Goal: Task Accomplishment & Management: Use online tool/utility

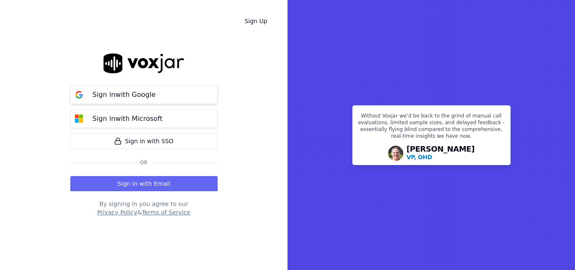
click at [165, 97] on button "Sign in with Google" at bounding box center [143, 94] width 147 height 19
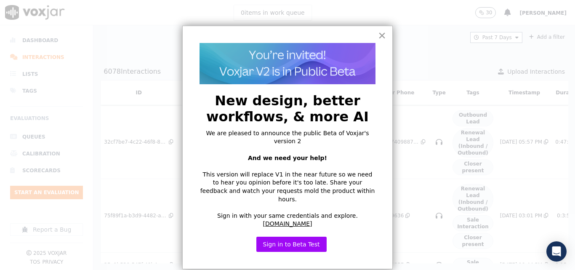
click at [384, 32] on button "×" at bounding box center [382, 35] width 8 height 13
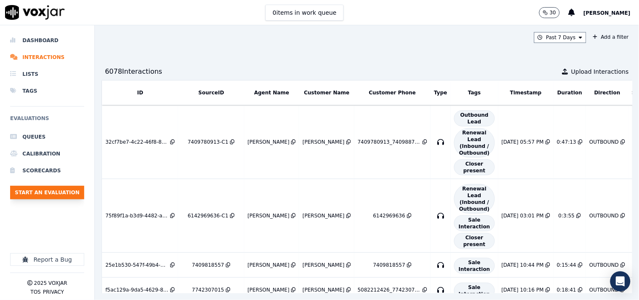
click at [52, 194] on button "Start an Evaluation" at bounding box center [47, 192] width 74 height 13
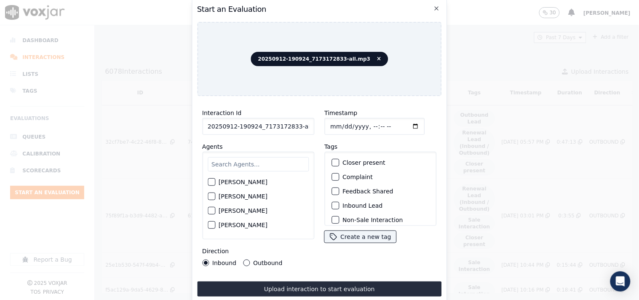
scroll to position [0, 5]
drag, startPoint x: 291, startPoint y: 124, endPoint x: 324, endPoint y: 119, distance: 33.2
click at [318, 124] on div "Interaction Id 20250912-190924_7173172833-all.mp3 Agents Harry Roy Aaron Biswas…" at bounding box center [319, 187] width 245 height 168
type input "20250912-190924_7173172833-C1"
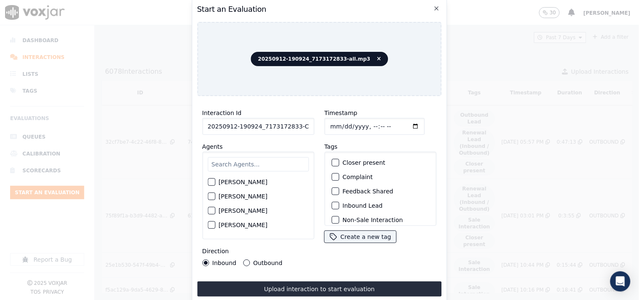
click at [328, 125] on input "Timestamp" at bounding box center [374, 126] width 100 height 17
click at [402, 120] on input "Timestamp" at bounding box center [374, 126] width 100 height 17
type input "2025-09-12T05:15"
click at [246, 164] on input "text" at bounding box center [258, 164] width 101 height 14
type input "ve"
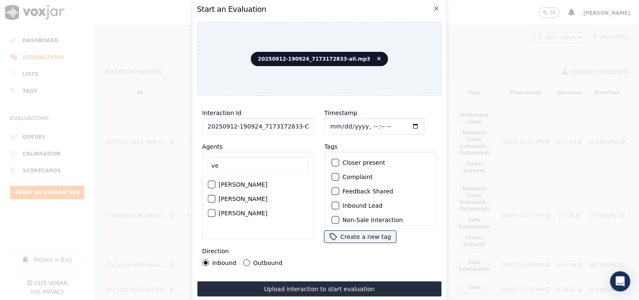
click at [210, 210] on div "button" at bounding box center [211, 213] width 6 height 6
click at [247, 259] on button "Outbound" at bounding box center [246, 262] width 7 height 7
drag, startPoint x: 331, startPoint y: 160, endPoint x: 357, endPoint y: 175, distance: 30.6
click at [332, 161] on div "button" at bounding box center [335, 163] width 6 height 6
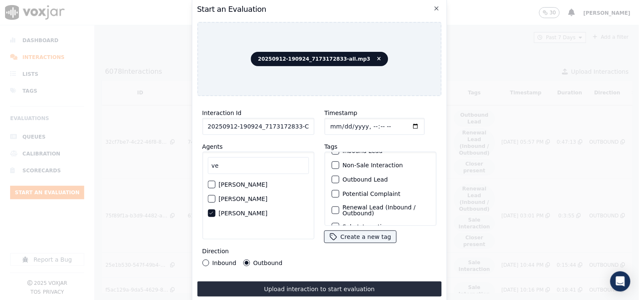
scroll to position [74, 0]
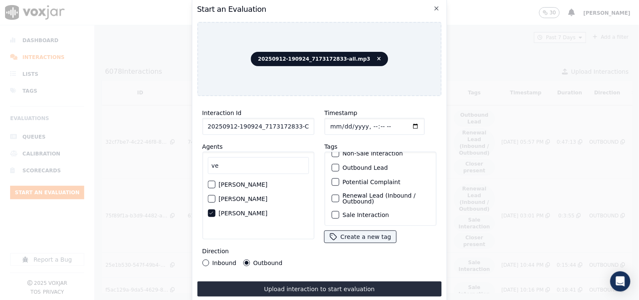
drag, startPoint x: 335, startPoint y: 201, endPoint x: 336, endPoint y: 185, distance: 15.6
click at [335, 211] on button "Sale Interaction" at bounding box center [335, 215] width 8 height 8
drag, startPoint x: 336, startPoint y: 185, endPoint x: 340, endPoint y: 216, distance: 30.6
click at [336, 189] on div "Renewal Lead (Inbound / Outbound)" at bounding box center [380, 198] width 104 height 19
click at [335, 195] on button "Renewal Lead (Inbound / Outbound)" at bounding box center [335, 199] width 8 height 8
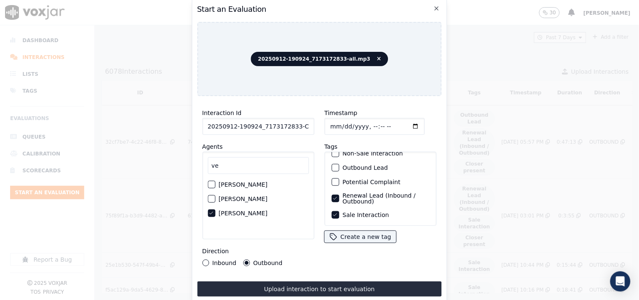
drag, startPoint x: 355, startPoint y: 288, endPoint x: 436, endPoint y: 288, distance: 80.9
click at [355, 270] on button "Upload interaction to start evaluation" at bounding box center [319, 288] width 245 height 15
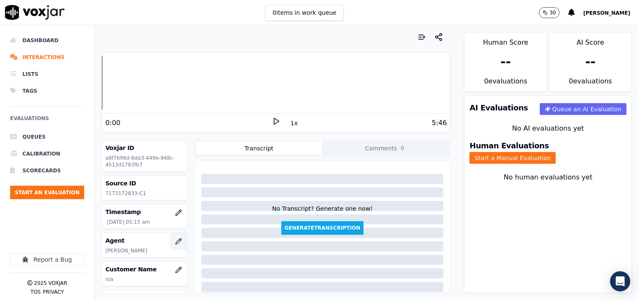
click at [175, 241] on icon "button" at bounding box center [178, 241] width 7 height 7
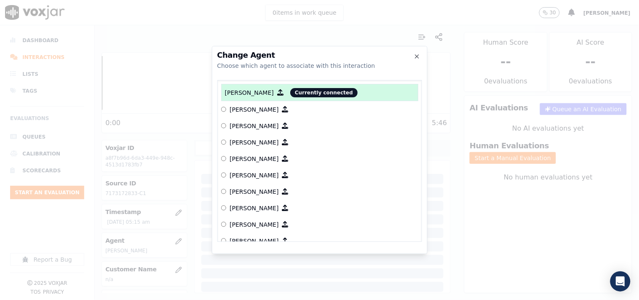
click at [163, 243] on div at bounding box center [319, 150] width 639 height 300
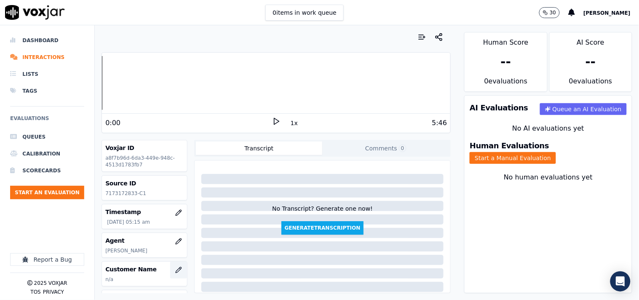
click at [175, 267] on icon "button" at bounding box center [178, 270] width 7 height 7
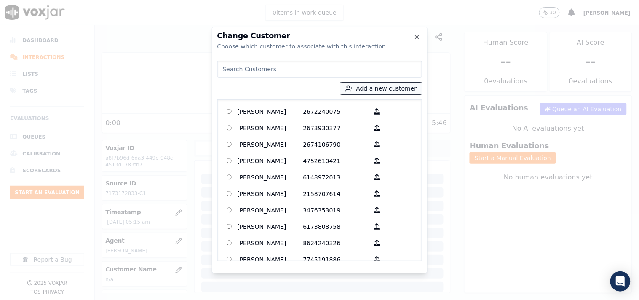
click at [368, 85] on button "Add a new customer" at bounding box center [381, 89] width 82 height 12
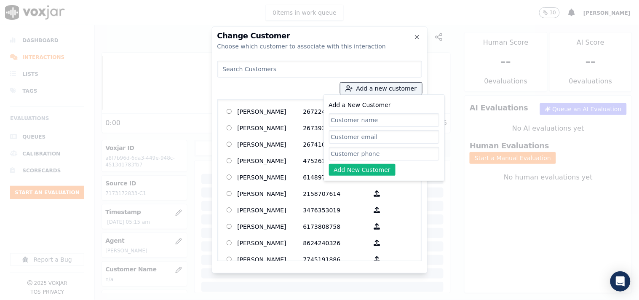
click at [353, 121] on input "Add a New Customer" at bounding box center [384, 119] width 110 height 13
type input "SCOTT WAKEFIELD"
click at [349, 148] on input "Add a New Customer" at bounding box center [384, 153] width 110 height 13
paste input "7173172833"
type input "7173172833"
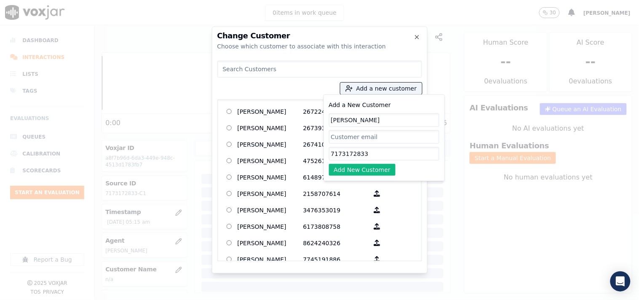
click at [347, 169] on button "Add New Customer" at bounding box center [362, 170] width 67 height 12
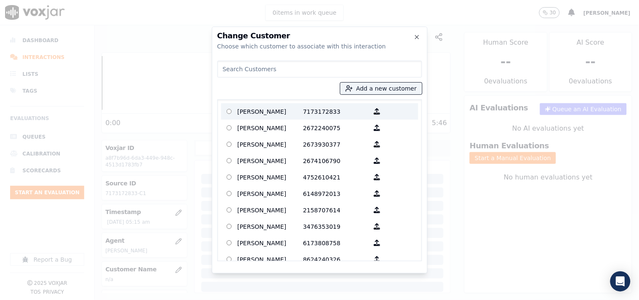
click at [280, 110] on p "SCOTT WAKEFIELD" at bounding box center [271, 111] width 66 height 13
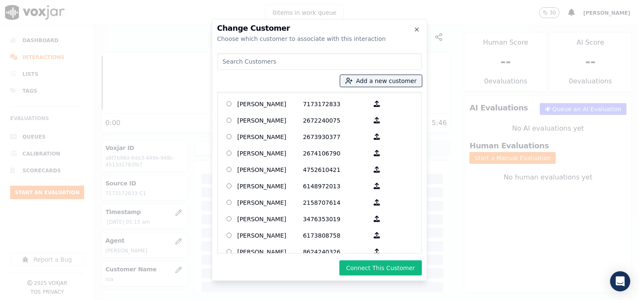
click at [406, 267] on button "Connect This Customer" at bounding box center [380, 267] width 82 height 15
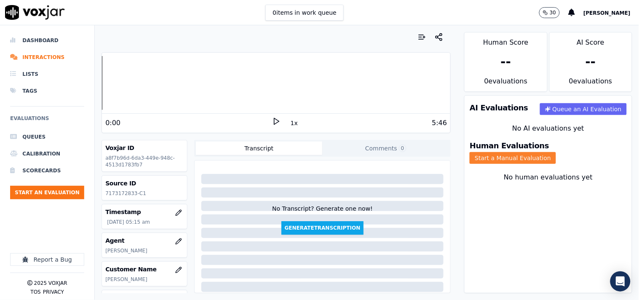
click at [547, 154] on button "Start a Manual Evaluation" at bounding box center [513, 158] width 86 height 12
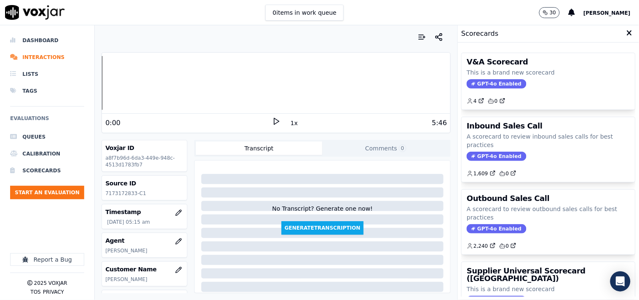
click at [493, 207] on p "A scorecard to review outbound sales calls for best practices" at bounding box center [548, 213] width 163 height 17
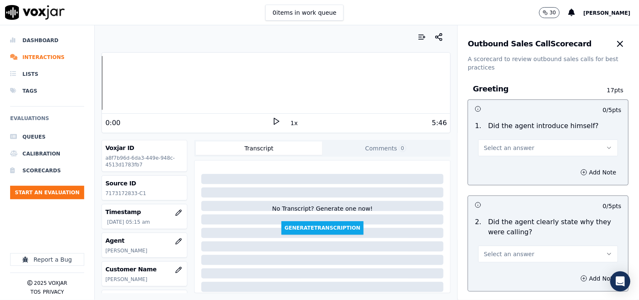
click at [506, 153] on button "Select an answer" at bounding box center [548, 147] width 140 height 17
click at [510, 169] on div "Yes" at bounding box center [534, 166] width 124 height 13
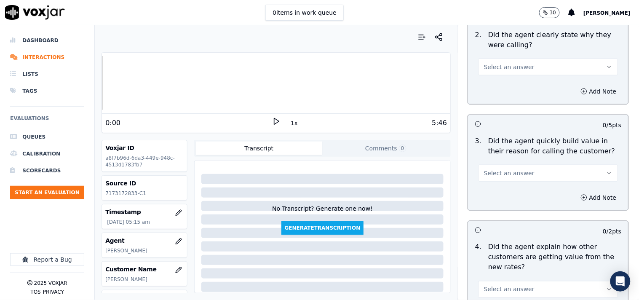
scroll to position [234, 0]
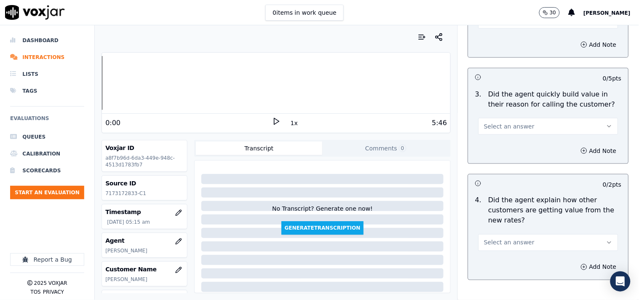
click at [494, 127] on span "Select an answer" at bounding box center [509, 126] width 51 height 8
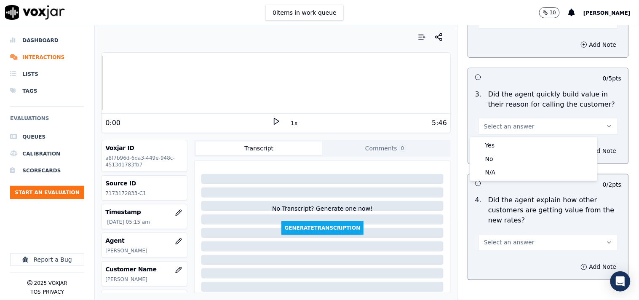
click at [496, 146] on div "Yes" at bounding box center [534, 145] width 124 height 13
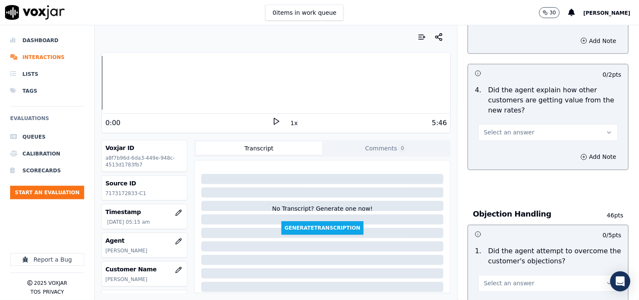
scroll to position [390, 0]
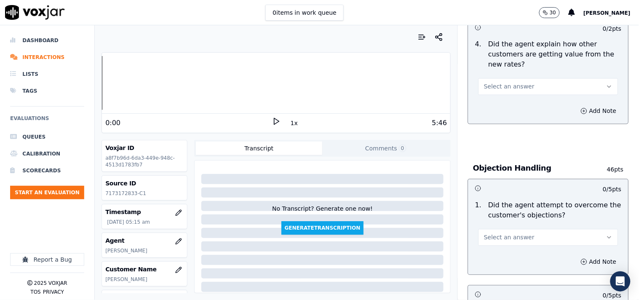
drag, startPoint x: 495, startPoint y: 80, endPoint x: 496, endPoint y: 90, distance: 9.7
click at [496, 79] on button "Select an answer" at bounding box center [548, 86] width 140 height 17
click at [495, 99] on div "Yes" at bounding box center [534, 105] width 124 height 13
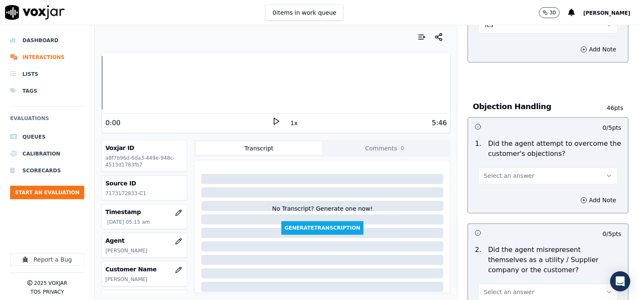
scroll to position [546, 0]
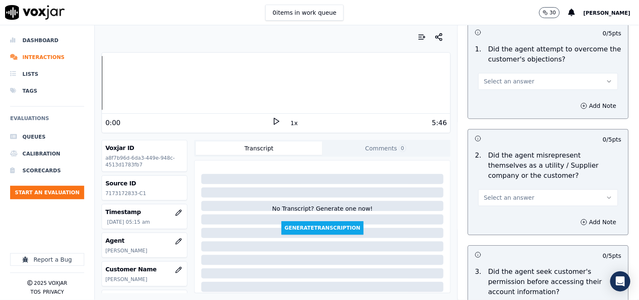
click at [502, 82] on span "Select an answer" at bounding box center [509, 81] width 51 height 8
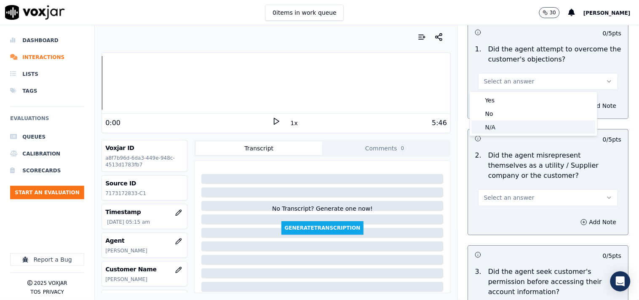
click at [504, 124] on div "N/A" at bounding box center [534, 126] width 124 height 13
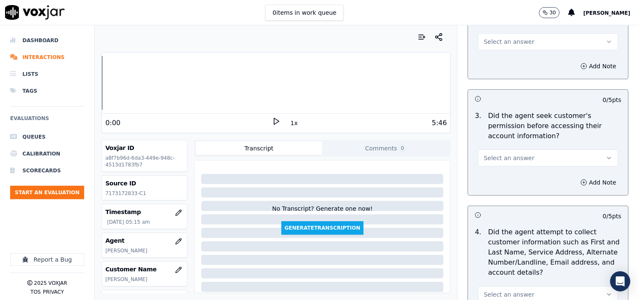
scroll to position [624, 0]
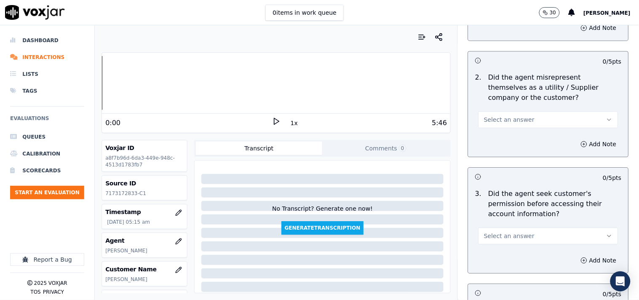
click at [502, 123] on span "Select an answer" at bounding box center [509, 119] width 51 height 8
click at [499, 149] on div "No" at bounding box center [534, 152] width 124 height 13
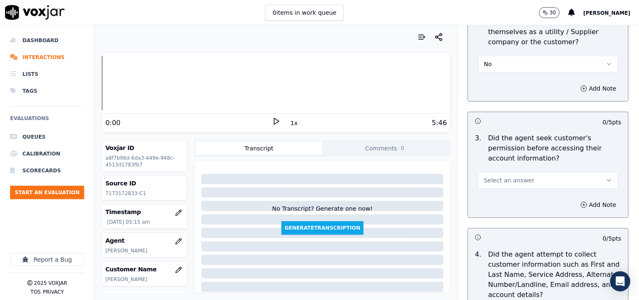
scroll to position [702, 0]
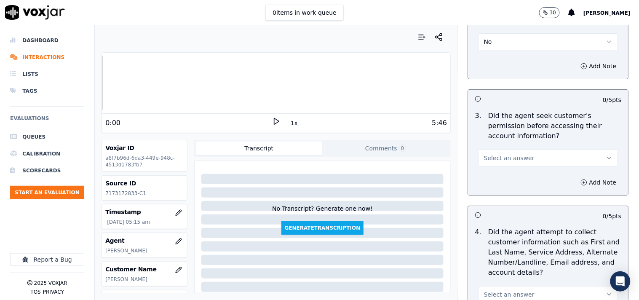
click at [504, 157] on span "Select an answer" at bounding box center [509, 158] width 51 height 8
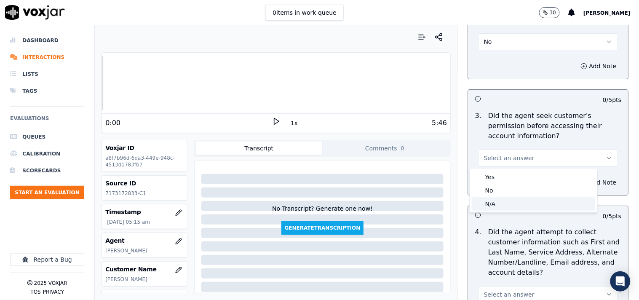
click at [497, 203] on div "N/A" at bounding box center [534, 203] width 124 height 13
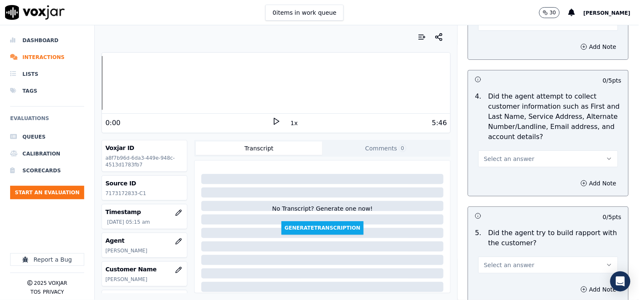
scroll to position [857, 0]
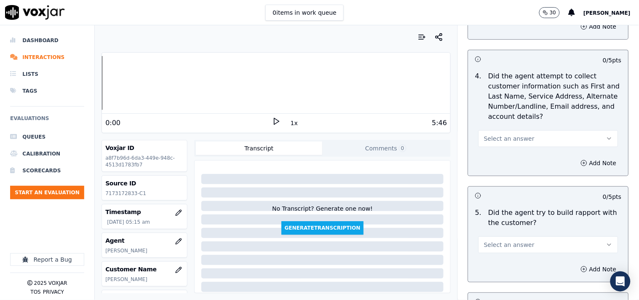
click at [499, 141] on span "Select an answer" at bounding box center [509, 138] width 51 height 8
click at [499, 155] on div "Yes" at bounding box center [534, 157] width 124 height 13
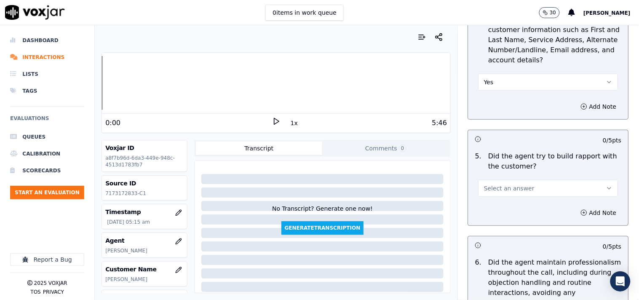
scroll to position [936, 0]
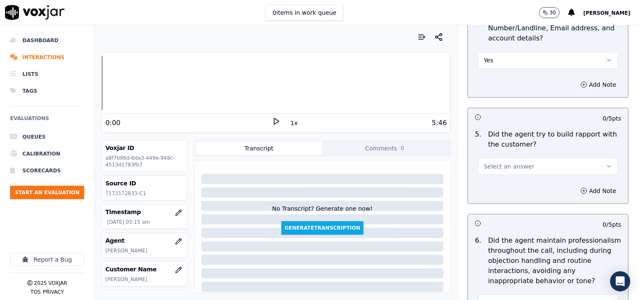
click at [503, 171] on button "Select an answer" at bounding box center [548, 166] width 140 height 17
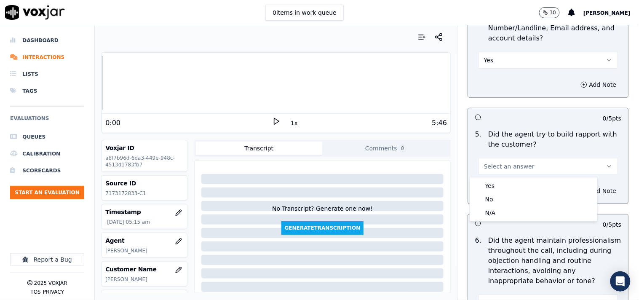
click at [496, 222] on h3 at bounding box center [511, 223] width 73 height 11
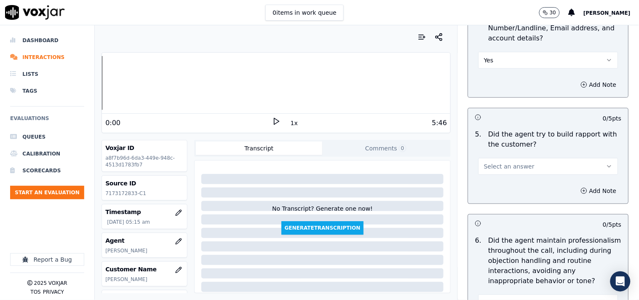
click at [499, 212] on div "-- / 5 pts 1 . Did the agent attempt to overcome the customer's objections? N/A…" at bounding box center [548, 204] width 161 height 1142
drag, startPoint x: 504, startPoint y: 166, endPoint x: 504, endPoint y: 174, distance: 8.0
click at [504, 166] on span "Select an answer" at bounding box center [509, 166] width 51 height 8
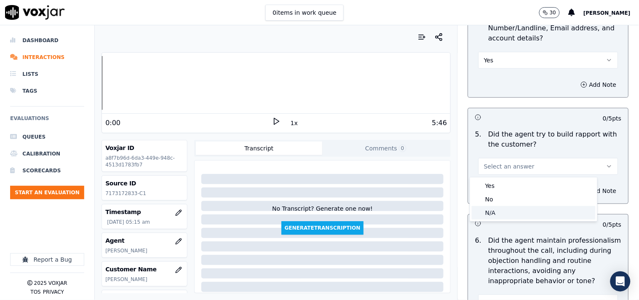
click at [501, 211] on div "N/A" at bounding box center [534, 212] width 124 height 13
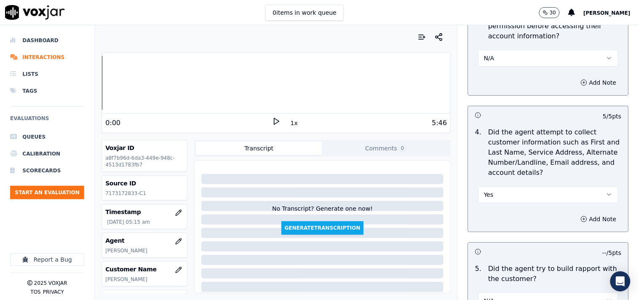
scroll to position [780, 0]
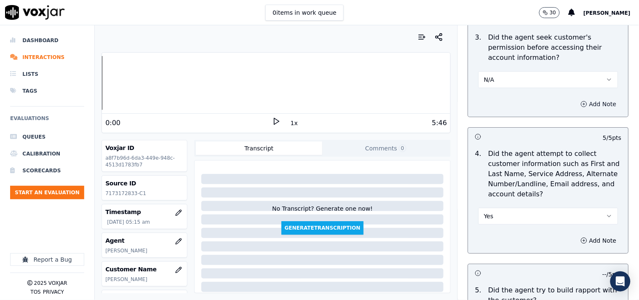
click at [575, 105] on icon "button" at bounding box center [584, 104] width 7 height 7
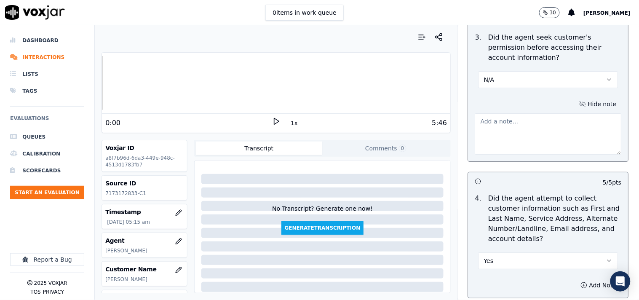
click at [524, 136] on textarea at bounding box center [548, 133] width 147 height 41
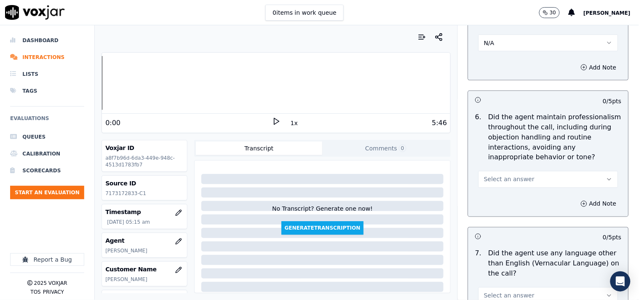
scroll to position [1169, 0]
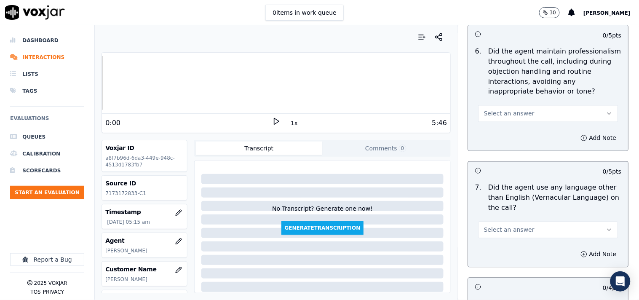
type textarea "The cx was bill handy"
click at [492, 120] on button "Select an answer" at bounding box center [548, 113] width 140 height 17
click at [496, 132] on div "Yes" at bounding box center [534, 132] width 124 height 13
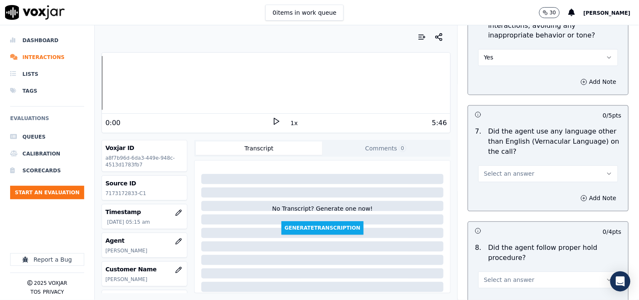
scroll to position [1248, 0]
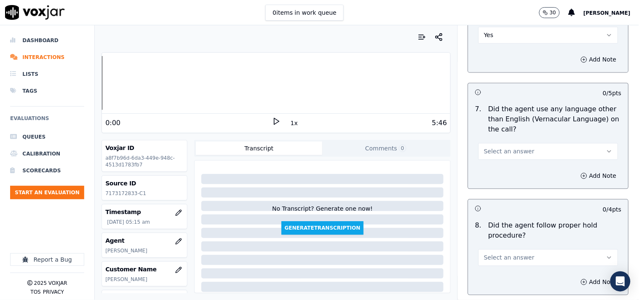
click at [504, 151] on span "Select an answer" at bounding box center [509, 151] width 51 height 8
click at [504, 183] on div "No" at bounding box center [534, 184] width 124 height 13
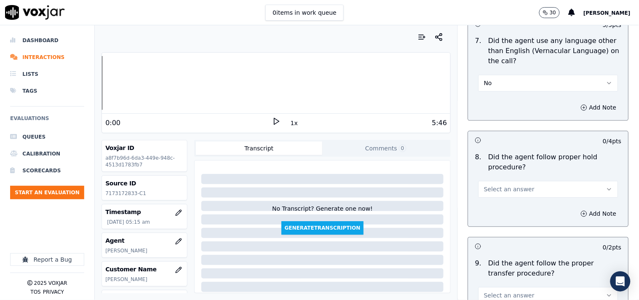
scroll to position [1404, 0]
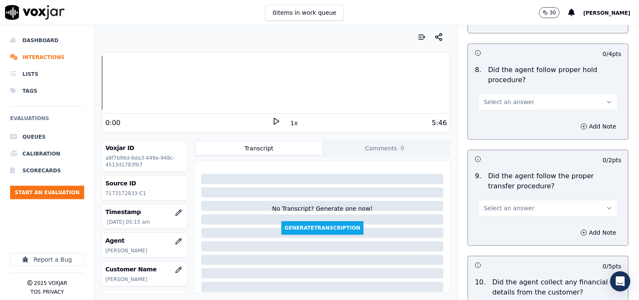
click at [503, 98] on span "Select an answer" at bounding box center [509, 102] width 51 height 8
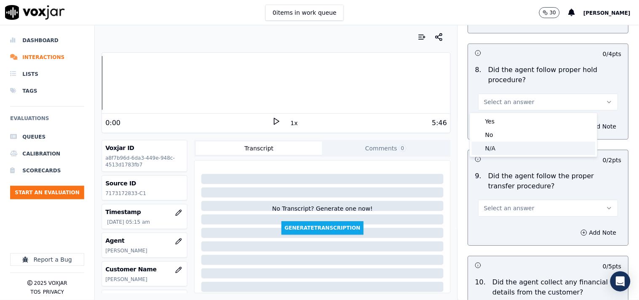
click at [503, 148] on div "N/A" at bounding box center [534, 147] width 124 height 13
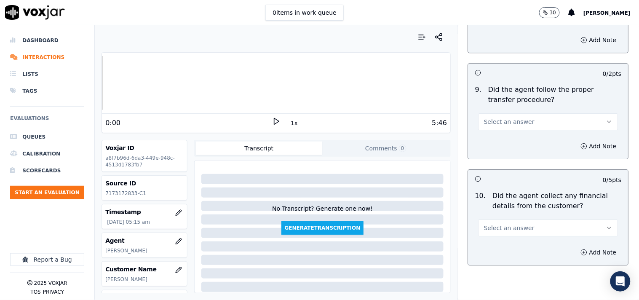
scroll to position [1559, 0]
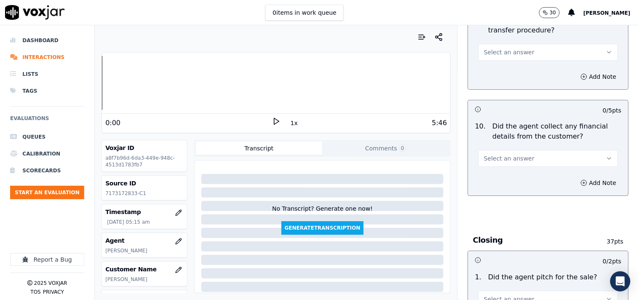
click at [497, 44] on button "Select an answer" at bounding box center [548, 52] width 140 height 17
click at [498, 75] on div "Yes" at bounding box center [534, 71] width 124 height 13
click at [506, 162] on span "Select an answer" at bounding box center [509, 158] width 51 height 8
click at [501, 190] on div "No" at bounding box center [534, 191] width 124 height 13
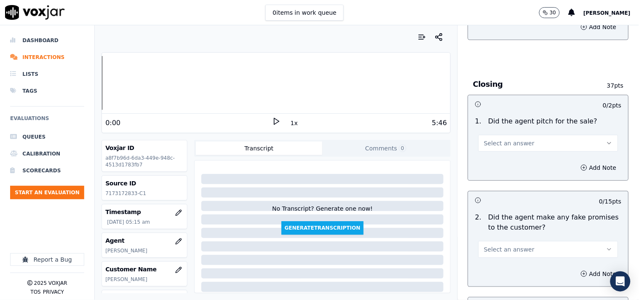
scroll to position [1716, 0]
click at [502, 141] on span "Select an answer" at bounding box center [509, 143] width 51 height 8
click at [497, 158] on div "Yes" at bounding box center [534, 162] width 124 height 13
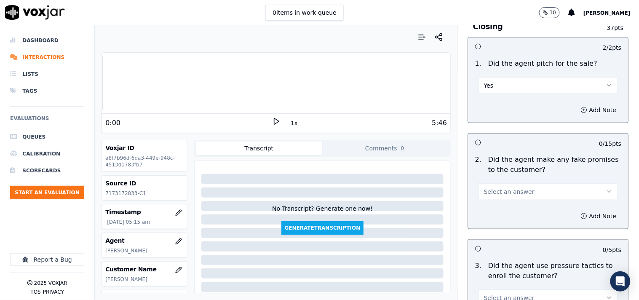
scroll to position [1793, 0]
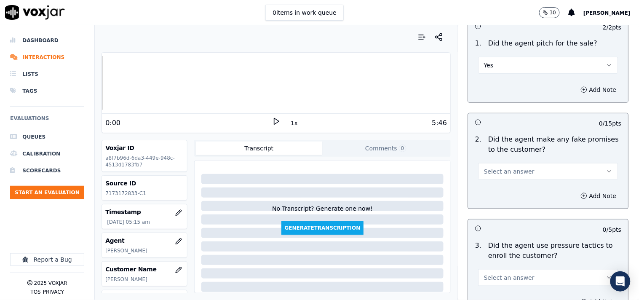
click at [506, 169] on span "Select an answer" at bounding box center [509, 171] width 51 height 8
click at [504, 203] on div "No" at bounding box center [534, 204] width 124 height 13
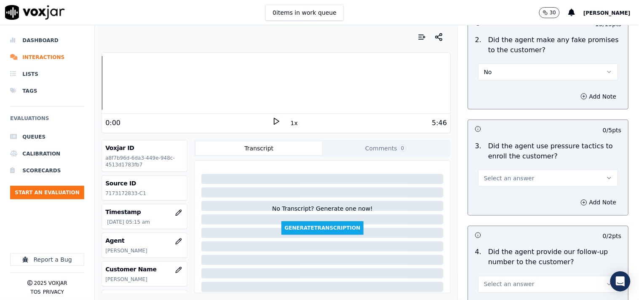
scroll to position [2027, 0]
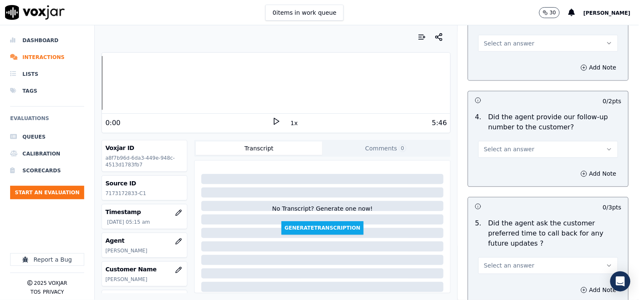
click at [499, 148] on span "Select an answer" at bounding box center [509, 149] width 51 height 8
click at [496, 170] on div "Yes" at bounding box center [534, 169] width 124 height 13
click at [503, 149] on button "Yes" at bounding box center [548, 149] width 140 height 17
click at [494, 179] on div "No" at bounding box center [534, 182] width 124 height 13
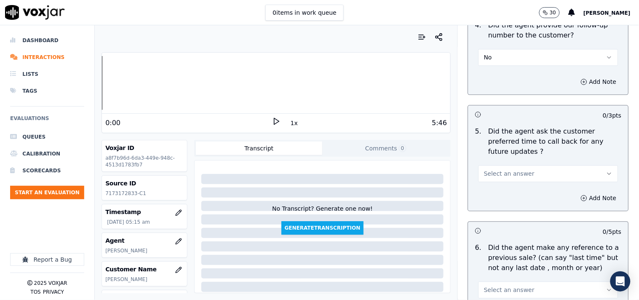
scroll to position [2183, 0]
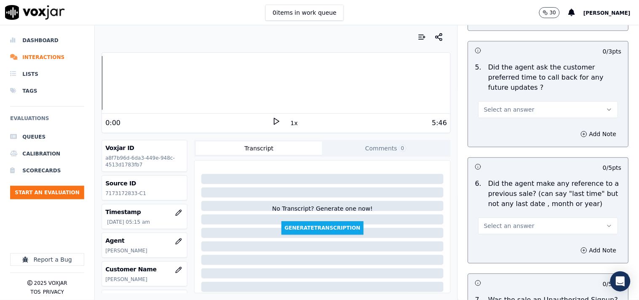
click at [499, 101] on button "Select an answer" at bounding box center [548, 109] width 140 height 17
click at [499, 145] on div "N/A" at bounding box center [534, 145] width 124 height 13
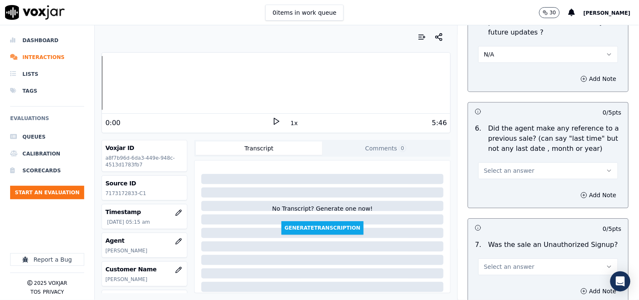
scroll to position [2261, 0]
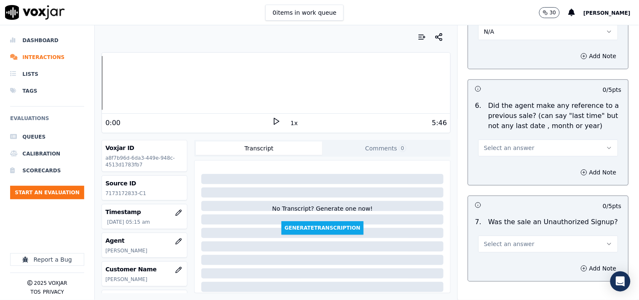
click at [500, 145] on button "Select an answer" at bounding box center [548, 147] width 140 height 17
click at [496, 169] on div "No" at bounding box center [534, 171] width 124 height 13
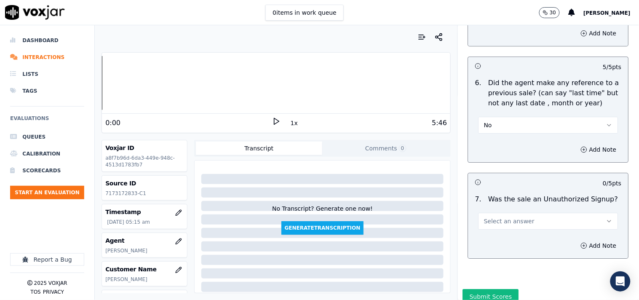
scroll to position [2305, 0]
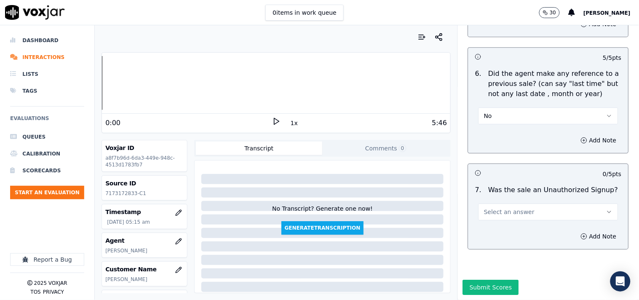
click at [500, 208] on span "Select an answer" at bounding box center [509, 212] width 51 height 8
click at [499, 221] on div "No" at bounding box center [534, 222] width 124 height 13
click at [575, 230] on button "Add Note" at bounding box center [599, 236] width 46 height 12
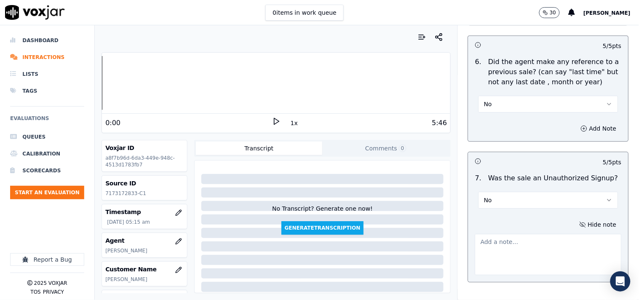
click at [507, 246] on textarea at bounding box center [548, 254] width 147 height 41
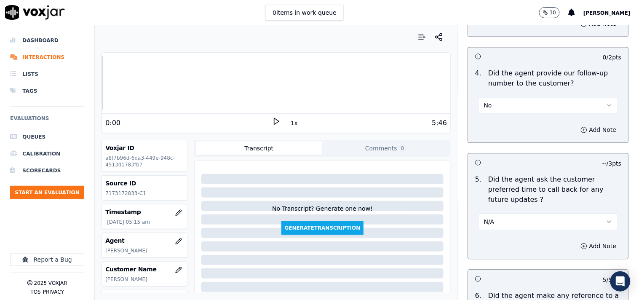
scroll to position [2350, 0]
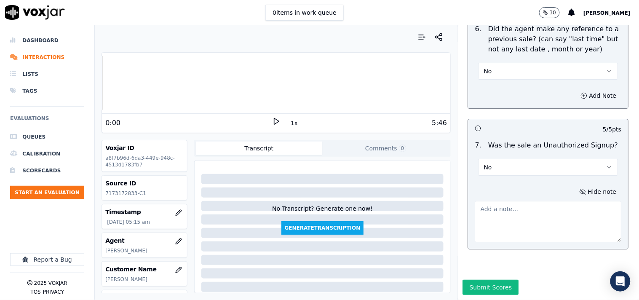
click at [486, 205] on textarea at bounding box center [548, 221] width 147 height 41
click at [495, 201] on textarea at bounding box center [548, 221] width 147 height 41
paste textarea "Venessa called for the Elec, "I am calling you in regards to your current servi…"
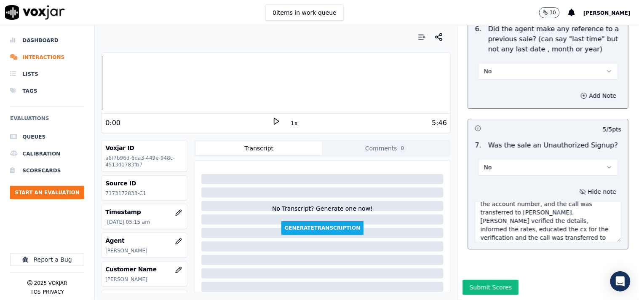
scroll to position [106, 0]
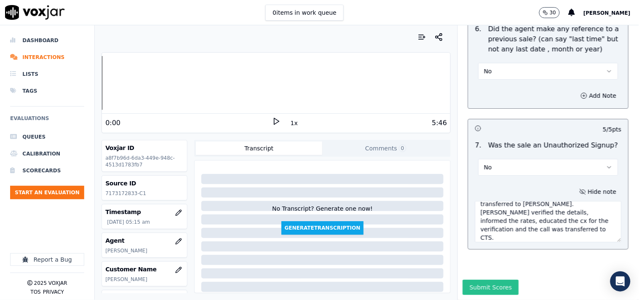
type textarea "Venessa called for the Elec, "I am calling you in regards to your current servi…"
click at [475, 270] on button "Submit Scores" at bounding box center [491, 287] width 56 height 15
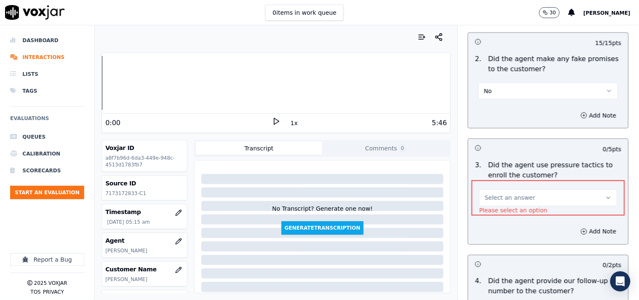
scroll to position [1978, 0]
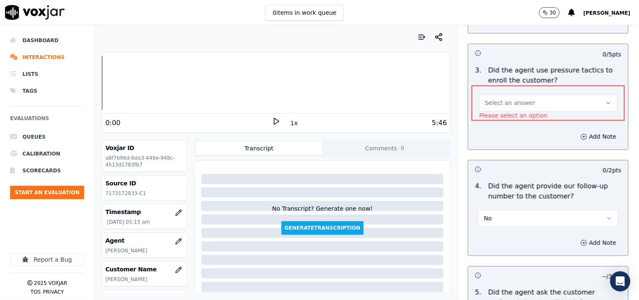
click at [493, 104] on span "Select an answer" at bounding box center [510, 103] width 51 height 8
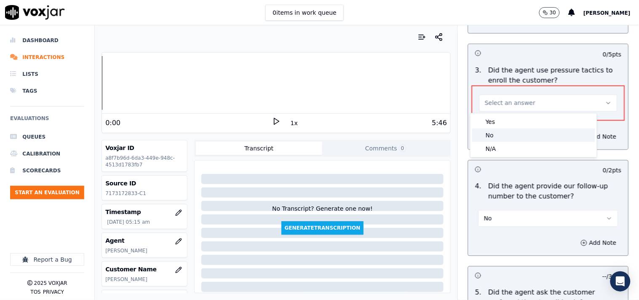
click at [499, 133] on div "No" at bounding box center [533, 134] width 123 height 13
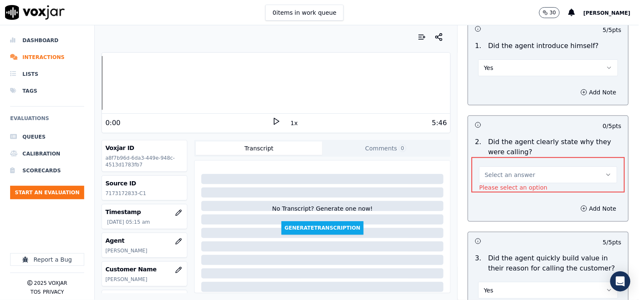
scroll to position [78, 0]
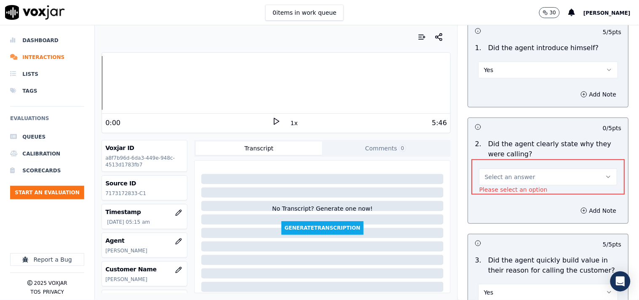
click at [499, 175] on span "Select an answer" at bounding box center [510, 177] width 51 height 8
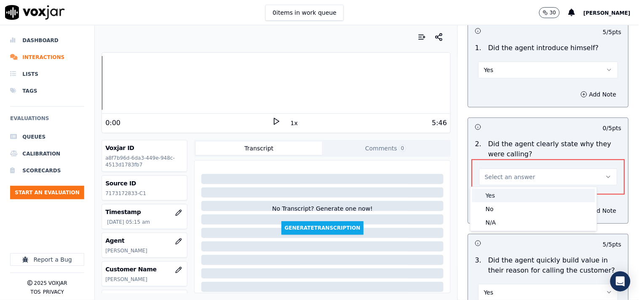
click at [497, 197] on div "Yes" at bounding box center [533, 195] width 123 height 13
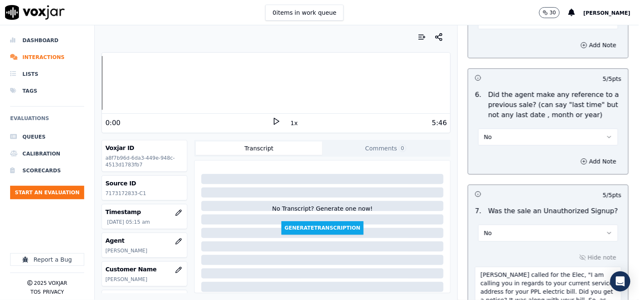
scroll to position [2350, 0]
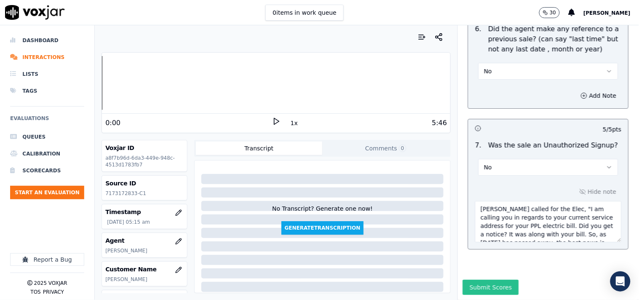
click at [490, 270] on button "Submit Scores" at bounding box center [491, 287] width 56 height 15
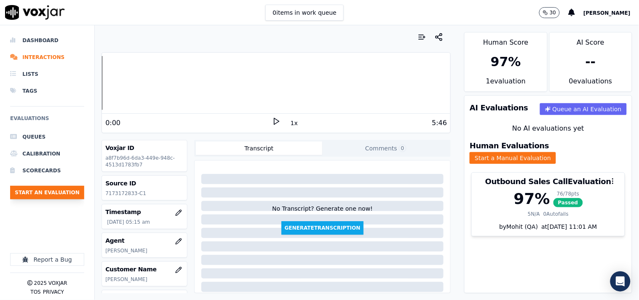
click at [50, 195] on button "Start an Evaluation" at bounding box center [47, 192] width 74 height 13
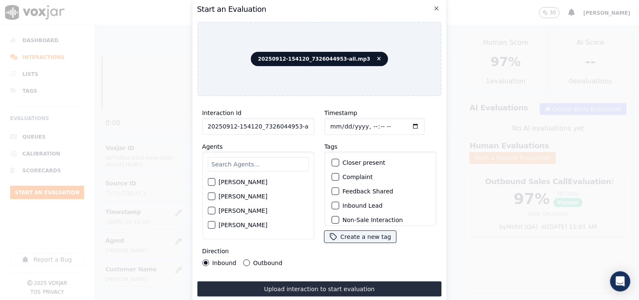
scroll to position [0, 5]
drag, startPoint x: 291, startPoint y: 124, endPoint x: 315, endPoint y: 118, distance: 23.8
click at [313, 124] on div "Interaction Id 20250912-154120_7326044953-all.mp3 Agents Harry Roy Aaron Biswas…" at bounding box center [258, 187] width 122 height 168
type input "20250912-154120_7326044953-C1"
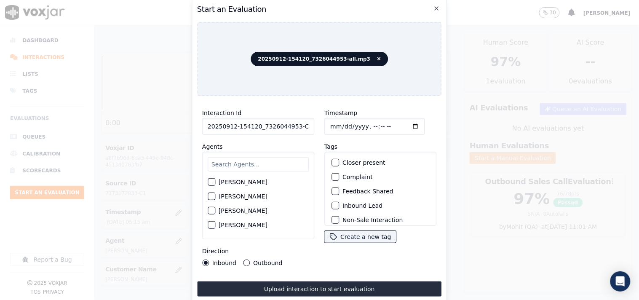
click at [403, 121] on input "Timestamp" at bounding box center [374, 126] width 100 height 17
type input "2025-09-12T05:34"
click at [242, 163] on input "text" at bounding box center [258, 164] width 101 height 14
type input "geor"
click at [212, 182] on div "button" at bounding box center [211, 185] width 6 height 6
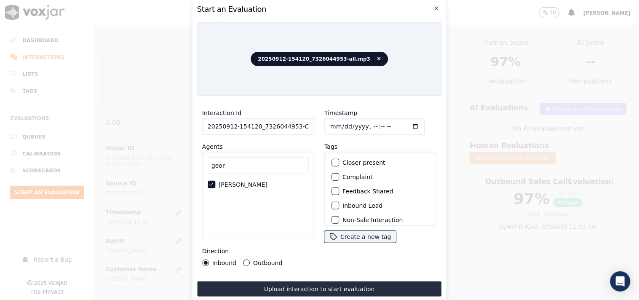
drag, startPoint x: 334, startPoint y: 204, endPoint x: 333, endPoint y: 167, distance: 36.6
click at [332, 203] on div "button" at bounding box center [335, 206] width 6 height 6
drag, startPoint x: 334, startPoint y: 155, endPoint x: 342, endPoint y: 178, distance: 25.0
click at [334, 155] on div "Closer present" at bounding box center [380, 162] width 104 height 14
drag, startPoint x: 328, startPoint y: 158, endPoint x: 335, endPoint y: 161, distance: 7.2
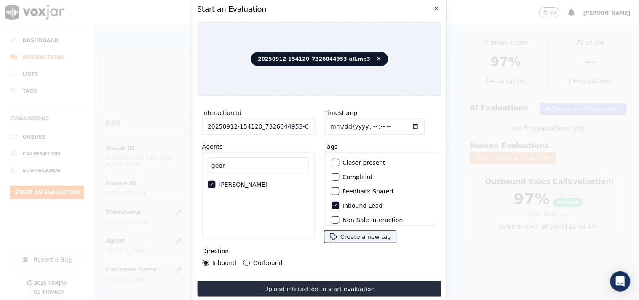
click at [332, 160] on div "button" at bounding box center [335, 163] width 6 height 6
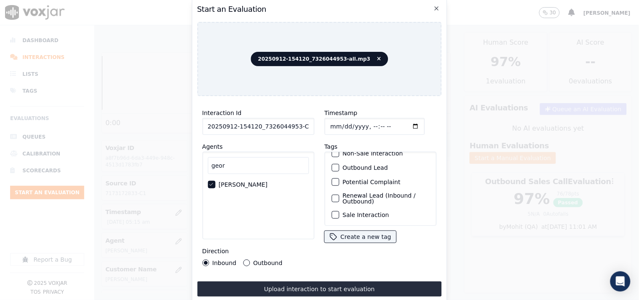
click at [335, 211] on button "Sale Interaction" at bounding box center [335, 215] width 8 height 8
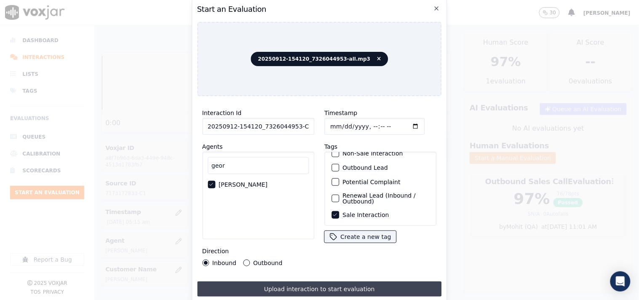
click at [351, 270] on button "Upload interaction to start evaluation" at bounding box center [319, 288] width 245 height 15
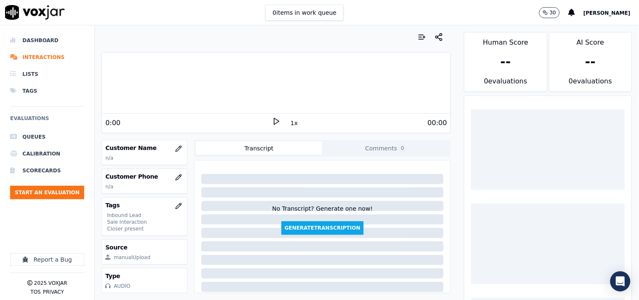
scroll to position [142, 0]
click at [175, 174] on icon "button" at bounding box center [178, 177] width 7 height 7
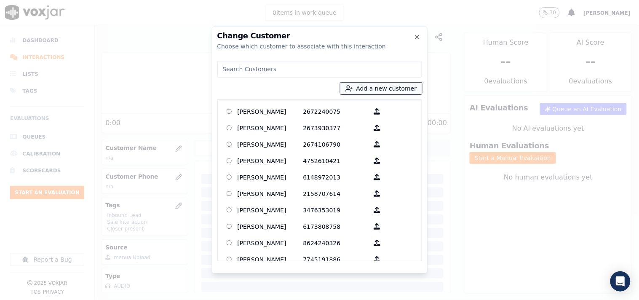
click at [377, 89] on button "Add a new customer" at bounding box center [381, 89] width 82 height 12
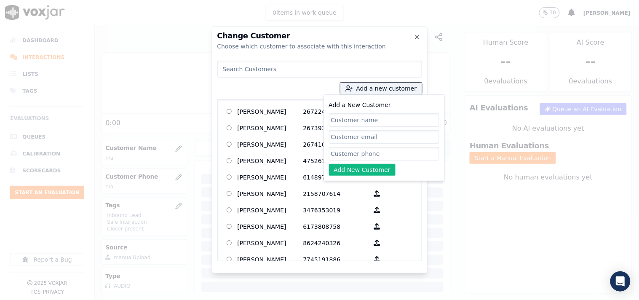
click at [361, 154] on input "Add a New Customer" at bounding box center [384, 153] width 110 height 13
paste input "7326044953"
type input "7326044953"
click at [343, 122] on input "Add a New Customer" at bounding box center [384, 119] width 110 height 13
paste input "TONYA PIZZURO"
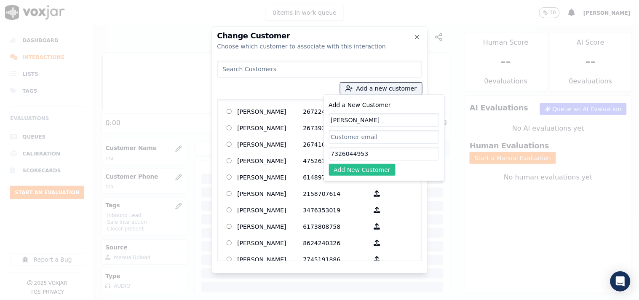
type input "TONYA PIZZURO"
click at [354, 170] on button "Add New Customer" at bounding box center [362, 170] width 67 height 12
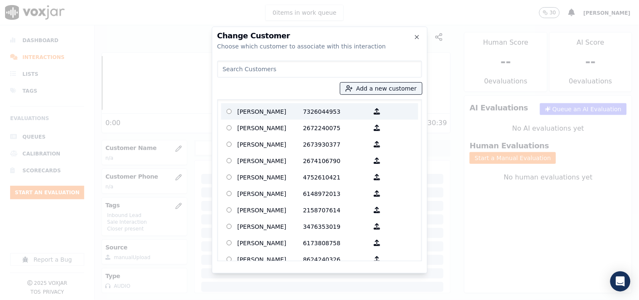
click at [299, 112] on p "TONYA PIZZURO" at bounding box center [271, 111] width 66 height 13
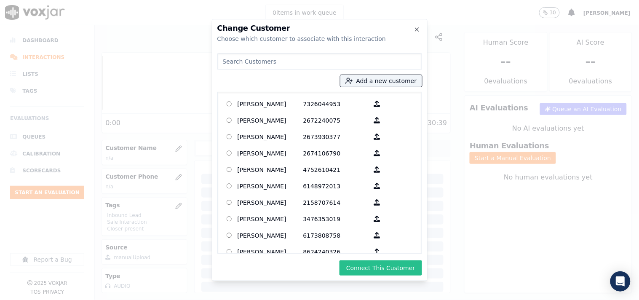
click at [388, 267] on button "Connect This Customer" at bounding box center [380, 267] width 82 height 15
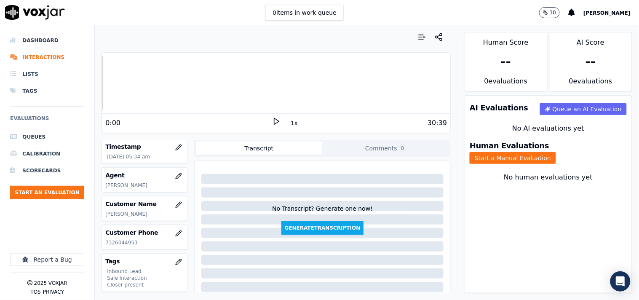
scroll to position [0, 0]
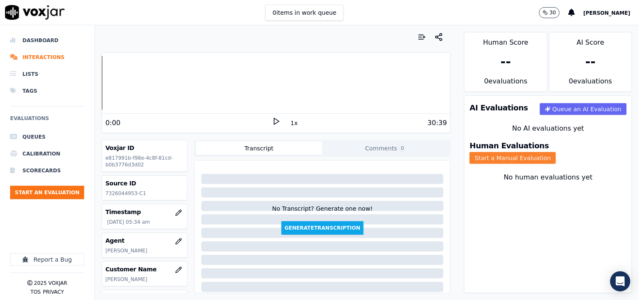
click at [556, 152] on button "Start a Manual Evaluation" at bounding box center [513, 158] width 86 height 12
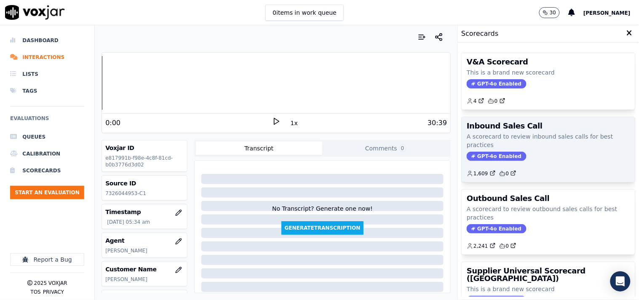
click at [483, 150] on div "Inbound Sales Call A scorecard to review inbound sales calls for best practices…" at bounding box center [548, 149] width 173 height 65
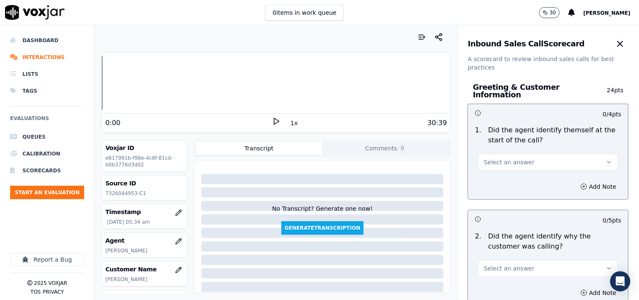
click at [494, 158] on span "Select an answer" at bounding box center [509, 162] width 51 height 8
click at [497, 174] on div "Yes" at bounding box center [534, 176] width 124 height 13
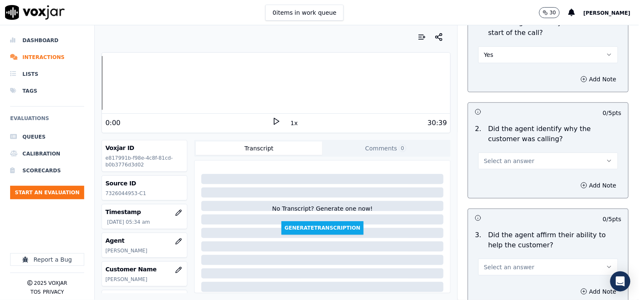
scroll to position [156, 0]
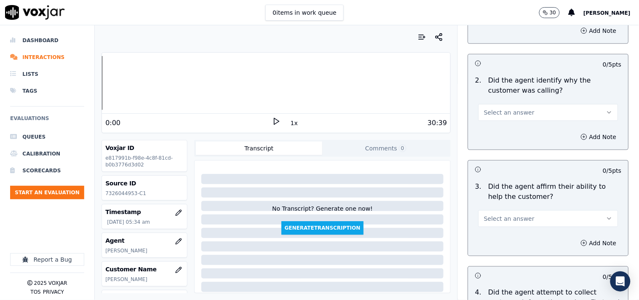
click at [494, 112] on button "Select an answer" at bounding box center [548, 112] width 140 height 17
click at [498, 131] on div "Yes" at bounding box center [534, 126] width 124 height 13
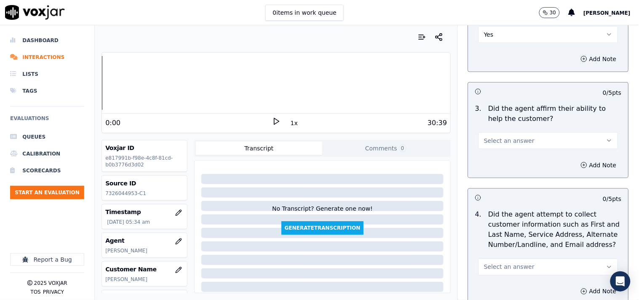
drag, startPoint x: 497, startPoint y: 133, endPoint x: 498, endPoint y: 142, distance: 8.5
click at [498, 137] on span "Select an answer" at bounding box center [509, 140] width 51 height 8
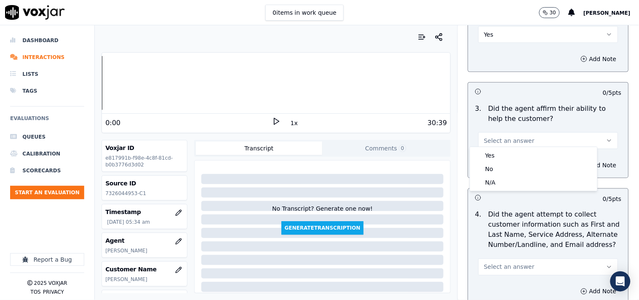
click at [500, 153] on div "Yes" at bounding box center [534, 155] width 124 height 13
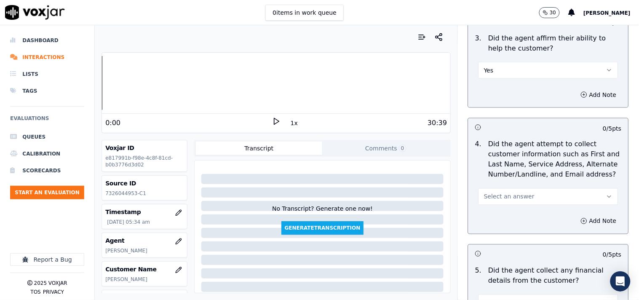
scroll to position [390, 0]
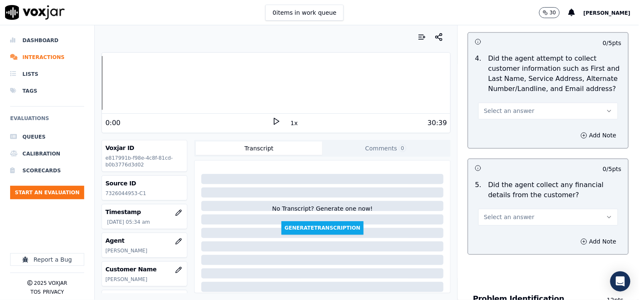
click at [498, 113] on button "Select an answer" at bounding box center [548, 111] width 140 height 17
click at [503, 131] on div "Yes" at bounding box center [534, 125] width 124 height 13
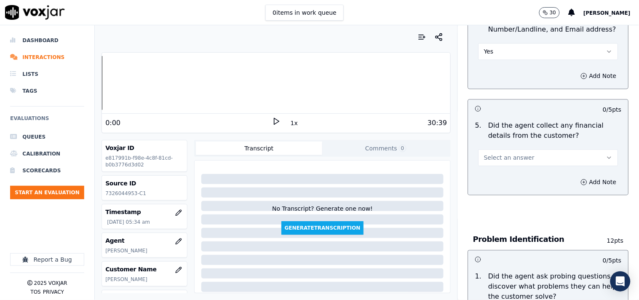
scroll to position [468, 0]
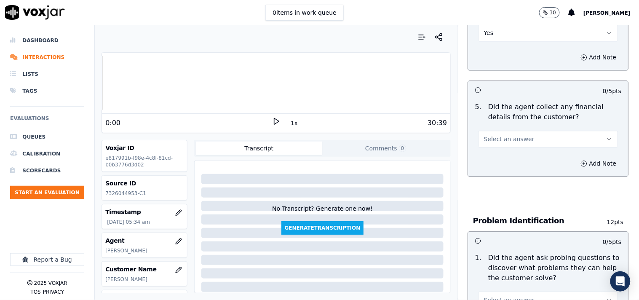
drag, startPoint x: 502, startPoint y: 127, endPoint x: 507, endPoint y: 141, distance: 14.8
click at [502, 131] on button "Select an answer" at bounding box center [548, 139] width 140 height 17
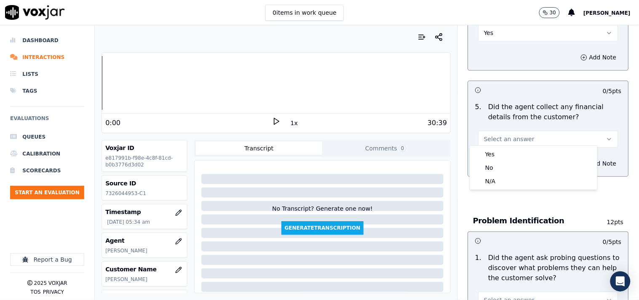
click at [504, 184] on div "N/A" at bounding box center [534, 180] width 124 height 13
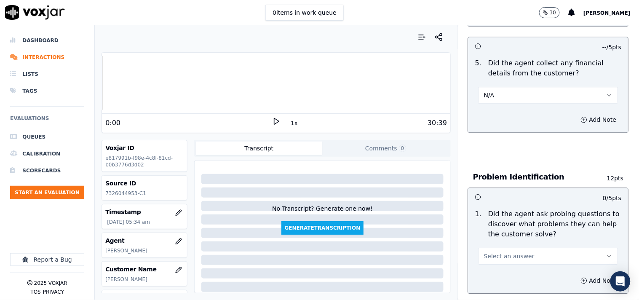
scroll to position [546, 0]
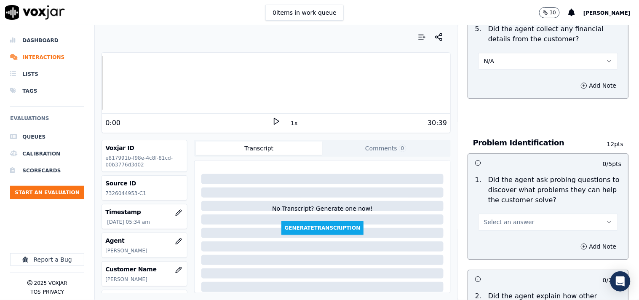
drag, startPoint x: 508, startPoint y: 213, endPoint x: 509, endPoint y: 222, distance: 9.7
click at [508, 214] on button "Select an answer" at bounding box center [548, 222] width 140 height 17
click at [507, 231] on div "Yes" at bounding box center [534, 236] width 124 height 13
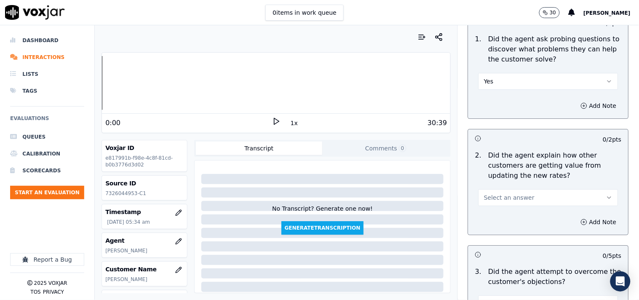
scroll to position [780, 0]
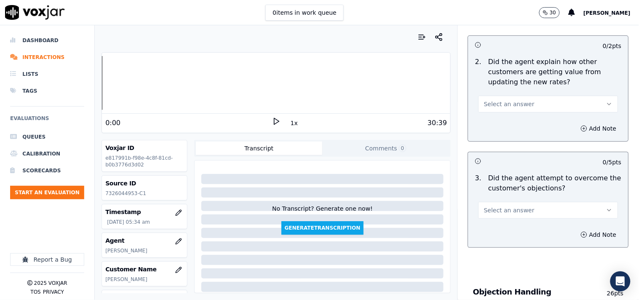
click at [502, 100] on span "Select an answer" at bounding box center [509, 104] width 51 height 8
click at [505, 128] on div "No" at bounding box center [534, 132] width 124 height 13
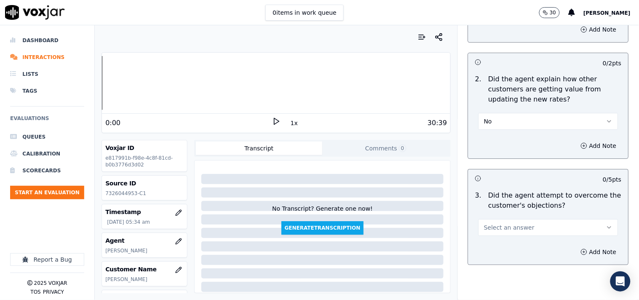
scroll to position [702, 0]
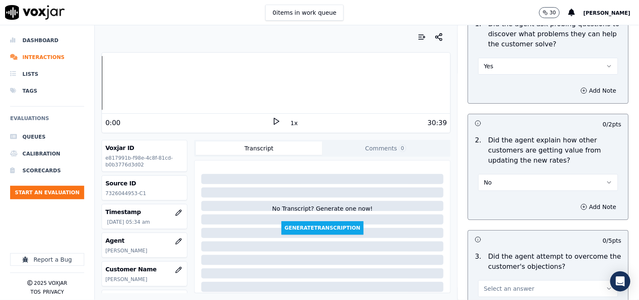
click at [500, 184] on button "No" at bounding box center [548, 182] width 140 height 17
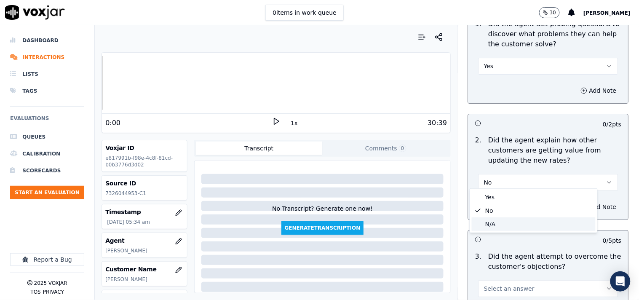
click at [499, 224] on div "N/A" at bounding box center [534, 223] width 124 height 13
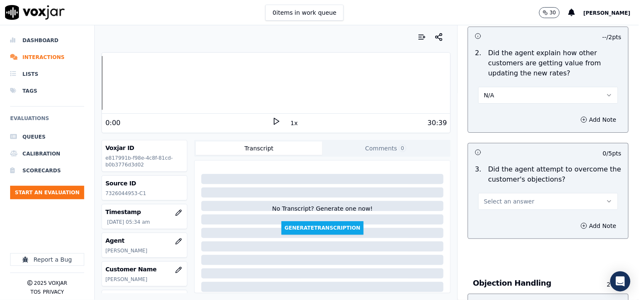
scroll to position [857, 0]
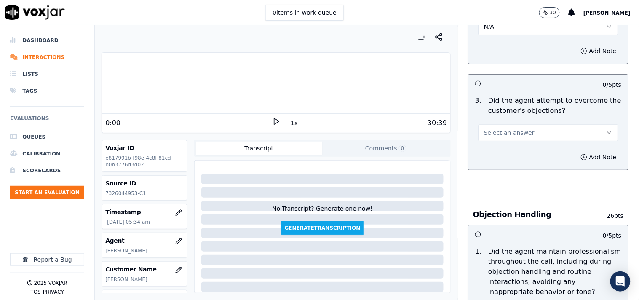
click at [504, 130] on span "Select an answer" at bounding box center [509, 132] width 51 height 8
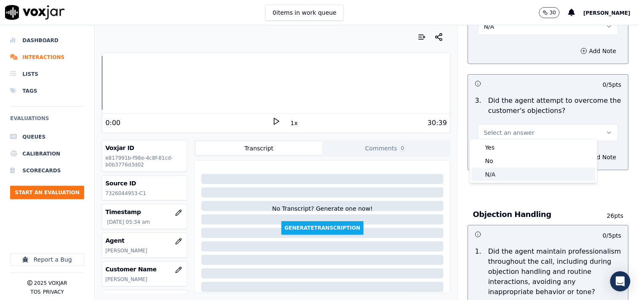
click at [502, 174] on div "N/A" at bounding box center [534, 174] width 124 height 13
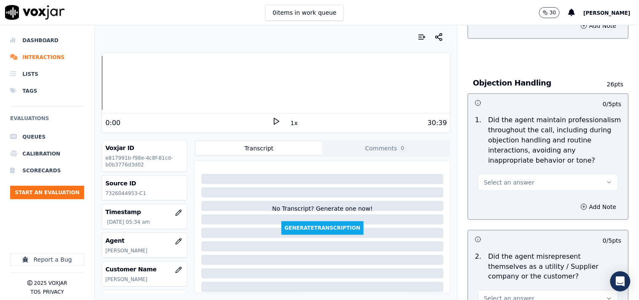
scroll to position [1014, 0]
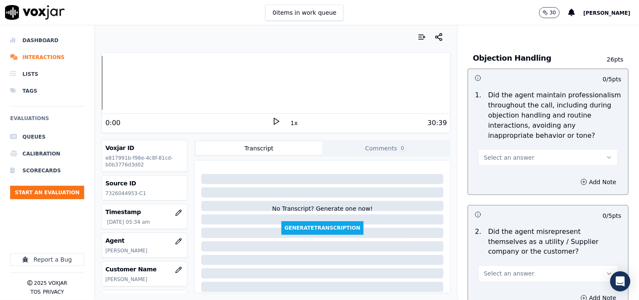
drag, startPoint x: 500, startPoint y: 151, endPoint x: 501, endPoint y: 155, distance: 4.4
click at [501, 155] on span "Select an answer" at bounding box center [509, 157] width 51 height 8
click at [502, 171] on div "Yes" at bounding box center [534, 171] width 124 height 13
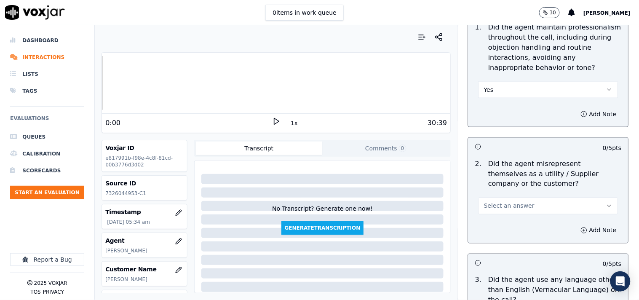
scroll to position [1169, 0]
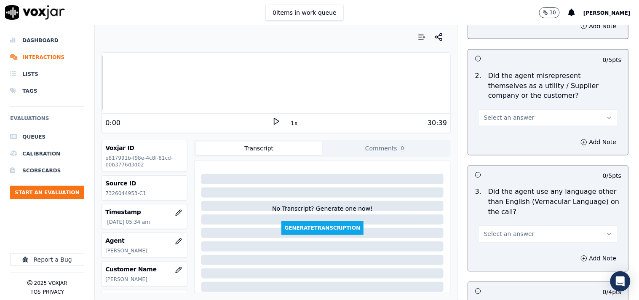
click at [499, 116] on span "Select an answer" at bounding box center [509, 118] width 51 height 8
click at [498, 144] on div "No" at bounding box center [534, 145] width 124 height 13
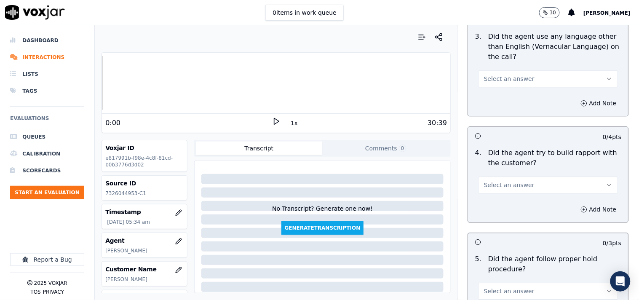
scroll to position [1325, 0]
drag, startPoint x: 502, startPoint y: 72, endPoint x: 502, endPoint y: 81, distance: 9.3
click at [502, 74] on span "Select an answer" at bounding box center [509, 78] width 51 height 8
click at [499, 104] on div "No" at bounding box center [534, 106] width 124 height 13
click at [502, 180] on span "Select an answer" at bounding box center [509, 184] width 51 height 8
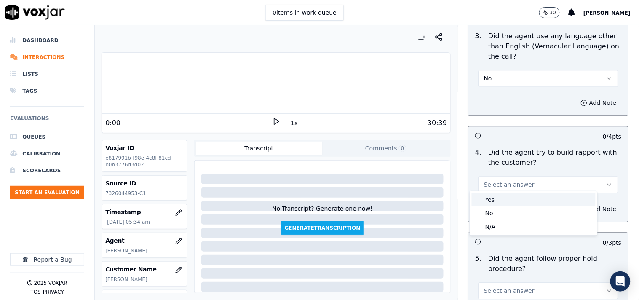
click at [501, 196] on div "Yes" at bounding box center [534, 199] width 124 height 13
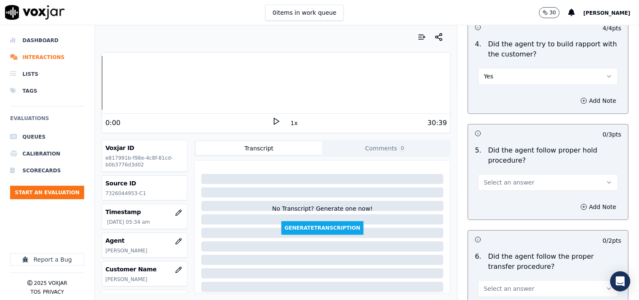
scroll to position [1481, 0]
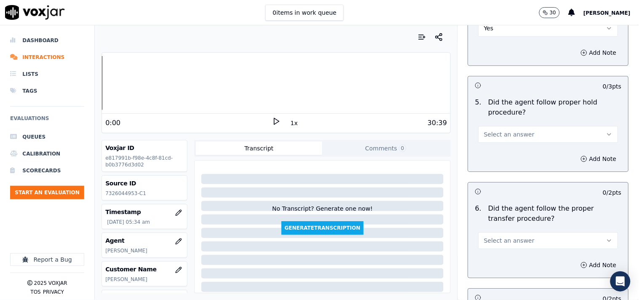
click at [496, 126] on button "Select an answer" at bounding box center [548, 134] width 140 height 17
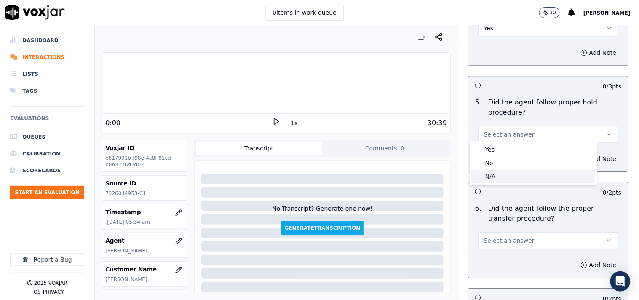
click at [499, 178] on div "N/A" at bounding box center [534, 176] width 124 height 13
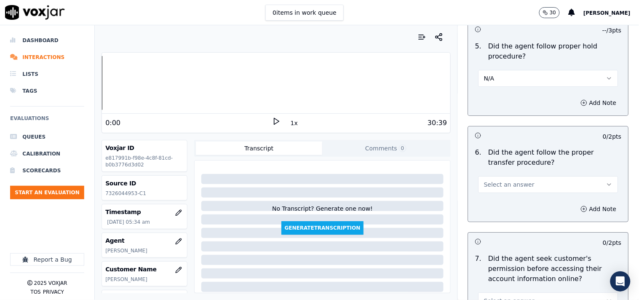
scroll to position [1559, 0]
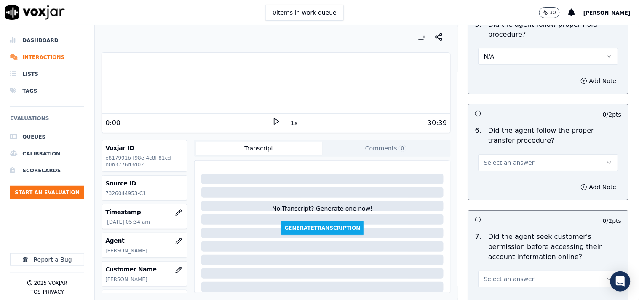
drag, startPoint x: 496, startPoint y: 157, endPoint x: 497, endPoint y: 165, distance: 7.3
click at [496, 158] on span "Select an answer" at bounding box center [509, 162] width 51 height 8
click at [499, 174] on div "Yes" at bounding box center [534, 177] width 124 height 13
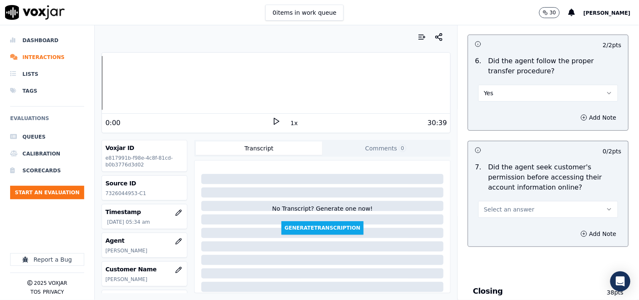
scroll to position [1716, 0]
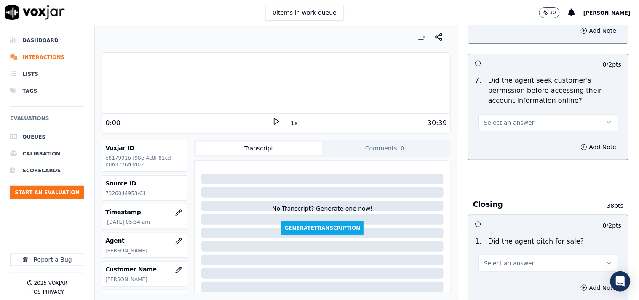
click at [498, 118] on span "Select an answer" at bounding box center [509, 122] width 51 height 8
click at [501, 147] on div "No" at bounding box center [534, 150] width 124 height 13
click at [504, 121] on button "No" at bounding box center [548, 122] width 140 height 17
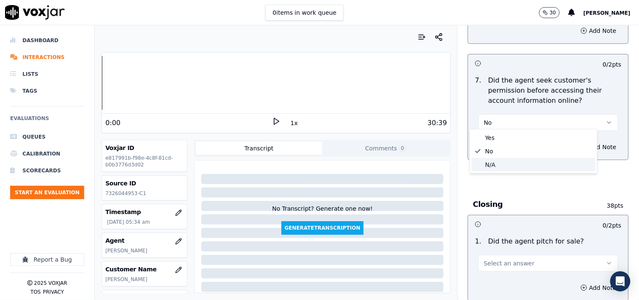
click at [504, 165] on div "N/A" at bounding box center [534, 164] width 124 height 13
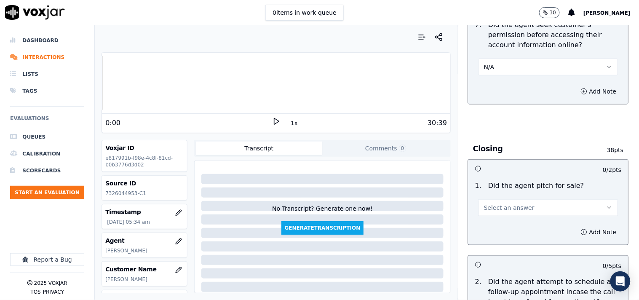
scroll to position [1793, 0]
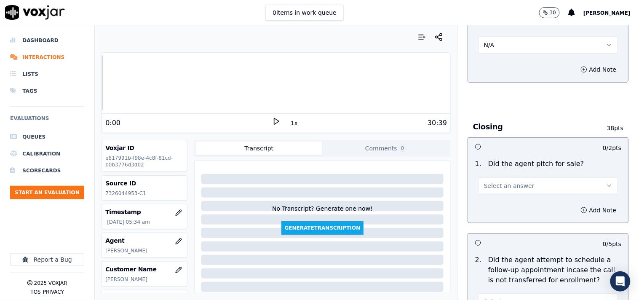
click at [497, 182] on span "Select an answer" at bounding box center [509, 186] width 51 height 8
click at [496, 200] on div "Yes" at bounding box center [534, 200] width 124 height 13
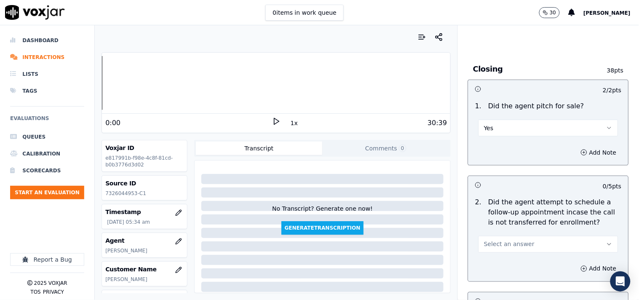
scroll to position [1871, 0]
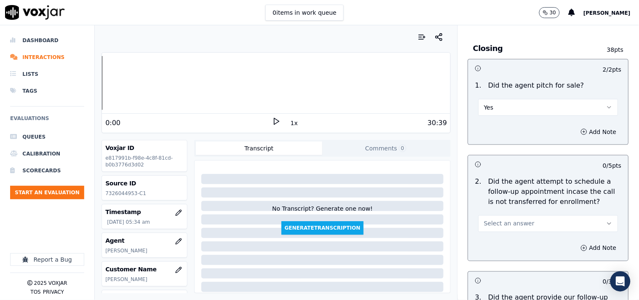
click at [494, 227] on button "Select an answer" at bounding box center [548, 223] width 140 height 17
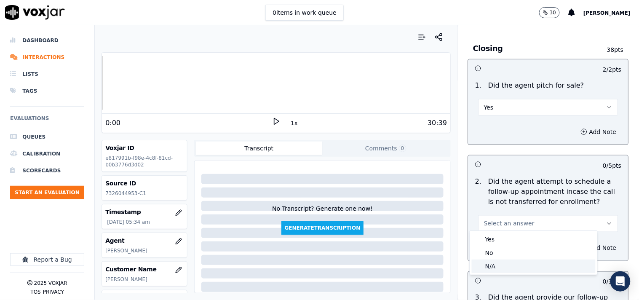
click at [502, 262] on div "N/A" at bounding box center [534, 265] width 124 height 13
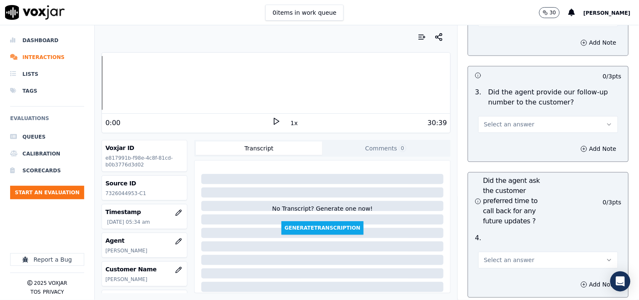
scroll to position [2106, 0]
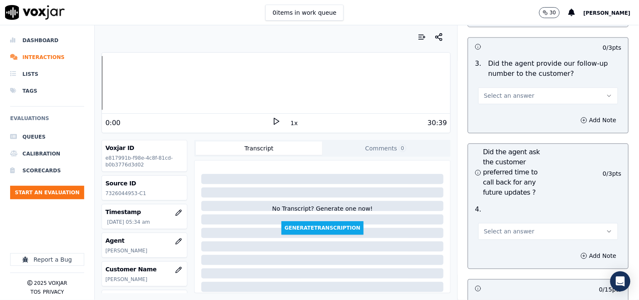
click at [497, 92] on span "Select an answer" at bounding box center [509, 95] width 51 height 8
drag, startPoint x: 499, startPoint y: 99, endPoint x: 500, endPoint y: 110, distance: 11.9
click at [500, 110] on div "Yes" at bounding box center [534, 110] width 124 height 13
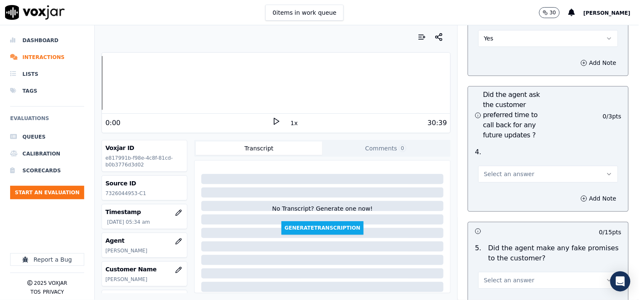
scroll to position [2183, 0]
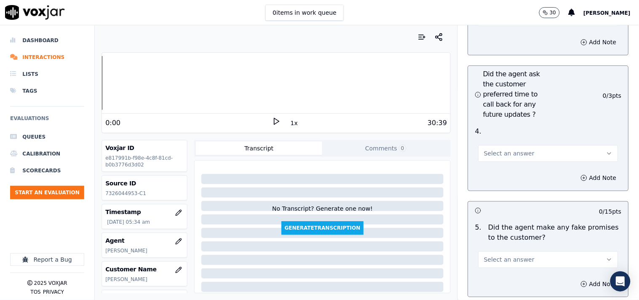
drag, startPoint x: 502, startPoint y: 145, endPoint x: 502, endPoint y: 151, distance: 6.0
click at [502, 151] on button "Select an answer" at bounding box center [548, 153] width 140 height 17
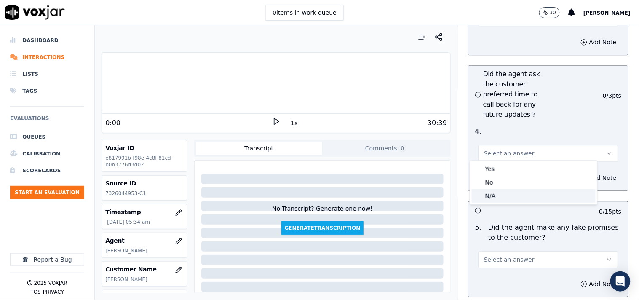
click at [502, 196] on div "N/A" at bounding box center [534, 195] width 124 height 13
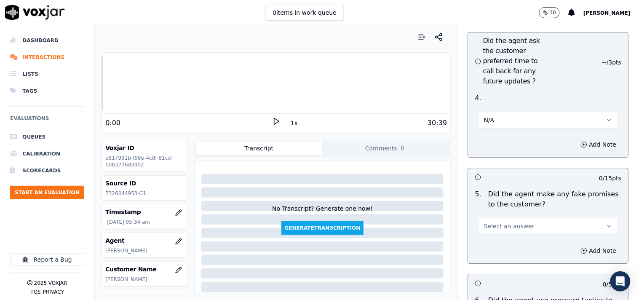
scroll to position [2261, 0]
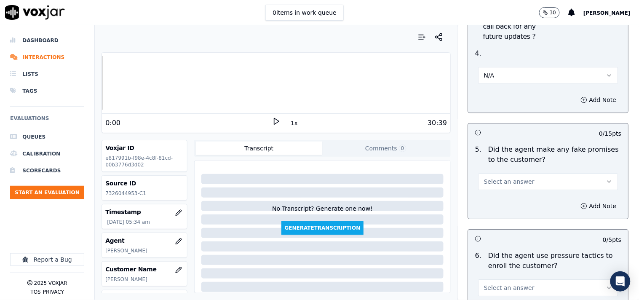
click at [496, 183] on button "Select an answer" at bounding box center [548, 181] width 140 height 17
click at [499, 212] on div "No" at bounding box center [534, 210] width 124 height 13
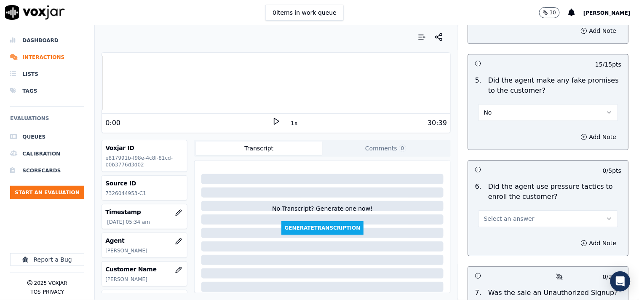
scroll to position [2418, 0]
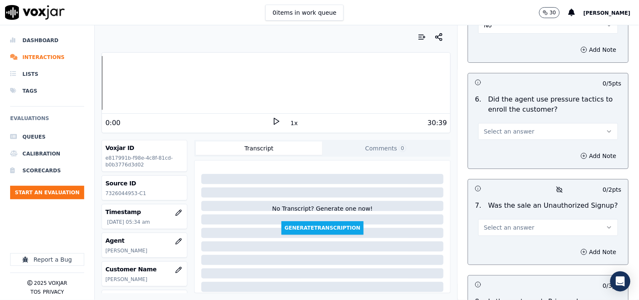
click at [504, 127] on span "Select an answer" at bounding box center [509, 131] width 51 height 8
click at [503, 152] on div "Yes" at bounding box center [534, 146] width 124 height 13
click at [502, 135] on button "Yes" at bounding box center [548, 131] width 140 height 17
click at [503, 157] on div "No" at bounding box center [534, 160] width 124 height 13
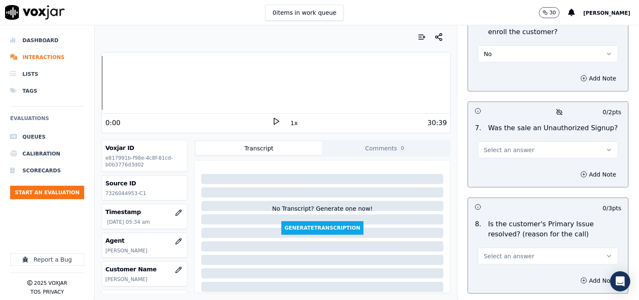
click at [510, 151] on button "Select an answer" at bounding box center [548, 149] width 140 height 17
click at [507, 177] on div "No" at bounding box center [534, 178] width 124 height 13
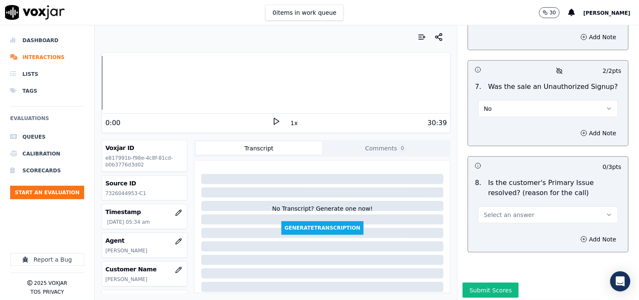
scroll to position [2557, 0]
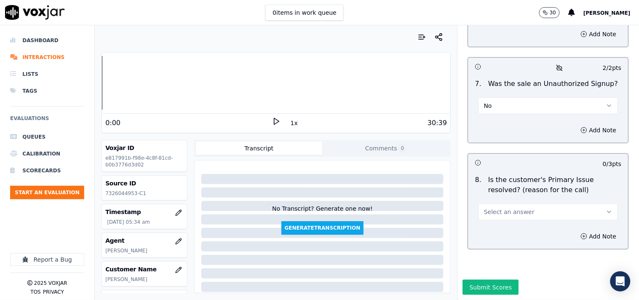
click at [502, 208] on span "Select an answer" at bounding box center [509, 212] width 51 height 8
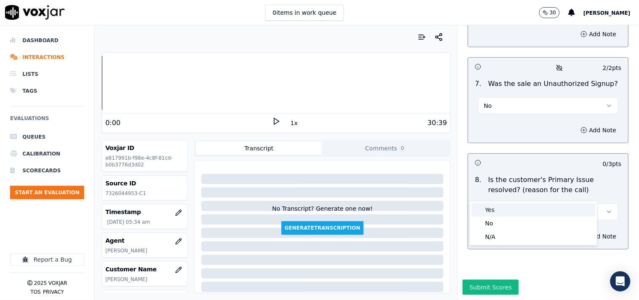
click at [501, 212] on div "Yes" at bounding box center [534, 209] width 124 height 13
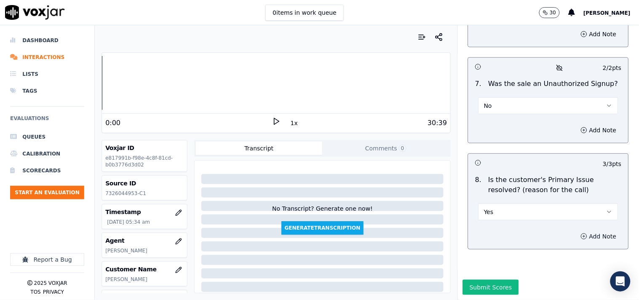
drag, startPoint x: 590, startPoint y: 212, endPoint x: 577, endPoint y: 219, distance: 14.3
click at [575, 230] on button "Add Note" at bounding box center [599, 236] width 46 height 12
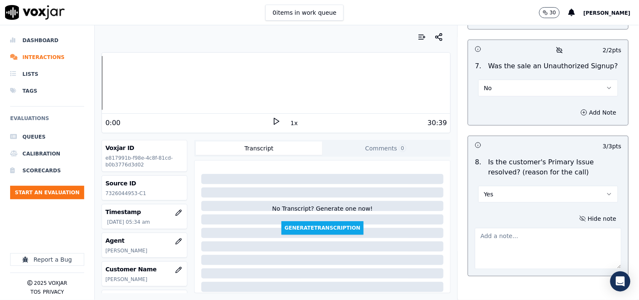
click at [516, 232] on textarea at bounding box center [548, 248] width 147 height 41
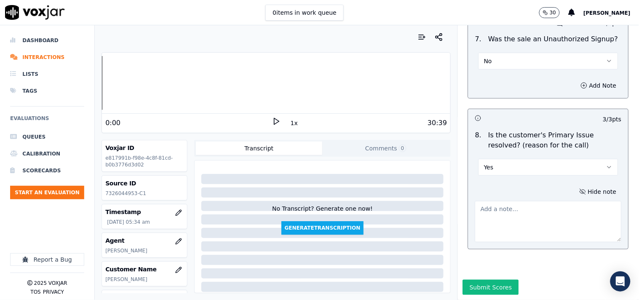
scroll to position [2602, 0]
click at [491, 201] on textarea at bounding box center [548, 221] width 147 height 41
paste textarea "The Cx called to get the electricity as she already started the service last we…"
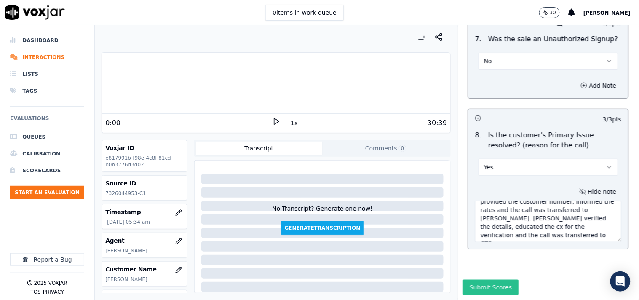
scroll to position [194, 0]
type textarea "The Cx called to get the electricity as she already started the service last we…"
click at [474, 270] on button "Submit Scores" at bounding box center [491, 287] width 56 height 15
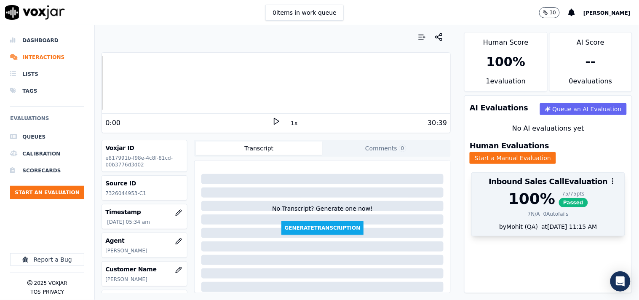
click at [559, 198] on span "Passed" at bounding box center [573, 202] width 29 height 9
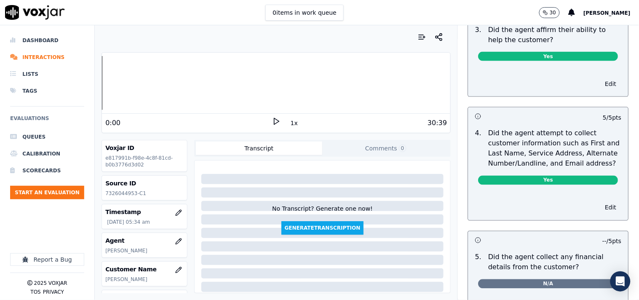
scroll to position [1615, 0]
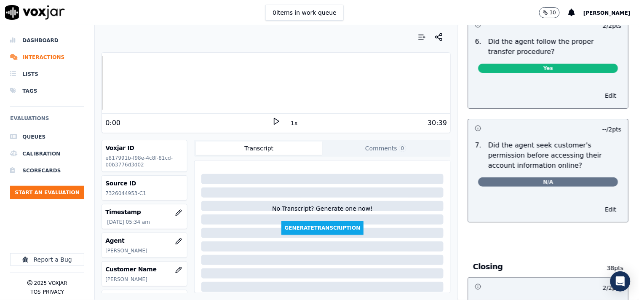
drag, startPoint x: 591, startPoint y: 205, endPoint x: 557, endPoint y: 194, distance: 36.0
click at [575, 205] on button "Edit" at bounding box center [610, 209] width 21 height 12
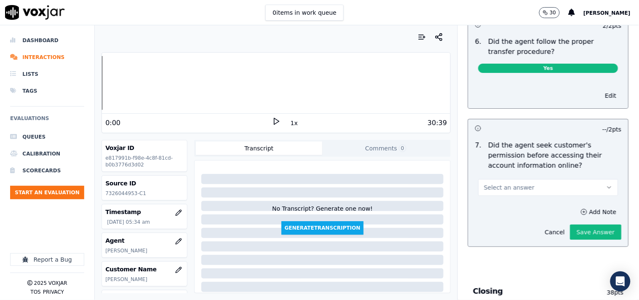
click at [525, 186] on button "Select an answer" at bounding box center [548, 187] width 140 height 17
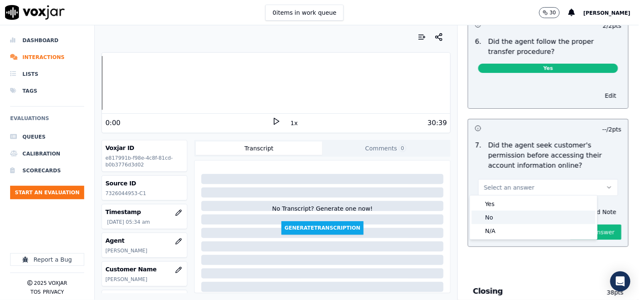
click at [507, 215] on div "No" at bounding box center [534, 217] width 124 height 13
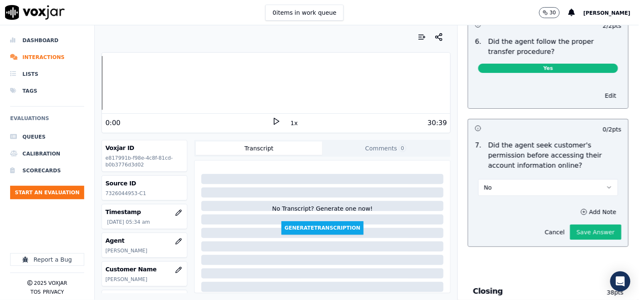
drag, startPoint x: 576, startPoint y: 209, endPoint x: 549, endPoint y: 226, distance: 31.9
click at [575, 211] on button "Add Note" at bounding box center [599, 212] width 46 height 12
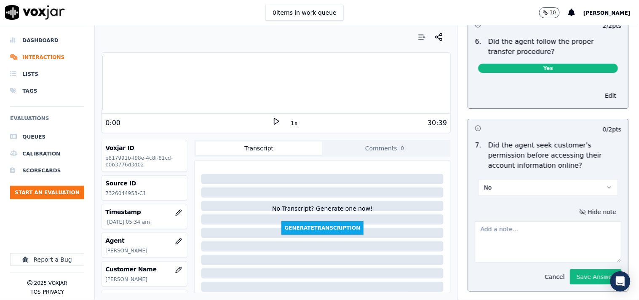
click at [515, 233] on textarea at bounding box center [548, 241] width 147 height 41
click at [534, 237] on textarea at bounding box center [548, 241] width 147 height 41
paste textarea "@27:02 The agent must take permission before confirming the Cx Supplier's name …"
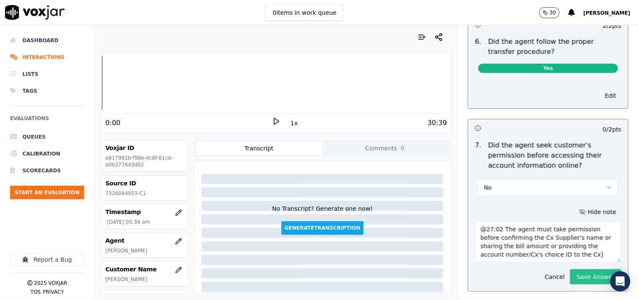
type textarea "@27:02 The agent must take permission before confirming the Cx Supplier's name …"
click at [574, 270] on button "Save Answer" at bounding box center [595, 276] width 51 height 15
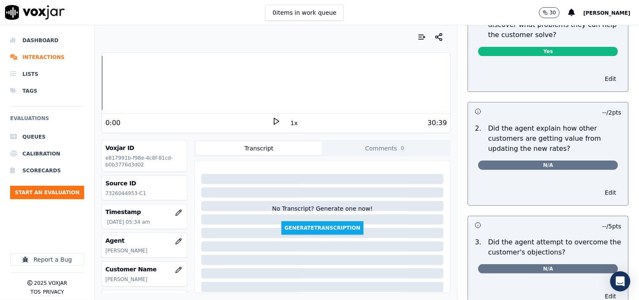
scroll to position [0, 0]
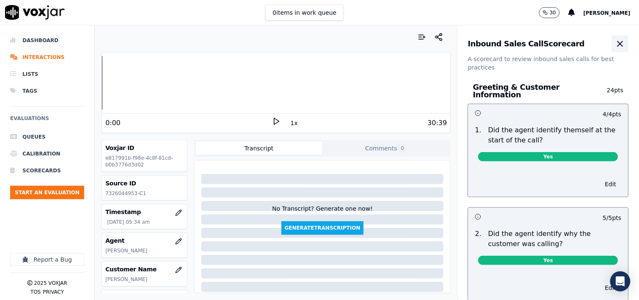
click at [575, 46] on icon "button" at bounding box center [620, 44] width 10 height 10
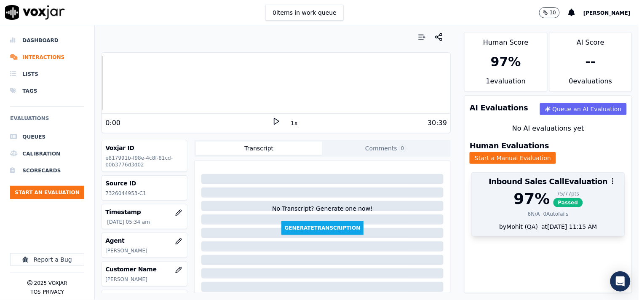
click at [531, 191] on div "97 %" at bounding box center [532, 198] width 36 height 17
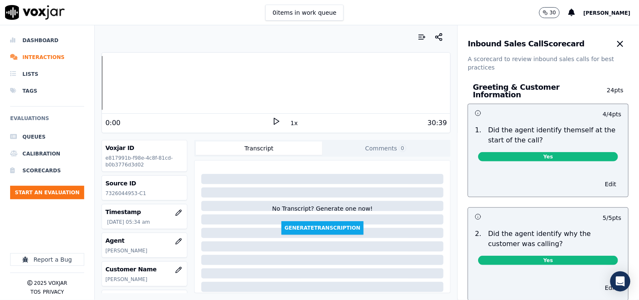
scroll to position [2578, 0]
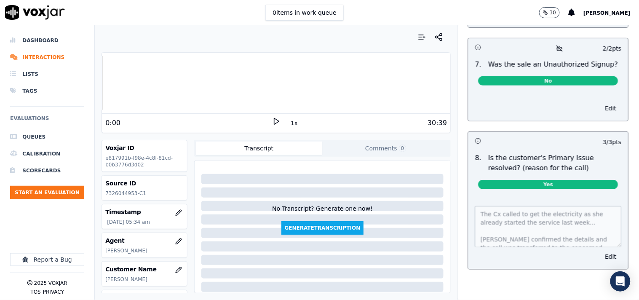
drag, startPoint x: 588, startPoint y: 232, endPoint x: 531, endPoint y: 229, distance: 57.0
click at [575, 251] on button "Edit" at bounding box center [610, 257] width 21 height 12
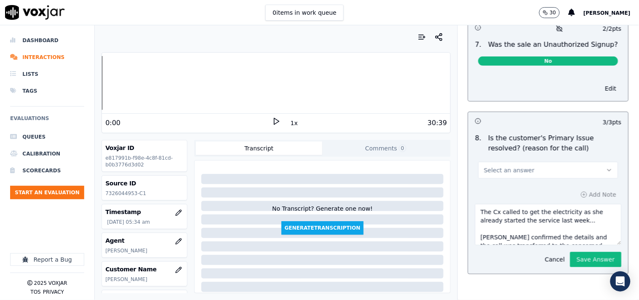
click at [526, 227] on textarea "The Cx called to get the electricity as she already started the service last we…" at bounding box center [548, 224] width 147 height 41
paste textarea "161159 - During the recent call, an anonymous agent was observed using vernacul…"
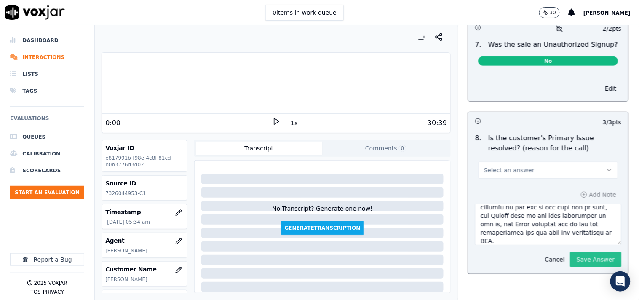
click at [570, 258] on button "Save Answer" at bounding box center [595, 259] width 51 height 15
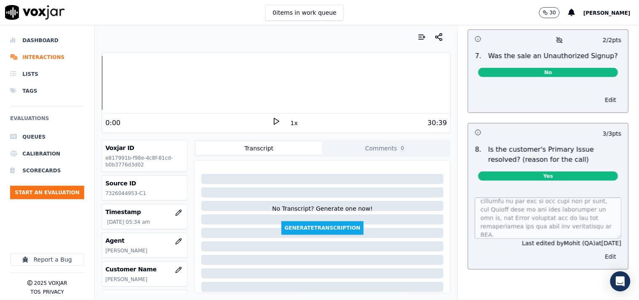
click at [575, 251] on button "Edit" at bounding box center [610, 257] width 21 height 12
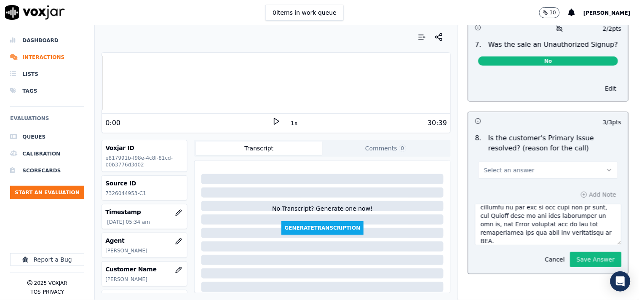
click at [555, 238] on textarea at bounding box center [548, 224] width 147 height 41
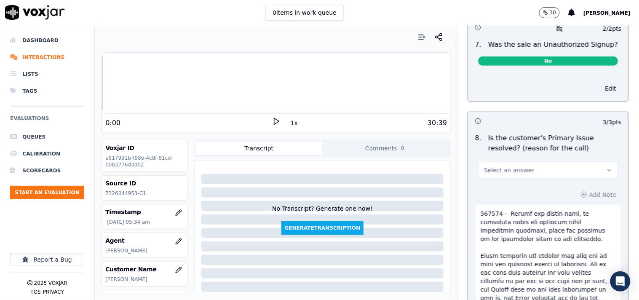
drag, startPoint x: 598, startPoint y: 241, endPoint x: 559, endPoint y: 281, distance: 55.7
click at [575, 270] on html "0 items in work queue 30 MOHIT SHAW Dashboard Interactions Lists Tags Evaluatio…" at bounding box center [319, 150] width 639 height 300
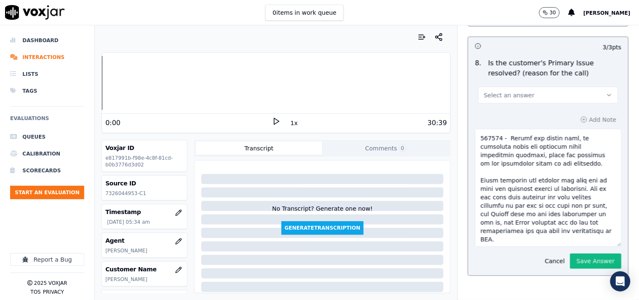
scroll to position [2680, 0]
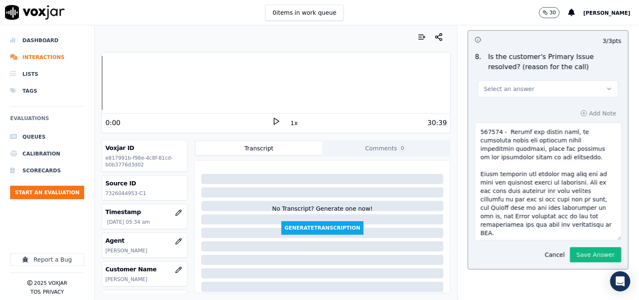
drag, startPoint x: 470, startPoint y: 252, endPoint x: 502, endPoint y: 230, distance: 39.4
click at [502, 230] on div "Add Note Cancel Save Answer" at bounding box center [548, 185] width 160 height 168
paste textarea "@19:20 The cx got agitated to the CTS agent as the cx had to confirm her detail…"
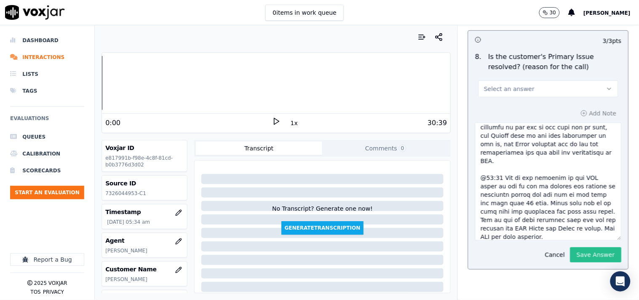
type textarea "The Cx called to get the electricity as she already started the service last we…"
click at [574, 247] on button "Save Answer" at bounding box center [595, 254] width 51 height 15
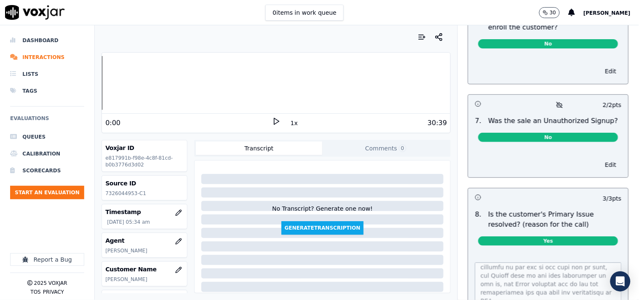
scroll to position [2664, 0]
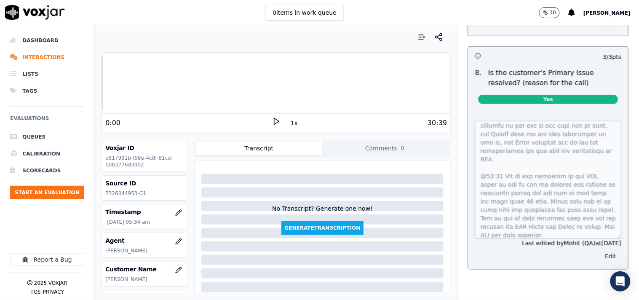
click at [575, 251] on button "Edit" at bounding box center [610, 257] width 21 height 12
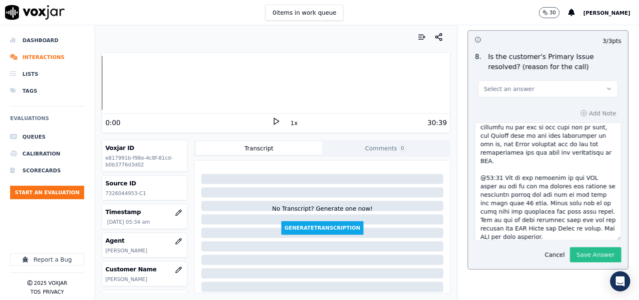
click at [575, 248] on button "Save Answer" at bounding box center [595, 254] width 51 height 15
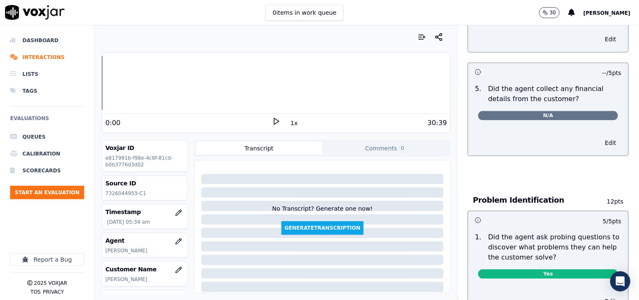
scroll to position [0, 0]
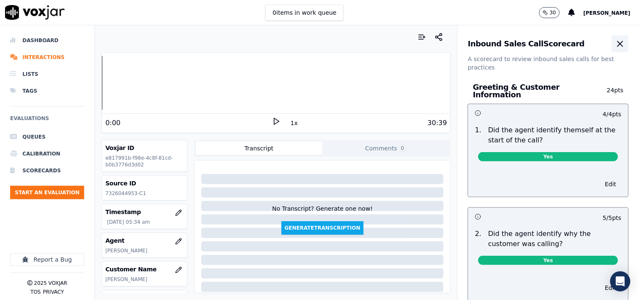
click at [575, 44] on icon "button" at bounding box center [620, 44] width 10 height 10
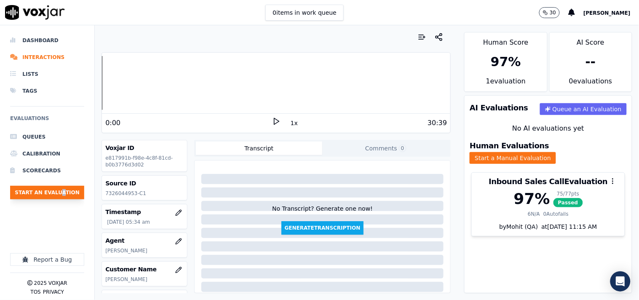
click at [61, 199] on ul "Queues Calibration Scorecards Start an Evaluation" at bounding box center [47, 166] width 74 height 77
click at [61, 194] on button "Start an Evaluation" at bounding box center [47, 192] width 74 height 13
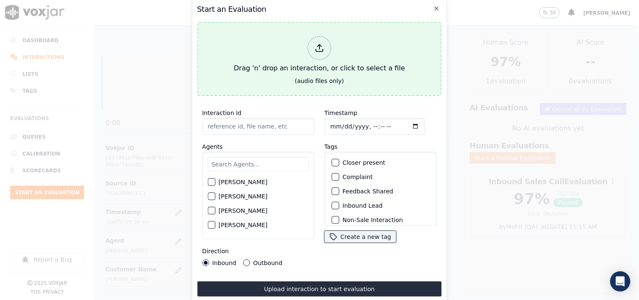
click at [326, 47] on div at bounding box center [319, 48] width 24 height 24
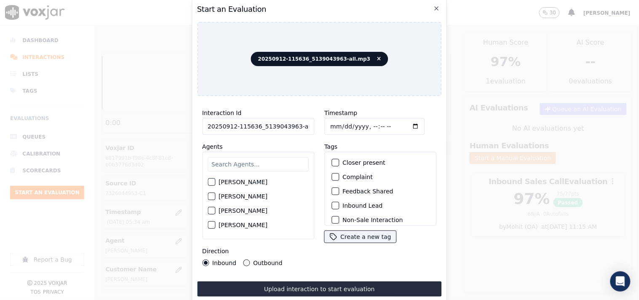
scroll to position [0, 5]
drag, startPoint x: 291, startPoint y: 123, endPoint x: 316, endPoint y: 124, distance: 24.9
click at [316, 124] on div "Interaction Id 20250912-115636_5139043963-all.mp3 Agents Harry Roy Aaron Biswas…" at bounding box center [319, 187] width 245 height 168
type input "20250912-115636_5139043963-C1"
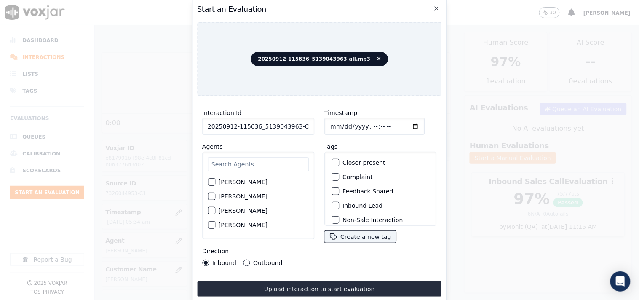
click at [403, 119] on input "Timestamp" at bounding box center [374, 126] width 100 height 17
click at [402, 123] on input "Timestamp" at bounding box center [374, 126] width 100 height 17
type input "2025-09-12T06:10"
click at [254, 162] on input "text" at bounding box center [258, 164] width 101 height 14
type input "chr"
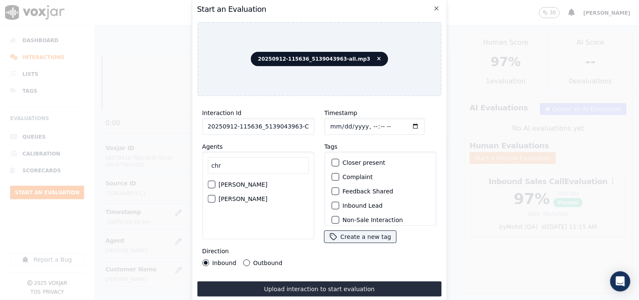
click at [242, 197] on label "Christia Ghosh" at bounding box center [243, 199] width 49 height 6
click at [215, 197] on button "Christia Ghosh" at bounding box center [212, 199] width 8 height 8
click at [246, 259] on button "Outbound" at bounding box center [246, 262] width 7 height 7
click at [335, 160] on button "Closer present" at bounding box center [335, 163] width 8 height 8
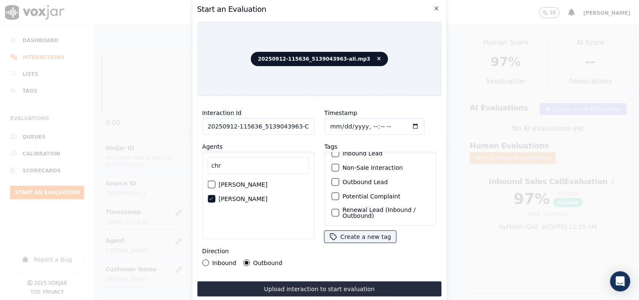
scroll to position [74, 0]
drag, startPoint x: 332, startPoint y: 201, endPoint x: 333, endPoint y: 187, distance: 13.5
click at [332, 212] on div "button" at bounding box center [335, 215] width 6 height 6
drag, startPoint x: 333, startPoint y: 187, endPoint x: 341, endPoint y: 244, distance: 57.5
click at [334, 195] on div "button" at bounding box center [335, 198] width 6 height 6
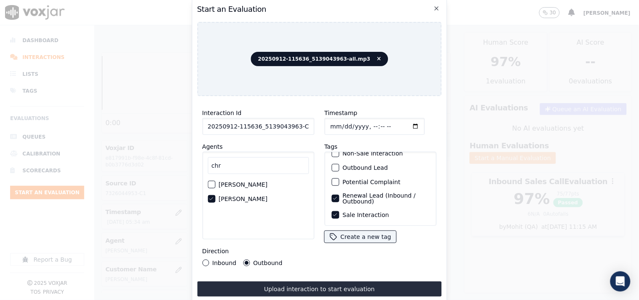
drag, startPoint x: 338, startPoint y: 284, endPoint x: 384, endPoint y: 276, distance: 46.3
click at [342, 270] on button "Upload interaction to start evaluation" at bounding box center [319, 288] width 245 height 15
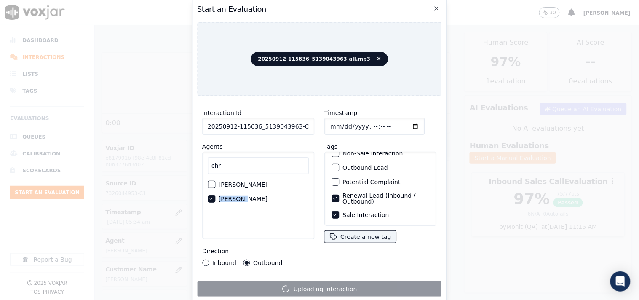
drag, startPoint x: 219, startPoint y: 195, endPoint x: 238, endPoint y: 196, distance: 19.0
click at [238, 196] on label "Christia Ghosh" at bounding box center [243, 199] width 49 height 6
copy label "Christia"
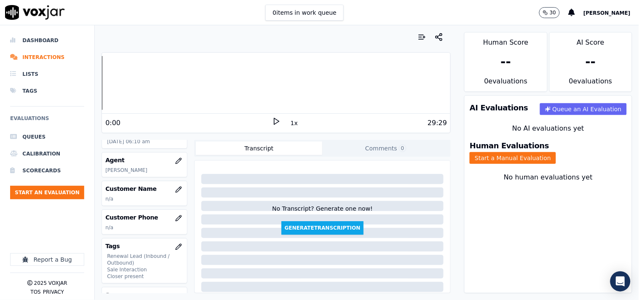
scroll to position [149, 0]
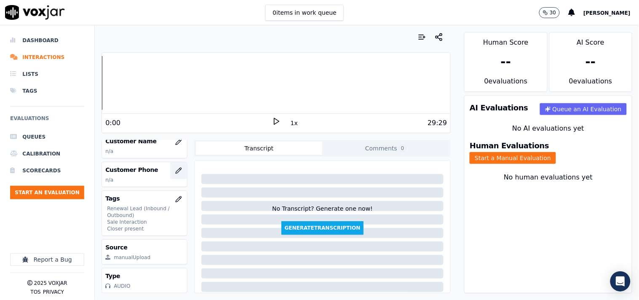
click at [176, 168] on icon "button" at bounding box center [178, 170] width 5 height 5
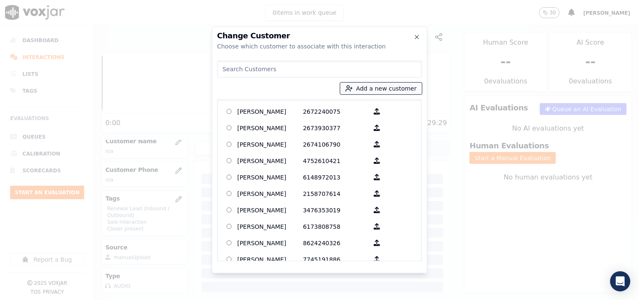
click at [371, 89] on button "Add a new customer" at bounding box center [381, 89] width 82 height 12
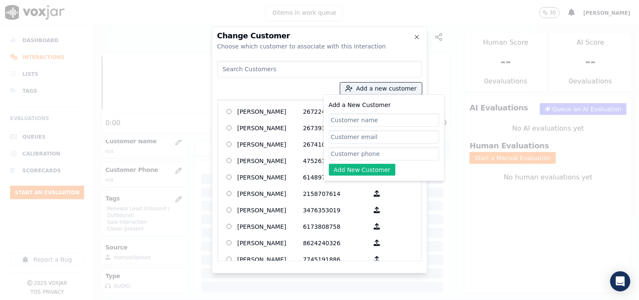
drag, startPoint x: 358, startPoint y: 154, endPoint x: 326, endPoint y: 119, distance: 47.4
click at [358, 153] on input "Add a New Customer" at bounding box center [384, 153] width 110 height 13
paste input "5139043963"
type input "5139043963"
click at [344, 120] on input "Add a New Customer" at bounding box center [384, 119] width 110 height 13
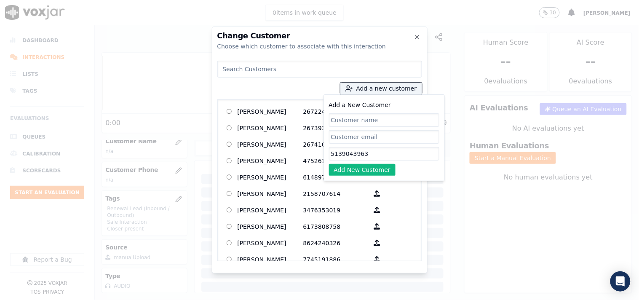
paste input "DEVON L BALLEW"
type input "DEVON L BALLEW"
click at [350, 169] on button "Add New Customer" at bounding box center [362, 170] width 67 height 12
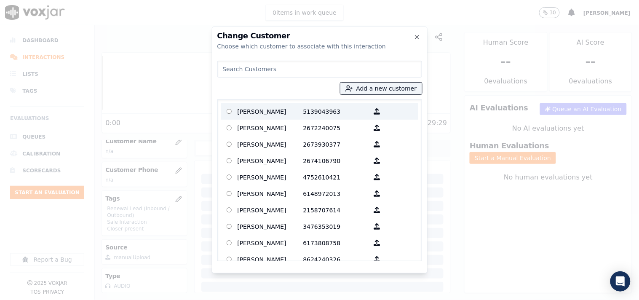
drag, startPoint x: 265, startPoint y: 110, endPoint x: 338, endPoint y: 176, distance: 97.8
click at [266, 110] on p "DEVON L BALLEW" at bounding box center [271, 111] width 66 height 13
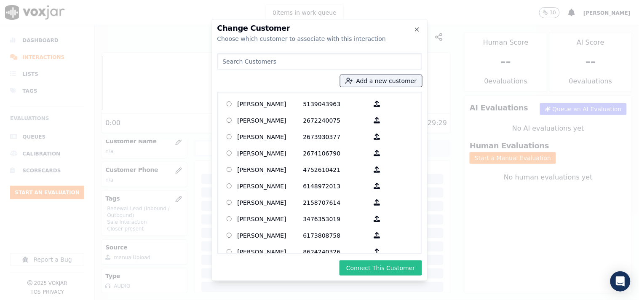
click at [384, 267] on button "Connect This Customer" at bounding box center [380, 267] width 82 height 15
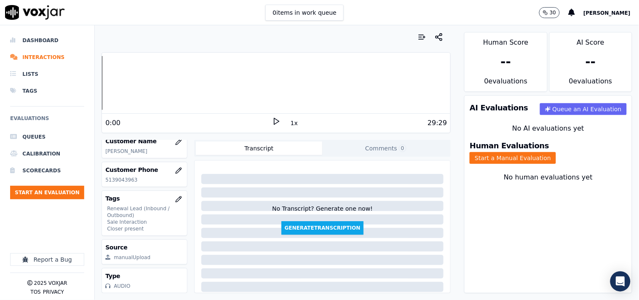
click at [556, 153] on button "Start a Manual Evaluation" at bounding box center [513, 158] width 86 height 12
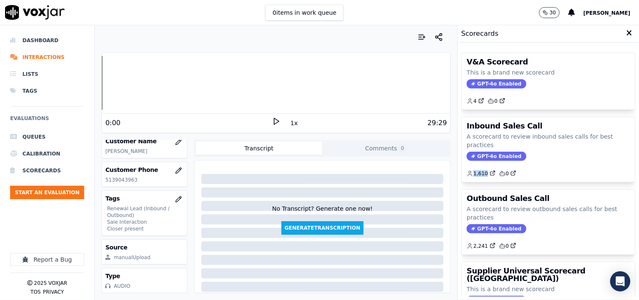
click at [559, 153] on div "GPT-4o Enabled" at bounding box center [548, 156] width 163 height 9
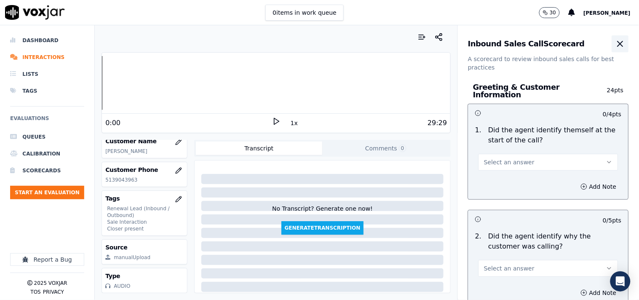
click at [575, 44] on icon "button" at bounding box center [620, 44] width 10 height 10
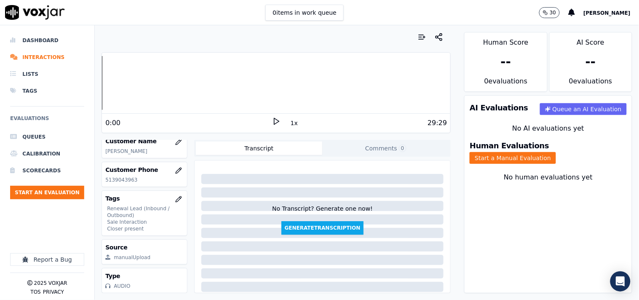
click at [551, 140] on div "Human Evaluations Start a Manual Evaluation" at bounding box center [547, 153] width 167 height 32
click at [545, 152] on button "Start a Manual Evaluation" at bounding box center [513, 158] width 86 height 12
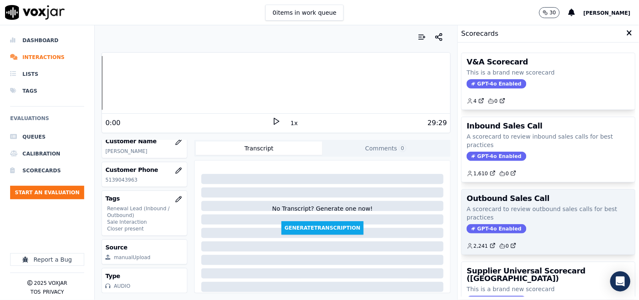
drag, startPoint x: 495, startPoint y: 229, endPoint x: 499, endPoint y: 212, distance: 16.9
click at [495, 228] on span "GPT-4o Enabled" at bounding box center [496, 228] width 59 height 9
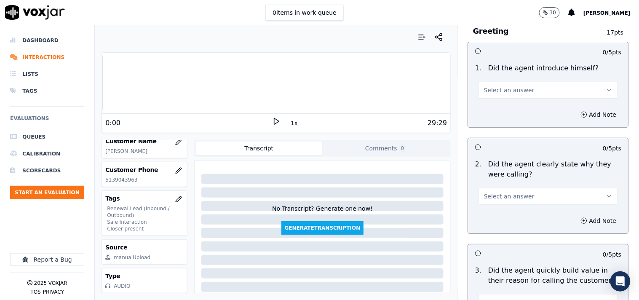
scroll to position [78, 0]
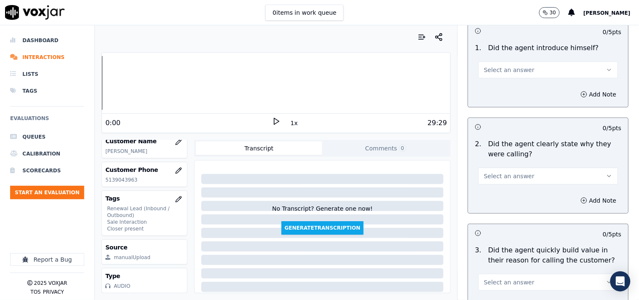
click at [507, 60] on div "Select an answer" at bounding box center [548, 69] width 140 height 19
click at [504, 76] on button "Select an answer" at bounding box center [548, 69] width 140 height 17
click at [508, 90] on div "Yes" at bounding box center [534, 88] width 124 height 13
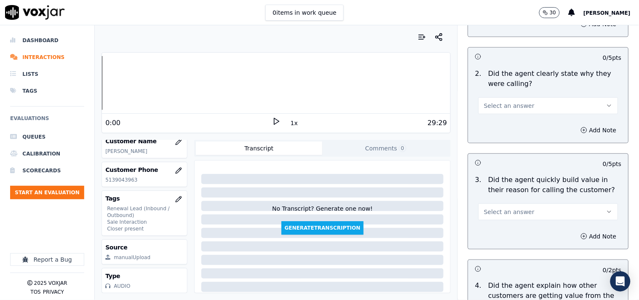
scroll to position [234, 0]
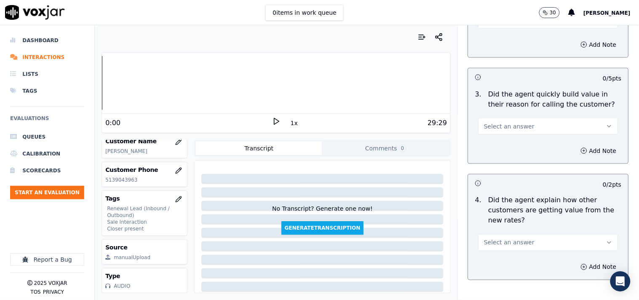
click at [503, 123] on span "Select an answer" at bounding box center [509, 126] width 51 height 8
click at [504, 145] on div "Yes" at bounding box center [534, 145] width 124 height 13
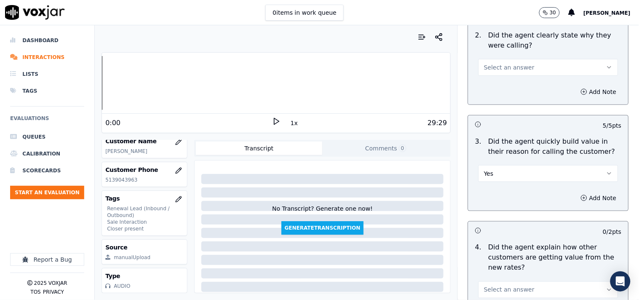
scroll to position [156, 0]
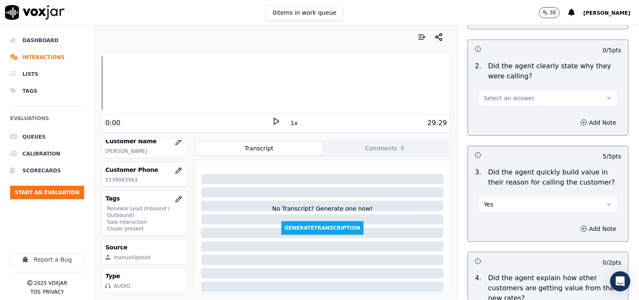
drag, startPoint x: 500, startPoint y: 97, endPoint x: 503, endPoint y: 105, distance: 8.4
click at [501, 97] on span "Select an answer" at bounding box center [509, 98] width 51 height 8
click at [504, 114] on div "Yes" at bounding box center [534, 116] width 124 height 13
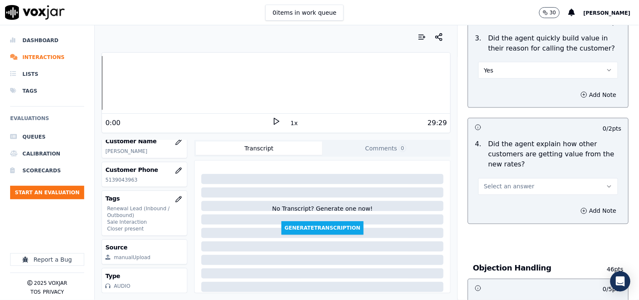
scroll to position [312, 0]
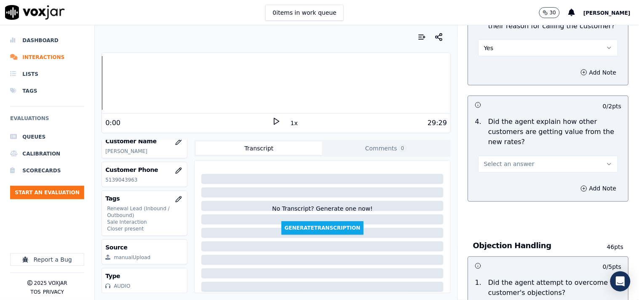
click at [499, 157] on button "Select an answer" at bounding box center [548, 164] width 140 height 17
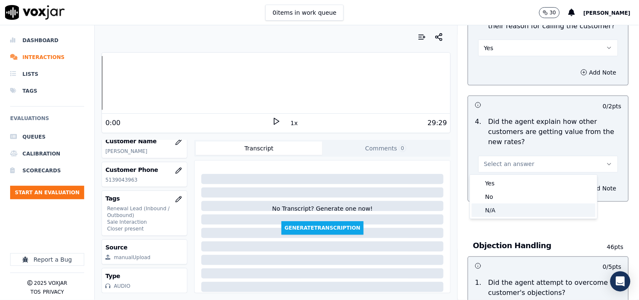
click at [498, 211] on div "N/A" at bounding box center [534, 209] width 124 height 13
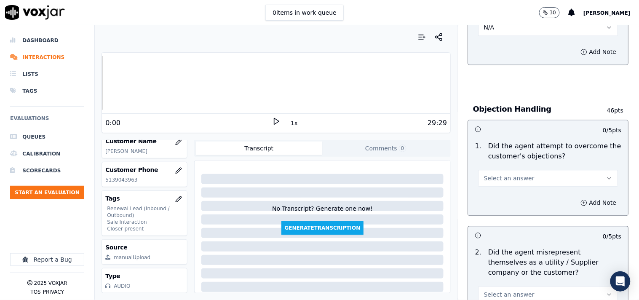
scroll to position [546, 0]
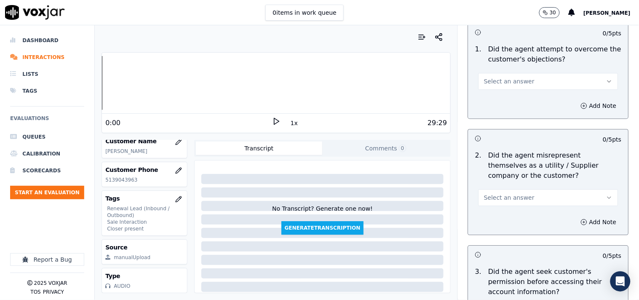
click at [500, 83] on span "Select an answer" at bounding box center [509, 81] width 51 height 8
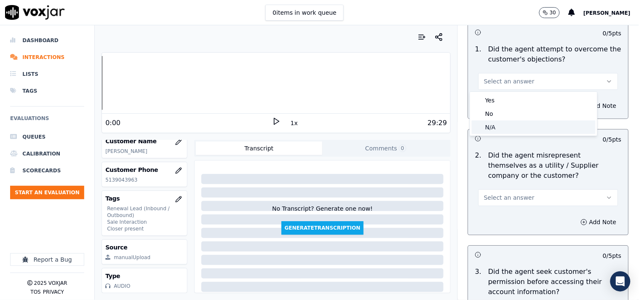
click at [502, 120] on div "N/A" at bounding box center [534, 126] width 124 height 13
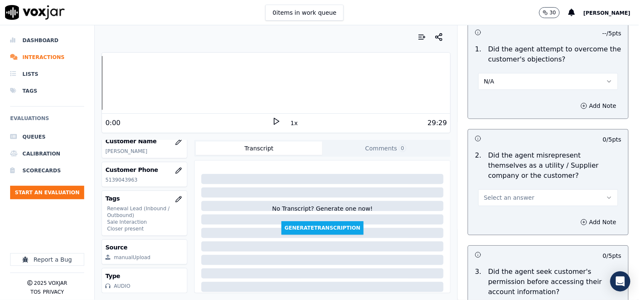
click at [503, 198] on span "Select an answer" at bounding box center [509, 197] width 51 height 8
click at [500, 220] on div "Yes" at bounding box center [534, 216] width 124 height 13
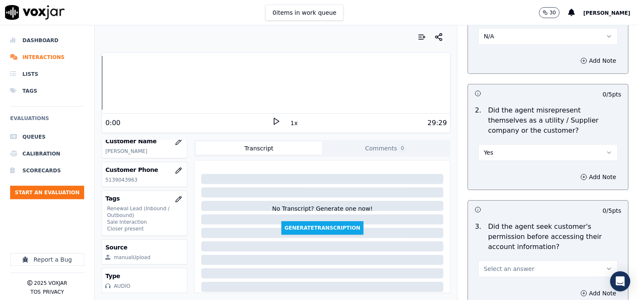
scroll to position [624, 0]
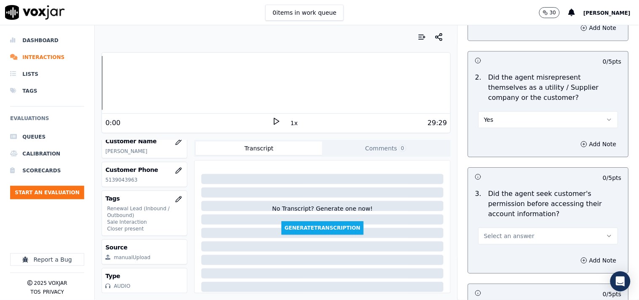
click at [488, 115] on button "Yes" at bounding box center [548, 119] width 140 height 17
click at [494, 152] on div "No" at bounding box center [534, 152] width 124 height 13
click at [491, 235] on span "Select an answer" at bounding box center [509, 236] width 51 height 8
click at [491, 253] on div "Yes" at bounding box center [534, 254] width 124 height 13
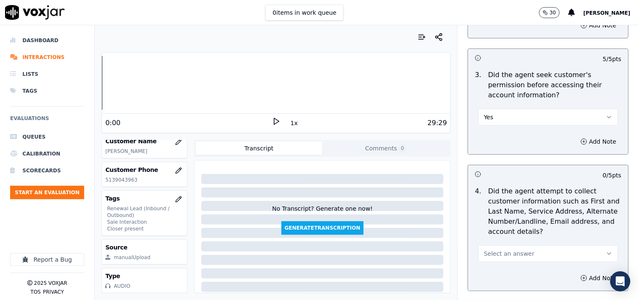
scroll to position [780, 0]
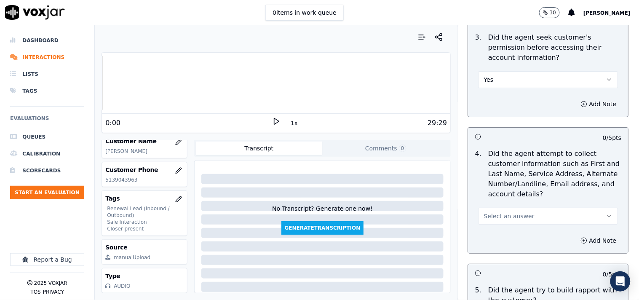
click at [497, 213] on span "Select an answer" at bounding box center [509, 216] width 51 height 8
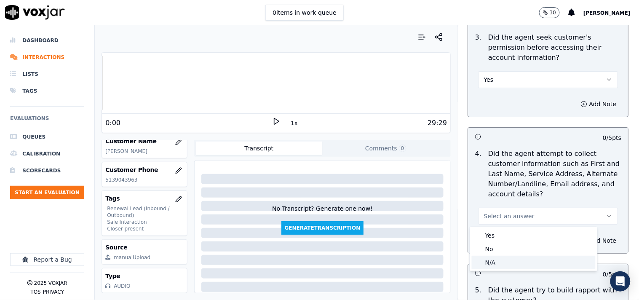
click at [493, 262] on div "N/A" at bounding box center [534, 262] width 124 height 13
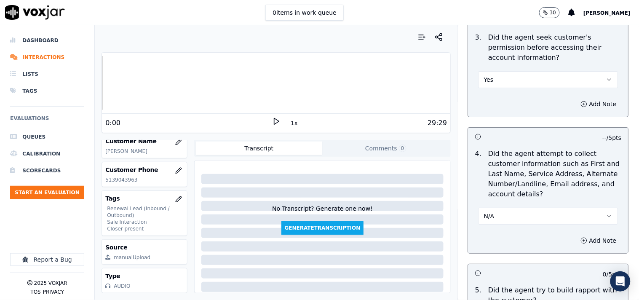
scroll to position [936, 0]
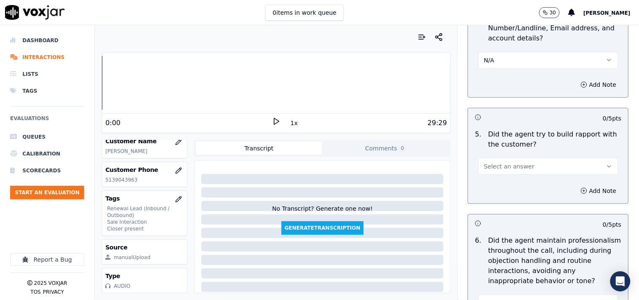
click at [498, 159] on button "Select an answer" at bounding box center [548, 166] width 140 height 17
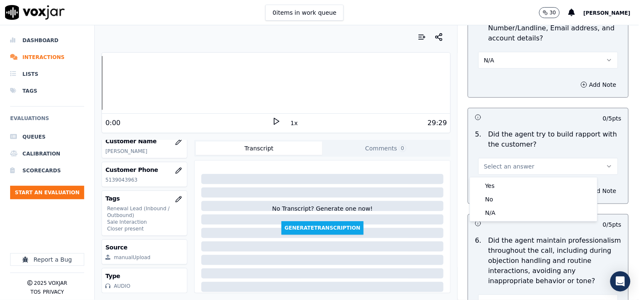
click at [496, 169] on span "Select an answer" at bounding box center [509, 166] width 51 height 8
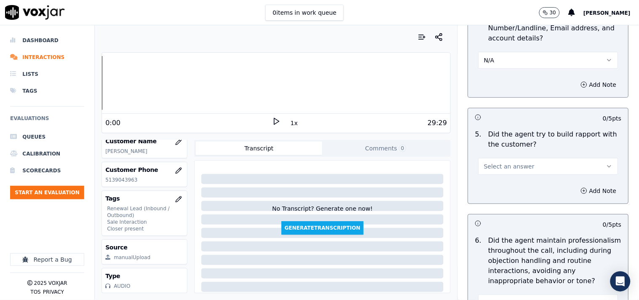
click at [494, 163] on span "Select an answer" at bounding box center [509, 166] width 51 height 8
click at [494, 184] on div "Yes" at bounding box center [534, 185] width 124 height 13
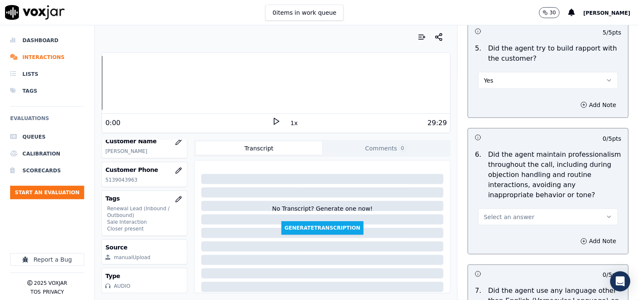
scroll to position [1092, 0]
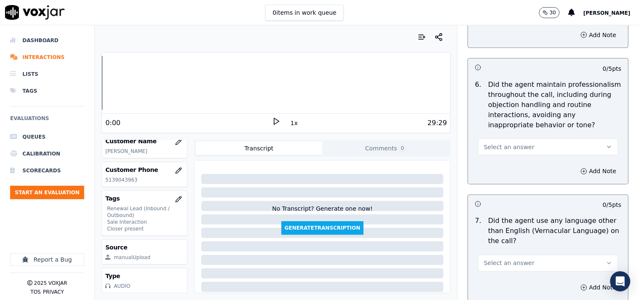
click at [499, 145] on span "Select an answer" at bounding box center [509, 147] width 51 height 8
click at [502, 165] on div "Yes" at bounding box center [534, 166] width 124 height 13
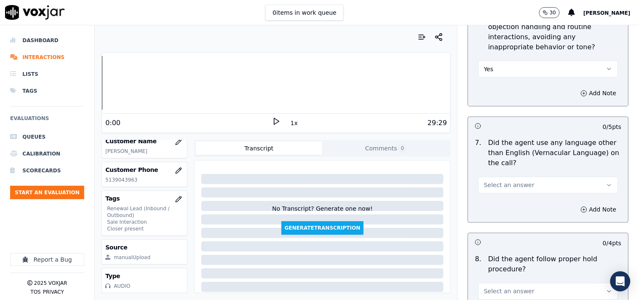
click at [500, 182] on span "Select an answer" at bounding box center [509, 185] width 51 height 8
click at [501, 217] on div "No" at bounding box center [534, 217] width 124 height 13
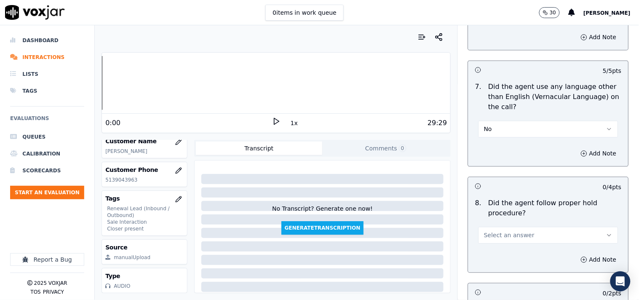
scroll to position [1248, 0]
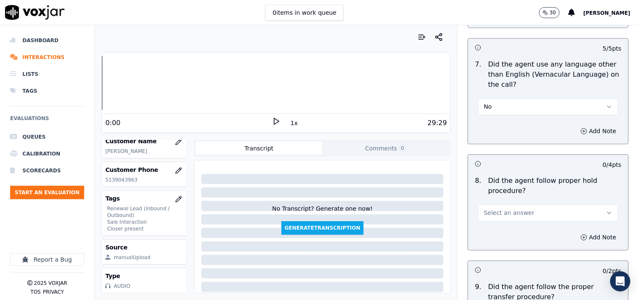
click at [491, 206] on button "Select an answer" at bounding box center [548, 213] width 140 height 17
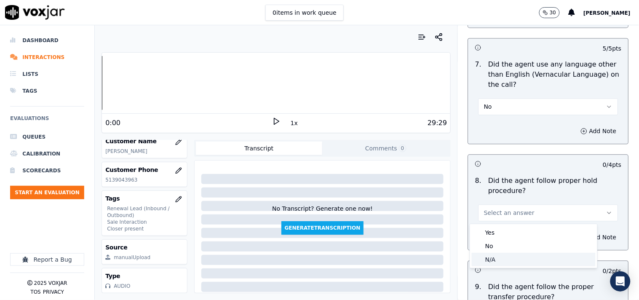
click at [500, 259] on div "N/A" at bounding box center [534, 259] width 124 height 13
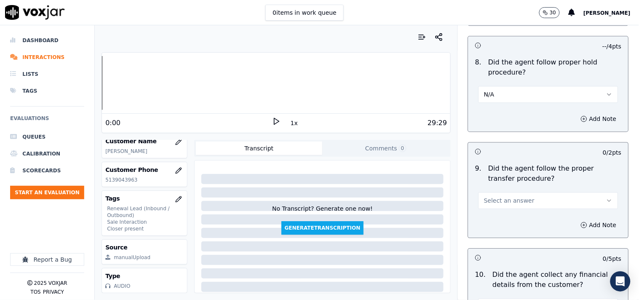
scroll to position [1404, 0]
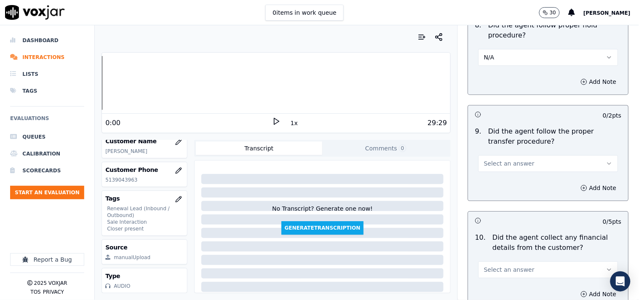
click at [497, 163] on span "Select an answer" at bounding box center [509, 163] width 51 height 8
click at [499, 181] on div "Yes" at bounding box center [534, 182] width 124 height 13
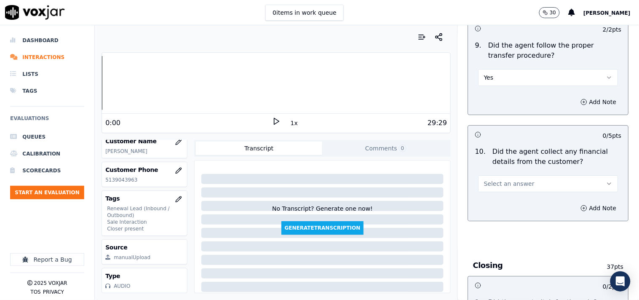
scroll to position [1559, 0]
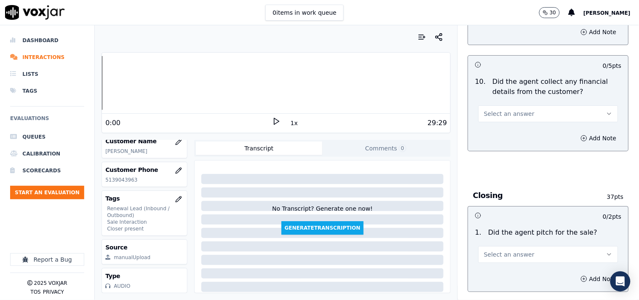
click at [502, 111] on span "Select an answer" at bounding box center [509, 113] width 51 height 8
click at [500, 144] on div "No" at bounding box center [534, 146] width 124 height 13
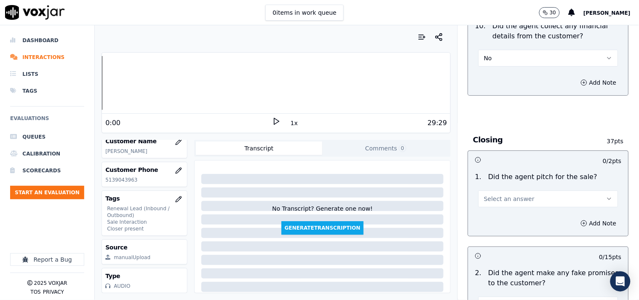
scroll to position [1637, 0]
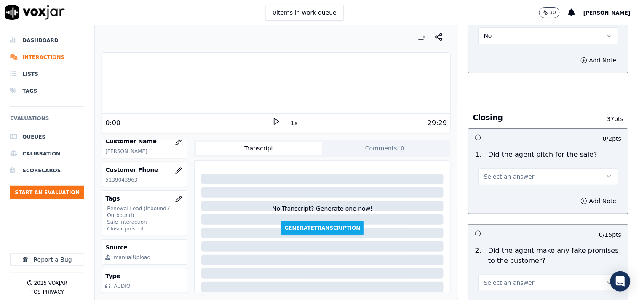
drag, startPoint x: 500, startPoint y: 173, endPoint x: 502, endPoint y: 186, distance: 12.4
click at [500, 173] on span "Select an answer" at bounding box center [509, 176] width 51 height 8
click at [499, 197] on div "Yes" at bounding box center [534, 195] width 124 height 13
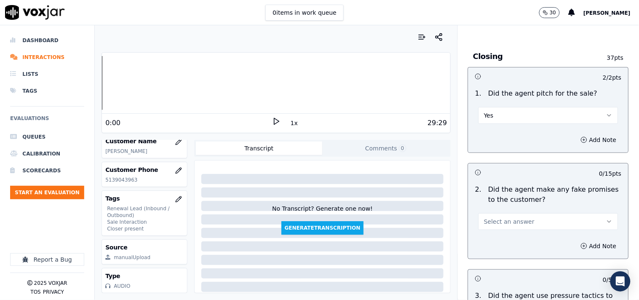
scroll to position [1793, 0]
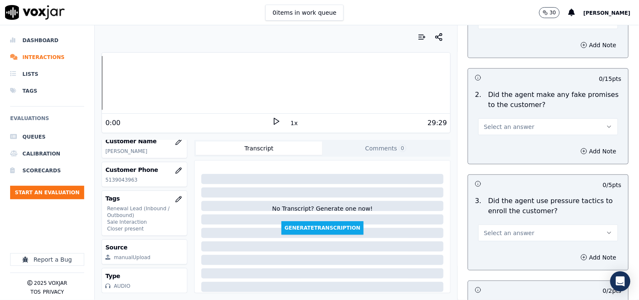
click at [502, 127] on span "Select an answer" at bounding box center [509, 127] width 51 height 8
click at [502, 158] on div "No" at bounding box center [534, 159] width 124 height 13
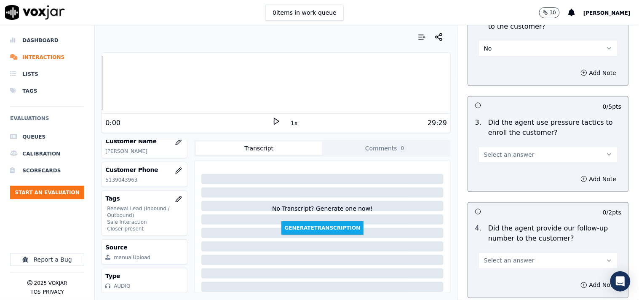
click at [496, 154] on span "Select an answer" at bounding box center [509, 154] width 51 height 8
click at [500, 186] on div "No" at bounding box center [534, 187] width 124 height 13
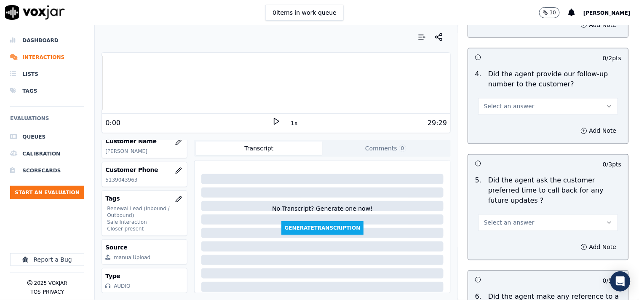
scroll to position [2027, 0]
click at [497, 103] on span "Select an answer" at bounding box center [509, 105] width 51 height 8
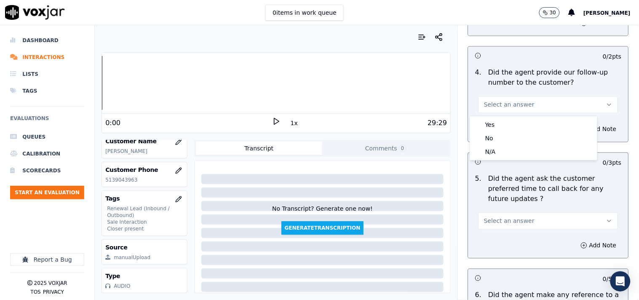
click at [506, 192] on p "Did the agent ask the customer preferred time to call back for any future updat…" at bounding box center [554, 189] width 133 height 30
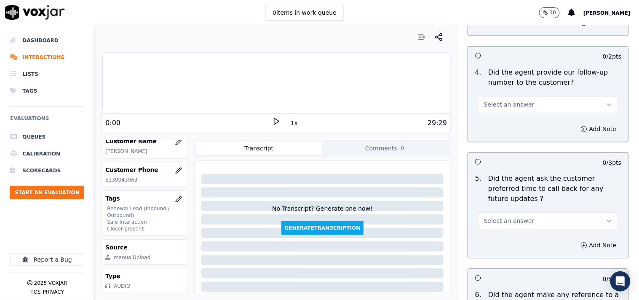
scroll to position [2106, 0]
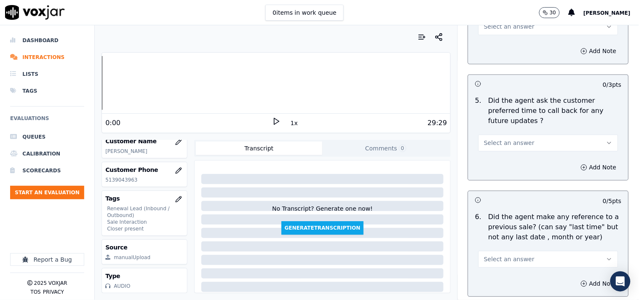
click at [494, 139] on span "Select an answer" at bounding box center [509, 143] width 51 height 8
drag, startPoint x: 498, startPoint y: 181, endPoint x: 507, endPoint y: 160, distance: 22.7
click at [499, 180] on div "N/A" at bounding box center [534, 179] width 124 height 13
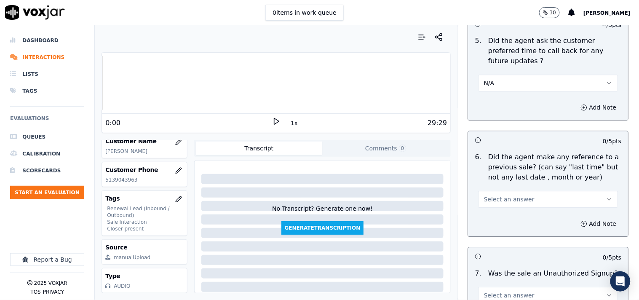
scroll to position [2183, 0]
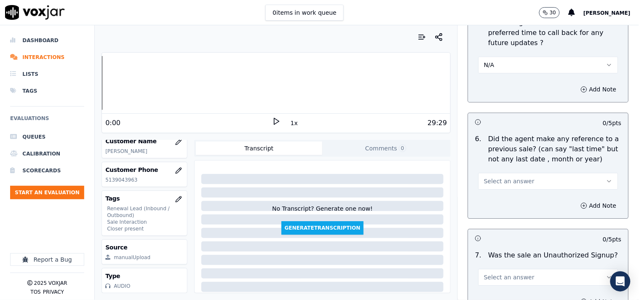
click at [497, 177] on span "Select an answer" at bounding box center [509, 181] width 51 height 8
click at [494, 203] on div "No" at bounding box center [534, 204] width 124 height 13
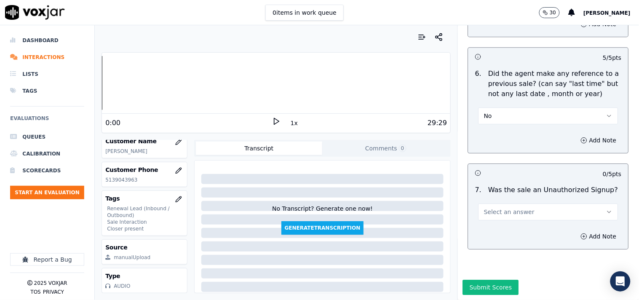
click at [499, 203] on button "Select an answer" at bounding box center [548, 211] width 140 height 17
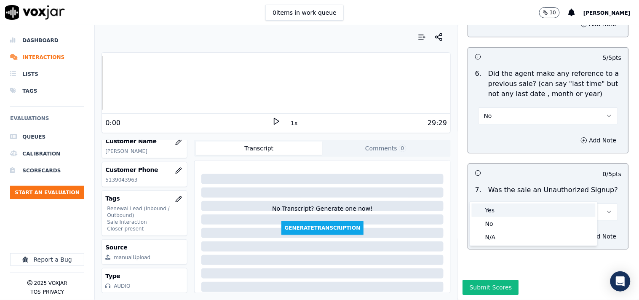
drag, startPoint x: 498, startPoint y: 212, endPoint x: 502, endPoint y: 213, distance: 4.2
click at [498, 212] on div "Yes" at bounding box center [534, 209] width 124 height 13
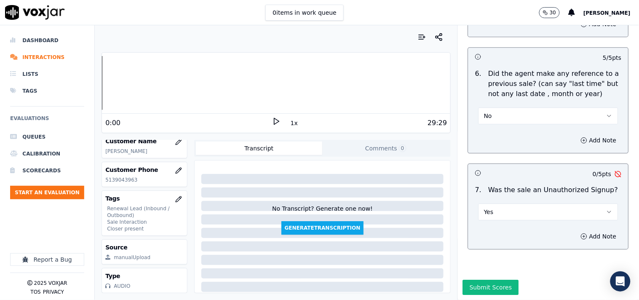
click at [506, 203] on button "Yes" at bounding box center [548, 211] width 140 height 17
click at [491, 225] on div "No" at bounding box center [534, 223] width 124 height 13
drag, startPoint x: 587, startPoint y: 215, endPoint x: 575, endPoint y: 221, distance: 13.2
click at [575, 230] on button "Add Note" at bounding box center [599, 236] width 46 height 12
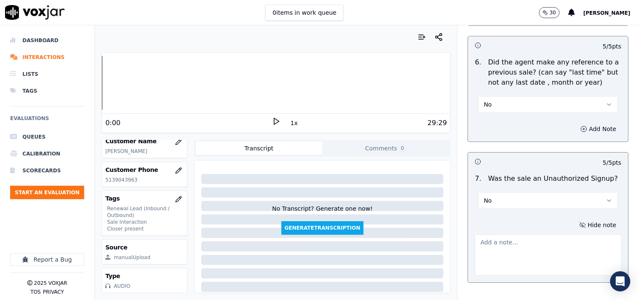
click at [480, 248] on textarea at bounding box center [548, 254] width 147 height 41
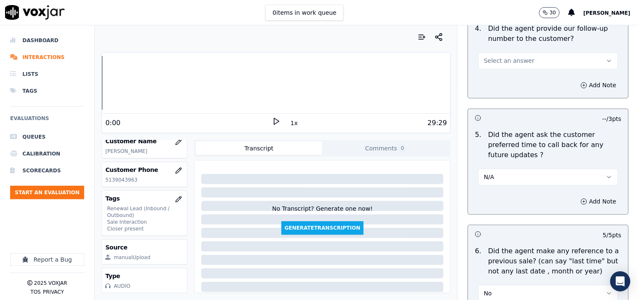
scroll to position [1993, 0]
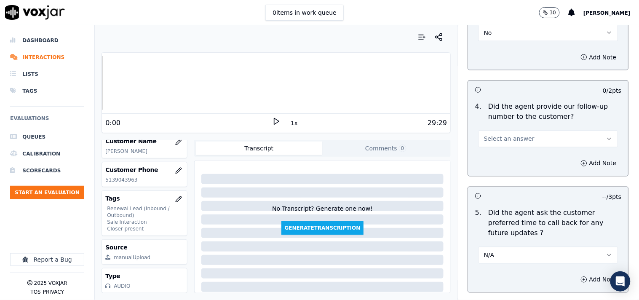
click at [496, 144] on button "Select an answer" at bounding box center [548, 139] width 140 height 17
click at [497, 159] on div "Yes" at bounding box center [534, 158] width 124 height 13
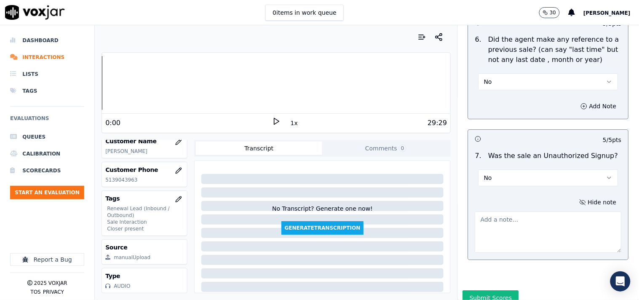
scroll to position [2305, 0]
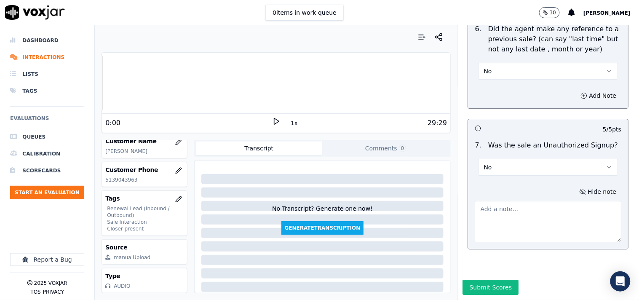
click at [517, 201] on textarea at bounding box center [548, 221] width 147 height 41
paste textarea ""Christia called the cx and the cx told she called the wrong number and Christi…"
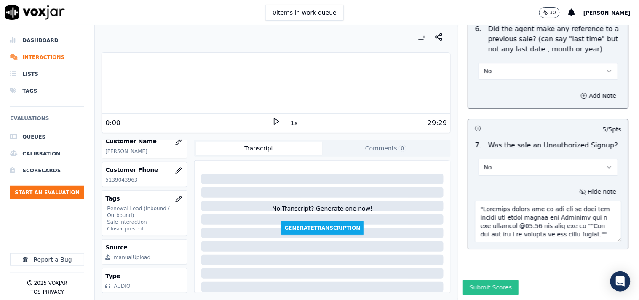
scroll to position [409, 0]
type textarea ""Christia called the cx and the cx told she called the wrong number and Christi…"
click at [491, 270] on button "Submit Scores" at bounding box center [491, 287] width 56 height 15
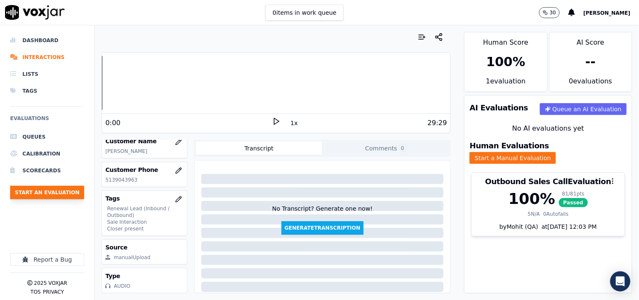
click at [66, 190] on button "Start an Evaluation" at bounding box center [47, 192] width 74 height 13
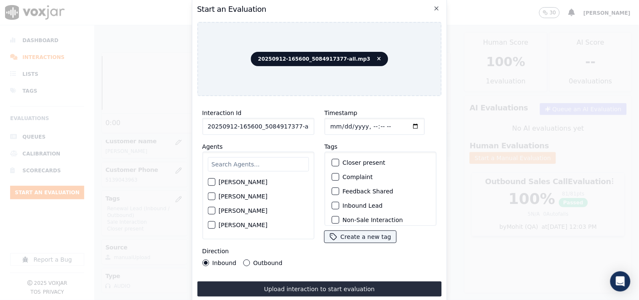
scroll to position [0, 5]
drag, startPoint x: 292, startPoint y: 123, endPoint x: 320, endPoint y: 127, distance: 28.8
click at [316, 125] on div "Interaction Id 20250912-165600_5084917377-all.mp3 Agents Harry Roy Aaron Biswas…" at bounding box center [319, 187] width 245 height 168
type input "20250912-165600_5084917377-C1"
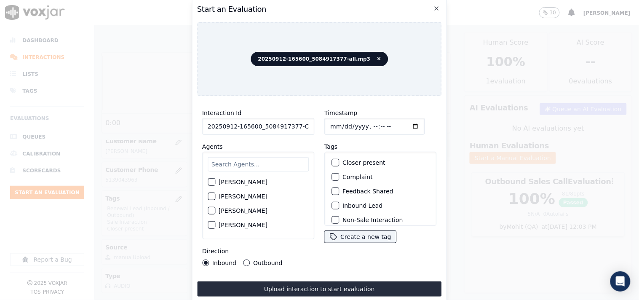
click at [401, 124] on input "Timestamp" at bounding box center [374, 126] width 100 height 17
type input "2025-09-12T06:45"
click at [238, 162] on input "text" at bounding box center [258, 164] width 101 height 14
type input "mark"
click at [214, 181] on button "Mark Sharma" at bounding box center [212, 185] width 8 height 8
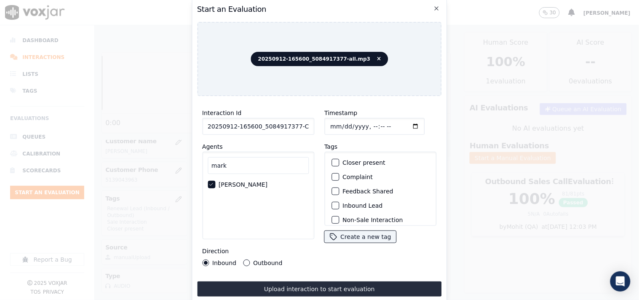
drag, startPoint x: 245, startPoint y: 260, endPoint x: 317, endPoint y: 230, distance: 78.5
click at [246, 260] on button "Outbound" at bounding box center [246, 262] width 7 height 7
click at [332, 161] on div "button" at bounding box center [335, 163] width 6 height 6
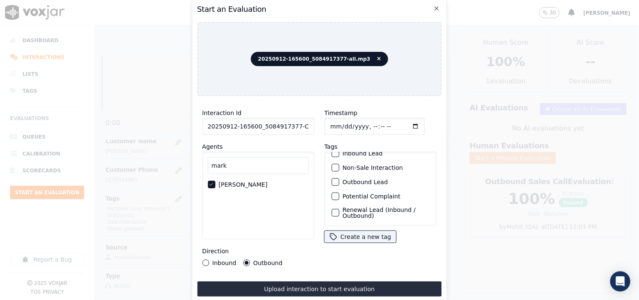
scroll to position [74, 0]
drag, startPoint x: 333, startPoint y: 205, endPoint x: 333, endPoint y: 188, distance: 16.8
click at [334, 212] on div "button" at bounding box center [335, 215] width 6 height 6
click at [333, 195] on div "button" at bounding box center [335, 198] width 6 height 6
drag, startPoint x: 342, startPoint y: 284, endPoint x: 390, endPoint y: 287, distance: 47.3
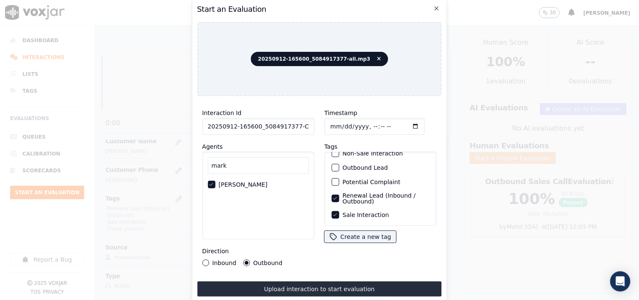
click at [344, 270] on button "Upload interaction to start evaluation" at bounding box center [319, 288] width 245 height 15
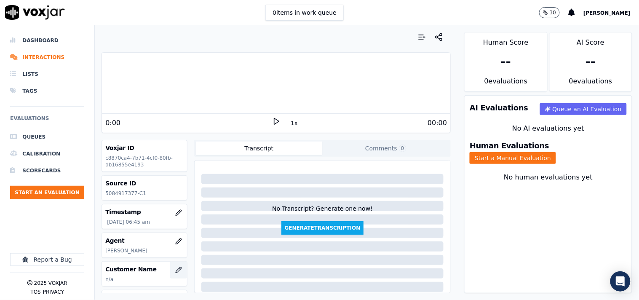
click at [176, 270] on icon "button" at bounding box center [178, 269] width 5 height 5
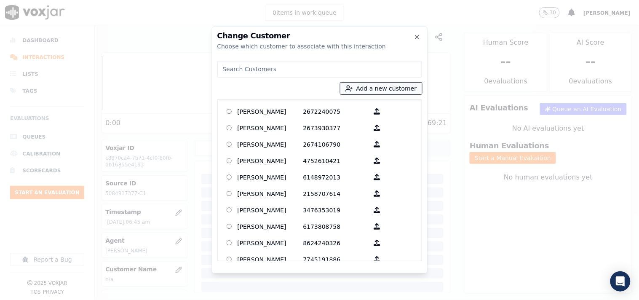
click at [380, 91] on button "Add a new customer" at bounding box center [381, 89] width 82 height 12
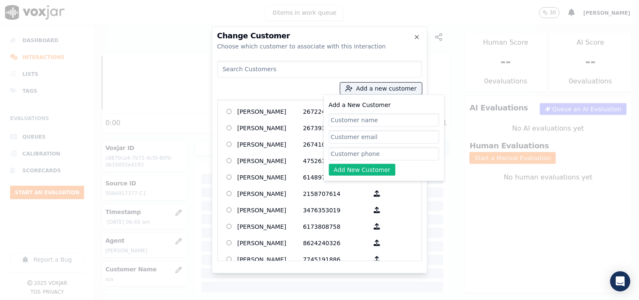
drag, startPoint x: 360, startPoint y: 148, endPoint x: 364, endPoint y: 161, distance: 13.7
click at [360, 148] on input "Add a New Customer" at bounding box center [384, 153] width 110 height 13
paste input "5084917377"
type input "5084917377"
click at [346, 118] on input "Add a New Customer" at bounding box center [384, 119] width 110 height 13
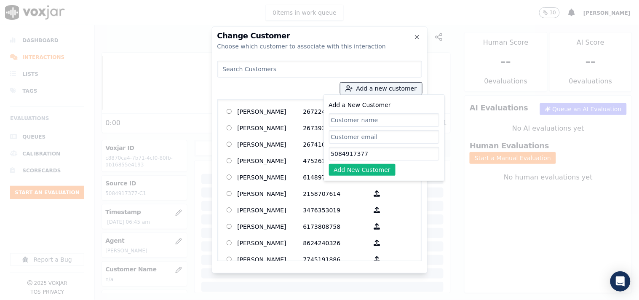
paste input "FERANCIS JEAN"
type input "FERANCIS JEAN"
click at [349, 167] on button "Add New Customer" at bounding box center [362, 170] width 67 height 12
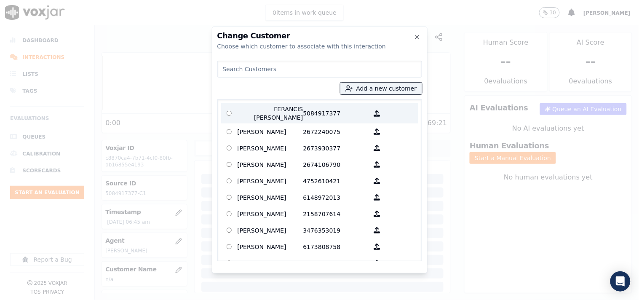
click at [289, 111] on p "FERANCIS JEAN" at bounding box center [271, 113] width 66 height 17
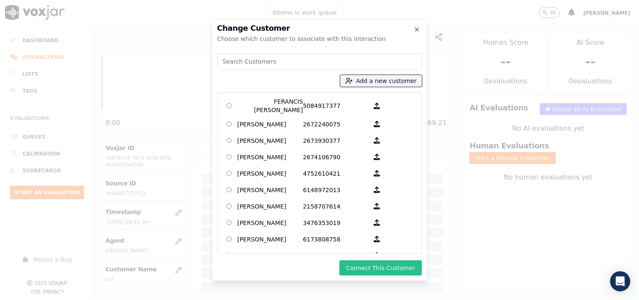
click at [376, 262] on button "Connect This Customer" at bounding box center [380, 267] width 82 height 15
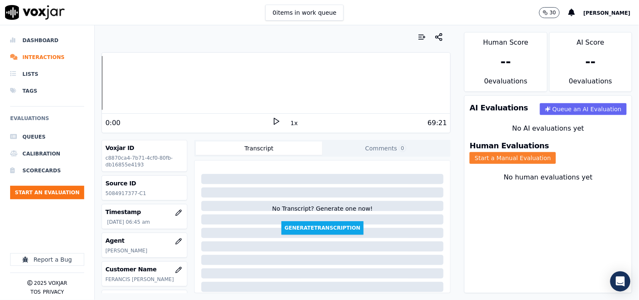
click at [556, 156] on button "Start a Manual Evaluation" at bounding box center [513, 158] width 86 height 12
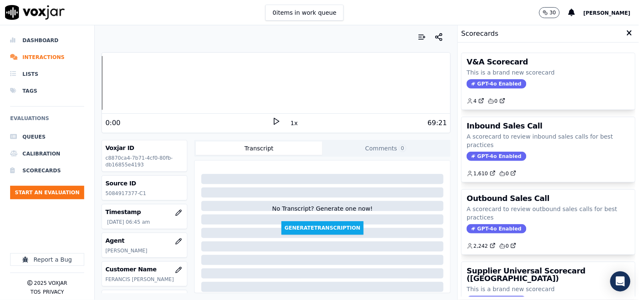
click at [514, 216] on p "A scorecard to review outbound sales calls for best practices" at bounding box center [548, 213] width 163 height 17
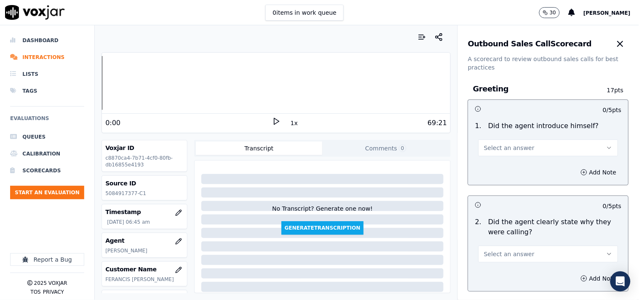
click at [538, 146] on button "Select an answer" at bounding box center [548, 147] width 140 height 17
click at [516, 167] on div "Yes" at bounding box center [534, 166] width 124 height 13
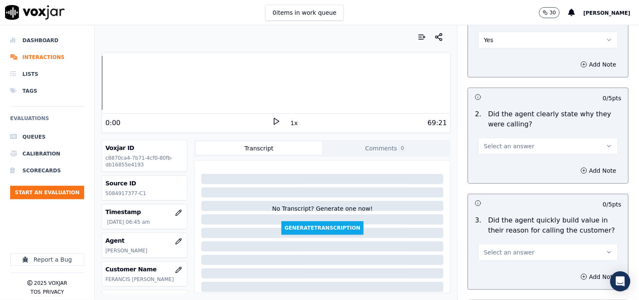
scroll to position [156, 0]
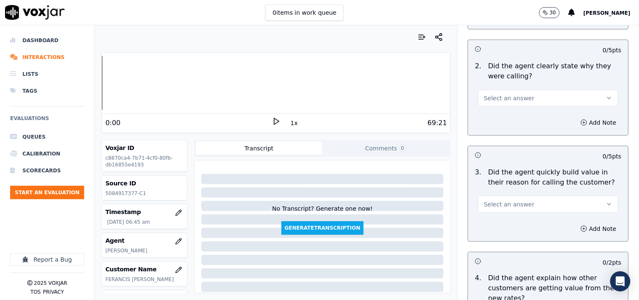
click at [502, 99] on span "Select an answer" at bounding box center [509, 98] width 51 height 8
click at [504, 118] on div "Yes" at bounding box center [534, 116] width 124 height 13
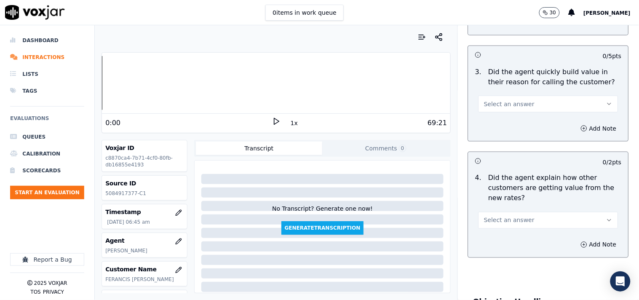
scroll to position [234, 0]
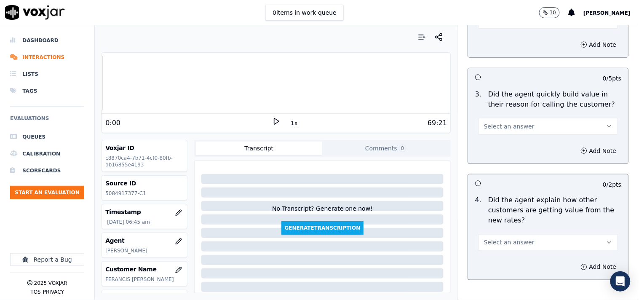
click at [503, 125] on span "Select an answer" at bounding box center [509, 126] width 51 height 8
click at [504, 143] on div "Yes" at bounding box center [534, 145] width 124 height 13
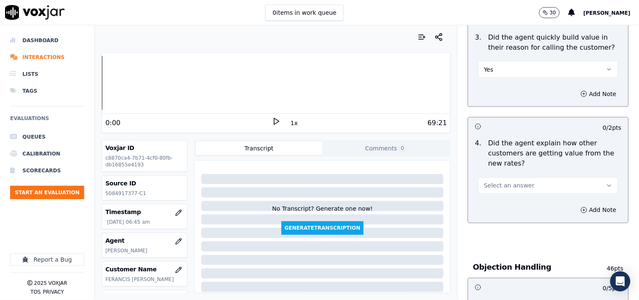
scroll to position [312, 0]
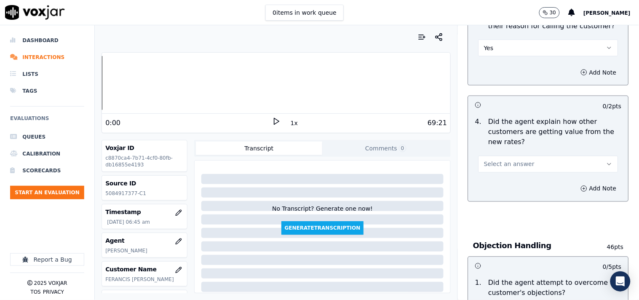
click at [508, 162] on span "Select an answer" at bounding box center [509, 164] width 51 height 8
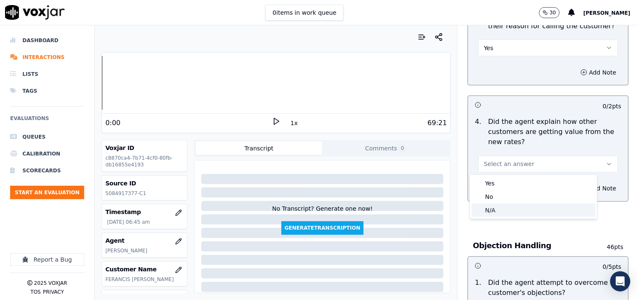
click at [504, 208] on div "N/A" at bounding box center [534, 209] width 124 height 13
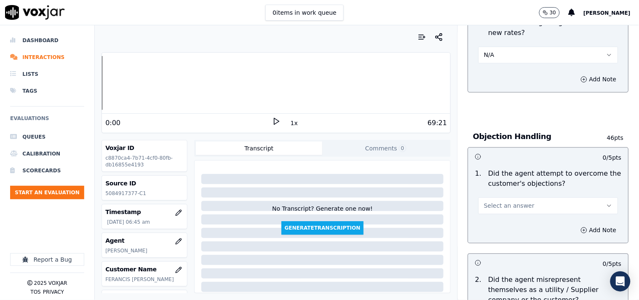
scroll to position [468, 0]
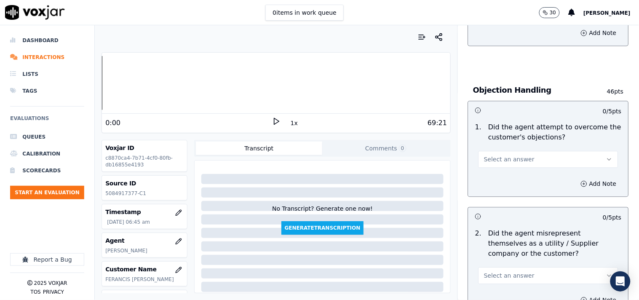
click at [507, 162] on span "Select an answer" at bounding box center [509, 159] width 51 height 8
click at [506, 182] on div "Yes" at bounding box center [534, 177] width 124 height 13
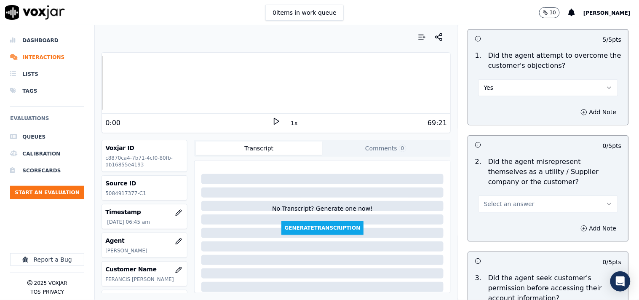
scroll to position [624, 0]
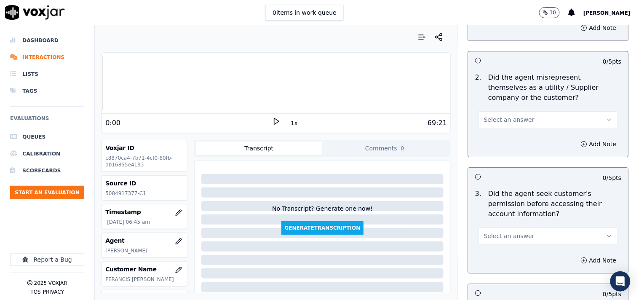
click at [503, 123] on span "Select an answer" at bounding box center [509, 119] width 51 height 8
click at [503, 146] on div "No" at bounding box center [534, 152] width 124 height 13
click at [492, 121] on button "No" at bounding box center [548, 119] width 140 height 17
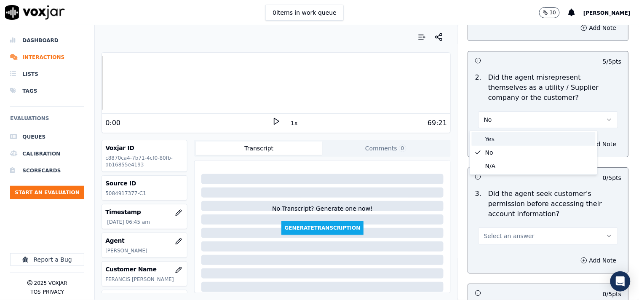
click at [493, 137] on div "Yes" at bounding box center [534, 138] width 124 height 13
drag, startPoint x: 584, startPoint y: 142, endPoint x: 574, endPoint y: 148, distance: 12.1
click at [575, 142] on button "Add Note" at bounding box center [599, 144] width 46 height 12
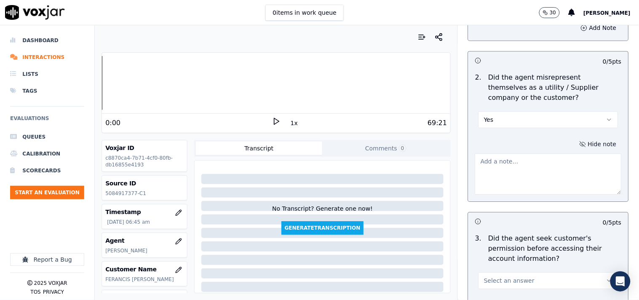
click at [480, 173] on textarea at bounding box center [548, 173] width 147 height 41
click at [491, 168] on textarea at bounding box center [548, 173] width 147 height 41
paste textarea "164741 - The call was transferred to Mark. Mark pitched for the Elec, "Actually…"
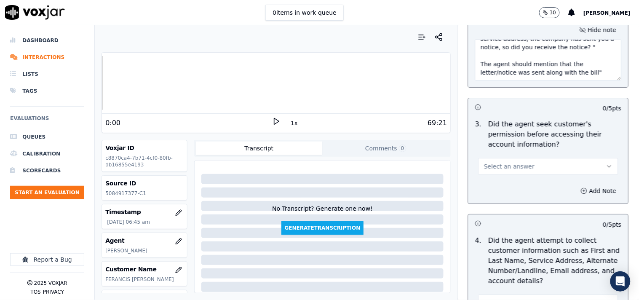
scroll to position [780, 0]
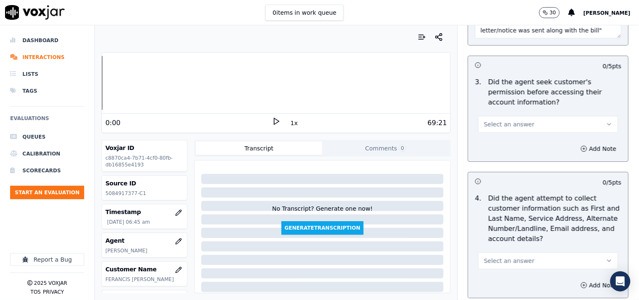
type textarea "164741 - The call was transferred to Mark. Mark pitched for the Elec, "Actually…"
click at [502, 125] on span "Select an answer" at bounding box center [509, 124] width 51 height 8
drag, startPoint x: 495, startPoint y: 146, endPoint x: 521, endPoint y: 170, distance: 35.2
click at [502, 158] on div "Yes No N/A" at bounding box center [533, 157] width 127 height 44
click at [505, 146] on div "Yes" at bounding box center [534, 143] width 124 height 13
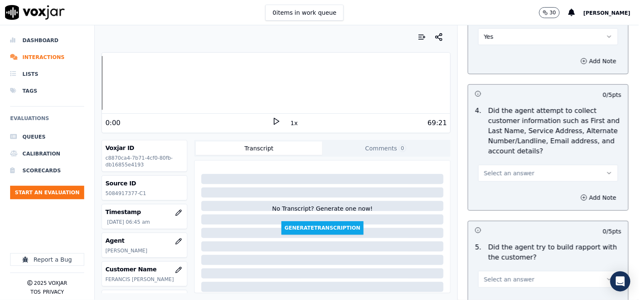
scroll to position [936, 0]
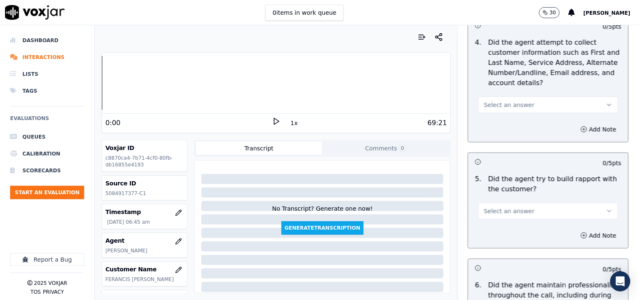
click at [512, 106] on span "Select an answer" at bounding box center [509, 105] width 51 height 8
click at [508, 146] on div "N/A" at bounding box center [534, 150] width 124 height 13
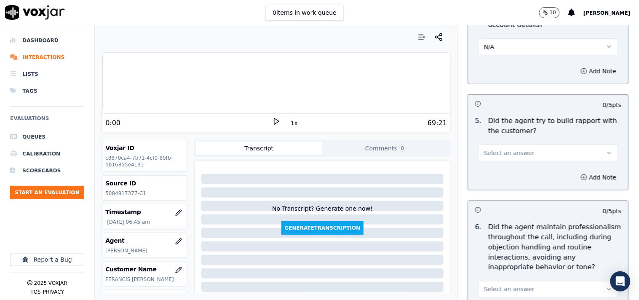
scroll to position [1014, 0]
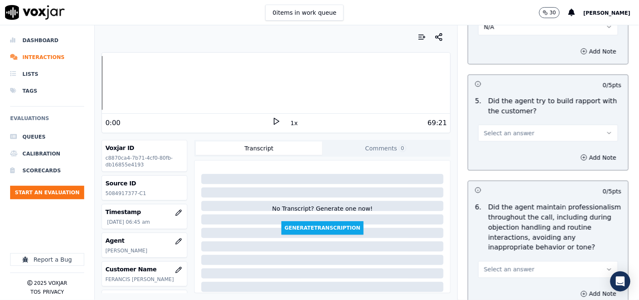
click at [500, 142] on div "5 . Did the agent try to build rapport with the customer? Select an answer" at bounding box center [548, 119] width 160 height 52
click at [505, 129] on span "Select an answer" at bounding box center [509, 133] width 51 height 8
click at [504, 150] on div "Yes" at bounding box center [534, 151] width 124 height 13
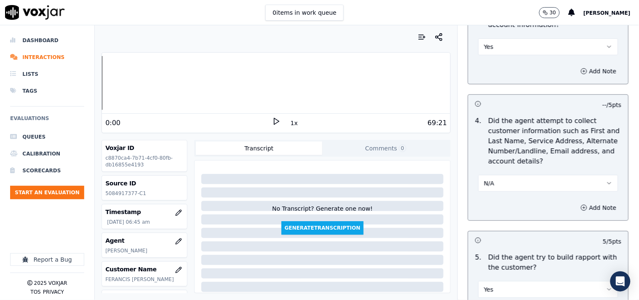
click at [506, 185] on button "N/A" at bounding box center [548, 183] width 140 height 17
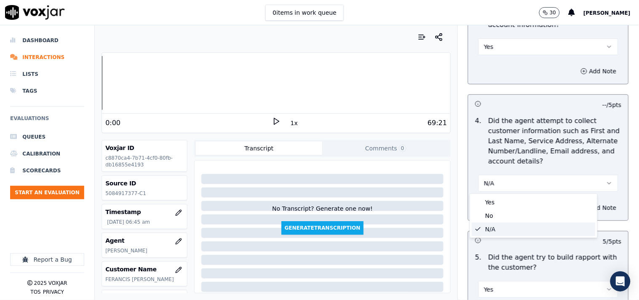
click at [499, 233] on div "N/A" at bounding box center [534, 228] width 124 height 13
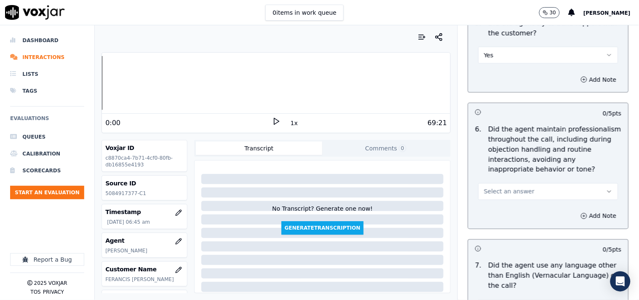
drag, startPoint x: 519, startPoint y: 194, endPoint x: 517, endPoint y: 199, distance: 5.5
click at [519, 193] on button "Select an answer" at bounding box center [548, 191] width 140 height 17
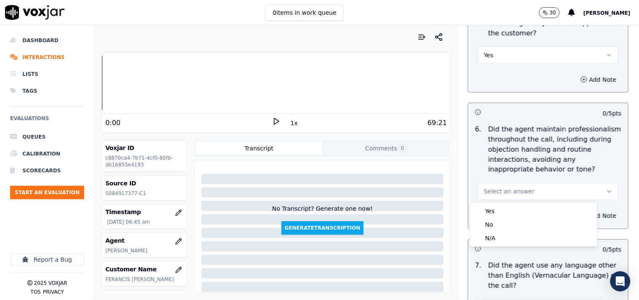
click at [514, 212] on div "Yes" at bounding box center [534, 210] width 124 height 13
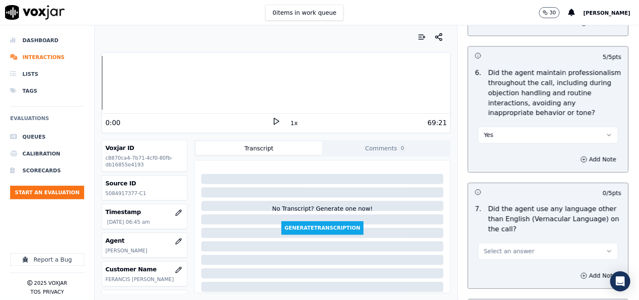
scroll to position [1248, 0]
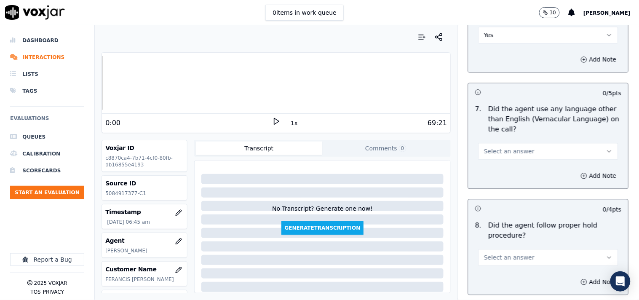
click at [507, 152] on span "Select an answer" at bounding box center [509, 151] width 51 height 8
click at [504, 183] on div "No" at bounding box center [534, 184] width 124 height 13
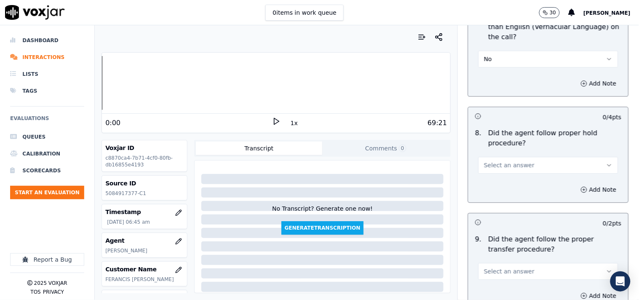
scroll to position [1404, 0]
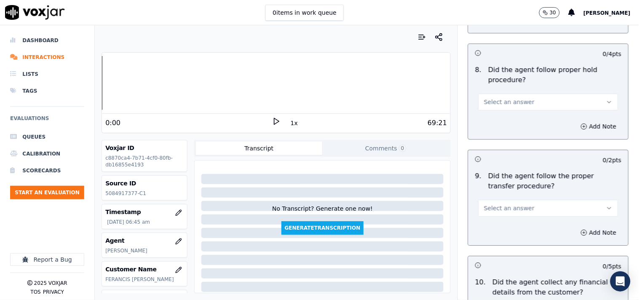
click at [505, 99] on span "Select an answer" at bounding box center [509, 102] width 51 height 8
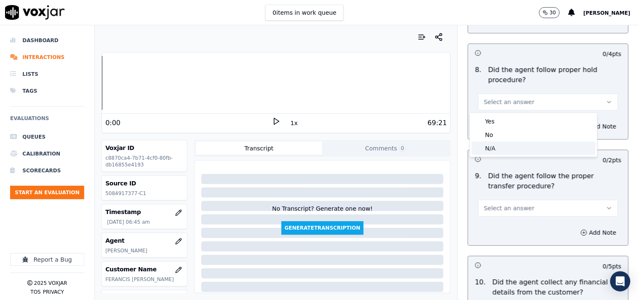
click at [491, 153] on div "N/A" at bounding box center [534, 147] width 124 height 13
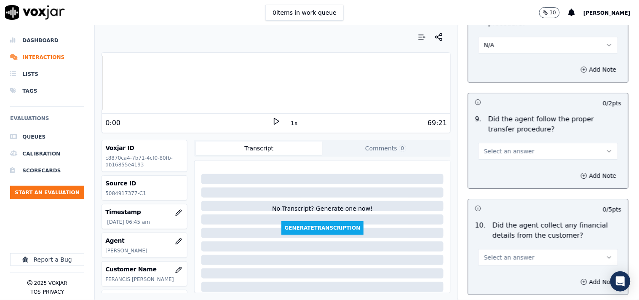
scroll to position [1481, 0]
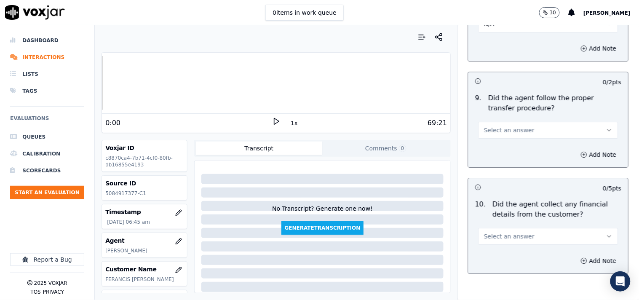
drag, startPoint x: 496, startPoint y: 128, endPoint x: 499, endPoint y: 136, distance: 7.9
click at [496, 128] on span "Select an answer" at bounding box center [509, 130] width 51 height 8
click at [499, 152] on div "Yes" at bounding box center [534, 149] width 124 height 13
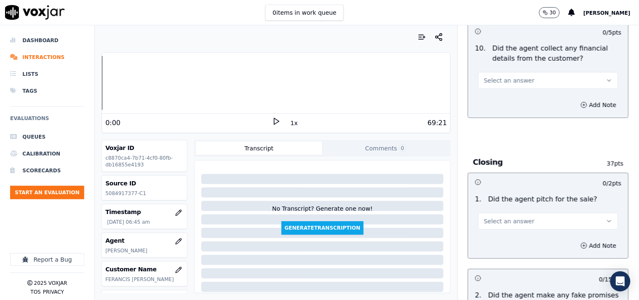
click at [499, 77] on span "Select an answer" at bounding box center [509, 80] width 51 height 8
click at [496, 114] on div "No" at bounding box center [534, 113] width 124 height 13
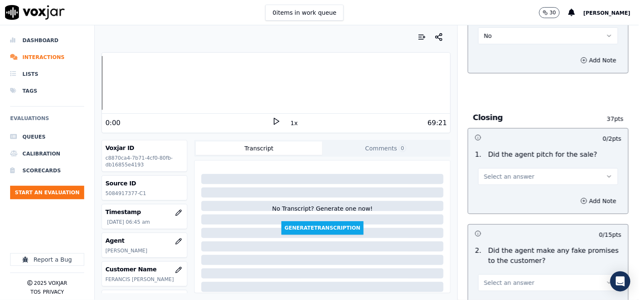
scroll to position [1716, 0]
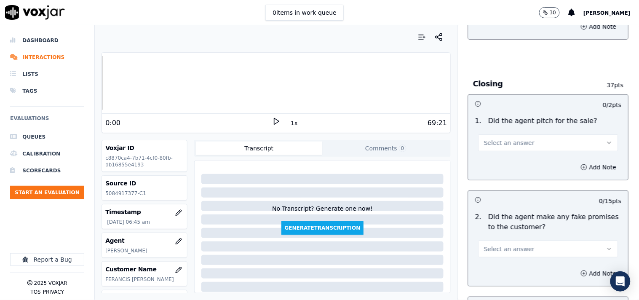
click at [501, 141] on span "Select an answer" at bounding box center [509, 143] width 51 height 8
click at [500, 161] on div "Yes" at bounding box center [534, 162] width 124 height 13
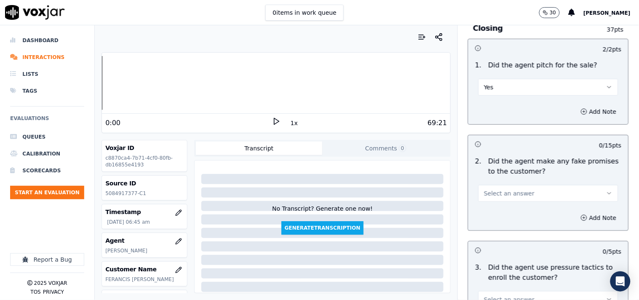
scroll to position [1793, 0]
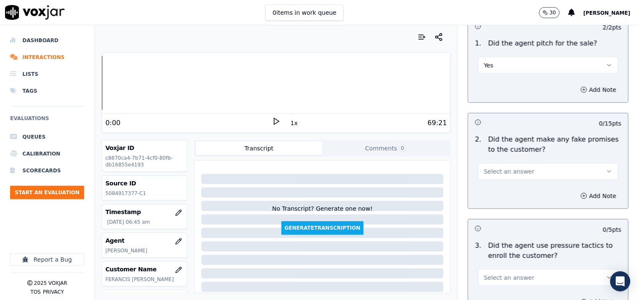
drag, startPoint x: 499, startPoint y: 171, endPoint x: 499, endPoint y: 179, distance: 8.0
click at [499, 171] on span "Select an answer" at bounding box center [509, 171] width 51 height 8
click at [498, 195] on div "Yes" at bounding box center [534, 190] width 124 height 13
click at [496, 171] on button "Yes" at bounding box center [548, 171] width 140 height 17
click at [497, 208] on div "No" at bounding box center [534, 204] width 124 height 13
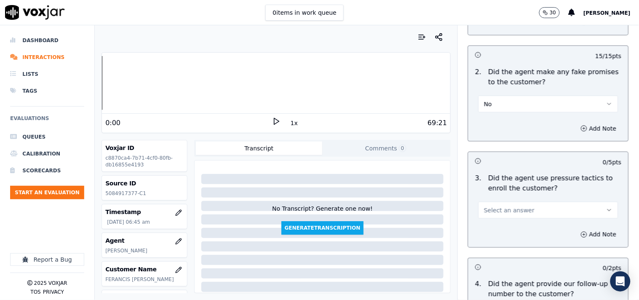
scroll to position [1950, 0]
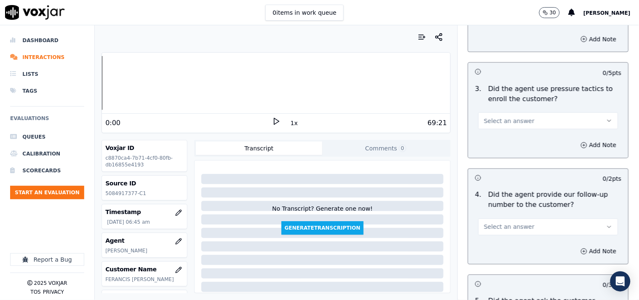
click at [498, 120] on span "Select an answer" at bounding box center [509, 121] width 51 height 8
click at [500, 148] on div "No" at bounding box center [534, 153] width 124 height 13
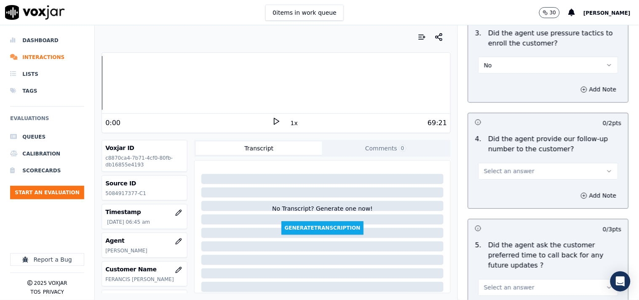
scroll to position [2027, 0]
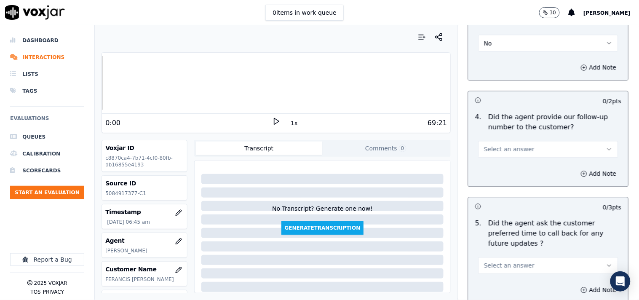
click at [507, 146] on span "Select an answer" at bounding box center [509, 149] width 51 height 8
click at [503, 169] on div "Yes" at bounding box center [534, 169] width 124 height 13
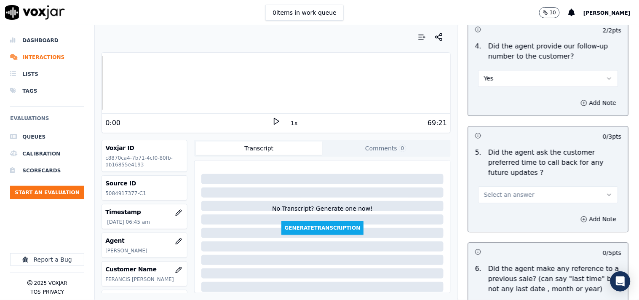
scroll to position [2183, 0]
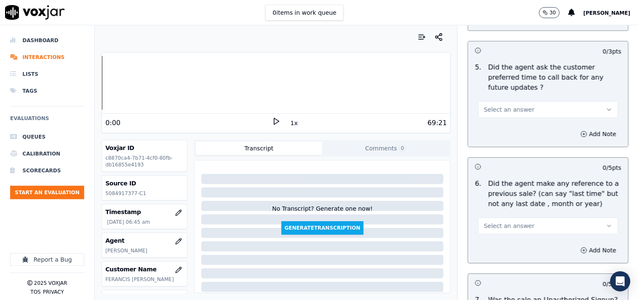
click at [505, 101] on button "Select an answer" at bounding box center [548, 109] width 140 height 17
click at [504, 145] on div "N/A" at bounding box center [534, 145] width 124 height 13
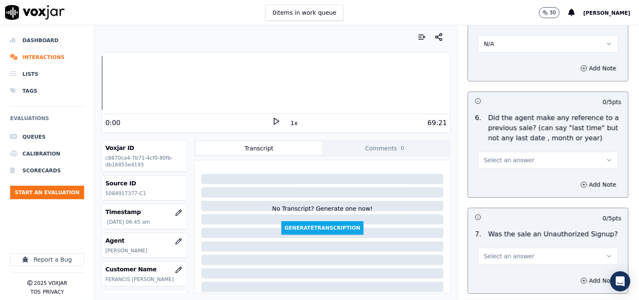
scroll to position [2305, 0]
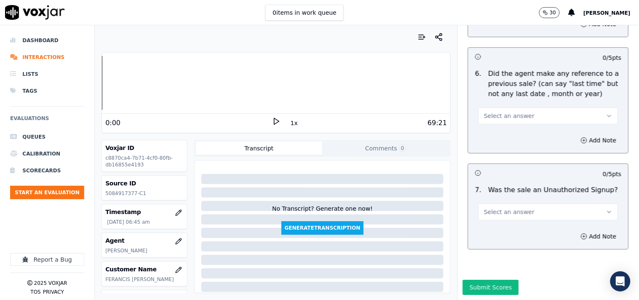
click at [498, 112] on span "Select an answer" at bounding box center [509, 116] width 51 height 8
click at [496, 126] on div "No" at bounding box center [534, 126] width 124 height 13
click at [500, 208] on span "Select an answer" at bounding box center [509, 212] width 51 height 8
drag, startPoint x: 499, startPoint y: 222, endPoint x: 512, endPoint y: 222, distance: 13.9
click at [499, 222] on div "No" at bounding box center [534, 222] width 124 height 13
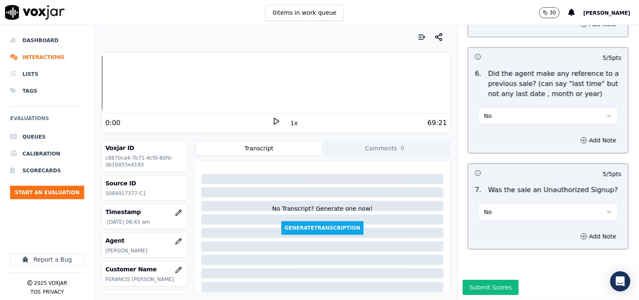
drag, startPoint x: 580, startPoint y: 219, endPoint x: 575, endPoint y: 222, distance: 5.9
click at [575, 230] on button "Add Note" at bounding box center [599, 236] width 46 height 12
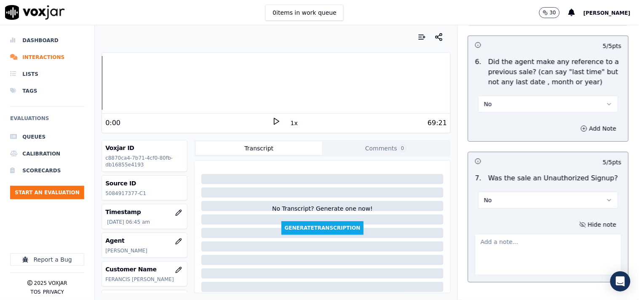
click at [500, 253] on textarea at bounding box center [548, 254] width 147 height 41
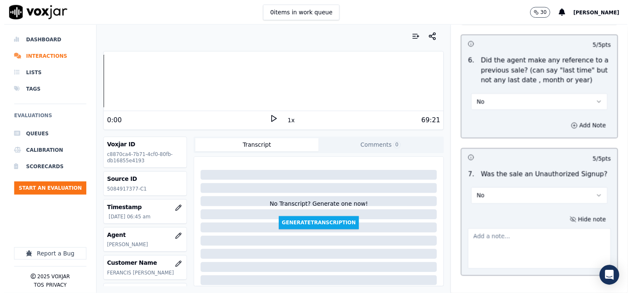
scroll to position [1780, 0]
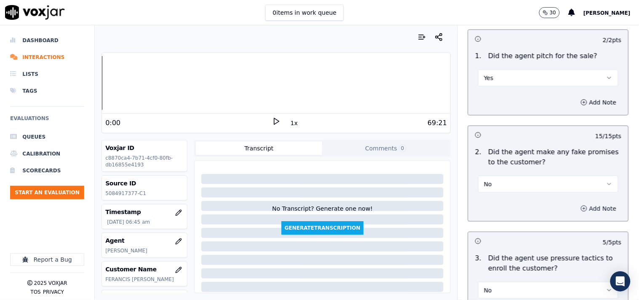
click at [575, 209] on button "Add Note" at bounding box center [599, 209] width 46 height 12
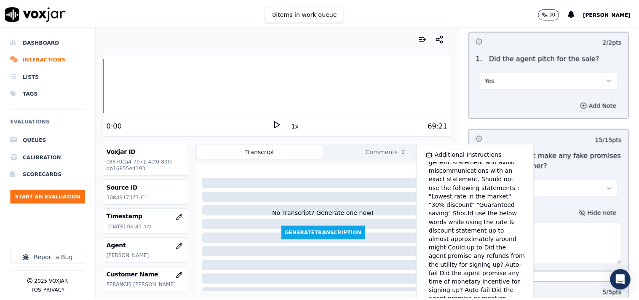
scroll to position [0, 0]
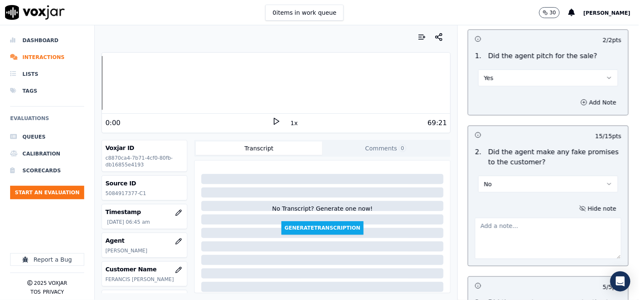
click at [491, 207] on div "Hide note" at bounding box center [548, 231] width 160 height 70
click at [491, 183] on button "No" at bounding box center [548, 184] width 140 height 17
drag, startPoint x: 493, startPoint y: 205, endPoint x: 523, endPoint y: 205, distance: 30.3
click at [492, 205] on div "Yes" at bounding box center [534, 203] width 124 height 13
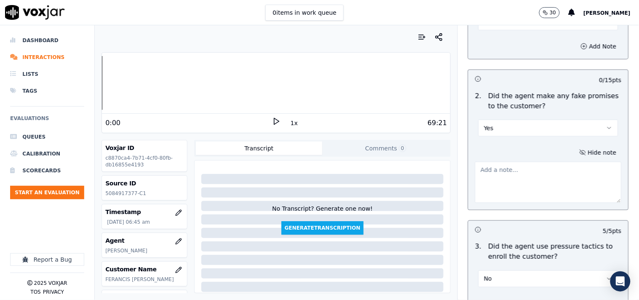
scroll to position [1859, 0]
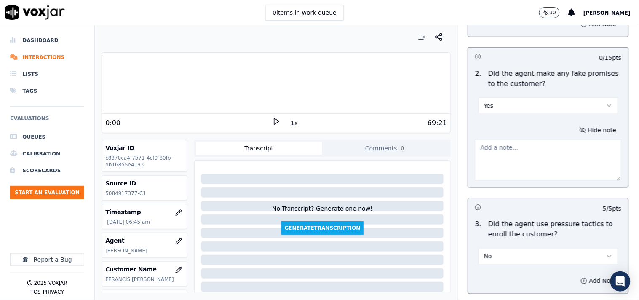
click at [497, 147] on textarea at bounding box center [548, 159] width 147 height 41
paste textarea "@30:09 Mark "Your bills will be lowered down by 15 to 20%." [While informing th…"
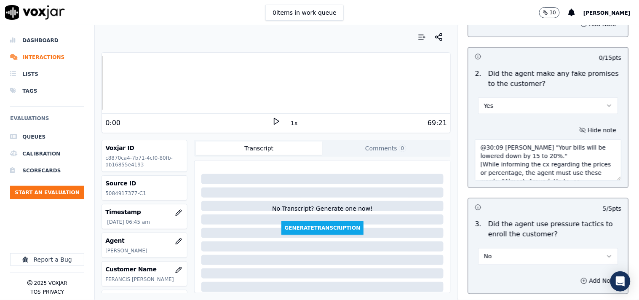
scroll to position [13, 0]
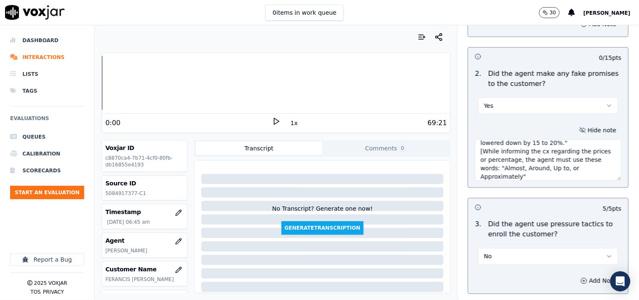
type textarea "@30:09 Mark "Your bills will be lowered down by 15 to 20%." [While informing th…"
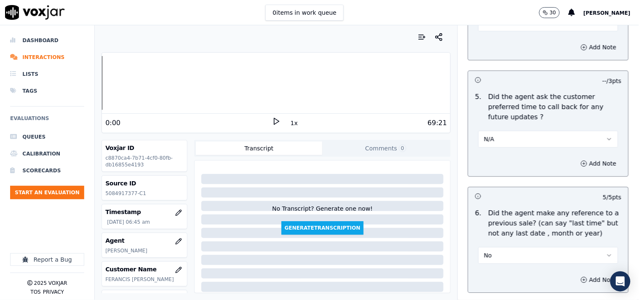
scroll to position [2394, 0]
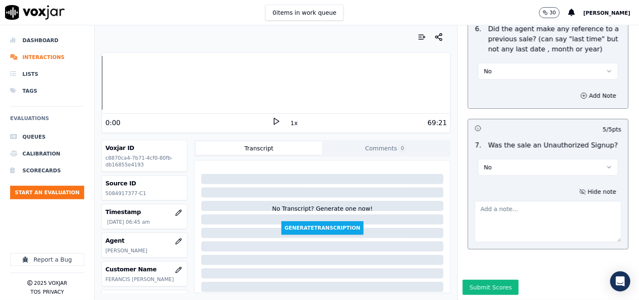
click at [493, 201] on textarea at bounding box center [548, 221] width 147 height 41
paste textarea ""Previous Sales Date: 03-03-2025 Electric Utility: National Grid Term : 365 Day…"
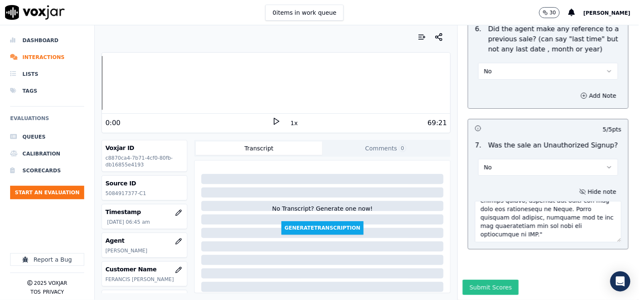
type textarea ""Previous Sales Date: 03-03-2025 Electric Utility: National Grid Term : 365 Day…"
click at [491, 270] on button "Submit Scores" at bounding box center [491, 287] width 56 height 15
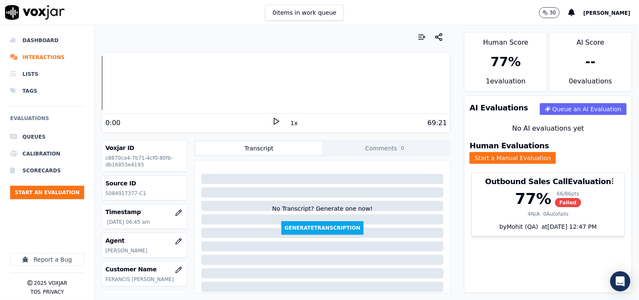
click at [575, 107] on div "Human Score 77 % 1 evaluation AI Score -- 0 evaluation s AI Evaluations Queue a…" at bounding box center [548, 162] width 182 height 275
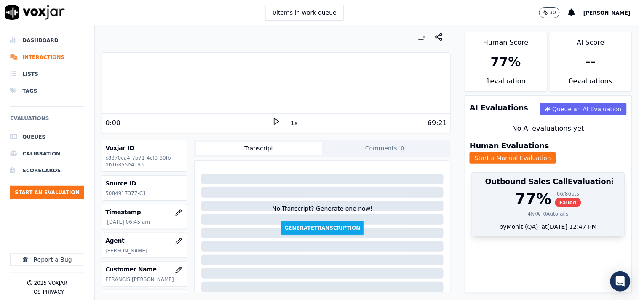
click at [553, 200] on div "77 % 66 / 86 pts Failed 4 N/A 0 Autofails" at bounding box center [548, 206] width 153 height 32
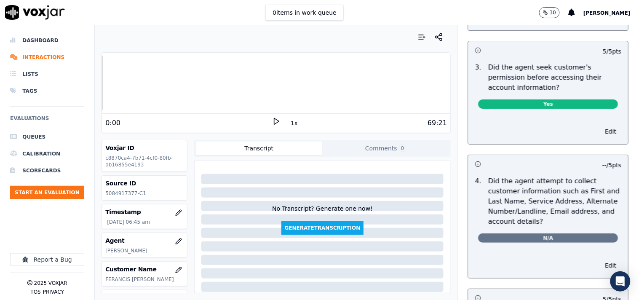
scroll to position [0, 0]
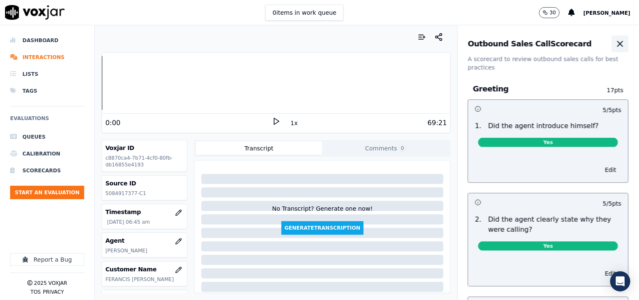
click at [575, 48] on icon "button" at bounding box center [620, 44] width 10 height 10
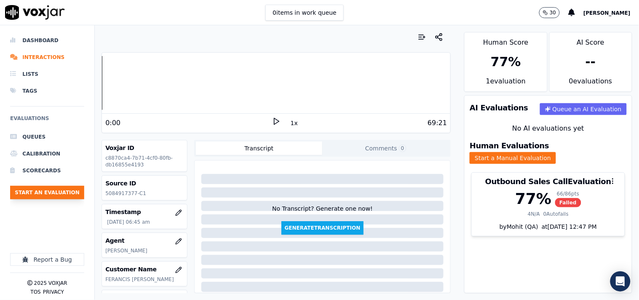
click at [40, 188] on button "Start an Evaluation" at bounding box center [47, 192] width 74 height 13
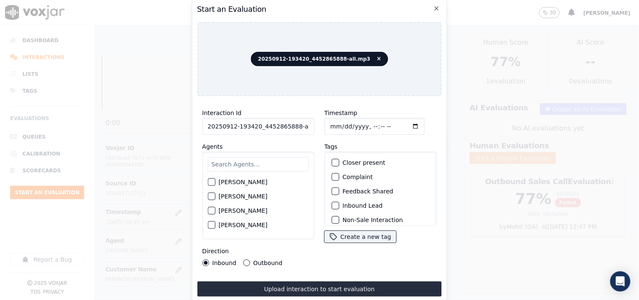
scroll to position [0, 5]
drag, startPoint x: 291, startPoint y: 124, endPoint x: 318, endPoint y: 126, distance: 26.6
click at [318, 126] on div "Interaction Id 20250912-193420_4452865888-all.mp3 Agents Harry Roy Aaron Biswas…" at bounding box center [319, 187] width 245 height 168
type input "20250912-193420_4452865888-C1"
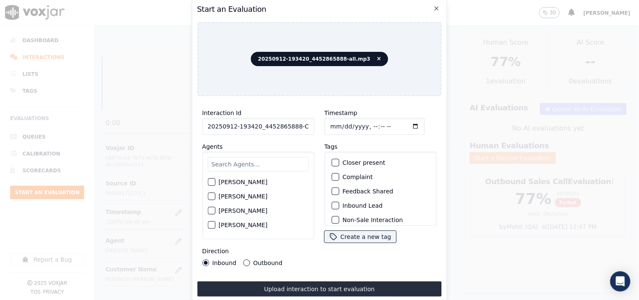
click at [404, 124] on input "Timestamp" at bounding box center [374, 126] width 100 height 17
type input "2025-09-12T07:22"
click at [248, 162] on input "text" at bounding box center [258, 164] width 101 height 14
type input "kelv"
click at [212, 182] on div "button" at bounding box center [211, 185] width 6 height 6
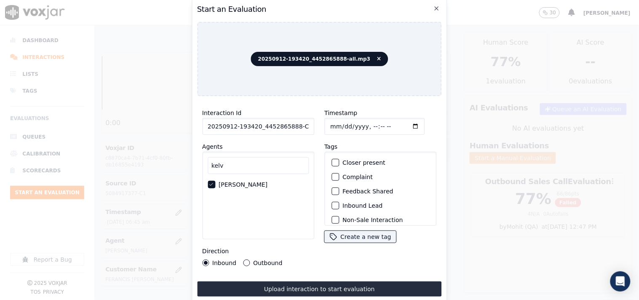
click at [245, 262] on button "Outbound" at bounding box center [246, 262] width 7 height 7
click at [332, 160] on div "button" at bounding box center [335, 163] width 6 height 6
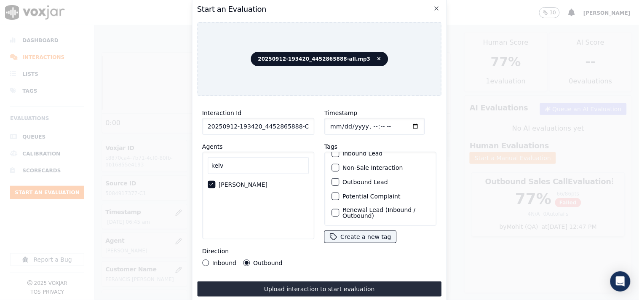
scroll to position [74, 0]
click at [336, 208] on div "Sale Interaction" at bounding box center [380, 215] width 104 height 14
click at [333, 212] on div "button" at bounding box center [335, 215] width 6 height 6
click at [333, 195] on div "button" at bounding box center [335, 198] width 6 height 6
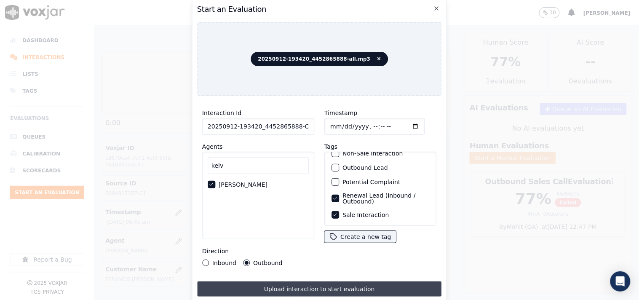
click at [355, 270] on button "Upload interaction to start evaluation" at bounding box center [319, 288] width 245 height 15
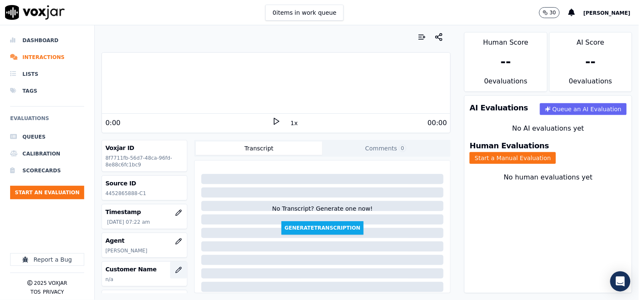
click at [175, 270] on icon "button" at bounding box center [178, 270] width 7 height 7
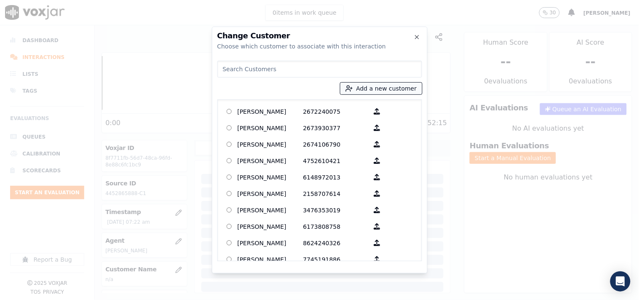
click at [368, 87] on button "Add a new customer" at bounding box center [381, 89] width 82 height 12
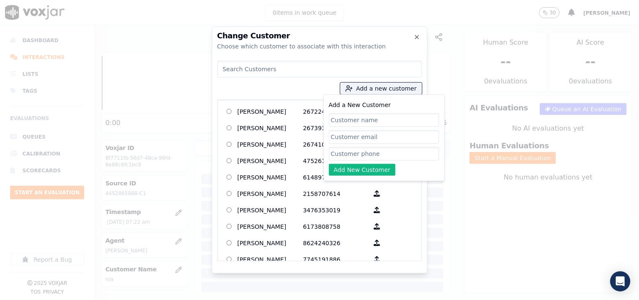
click at [356, 121] on input "Add a New Customer" at bounding box center [384, 119] width 110 height 13
click at [263, 71] on input at bounding box center [319, 69] width 205 height 17
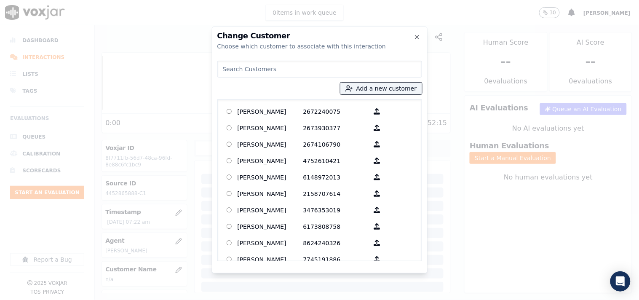
click at [263, 70] on input at bounding box center [319, 69] width 205 height 17
paste input "TAMBA LEBBIE"
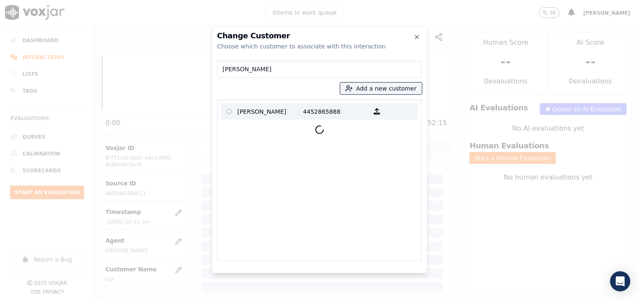
type input "TAMBA LEBBIE"
click at [287, 112] on p "TAMBA LEBBIE" at bounding box center [271, 111] width 66 height 13
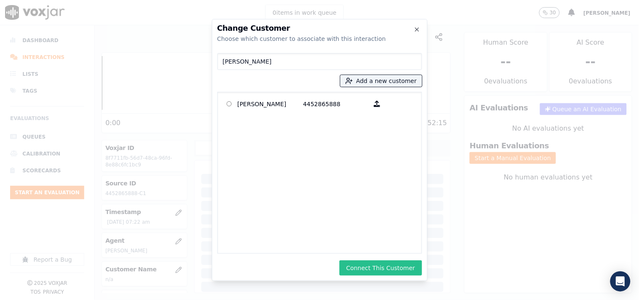
drag, startPoint x: 378, startPoint y: 259, endPoint x: 389, endPoint y: 260, distance: 11.1
click at [378, 258] on div "Change Customer Choose which customer to associate with this interaction TAMBA …" at bounding box center [320, 150] width 216 height 262
click at [402, 265] on button "Connect This Customer" at bounding box center [380, 267] width 82 height 15
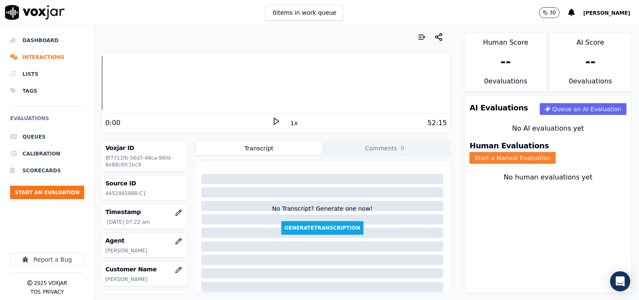
drag, startPoint x: 601, startPoint y: 150, endPoint x: 594, endPoint y: 154, distance: 8.7
click at [556, 152] on button "Start a Manual Evaluation" at bounding box center [513, 158] width 86 height 12
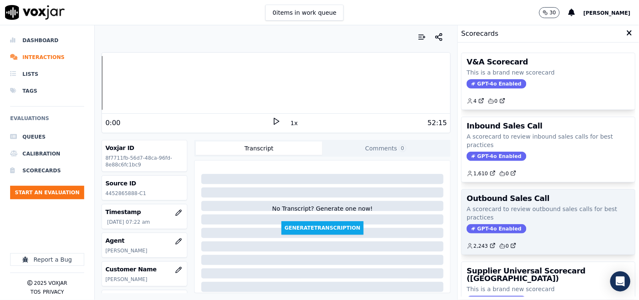
click at [483, 224] on span "GPT-4o Enabled" at bounding box center [496, 228] width 59 height 9
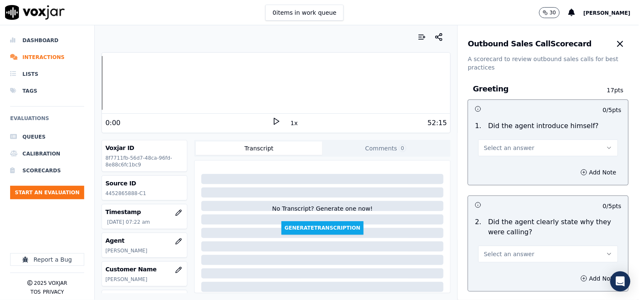
click at [514, 151] on span "Select an answer" at bounding box center [509, 148] width 51 height 8
click at [514, 164] on div "Yes" at bounding box center [534, 166] width 124 height 13
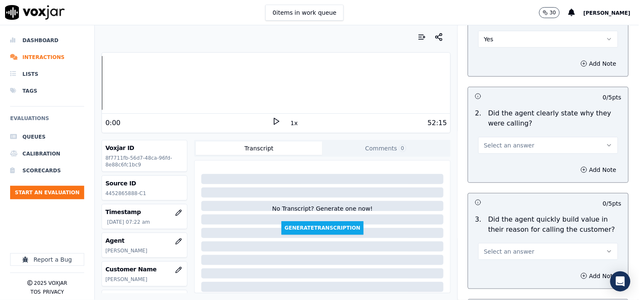
scroll to position [156, 0]
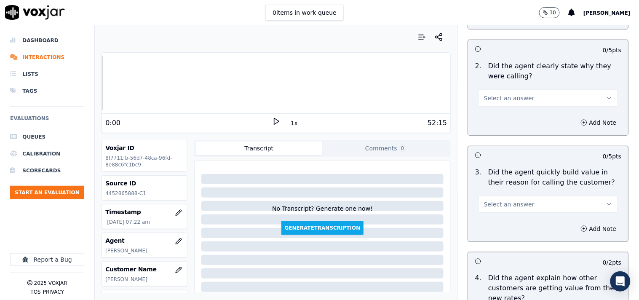
drag, startPoint x: 509, startPoint y: 96, endPoint x: 510, endPoint y: 104, distance: 8.5
click at [510, 97] on span "Select an answer" at bounding box center [509, 98] width 51 height 8
click at [510, 116] on div "Yes" at bounding box center [534, 116] width 124 height 13
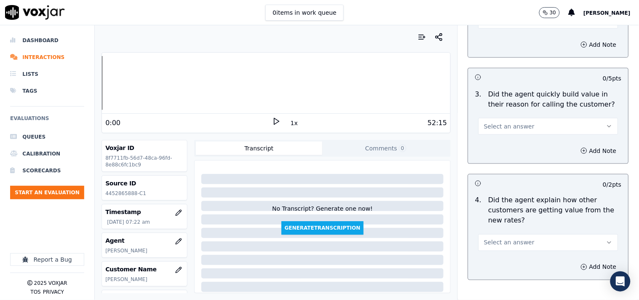
click at [520, 123] on button "Select an answer" at bounding box center [548, 126] width 140 height 17
click at [515, 147] on div "Yes" at bounding box center [534, 145] width 124 height 13
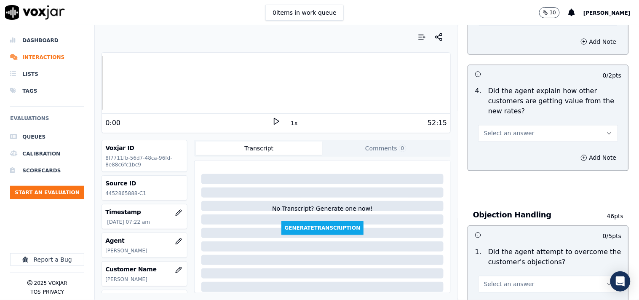
scroll to position [390, 0]
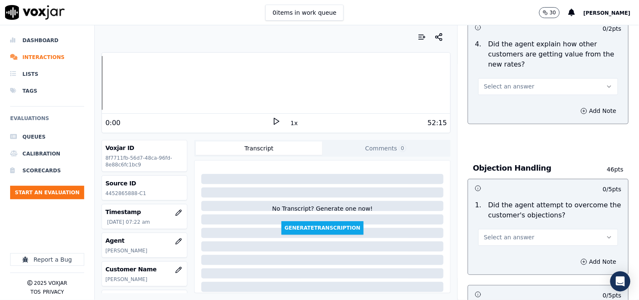
click at [512, 83] on span "Select an answer" at bounding box center [509, 87] width 51 height 8
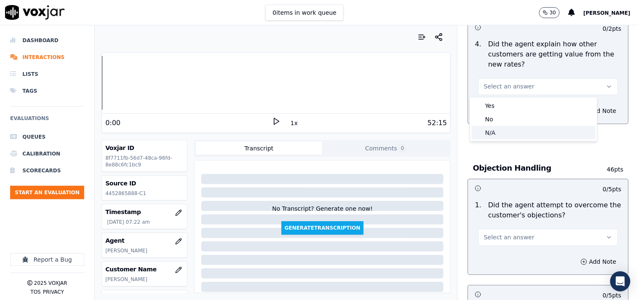
click at [506, 132] on div "N/A" at bounding box center [534, 132] width 124 height 13
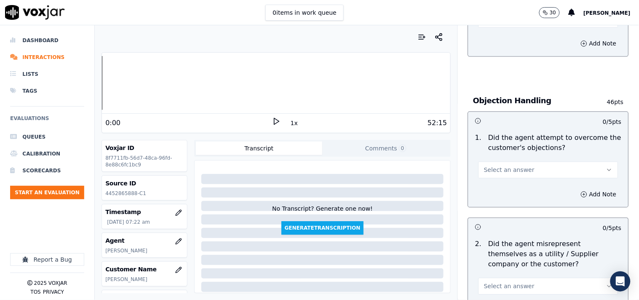
scroll to position [546, 0]
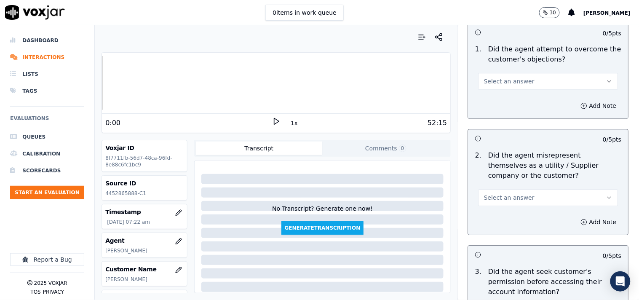
drag, startPoint x: 496, startPoint y: 77, endPoint x: 496, endPoint y: 83, distance: 5.1
click at [496, 83] on span "Select an answer" at bounding box center [509, 81] width 51 height 8
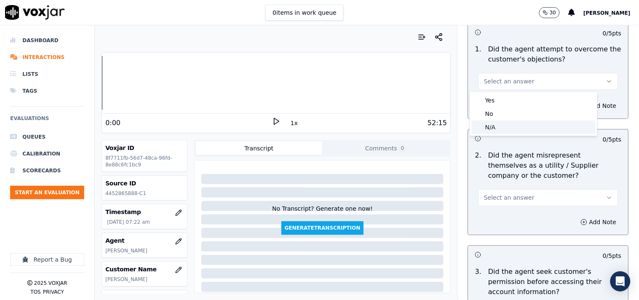
click at [494, 127] on div "N/A" at bounding box center [534, 126] width 124 height 13
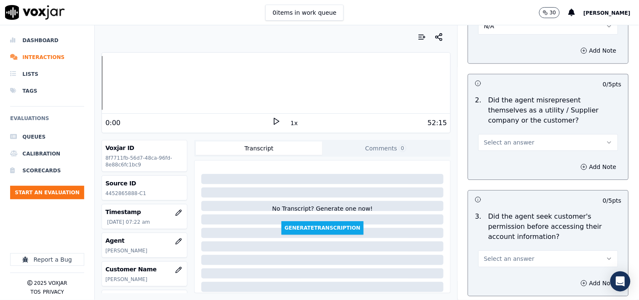
scroll to position [624, 0]
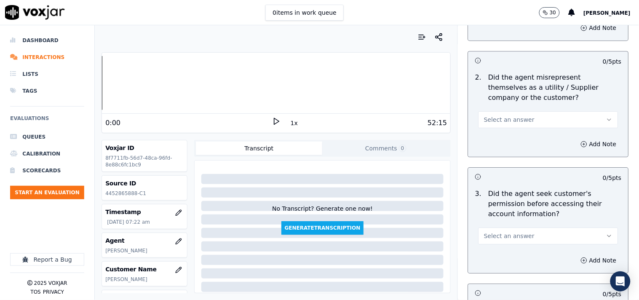
click at [508, 123] on span "Select an answer" at bounding box center [509, 119] width 51 height 8
click at [502, 153] on div "No" at bounding box center [534, 152] width 124 height 13
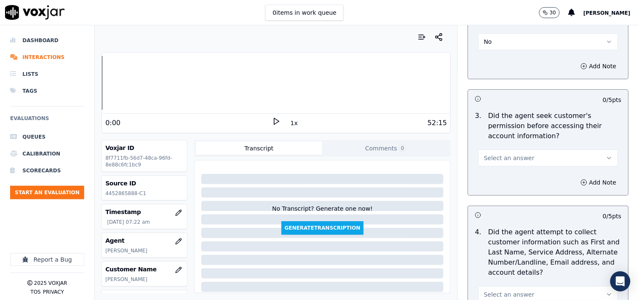
click at [499, 154] on span "Select an answer" at bounding box center [509, 158] width 51 height 8
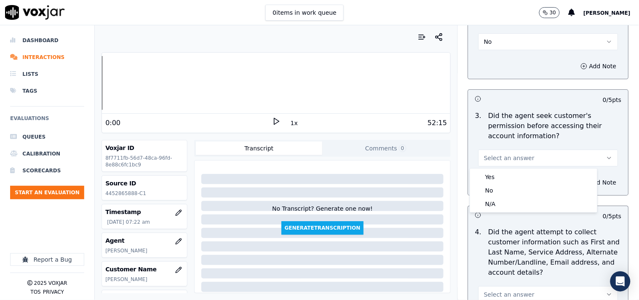
click at [499, 235] on p "Did the agent attempt to collect customer information such as First and Last Na…" at bounding box center [554, 252] width 133 height 51
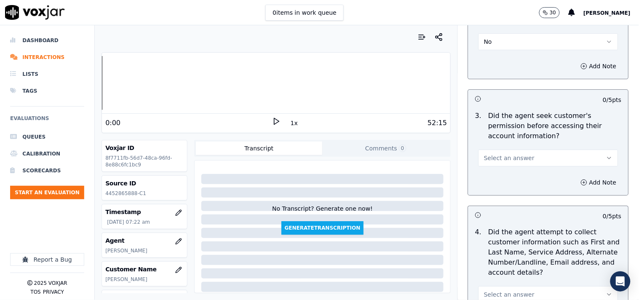
scroll to position [780, 0]
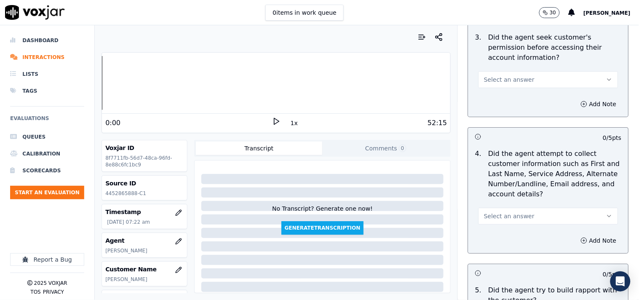
drag, startPoint x: 488, startPoint y: 213, endPoint x: 493, endPoint y: 223, distance: 10.9
click at [490, 215] on span "Select an answer" at bounding box center [509, 216] width 51 height 8
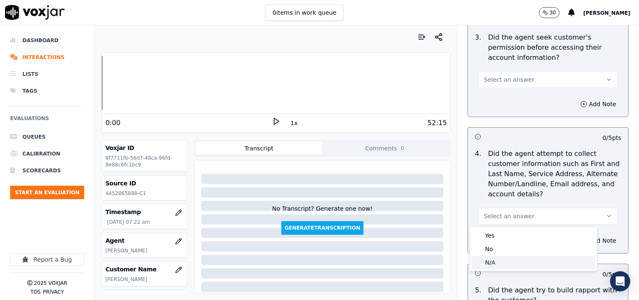
click at [494, 257] on div "N/A" at bounding box center [534, 262] width 124 height 13
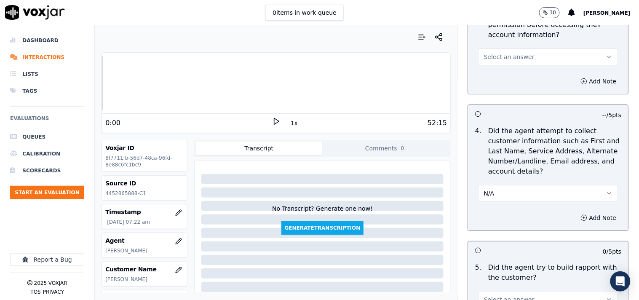
scroll to position [1014, 0]
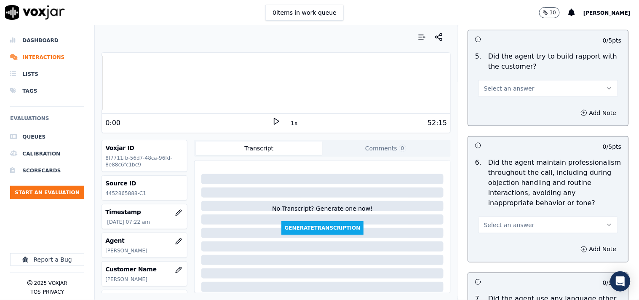
click at [499, 225] on span "Select an answer" at bounding box center [509, 225] width 51 height 8
click at [499, 239] on div "Yes" at bounding box center [534, 243] width 124 height 13
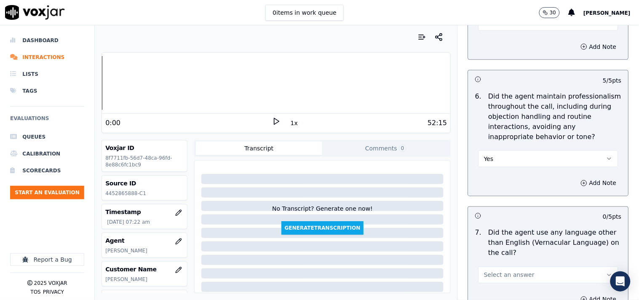
scroll to position [1169, 0]
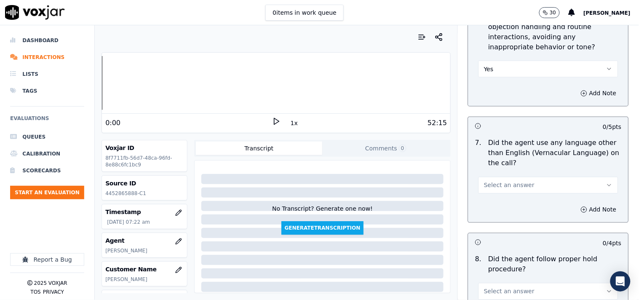
click at [503, 190] on button "Select an answer" at bounding box center [548, 185] width 140 height 17
click at [498, 215] on div "No" at bounding box center [534, 217] width 124 height 13
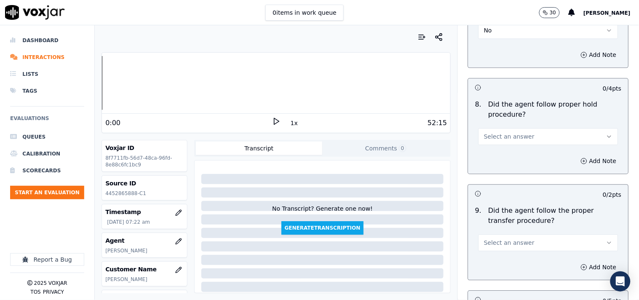
scroll to position [1325, 0]
drag, startPoint x: 506, startPoint y: 128, endPoint x: 507, endPoint y: 144, distance: 16.1
click at [506, 130] on button "Select an answer" at bounding box center [548, 135] width 140 height 17
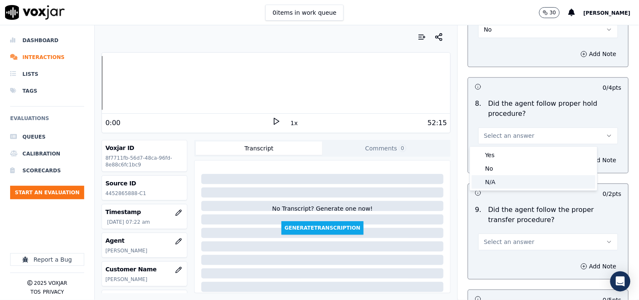
click at [503, 183] on div "N/A" at bounding box center [534, 181] width 124 height 13
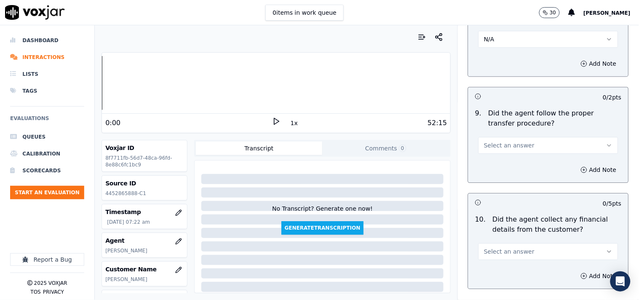
scroll to position [1481, 0]
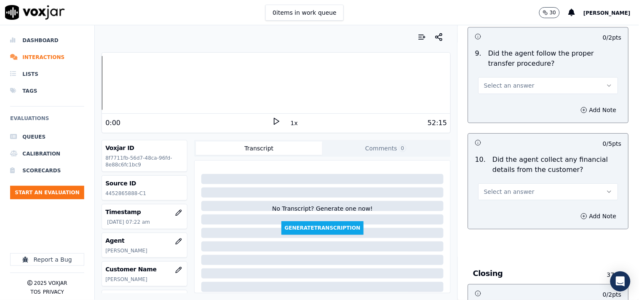
drag, startPoint x: 503, startPoint y: 78, endPoint x: 507, endPoint y: 93, distance: 15.1
click at [504, 82] on button "Select an answer" at bounding box center [548, 85] width 140 height 17
click at [507, 101] on div "Yes" at bounding box center [534, 104] width 124 height 13
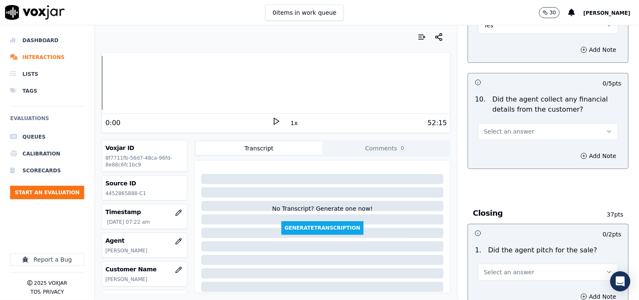
scroll to position [1559, 0]
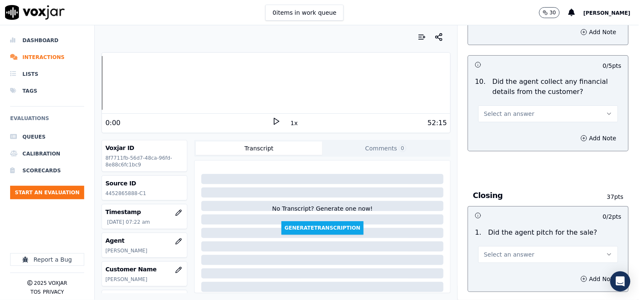
drag, startPoint x: 515, startPoint y: 107, endPoint x: 515, endPoint y: 118, distance: 11.0
click at [515, 107] on button "Select an answer" at bounding box center [548, 113] width 140 height 17
click at [506, 144] on div "No" at bounding box center [534, 146] width 124 height 13
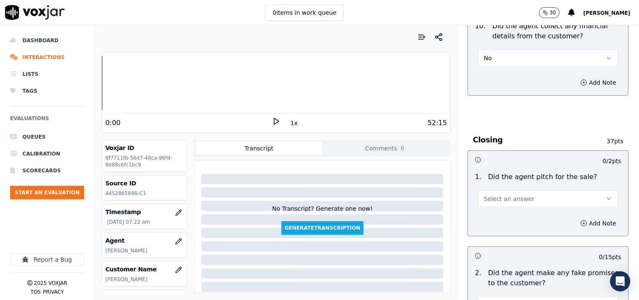
scroll to position [1637, 0]
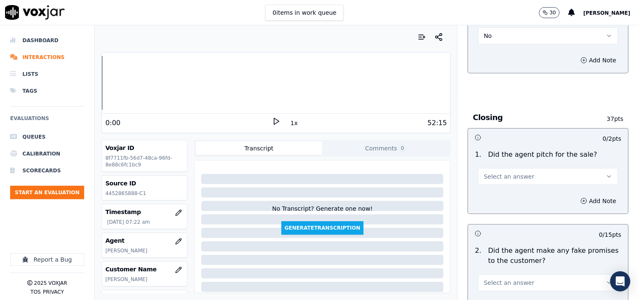
click at [508, 182] on button "Select an answer" at bounding box center [548, 176] width 140 height 17
click at [507, 194] on div "Yes" at bounding box center [534, 195] width 124 height 13
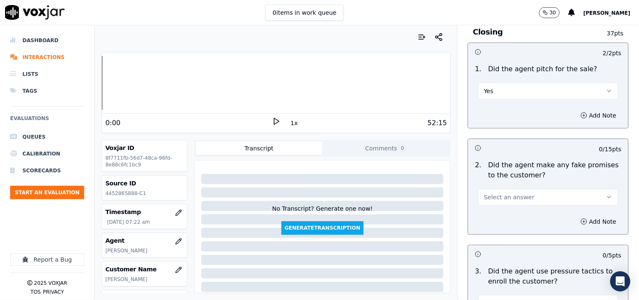
scroll to position [1793, 0]
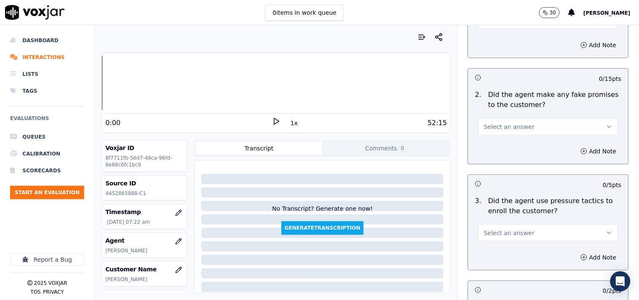
drag, startPoint x: 502, startPoint y: 124, endPoint x: 503, endPoint y: 129, distance: 5.2
click at [502, 125] on span "Select an answer" at bounding box center [509, 127] width 51 height 8
click at [505, 152] on div "Yes" at bounding box center [534, 145] width 124 height 13
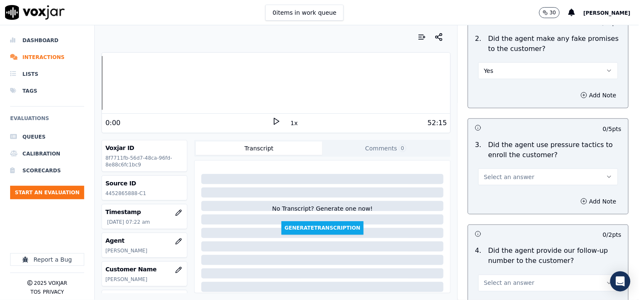
scroll to position [1871, 0]
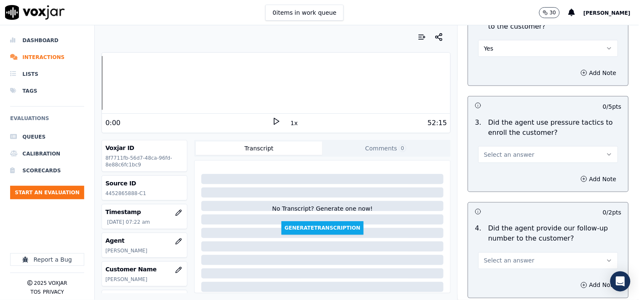
drag, startPoint x: 491, startPoint y: 49, endPoint x: 494, endPoint y: 55, distance: 7.0
click at [491, 49] on button "Yes" at bounding box center [548, 48] width 140 height 17
click at [498, 82] on div "No" at bounding box center [534, 81] width 124 height 13
click at [497, 159] on span "Select an answer" at bounding box center [509, 154] width 51 height 8
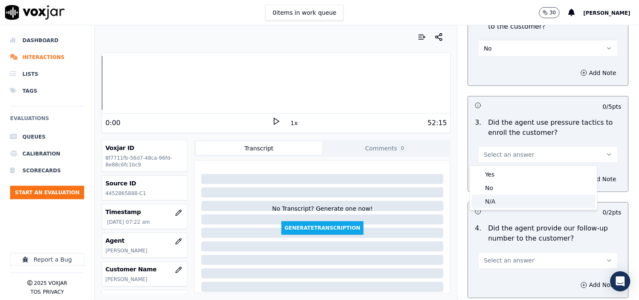
click at [495, 187] on div "No" at bounding box center [534, 187] width 124 height 13
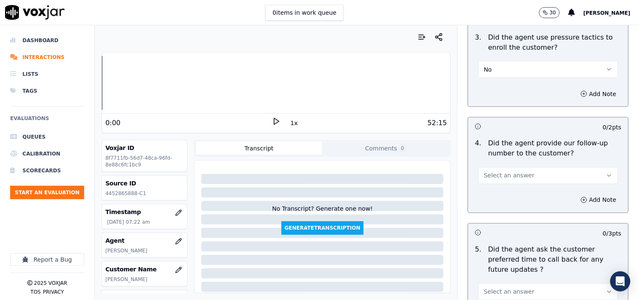
scroll to position [2027, 0]
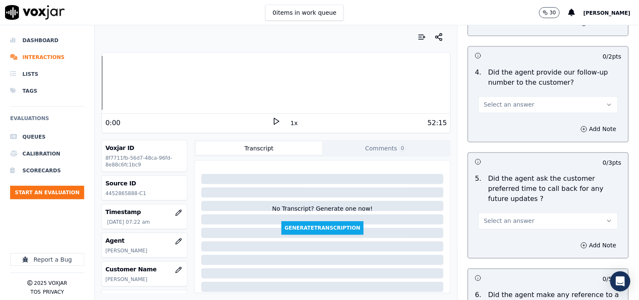
click at [499, 101] on span "Select an answer" at bounding box center [509, 105] width 51 height 8
click at [491, 124] on div "Yes" at bounding box center [534, 124] width 124 height 13
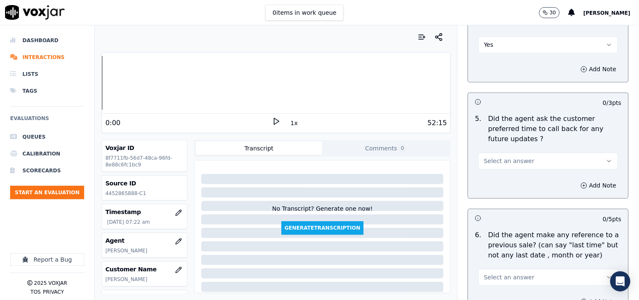
scroll to position [2106, 0]
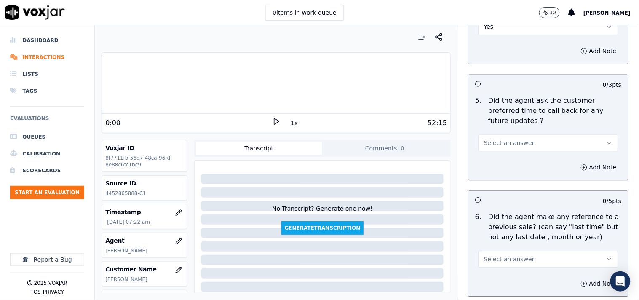
click at [504, 139] on span "Select an answer" at bounding box center [509, 143] width 51 height 8
click at [504, 173] on div "N/A" at bounding box center [534, 179] width 124 height 13
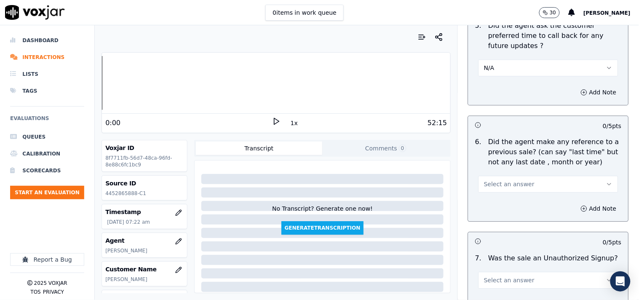
scroll to position [2260, 0]
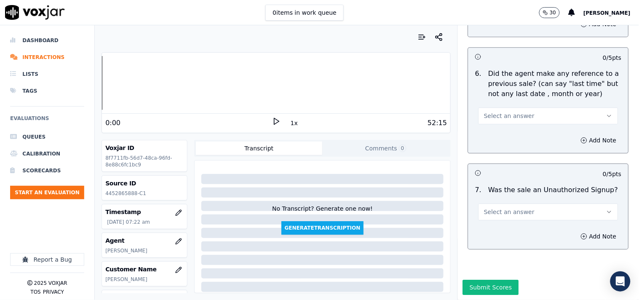
click at [510, 112] on span "Select an answer" at bounding box center [509, 116] width 51 height 8
drag, startPoint x: 506, startPoint y: 124, endPoint x: 510, endPoint y: 113, distance: 11.7
click at [506, 124] on div "No" at bounding box center [534, 127] width 124 height 13
click at [503, 208] on span "Select an answer" at bounding box center [509, 212] width 51 height 8
click at [497, 222] on div "No" at bounding box center [534, 223] width 124 height 13
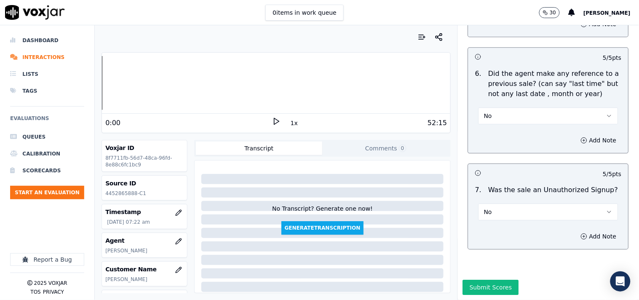
drag, startPoint x: 588, startPoint y: 217, endPoint x: 545, endPoint y: 232, distance: 45.0
click at [575, 230] on button "Add Note" at bounding box center [599, 236] width 46 height 12
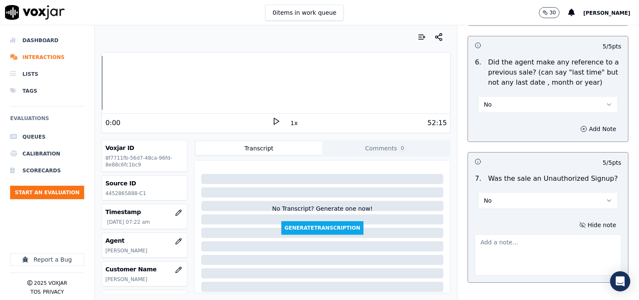
click at [491, 249] on textarea at bounding box center [548, 254] width 147 height 41
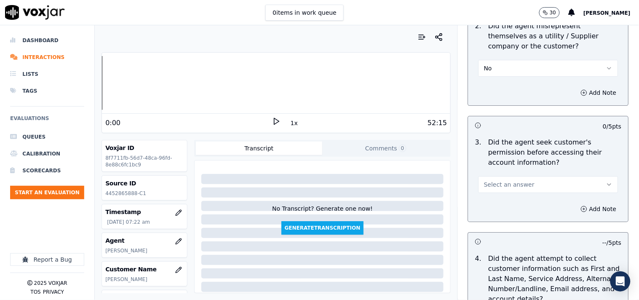
click at [495, 187] on span "Select an answer" at bounding box center [509, 184] width 51 height 8
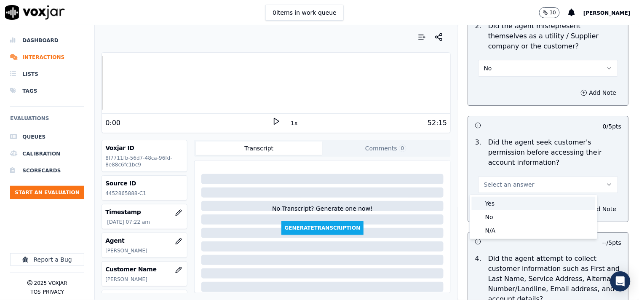
click at [497, 201] on div "Yes" at bounding box center [534, 203] width 124 height 13
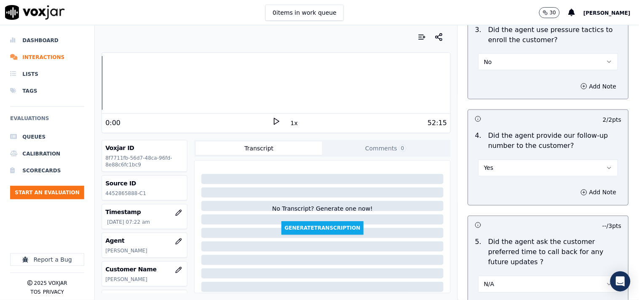
scroll to position [2305, 0]
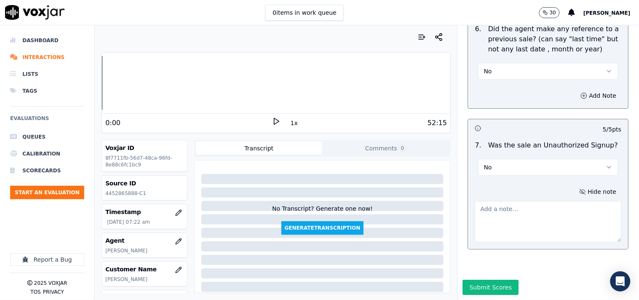
click at [525, 212] on textarea at bounding box center [548, 221] width 147 height 41
paste textarea "Kelvin called the cx and pitched for the Elec, " I am calling you for the servi…"
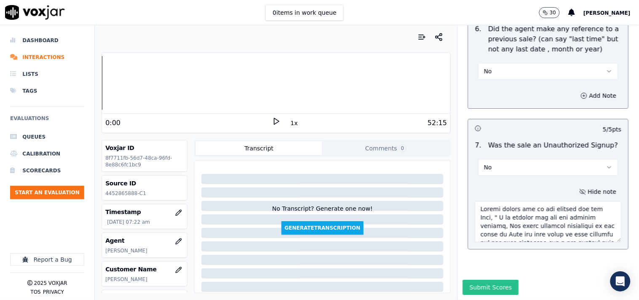
scroll to position [342, 0]
type textarea "Kelvin called the cx and pitched for the Elec, " I am calling you for the servi…"
click at [487, 270] on button "Submit Scores" at bounding box center [491, 287] width 56 height 15
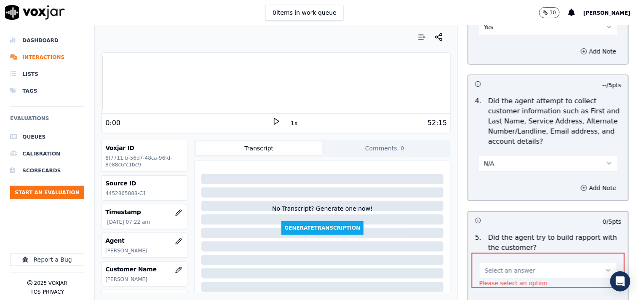
scroll to position [911, 0]
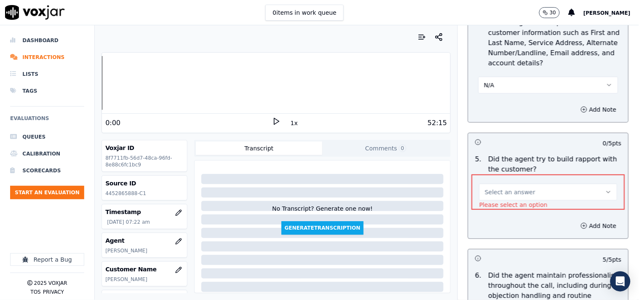
click at [503, 188] on span "Select an answer" at bounding box center [510, 192] width 51 height 8
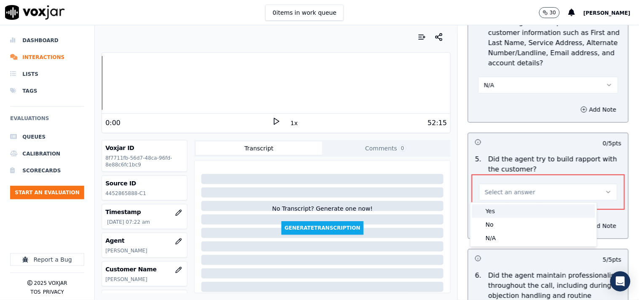
click at [503, 208] on div "Yes" at bounding box center [533, 210] width 123 height 13
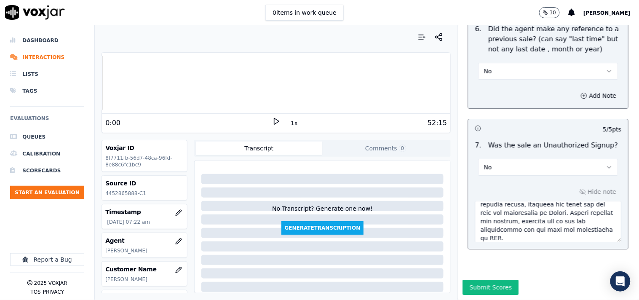
scroll to position [2305, 0]
click at [469, 270] on div "Submit Scores" at bounding box center [548, 290] width 181 height 20
click at [471, 270] on button "Submit Scores" at bounding box center [491, 287] width 56 height 15
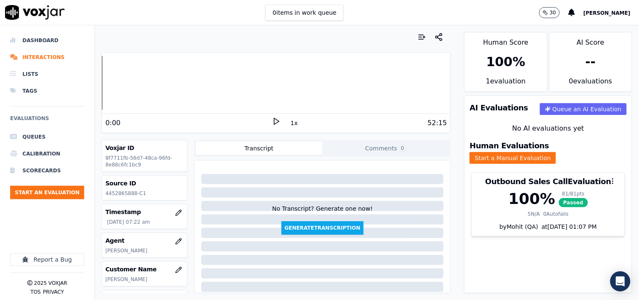
click at [28, 218] on div "Dashboard Interactions Lists Tags Evaluations Queues Calibration Scorecards Sta…" at bounding box center [47, 131] width 74 height 198
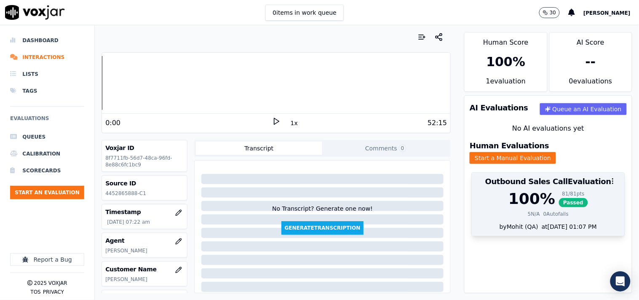
click at [559, 198] on span "Passed" at bounding box center [573, 202] width 29 height 9
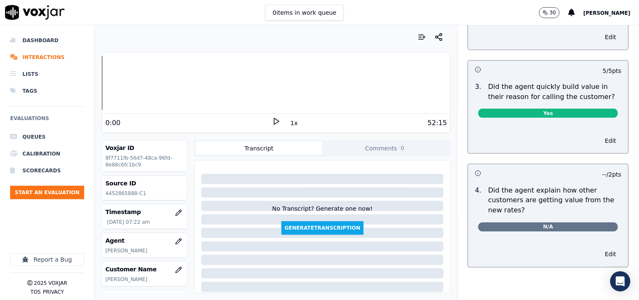
scroll to position [0, 0]
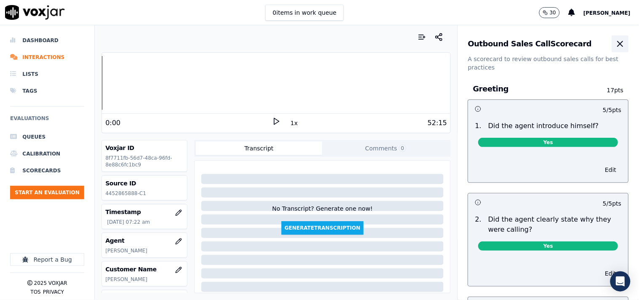
click at [575, 37] on button "button" at bounding box center [620, 43] width 17 height 17
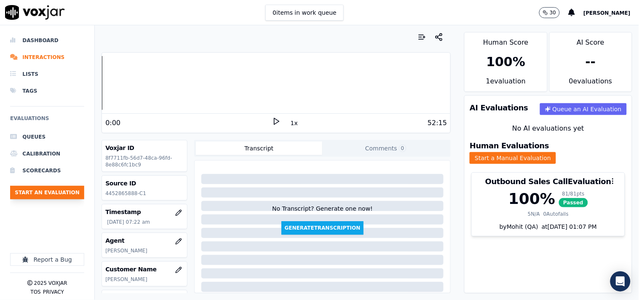
click at [44, 194] on button "Start an Evaluation" at bounding box center [47, 192] width 74 height 13
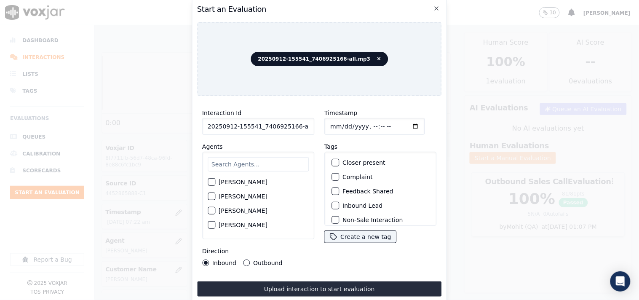
scroll to position [0, 5]
drag, startPoint x: 291, startPoint y: 125, endPoint x: 312, endPoint y: 127, distance: 21.2
click at [312, 127] on div "Interaction Id 20250912-155541_7406925166-all.mp3 Agents Harry Roy Aaron Biswas…" at bounding box center [258, 187] width 122 height 168
type input "20250912-155541_7406925166-C1"
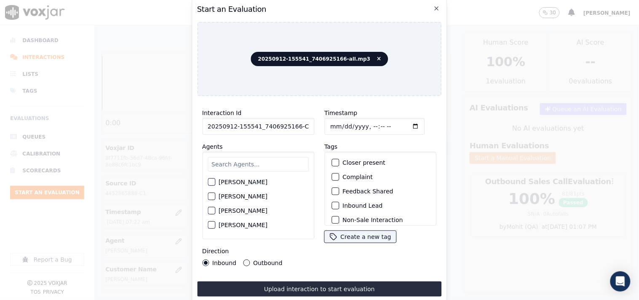
click at [325, 123] on input "Timestamp" at bounding box center [374, 126] width 100 height 17
click at [405, 125] on input "Timestamp" at bounding box center [374, 126] width 100 height 17
type input "2025-09-12T07:41"
click at [237, 165] on input "text" at bounding box center [258, 164] width 101 height 14
type input "ale"
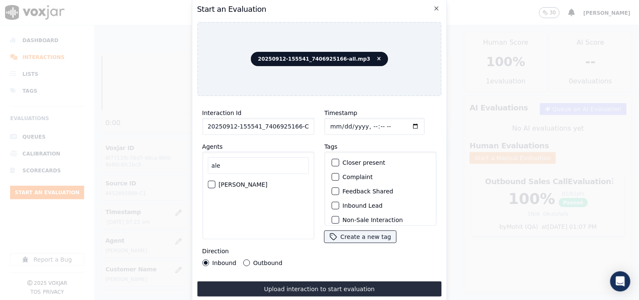
click at [212, 182] on div "button" at bounding box center [211, 185] width 6 height 6
click at [244, 260] on button "Outbound" at bounding box center [246, 262] width 7 height 7
click at [334, 159] on button "Closer present" at bounding box center [335, 163] width 8 height 8
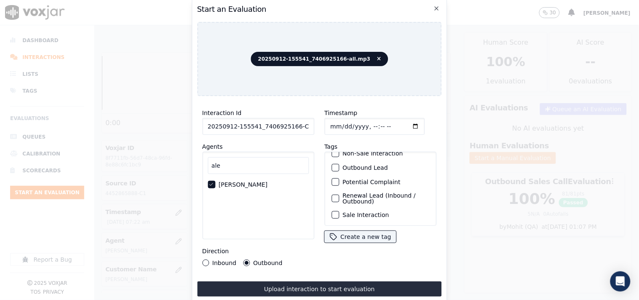
click at [332, 212] on div "button" at bounding box center [335, 215] width 6 height 6
click at [334, 192] on div "Renewal Lead (Inbound / Outbound)" at bounding box center [380, 198] width 104 height 19
click at [334, 195] on div "button" at bounding box center [335, 198] width 6 height 6
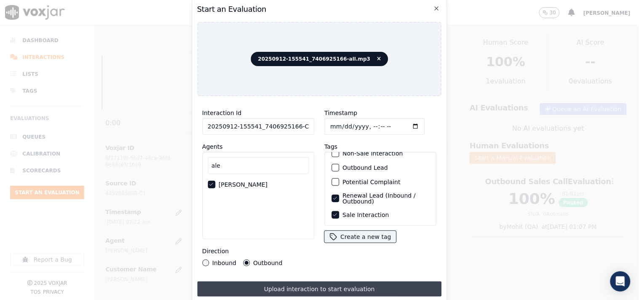
click at [335, 270] on button "Upload interaction to start evaluation" at bounding box center [319, 288] width 245 height 15
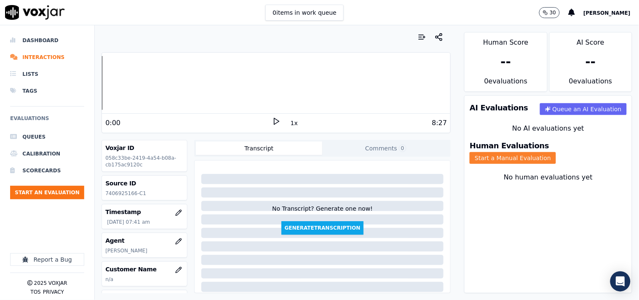
click at [548, 152] on button "Start a Manual Evaluation" at bounding box center [513, 158] width 86 height 12
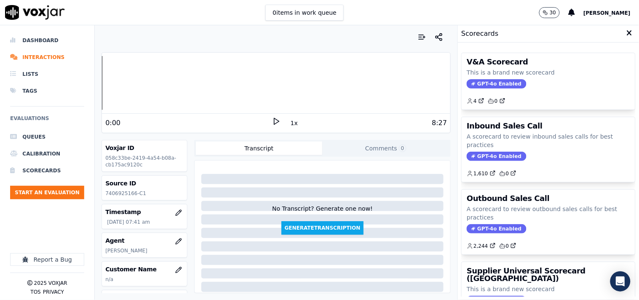
click at [492, 218] on p "A scorecard to review outbound sales calls for best practices" at bounding box center [548, 213] width 163 height 17
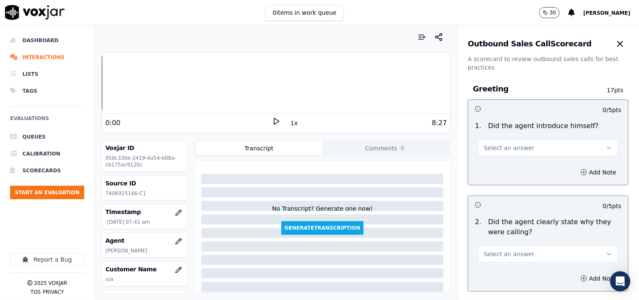
click at [512, 147] on span "Select an answer" at bounding box center [509, 148] width 51 height 8
click at [512, 162] on div "Yes" at bounding box center [534, 166] width 124 height 13
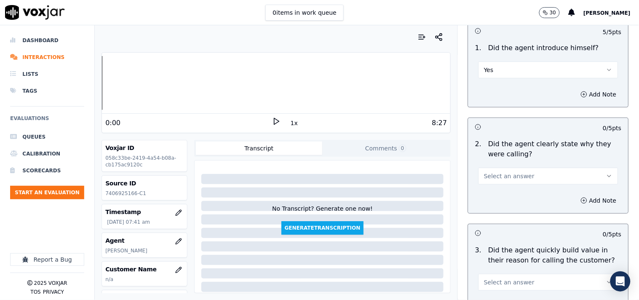
click at [503, 177] on span "Select an answer" at bounding box center [509, 176] width 51 height 8
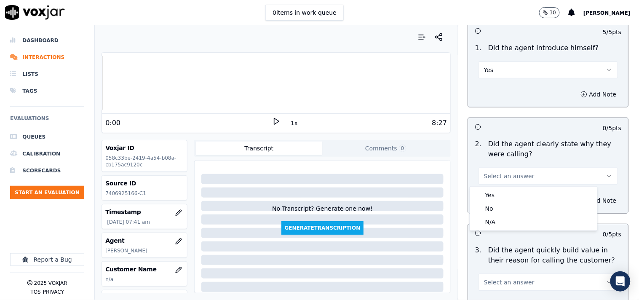
click at [504, 192] on div "Yes" at bounding box center [534, 194] width 124 height 13
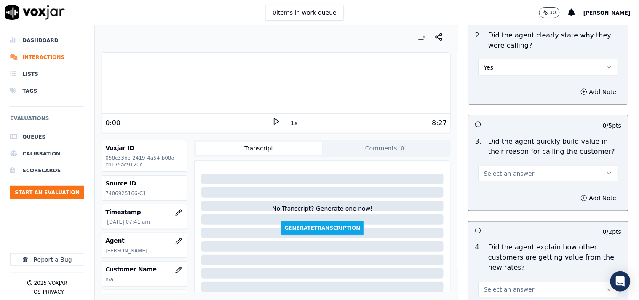
scroll to position [234, 0]
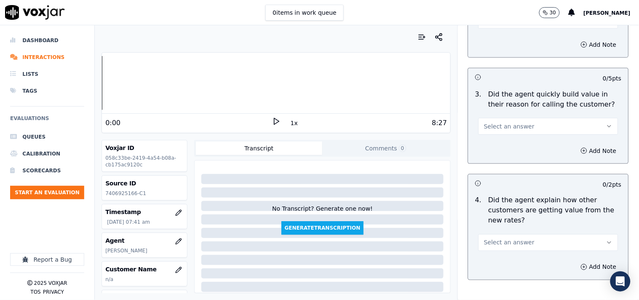
click at [495, 129] on span "Select an answer" at bounding box center [509, 126] width 51 height 8
click at [495, 145] on div "Yes" at bounding box center [534, 145] width 124 height 13
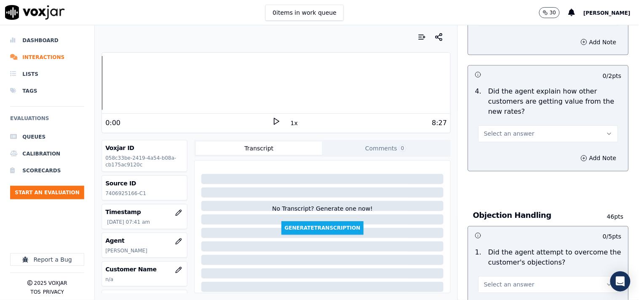
scroll to position [390, 0]
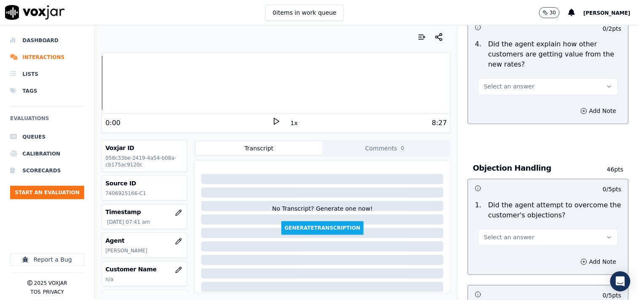
click at [500, 90] on button "Select an answer" at bounding box center [548, 86] width 140 height 17
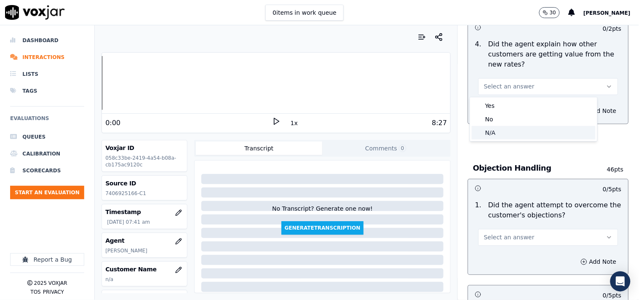
click at [497, 133] on div "N/A" at bounding box center [534, 132] width 124 height 13
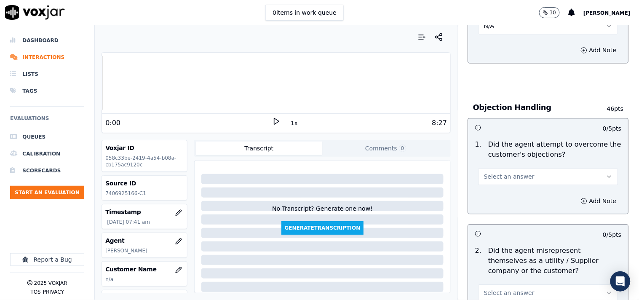
scroll to position [546, 0]
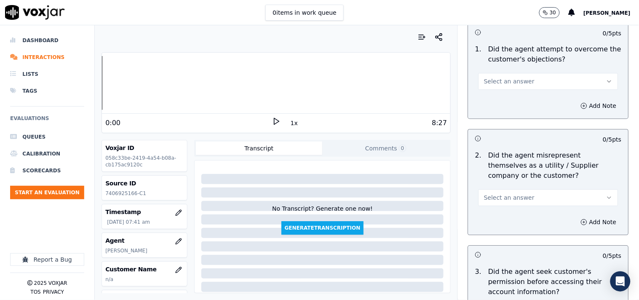
drag, startPoint x: 493, startPoint y: 83, endPoint x: 492, endPoint y: 88, distance: 4.7
click at [493, 83] on span "Select an answer" at bounding box center [509, 81] width 51 height 8
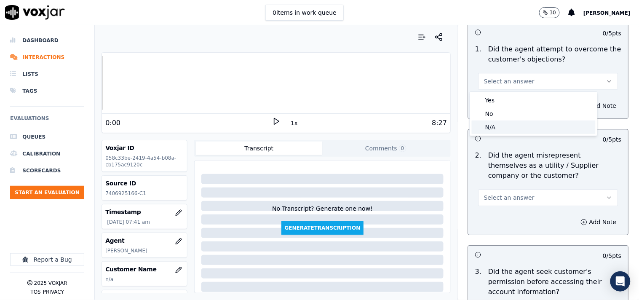
drag, startPoint x: 493, startPoint y: 124, endPoint x: 508, endPoint y: 112, distance: 19.5
click at [493, 125] on div "N/A" at bounding box center [534, 126] width 124 height 13
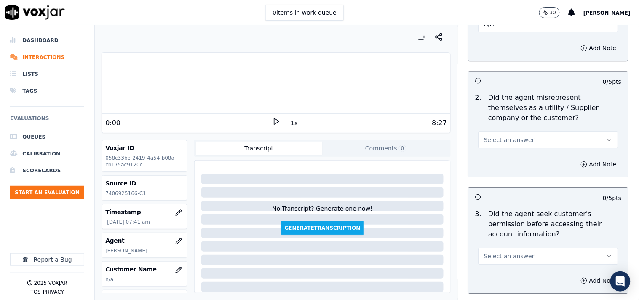
scroll to position [624, 0]
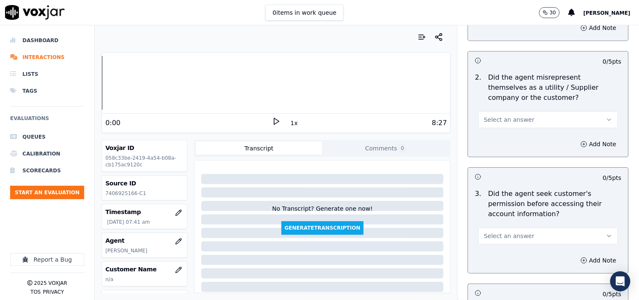
drag, startPoint x: 498, startPoint y: 114, endPoint x: 499, endPoint y: 125, distance: 10.6
click at [498, 115] on button "Select an answer" at bounding box center [548, 119] width 140 height 17
click at [497, 148] on div "No" at bounding box center [534, 152] width 124 height 13
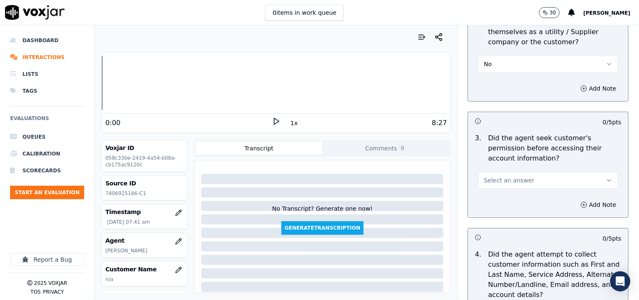
scroll to position [702, 0]
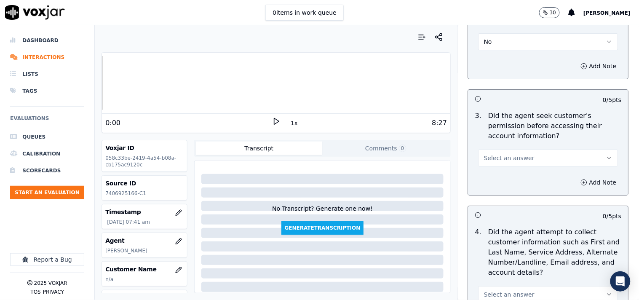
click at [507, 161] on span "Select an answer" at bounding box center [509, 158] width 51 height 8
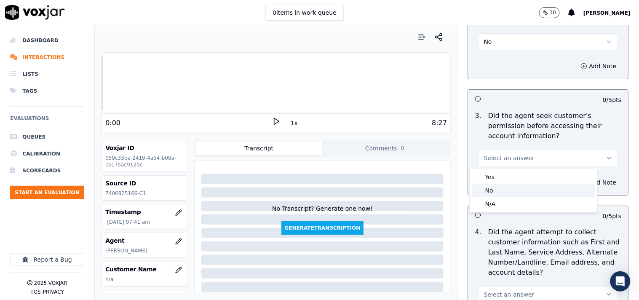
click at [499, 187] on div "No" at bounding box center [534, 190] width 124 height 13
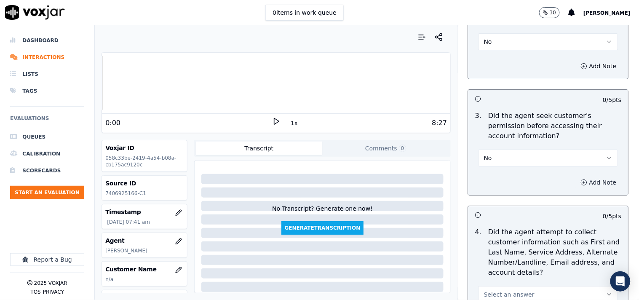
click at [575, 187] on button "Add Note" at bounding box center [599, 182] width 46 height 12
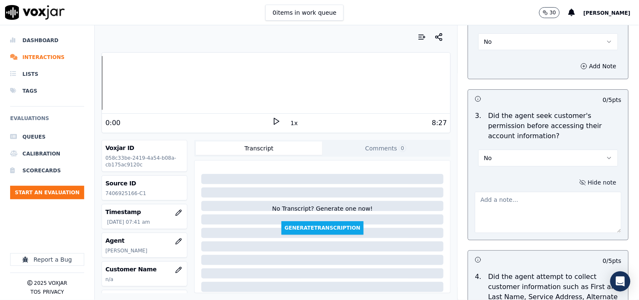
drag, startPoint x: 573, startPoint y: 188, endPoint x: 520, endPoint y: 214, distance: 58.2
click at [503, 214] on textarea at bounding box center [548, 212] width 147 height 41
click at [517, 96] on h3 at bounding box center [511, 98] width 73 height 11
click at [505, 208] on textarea at bounding box center [548, 212] width 147 height 41
paste textarea "The agent must take permission before confirming the Cx Supplier's name or shar…"
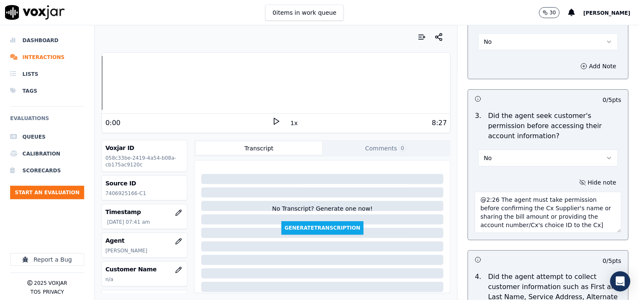
scroll to position [5, 0]
type textarea "@2:26 The agent must take permission before confirming the Cx Supplier's name o…"
click at [548, 102] on div at bounding box center [560, 100] width 24 height 8
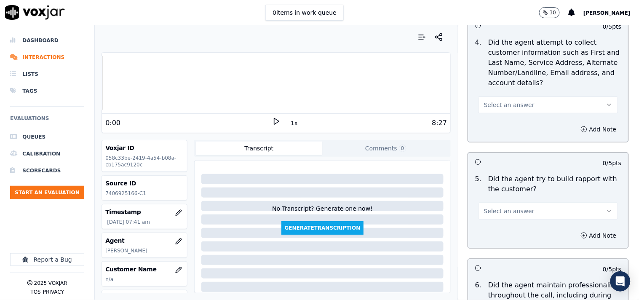
drag, startPoint x: 507, startPoint y: 103, endPoint x: 507, endPoint y: 112, distance: 9.3
click at [507, 105] on span "Select an answer" at bounding box center [509, 105] width 51 height 8
click at [499, 150] on div "N/A" at bounding box center [534, 150] width 124 height 13
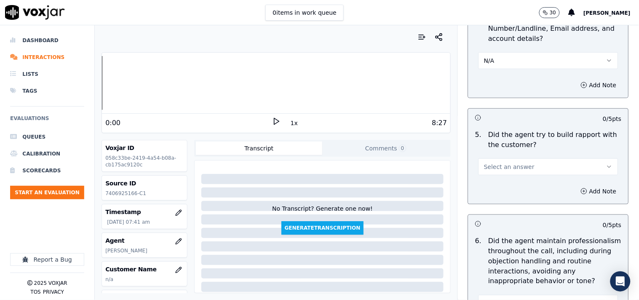
scroll to position [1014, 0]
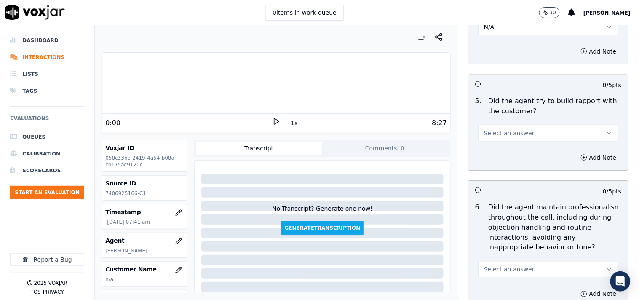
drag, startPoint x: 506, startPoint y: 128, endPoint x: 507, endPoint y: 139, distance: 11.4
click at [506, 131] on button "Select an answer" at bounding box center [548, 133] width 140 height 17
click at [497, 150] on div "Yes" at bounding box center [534, 151] width 124 height 13
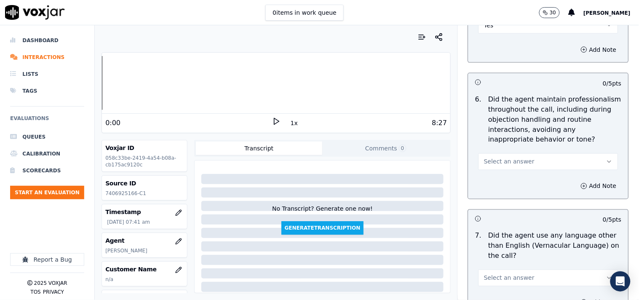
scroll to position [1169, 0]
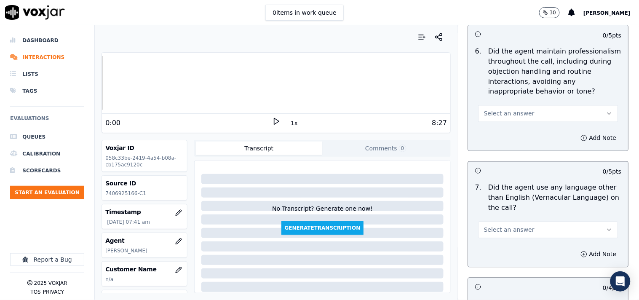
click at [504, 117] on span "Select an answer" at bounding box center [509, 113] width 51 height 8
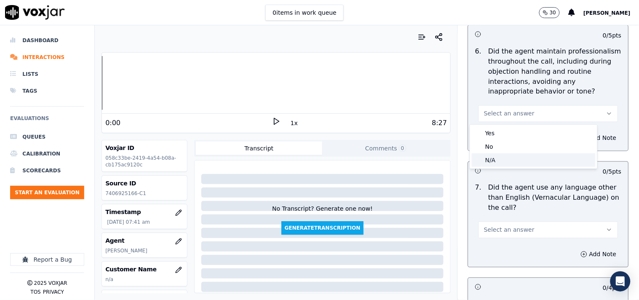
click at [499, 159] on div "N/A" at bounding box center [534, 159] width 124 height 13
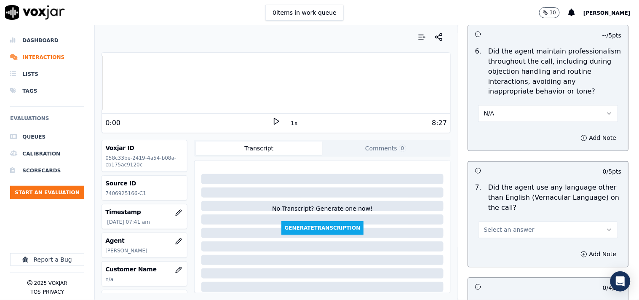
drag, startPoint x: 487, startPoint y: 115, endPoint x: 487, endPoint y: 120, distance: 5.9
click at [487, 114] on button "N/A" at bounding box center [548, 113] width 140 height 17
click at [489, 131] on div "Yes" at bounding box center [534, 132] width 124 height 13
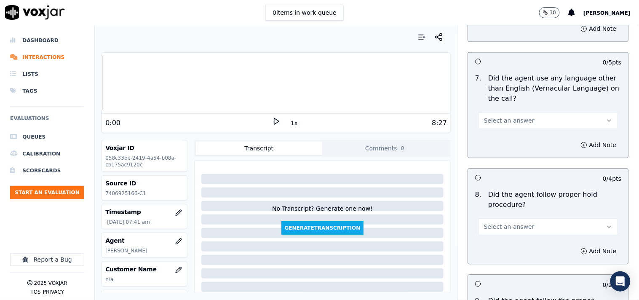
scroll to position [1325, 0]
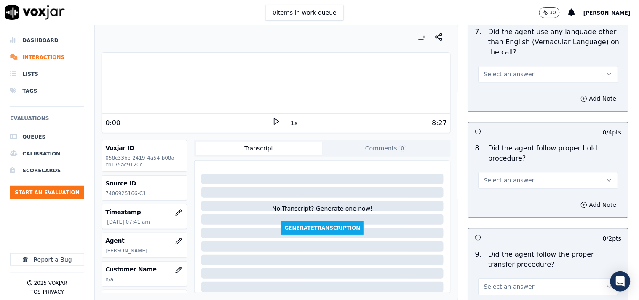
click at [502, 74] on span "Select an answer" at bounding box center [509, 74] width 51 height 8
click at [496, 105] on div "No" at bounding box center [534, 106] width 124 height 13
click at [490, 184] on button "Select an answer" at bounding box center [548, 180] width 140 height 17
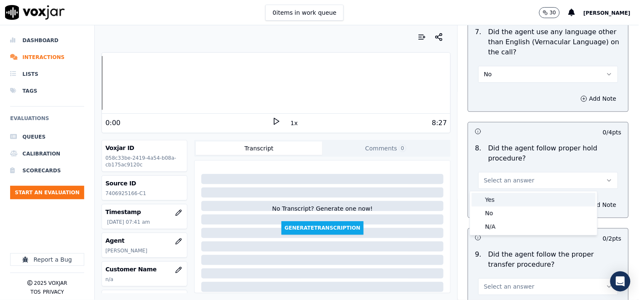
click at [493, 197] on div "Yes" at bounding box center [534, 199] width 124 height 13
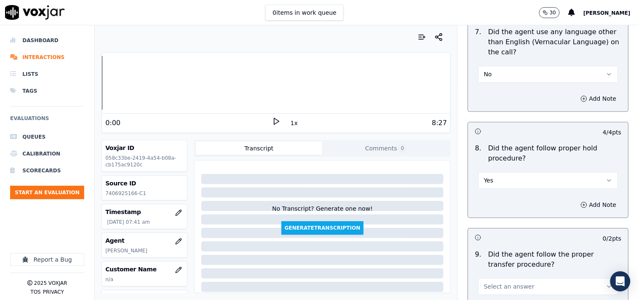
scroll to position [1481, 0]
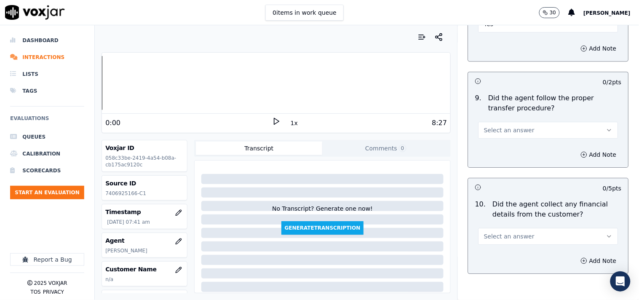
click at [490, 24] on div "0 items in work queue 30 MOHIT SHAW" at bounding box center [319, 12] width 639 height 25
click at [489, 34] on div "8 . Did the agent follow proper hold procedure? Yes" at bounding box center [548, 10] width 160 height 52
click at [493, 29] on button "Yes" at bounding box center [548, 24] width 140 height 17
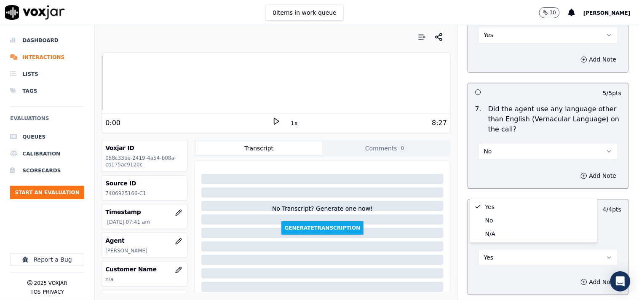
scroll to position [1404, 0]
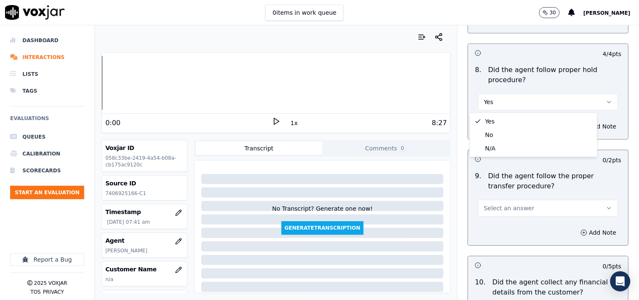
click at [503, 191] on p "Did the agent follow the proper transfer procedure?" at bounding box center [554, 181] width 133 height 20
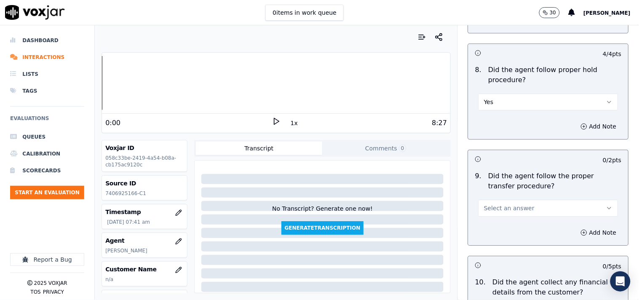
click at [497, 102] on button "Yes" at bounding box center [548, 101] width 140 height 17
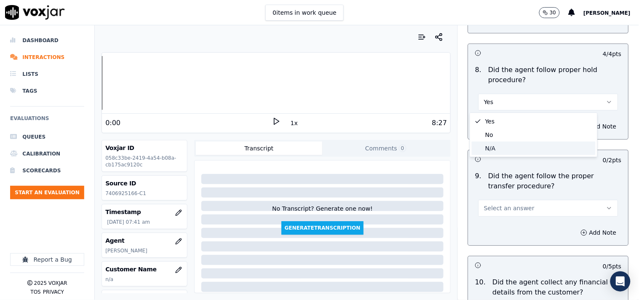
click at [499, 147] on div "N/A" at bounding box center [534, 147] width 124 height 13
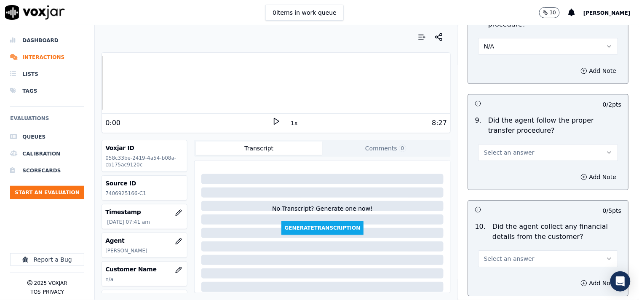
scroll to position [1481, 0]
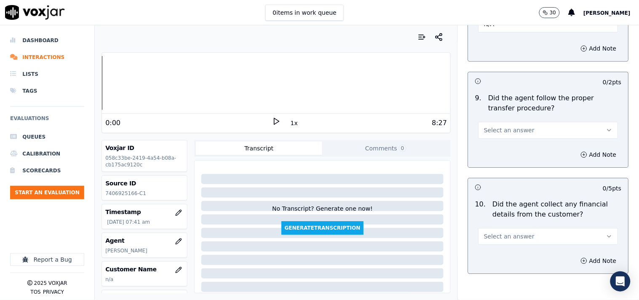
click at [504, 133] on span "Select an answer" at bounding box center [509, 130] width 51 height 8
click at [499, 161] on div "No" at bounding box center [534, 162] width 124 height 13
click at [494, 132] on button "No" at bounding box center [548, 130] width 140 height 17
click at [493, 150] on div "Yes" at bounding box center [534, 149] width 124 height 13
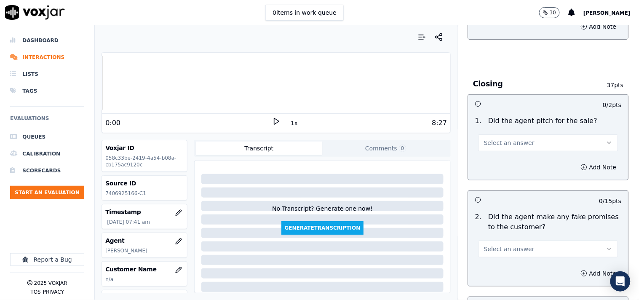
scroll to position [1637, 0]
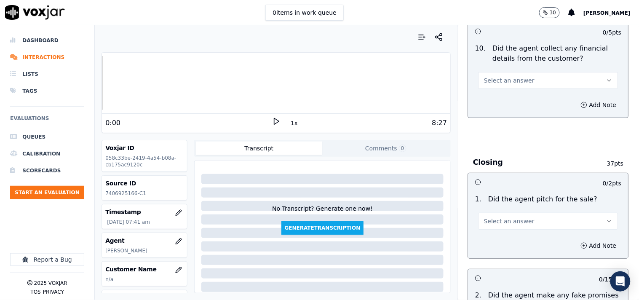
click at [495, 77] on span "Select an answer" at bounding box center [509, 80] width 51 height 8
click at [494, 107] on div "No" at bounding box center [534, 113] width 124 height 13
drag, startPoint x: 497, startPoint y: 209, endPoint x: 496, endPoint y: 222, distance: 13.5
click at [497, 209] on div "Select an answer" at bounding box center [548, 216] width 153 height 25
click at [491, 220] on span "Select an answer" at bounding box center [509, 221] width 51 height 8
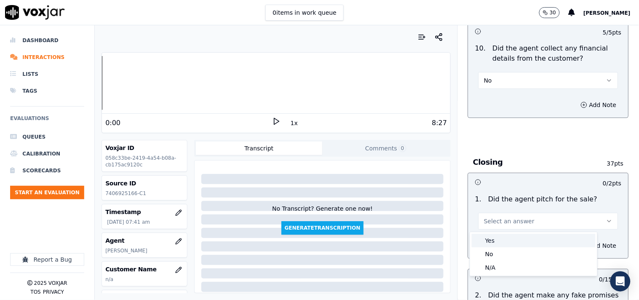
click at [491, 241] on div "Yes" at bounding box center [534, 240] width 124 height 13
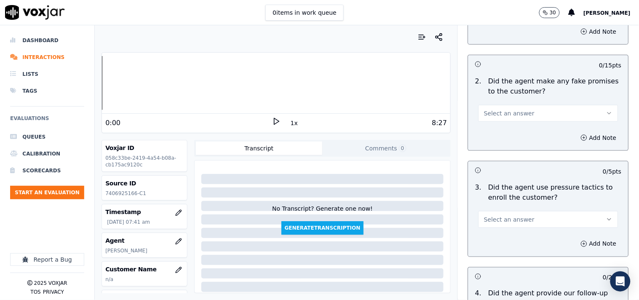
scroll to position [1871, 0]
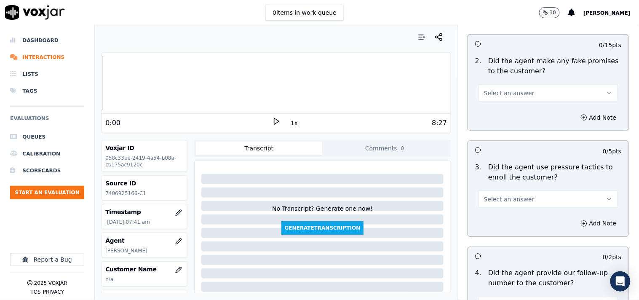
drag, startPoint x: 498, startPoint y: 85, endPoint x: 496, endPoint y: 107, distance: 22.5
click at [498, 85] on div "Select an answer" at bounding box center [548, 92] width 140 height 19
click at [494, 99] on button "Select an answer" at bounding box center [548, 93] width 140 height 17
click at [492, 127] on div "No" at bounding box center [534, 126] width 124 height 13
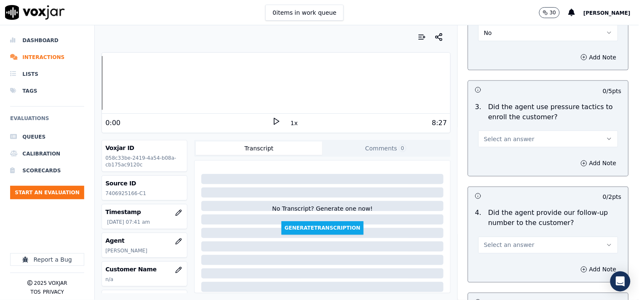
scroll to position [1950, 0]
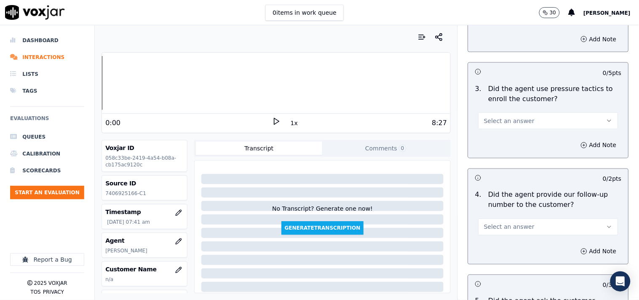
click at [495, 120] on span "Select an answer" at bounding box center [509, 121] width 51 height 8
click at [489, 156] on div "No" at bounding box center [534, 153] width 124 height 13
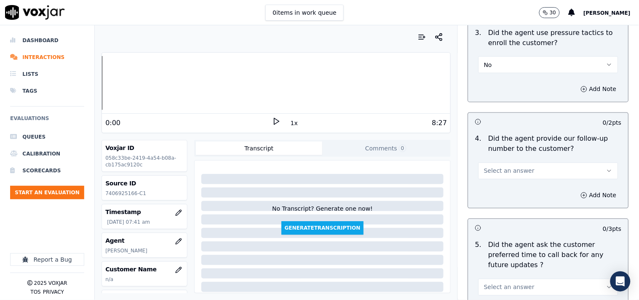
scroll to position [2027, 0]
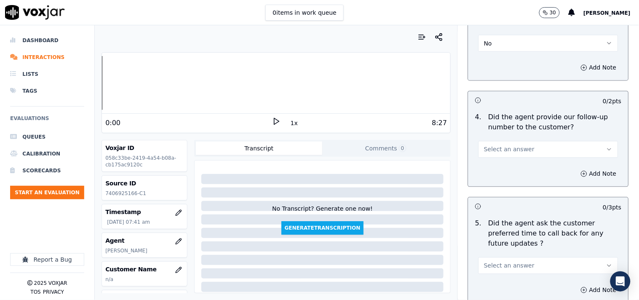
click at [489, 140] on div "Select an answer" at bounding box center [548, 148] width 140 height 19
drag, startPoint x: 493, startPoint y: 152, endPoint x: 494, endPoint y: 156, distance: 4.7
click at [493, 152] on span "Select an answer" at bounding box center [509, 149] width 51 height 8
click at [494, 173] on div "Yes" at bounding box center [534, 169] width 124 height 13
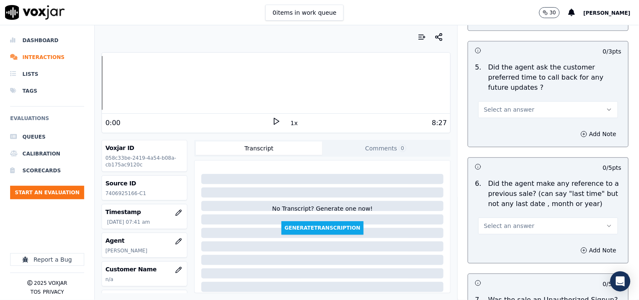
click at [494, 107] on button "Select an answer" at bounding box center [548, 109] width 140 height 17
click at [499, 142] on div "N/A" at bounding box center [534, 145] width 124 height 13
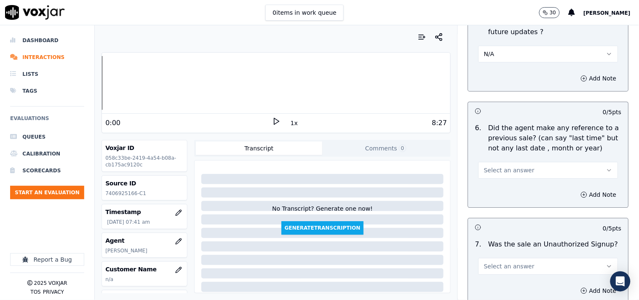
scroll to position [2261, 0]
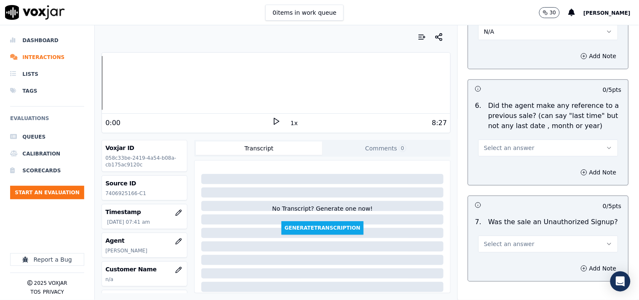
click at [494, 143] on button "Select an answer" at bounding box center [548, 147] width 140 height 17
click at [490, 170] on div "No" at bounding box center [534, 171] width 124 height 13
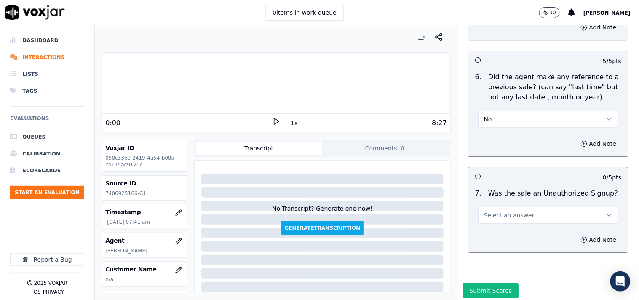
scroll to position [2305, 0]
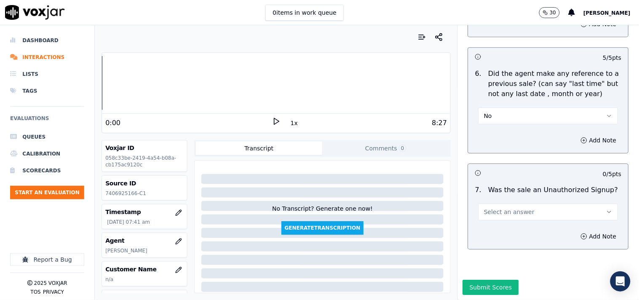
click at [492, 208] on span "Select an answer" at bounding box center [509, 212] width 51 height 8
click at [488, 225] on div "No" at bounding box center [534, 222] width 124 height 13
click at [575, 230] on button "Add Note" at bounding box center [599, 236] width 46 height 12
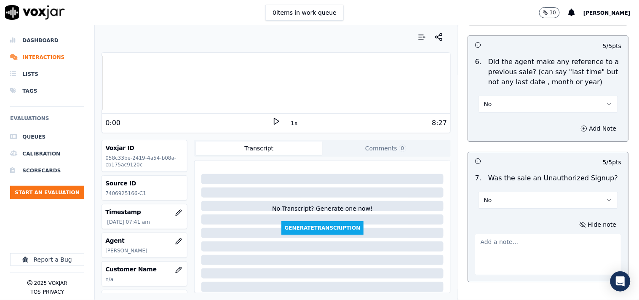
click at [501, 238] on textarea at bounding box center [548, 254] width 147 height 41
click at [508, 116] on div "Add Note" at bounding box center [548, 128] width 160 height 25
click at [525, 96] on button "No" at bounding box center [548, 104] width 140 height 17
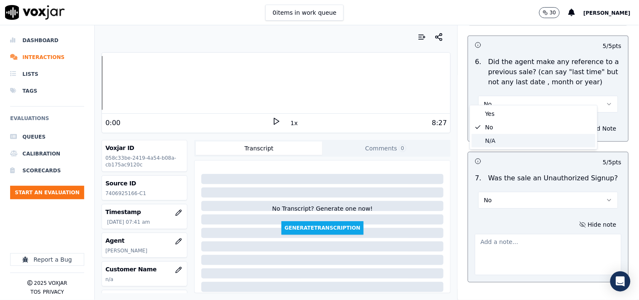
click at [504, 140] on div "N/A" at bounding box center [534, 140] width 124 height 13
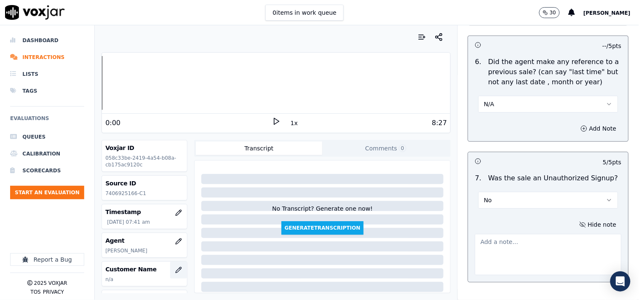
click at [175, 268] on icon "button" at bounding box center [178, 270] width 7 height 7
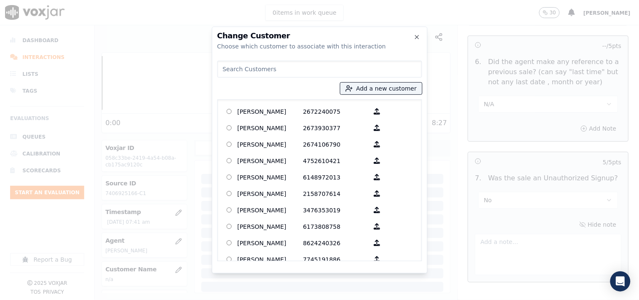
click at [301, 72] on input at bounding box center [319, 69] width 205 height 17
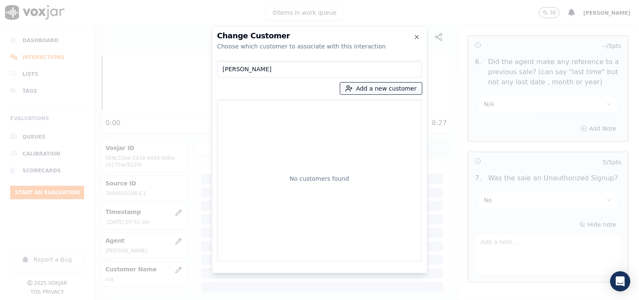
type input "CECIL R HAMM II"
click at [372, 88] on button "Add a new customer" at bounding box center [381, 89] width 82 height 12
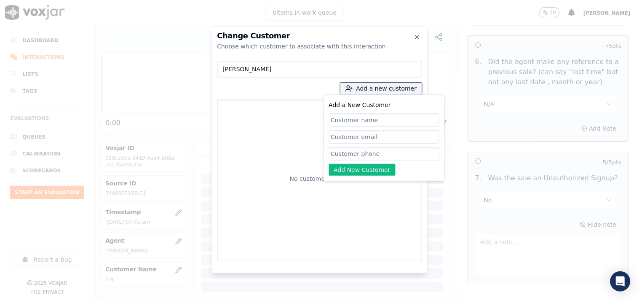
click at [359, 121] on input "Add a New Customer" at bounding box center [384, 119] width 110 height 13
type input "CECIL R HAMM II"
click at [346, 156] on input "Add a New Customer" at bounding box center [384, 153] width 110 height 13
paste input "7406925166"
type input "7406925166"
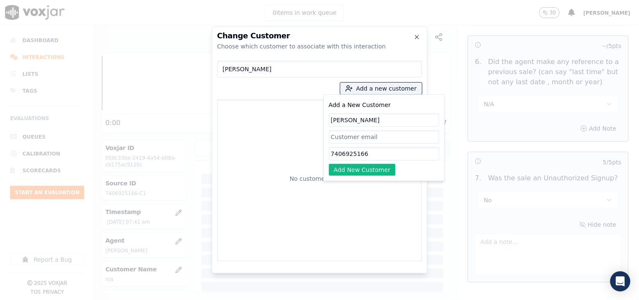
click at [347, 168] on button "Add New Customer" at bounding box center [362, 170] width 67 height 12
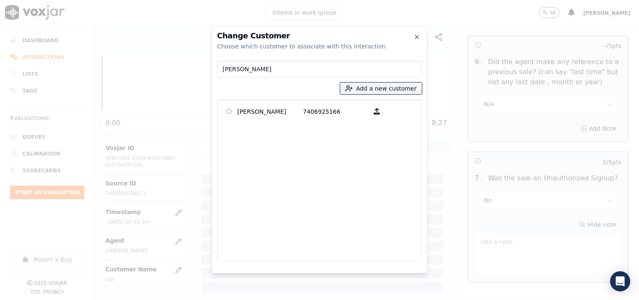
drag, startPoint x: 248, startPoint y: 115, endPoint x: 276, endPoint y: 132, distance: 33.4
click at [246, 114] on p "CECIL R HAMM II" at bounding box center [271, 111] width 66 height 13
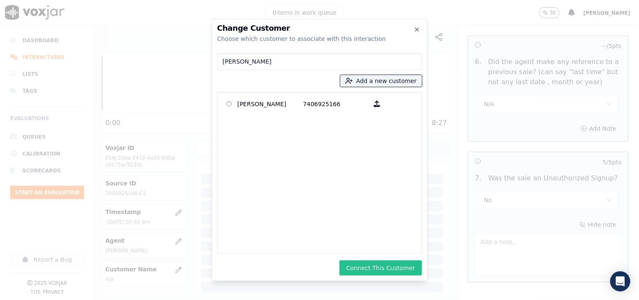
click at [402, 268] on button "Connect This Customer" at bounding box center [380, 267] width 82 height 15
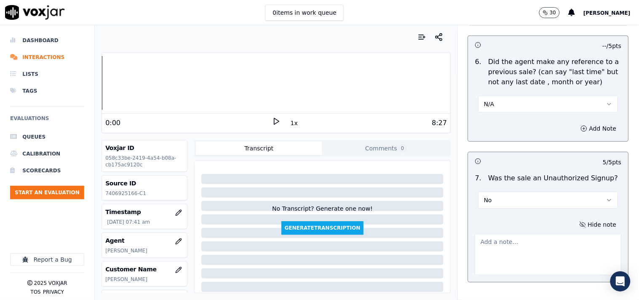
click at [519, 246] on textarea at bounding box center [548, 254] width 147 height 41
paste textarea "Alex called the cx and pitched for the Elec, " I am calling for your Ohio it is…"
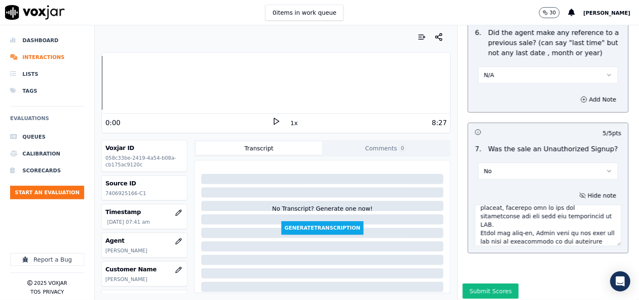
scroll to position [2350, 0]
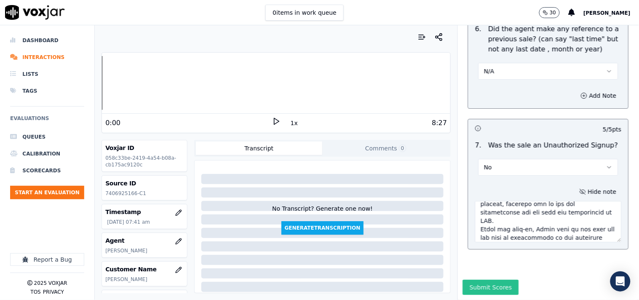
type textarea "Alex called the cx and pitched for the Elec, " I am calling for your Ohio it is…"
click at [498, 270] on button "Submit Scores" at bounding box center [491, 287] width 56 height 15
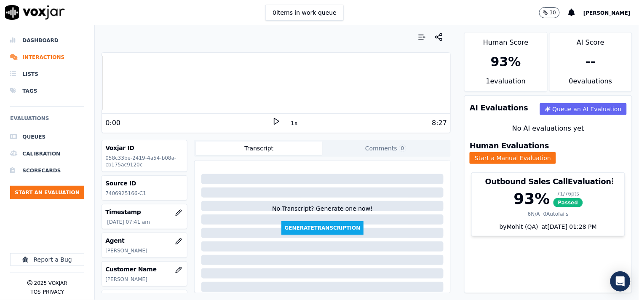
drag, startPoint x: 41, startPoint y: 224, endPoint x: 54, endPoint y: 220, distance: 13.7
click at [41, 224] on div "Dashboard Interactions Lists Tags Evaluations Queues Calibration Scorecards Sta…" at bounding box center [47, 131] width 74 height 198
click at [59, 196] on button "Start an Evaluation" at bounding box center [47, 192] width 74 height 13
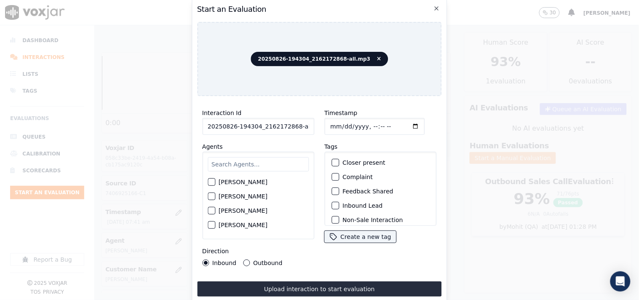
click at [237, 118] on input "20250826-194304_2162172868-all.mp3" at bounding box center [258, 126] width 112 height 17
drag, startPoint x: 292, startPoint y: 123, endPoint x: 316, endPoint y: 127, distance: 24.3
click at [316, 127] on div "Interaction Id 20250826-194304_2162172868-all.mp3 Agents Harry Roy Aaron Biswas…" at bounding box center [319, 187] width 245 height 168
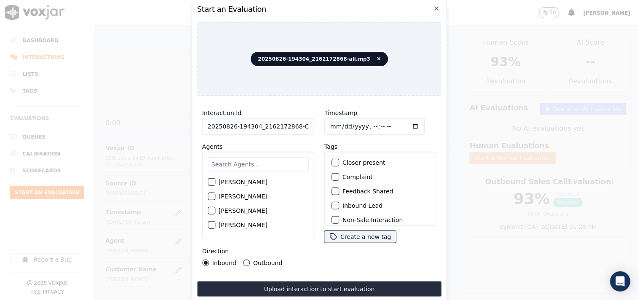
type input "20250826-194304_2162172868-C1"
click at [331, 129] on input "Timestamp" at bounding box center [374, 126] width 100 height 17
click at [405, 123] on input "Timestamp" at bounding box center [374, 126] width 100 height 17
type input "2025-09-12T08:00"
click at [218, 167] on input "text" at bounding box center [258, 164] width 101 height 14
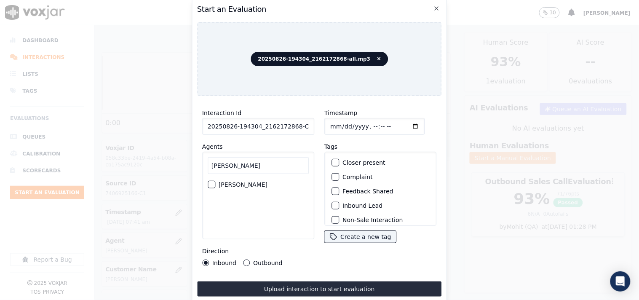
type input "james"
click at [212, 182] on div "button" at bounding box center [211, 185] width 6 height 6
click at [243, 260] on button "Outbound" at bounding box center [246, 262] width 7 height 7
drag, startPoint x: 334, startPoint y: 157, endPoint x: 342, endPoint y: 166, distance: 12.5
click at [334, 160] on div "button" at bounding box center [335, 163] width 6 height 6
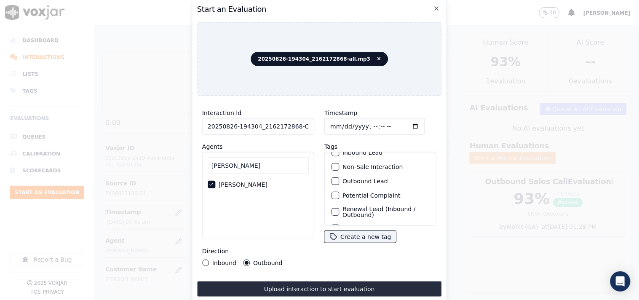
scroll to position [74, 0]
click at [332, 212] on div "button" at bounding box center [335, 215] width 6 height 6
click at [332, 195] on div "button" at bounding box center [335, 198] width 6 height 6
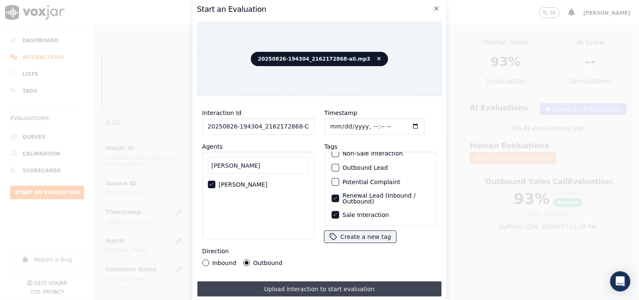
drag, startPoint x: 329, startPoint y: 279, endPoint x: 326, endPoint y: 200, distance: 79.2
click at [329, 270] on button "Upload interaction to start evaluation" at bounding box center [319, 288] width 245 height 15
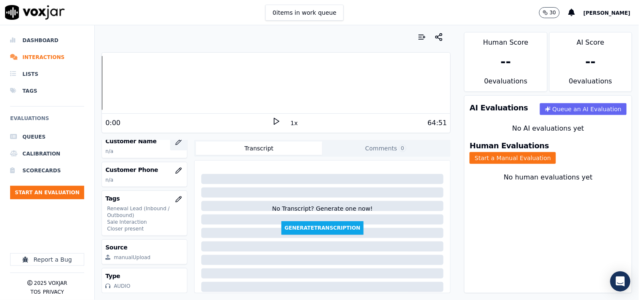
scroll to position [72, 0]
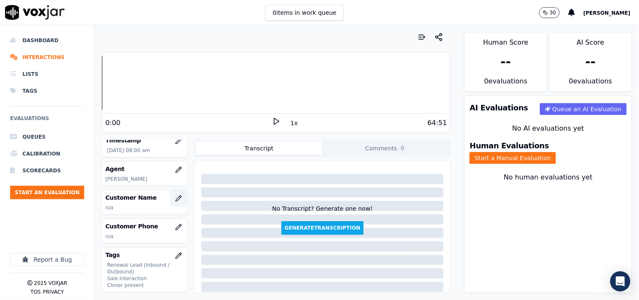
click at [175, 197] on icon "button" at bounding box center [178, 198] width 7 height 7
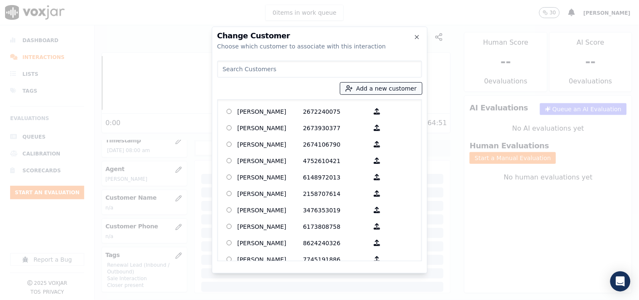
click at [370, 91] on button "Add a new customer" at bounding box center [381, 89] width 82 height 12
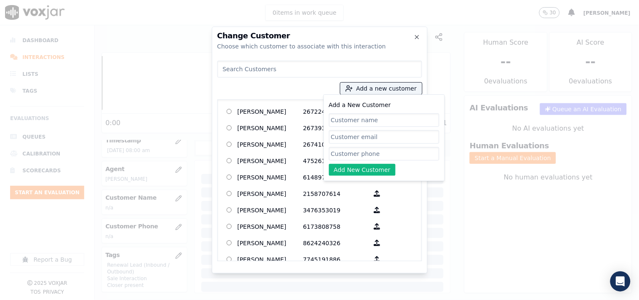
click at [359, 124] on input "Add a New Customer" at bounding box center [384, 119] width 110 height 13
paste input "SIMON HENDRICKSON"
type input "SIMON HENDRICKSON"
click at [348, 153] on input "Add a New Customer" at bounding box center [384, 153] width 110 height 13
paste input "2162172868"
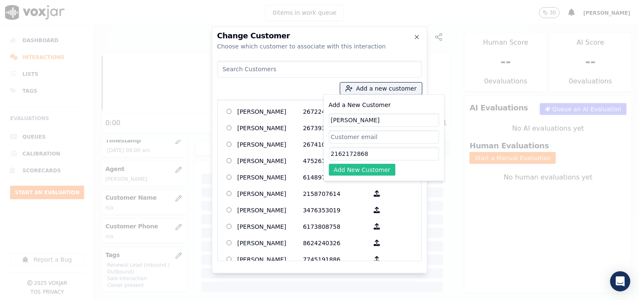
type input "2162172868"
click at [350, 166] on button "Add New Customer" at bounding box center [362, 170] width 67 height 12
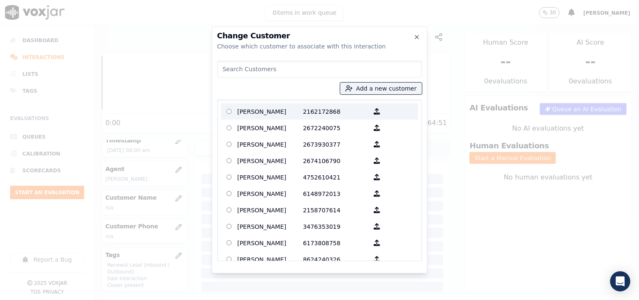
click at [284, 116] on p "SIMON HENDRICKSON" at bounding box center [271, 111] width 66 height 13
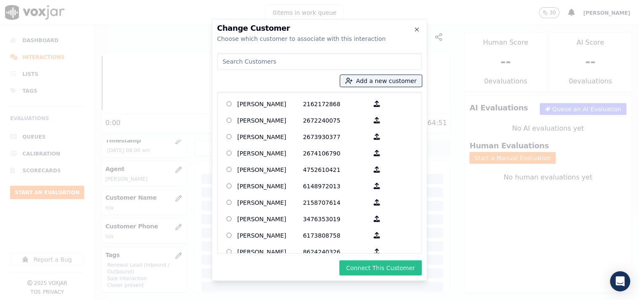
click at [385, 264] on button "Connect This Customer" at bounding box center [380, 267] width 82 height 15
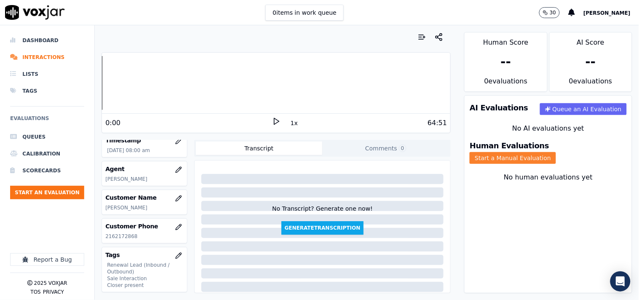
click at [553, 155] on button "Start a Manual Evaluation" at bounding box center [513, 158] width 86 height 12
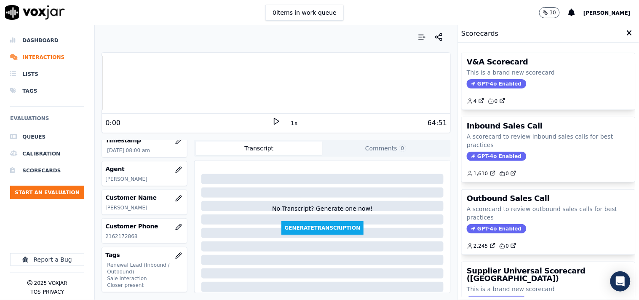
click at [483, 216] on p "A scorecard to review outbound sales calls for best practices" at bounding box center [548, 213] width 163 height 17
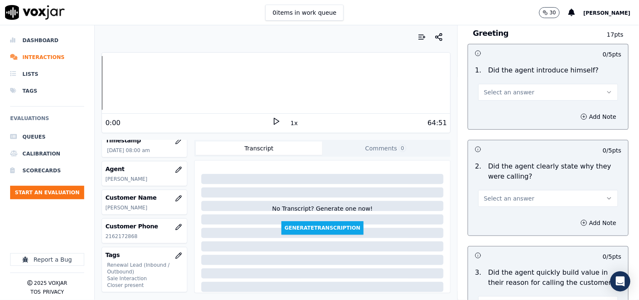
scroll to position [78, 0]
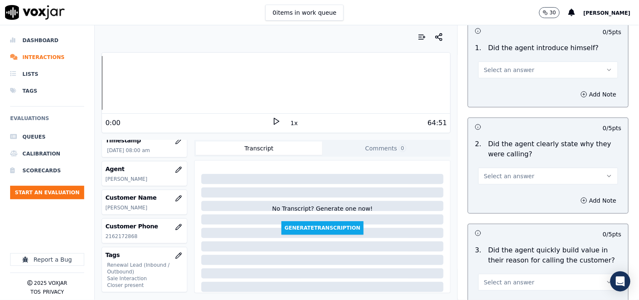
click at [501, 73] on button "Select an answer" at bounding box center [548, 69] width 140 height 17
click at [503, 83] on div "Yes" at bounding box center [534, 88] width 124 height 13
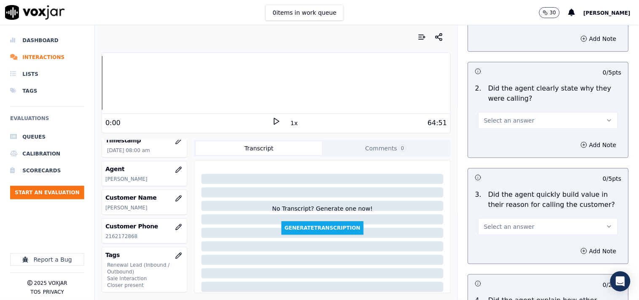
scroll to position [156, 0]
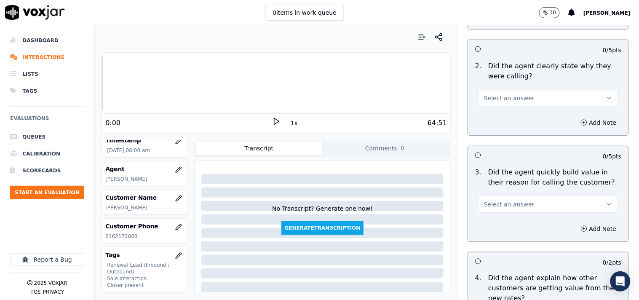
drag, startPoint x: 503, startPoint y: 96, endPoint x: 504, endPoint y: 104, distance: 8.0
click at [503, 99] on span "Select an answer" at bounding box center [509, 98] width 51 height 8
click at [506, 111] on div "Yes" at bounding box center [534, 116] width 124 height 13
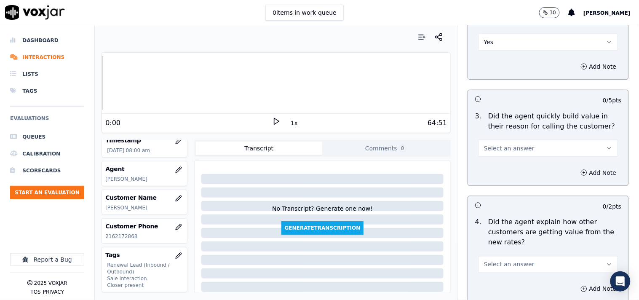
scroll to position [234, 0]
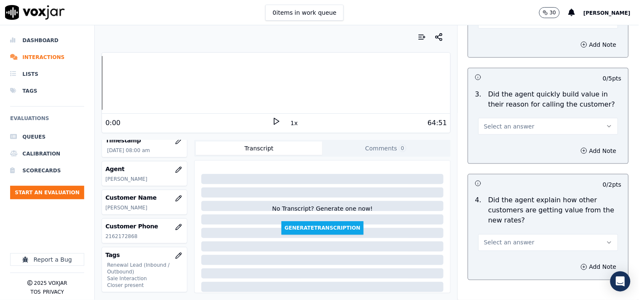
click at [496, 129] on span "Select an answer" at bounding box center [509, 126] width 51 height 8
click at [500, 146] on div "Yes" at bounding box center [534, 145] width 124 height 13
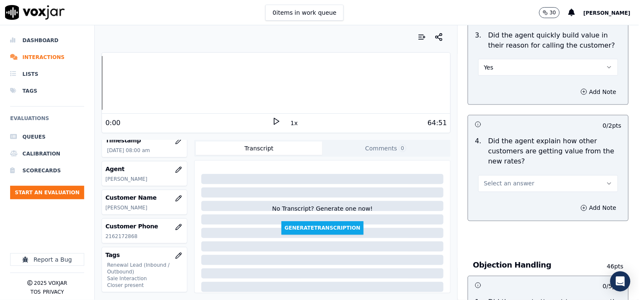
scroll to position [312, 0]
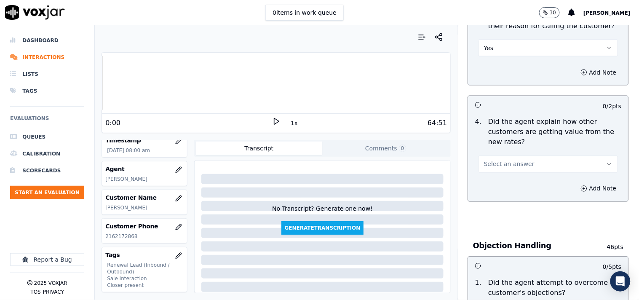
drag, startPoint x: 506, startPoint y: 155, endPoint x: 506, endPoint y: 163, distance: 8.0
click at [506, 156] on div "Select an answer" at bounding box center [548, 163] width 140 height 19
click at [500, 171] on button "Select an answer" at bounding box center [548, 164] width 140 height 17
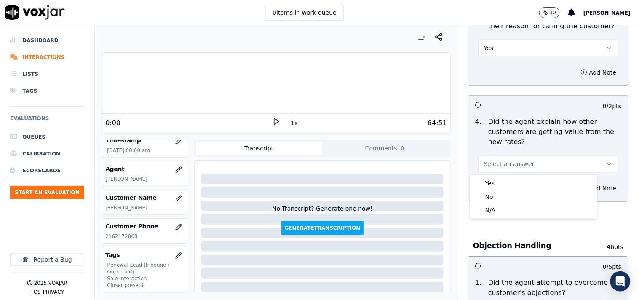
click at [498, 218] on div "Yes No N/A" at bounding box center [533, 197] width 127 height 44
click at [497, 211] on div "N/A" at bounding box center [534, 209] width 124 height 13
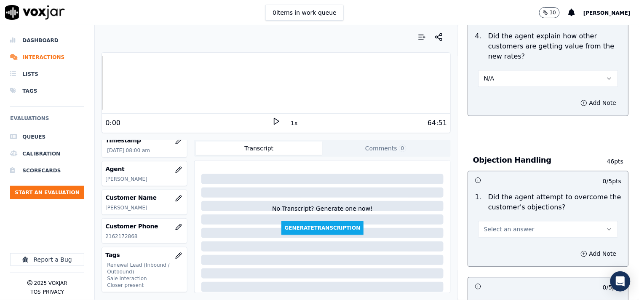
scroll to position [546, 0]
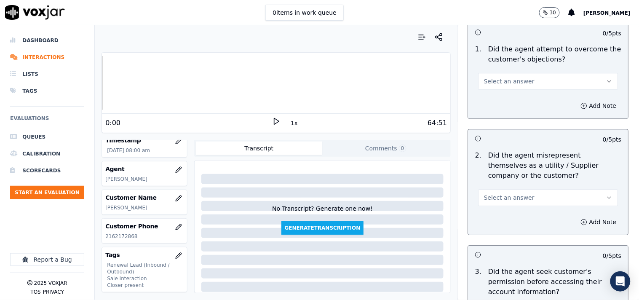
click at [508, 86] on button "Select an answer" at bounding box center [548, 81] width 140 height 17
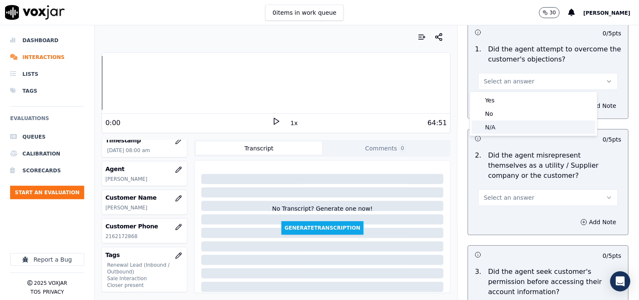
click at [494, 123] on div "N/A" at bounding box center [534, 126] width 124 height 13
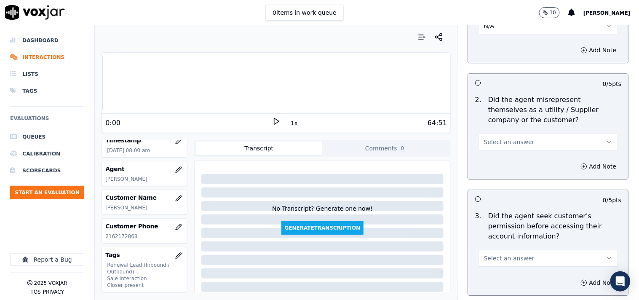
scroll to position [624, 0]
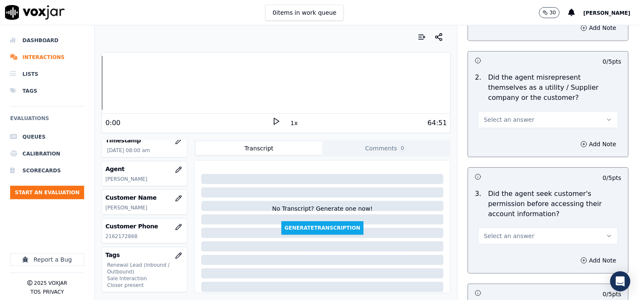
drag, startPoint x: 498, startPoint y: 117, endPoint x: 499, endPoint y: 127, distance: 9.8
click at [499, 120] on span "Select an answer" at bounding box center [509, 119] width 51 height 8
drag, startPoint x: 496, startPoint y: 140, endPoint x: 513, endPoint y: 147, distance: 18.4
click at [496, 140] on div "Yes" at bounding box center [534, 138] width 124 height 13
drag, startPoint x: 588, startPoint y: 145, endPoint x: 550, endPoint y: 160, distance: 40.4
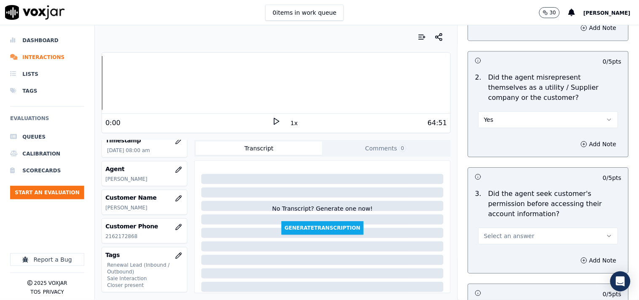
click at [575, 147] on button "Add Note" at bounding box center [599, 144] width 46 height 12
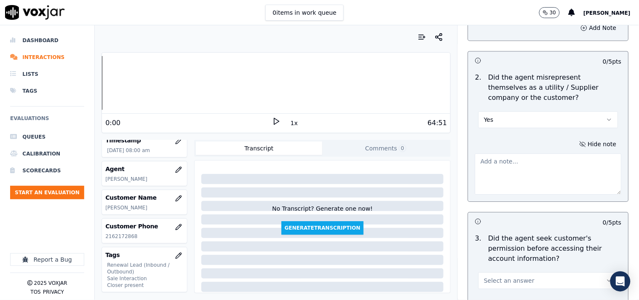
click at [512, 169] on textarea at bounding box center [548, 173] width 147 height 41
click at [522, 179] on textarea at bounding box center [548, 173] width 147 height 41
paste textarea "194239 - James called the cx and pitched for the Gas, "This call regards to you…"
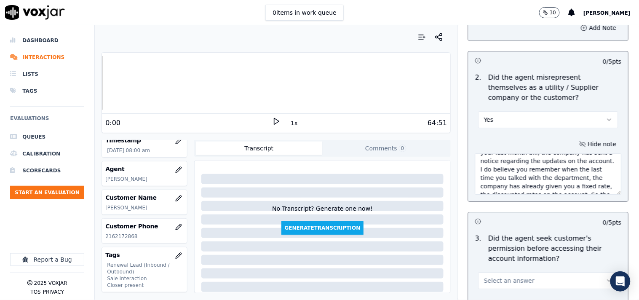
scroll to position [143, 0]
type textarea "194239 - James called the cx and pitched for the Gas, "This call regards to you…"
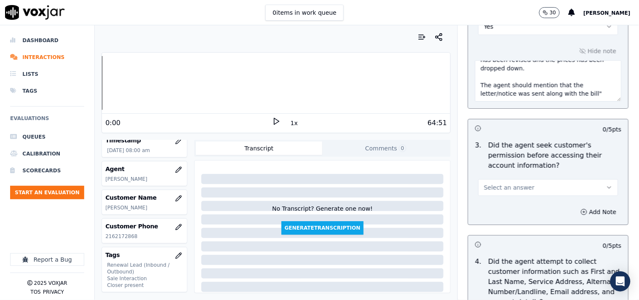
scroll to position [780, 0]
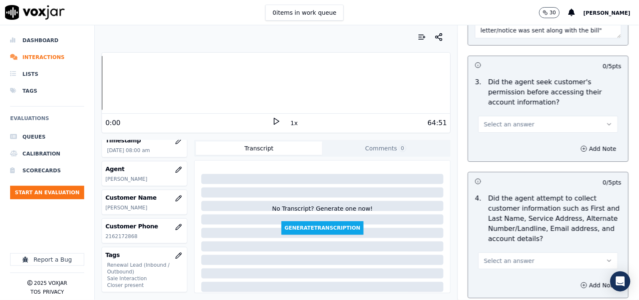
click at [511, 126] on span "Select an answer" at bounding box center [509, 124] width 51 height 8
click at [499, 140] on div "Yes" at bounding box center [534, 143] width 124 height 13
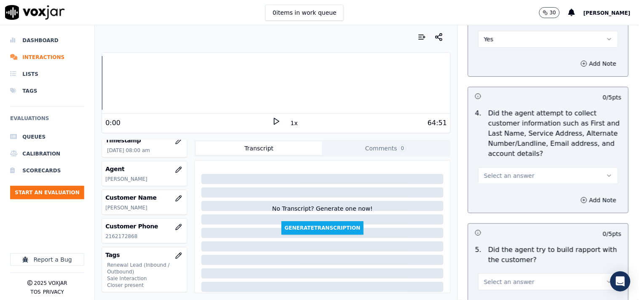
scroll to position [936, 0]
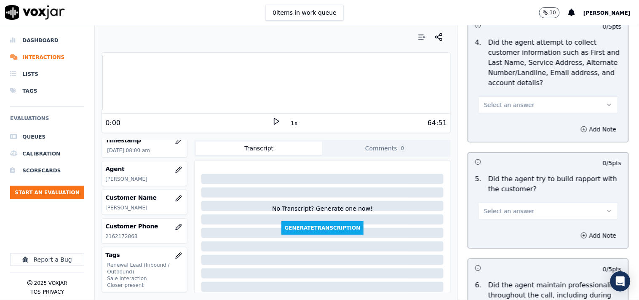
click at [494, 108] on span "Select an answer" at bounding box center [509, 105] width 51 height 8
click at [498, 150] on div "N/A" at bounding box center [534, 150] width 124 height 13
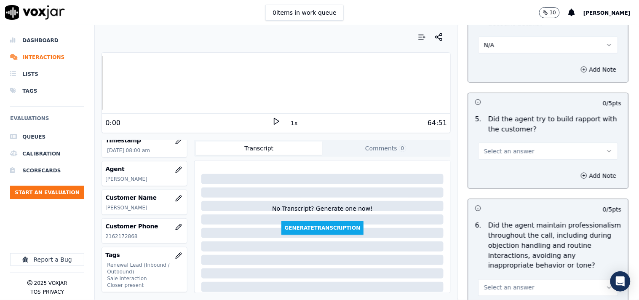
scroll to position [1014, 0]
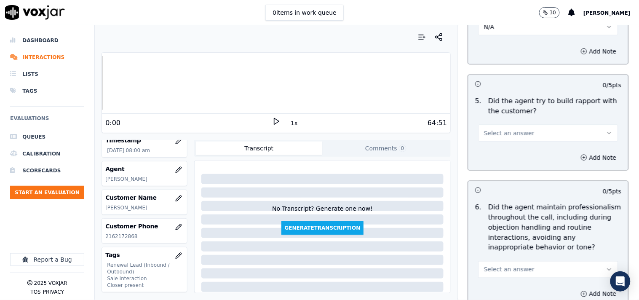
drag, startPoint x: 499, startPoint y: 131, endPoint x: 499, endPoint y: 138, distance: 7.2
click at [499, 131] on span "Select an answer" at bounding box center [509, 133] width 51 height 8
click at [499, 149] on div "Yes" at bounding box center [534, 151] width 124 height 13
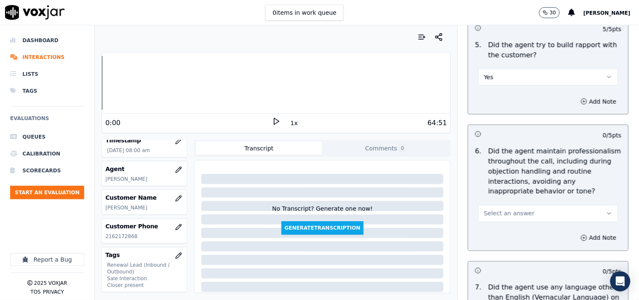
scroll to position [1092, 0]
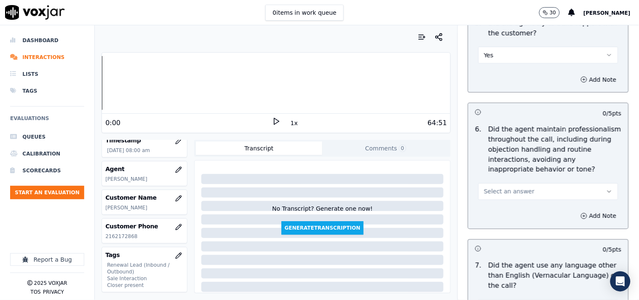
click at [506, 191] on span "Select an answer" at bounding box center [509, 191] width 51 height 8
click at [497, 213] on div "Yes" at bounding box center [534, 210] width 124 height 13
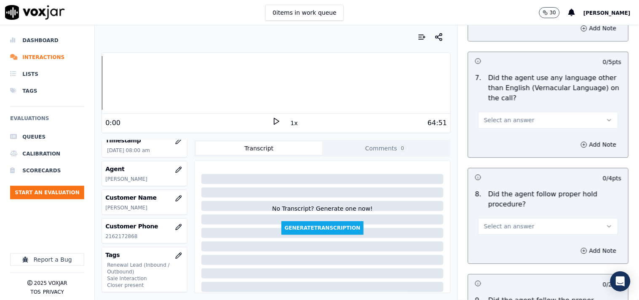
scroll to position [1325, 0]
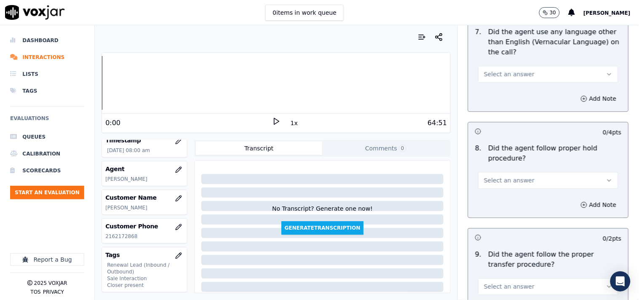
click at [500, 179] on span "Select an answer" at bounding box center [509, 180] width 51 height 8
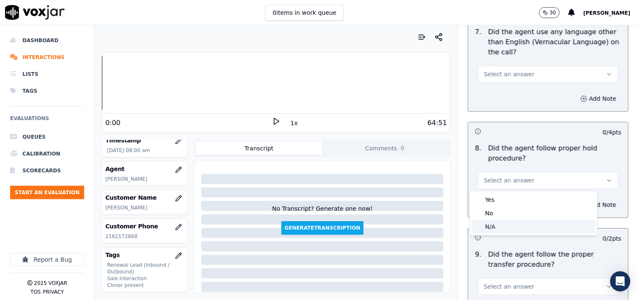
click at [500, 223] on div "N/A" at bounding box center [534, 226] width 124 height 13
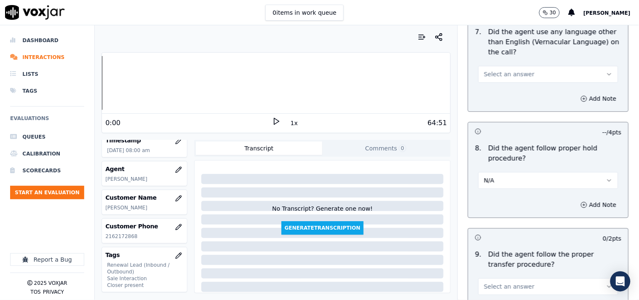
click at [505, 82] on button "Select an answer" at bounding box center [548, 74] width 140 height 17
click at [502, 104] on div "No" at bounding box center [534, 106] width 124 height 13
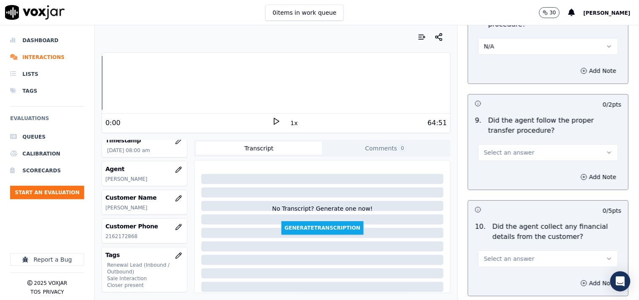
scroll to position [1481, 0]
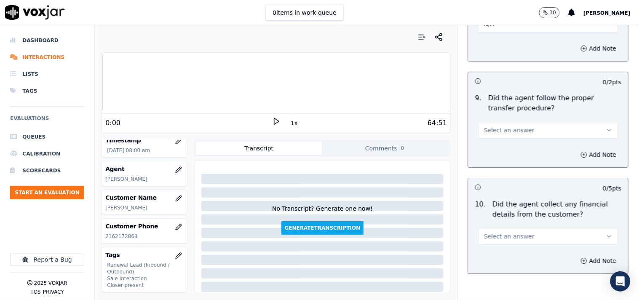
click at [501, 127] on span "Select an answer" at bounding box center [509, 130] width 51 height 8
click at [501, 146] on div "Yes" at bounding box center [534, 149] width 124 height 13
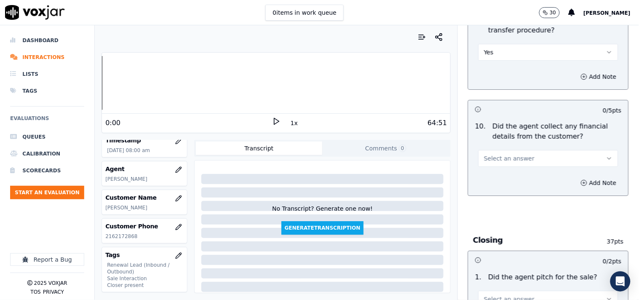
click at [493, 55] on button "Yes" at bounding box center [548, 52] width 140 height 17
click at [494, 82] on div "No" at bounding box center [534, 84] width 124 height 13
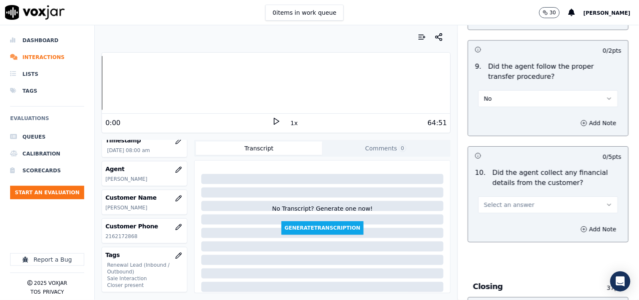
scroll to position [1481, 0]
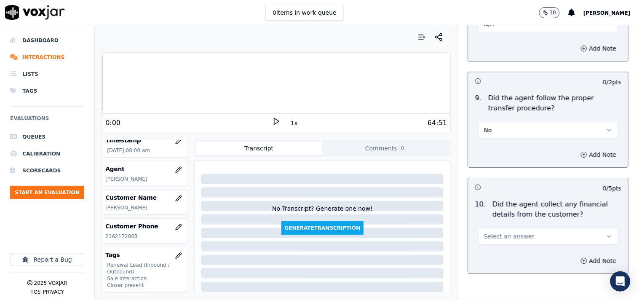
click at [575, 152] on icon "button" at bounding box center [584, 154] width 7 height 7
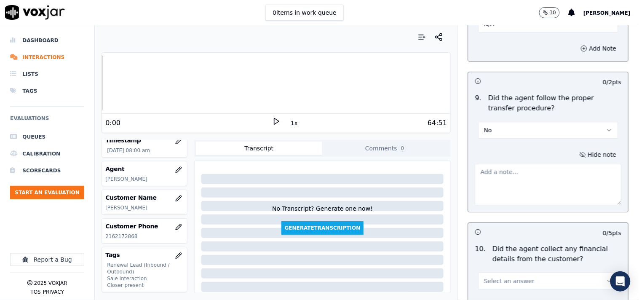
drag, startPoint x: 478, startPoint y: 195, endPoint x: 481, endPoint y: 190, distance: 5.9
click at [479, 195] on textarea at bounding box center [548, 184] width 147 height 41
type textarea "@"
paste textarea "@ The call was transferred to Allen without informing the cx."
click at [475, 173] on textarea "@ The call was transferred to Allen without informing the cx." at bounding box center [548, 184] width 147 height 41
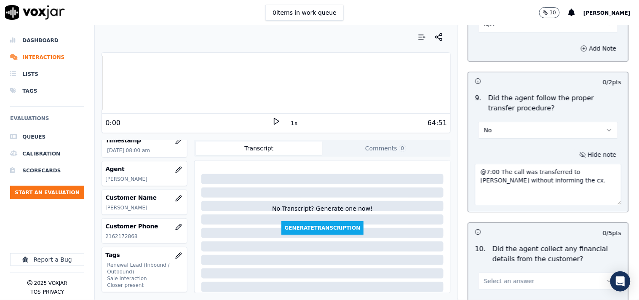
click at [475, 172] on textarea "@7:00 The call was transferred to Allen without informing the cx." at bounding box center [548, 184] width 147 height 41
drag, startPoint x: 547, startPoint y: 184, endPoint x: 446, endPoint y: 173, distance: 100.8
click at [446, 173] on div "Your browser does not support the audio element. 0:00 1x 64:51 Voxjar ID e9298c…" at bounding box center [367, 162] width 544 height 275
type textarea "@07:00 The call was transferred to Allen without informing the cx."
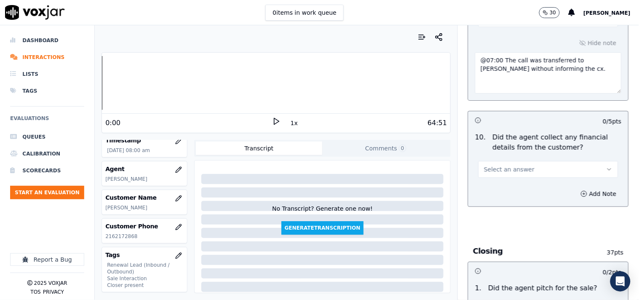
scroll to position [1637, 0]
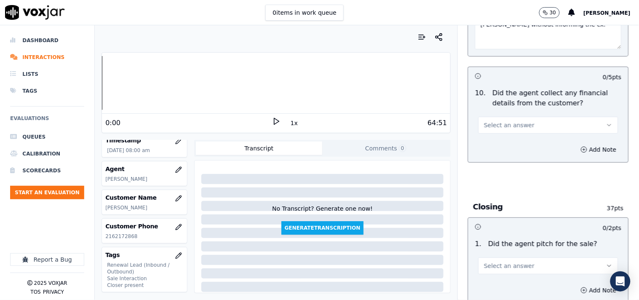
click at [508, 125] on span "Select an answer" at bounding box center [509, 125] width 51 height 8
click at [506, 153] on div "No" at bounding box center [534, 157] width 124 height 13
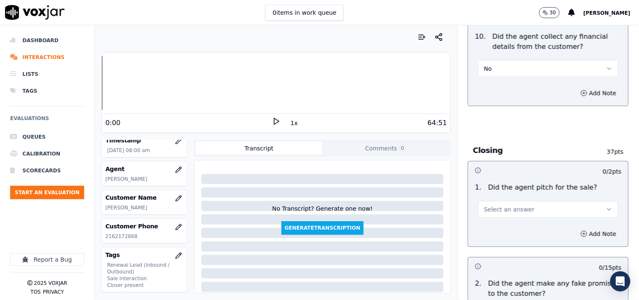
scroll to position [1716, 0]
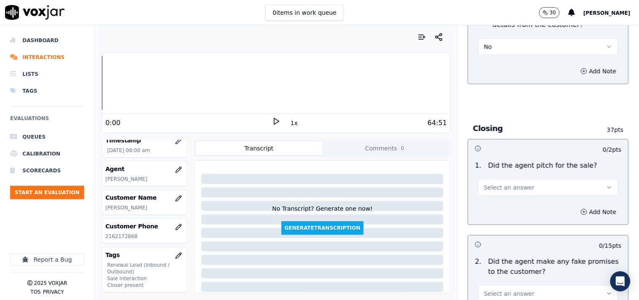
click at [502, 184] on span "Select an answer" at bounding box center [509, 187] width 51 height 8
click at [504, 203] on div "Yes" at bounding box center [534, 206] width 124 height 13
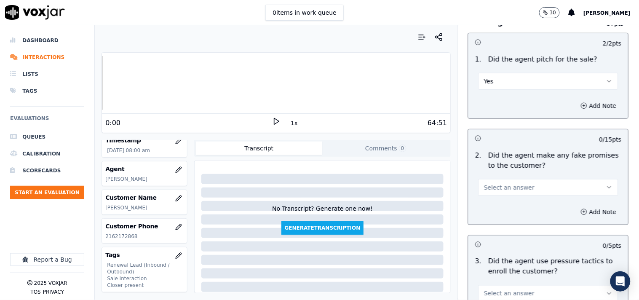
scroll to position [1950, 0]
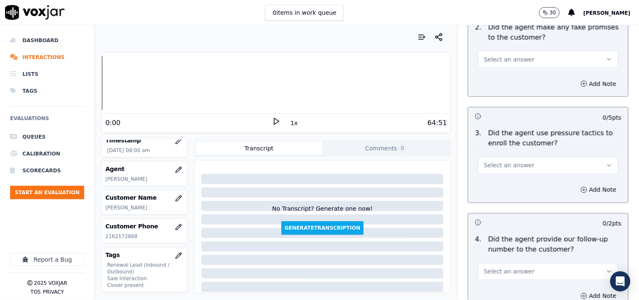
click at [504, 154] on div "Select an answer" at bounding box center [548, 161] width 153 height 25
click at [494, 66] on button "Select an answer" at bounding box center [548, 59] width 140 height 17
click at [494, 91] on div "No" at bounding box center [534, 92] width 124 height 13
click at [502, 166] on span "Select an answer" at bounding box center [509, 165] width 51 height 8
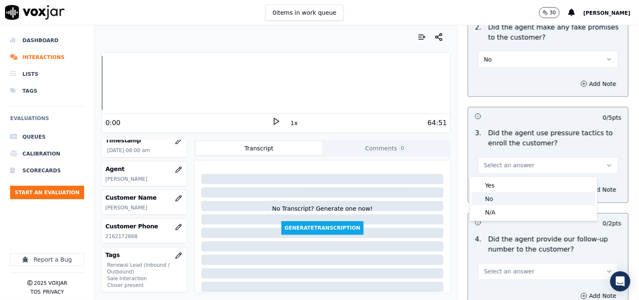
click at [502, 200] on div "No" at bounding box center [534, 198] width 124 height 13
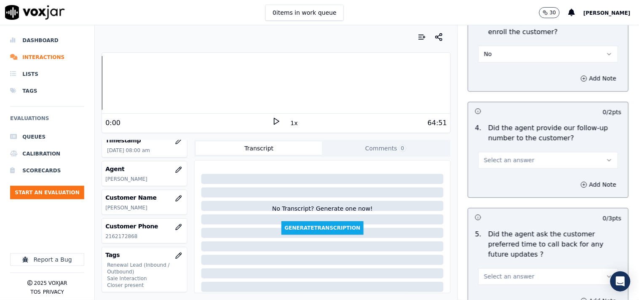
scroll to position [2106, 0]
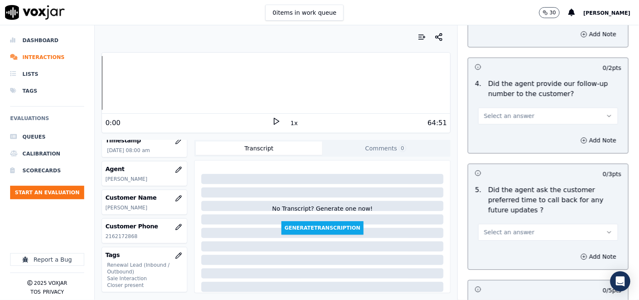
click at [497, 117] on span "Select an answer" at bounding box center [509, 116] width 51 height 8
click at [499, 134] on div "Yes" at bounding box center [534, 135] width 124 height 13
click at [494, 119] on button "Yes" at bounding box center [548, 115] width 140 height 17
click at [494, 146] on div "No" at bounding box center [534, 148] width 124 height 13
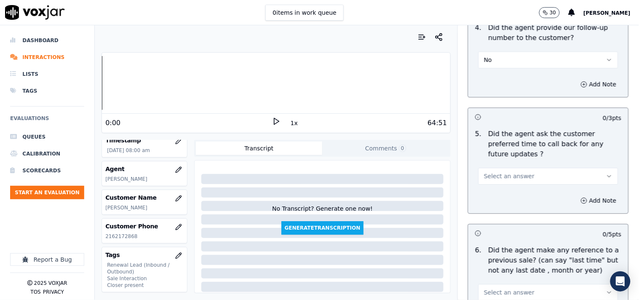
scroll to position [2183, 0]
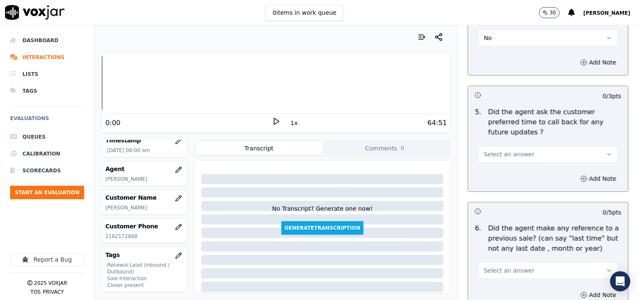
drag, startPoint x: 496, startPoint y: 143, endPoint x: 499, endPoint y: 148, distance: 5.3
click at [497, 150] on span "Select an answer" at bounding box center [509, 154] width 51 height 8
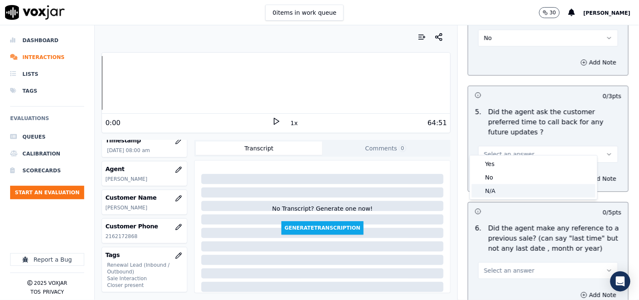
click at [500, 187] on div "N/A" at bounding box center [534, 190] width 124 height 13
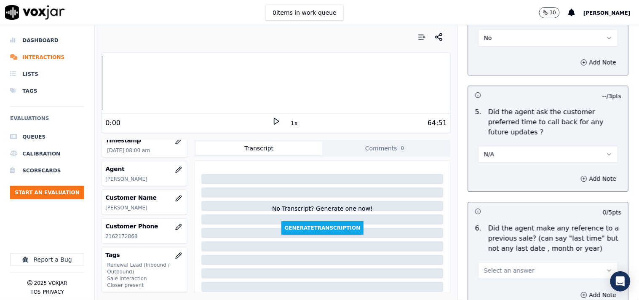
scroll to position [2261, 0]
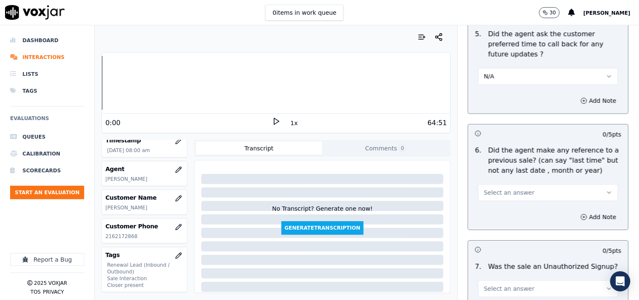
click at [510, 188] on span "Select an answer" at bounding box center [509, 192] width 51 height 8
click at [508, 215] on div "No" at bounding box center [534, 215] width 124 height 13
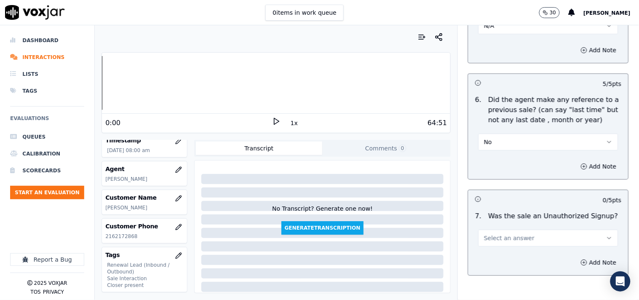
scroll to position [2350, 0]
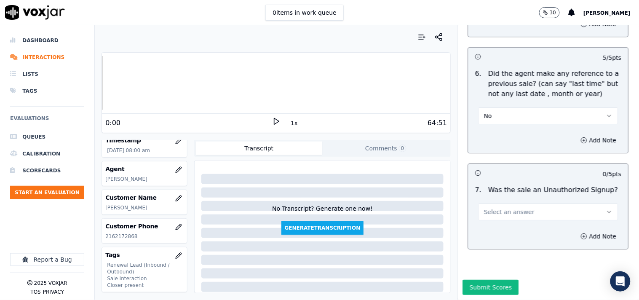
drag, startPoint x: 503, startPoint y: 187, endPoint x: 503, endPoint y: 197, distance: 10.5
click at [503, 208] on span "Select an answer" at bounding box center [509, 212] width 51 height 8
click at [500, 217] on div "No" at bounding box center [534, 223] width 124 height 13
click at [499, 203] on button "No" at bounding box center [548, 211] width 140 height 17
click at [491, 221] on div "No" at bounding box center [534, 223] width 124 height 13
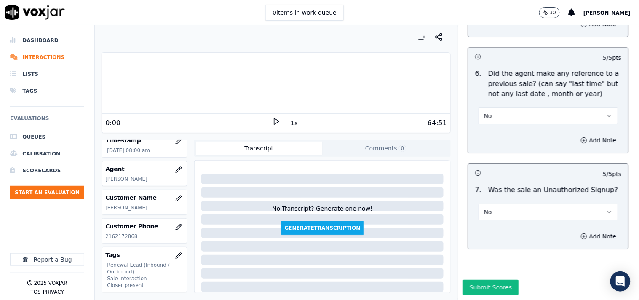
drag, startPoint x: 583, startPoint y: 219, endPoint x: 556, endPoint y: 230, distance: 28.9
click at [575, 230] on button "Add Note" at bounding box center [599, 236] width 46 height 12
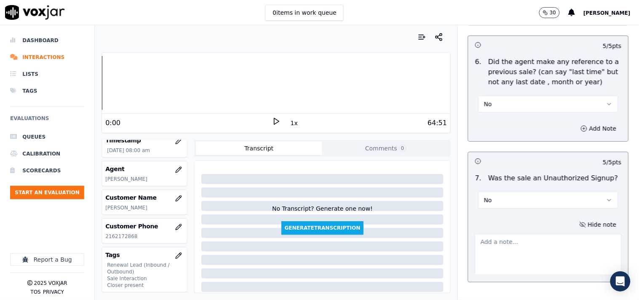
click at [496, 243] on textarea at bounding box center [548, 254] width 147 height 41
click at [486, 239] on textarea at bounding box center [548, 254] width 147 height 41
paste textarea "2162172868 Previous Sales Date: 25-11-2024 Previous Sales Date: 11-02-2025 Gas …"
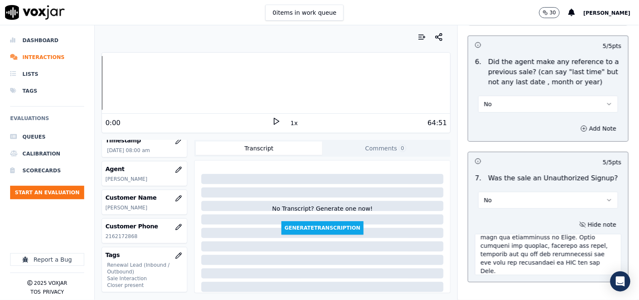
type textarea "2162172868 Previous Sales Date: 25-11-2024 Previous Sales Date: 11-02-2025 Gas …"
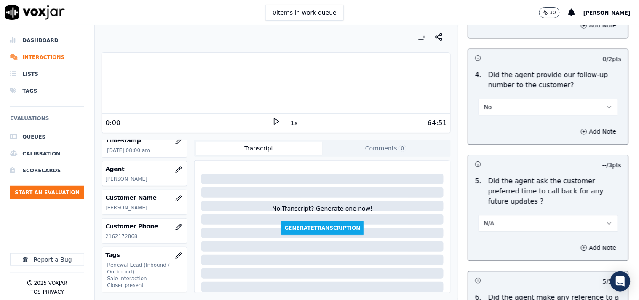
scroll to position [2116, 0]
drag, startPoint x: 490, startPoint y: 109, endPoint x: 493, endPoint y: 113, distance: 5.1
click at [490, 109] on button "No" at bounding box center [548, 105] width 140 height 17
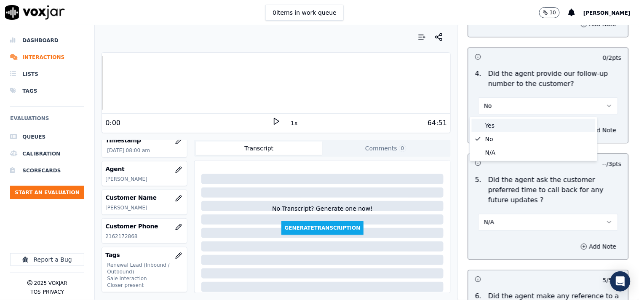
click at [494, 124] on div "Yes" at bounding box center [534, 125] width 124 height 13
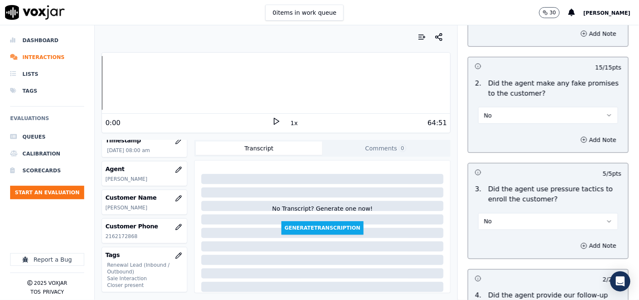
scroll to position [2394, 0]
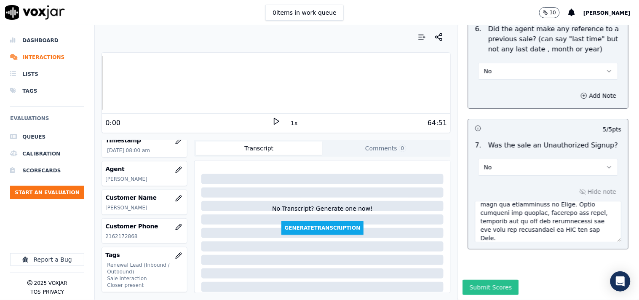
click at [478, 270] on button "Submit Scores" at bounding box center [491, 287] width 56 height 15
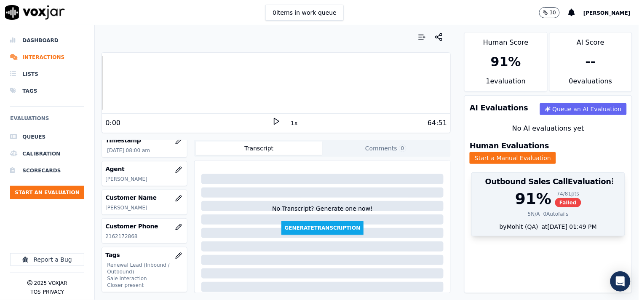
click at [555, 198] on span "Failed" at bounding box center [568, 202] width 27 height 9
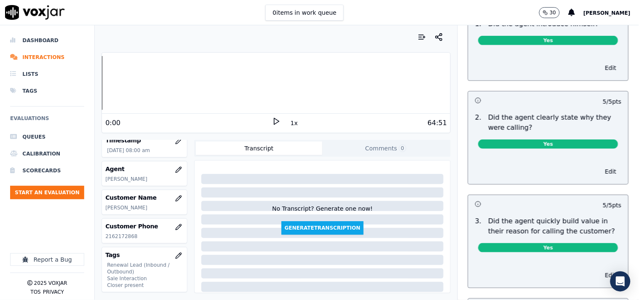
scroll to position [0, 0]
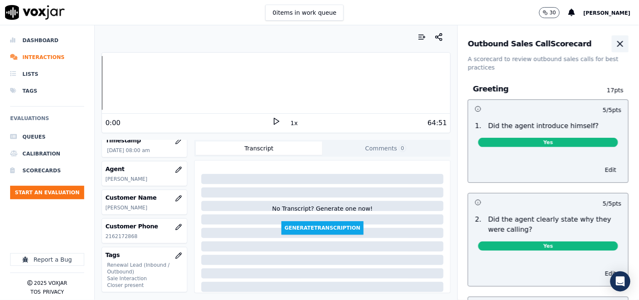
click at [575, 43] on icon "button" at bounding box center [620, 44] width 10 height 10
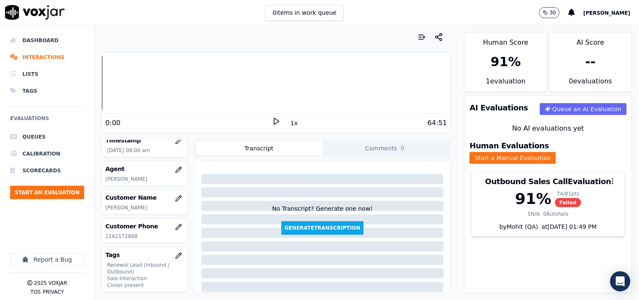
click at [51, 199] on ul "Queues Calibration Scorecards Start an Evaluation" at bounding box center [47, 166] width 74 height 77
click at [65, 191] on button "Start an Evaluation" at bounding box center [47, 192] width 74 height 13
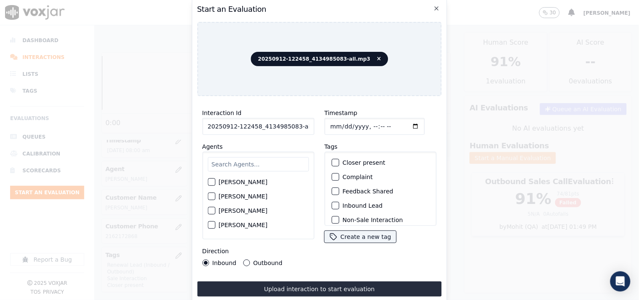
scroll to position [0, 5]
drag, startPoint x: 291, startPoint y: 123, endPoint x: 310, endPoint y: 126, distance: 18.8
click at [310, 126] on input "20250912-122458_4134985083-all.mp3" at bounding box center [258, 126] width 112 height 17
type input "20250912-122458_4134985083-C1"
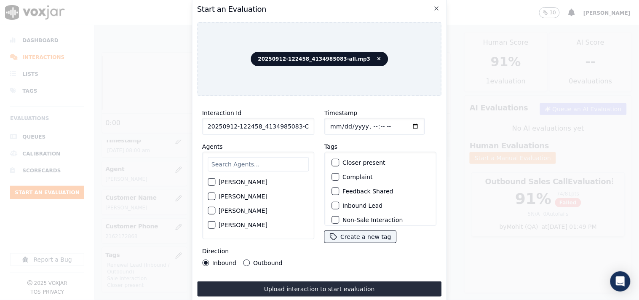
click at [403, 122] on input "Timestamp" at bounding box center [374, 126] width 100 height 17
type input "2025-09-12T08:22"
click at [235, 165] on input "text" at bounding box center [258, 164] width 101 height 14
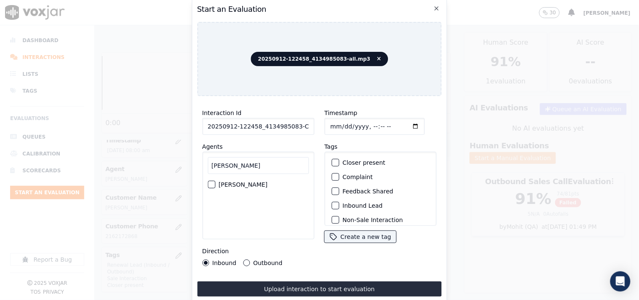
type input "rick"
click at [214, 181] on button "Ricky Singh" at bounding box center [212, 185] width 8 height 8
click at [333, 203] on div "button" at bounding box center [335, 206] width 6 height 6
drag, startPoint x: 332, startPoint y: 158, endPoint x: 343, endPoint y: 172, distance: 17.4
click at [333, 160] on div "button" at bounding box center [335, 163] width 6 height 6
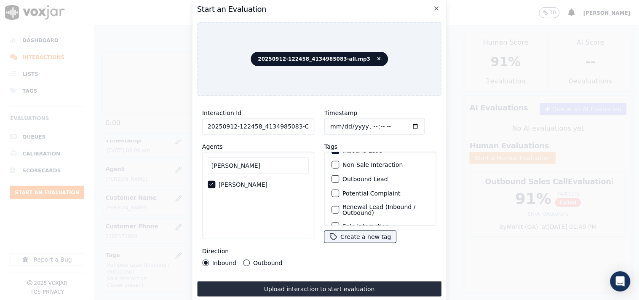
scroll to position [74, 0]
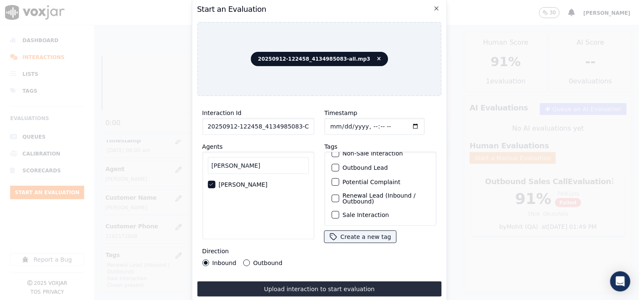
click at [335, 211] on button "Sale Interaction" at bounding box center [335, 215] width 8 height 8
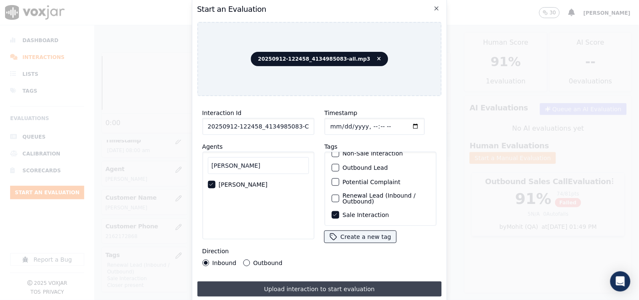
click at [331, 270] on button "Upload interaction to start evaluation" at bounding box center [319, 288] width 245 height 15
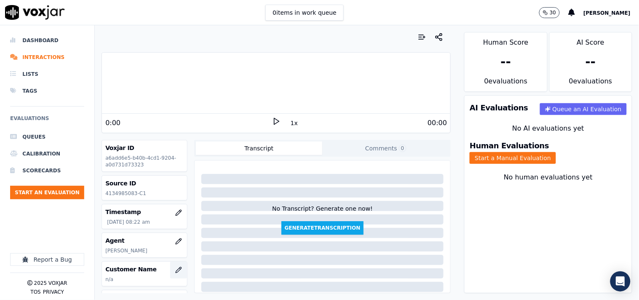
click at [175, 268] on icon "button" at bounding box center [178, 270] width 7 height 7
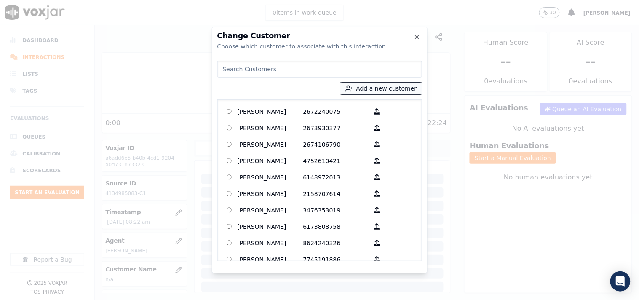
click at [367, 89] on button "Add a new customer" at bounding box center [381, 89] width 82 height 12
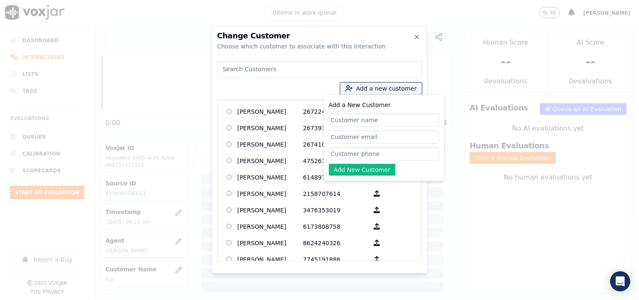
drag, startPoint x: 353, startPoint y: 121, endPoint x: 339, endPoint y: 93, distance: 31.1
click at [353, 121] on input "Add a New Customer" at bounding box center [384, 119] width 110 height 13
type input "DENNIS TYLER"
click at [343, 157] on input "Add a New Customer" at bounding box center [384, 153] width 110 height 13
paste input "4134985083"
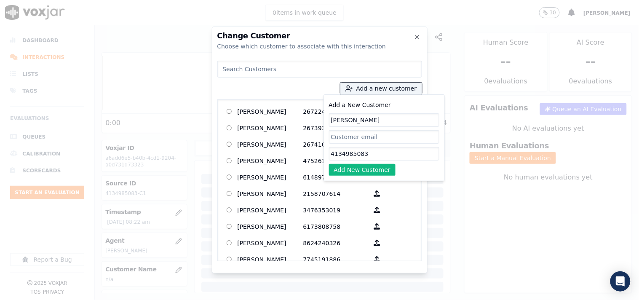
type input "4134985083"
click at [368, 169] on button "Add New Customer" at bounding box center [362, 170] width 67 height 12
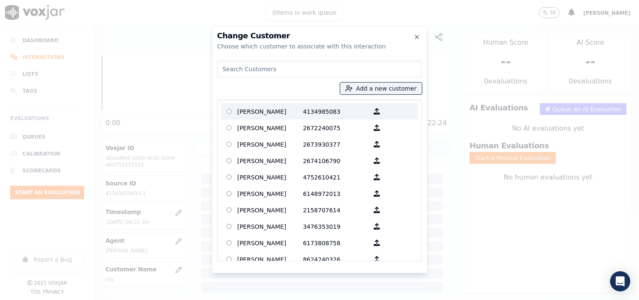
click at [272, 112] on p "DENNIS TYLER" at bounding box center [271, 111] width 66 height 13
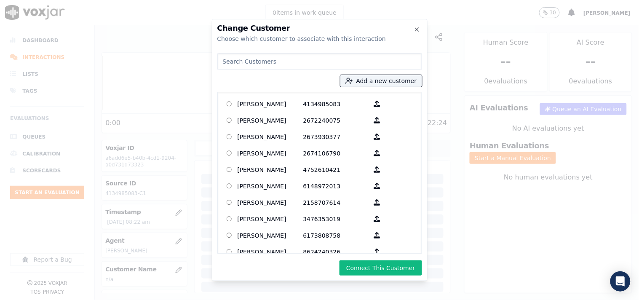
drag, startPoint x: 389, startPoint y: 267, endPoint x: 475, endPoint y: 261, distance: 86.1
click at [389, 266] on button "Connect This Customer" at bounding box center [380, 267] width 82 height 15
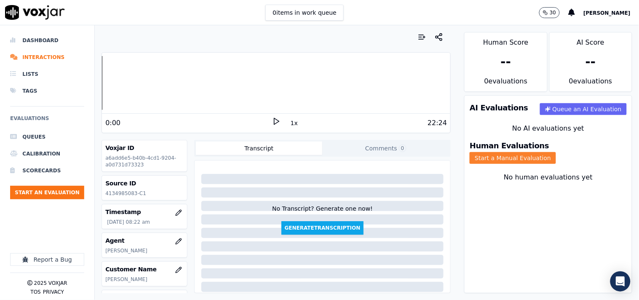
click at [555, 153] on button "Start a Manual Evaluation" at bounding box center [513, 158] width 86 height 12
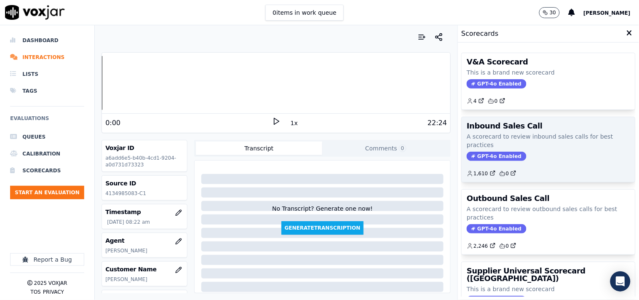
click at [486, 144] on p "A scorecard to review inbound sales calls for best practices" at bounding box center [548, 140] width 163 height 17
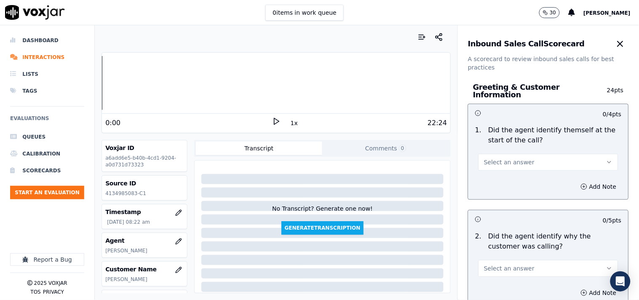
click at [496, 154] on button "Select an answer" at bounding box center [548, 162] width 140 height 17
click at [493, 175] on div "Yes" at bounding box center [534, 176] width 124 height 13
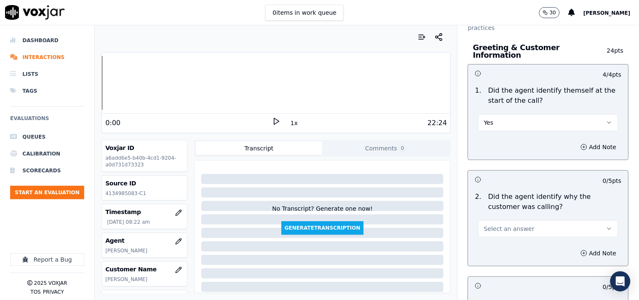
scroll to position [156, 0]
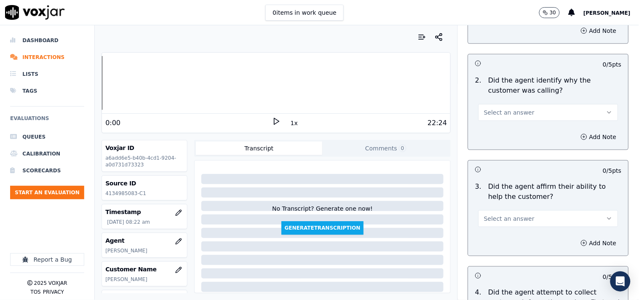
click at [486, 108] on span "Select an answer" at bounding box center [509, 112] width 51 height 8
drag, startPoint x: 490, startPoint y: 126, endPoint x: 495, endPoint y: 120, distance: 8.1
click at [491, 126] on div "Yes" at bounding box center [534, 126] width 124 height 13
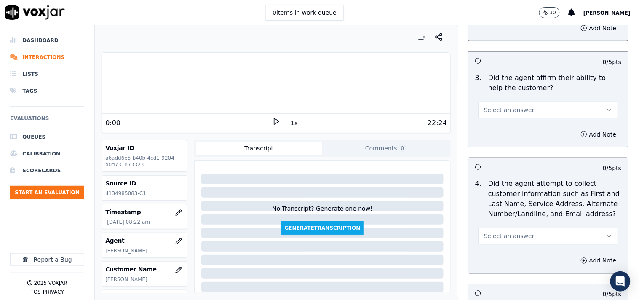
scroll to position [312, 0]
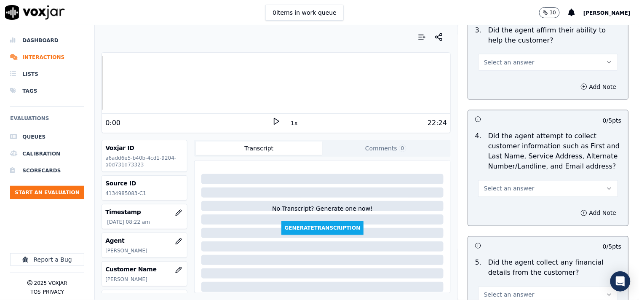
click at [491, 54] on button "Select an answer" at bounding box center [548, 62] width 140 height 17
click at [494, 72] on div "Yes" at bounding box center [534, 76] width 124 height 13
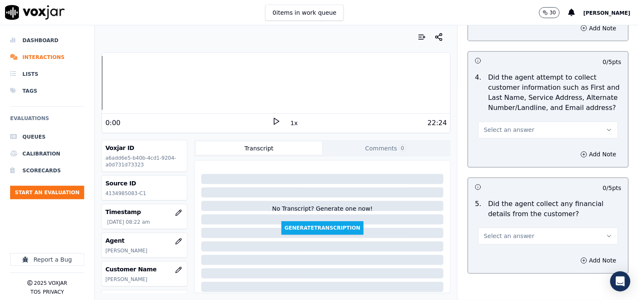
scroll to position [390, 0]
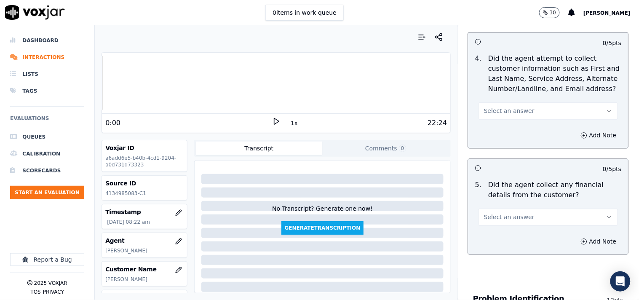
click at [512, 103] on button "Select an answer" at bounding box center [548, 111] width 140 height 17
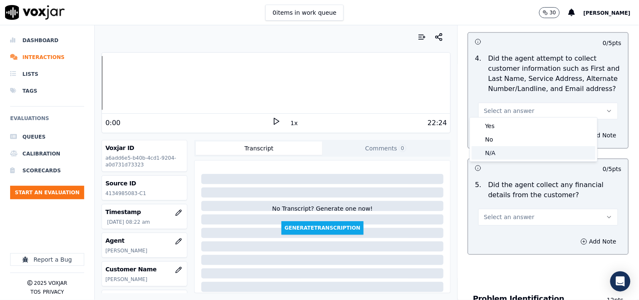
click at [501, 157] on div "N/A" at bounding box center [534, 152] width 124 height 13
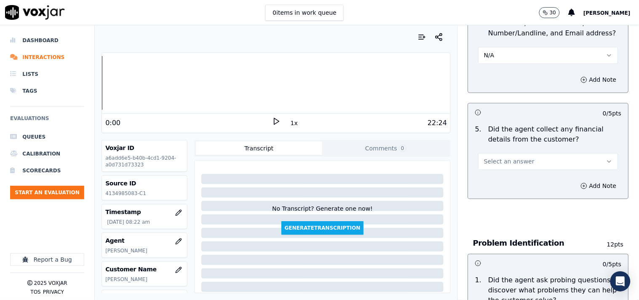
scroll to position [468, 0]
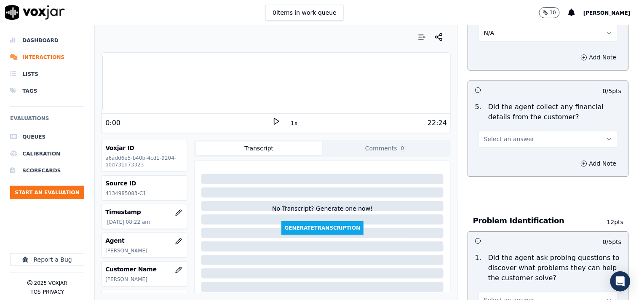
click at [575, 55] on button "Add Note" at bounding box center [599, 57] width 46 height 12
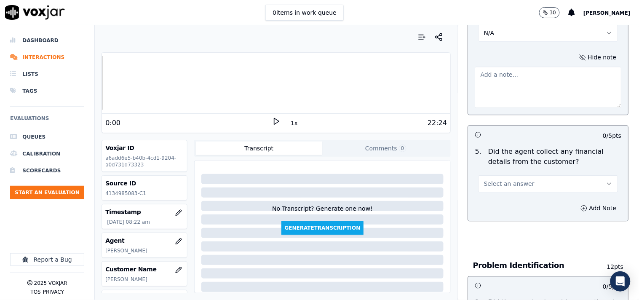
click at [511, 85] on textarea at bounding box center [548, 87] width 147 height 41
click at [504, 180] on span "Select an answer" at bounding box center [509, 183] width 51 height 8
click at [500, 208] on div "No" at bounding box center [534, 212] width 124 height 13
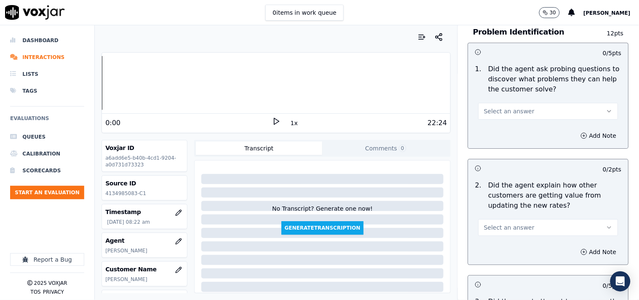
scroll to position [702, 0]
click at [504, 107] on span "Select an answer" at bounding box center [509, 111] width 51 height 8
click at [502, 129] on div "Yes" at bounding box center [534, 125] width 124 height 13
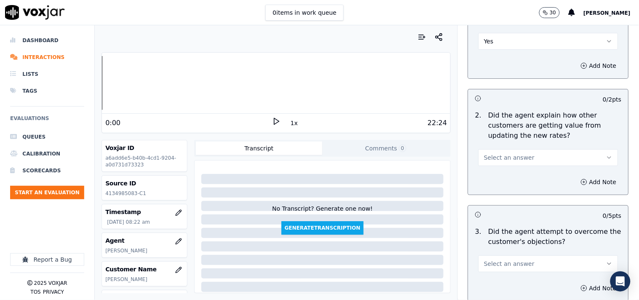
scroll to position [780, 0]
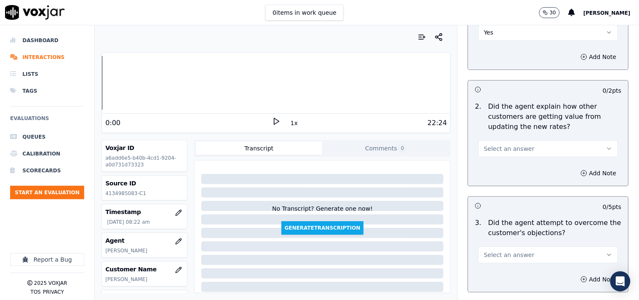
click at [508, 140] on button "Select an answer" at bounding box center [548, 148] width 140 height 17
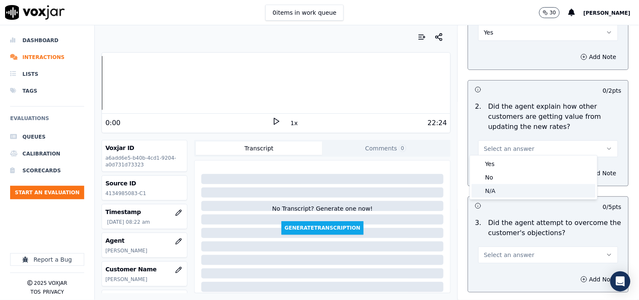
click at [507, 190] on div "N/A" at bounding box center [534, 190] width 124 height 13
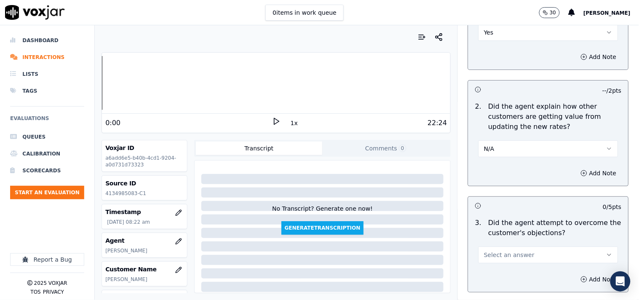
scroll to position [936, 0]
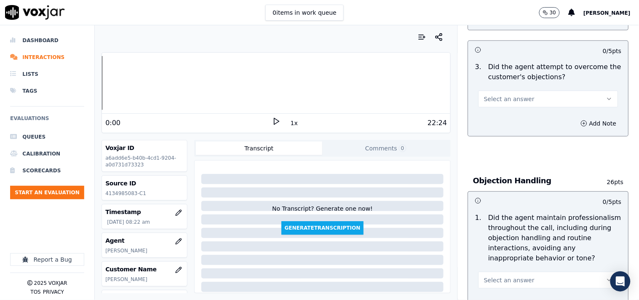
click at [492, 95] on span "Select an answer" at bounding box center [509, 99] width 51 height 8
click at [494, 128] on div "No" at bounding box center [534, 127] width 124 height 13
click at [497, 91] on button "No" at bounding box center [548, 99] width 140 height 17
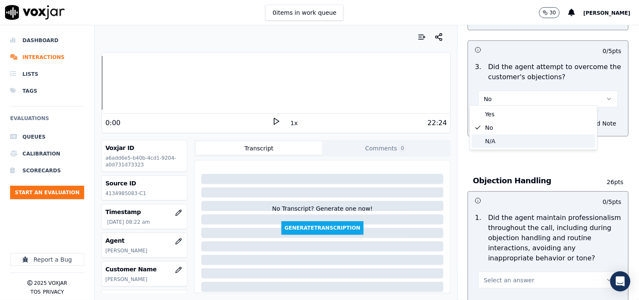
click at [503, 137] on div "N/A" at bounding box center [534, 140] width 124 height 13
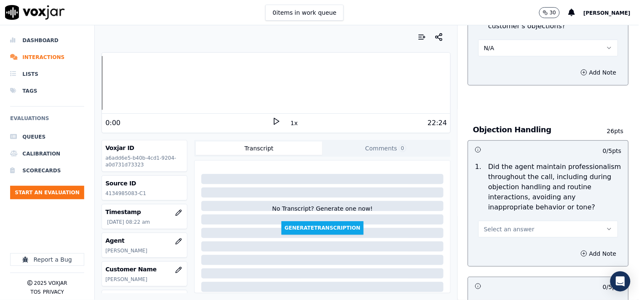
scroll to position [1014, 0]
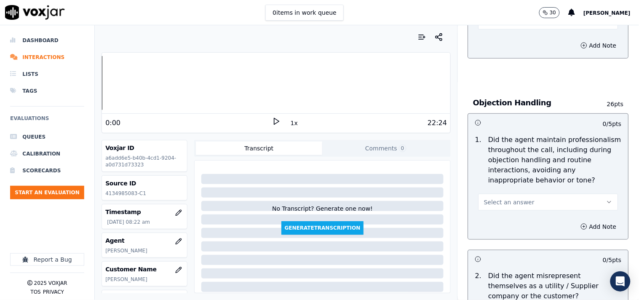
click at [504, 198] on span "Select an answer" at bounding box center [509, 202] width 51 height 8
click at [499, 214] on div "Yes" at bounding box center [534, 216] width 124 height 13
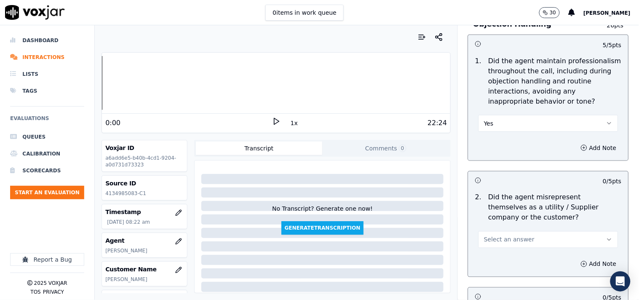
scroll to position [1169, 0]
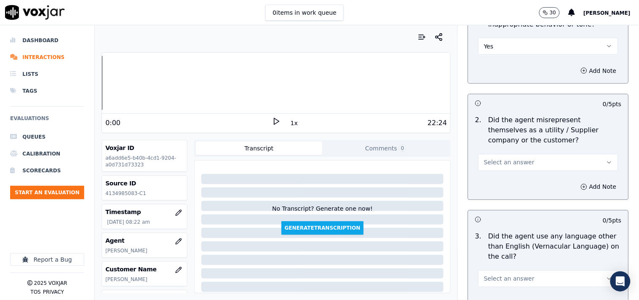
click at [504, 160] on span "Select an answer" at bounding box center [509, 162] width 51 height 8
click at [500, 190] on div "No" at bounding box center [534, 190] width 124 height 13
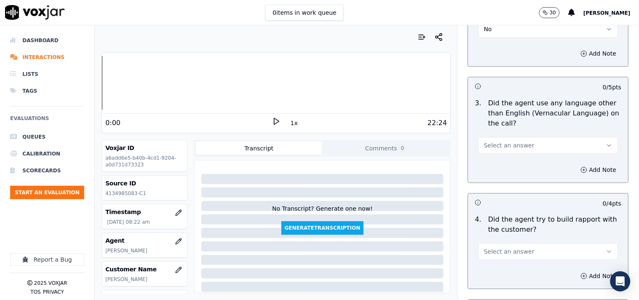
scroll to position [1325, 0]
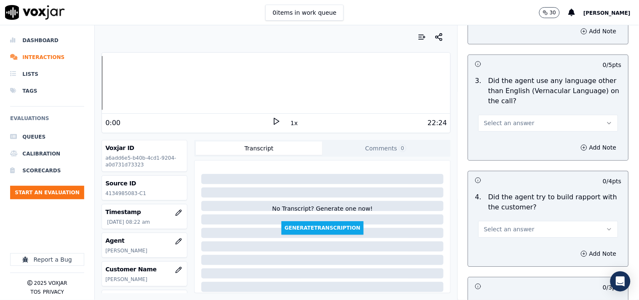
click at [494, 121] on span "Select an answer" at bounding box center [509, 123] width 51 height 8
click at [496, 152] on div "No" at bounding box center [534, 151] width 124 height 13
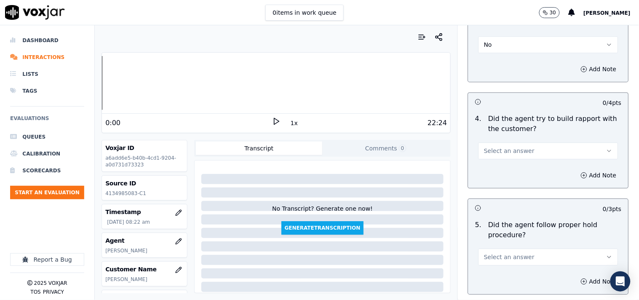
click at [499, 147] on span "Select an answer" at bounding box center [509, 151] width 51 height 8
click at [498, 162] on div "Yes" at bounding box center [534, 165] width 124 height 13
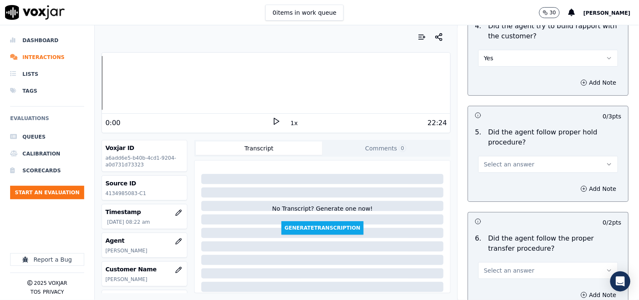
scroll to position [1559, 0]
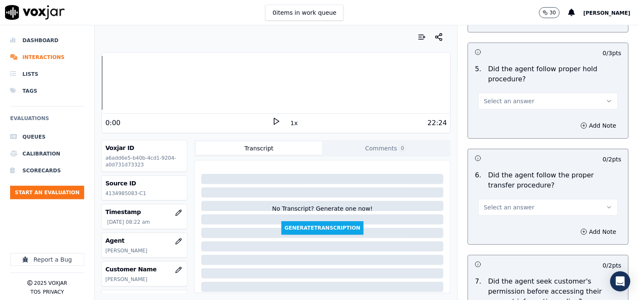
click at [494, 97] on span "Select an answer" at bounding box center [509, 101] width 51 height 8
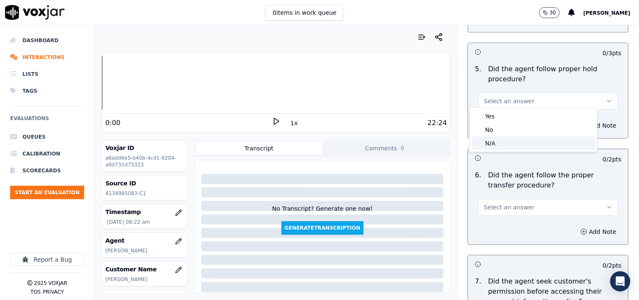
click at [498, 140] on div "N/A" at bounding box center [534, 142] width 124 height 13
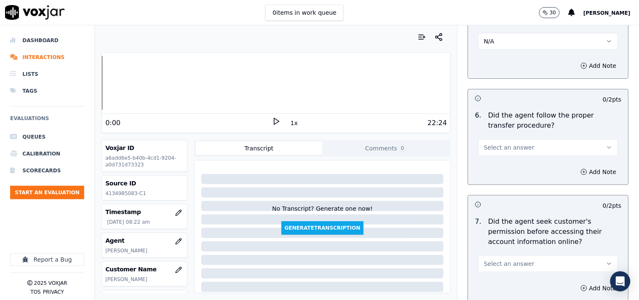
scroll to position [1637, 0]
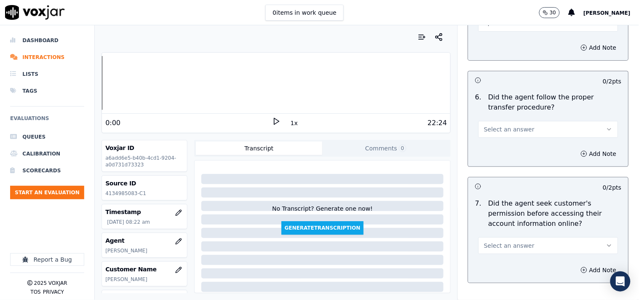
click at [499, 125] on span "Select an answer" at bounding box center [509, 129] width 51 height 8
click at [499, 144] on div "Yes" at bounding box center [534, 144] width 124 height 13
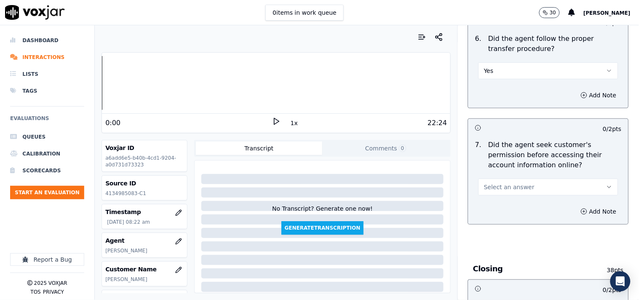
scroll to position [1716, 0]
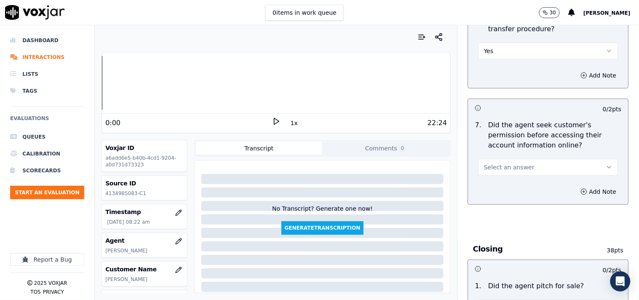
click at [502, 152] on div "Select an answer" at bounding box center [548, 162] width 153 height 25
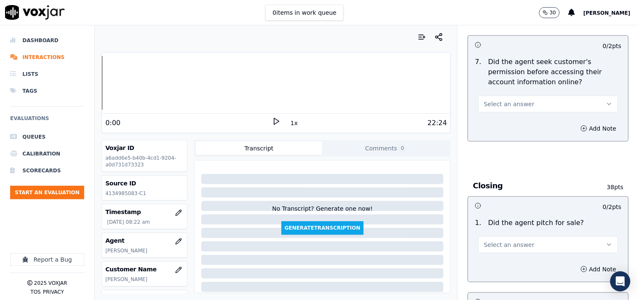
scroll to position [1871, 0]
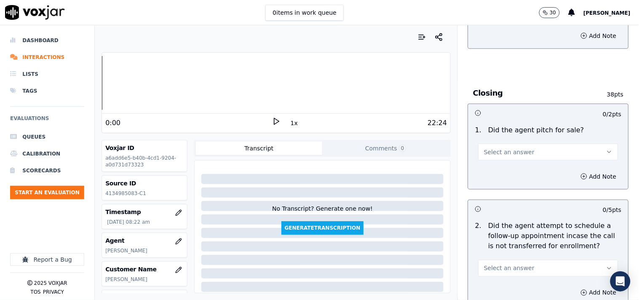
drag, startPoint x: 498, startPoint y: 144, endPoint x: 498, endPoint y: 157, distance: 12.2
click at [498, 148] on span "Select an answer" at bounding box center [509, 152] width 51 height 8
click at [498, 169] on div "Yes" at bounding box center [534, 167] width 124 height 13
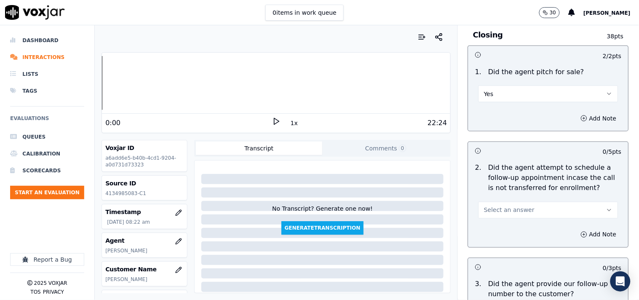
scroll to position [1950, 0]
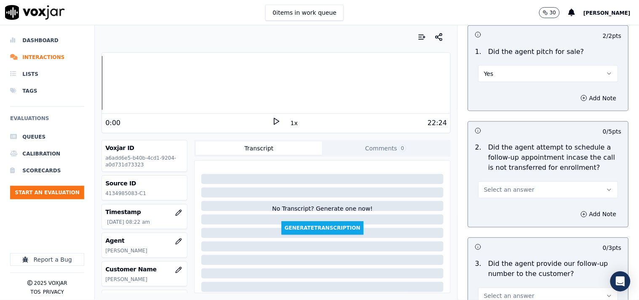
click at [499, 186] on span "Select an answer" at bounding box center [509, 190] width 51 height 8
drag, startPoint x: 499, startPoint y: 217, endPoint x: 502, endPoint y: 209, distance: 8.7
click at [499, 217] on div "No" at bounding box center [534, 218] width 124 height 13
click at [507, 189] on button "No" at bounding box center [548, 190] width 140 height 17
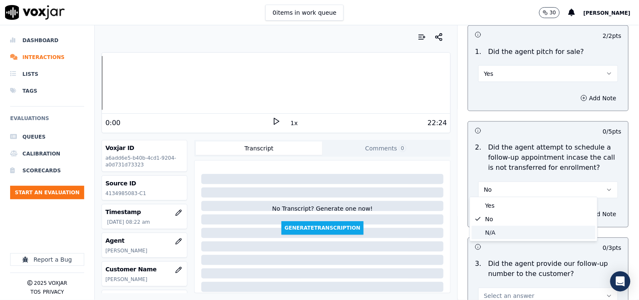
drag, startPoint x: 497, startPoint y: 230, endPoint x: 499, endPoint y: 215, distance: 15.3
click at [497, 230] on div "N/A" at bounding box center [534, 232] width 124 height 13
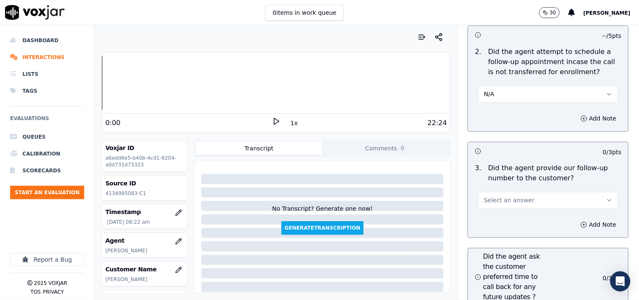
scroll to position [2106, 0]
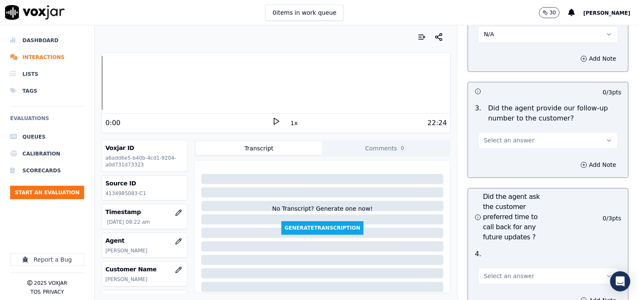
click at [498, 136] on span "Select an answer" at bounding box center [509, 140] width 51 height 8
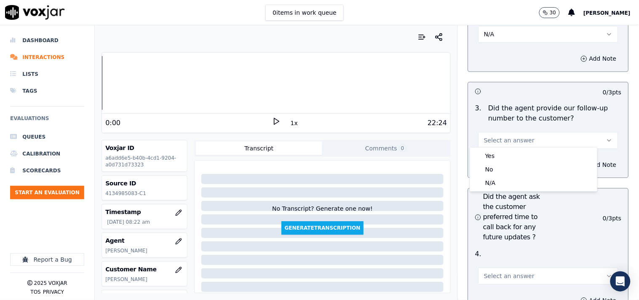
click at [498, 211] on h3 "Did the agent ask the customer preferred time to call back for any future updat…" at bounding box center [511, 217] width 73 height 51
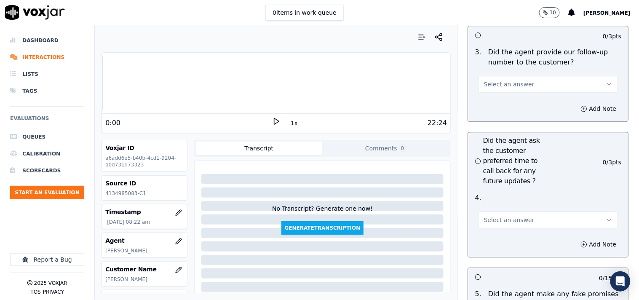
scroll to position [2183, 0]
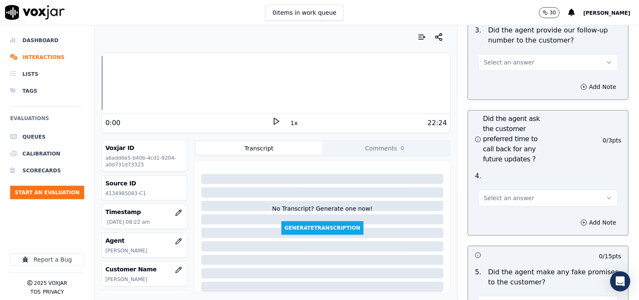
click at [494, 195] on span "Select an answer" at bounding box center [509, 198] width 51 height 8
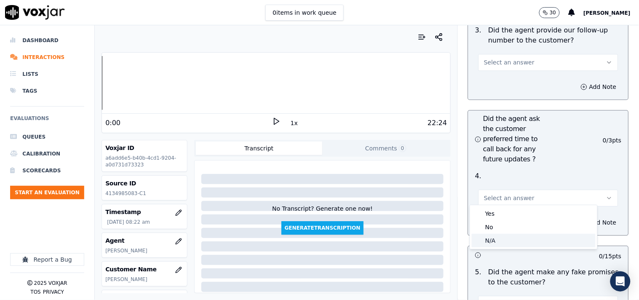
click at [502, 239] on div "N/A" at bounding box center [534, 240] width 124 height 13
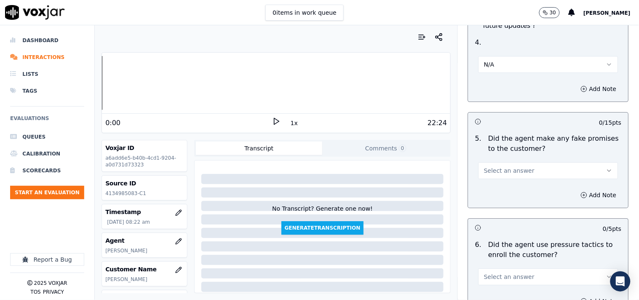
scroll to position [2418, 0]
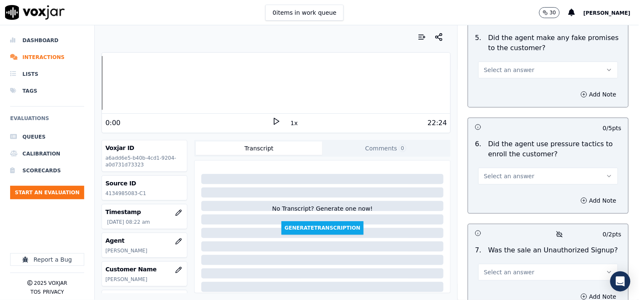
click at [496, 68] on span "Select an answer" at bounding box center [509, 70] width 51 height 8
click at [499, 96] on div "No" at bounding box center [534, 98] width 124 height 13
click at [499, 172] on span "Select an answer" at bounding box center [509, 176] width 51 height 8
click at [502, 204] on div "No" at bounding box center [534, 204] width 124 height 13
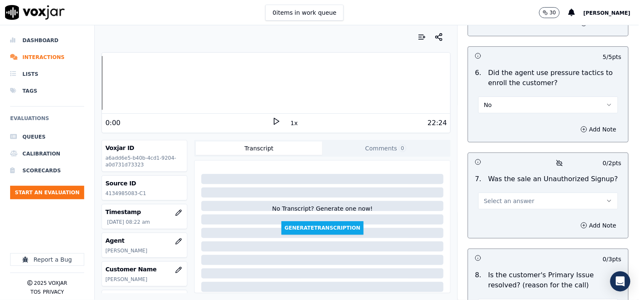
scroll to position [2573, 0]
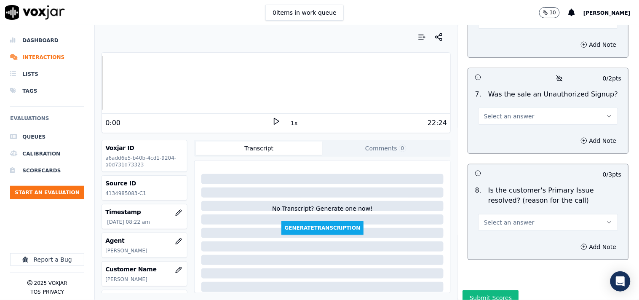
click at [499, 112] on span "Select an answer" at bounding box center [509, 116] width 51 height 8
click at [498, 151] on div "No" at bounding box center [534, 145] width 124 height 13
click at [499, 221] on span "Select an answer" at bounding box center [509, 222] width 51 height 8
drag, startPoint x: 498, startPoint y: 236, endPoint x: 537, endPoint y: 243, distance: 39.3
click at [498, 236] on div "Yes" at bounding box center [534, 238] width 124 height 13
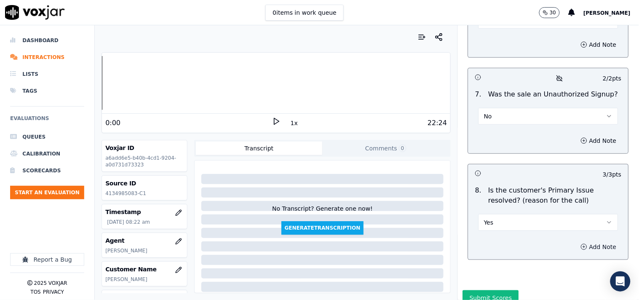
click at [575, 241] on button "Add Note" at bounding box center [599, 247] width 46 height 12
drag, startPoint x: 497, startPoint y: 258, endPoint x: 507, endPoint y: 259, distance: 10.6
click at [498, 258] on textarea at bounding box center [548, 276] width 147 height 41
drag, startPoint x: 504, startPoint y: 91, endPoint x: 626, endPoint y: 163, distance: 141.6
click at [504, 91] on p "Was the sale an Unauthorized Signup?" at bounding box center [553, 94] width 130 height 10
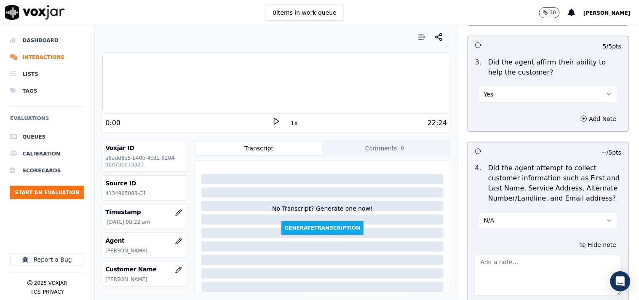
scroll to position [312, 0]
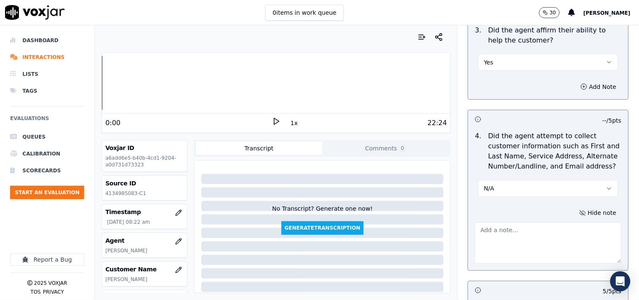
click at [483, 189] on button "N/A" at bounding box center [548, 188] width 140 height 17
click at [496, 202] on div "Yes" at bounding box center [534, 203] width 124 height 13
drag, startPoint x: 489, startPoint y: 82, endPoint x: 491, endPoint y: 88, distance: 5.6
click at [489, 82] on div "Add Note" at bounding box center [548, 86] width 160 height 25
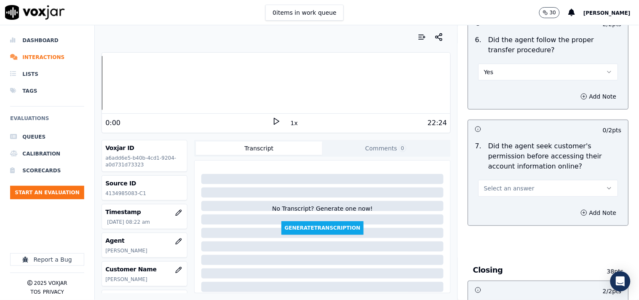
drag, startPoint x: 487, startPoint y: 177, endPoint x: 491, endPoint y: 192, distance: 15.2
click at [487, 180] on button "Select an answer" at bounding box center [548, 188] width 140 height 17
click at [489, 203] on div "Yes" at bounding box center [534, 203] width 124 height 13
click at [575, 207] on button "Add Note" at bounding box center [599, 213] width 46 height 12
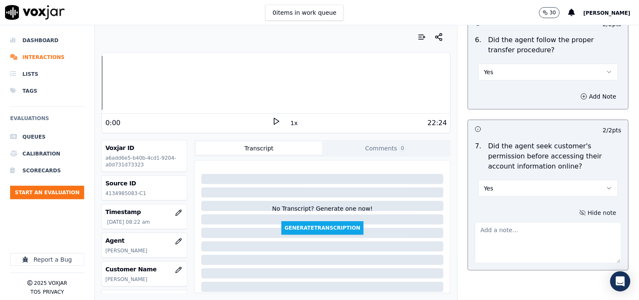
click at [504, 232] on textarea at bounding box center [548, 242] width 147 height 41
click at [483, 180] on button "Yes" at bounding box center [548, 188] width 140 height 17
click at [490, 215] on div "No" at bounding box center [534, 217] width 124 height 13
click at [493, 229] on textarea at bounding box center [548, 242] width 147 height 41
click at [488, 191] on div "0 / 2 pts 7 . Did the agent seek customer's permission before accessing their a…" at bounding box center [548, 195] width 161 height 151
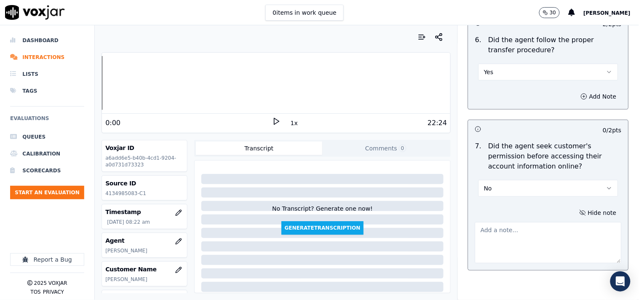
click at [491, 184] on button "No" at bounding box center [548, 188] width 140 height 17
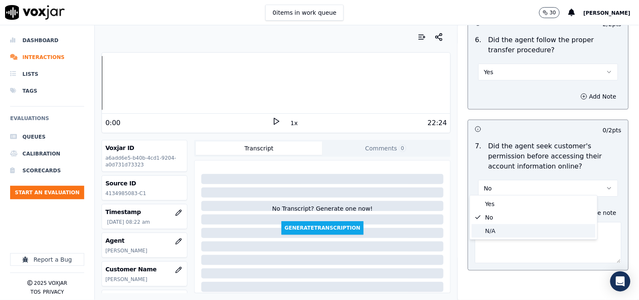
click at [493, 233] on div "N/A" at bounding box center [534, 230] width 124 height 13
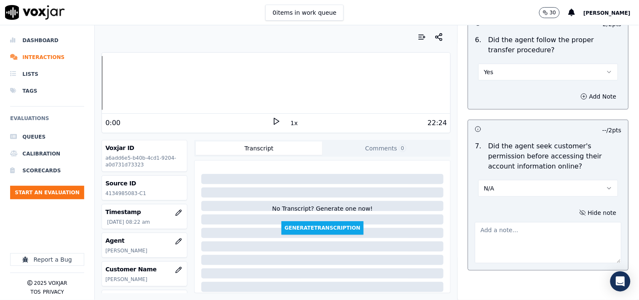
click at [496, 232] on textarea at bounding box center [548, 242] width 147 height 41
type textarea "The cx was handy with the bill."
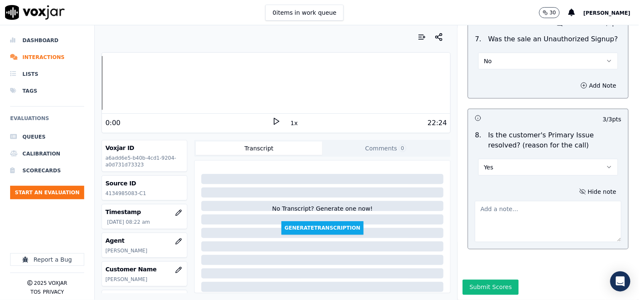
click at [510, 214] on textarea at bounding box center [548, 221] width 147 height 41
paste textarea "The cx called and is looking for better rates and charges. Ricky confirmed the …"
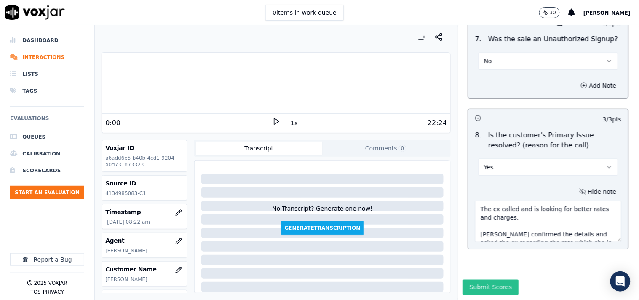
scroll to position [165, 0]
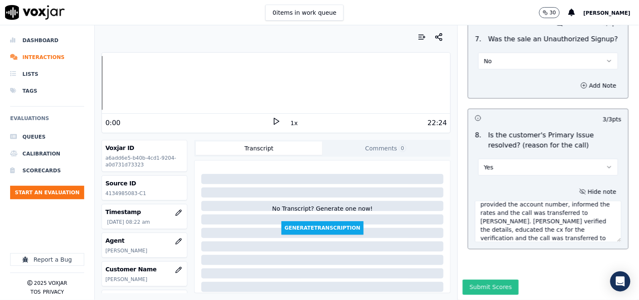
type textarea "The cx called and is looking for better rates and charges. Ricky confirmed the …"
drag, startPoint x: 494, startPoint y: 259, endPoint x: 499, endPoint y: 264, distance: 7.5
click at [494, 270] on button "Submit Scores" at bounding box center [491, 287] width 56 height 15
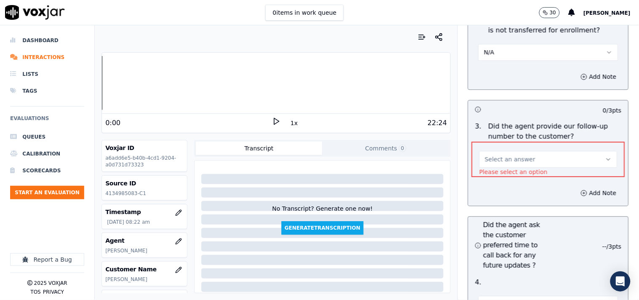
scroll to position [2154, 0]
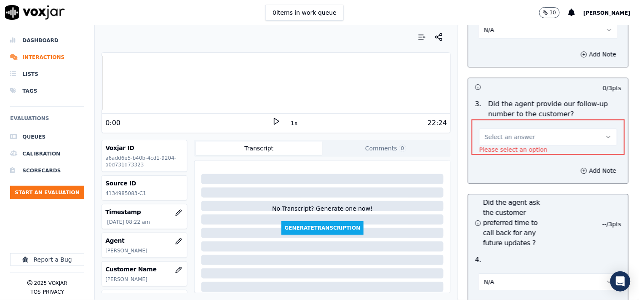
click at [503, 136] on span "Select an answer" at bounding box center [510, 137] width 51 height 8
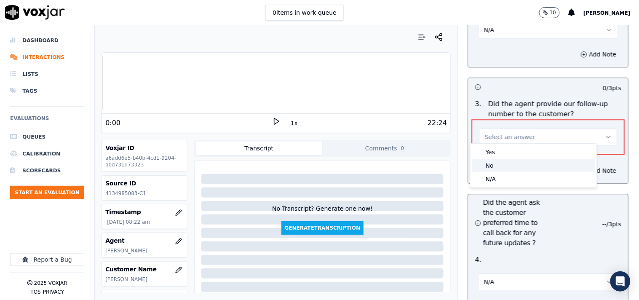
click at [502, 163] on div "No" at bounding box center [533, 165] width 123 height 13
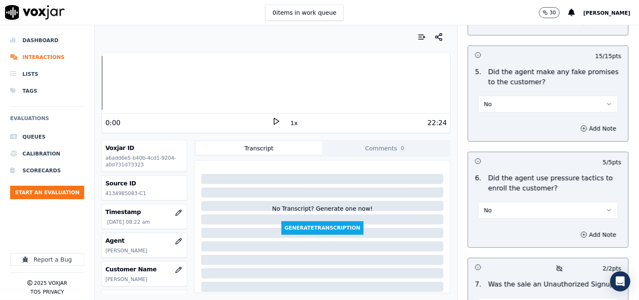
scroll to position [2691, 0]
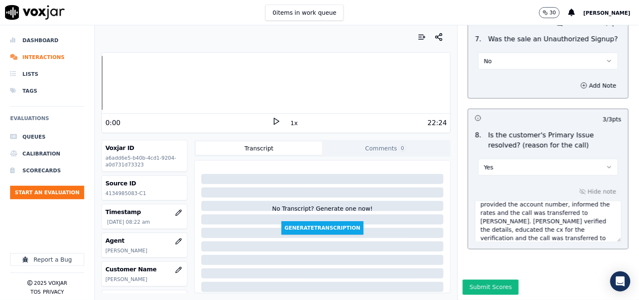
click at [486, 270] on button "Submit Scores" at bounding box center [491, 287] width 56 height 15
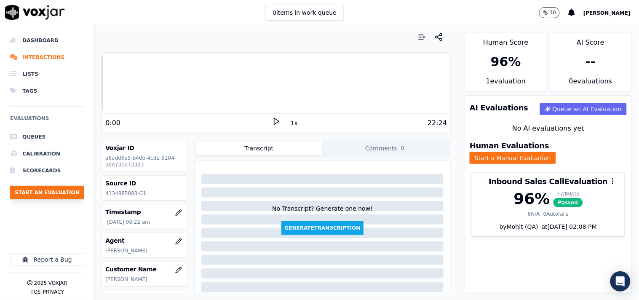
click at [69, 192] on button "Start an Evaluation" at bounding box center [47, 192] width 74 height 13
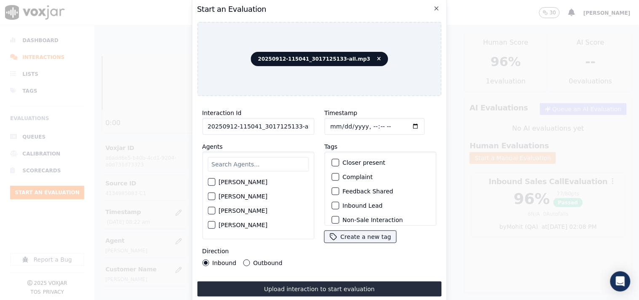
scroll to position [0, 5]
drag, startPoint x: 291, startPoint y: 124, endPoint x: 308, endPoint y: 124, distance: 16.8
click at [308, 124] on input "20250912-115041_3017125133-all.mp3" at bounding box center [258, 126] width 112 height 17
type input "20250912-115041_3017125133-C1"
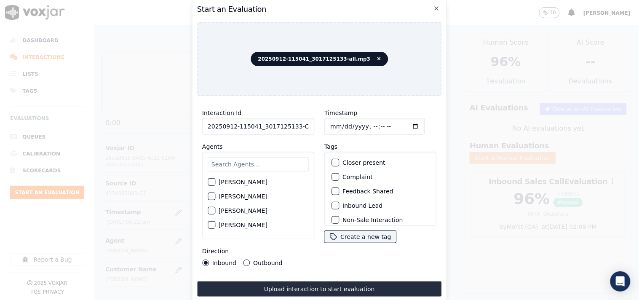
click at [325, 119] on input "Timestamp" at bounding box center [374, 126] width 100 height 17
click at [402, 122] on input "Timestamp" at bounding box center [374, 126] width 100 height 17
click at [402, 124] on input "Timestamp" at bounding box center [374, 126] width 100 height 17
type input "2025-09-12T08:41"
click at [233, 159] on input "text" at bounding box center [258, 164] width 101 height 14
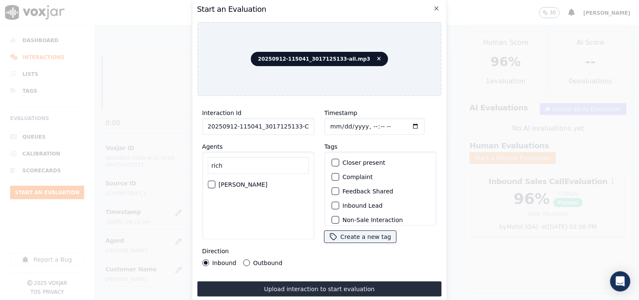
type input "rich"
click at [234, 184] on label "Richard Kumar" at bounding box center [243, 185] width 49 height 6
click at [215, 184] on button "Richard Kumar" at bounding box center [212, 185] width 8 height 8
click at [247, 260] on button "Outbound" at bounding box center [246, 262] width 7 height 7
click at [334, 160] on div "button" at bounding box center [335, 163] width 6 height 6
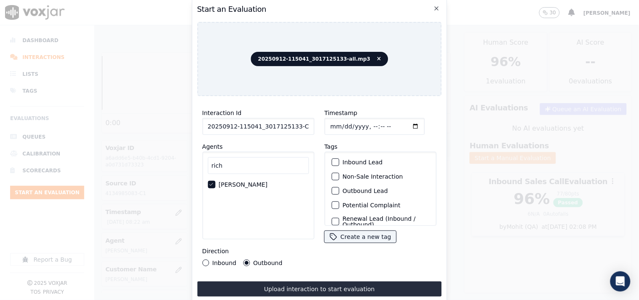
scroll to position [74, 0]
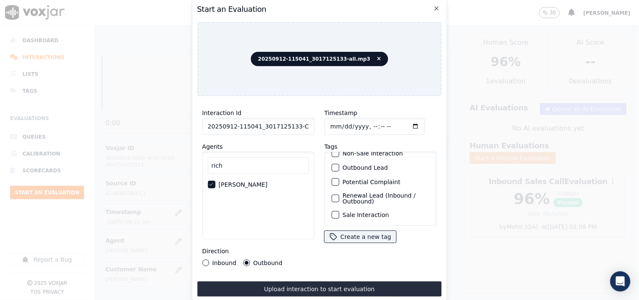
drag, startPoint x: 333, startPoint y: 203, endPoint x: 329, endPoint y: 187, distance: 15.5
click at [331, 208] on div "Sale Interaction" at bounding box center [380, 215] width 104 height 14
click at [332, 195] on div "button" at bounding box center [335, 198] width 6 height 6
click at [329, 208] on div "Sale Interaction" at bounding box center [380, 215] width 104 height 14
click at [332, 212] on div "button" at bounding box center [335, 215] width 6 height 6
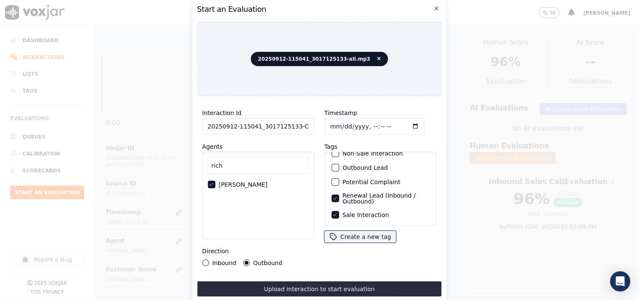
scroll to position [0, 0]
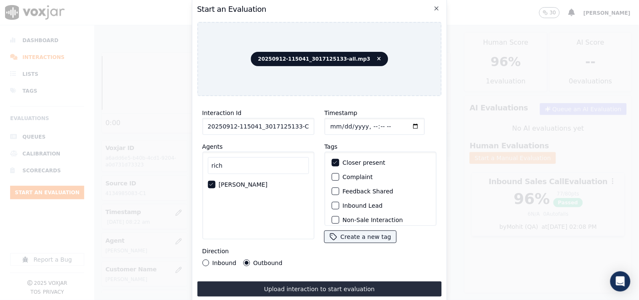
click at [205, 259] on button "Inbound" at bounding box center [205, 262] width 7 height 7
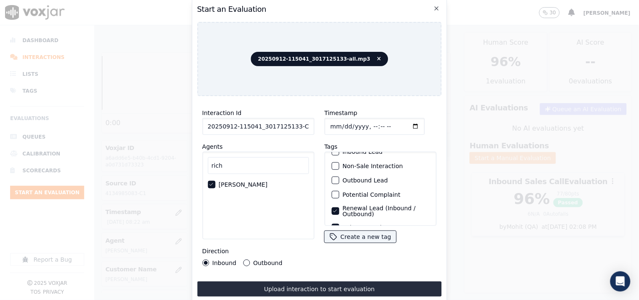
scroll to position [74, 0]
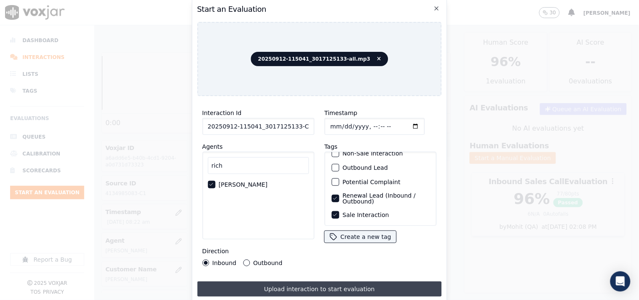
click at [360, 270] on button "Upload interaction to start evaluation" at bounding box center [319, 288] width 245 height 15
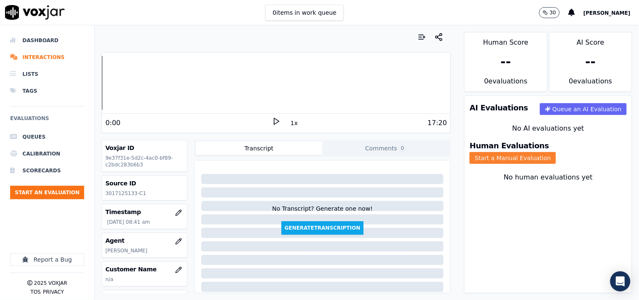
click at [556, 152] on button "Start a Manual Evaluation" at bounding box center [513, 158] width 86 height 12
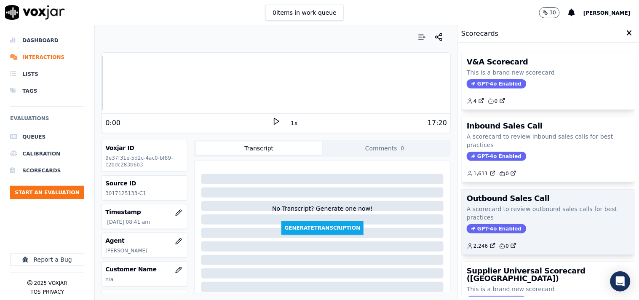
click at [481, 216] on p "A scorecard to review outbound sales calls for best practices" at bounding box center [548, 213] width 163 height 17
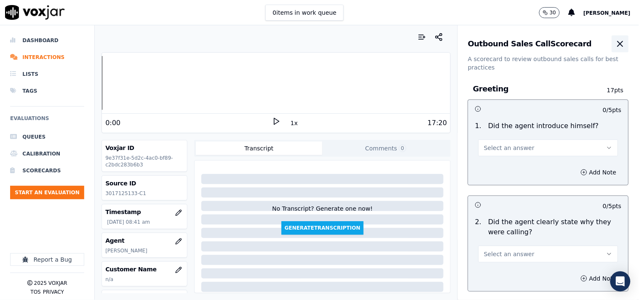
click at [575, 45] on icon "button" at bounding box center [620, 44] width 10 height 10
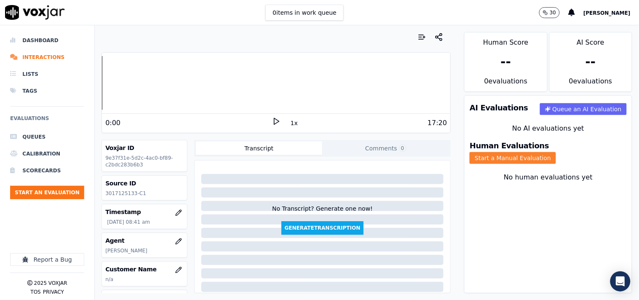
click at [546, 155] on button "Start a Manual Evaluation" at bounding box center [513, 158] width 86 height 12
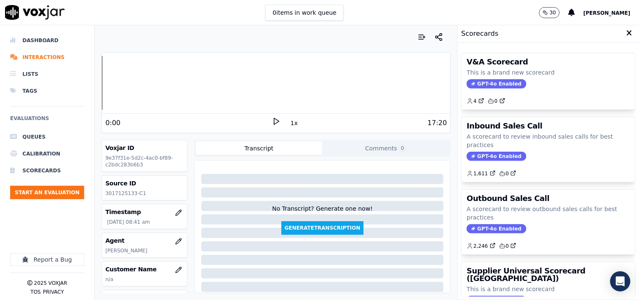
click at [502, 208] on p "A scorecard to review outbound sales calls for best practices" at bounding box center [548, 213] width 163 height 17
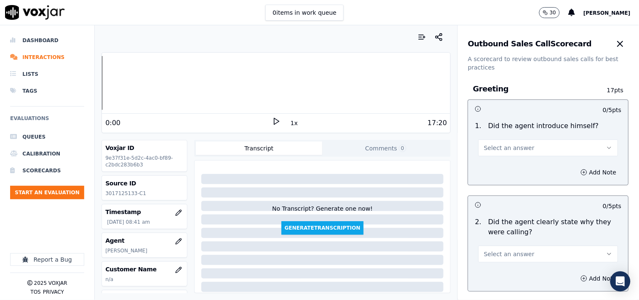
drag, startPoint x: 515, startPoint y: 142, endPoint x: 515, endPoint y: 148, distance: 6.4
click at [515, 142] on button "Select an answer" at bounding box center [548, 147] width 140 height 17
click at [510, 168] on div "Yes" at bounding box center [534, 166] width 124 height 13
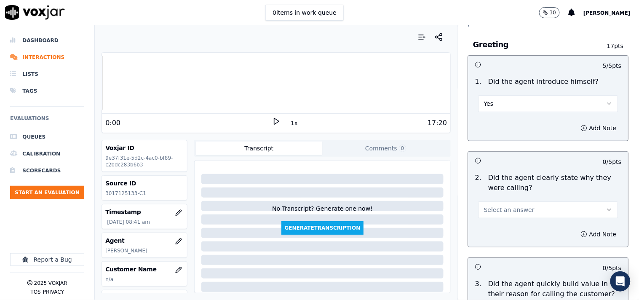
scroll to position [78, 0]
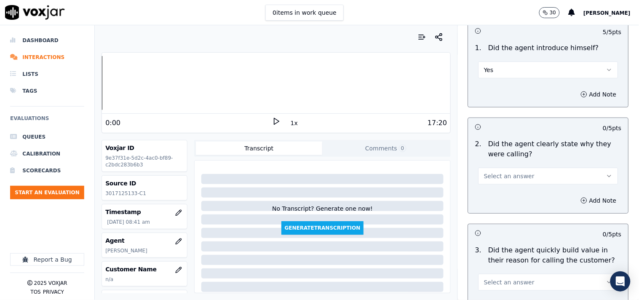
click at [502, 182] on button "Select an answer" at bounding box center [548, 176] width 140 height 17
click at [502, 196] on div "Yes" at bounding box center [534, 194] width 124 height 13
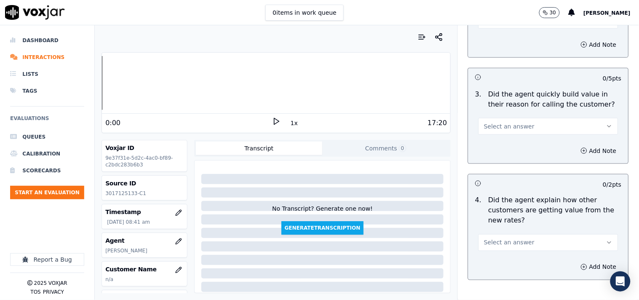
click at [498, 127] on span "Select an answer" at bounding box center [509, 126] width 51 height 8
click at [497, 146] on div "Yes" at bounding box center [534, 145] width 124 height 13
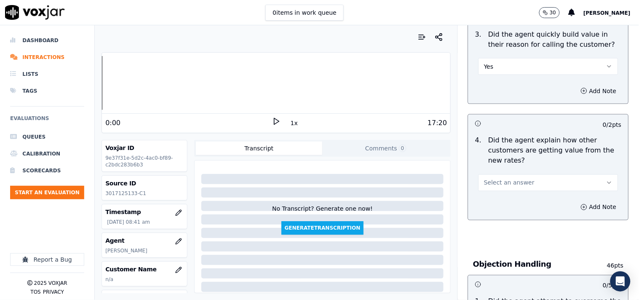
scroll to position [312, 0]
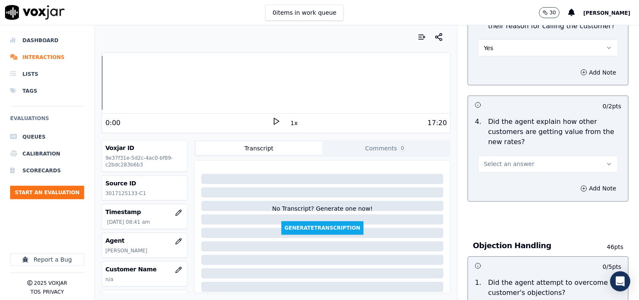
click at [504, 159] on button "Select an answer" at bounding box center [548, 164] width 140 height 17
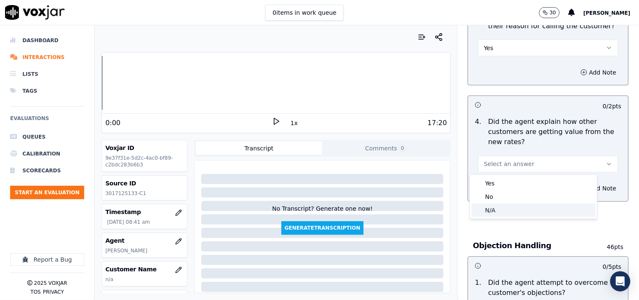
click at [501, 206] on div "N/A" at bounding box center [534, 209] width 124 height 13
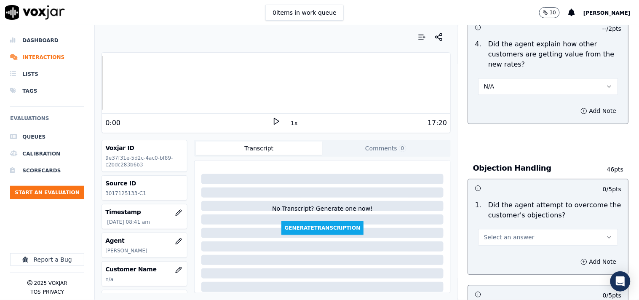
scroll to position [546, 0]
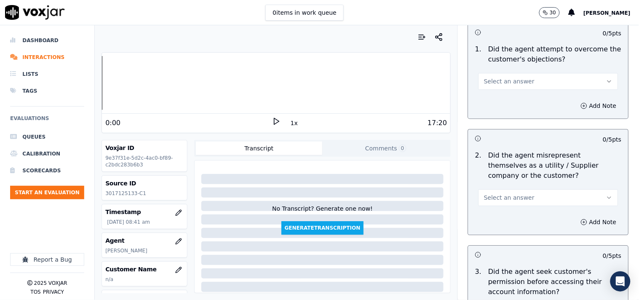
click at [496, 198] on span "Select an answer" at bounding box center [509, 197] width 51 height 8
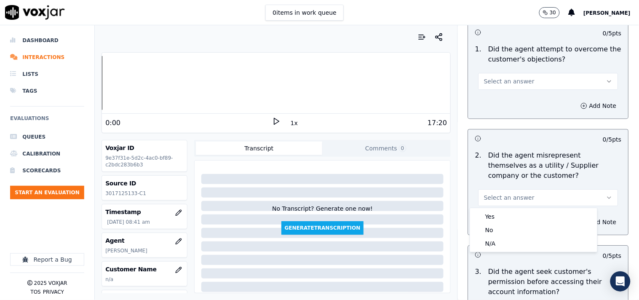
click at [494, 103] on div "Add Note" at bounding box center [548, 105] width 160 height 25
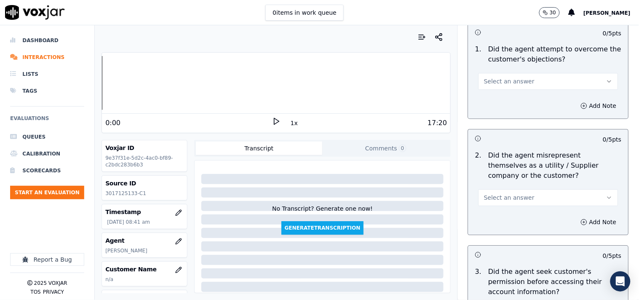
scroll to position [468, 0]
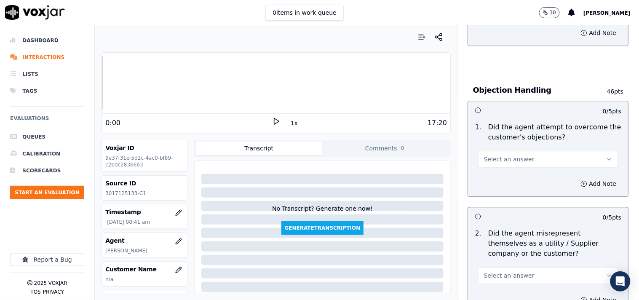
click at [502, 159] on span "Select an answer" at bounding box center [509, 159] width 51 height 8
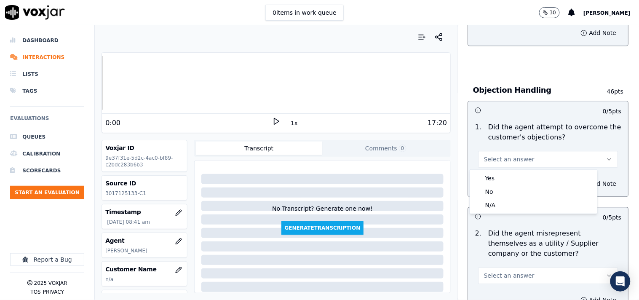
click at [502, 212] on div "Yes No N/A" at bounding box center [533, 192] width 127 height 44
click at [499, 204] on div "N/A" at bounding box center [534, 204] width 124 height 13
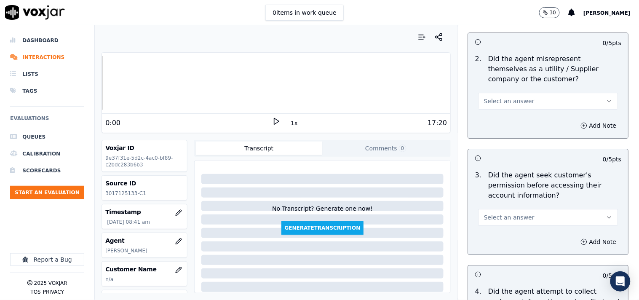
scroll to position [624, 0]
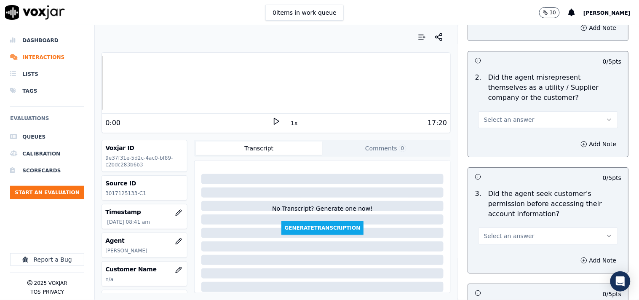
click at [497, 119] on span "Select an answer" at bounding box center [509, 119] width 51 height 8
click at [498, 151] on div "No" at bounding box center [534, 152] width 124 height 13
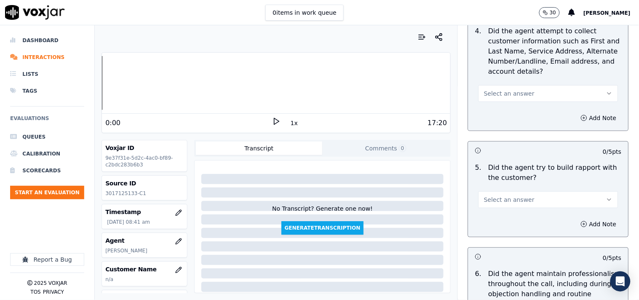
scroll to position [857, 0]
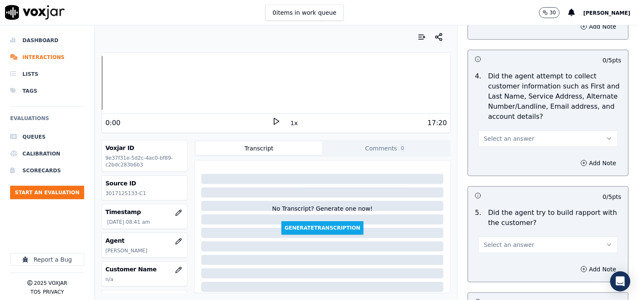
click at [497, 138] on span "Select an answer" at bounding box center [509, 138] width 51 height 8
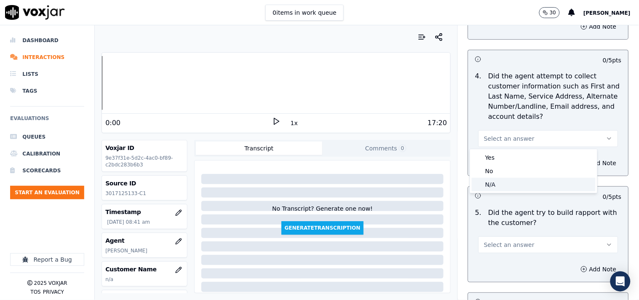
click at [499, 183] on div "N/A" at bounding box center [534, 184] width 124 height 13
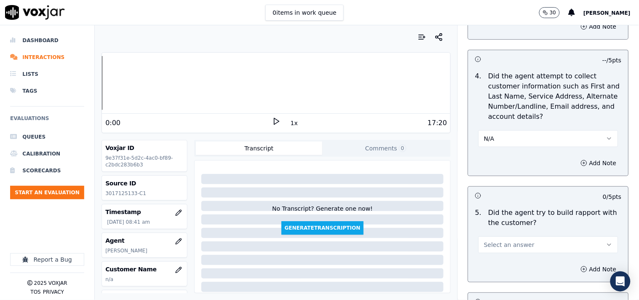
scroll to position [936, 0]
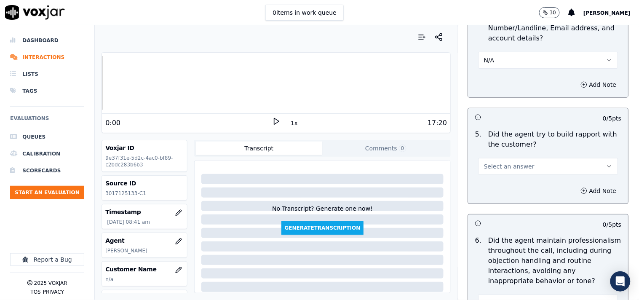
click at [496, 167] on span "Select an answer" at bounding box center [509, 166] width 51 height 8
click at [499, 183] on div "Yes" at bounding box center [534, 185] width 124 height 13
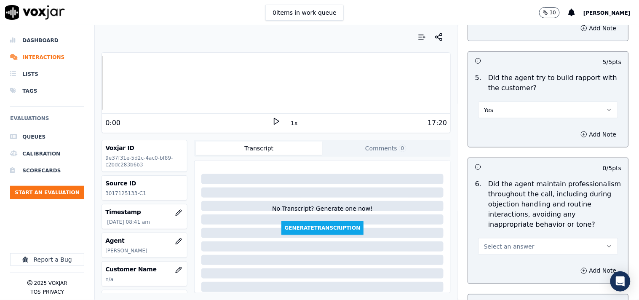
scroll to position [1014, 0]
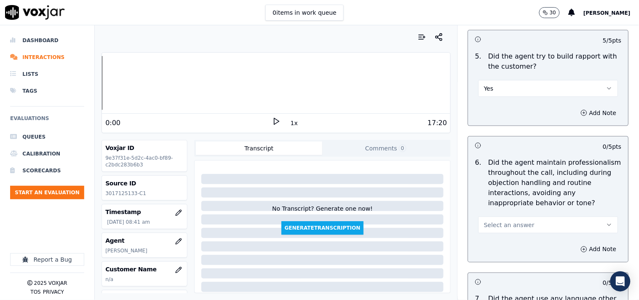
click at [508, 224] on span "Select an answer" at bounding box center [509, 225] width 51 height 8
click at [505, 242] on div "Yes" at bounding box center [534, 243] width 124 height 13
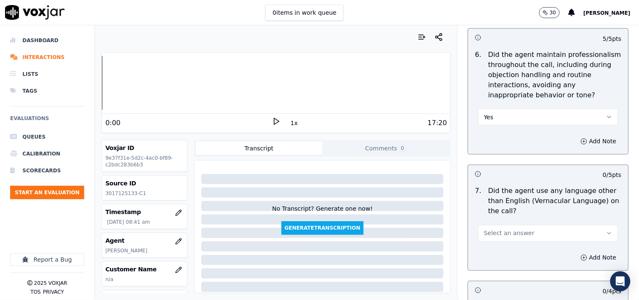
scroll to position [1169, 0]
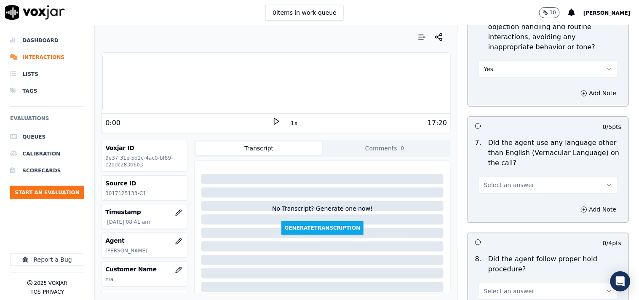
click at [499, 190] on button "Select an answer" at bounding box center [548, 185] width 140 height 17
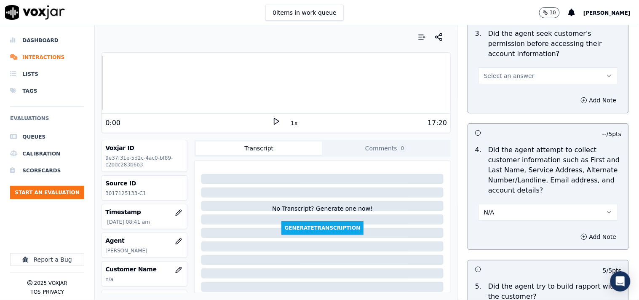
scroll to position [780, 0]
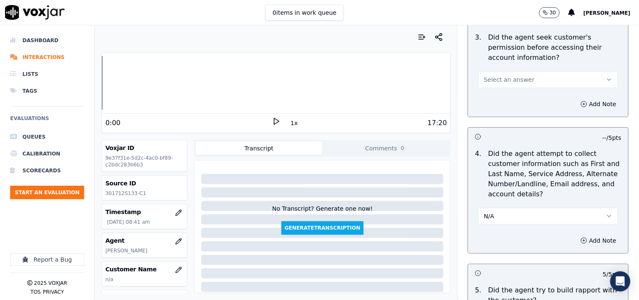
click at [497, 214] on button "N/A" at bounding box center [548, 216] width 140 height 17
click at [498, 238] on div "Yes" at bounding box center [534, 235] width 124 height 13
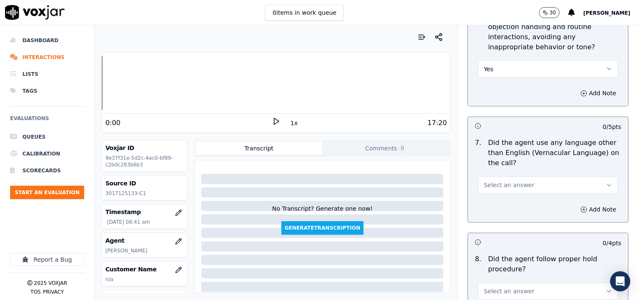
scroll to position [1248, 0]
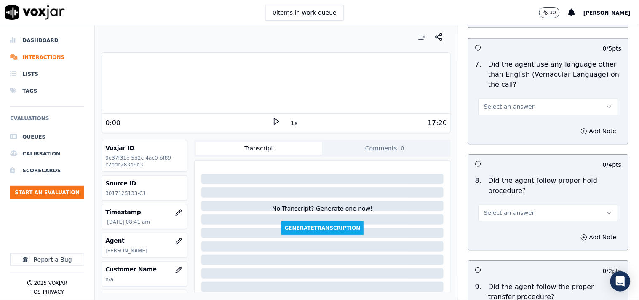
drag, startPoint x: 501, startPoint y: 109, endPoint x: 501, endPoint y: 115, distance: 5.5
click at [501, 109] on span "Select an answer" at bounding box center [509, 107] width 51 height 8
click at [499, 138] on div "No" at bounding box center [534, 139] width 124 height 13
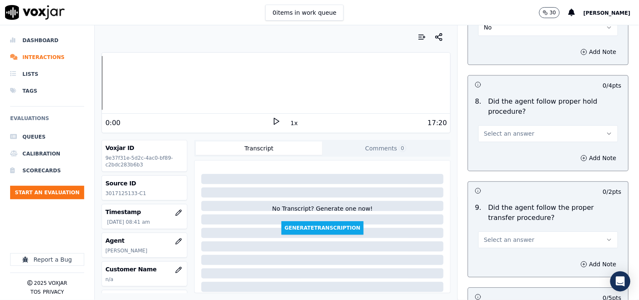
scroll to position [1404, 0]
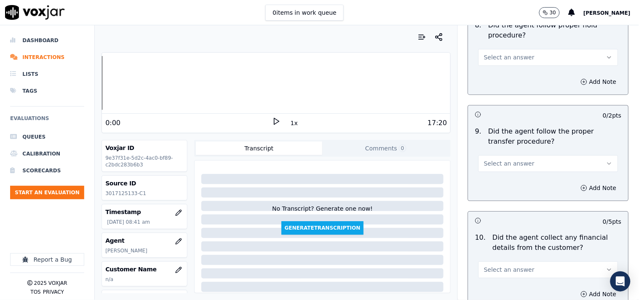
click at [501, 61] on span "Select an answer" at bounding box center [509, 57] width 51 height 8
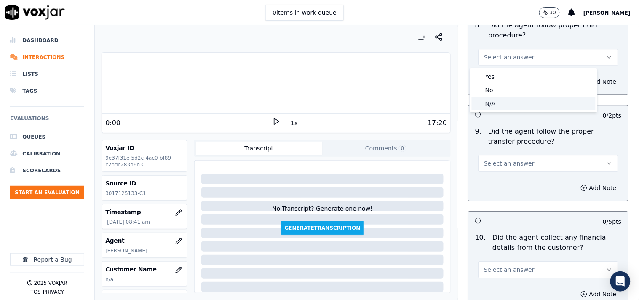
click at [497, 103] on div "N/A" at bounding box center [534, 103] width 124 height 13
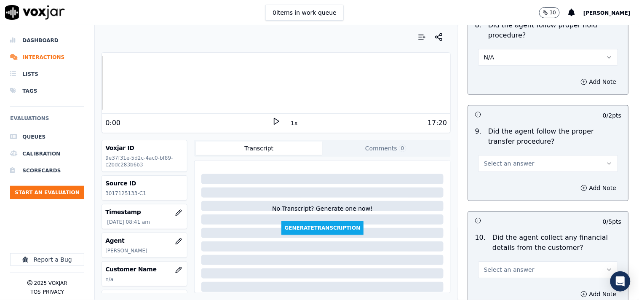
click at [498, 159] on span "Select an answer" at bounding box center [509, 163] width 51 height 8
click at [498, 179] on div "Yes" at bounding box center [534, 182] width 124 height 13
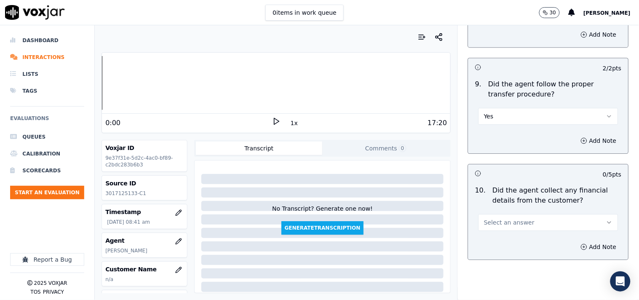
scroll to position [1481, 0]
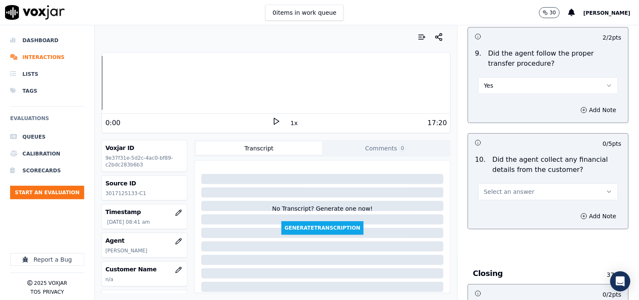
click at [504, 186] on button "Select an answer" at bounding box center [548, 191] width 140 height 17
click at [502, 222] on div "No" at bounding box center [534, 224] width 124 height 13
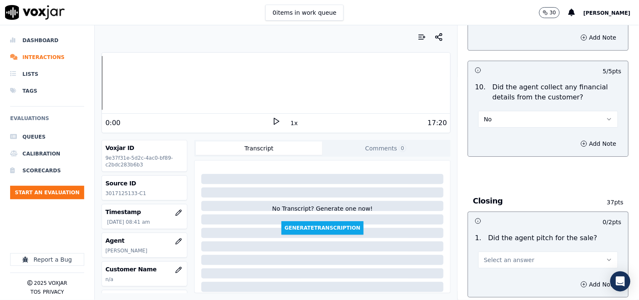
scroll to position [1637, 0]
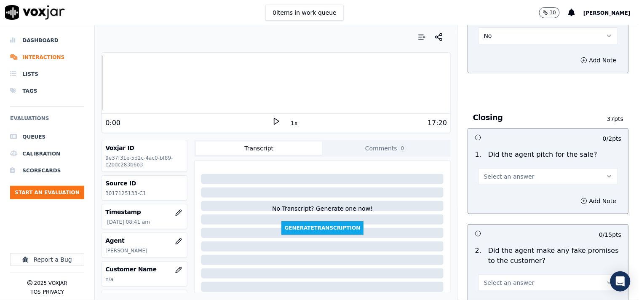
click at [499, 180] on span "Select an answer" at bounding box center [509, 176] width 51 height 8
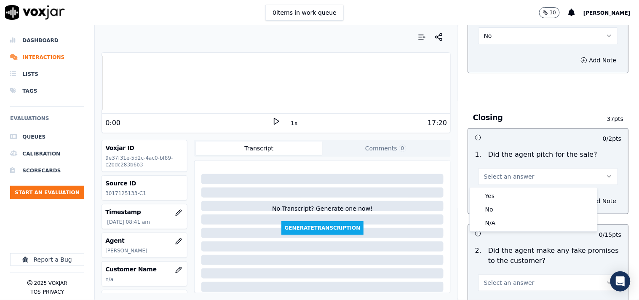
click at [499, 195] on div "Yes" at bounding box center [534, 195] width 124 height 13
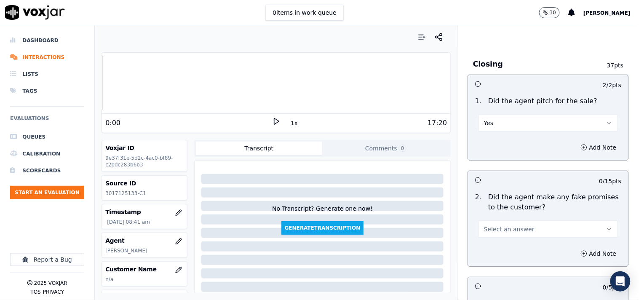
scroll to position [1793, 0]
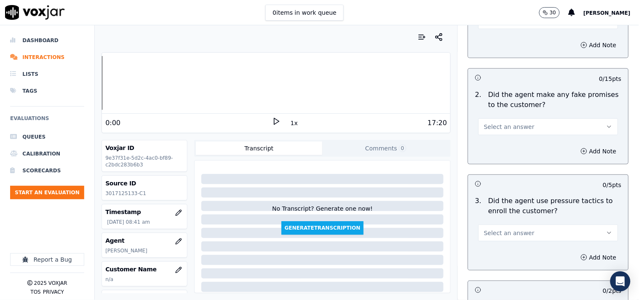
click at [499, 124] on span "Select an answer" at bounding box center [509, 127] width 51 height 8
click at [497, 157] on div "No" at bounding box center [534, 159] width 124 height 13
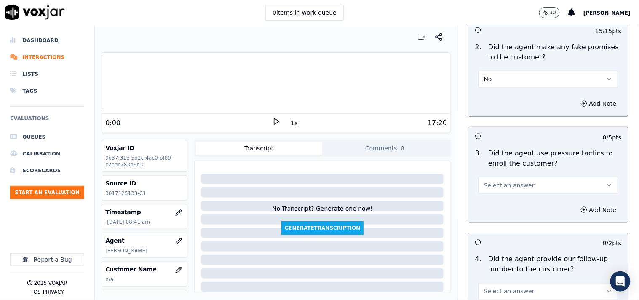
scroll to position [1871, 0]
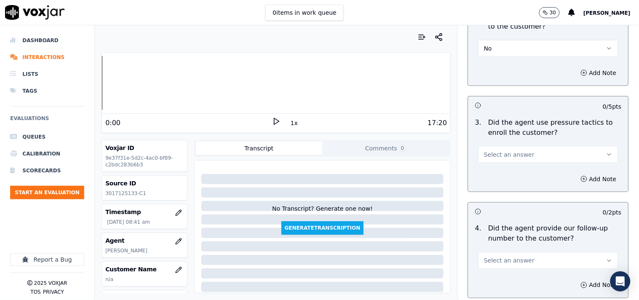
click at [506, 157] on span "Select an answer" at bounding box center [509, 154] width 51 height 8
click at [501, 185] on div "No" at bounding box center [534, 187] width 124 height 13
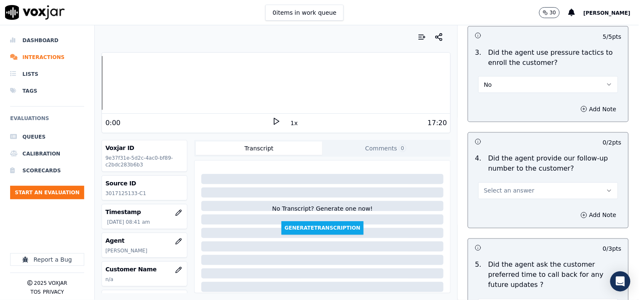
scroll to position [2027, 0]
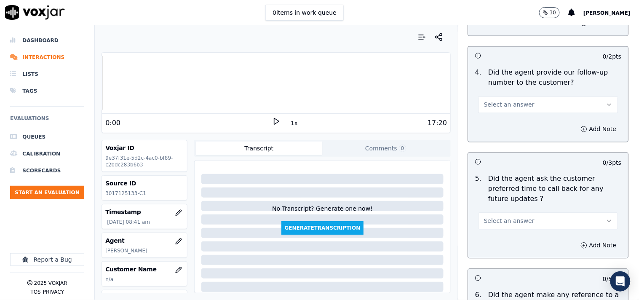
click at [498, 103] on span "Select an answer" at bounding box center [509, 105] width 51 height 8
click at [502, 131] on div "Yes" at bounding box center [534, 124] width 124 height 13
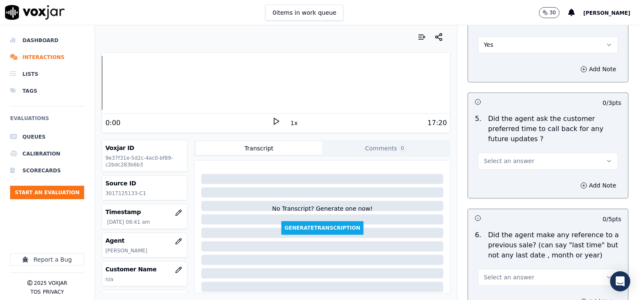
scroll to position [2106, 0]
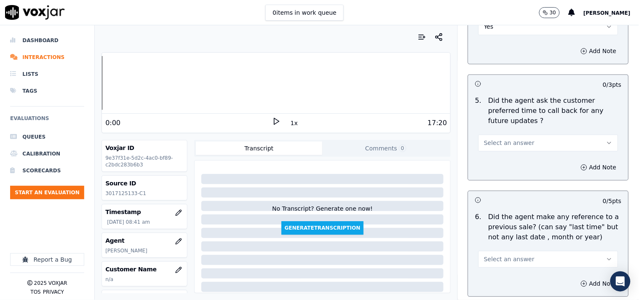
click at [497, 134] on button "Select an answer" at bounding box center [548, 142] width 140 height 17
click at [502, 176] on div "N/A" at bounding box center [534, 179] width 124 height 13
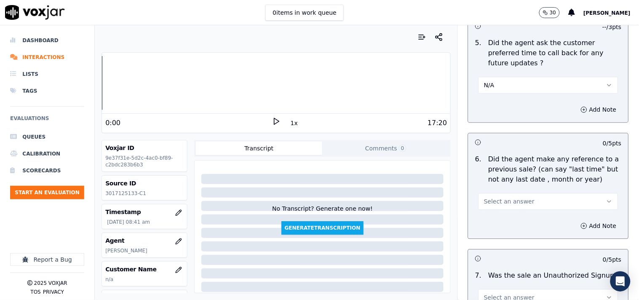
scroll to position [2183, 0]
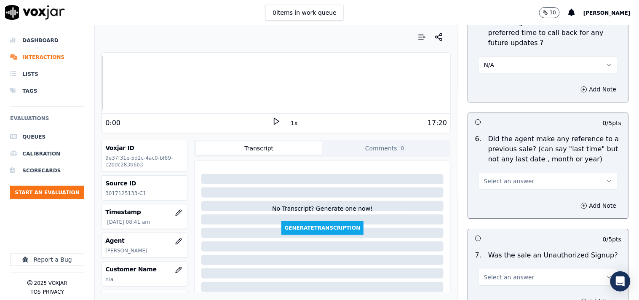
click at [500, 177] on span "Select an answer" at bounding box center [509, 181] width 51 height 8
click at [497, 201] on div "No" at bounding box center [534, 204] width 124 height 13
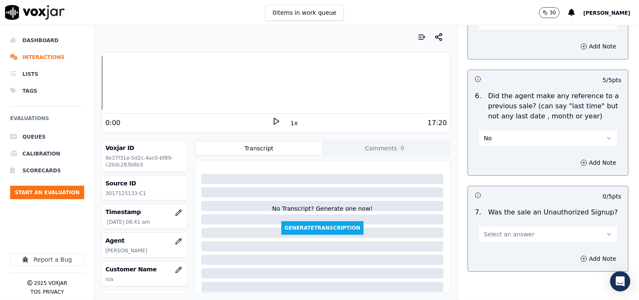
scroll to position [2260, 0]
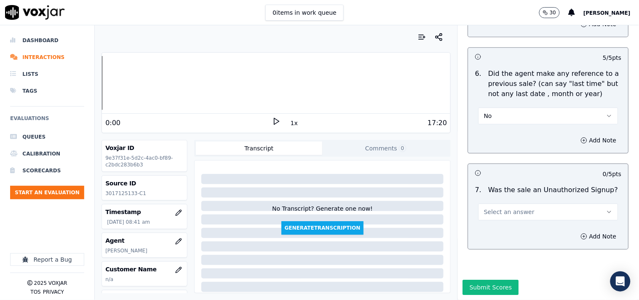
click at [503, 203] on button "Select an answer" at bounding box center [548, 211] width 140 height 17
click at [498, 222] on div "No" at bounding box center [534, 223] width 124 height 13
click at [575, 224] on div "Add Note" at bounding box center [548, 236] width 160 height 25
click at [575, 230] on button "Add Note" at bounding box center [599, 236] width 46 height 12
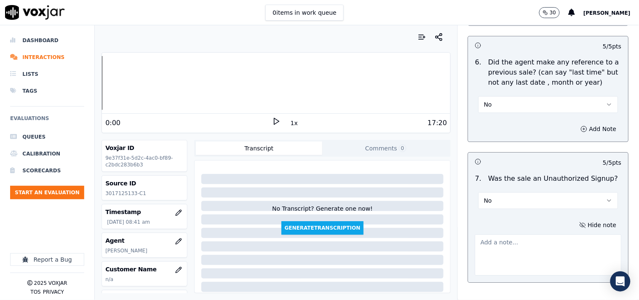
click at [509, 237] on textarea at bounding box center [548, 254] width 147 height 41
click at [498, 237] on textarea at bounding box center [548, 254] width 147 height 41
paste textarea "OUR CX - The cx called and is looking for better rates and charges. Richard ver…"
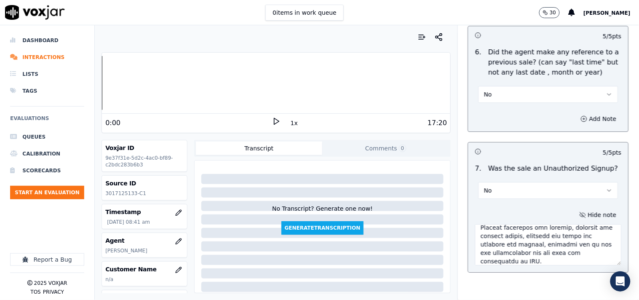
scroll to position [2305, 0]
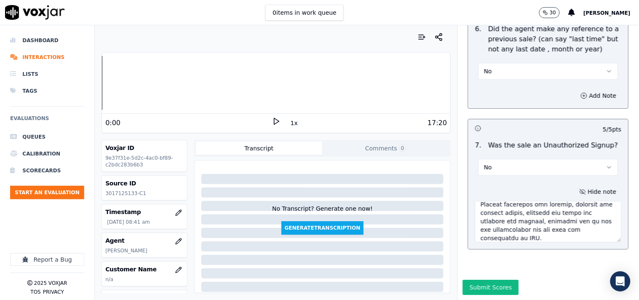
type textarea "OUR CX - The cx called and is looking for better rates and charges. Richard ver…"
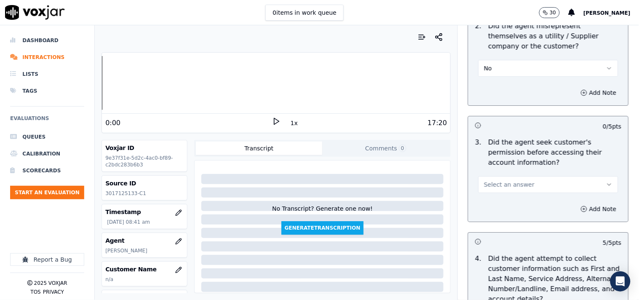
drag, startPoint x: 491, startPoint y: 191, endPoint x: 495, endPoint y: 194, distance: 5.3
click at [491, 191] on button "Select an answer" at bounding box center [548, 184] width 140 height 17
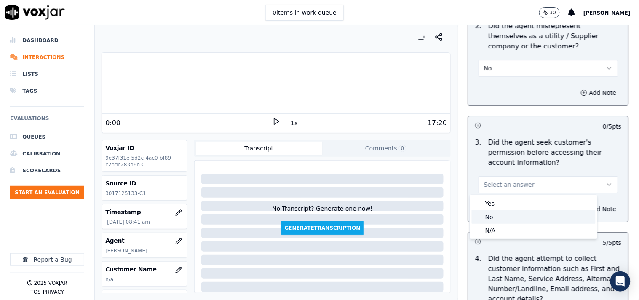
click at [502, 215] on div "No" at bounding box center [534, 216] width 124 height 13
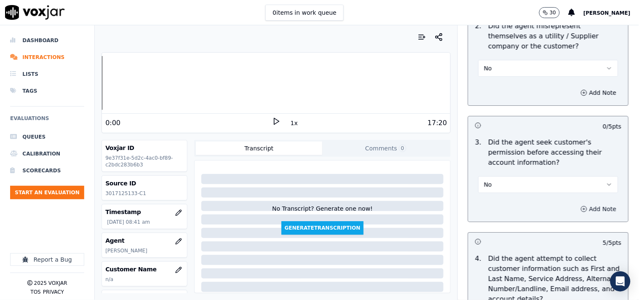
drag, startPoint x: 583, startPoint y: 211, endPoint x: 576, endPoint y: 213, distance: 7.1
click at [575, 210] on button "Add Note" at bounding box center [599, 209] width 46 height 12
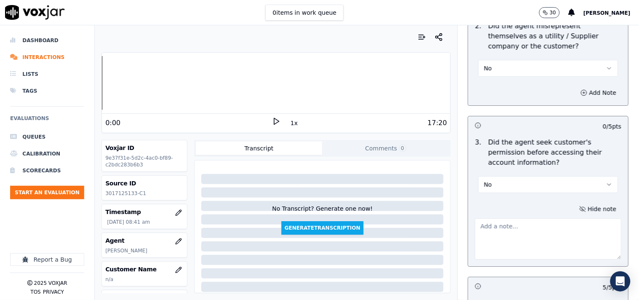
click at [511, 231] on textarea at bounding box center [548, 238] width 147 height 41
paste textarea "@2:23 The agent must take permission before confirming the Cx Supplier's name o…"
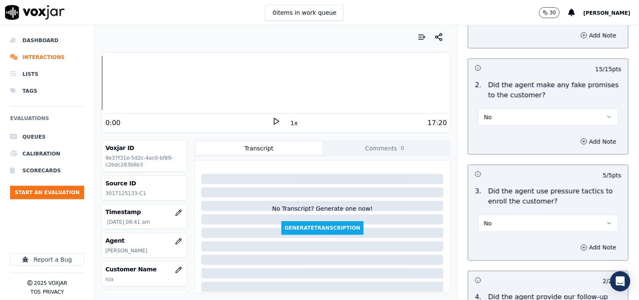
scroll to position [2350, 0]
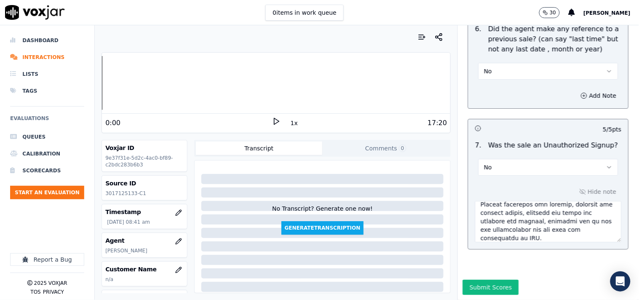
type textarea "@2:23 The agent must take permission before confirming the Cx Supplier's name o…"
click at [493, 270] on button "Submit Scores" at bounding box center [491, 287] width 56 height 15
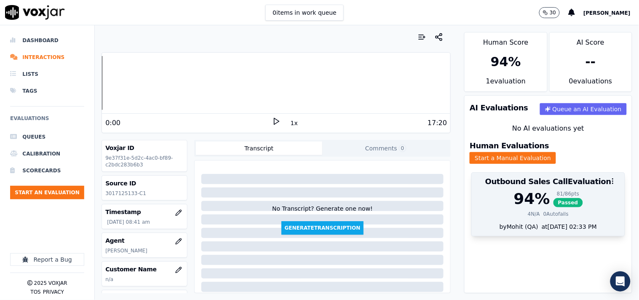
click at [553, 190] on div "81 / 86 pts" at bounding box center [567, 193] width 29 height 7
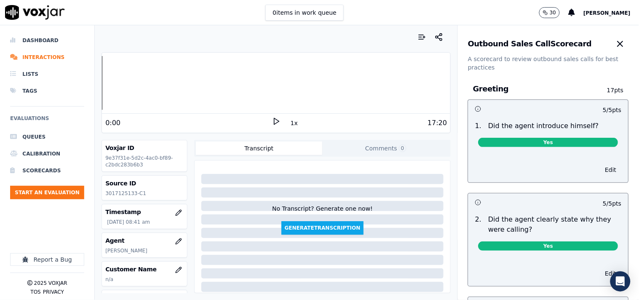
scroll to position [2279, 0]
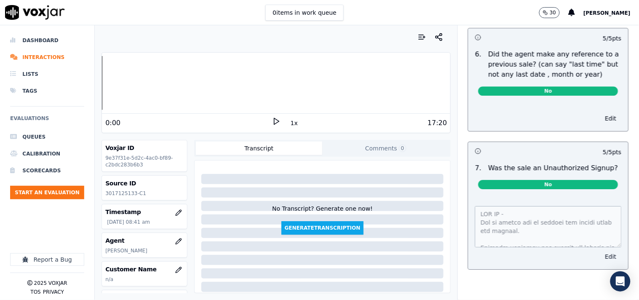
click at [575, 251] on button "Edit" at bounding box center [610, 257] width 21 height 12
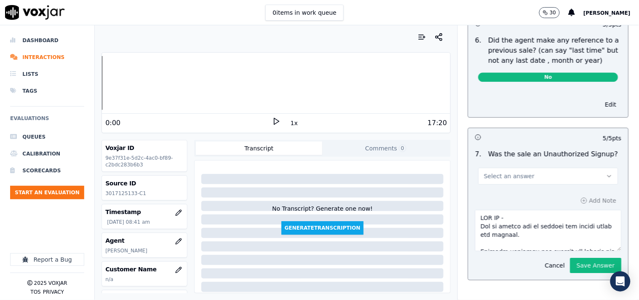
click at [535, 222] on textarea at bounding box center [548, 230] width 147 height 41
paste textarea "Previous Sales Date: 12-02-2025 Electric Utility: West Penn Power Term : 365 Da…"
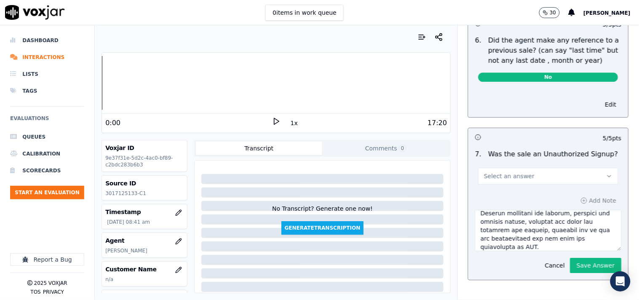
type textarea "Previous Sales Date: 12-02-2025 Electric Utility: West Penn Power Term : 365 Da…"
click at [575, 259] on button "Save Answer" at bounding box center [595, 265] width 51 height 15
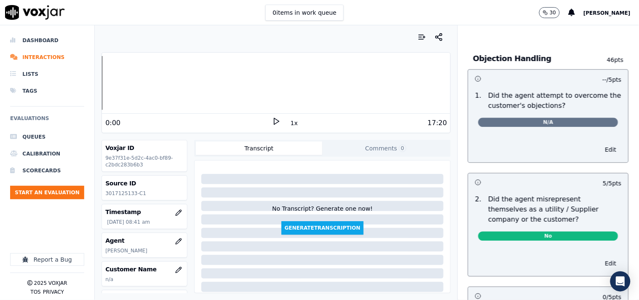
scroll to position [0, 0]
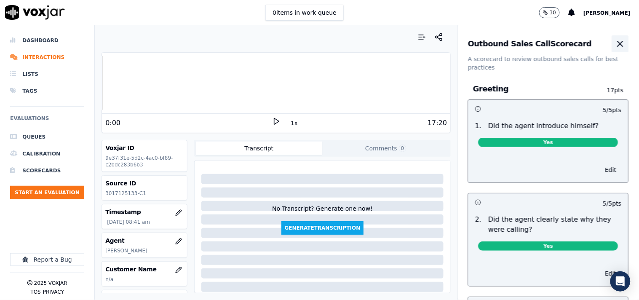
click at [575, 40] on icon "button" at bounding box center [620, 44] width 10 height 10
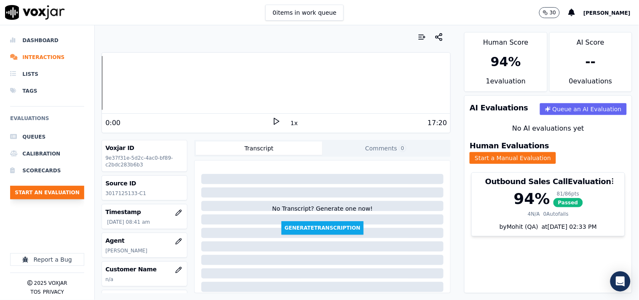
click at [61, 196] on button "Start an Evaluation" at bounding box center [47, 192] width 74 height 13
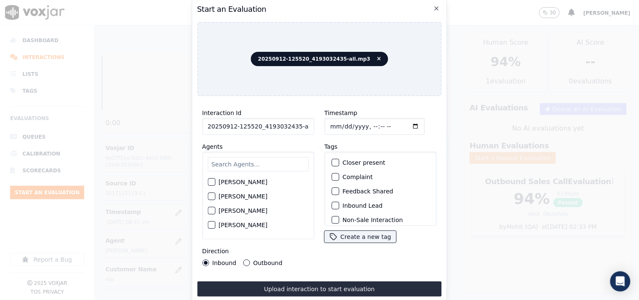
scroll to position [0, 5]
drag, startPoint x: 292, startPoint y: 125, endPoint x: 318, endPoint y: 125, distance: 26.5
click at [318, 125] on div "Interaction Id 20250912-125520_4193032435-all.mp3 Agents Harry Roy Aaron Biswas…" at bounding box center [319, 187] width 245 height 168
type input "20250912-125520_4193032435-C1"
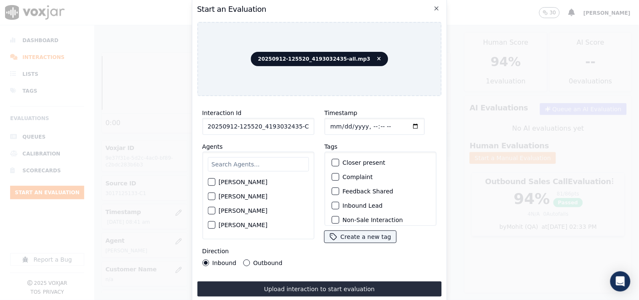
click at [325, 125] on input "Timestamp" at bounding box center [374, 126] width 100 height 17
click at [404, 122] on input "Timestamp" at bounding box center [374, 126] width 100 height 17
type input "2025-09-12T09:08"
click at [222, 159] on input "text" at bounding box center [258, 164] width 101 height 14
type input "vinc"
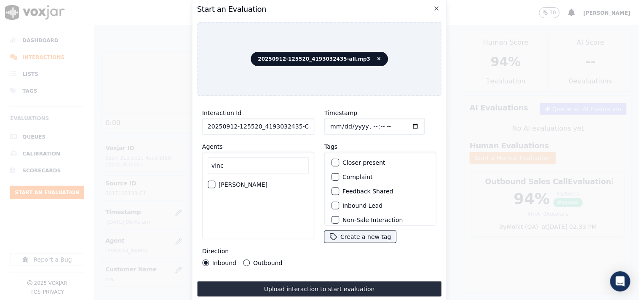
click at [212, 182] on div "button" at bounding box center [211, 185] width 6 height 6
drag, startPoint x: 245, startPoint y: 259, endPoint x: 291, endPoint y: 225, distance: 56.6
click at [250, 259] on div "Outbound" at bounding box center [262, 262] width 39 height 7
click at [248, 259] on button "Outbound" at bounding box center [246, 262] width 7 height 7
drag, startPoint x: 332, startPoint y: 159, endPoint x: 360, endPoint y: 155, distance: 28.1
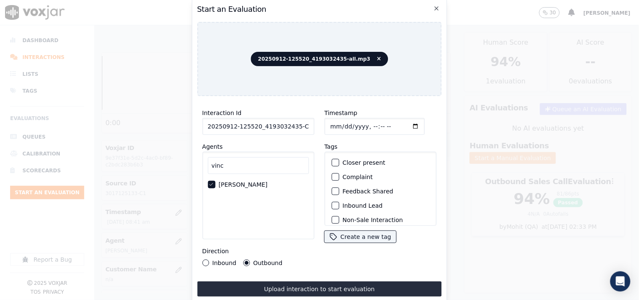
click at [332, 160] on div "button" at bounding box center [335, 163] width 6 height 6
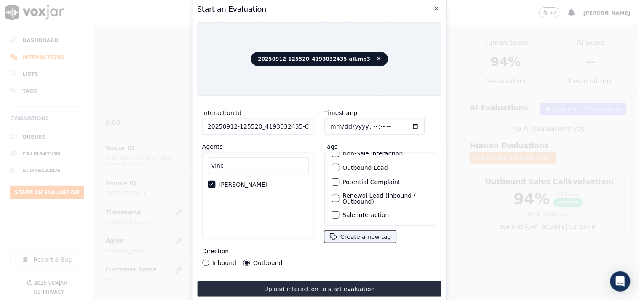
click at [334, 212] on div "button" at bounding box center [335, 215] width 6 height 6
click at [335, 195] on button "Renewal Lead (Inbound / Outbound)" at bounding box center [335, 199] width 8 height 8
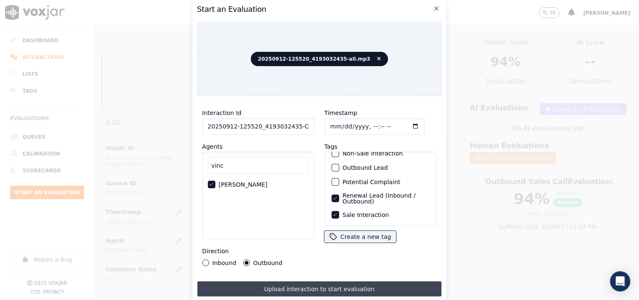
click at [338, 270] on button "Upload interaction to start evaluation" at bounding box center [319, 288] width 245 height 15
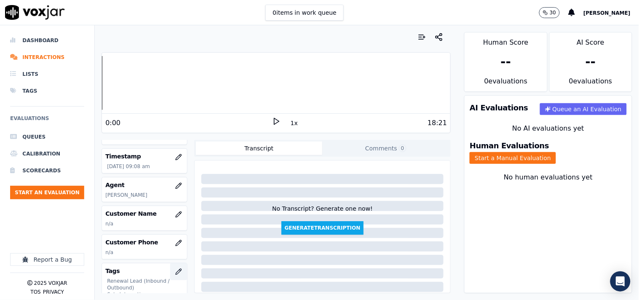
scroll to position [78, 0]
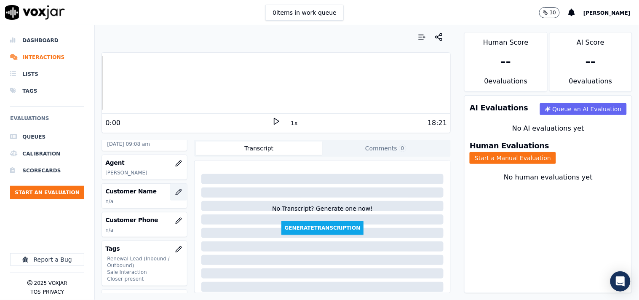
click at [175, 190] on icon "button" at bounding box center [178, 192] width 7 height 7
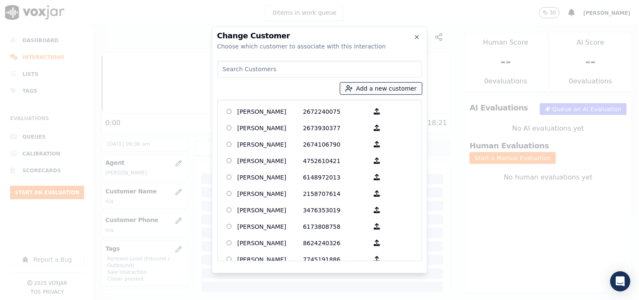
click at [353, 88] on icon "button" at bounding box center [349, 89] width 8 height 8
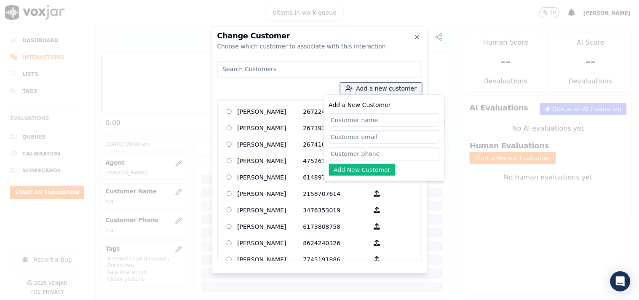
click at [349, 118] on input "Add a New Customer" at bounding box center [384, 119] width 110 height 13
type input "SHELBA J WELLS"
click at [349, 156] on input "Add a New Customer" at bounding box center [384, 153] width 110 height 13
paste input "4192212684"
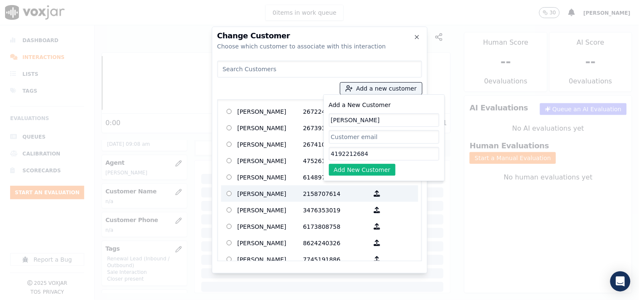
drag, startPoint x: 331, startPoint y: 155, endPoint x: 349, endPoint y: 198, distance: 46.7
click at [332, 156] on input "4192212684" at bounding box center [384, 153] width 110 height 13
paste input "4193032435"
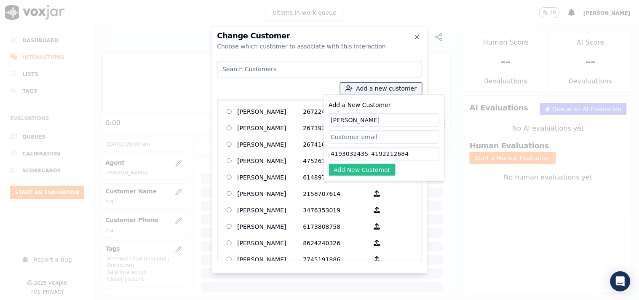
type input "4193032435_4192212684"
click at [385, 171] on button "Add New Customer" at bounding box center [362, 170] width 67 height 12
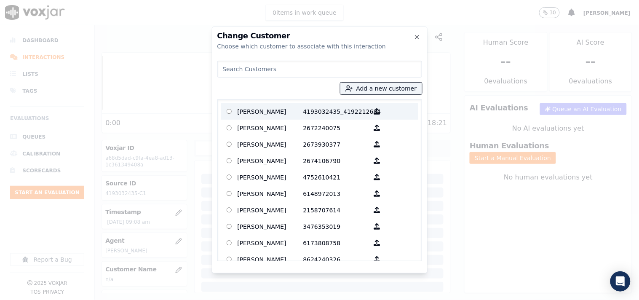
click at [280, 112] on p "SHELBA J WELLS" at bounding box center [271, 111] width 66 height 13
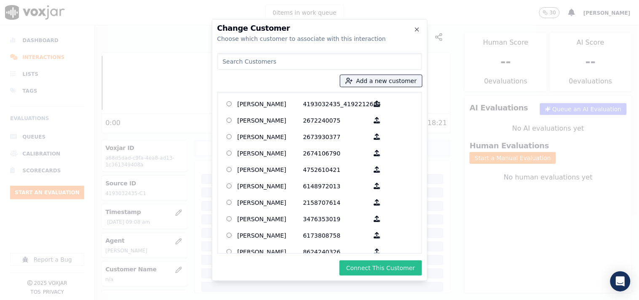
click at [398, 264] on button "Connect This Customer" at bounding box center [380, 267] width 82 height 15
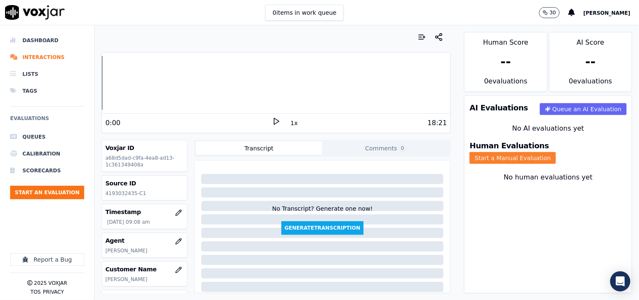
click at [554, 154] on button "Start a Manual Evaluation" at bounding box center [513, 158] width 86 height 12
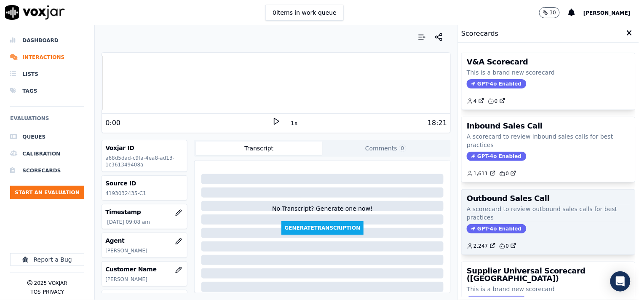
click at [491, 215] on p "A scorecard to review outbound sales calls for best practices" at bounding box center [548, 213] width 163 height 17
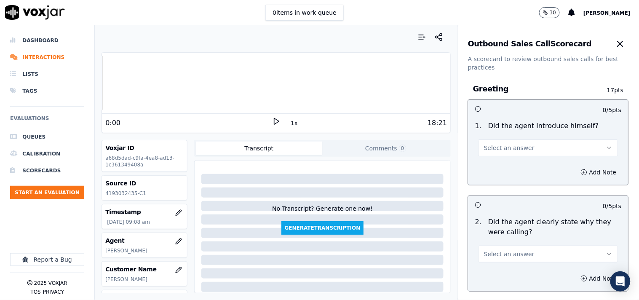
click at [512, 152] on button "Select an answer" at bounding box center [548, 147] width 140 height 17
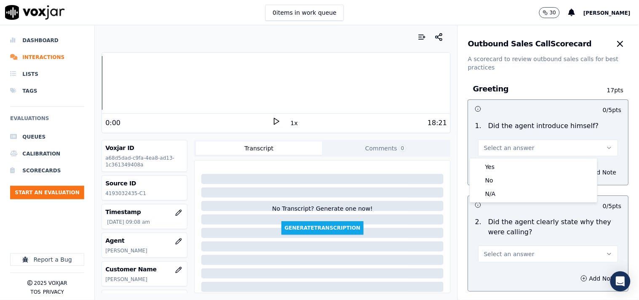
click at [508, 168] on div "Yes" at bounding box center [534, 166] width 124 height 13
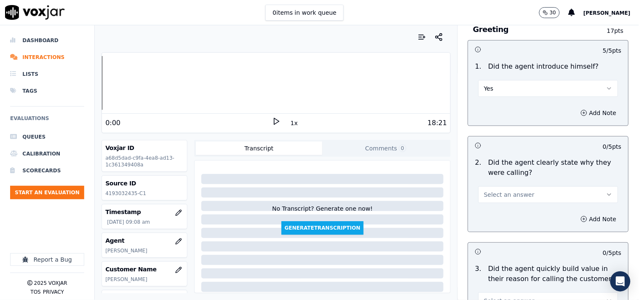
scroll to position [78, 0]
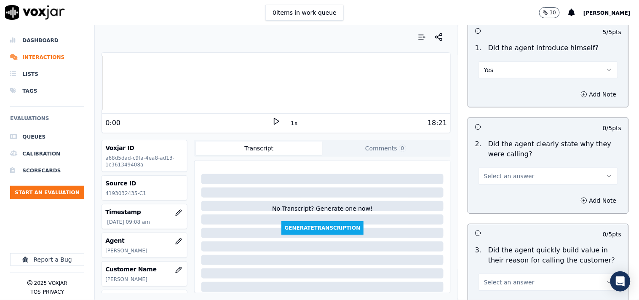
click at [492, 169] on button "Select an answer" at bounding box center [548, 176] width 140 height 17
click at [490, 195] on div "Yes" at bounding box center [534, 194] width 124 height 13
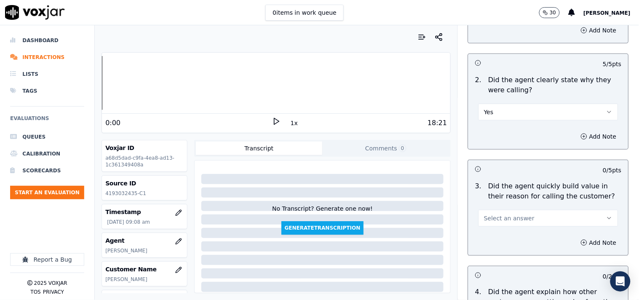
scroll to position [234, 0]
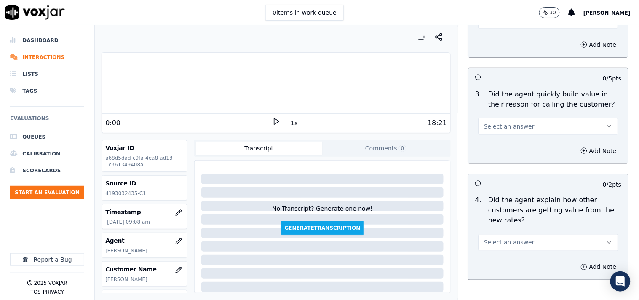
click at [502, 127] on span "Select an answer" at bounding box center [509, 126] width 51 height 8
click at [502, 147] on div "Yes" at bounding box center [534, 145] width 124 height 13
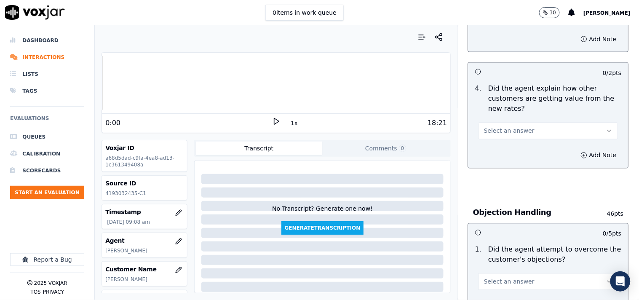
scroll to position [312, 0]
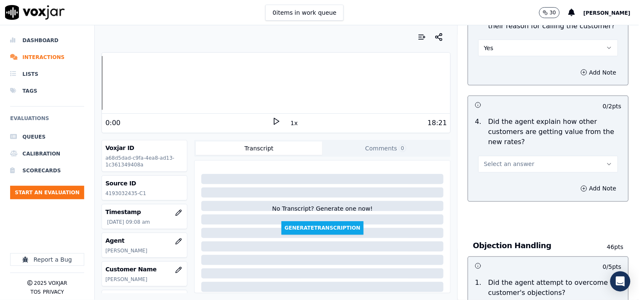
drag, startPoint x: 502, startPoint y: 163, endPoint x: 501, endPoint y: 169, distance: 6.3
click at [502, 163] on span "Select an answer" at bounding box center [509, 164] width 51 height 8
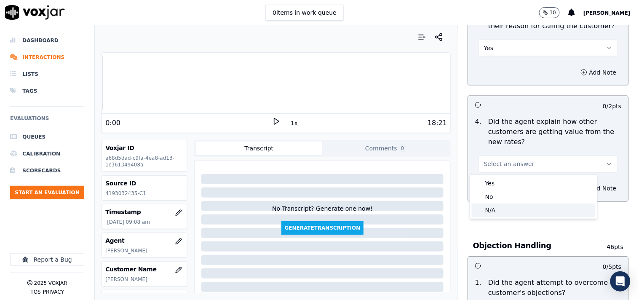
drag, startPoint x: 496, startPoint y: 208, endPoint x: 501, endPoint y: 198, distance: 11.3
click at [497, 208] on div "N/A" at bounding box center [534, 209] width 124 height 13
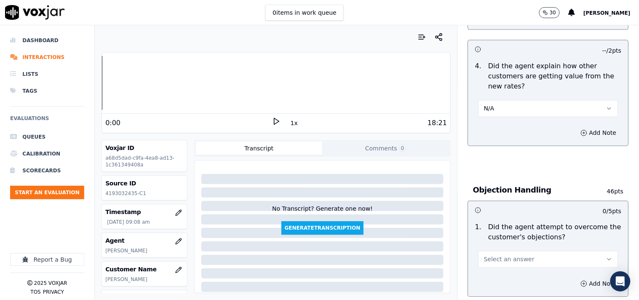
scroll to position [390, 0]
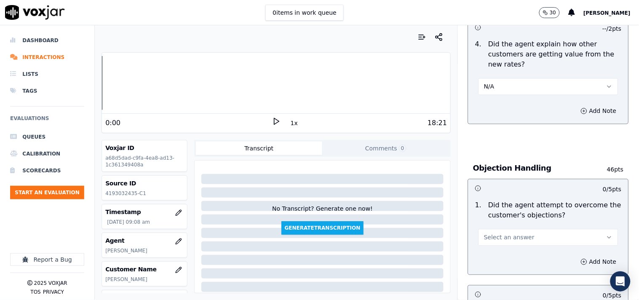
click at [500, 237] on span "Select an answer" at bounding box center [509, 237] width 51 height 8
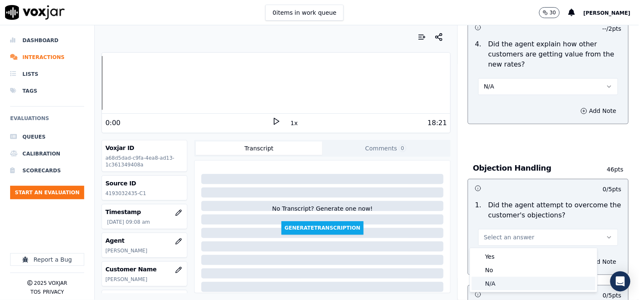
click at [497, 270] on div "N/A" at bounding box center [534, 283] width 124 height 13
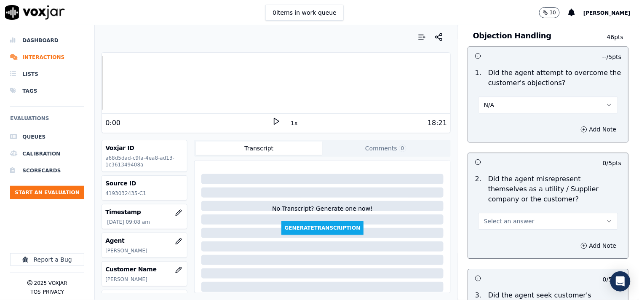
scroll to position [624, 0]
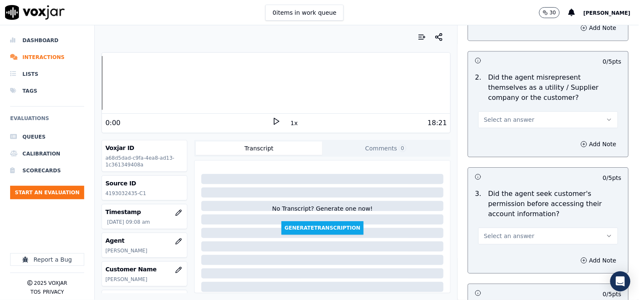
click at [500, 118] on span "Select an answer" at bounding box center [509, 119] width 51 height 8
click at [499, 148] on div "No" at bounding box center [534, 152] width 124 height 13
click at [507, 232] on span "Select an answer" at bounding box center [509, 236] width 51 height 8
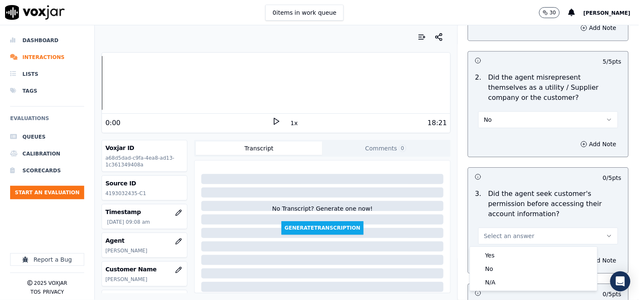
click at [516, 201] on p "Did the agent seek customer's permission before accessing their account informa…" at bounding box center [554, 204] width 133 height 30
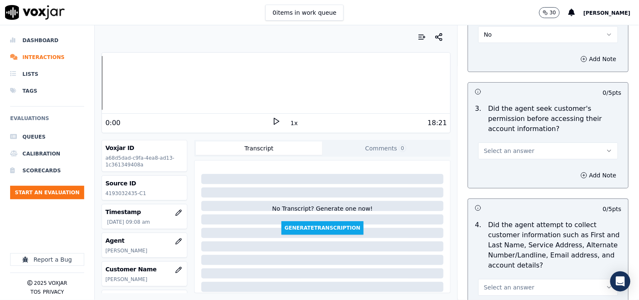
scroll to position [857, 0]
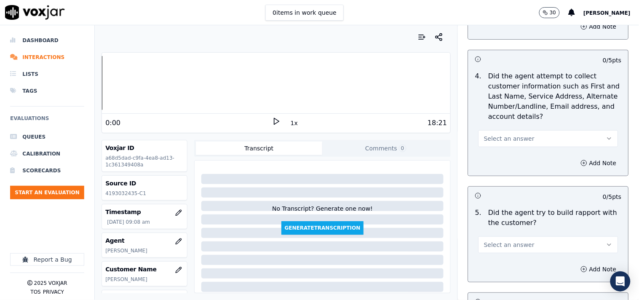
click at [502, 133] on button "Select an answer" at bounding box center [548, 138] width 140 height 17
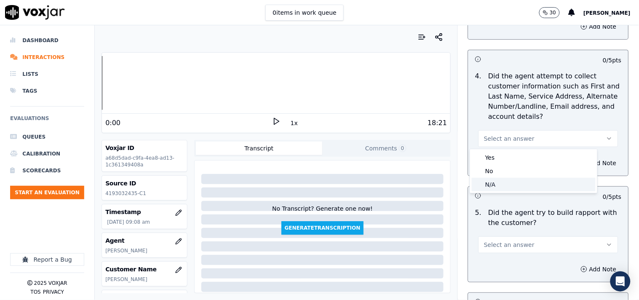
click at [504, 188] on div "N/A" at bounding box center [534, 184] width 124 height 13
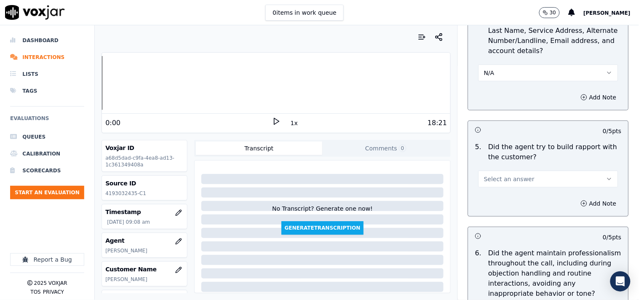
scroll to position [936, 0]
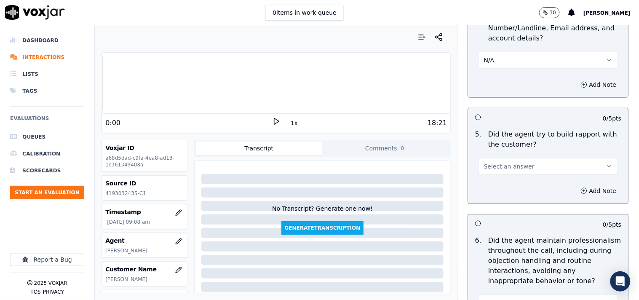
click at [500, 163] on span "Select an answer" at bounding box center [509, 166] width 51 height 8
click at [504, 196] on div "No" at bounding box center [534, 198] width 124 height 13
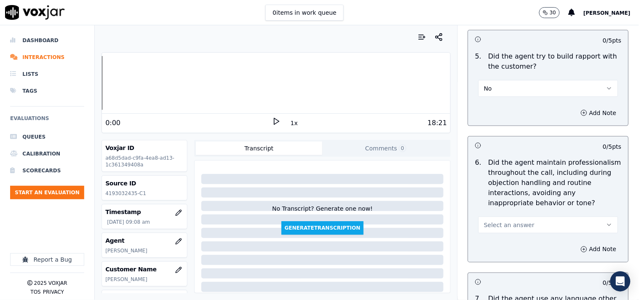
click at [504, 82] on button "No" at bounding box center [548, 88] width 140 height 17
click at [500, 103] on div "Yes" at bounding box center [534, 107] width 124 height 13
click at [494, 222] on span "Select an answer" at bounding box center [509, 225] width 51 height 8
click at [491, 247] on div "Yes" at bounding box center [534, 243] width 124 height 13
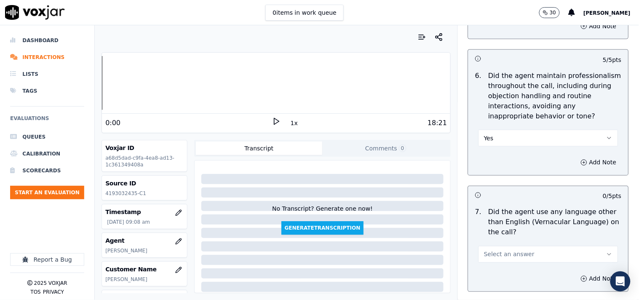
scroll to position [1169, 0]
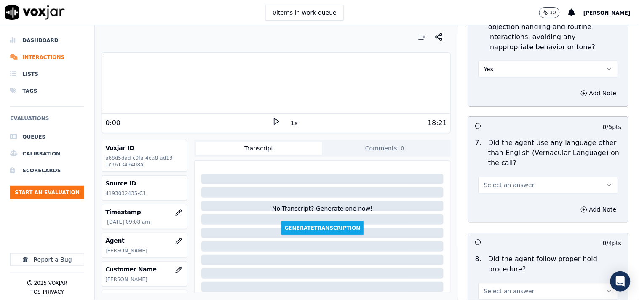
drag, startPoint x: 504, startPoint y: 179, endPoint x: 502, endPoint y: 188, distance: 8.9
click at [503, 181] on button "Select an answer" at bounding box center [548, 185] width 140 height 17
click at [494, 218] on div "No" at bounding box center [534, 217] width 124 height 13
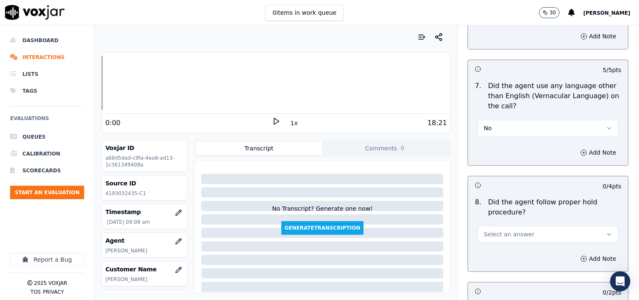
scroll to position [1248, 0]
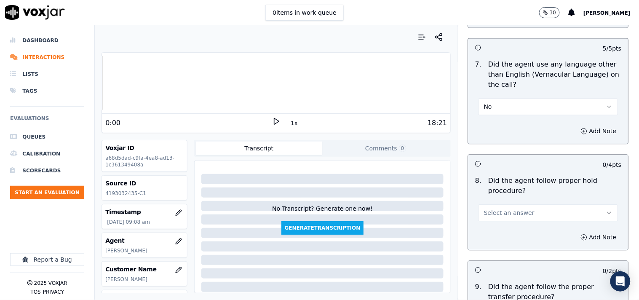
drag, startPoint x: 502, startPoint y: 217, endPoint x: 500, endPoint y: 221, distance: 4.4
click at [502, 216] on span "Select an answer" at bounding box center [509, 213] width 51 height 8
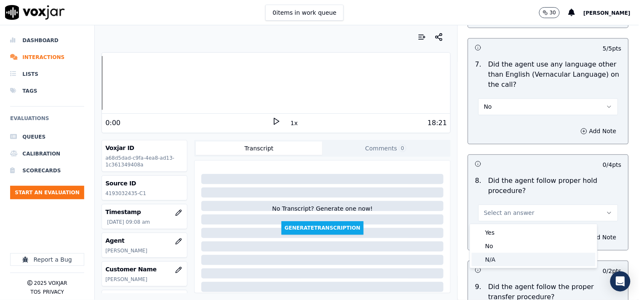
click at [494, 257] on div "N/A" at bounding box center [534, 259] width 124 height 13
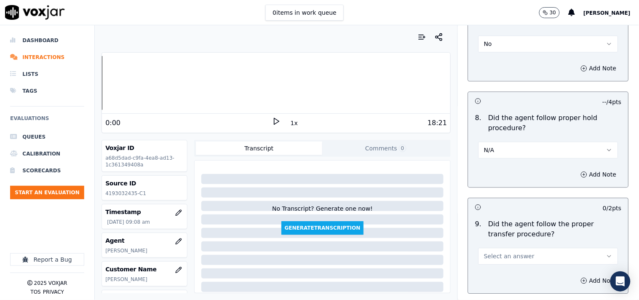
scroll to position [1404, 0]
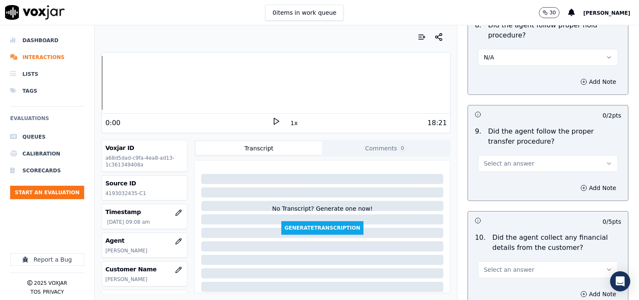
click at [491, 166] on span "Select an answer" at bounding box center [509, 163] width 51 height 8
click at [492, 182] on div "Yes" at bounding box center [534, 182] width 124 height 13
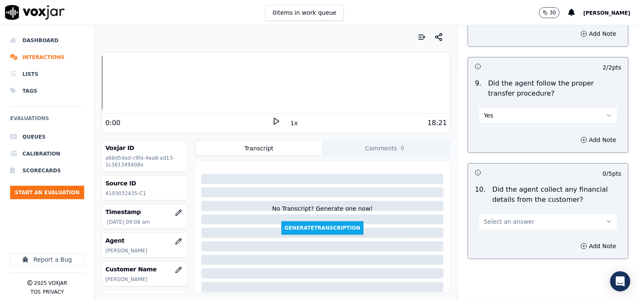
scroll to position [1481, 0]
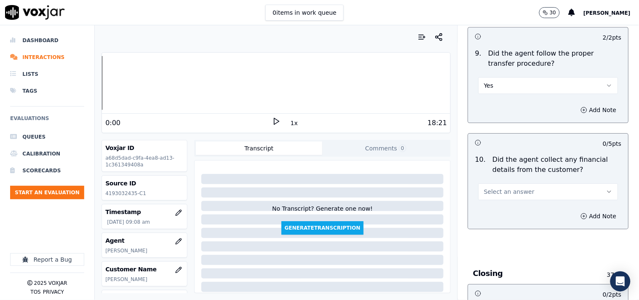
click at [500, 190] on span "Select an answer" at bounding box center [509, 191] width 51 height 8
click at [499, 218] on div "No" at bounding box center [534, 224] width 124 height 13
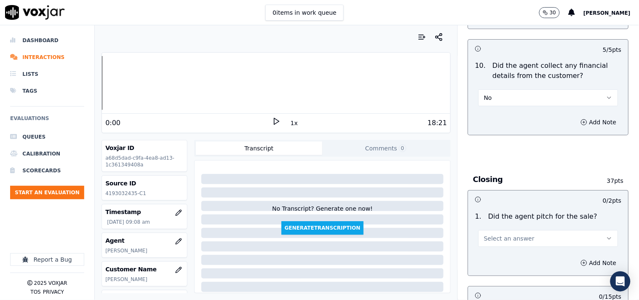
scroll to position [1637, 0]
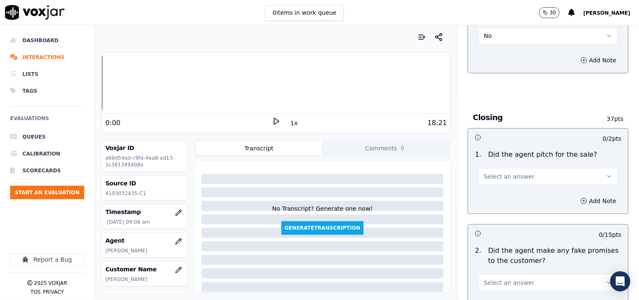
click at [498, 184] on button "Select an answer" at bounding box center [548, 176] width 140 height 17
click at [497, 196] on div "Yes" at bounding box center [534, 195] width 124 height 13
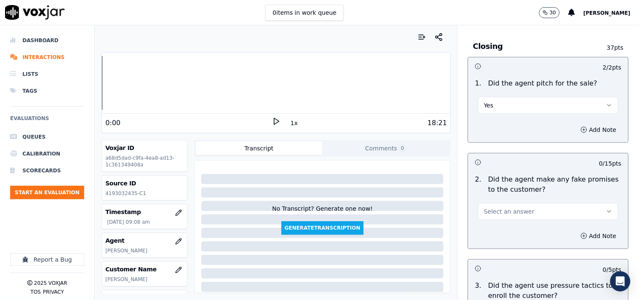
scroll to position [1793, 0]
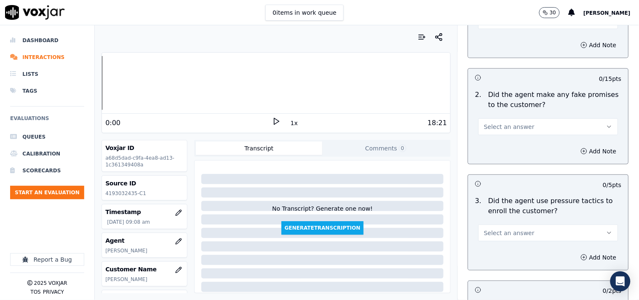
click at [499, 115] on div "Select an answer" at bounding box center [548, 122] width 153 height 25
click at [502, 125] on span "Select an answer" at bounding box center [509, 127] width 51 height 8
click at [502, 160] on div "No" at bounding box center [534, 159] width 124 height 13
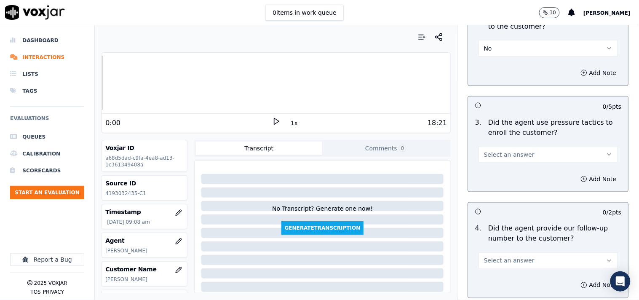
click at [494, 153] on span "Select an answer" at bounding box center [509, 154] width 51 height 8
click at [497, 186] on div "No" at bounding box center [534, 187] width 124 height 13
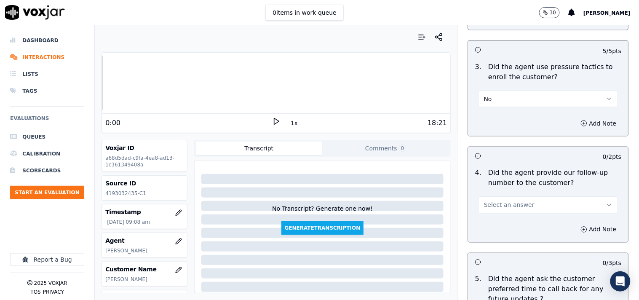
scroll to position [1950, 0]
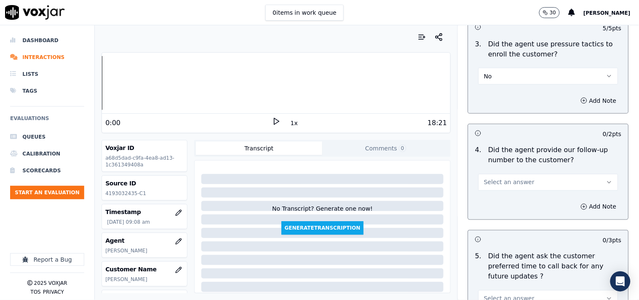
drag, startPoint x: 502, startPoint y: 182, endPoint x: 501, endPoint y: 190, distance: 7.2
click at [502, 183] on span "Select an answer" at bounding box center [509, 182] width 51 height 8
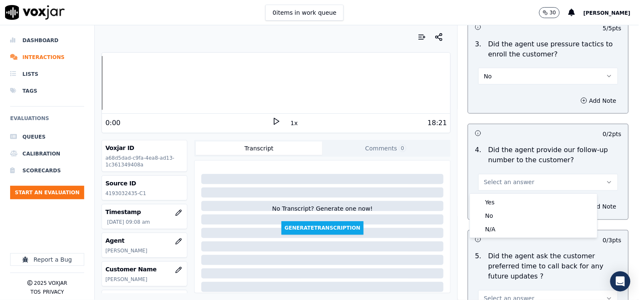
click at [495, 259] on p "Did the agent ask the customer preferred time to call back for any future updat…" at bounding box center [554, 266] width 133 height 30
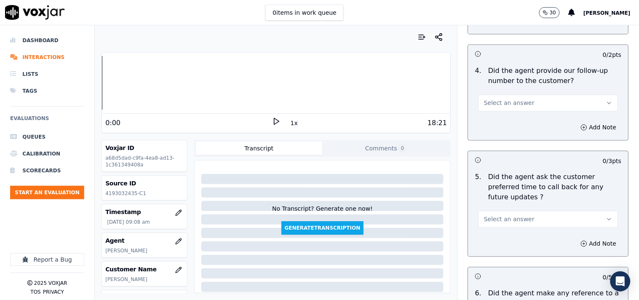
scroll to position [2106, 0]
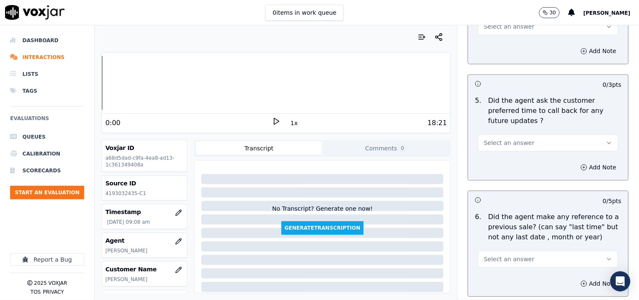
click at [498, 139] on button "Select an answer" at bounding box center [548, 142] width 140 height 17
click at [499, 179] on div "N/A" at bounding box center [534, 179] width 124 height 13
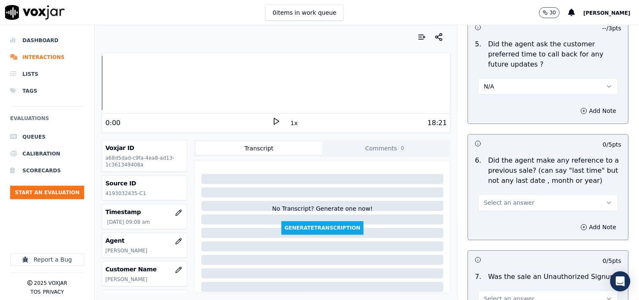
scroll to position [2183, 0]
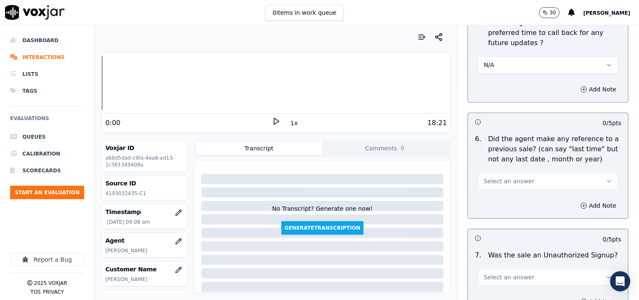
click at [502, 177] on span "Select an answer" at bounding box center [509, 181] width 51 height 8
click at [499, 203] on div "No" at bounding box center [534, 204] width 124 height 13
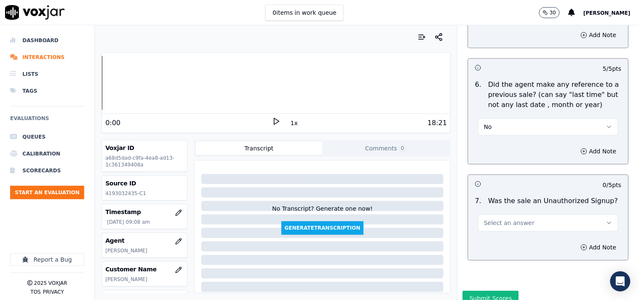
scroll to position [2260, 0]
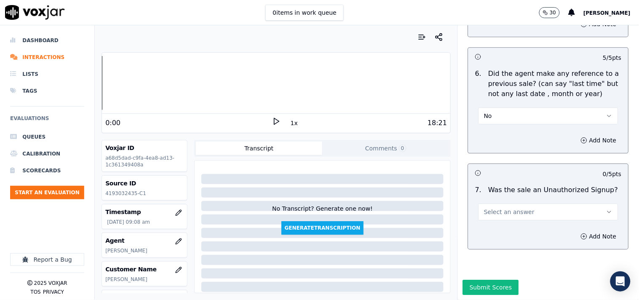
drag, startPoint x: 495, startPoint y: 186, endPoint x: 495, endPoint y: 195, distance: 8.8
click at [495, 203] on button "Select an answer" at bounding box center [548, 211] width 140 height 17
click at [489, 224] on div "No" at bounding box center [534, 223] width 124 height 13
drag, startPoint x: 577, startPoint y: 222, endPoint x: 566, endPoint y: 224, distance: 10.9
click at [566, 224] on div "Add Note" at bounding box center [548, 236] width 160 height 25
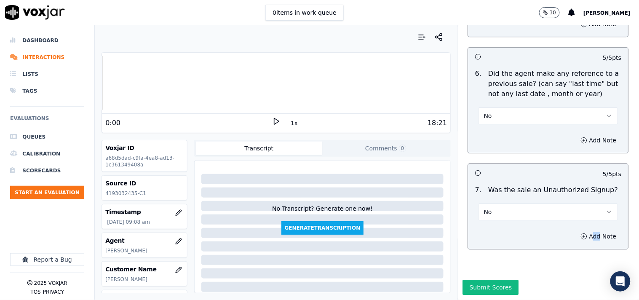
click at [575, 233] on icon "button" at bounding box center [584, 236] width 7 height 7
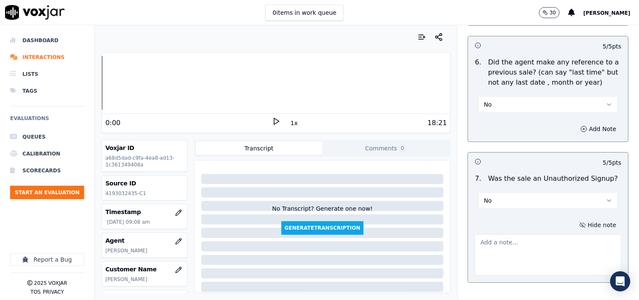
click at [475, 234] on textarea at bounding box center [548, 254] width 147 height 41
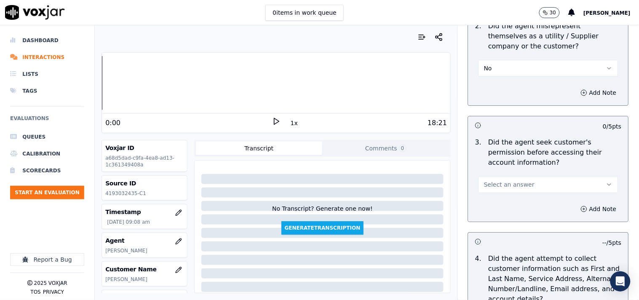
drag, startPoint x: 487, startPoint y: 182, endPoint x: 487, endPoint y: 190, distance: 8.8
click at [487, 183] on span "Select an answer" at bounding box center [509, 184] width 51 height 8
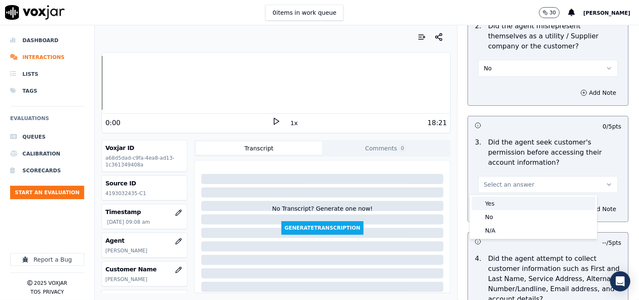
click at [487, 203] on div "Yes" at bounding box center [534, 203] width 124 height 13
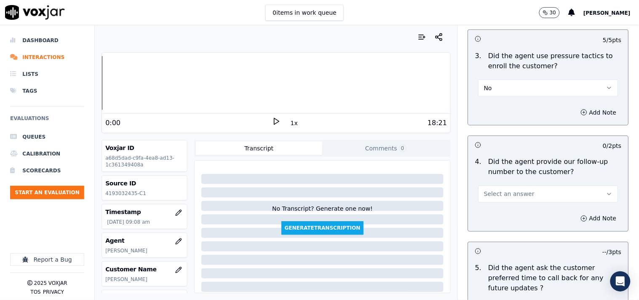
scroll to position [1915, 0]
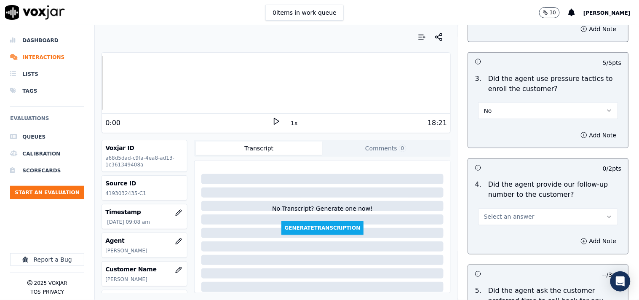
click at [498, 222] on button "Select an answer" at bounding box center [548, 216] width 140 height 17
drag, startPoint x: 500, startPoint y: 238, endPoint x: 575, endPoint y: 235, distance: 75.0
click at [500, 238] on div "Yes" at bounding box center [534, 236] width 124 height 13
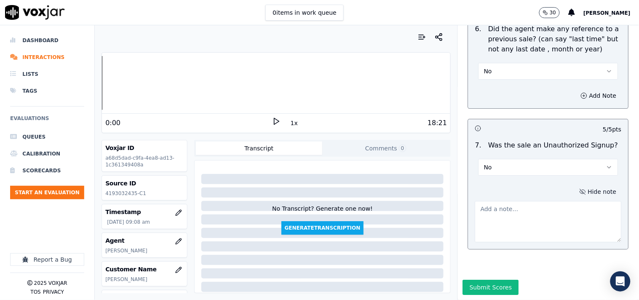
drag, startPoint x: 486, startPoint y: 205, endPoint x: 381, endPoint y: 111, distance: 141.1
click at [486, 205] on textarea at bounding box center [548, 221] width 147 height 41
click at [547, 201] on textarea at bounding box center [548, 221] width 147 height 41
paste textarea "Vincent called the cx and pitched for the Elec, "You're talking to Anthony, sir…"
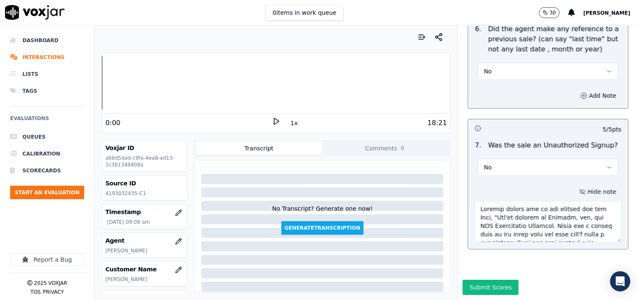
scroll to position [224, 0]
type textarea "Vincent called the cx and pitched for the Elec, "You're talking to Anthony, sir…"
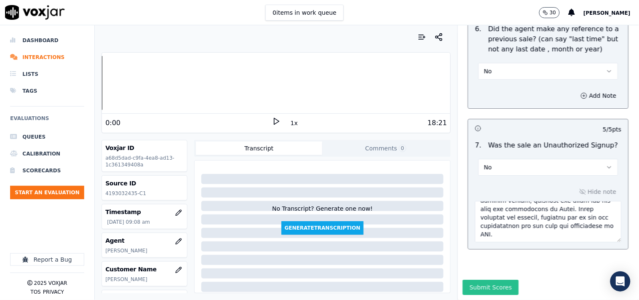
drag, startPoint x: 478, startPoint y: 275, endPoint x: 481, endPoint y: 270, distance: 6.3
click at [478, 270] on div "Submit Scores" at bounding box center [548, 290] width 181 height 20
click at [481, 270] on button "Submit Scores" at bounding box center [491, 287] width 56 height 15
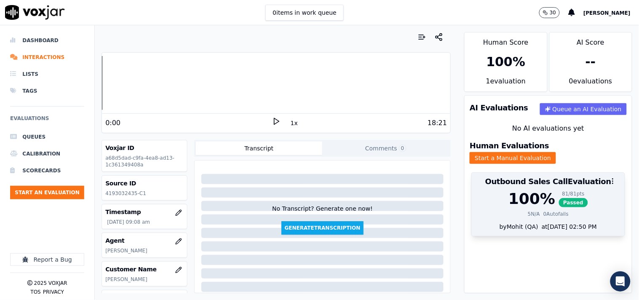
click at [560, 198] on span "Passed" at bounding box center [573, 202] width 29 height 9
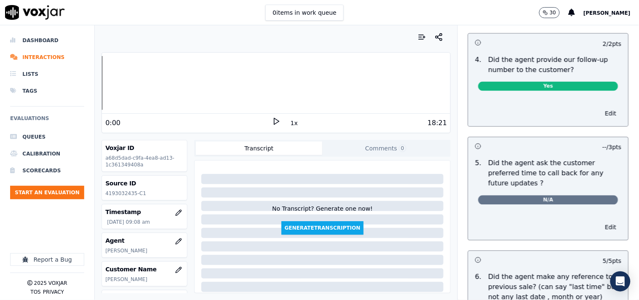
scroll to position [2234, 0]
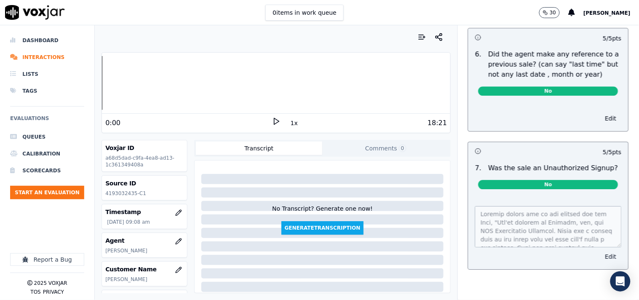
drag, startPoint x: 592, startPoint y: 236, endPoint x: 563, endPoint y: 221, distance: 32.2
click at [575, 251] on button "Edit" at bounding box center [610, 257] width 21 height 12
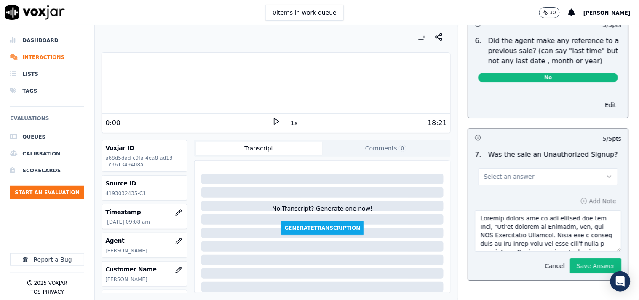
click at [562, 224] on textarea at bounding box center [548, 230] width 147 height 41
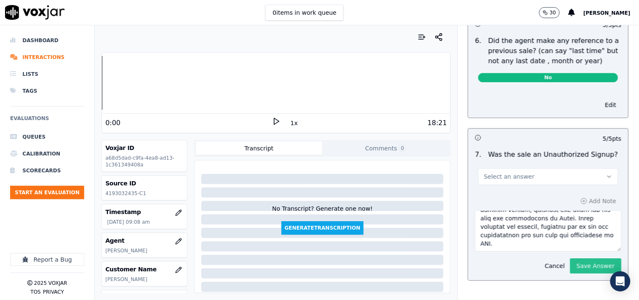
drag, startPoint x: 581, startPoint y: 262, endPoint x: 551, endPoint y: 205, distance: 64.1
click at [575, 261] on button "Save Answer" at bounding box center [595, 265] width 51 height 15
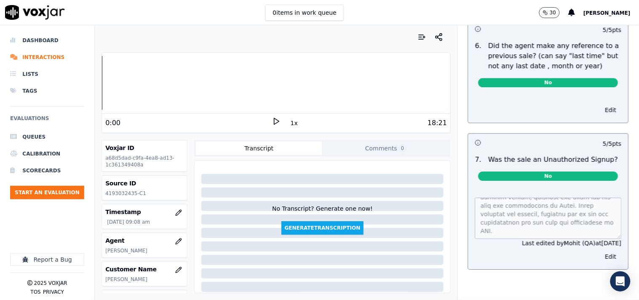
drag, startPoint x: 68, startPoint y: 215, endPoint x: 67, endPoint y: 205, distance: 10.5
click at [67, 215] on div "Dashboard Interactions Lists Tags Evaluations Queues Calibration Scorecards Sta…" at bounding box center [47, 131] width 74 height 198
click at [64, 195] on button "Start an Evaluation" at bounding box center [47, 192] width 74 height 13
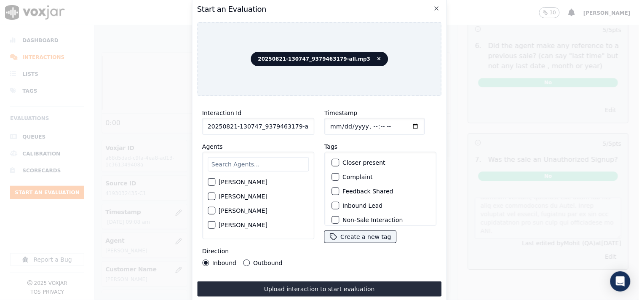
scroll to position [0, 5]
drag, startPoint x: 291, startPoint y: 127, endPoint x: 310, endPoint y: 129, distance: 19.1
click at [310, 129] on input "20250821-130747_9379463179-all.mp3" at bounding box center [258, 126] width 112 height 17
type input "20250821-130747_9379463179-C1"
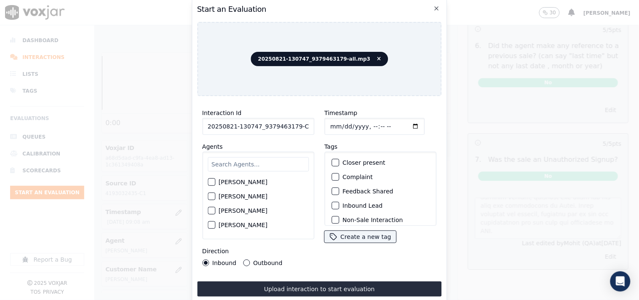
click at [404, 123] on input "Timestamp" at bounding box center [374, 126] width 100 height 17
type input "2025-09-12T09:27"
click at [238, 162] on input "text" at bounding box center [258, 164] width 101 height 14
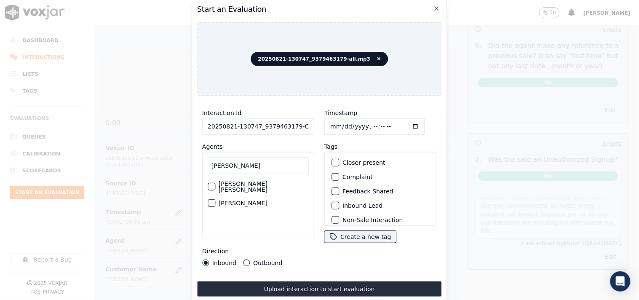
type input "sam"
drag, startPoint x: 216, startPoint y: 196, endPoint x: 232, endPoint y: 196, distance: 16.4
click at [215, 196] on div "Sam Lakra" at bounding box center [258, 203] width 101 height 14
click at [213, 200] on div "button" at bounding box center [211, 203] width 6 height 6
click at [336, 159] on div "Closer present" at bounding box center [380, 162] width 104 height 14
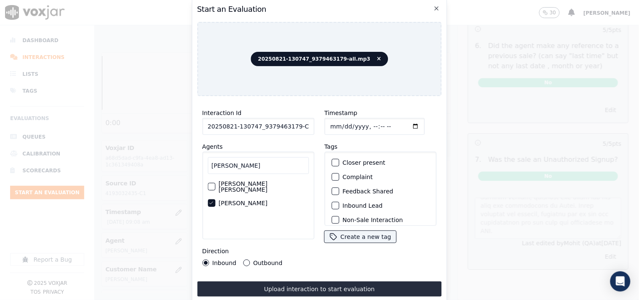
click at [332, 160] on div "button" at bounding box center [335, 163] width 6 height 6
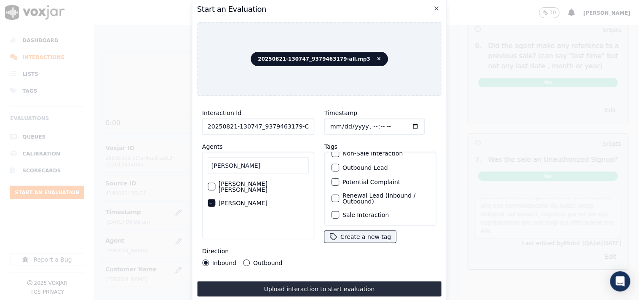
click at [333, 212] on div "button" at bounding box center [335, 215] width 6 height 6
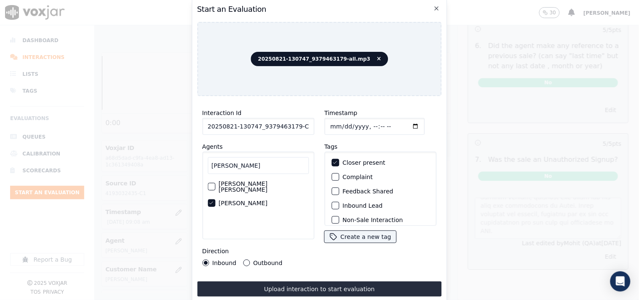
click at [334, 205] on div "button" at bounding box center [335, 206] width 6 height 6
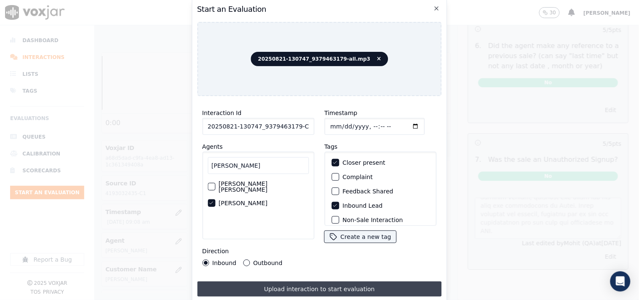
click at [354, 270] on button "Upload interaction to start evaluation" at bounding box center [319, 288] width 245 height 15
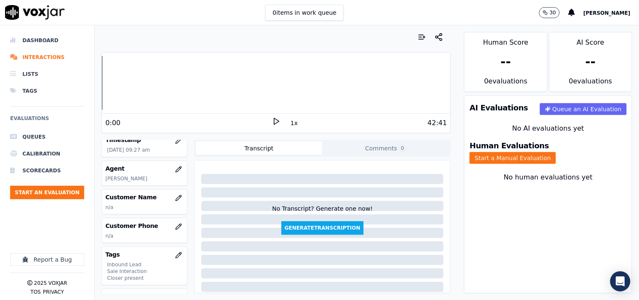
scroll to position [78, 0]
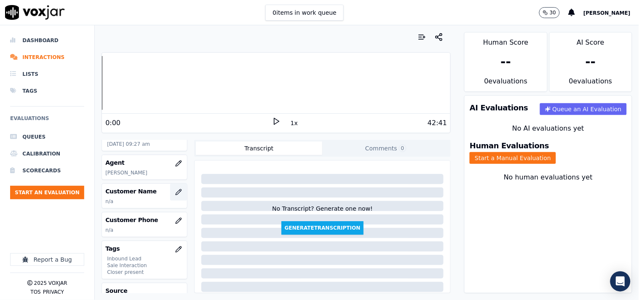
click at [175, 190] on icon "button" at bounding box center [178, 192] width 7 height 7
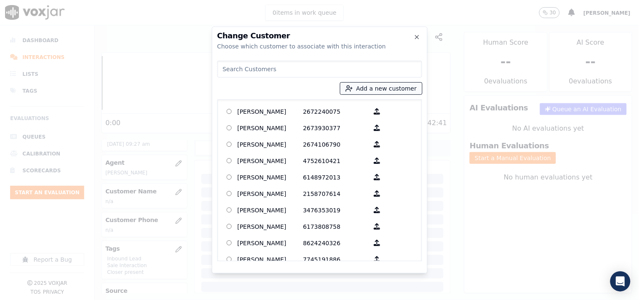
click at [369, 90] on button "Add a new customer" at bounding box center [381, 89] width 82 height 12
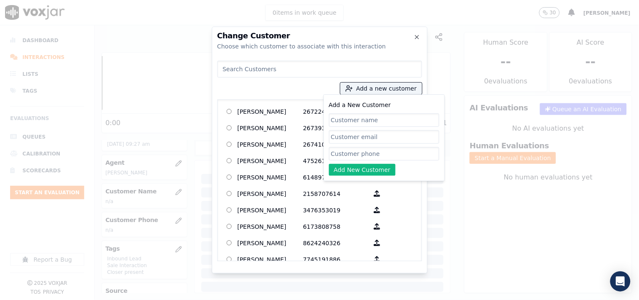
click at [363, 115] on input "Add a New Customer" at bounding box center [384, 119] width 110 height 13
type input "[PERSON_NAME]"
click at [355, 152] on input "Add a New Customer" at bounding box center [384, 153] width 110 height 13
paste input "9379463179"
type input "9379463179"
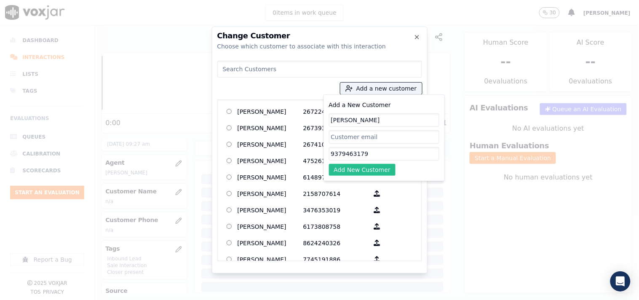
click at [350, 169] on button "Add New Customer" at bounding box center [362, 170] width 67 height 12
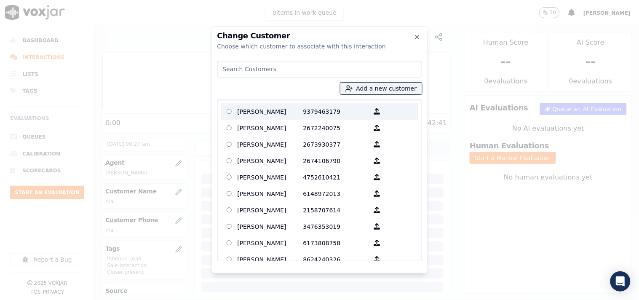
click at [281, 110] on p "[PERSON_NAME]" at bounding box center [271, 111] width 66 height 13
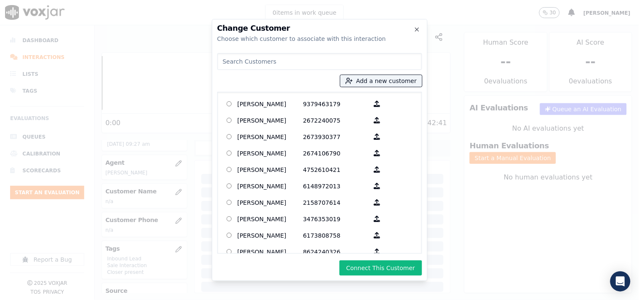
click at [401, 263] on button "Connect This Customer" at bounding box center [380, 267] width 82 height 15
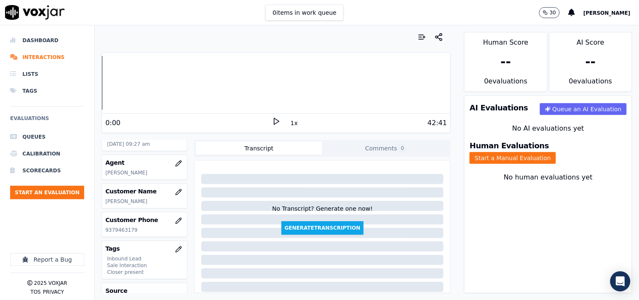
click at [554, 152] on button "Start a Manual Evaluation" at bounding box center [513, 158] width 86 height 12
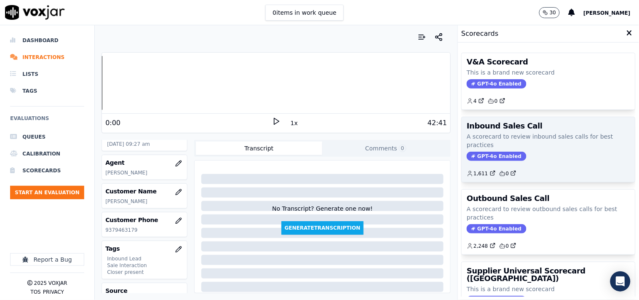
click at [482, 152] on span "GPT-4o Enabled" at bounding box center [496, 156] width 59 height 9
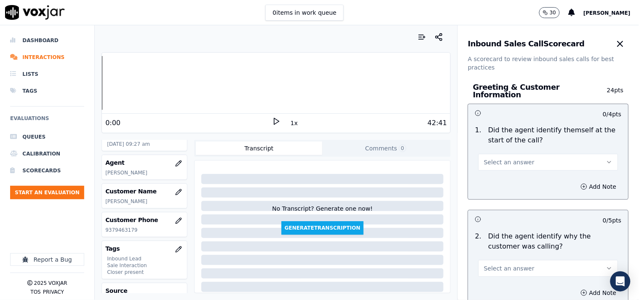
click at [501, 145] on div "Select an answer" at bounding box center [548, 157] width 153 height 25
click at [500, 154] on button "Select an answer" at bounding box center [548, 162] width 140 height 17
click at [501, 174] on div "Yes" at bounding box center [534, 176] width 124 height 13
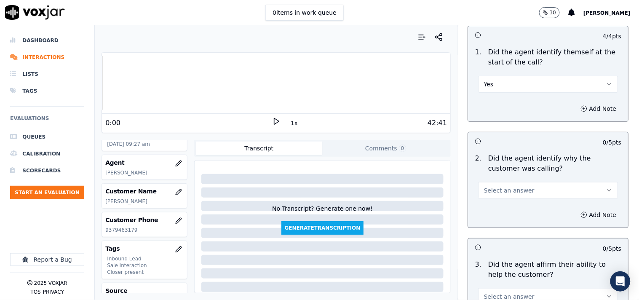
click at [504, 187] on span "Select an answer" at bounding box center [509, 190] width 51 height 8
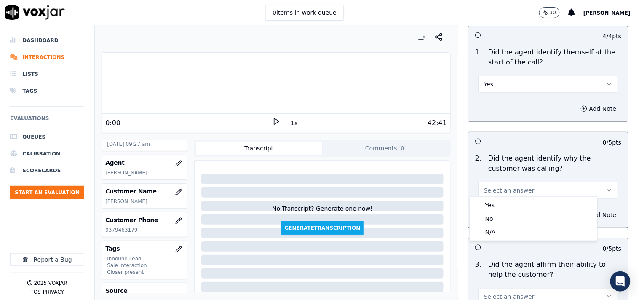
click at [504, 201] on div "Yes" at bounding box center [534, 204] width 124 height 13
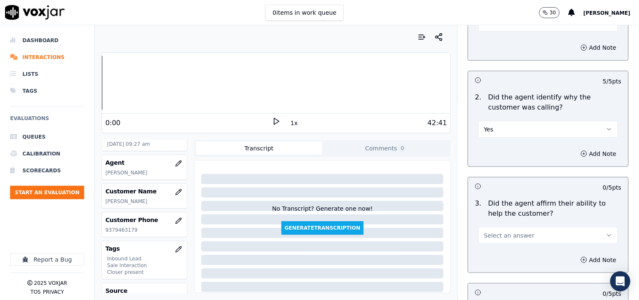
scroll to position [234, 0]
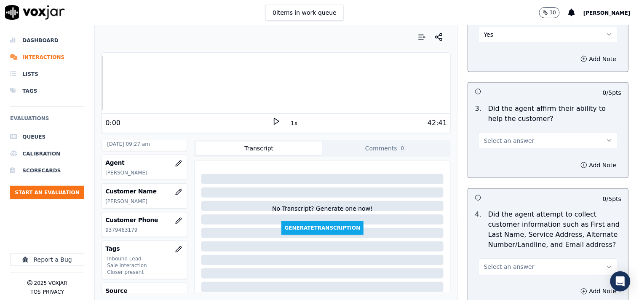
click at [496, 138] on span "Select an answer" at bounding box center [509, 140] width 51 height 8
click at [497, 158] on div "Yes" at bounding box center [534, 155] width 124 height 13
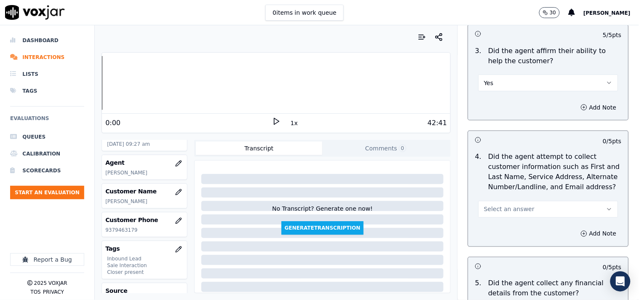
scroll to position [312, 0]
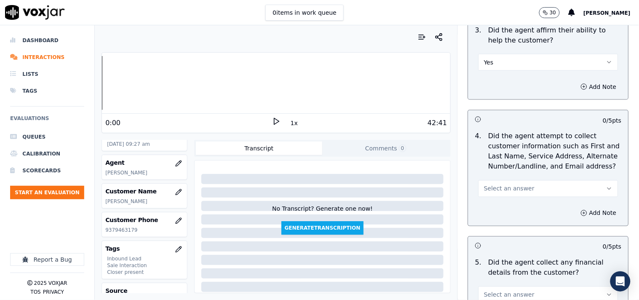
click at [504, 186] on span "Select an answer" at bounding box center [509, 188] width 51 height 8
click at [498, 205] on div "Yes" at bounding box center [534, 203] width 124 height 13
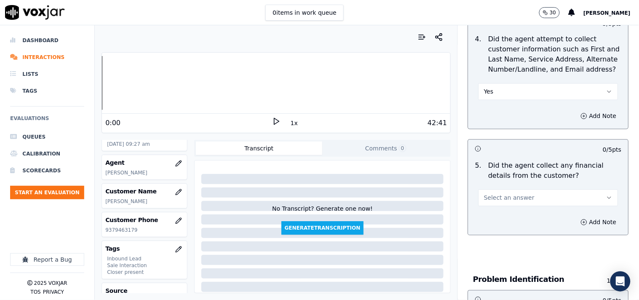
scroll to position [468, 0]
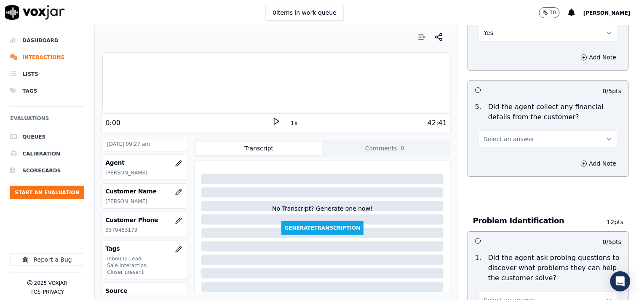
click at [503, 141] on button "Select an answer" at bounding box center [548, 139] width 140 height 17
click at [502, 163] on div "No" at bounding box center [534, 167] width 124 height 13
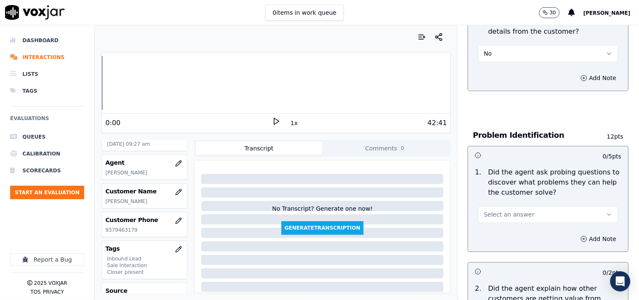
scroll to position [624, 0]
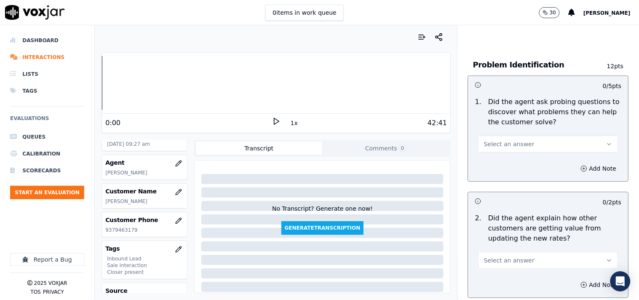
click at [503, 140] on span "Select an answer" at bounding box center [509, 144] width 51 height 8
click at [498, 157] on div "Yes" at bounding box center [534, 158] width 124 height 13
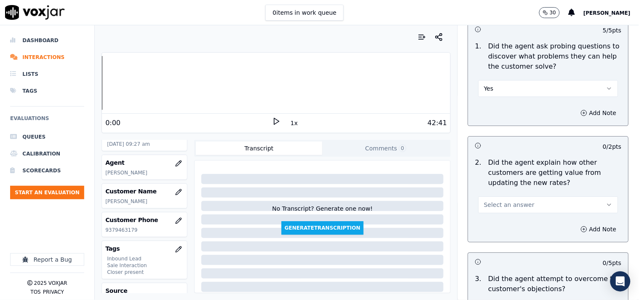
scroll to position [702, 0]
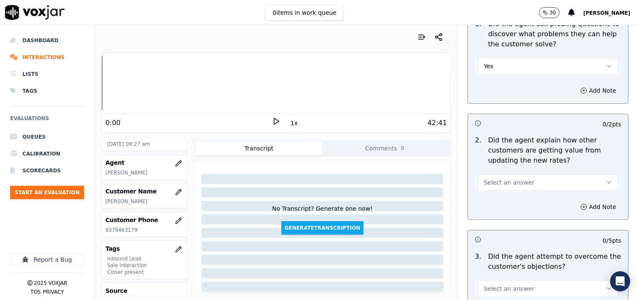
click at [501, 165] on div "Select an answer" at bounding box center [548, 177] width 153 height 25
click at [501, 181] on span "Select an answer" at bounding box center [509, 182] width 51 height 8
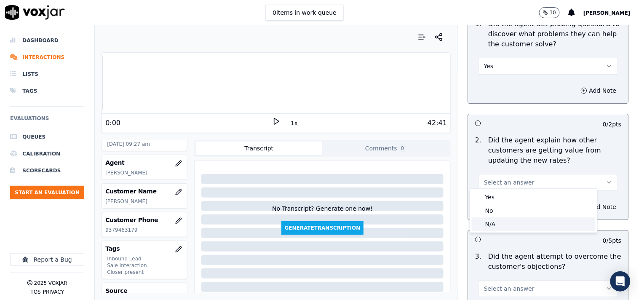
click at [499, 220] on div "N/A" at bounding box center [534, 223] width 124 height 13
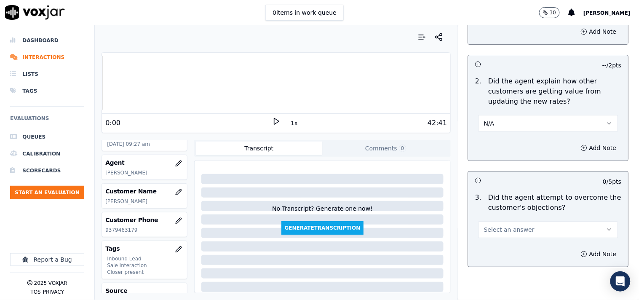
scroll to position [780, 0]
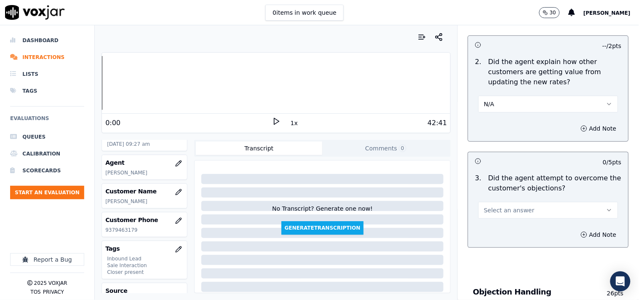
click at [497, 206] on span "Select an answer" at bounding box center [509, 210] width 51 height 8
click at [500, 245] on div "No" at bounding box center [534, 238] width 124 height 13
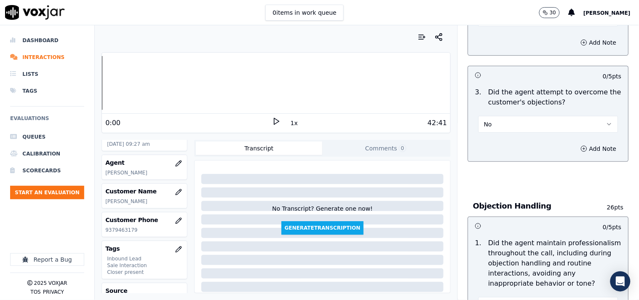
scroll to position [936, 0]
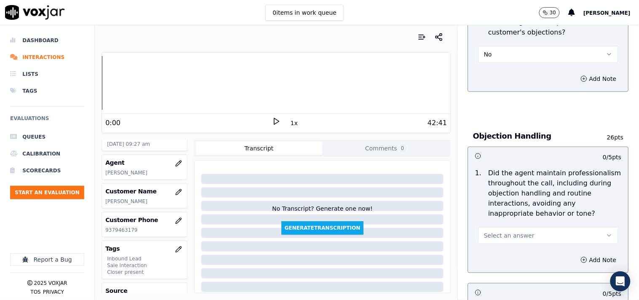
click at [489, 55] on button "No" at bounding box center [548, 54] width 140 height 17
click at [496, 86] on div "No" at bounding box center [534, 82] width 124 height 13
click at [496, 48] on button "No" at bounding box center [548, 54] width 140 height 17
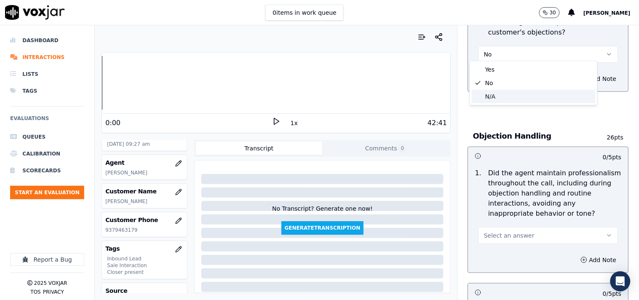
click at [498, 94] on div "N/A" at bounding box center [534, 96] width 124 height 13
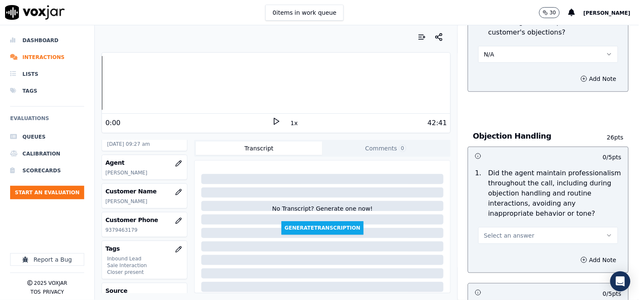
click at [504, 225] on div "Select an answer" at bounding box center [548, 234] width 140 height 19
click at [500, 232] on span "Select an answer" at bounding box center [509, 235] width 51 height 8
click at [499, 253] on div "Yes" at bounding box center [534, 250] width 124 height 13
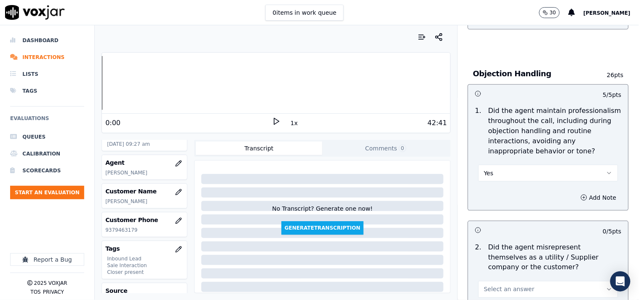
scroll to position [1092, 0]
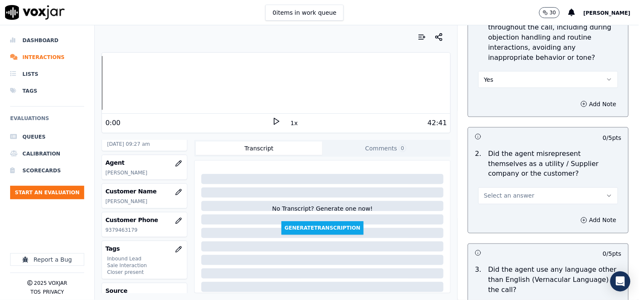
click at [504, 192] on span "Select an answer" at bounding box center [509, 196] width 51 height 8
click at [499, 228] on div "No" at bounding box center [534, 224] width 124 height 13
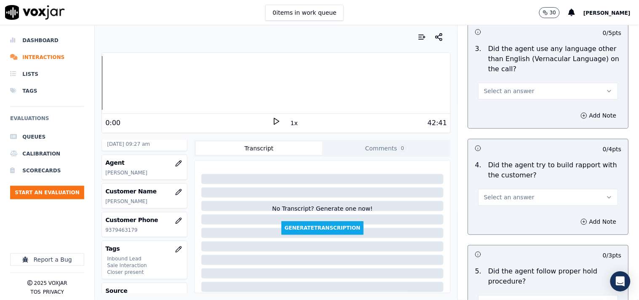
scroll to position [1325, 0]
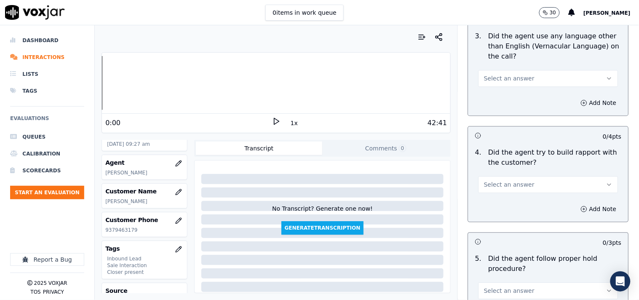
click at [507, 180] on span "Select an answer" at bounding box center [509, 184] width 51 height 8
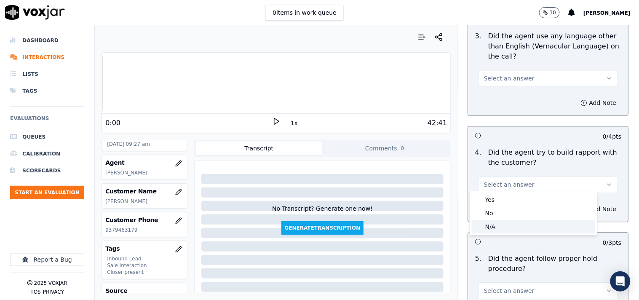
click at [502, 225] on div "N/A" at bounding box center [534, 226] width 124 height 13
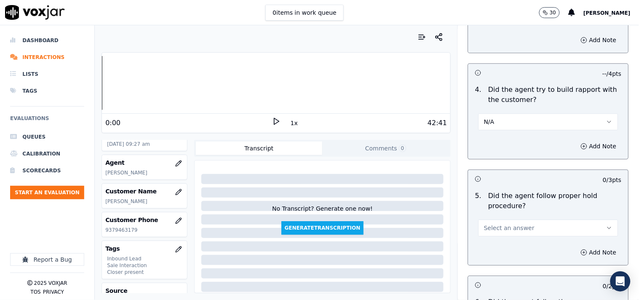
scroll to position [1481, 0]
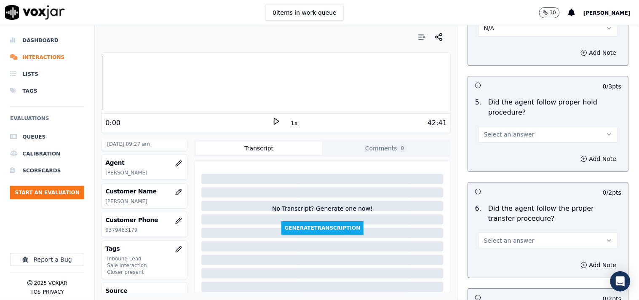
click at [502, 130] on span "Select an answer" at bounding box center [509, 134] width 51 height 8
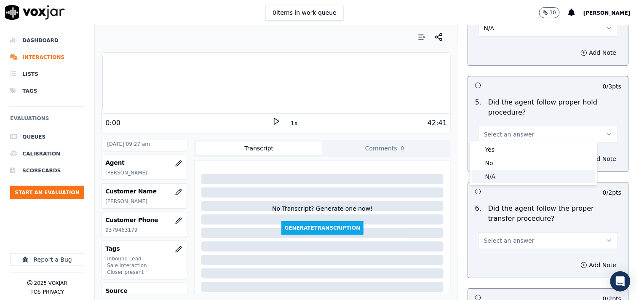
click at [500, 180] on div "N/A" at bounding box center [534, 176] width 124 height 13
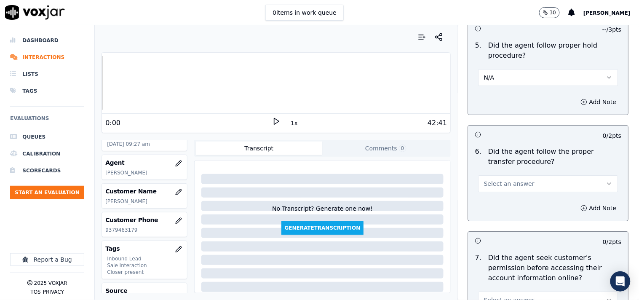
scroll to position [1559, 0]
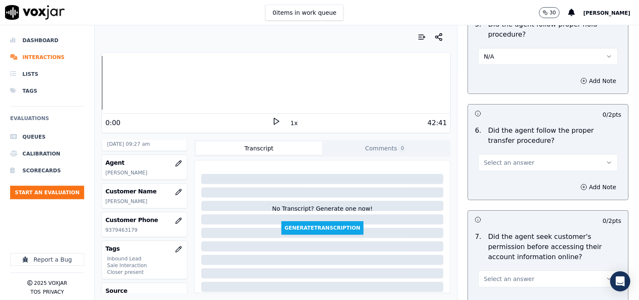
click at [502, 159] on span "Select an answer" at bounding box center [509, 162] width 51 height 8
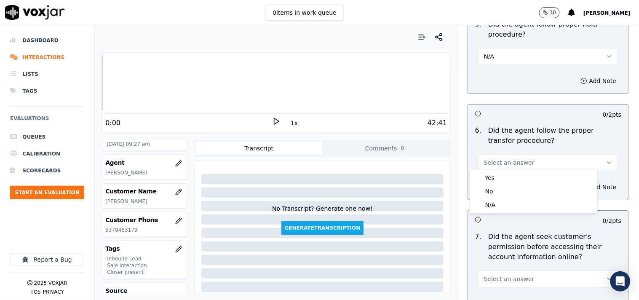
click at [502, 176] on div "Yes" at bounding box center [534, 177] width 124 height 13
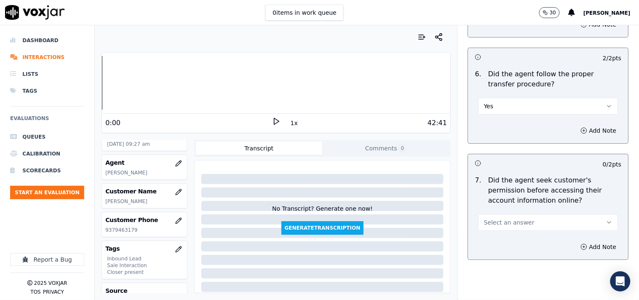
scroll to position [1637, 0]
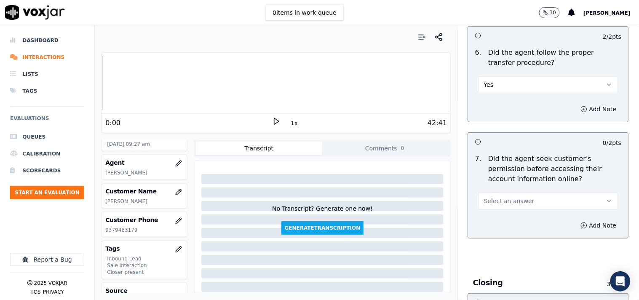
click at [500, 198] on span "Select an answer" at bounding box center [509, 201] width 51 height 8
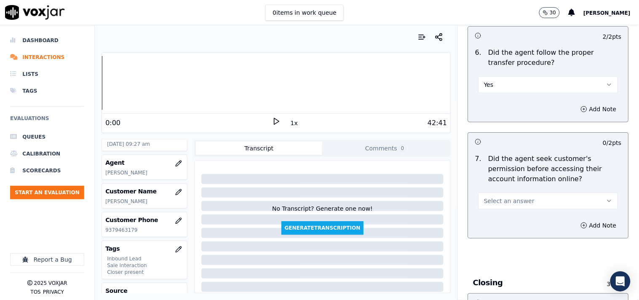
click at [500, 201] on button "Select an answer" at bounding box center [548, 200] width 140 height 17
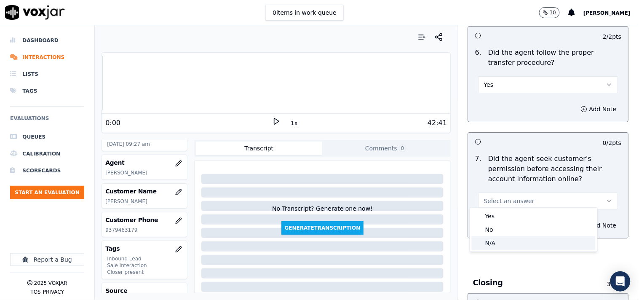
click at [502, 241] on div "N/A" at bounding box center [534, 242] width 124 height 13
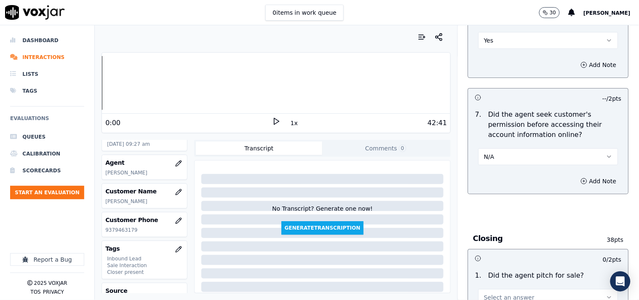
scroll to position [1793, 0]
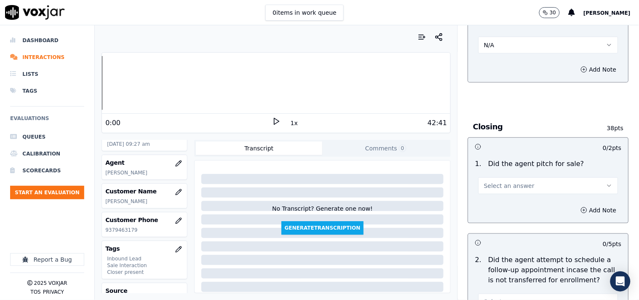
drag, startPoint x: 498, startPoint y: 190, endPoint x: 498, endPoint y: 199, distance: 9.3
click at [499, 187] on div "1 . Did the agent pitch for sale? Select an answer" at bounding box center [548, 176] width 160 height 42
click at [498, 201] on div "Add Note" at bounding box center [548, 210] width 160 height 25
drag, startPoint x: 500, startPoint y: 182, endPoint x: 502, endPoint y: 188, distance: 6.1
click at [500, 183] on span "Select an answer" at bounding box center [509, 186] width 51 height 8
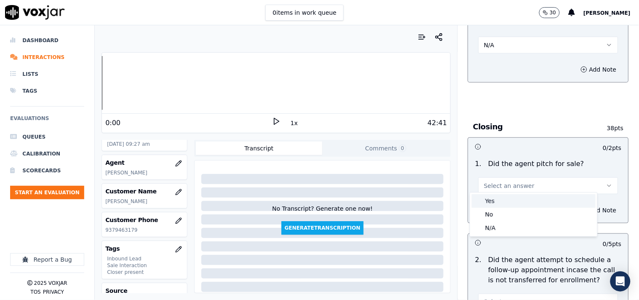
click at [500, 201] on div "Yes" at bounding box center [534, 200] width 124 height 13
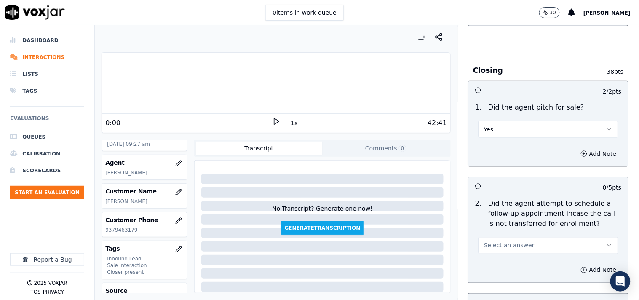
scroll to position [1871, 0]
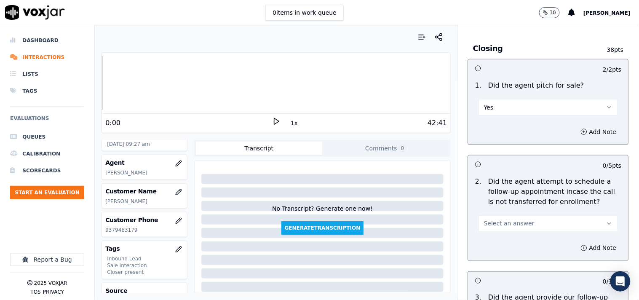
click at [508, 219] on span "Select an answer" at bounding box center [509, 223] width 51 height 8
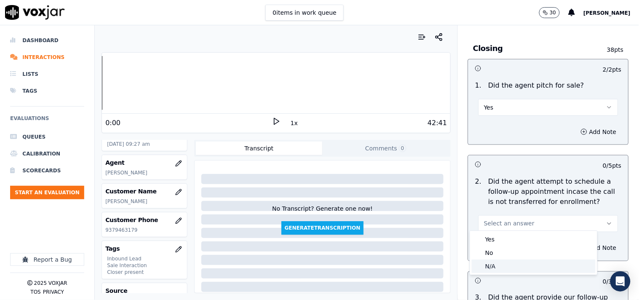
click at [504, 260] on div "N/A" at bounding box center [534, 265] width 124 height 13
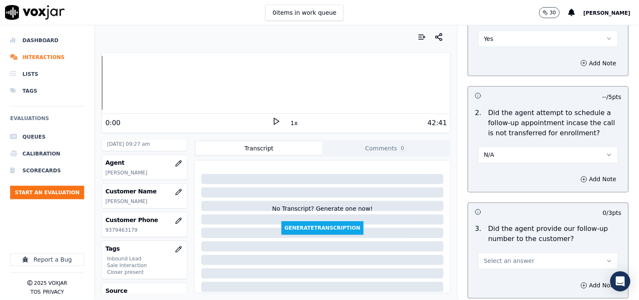
scroll to position [2106, 0]
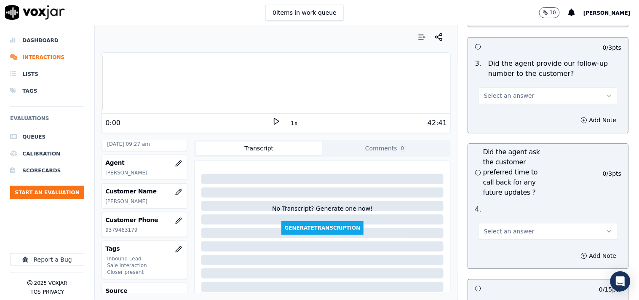
click at [503, 85] on div "Select an answer" at bounding box center [548, 94] width 140 height 19
click at [500, 97] on button "Select an answer" at bounding box center [548, 95] width 140 height 17
click at [502, 110] on div "Yes" at bounding box center [534, 110] width 124 height 13
click at [504, 227] on span "Select an answer" at bounding box center [509, 231] width 51 height 8
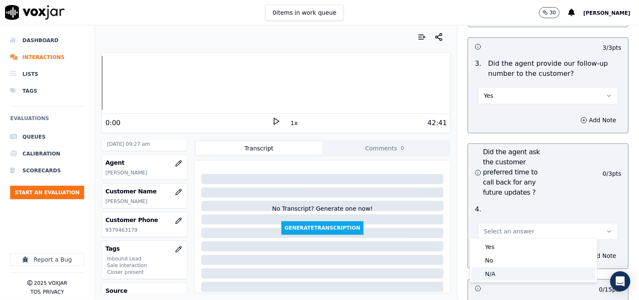
click at [503, 270] on div "N/A" at bounding box center [534, 273] width 124 height 13
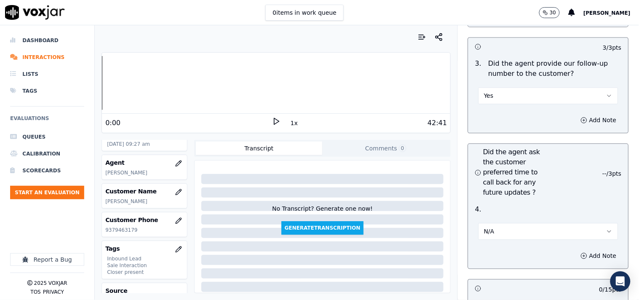
scroll to position [2261, 0]
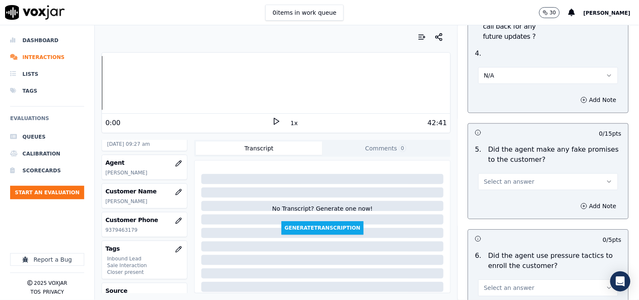
click at [499, 182] on span "Select an answer" at bounding box center [509, 181] width 51 height 8
click at [499, 208] on div "No" at bounding box center [534, 210] width 124 height 13
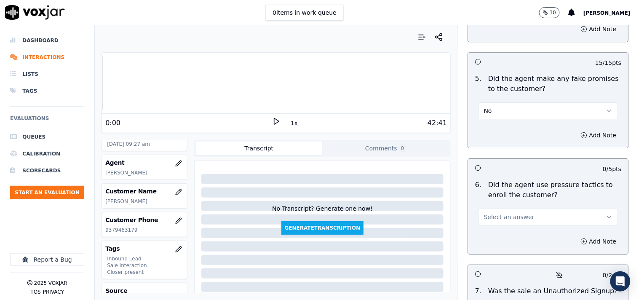
scroll to position [2418, 0]
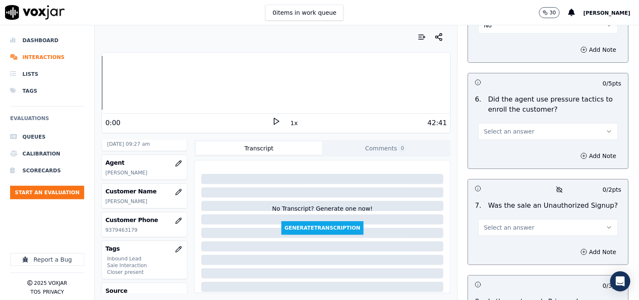
click at [500, 130] on span "Select an answer" at bounding box center [509, 131] width 51 height 8
click at [500, 155] on div "No" at bounding box center [534, 160] width 124 height 13
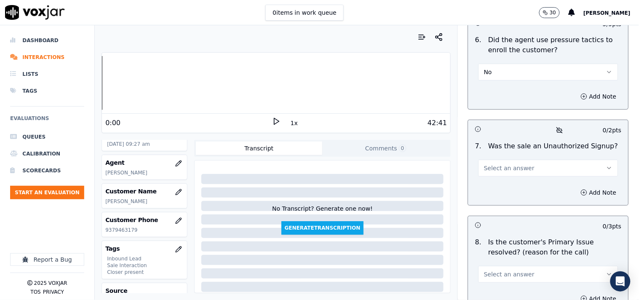
scroll to position [2495, 0]
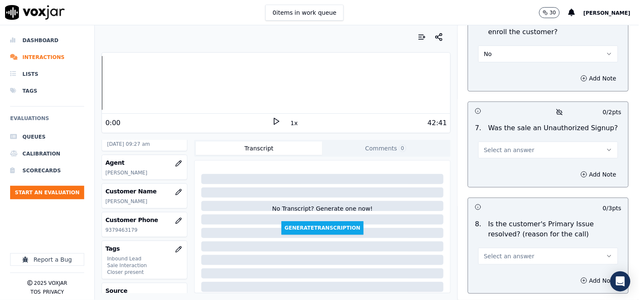
click at [500, 150] on span "Select an answer" at bounding box center [509, 150] width 51 height 8
click at [498, 177] on div "No" at bounding box center [534, 178] width 124 height 13
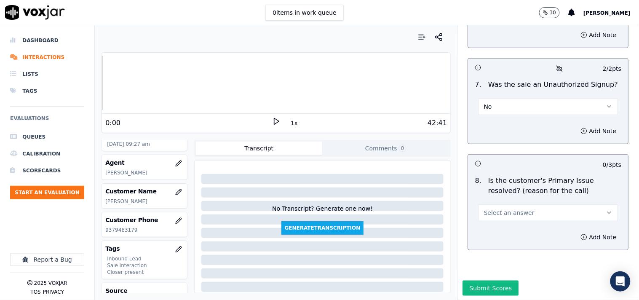
scroll to position [2557, 0]
drag, startPoint x: 499, startPoint y: 198, endPoint x: 499, endPoint y: 192, distance: 5.9
click at [499, 193] on div "8 . Is the customer's Primary Issue resolved? (reason for the call) Select an a…" at bounding box center [548, 197] width 160 height 52
drag, startPoint x: 499, startPoint y: 192, endPoint x: 502, endPoint y: 197, distance: 6.1
click at [500, 208] on span "Select an answer" at bounding box center [509, 212] width 51 height 8
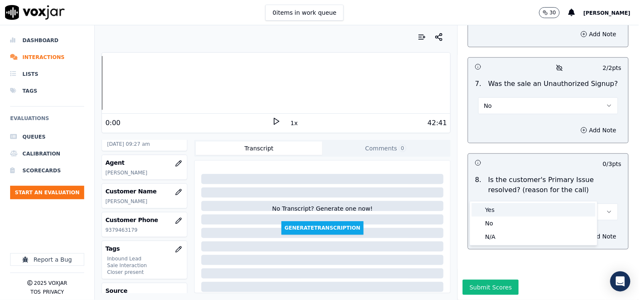
click at [502, 209] on div "Yes" at bounding box center [534, 209] width 124 height 13
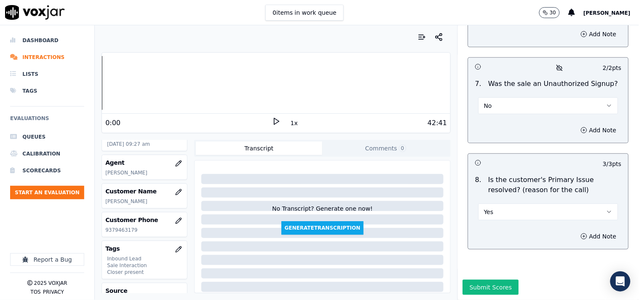
drag, startPoint x: 594, startPoint y: 213, endPoint x: 574, endPoint y: 222, distance: 22.0
click at [575, 230] on button "Add Note" at bounding box center [599, 236] width 46 height 12
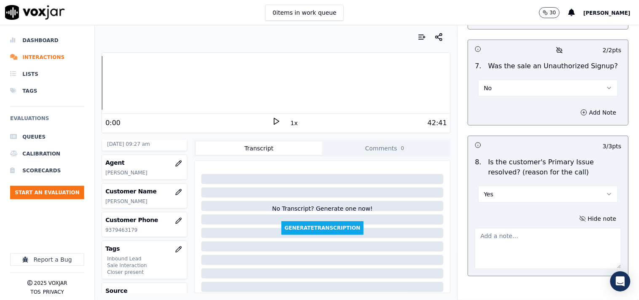
click at [496, 232] on textarea at bounding box center [548, 248] width 147 height 41
click at [528, 233] on textarea at bounding box center [548, 248] width 147 height 41
paste textarea "130747 - The cx called to start the new service. Sam confirmed the details and …"
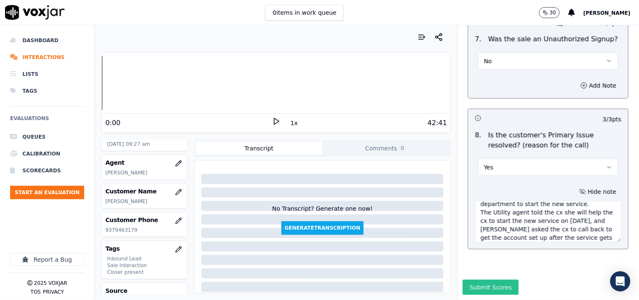
type textarea "130747 - The cx called to start the new service. Sam confirmed the details and …"
click at [485, 270] on button "Submit Scores" at bounding box center [491, 287] width 56 height 15
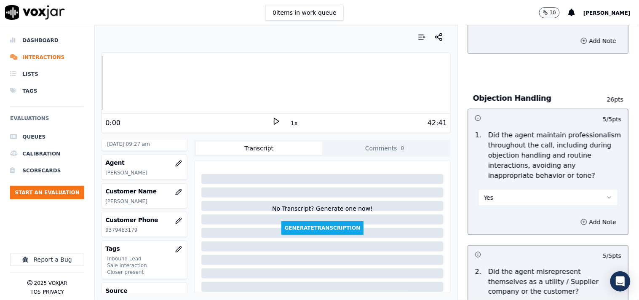
scroll to position [1207, 0]
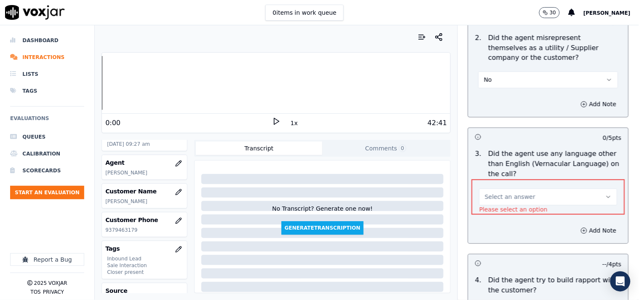
click at [516, 198] on button "Select an answer" at bounding box center [548, 197] width 138 height 17
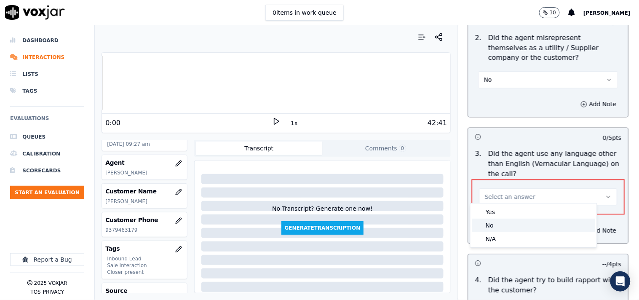
click at [504, 225] on div "No" at bounding box center [533, 225] width 123 height 13
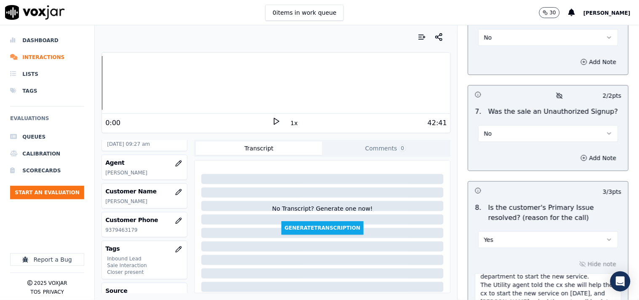
scroll to position [2602, 0]
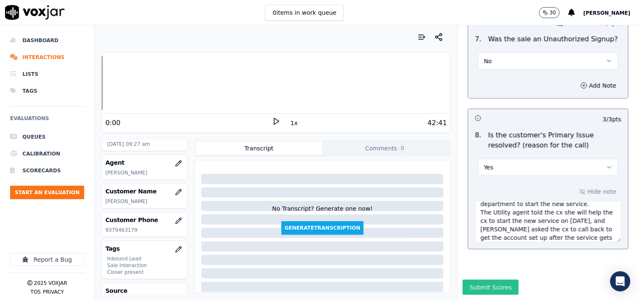
click at [500, 270] on button "Submit Scores" at bounding box center [491, 287] width 56 height 15
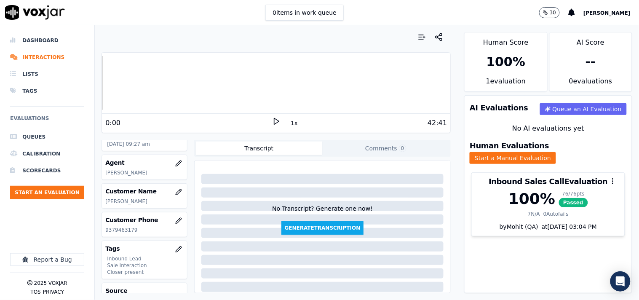
click at [125, 232] on p "9379463179" at bounding box center [144, 230] width 78 height 7
copy p "9379463179"
click at [50, 222] on div "Dashboard Interactions Lists Tags Evaluations Queues Calibration Scorecards Sta…" at bounding box center [47, 131] width 74 height 198
click at [58, 190] on button "Start an Evaluation" at bounding box center [47, 192] width 74 height 13
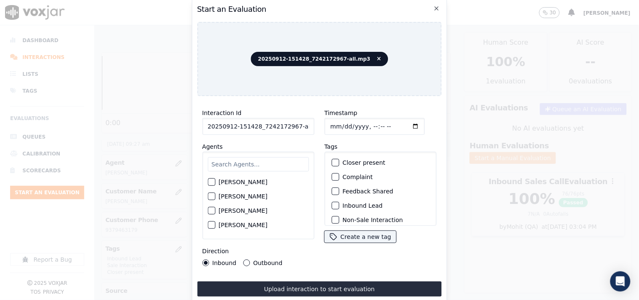
scroll to position [0, 5]
drag, startPoint x: 291, startPoint y: 125, endPoint x: 311, endPoint y: 132, distance: 21.3
click at [311, 132] on div "Interaction Id 20250912-151428_7242172967-all.mp3 Agents Harry Roy Aaron Biswas…" at bounding box center [258, 187] width 122 height 168
type input "20250912-151428_7242172967-C1"
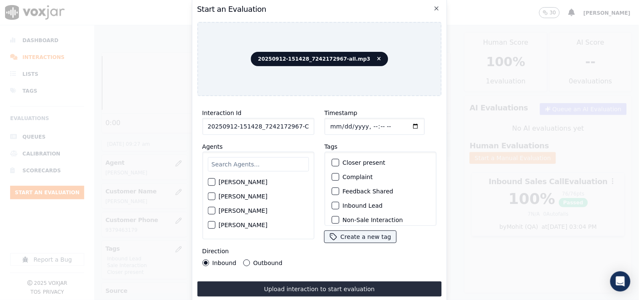
click at [399, 125] on input "Timestamp" at bounding box center [374, 126] width 100 height 17
type input "2025-09-12T09:52"
click at [224, 160] on input "text" at bounding box center [258, 164] width 101 height 14
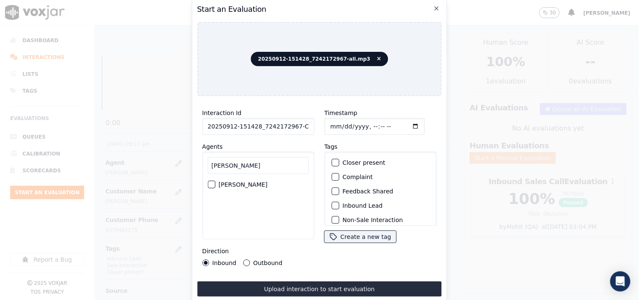
type input "janet"
drag, startPoint x: 212, startPoint y: 182, endPoint x: 318, endPoint y: 185, distance: 105.3
click at [213, 182] on div "button" at bounding box center [211, 185] width 6 height 6
drag, startPoint x: 331, startPoint y: 159, endPoint x: 355, endPoint y: 169, distance: 25.3
click at [332, 160] on div "button" at bounding box center [335, 163] width 6 height 6
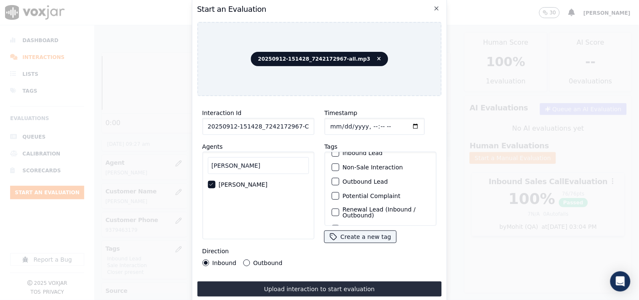
scroll to position [74, 0]
click at [334, 212] on div "button" at bounding box center [335, 215] width 6 height 6
click at [336, 189] on div "Renewal Lead (Inbound / Outbound)" at bounding box center [380, 198] width 104 height 19
click at [335, 195] on button "Renewal Lead (Inbound / Outbound)" at bounding box center [335, 199] width 8 height 8
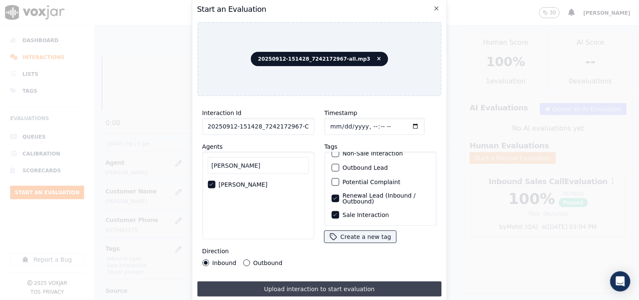
click at [364, 270] on button "Upload interaction to start evaluation" at bounding box center [319, 288] width 245 height 15
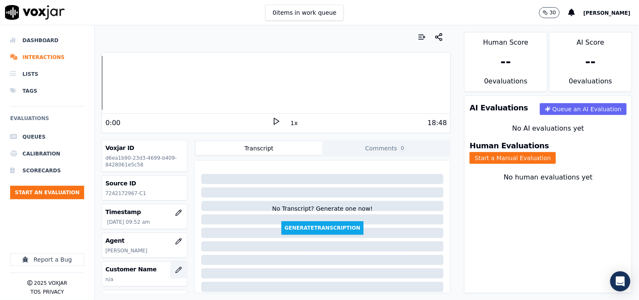
click at [175, 270] on icon "button" at bounding box center [178, 270] width 7 height 7
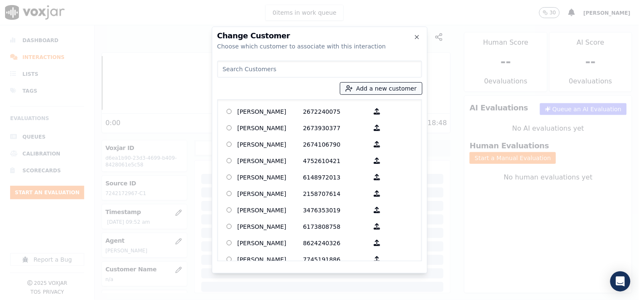
click at [371, 91] on button "Add a new customer" at bounding box center [381, 89] width 82 height 12
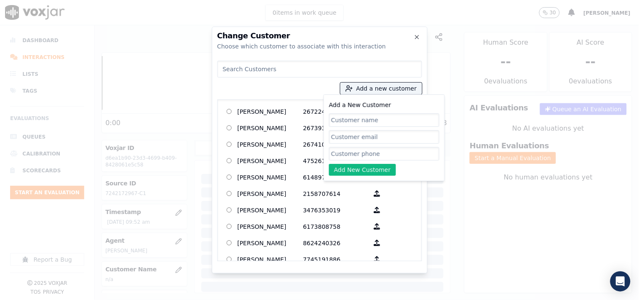
click at [361, 118] on input "Add a New Customer" at bounding box center [384, 119] width 110 height 13
type input "Patrick A Parkinson"
click at [370, 154] on input "Add a New Customer" at bounding box center [384, 153] width 110 height 13
paste input "7242172967"
type input "7242172967"
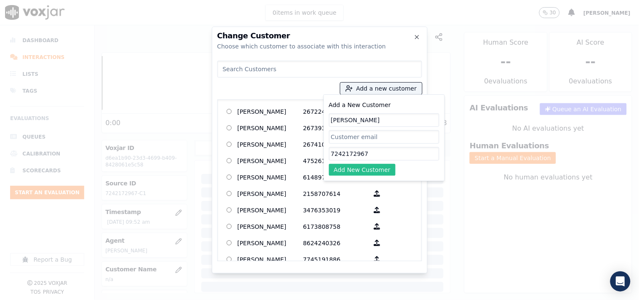
click at [363, 172] on button "Add New Customer" at bounding box center [362, 170] width 67 height 12
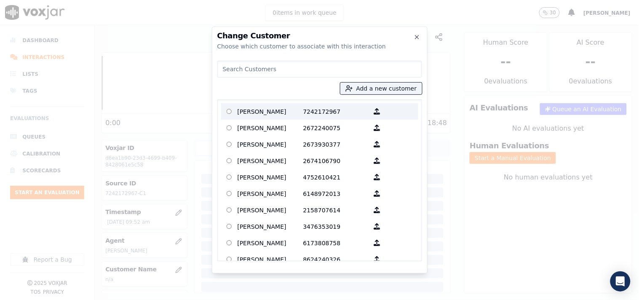
click at [278, 114] on p "Patrick A Parkinson" at bounding box center [271, 111] width 66 height 13
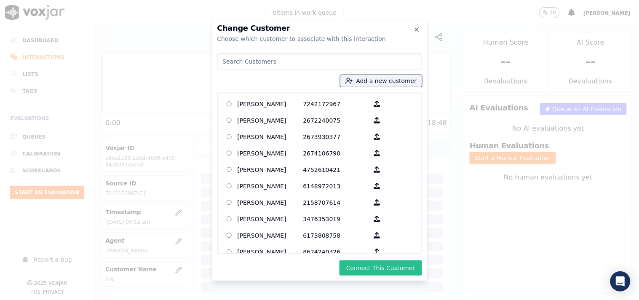
click at [393, 270] on button "Connect This Customer" at bounding box center [380, 267] width 82 height 15
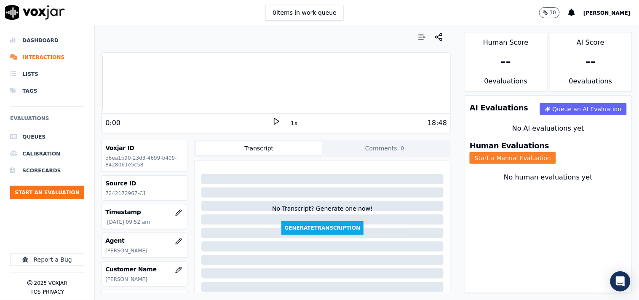
click at [552, 152] on button "Start a Manual Evaluation" at bounding box center [513, 158] width 86 height 12
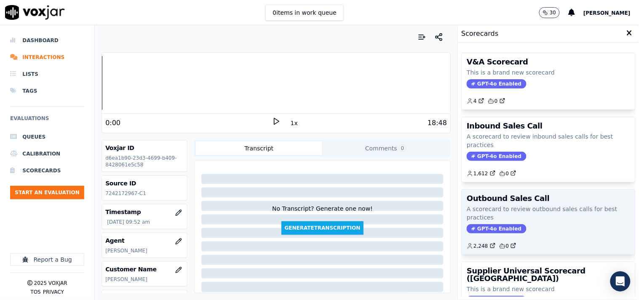
click at [516, 217] on p "A scorecard to review outbound sales calls for best practices" at bounding box center [548, 213] width 163 height 17
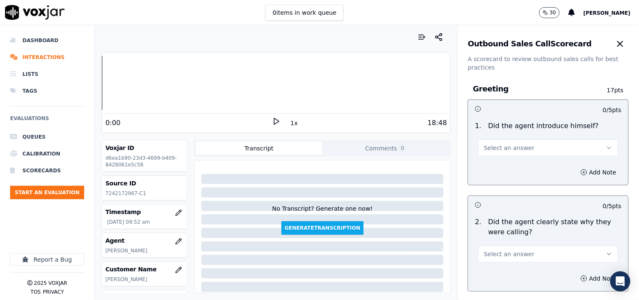
click at [500, 152] on button "Select an answer" at bounding box center [548, 147] width 140 height 17
click at [500, 163] on div "Yes" at bounding box center [534, 166] width 124 height 13
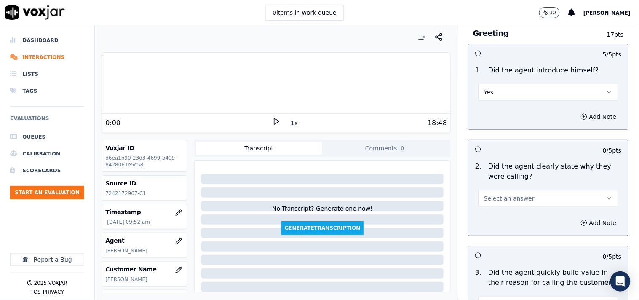
scroll to position [78, 0]
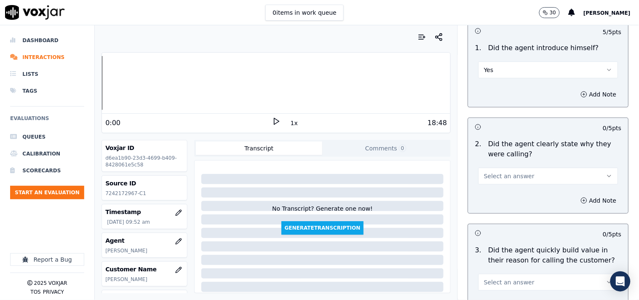
click at [506, 174] on span "Select an answer" at bounding box center [509, 176] width 51 height 8
click at [504, 200] on div "Yes" at bounding box center [534, 194] width 124 height 13
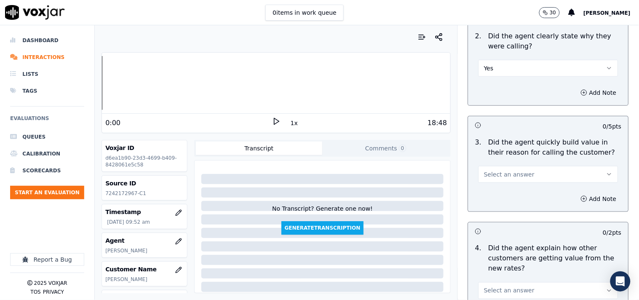
scroll to position [234, 0]
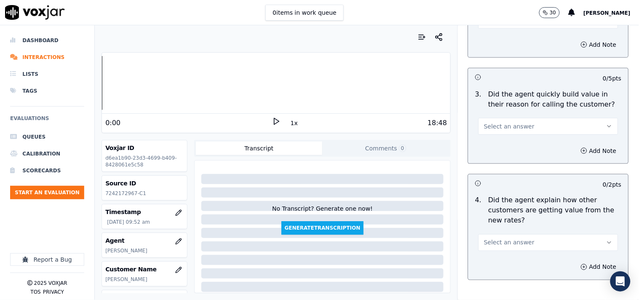
click at [502, 129] on span "Select an answer" at bounding box center [509, 126] width 51 height 8
click at [500, 141] on div "Yes" at bounding box center [534, 145] width 124 height 13
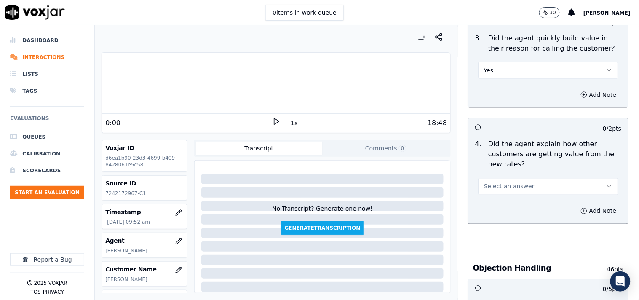
scroll to position [312, 0]
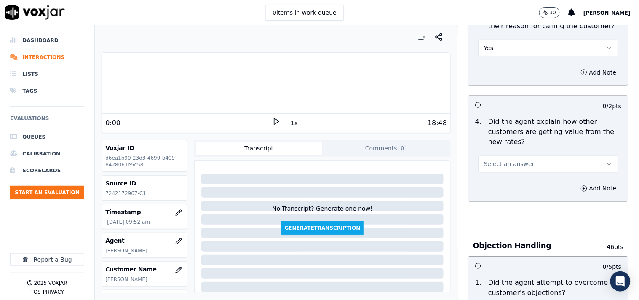
drag, startPoint x: 504, startPoint y: 163, endPoint x: 504, endPoint y: 169, distance: 6.8
click at [504, 163] on span "Select an answer" at bounding box center [509, 164] width 51 height 8
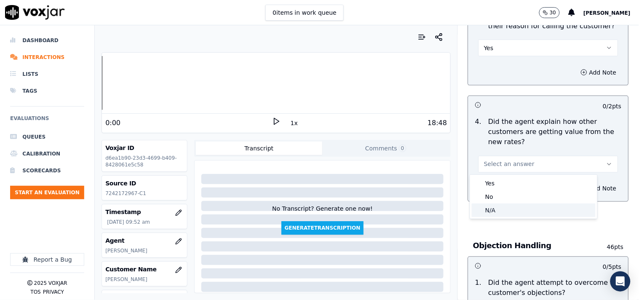
click at [502, 211] on div "N/A" at bounding box center [534, 209] width 124 height 13
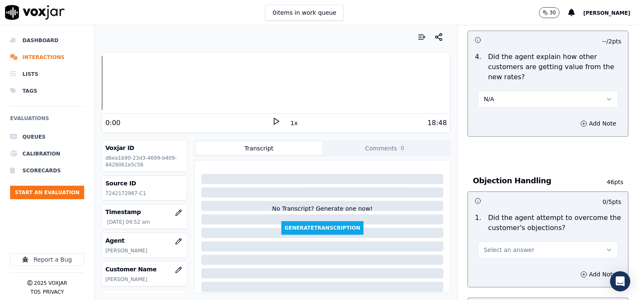
scroll to position [468, 0]
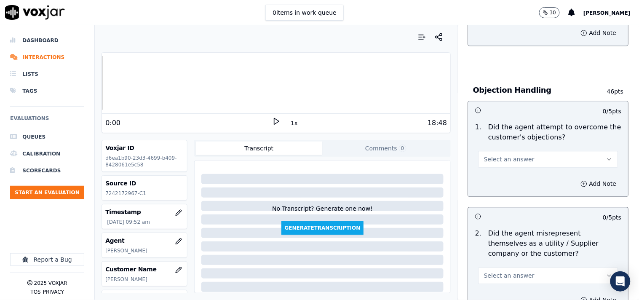
click at [497, 156] on span "Select an answer" at bounding box center [509, 159] width 51 height 8
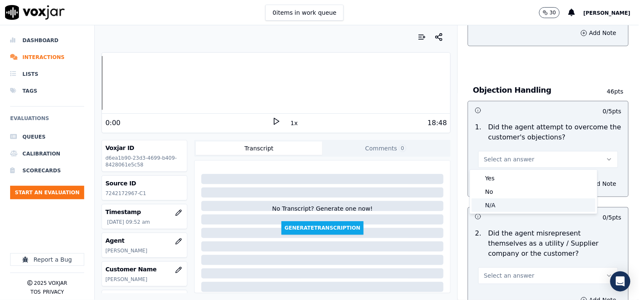
click at [492, 203] on div "N/A" at bounding box center [534, 204] width 124 height 13
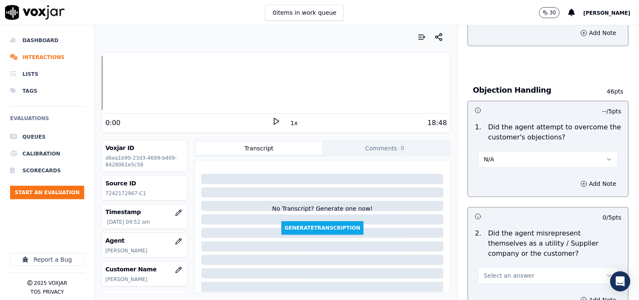
scroll to position [546, 0]
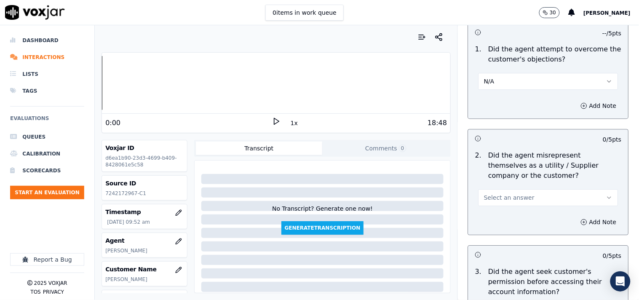
click at [507, 199] on span "Select an answer" at bounding box center [509, 197] width 51 height 8
click at [506, 215] on div "Yes" at bounding box center [534, 216] width 124 height 13
click at [498, 200] on button "Yes" at bounding box center [548, 197] width 140 height 17
click at [498, 226] on div "No" at bounding box center [534, 229] width 124 height 13
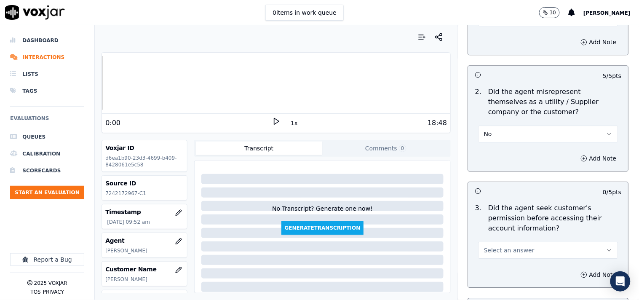
scroll to position [702, 0]
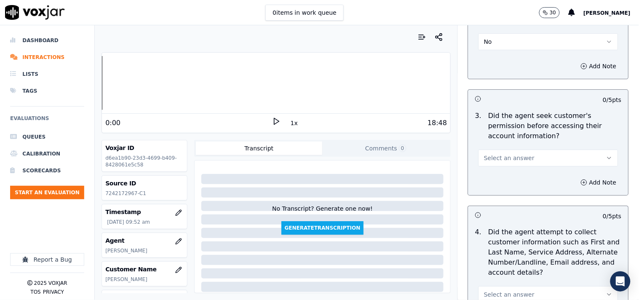
drag, startPoint x: 495, startPoint y: 159, endPoint x: 496, endPoint y: 165, distance: 5.9
click at [496, 159] on span "Select an answer" at bounding box center [509, 158] width 51 height 8
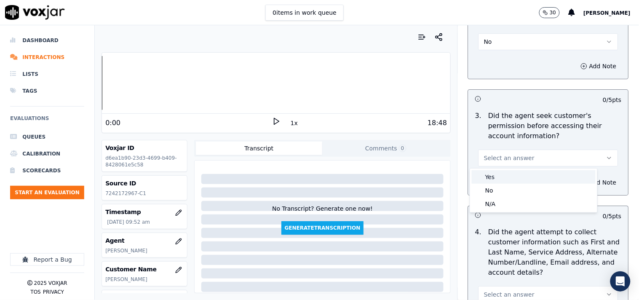
click at [493, 177] on div "Yes" at bounding box center [534, 176] width 124 height 13
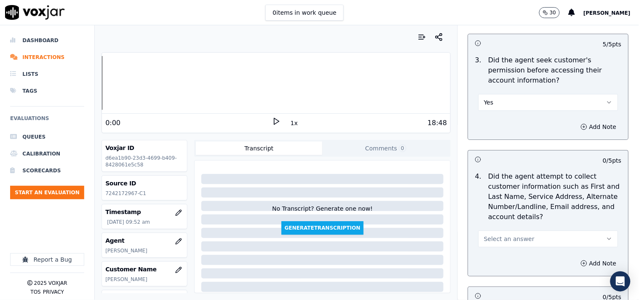
scroll to position [780, 0]
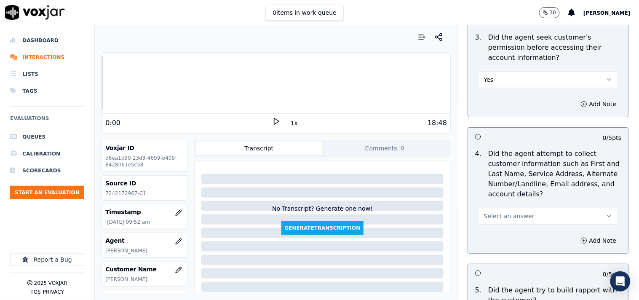
click at [506, 209] on button "Select an answer" at bounding box center [548, 216] width 140 height 17
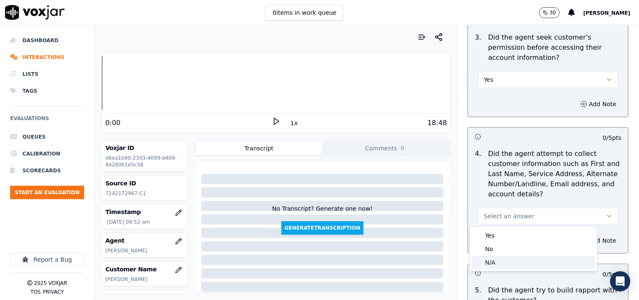
click at [496, 263] on div "N/A" at bounding box center [534, 262] width 124 height 13
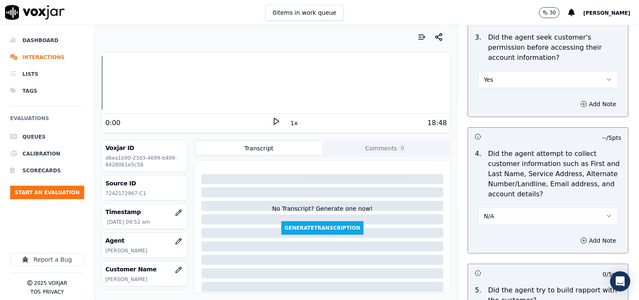
scroll to position [936, 0]
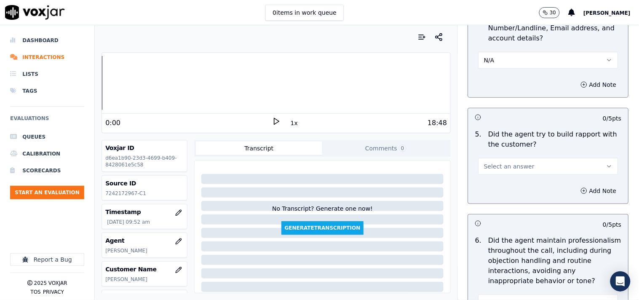
click at [502, 169] on span "Select an answer" at bounding box center [509, 166] width 51 height 8
click at [499, 187] on div "Yes" at bounding box center [534, 185] width 124 height 13
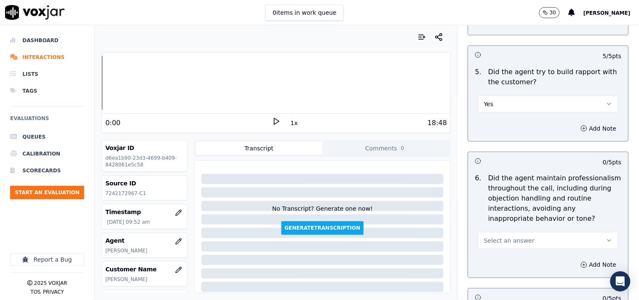
scroll to position [1092, 0]
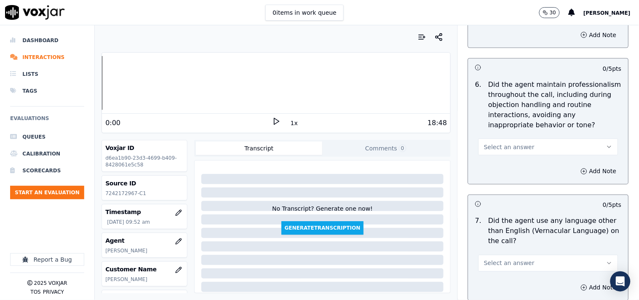
click at [503, 148] on span "Select an answer" at bounding box center [509, 147] width 51 height 8
click at [502, 178] on div "No" at bounding box center [534, 179] width 124 height 13
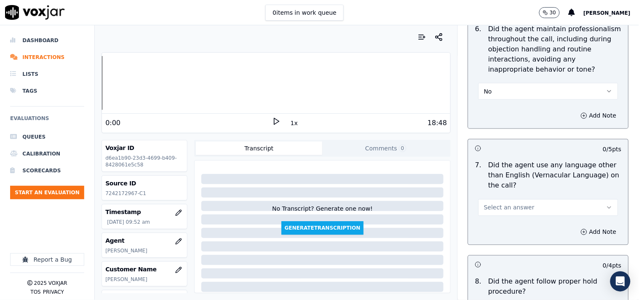
scroll to position [1169, 0]
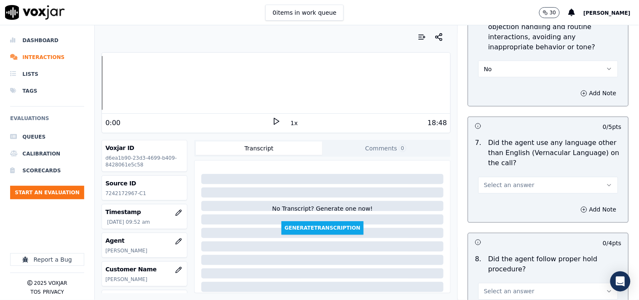
click at [496, 58] on div "No" at bounding box center [548, 64] width 153 height 25
click at [497, 70] on button "No" at bounding box center [548, 69] width 140 height 17
click at [500, 88] on div "Yes" at bounding box center [534, 87] width 124 height 13
click at [501, 178] on button "Select an answer" at bounding box center [548, 185] width 140 height 17
click at [498, 221] on div "No" at bounding box center [534, 217] width 124 height 13
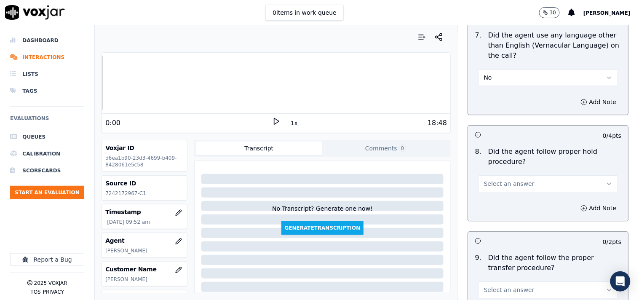
scroll to position [1325, 0]
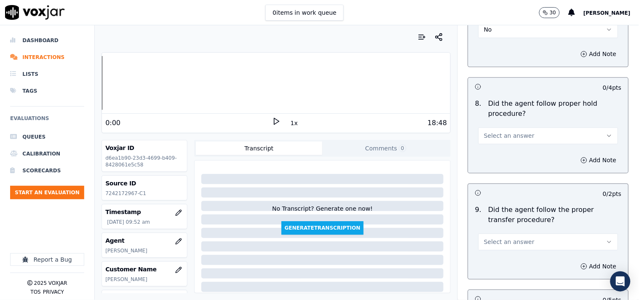
click at [506, 129] on button "Select an answer" at bounding box center [548, 135] width 140 height 17
click at [502, 158] on div "Yes" at bounding box center [534, 154] width 124 height 13
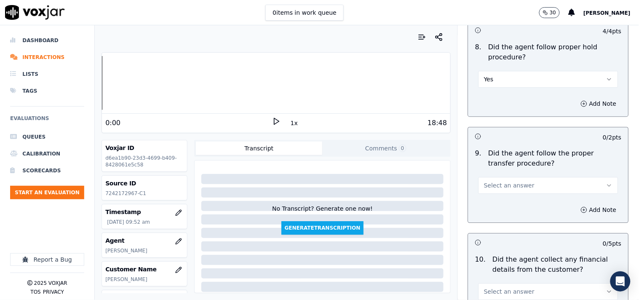
scroll to position [1404, 0]
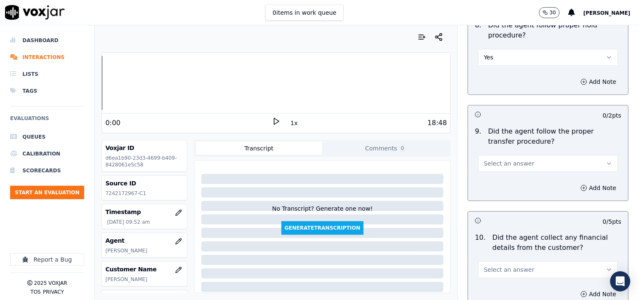
click at [494, 161] on span "Select an answer" at bounding box center [509, 163] width 51 height 8
click at [494, 194] on div "No" at bounding box center [534, 196] width 124 height 13
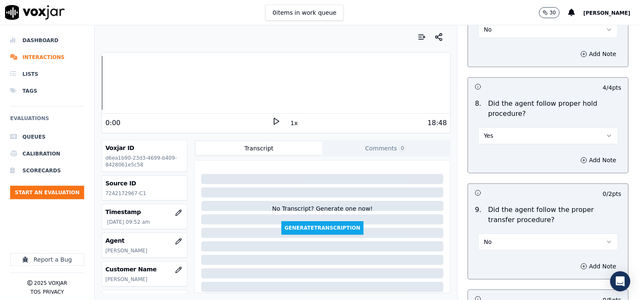
click at [499, 136] on button "Yes" at bounding box center [548, 135] width 140 height 17
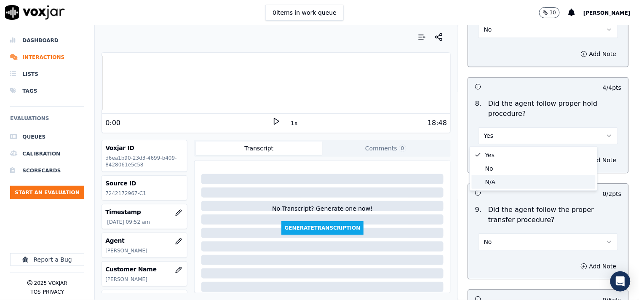
click at [498, 178] on div "N/A" at bounding box center [534, 181] width 124 height 13
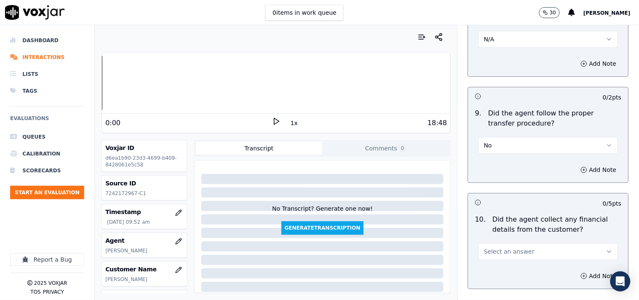
scroll to position [1481, 0]
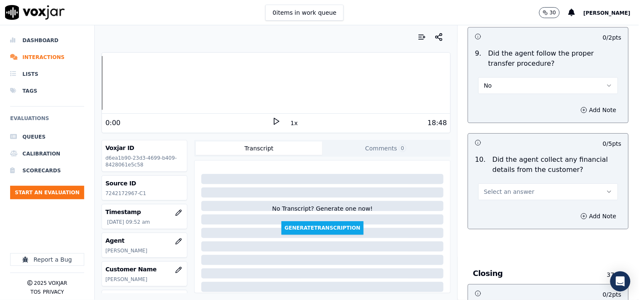
click at [494, 85] on button "No" at bounding box center [548, 85] width 140 height 17
click at [494, 107] on div "Yes" at bounding box center [534, 104] width 124 height 13
click at [510, 194] on span "Select an answer" at bounding box center [509, 191] width 51 height 8
drag, startPoint x: 504, startPoint y: 217, endPoint x: 504, endPoint y: 224, distance: 6.3
click at [504, 219] on div "No" at bounding box center [534, 224] width 124 height 13
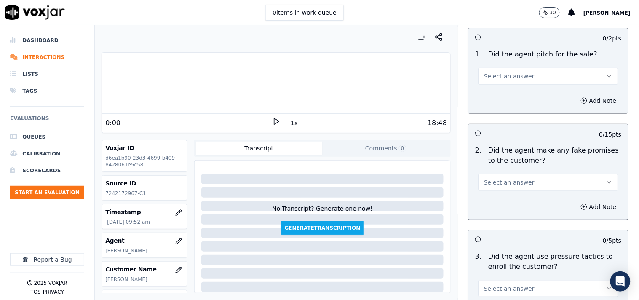
scroll to position [1716, 0]
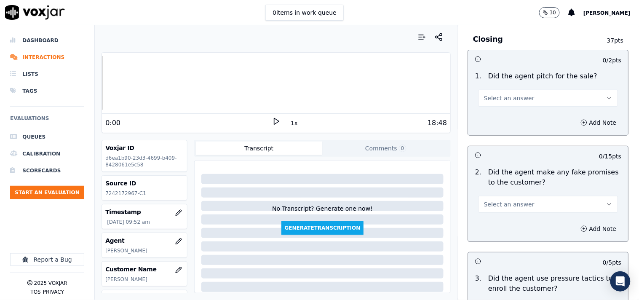
click at [497, 103] on button "Select an answer" at bounding box center [548, 98] width 140 height 17
drag, startPoint x: 498, startPoint y: 118, endPoint x: 515, endPoint y: 108, distance: 19.6
click at [498, 118] on div "Yes" at bounding box center [534, 117] width 124 height 13
click at [495, 206] on span "Select an answer" at bounding box center [509, 204] width 51 height 8
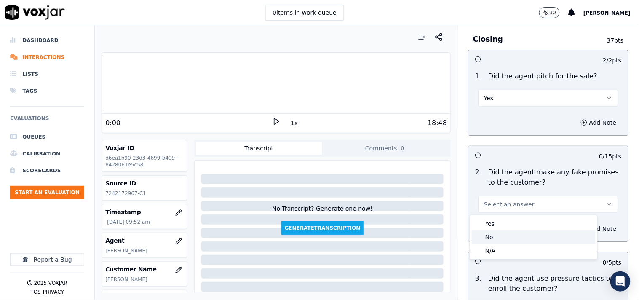
click at [498, 231] on div "No" at bounding box center [534, 236] width 124 height 13
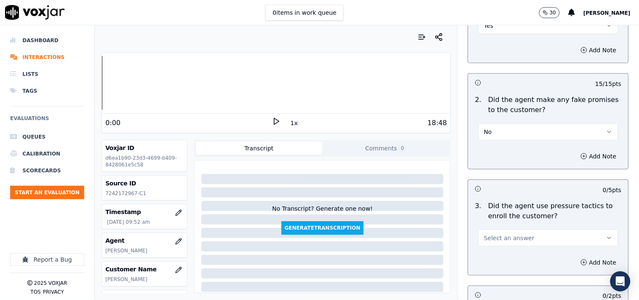
scroll to position [1871, 0]
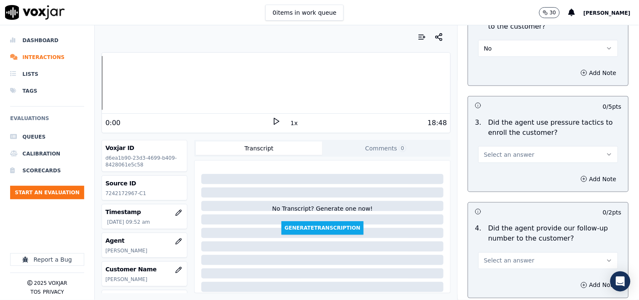
click at [493, 155] on span "Select an answer" at bounding box center [509, 154] width 51 height 8
click at [496, 185] on div "No" at bounding box center [534, 187] width 124 height 13
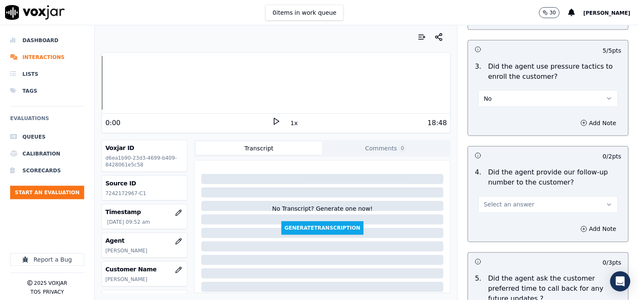
scroll to position [1950, 0]
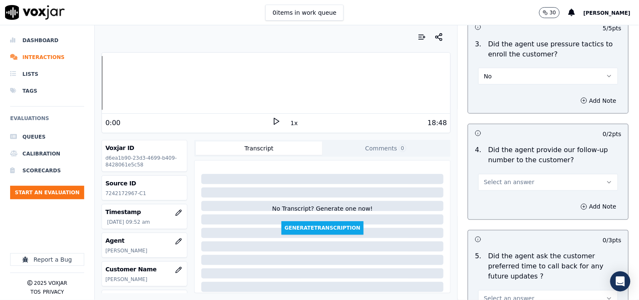
click at [504, 179] on span "Select an answer" at bounding box center [509, 182] width 51 height 8
click at [503, 203] on div "Yes" at bounding box center [534, 201] width 124 height 13
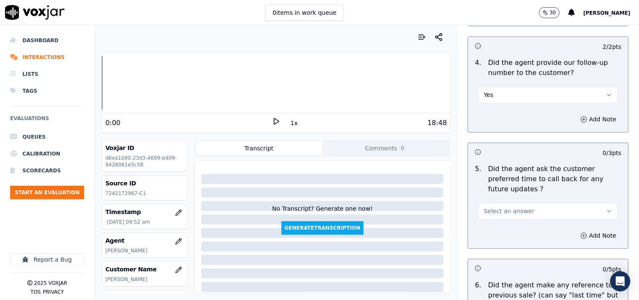
scroll to position [2106, 0]
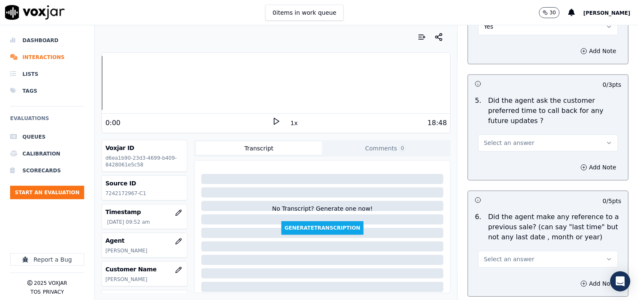
drag, startPoint x: 488, startPoint y: 136, endPoint x: 489, endPoint y: 140, distance: 4.7
click at [489, 139] on span "Select an answer" at bounding box center [509, 143] width 51 height 8
click at [496, 177] on div "N/A" at bounding box center [534, 179] width 124 height 13
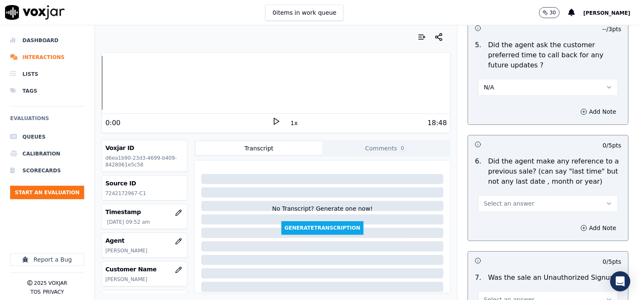
scroll to position [2183, 0]
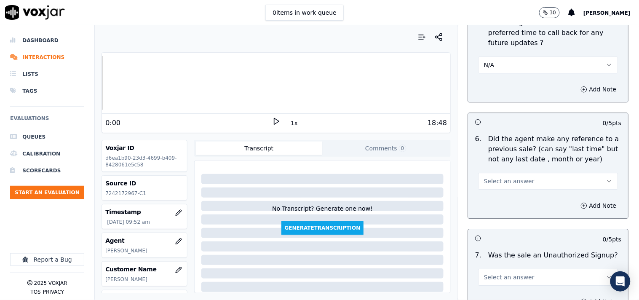
click at [508, 177] on span "Select an answer" at bounding box center [509, 181] width 51 height 8
click at [500, 204] on div "No" at bounding box center [534, 204] width 124 height 13
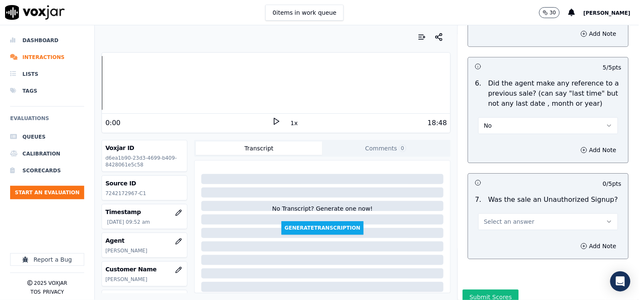
scroll to position [2260, 0]
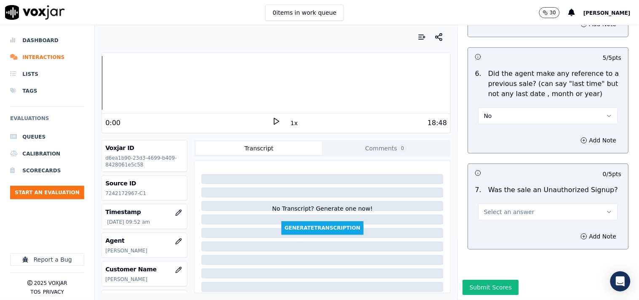
click at [498, 208] on span "Select an answer" at bounding box center [509, 212] width 51 height 8
click at [494, 220] on div "No" at bounding box center [534, 223] width 124 height 13
click at [575, 230] on button "Add Note" at bounding box center [599, 236] width 46 height 12
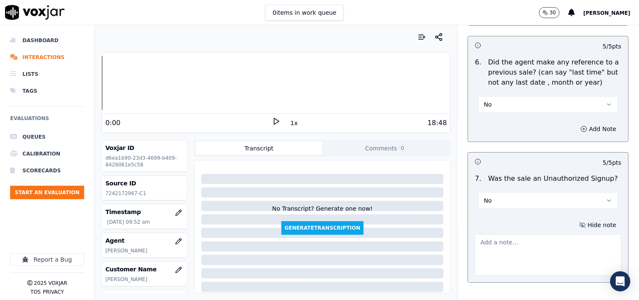
click at [498, 242] on textarea at bounding box center [548, 254] width 147 height 41
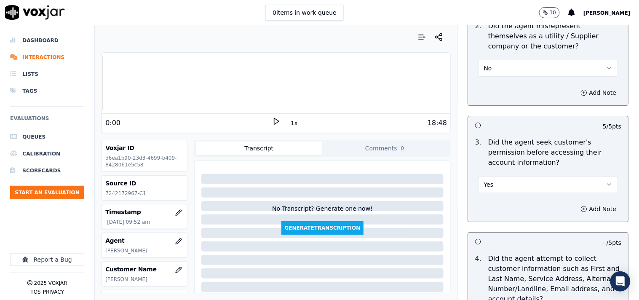
click at [501, 184] on button "Yes" at bounding box center [548, 184] width 140 height 17
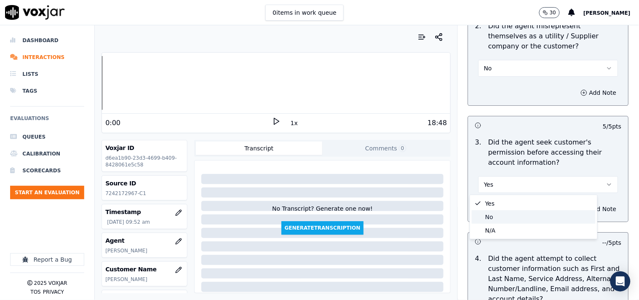
click at [502, 216] on div "No" at bounding box center [534, 216] width 124 height 13
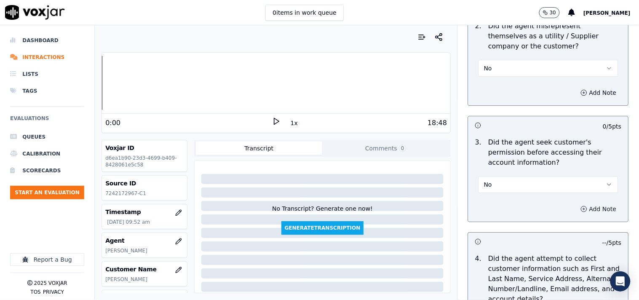
drag, startPoint x: 583, startPoint y: 206, endPoint x: 571, endPoint y: 215, distance: 14.8
click at [575, 210] on button "Add Note" at bounding box center [599, 209] width 46 height 12
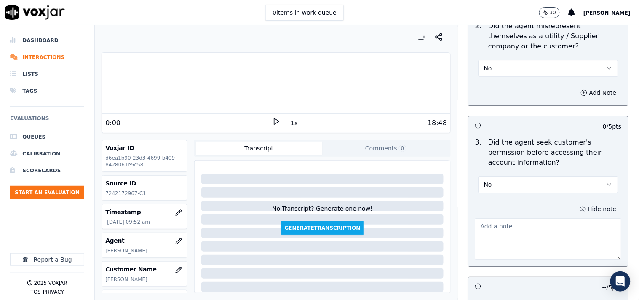
click at [502, 229] on textarea at bounding box center [548, 238] width 147 height 41
paste textarea "@3:38 Janet "Give me one moment, let me just pull up the bill so that I'll be a…"
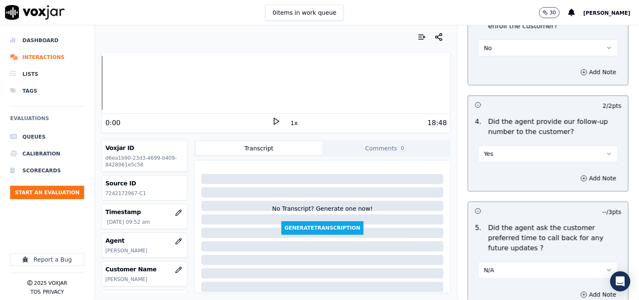
scroll to position [2350, 0]
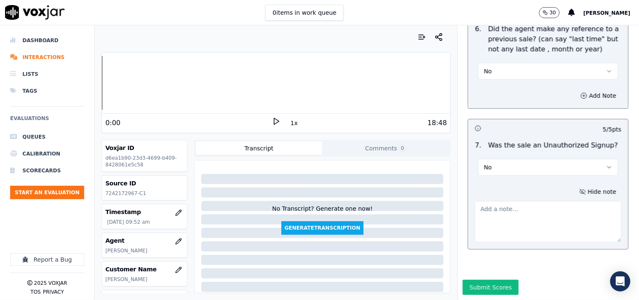
type textarea "@3:38 Janet "Give me one moment, let me just pull up the bill so that I'll be a…"
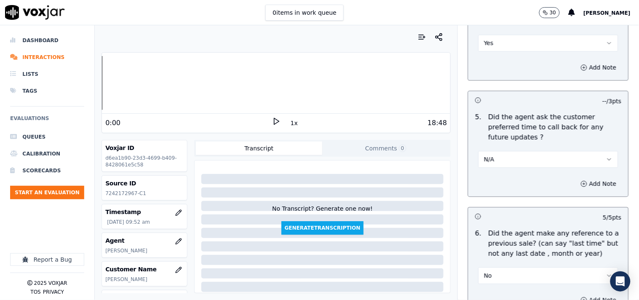
scroll to position [2116, 0]
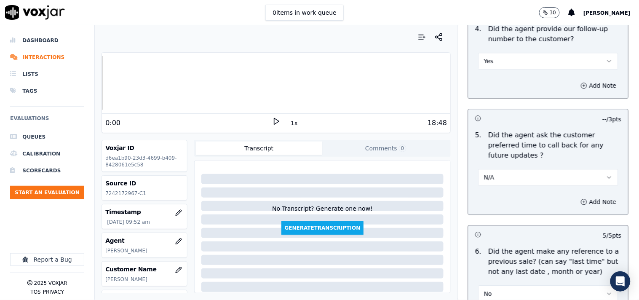
click at [508, 173] on button "N/A" at bounding box center [548, 177] width 140 height 17
click at [508, 184] on div "Yes" at bounding box center [534, 186] width 124 height 13
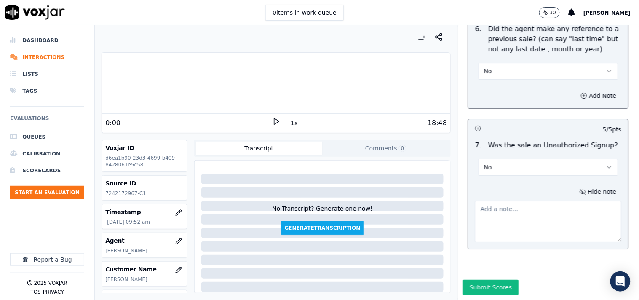
drag, startPoint x: 478, startPoint y: 201, endPoint x: 445, endPoint y: 168, distance: 46.8
click at [478, 201] on textarea at bounding box center [548, 221] width 147 height 41
click at [515, 201] on textarea at bounding box center [548, 221] width 147 height 41
paste textarea "OUR CX - The cx called to inquire about the Due Amount. He was looking for a pa…"
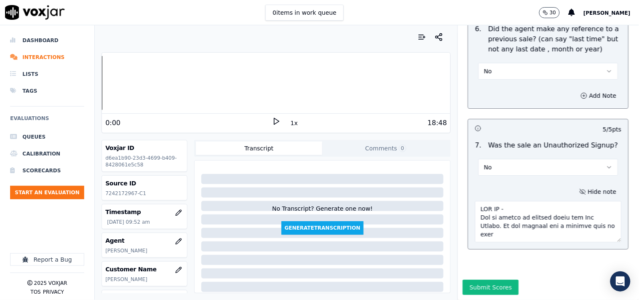
scroll to position [249, 0]
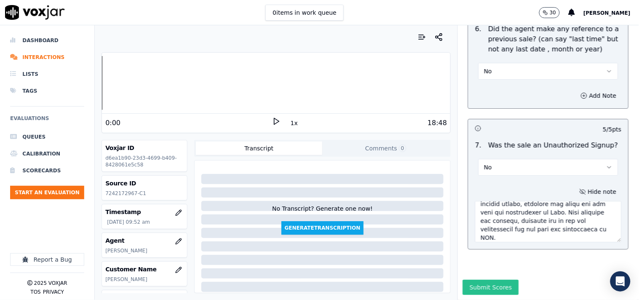
type textarea "OUR CX - The cx called to inquire about the Due Amount. He was looking for a pa…"
click at [490, 270] on button "Submit Scores" at bounding box center [491, 287] width 56 height 15
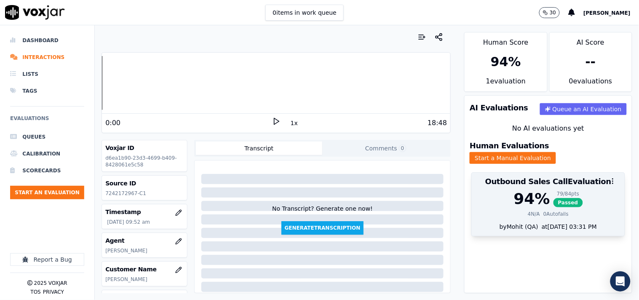
click at [553, 198] on span "Passed" at bounding box center [567, 202] width 29 height 9
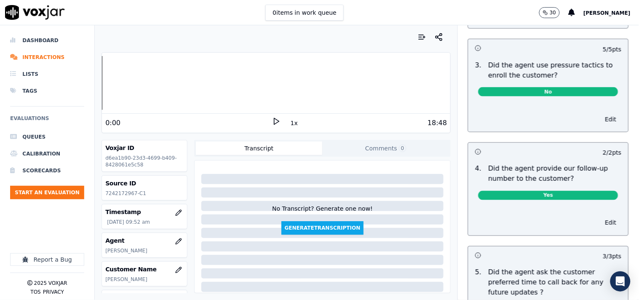
scroll to position [2279, 0]
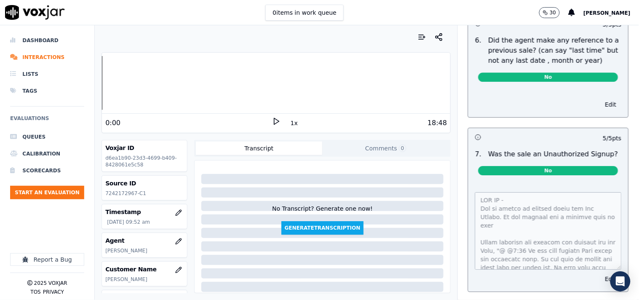
click at [575, 270] on div "Your browser does not support the audio element. 0:00 1x 18:48 Voxjar ID d6ea1b…" at bounding box center [367, 162] width 544 height 275
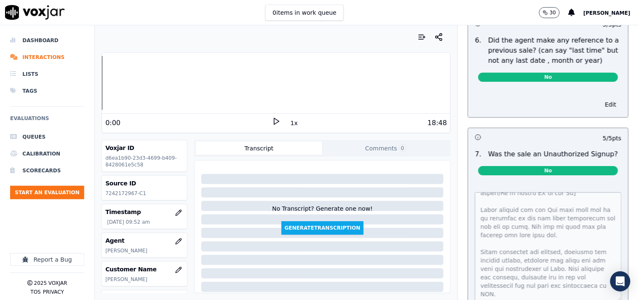
scroll to position [2346, 0]
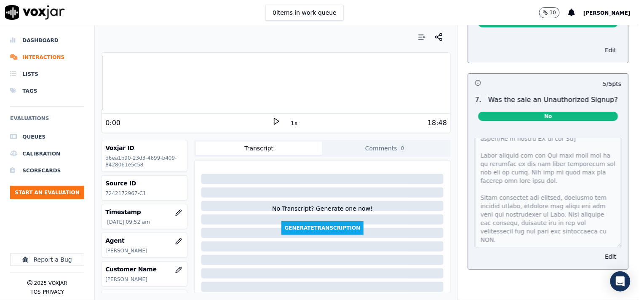
click at [575, 251] on button "Edit" at bounding box center [610, 257] width 21 height 12
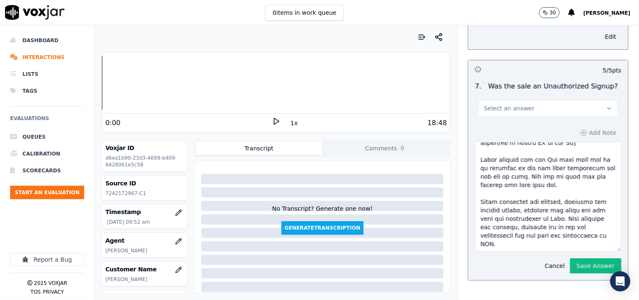
click at [499, 238] on textarea at bounding box center [548, 196] width 147 height 109
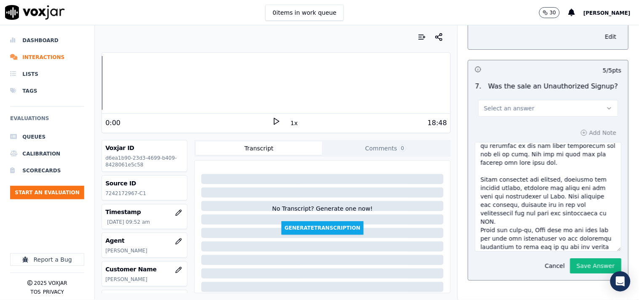
scroll to position [215, 0]
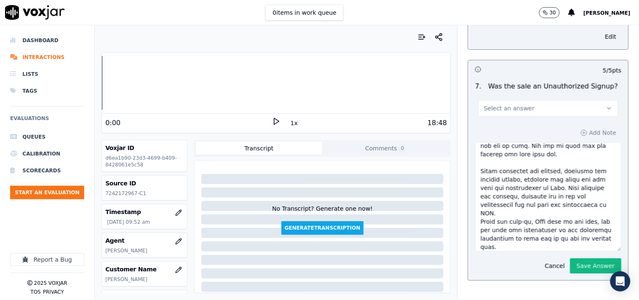
drag, startPoint x: 470, startPoint y: 214, endPoint x: 480, endPoint y: 218, distance: 11.7
click at [480, 218] on textarea at bounding box center [548, 196] width 147 height 109
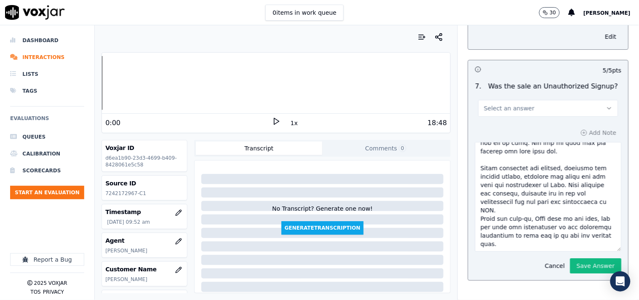
drag, startPoint x: 482, startPoint y: 178, endPoint x: 529, endPoint y: 246, distance: 82.6
click at [529, 246] on div "Add Note Cancel Save Answer" at bounding box center [548, 200] width 160 height 160
drag, startPoint x: 574, startPoint y: 259, endPoint x: 427, endPoint y: 52, distance: 254.3
click at [574, 258] on button "Save Answer" at bounding box center [595, 265] width 51 height 15
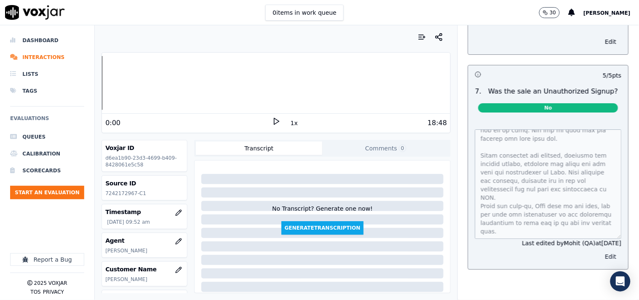
click at [575, 251] on button "Edit" at bounding box center [610, 257] width 21 height 12
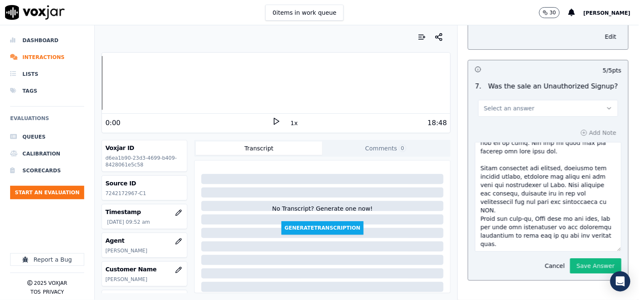
click at [524, 238] on textarea at bounding box center [548, 196] width 147 height 109
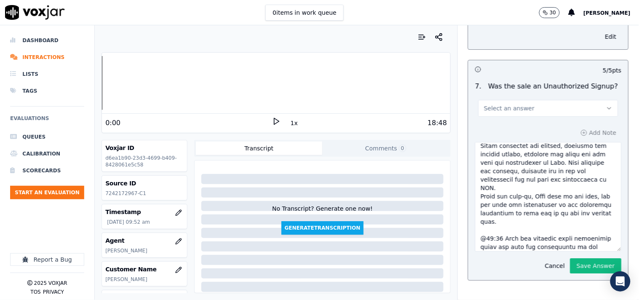
scroll to position [248, 0]
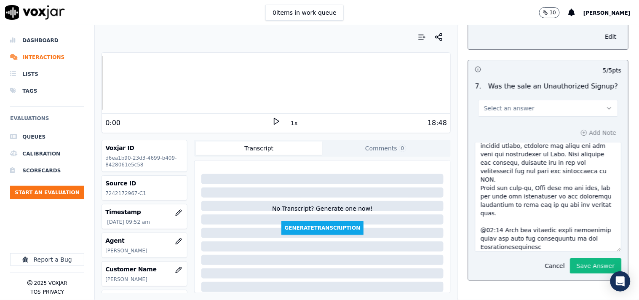
click at [501, 240] on textarea at bounding box center [548, 196] width 147 height 109
click at [491, 239] on textarea at bounding box center [548, 196] width 147 height 109
click at [486, 239] on textarea at bounding box center [548, 196] width 147 height 109
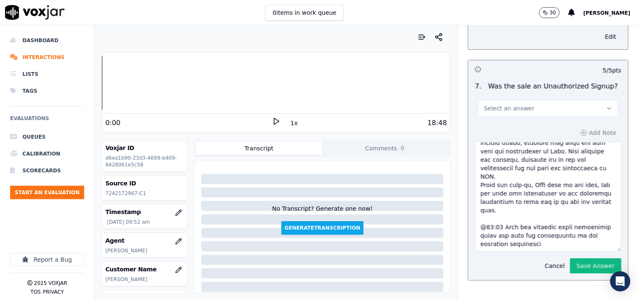
drag, startPoint x: 537, startPoint y: 241, endPoint x: 466, endPoint y: 217, distance: 75.0
click at [475, 217] on textarea at bounding box center [548, 196] width 147 height 109
type textarea "OUR CX - The cx called to inquire about the Due Amount. He was looking for a pa…"
drag, startPoint x: 483, startPoint y: 206, endPoint x: 507, endPoint y: 208, distance: 23.7
click at [483, 206] on textarea at bounding box center [548, 196] width 147 height 109
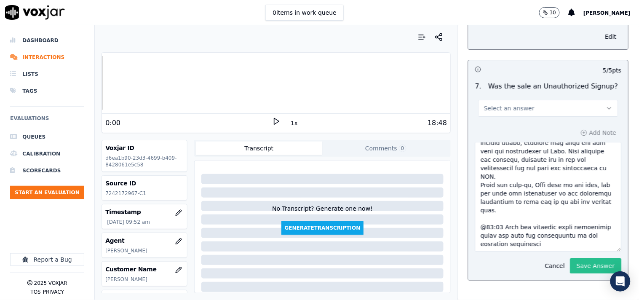
drag, startPoint x: 523, startPoint y: 204, endPoint x: 566, endPoint y: 262, distance: 72.3
click at [553, 237] on textarea at bounding box center [548, 196] width 147 height 109
click at [570, 258] on button "Save Answer" at bounding box center [595, 265] width 51 height 15
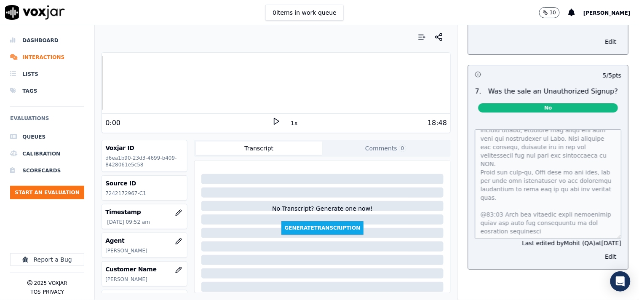
click at [80, 211] on div "Dashboard Interactions Lists Tags Evaluations Queues Calibration Scorecards Sta…" at bounding box center [47, 131] width 74 height 198
click at [68, 194] on button "Start an Evaluation" at bounding box center [47, 192] width 74 height 13
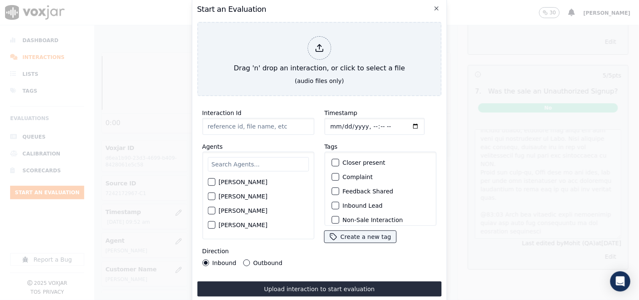
type input "20250912-190156_9372425334-all.mp3"
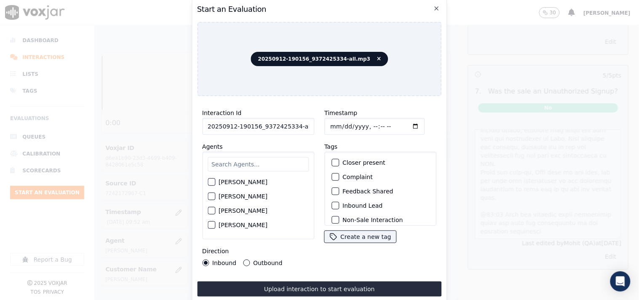
click at [251, 166] on input "text" at bounding box center [258, 164] width 101 height 14
type input "bran"
click at [211, 182] on div "button" at bounding box center [211, 185] width 6 height 6
click at [245, 262] on button "Outbound" at bounding box center [246, 262] width 7 height 7
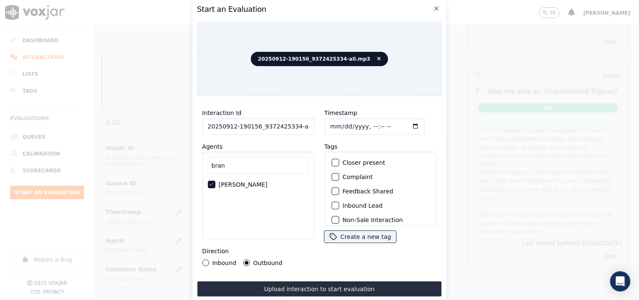
click at [334, 160] on div "button" at bounding box center [335, 163] width 6 height 6
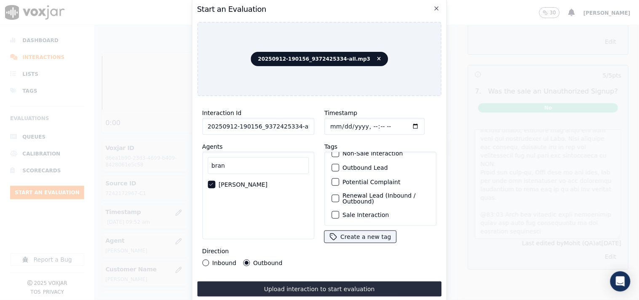
click at [334, 212] on div "button" at bounding box center [335, 215] width 6 height 6
click at [335, 195] on button "Renewal Lead (Inbound / Outbound)" at bounding box center [335, 199] width 8 height 8
click at [334, 195] on button "Renewal Lead (Inbound / Outbound)" at bounding box center [335, 199] width 8 height 8
drag, startPoint x: 334, startPoint y: 157, endPoint x: 359, endPoint y: 207, distance: 56.5
click at [334, 165] on div "button" at bounding box center [335, 168] width 6 height 6
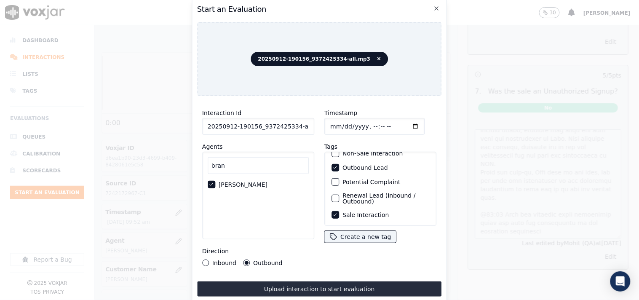
click at [403, 123] on input "Timestamp" at bounding box center [374, 126] width 100 height 17
type input "2025-09-12T10:14"
click at [258, 210] on div "bran Brandon Roy" at bounding box center [258, 196] width 112 height 88
drag, startPoint x: 292, startPoint y: 124, endPoint x: 326, endPoint y: 123, distance: 34.5
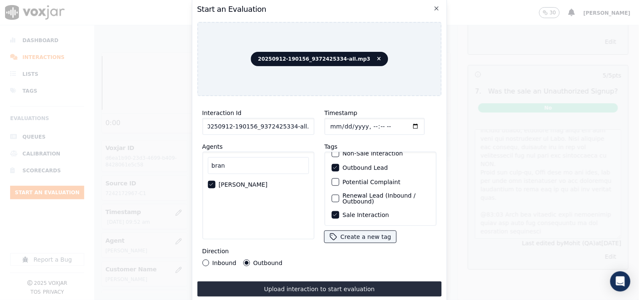
click at [320, 125] on div "Interaction Id 20250912-190156_9372425334-all.mp3 Agents bran Brandon Roy Direc…" at bounding box center [319, 187] width 245 height 168
type input "20250912-190156_9372425334-C1"
click at [334, 195] on div "button" at bounding box center [335, 198] width 6 height 6
click at [334, 196] on icon "button" at bounding box center [334, 198] width 5 height 5
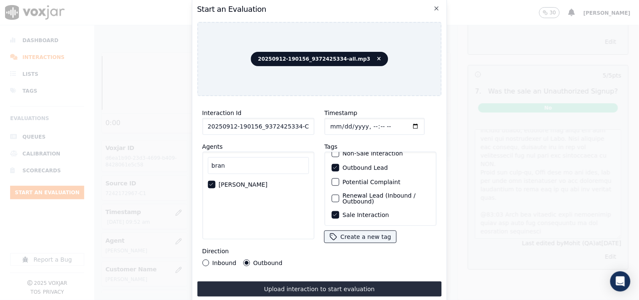
click at [333, 214] on icon "button" at bounding box center [334, 215] width 3 height 3
click at [332, 212] on div "button" at bounding box center [335, 215] width 6 height 6
drag, startPoint x: 333, startPoint y: 155, endPoint x: 342, endPoint y: 172, distance: 18.8
click at [334, 165] on icon "button" at bounding box center [334, 167] width 5 height 5
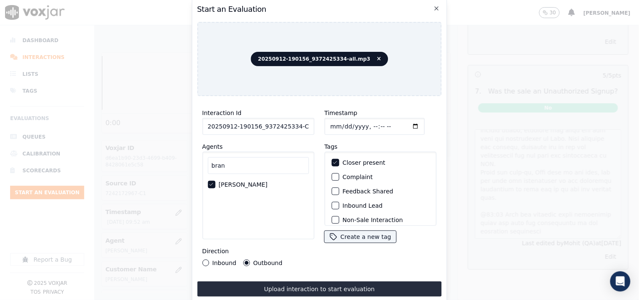
click at [333, 203] on div "button" at bounding box center [335, 206] width 6 height 6
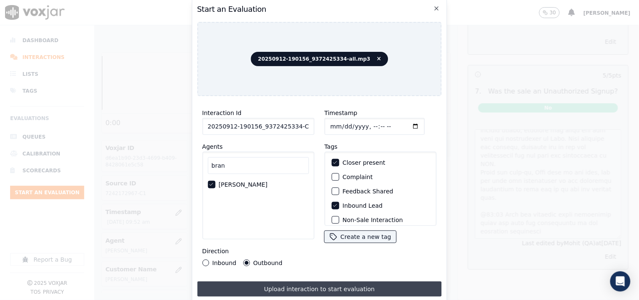
click at [313, 270] on button "Upload interaction to start evaluation" at bounding box center [319, 288] width 245 height 15
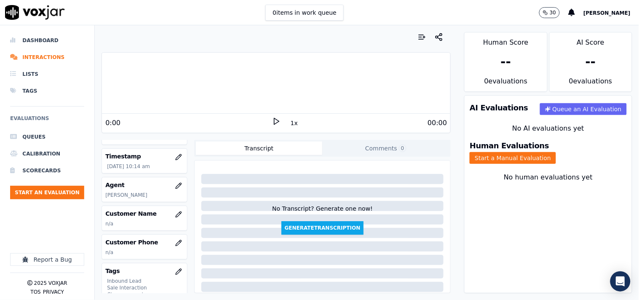
scroll to position [78, 0]
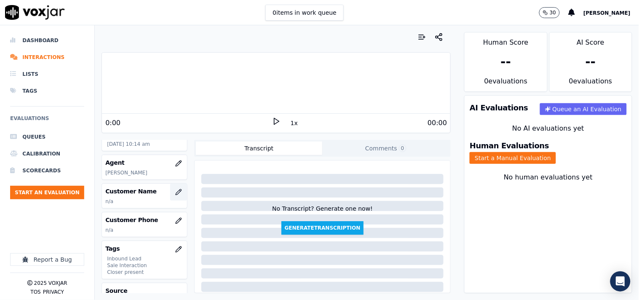
click at [171, 195] on button "button" at bounding box center [178, 192] width 17 height 17
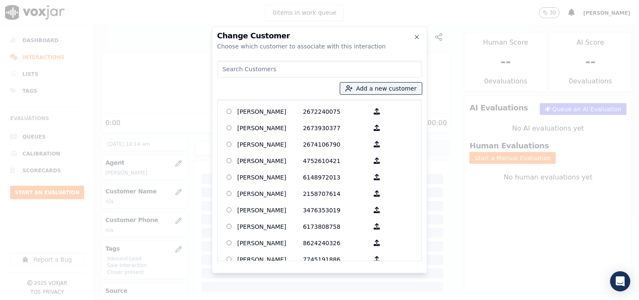
click at [305, 64] on input at bounding box center [319, 69] width 205 height 17
paste input "Stanley Keaton"
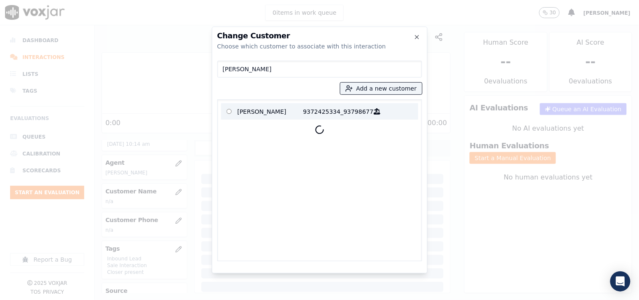
type input "Stanley Keaton"
click at [287, 116] on p "Stanley Keaton" at bounding box center [271, 111] width 66 height 13
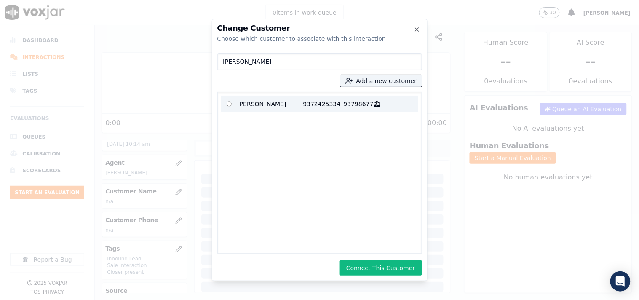
click at [303, 101] on p "9372425334_9379867721" at bounding box center [336, 103] width 66 height 13
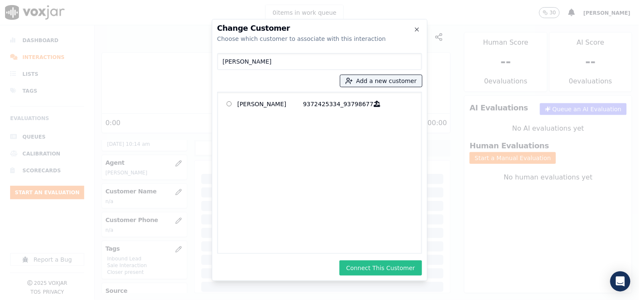
click at [394, 266] on button "Connect This Customer" at bounding box center [380, 267] width 82 height 15
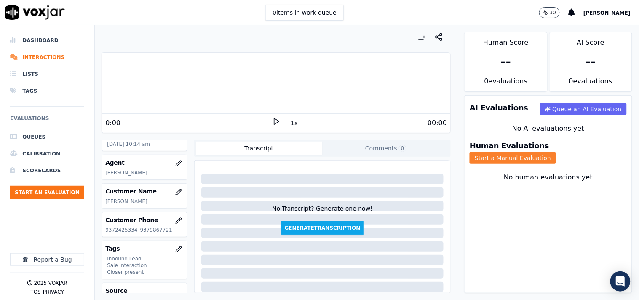
click at [543, 152] on button "Start a Manual Evaluation" at bounding box center [513, 158] width 86 height 12
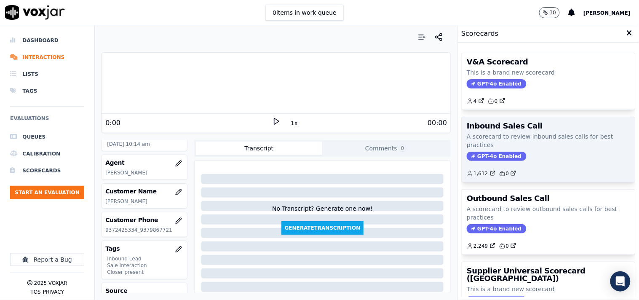
click at [484, 154] on span "GPT-4o Enabled" at bounding box center [496, 156] width 59 height 9
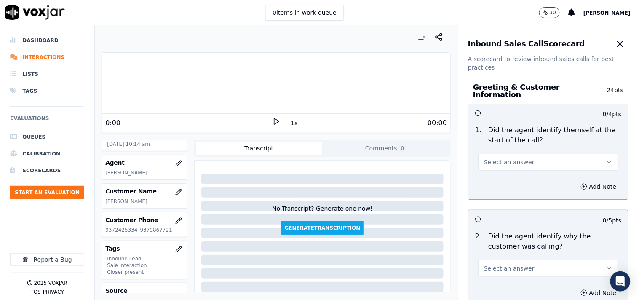
drag, startPoint x: 602, startPoint y: 42, endPoint x: 599, endPoint y: 51, distance: 9.7
click at [575, 44] on icon "button" at bounding box center [620, 44] width 10 height 10
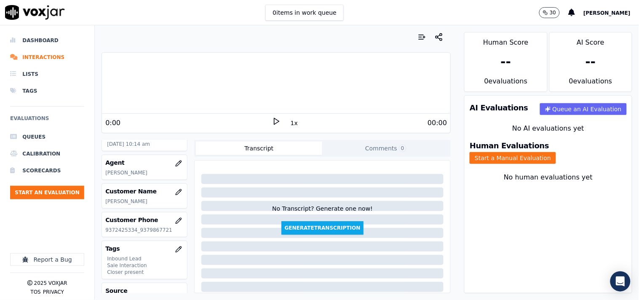
click at [537, 141] on div "Human Evaluations Start a Manual Evaluation" at bounding box center [547, 153] width 167 height 32
click at [537, 152] on button "Start a Manual Evaluation" at bounding box center [513, 158] width 86 height 12
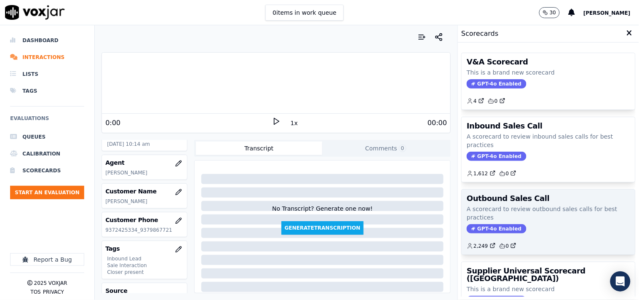
click at [486, 213] on p "A scorecard to review outbound sales calls for best practices" at bounding box center [548, 213] width 163 height 17
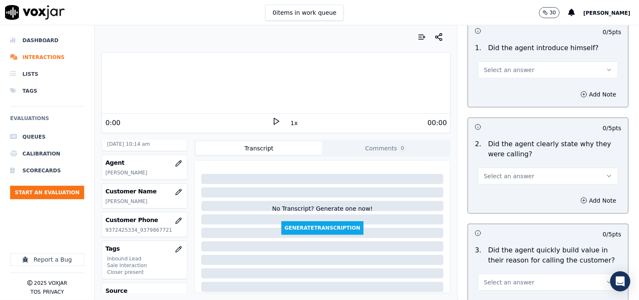
click at [502, 69] on span "Select an answer" at bounding box center [509, 70] width 51 height 8
click at [503, 85] on div "Yes" at bounding box center [534, 88] width 124 height 13
drag, startPoint x: 491, startPoint y: 174, endPoint x: 491, endPoint y: 182, distance: 8.4
click at [491, 177] on span "Select an answer" at bounding box center [509, 176] width 51 height 8
click at [490, 198] on div "Yes" at bounding box center [534, 194] width 124 height 13
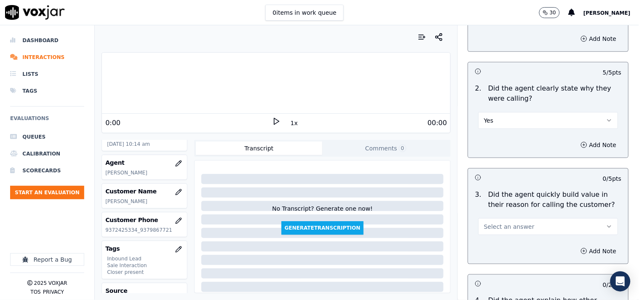
scroll to position [156, 0]
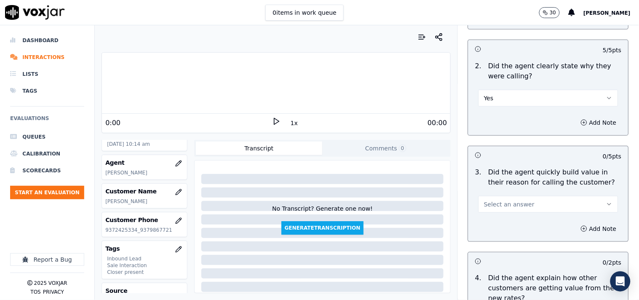
drag, startPoint x: 499, startPoint y: 203, endPoint x: 498, endPoint y: 211, distance: 8.1
click at [499, 207] on span "Select an answer" at bounding box center [509, 204] width 51 height 8
click at [497, 224] on div "Yes" at bounding box center [534, 222] width 124 height 13
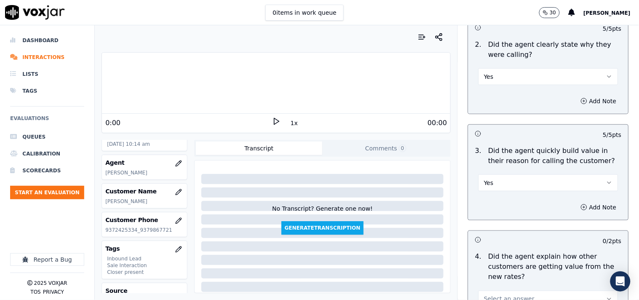
scroll to position [234, 0]
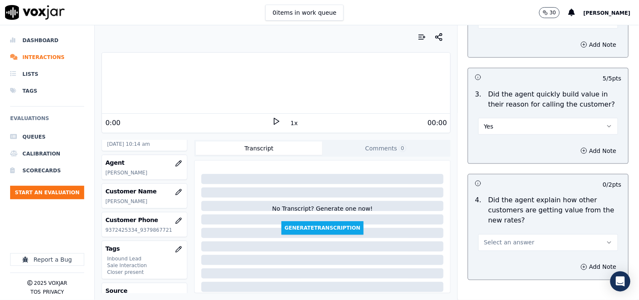
click at [499, 241] on span "Select an answer" at bounding box center [509, 242] width 51 height 8
click at [502, 270] on div "N/A" at bounding box center [534, 288] width 124 height 13
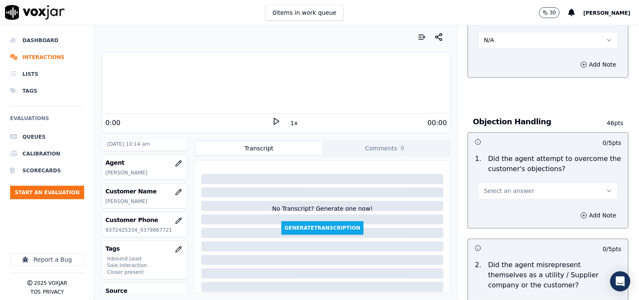
scroll to position [468, 0]
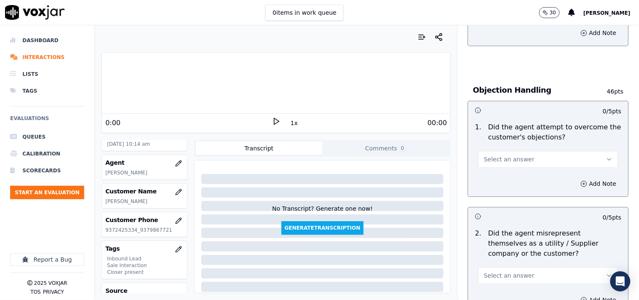
drag, startPoint x: 494, startPoint y: 159, endPoint x: 494, endPoint y: 166, distance: 7.2
click at [494, 160] on span "Select an answer" at bounding box center [509, 159] width 51 height 8
click at [491, 176] on div "Yes" at bounding box center [534, 177] width 124 height 13
drag, startPoint x: 494, startPoint y: 155, endPoint x: 494, endPoint y: 162, distance: 7.2
click at [494, 156] on button "Yes" at bounding box center [548, 159] width 140 height 17
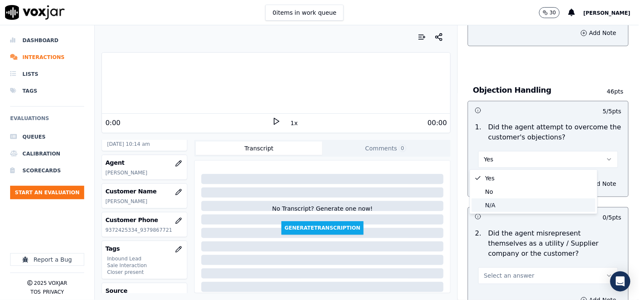
click at [487, 206] on div "N/A" at bounding box center [534, 204] width 124 height 13
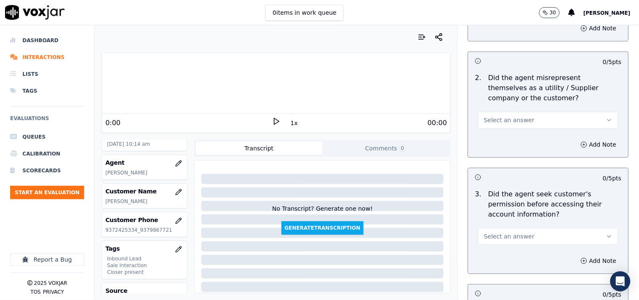
scroll to position [624, 0]
click at [495, 117] on span "Select an answer" at bounding box center [509, 119] width 51 height 8
click at [492, 137] on div "Yes" at bounding box center [534, 138] width 124 height 13
drag, startPoint x: 504, startPoint y: 111, endPoint x: 504, endPoint y: 126, distance: 15.2
click at [504, 114] on button "Yes" at bounding box center [548, 119] width 140 height 17
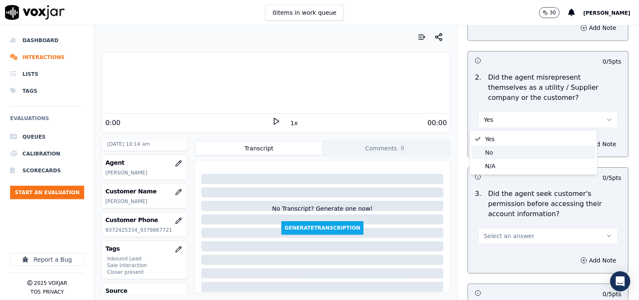
click at [494, 150] on div "No" at bounding box center [534, 152] width 124 height 13
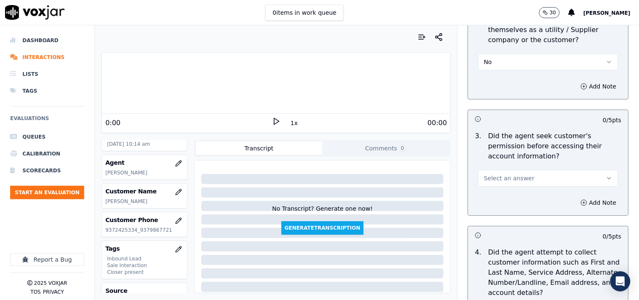
scroll to position [702, 0]
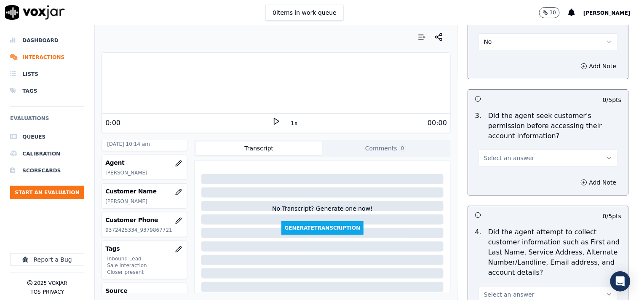
click at [489, 43] on button "No" at bounding box center [548, 41] width 140 height 17
click at [493, 58] on div "Yes" at bounding box center [534, 60] width 124 height 13
drag, startPoint x: 590, startPoint y: 64, endPoint x: 555, endPoint y: 99, distance: 49.7
click at [575, 66] on button "Add Note" at bounding box center [599, 66] width 46 height 12
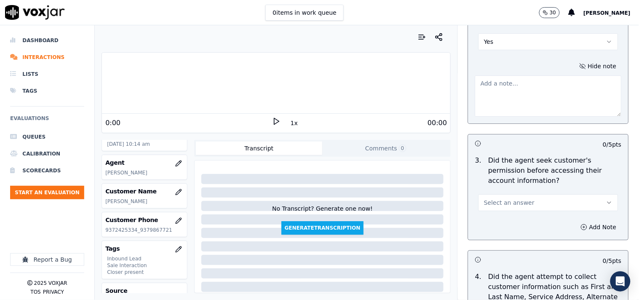
click at [486, 136] on div "0 / 5 pts" at bounding box center [548, 143] width 160 height 18
click at [483, 99] on textarea at bounding box center [548, 95] width 147 height 41
click at [513, 99] on textarea at bounding box center [548, 95] width 147 height 41
paste textarea "Brandon called the cx and pitched for the Elec, " I am giving you this call in …"
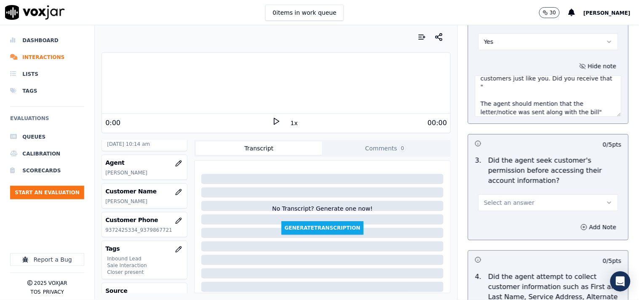
scroll to position [780, 0]
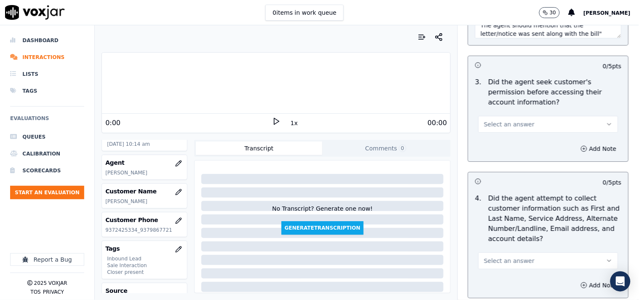
type textarea "Brandon called the cx and pitched for the Elec, " I am giving you this call in …"
click at [506, 123] on span "Select an answer" at bounding box center [509, 124] width 51 height 8
click at [509, 141] on div "Yes" at bounding box center [534, 143] width 124 height 13
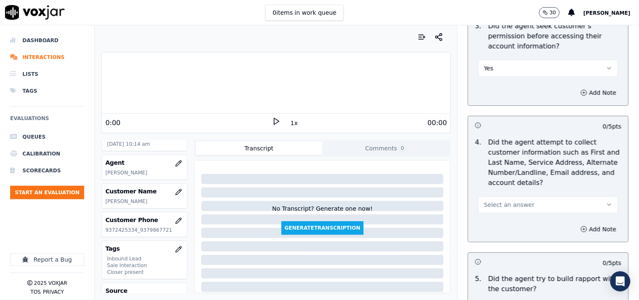
scroll to position [857, 0]
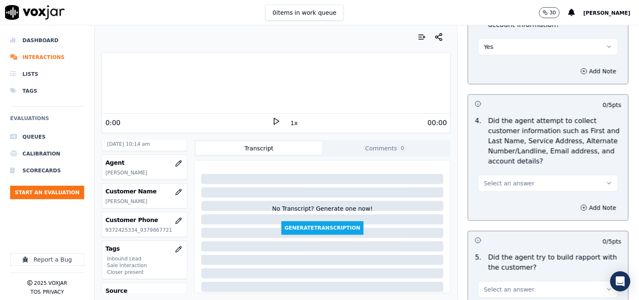
click at [499, 190] on button "Select an answer" at bounding box center [548, 183] width 140 height 17
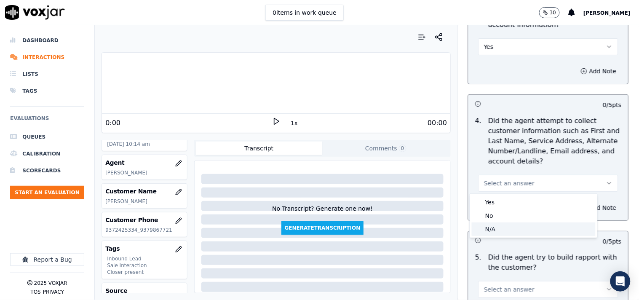
click at [500, 224] on div "N/A" at bounding box center [534, 228] width 124 height 13
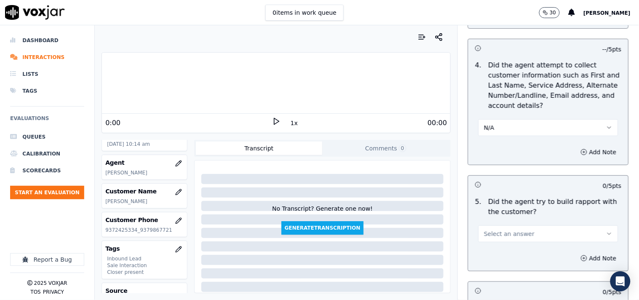
scroll to position [936, 0]
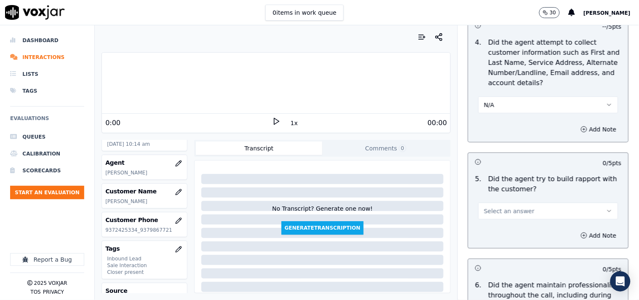
click at [499, 211] on span "Select an answer" at bounding box center [509, 211] width 51 height 8
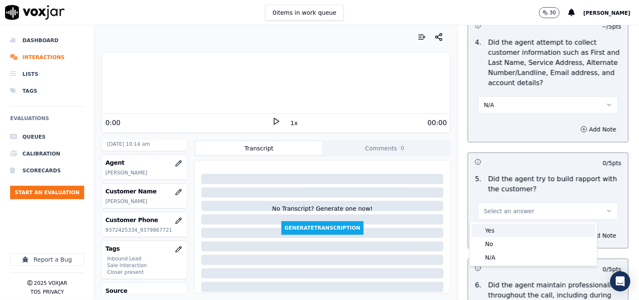
click at [499, 232] on div "Yes" at bounding box center [534, 230] width 124 height 13
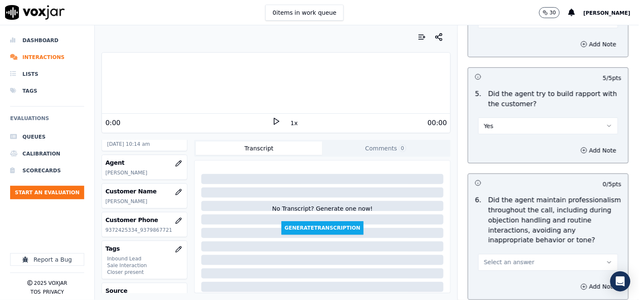
scroll to position [1092, 0]
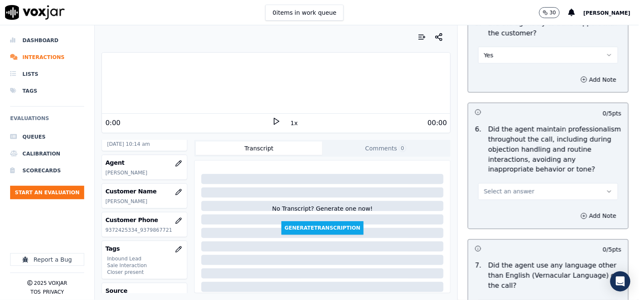
click at [498, 196] on button "Select an answer" at bounding box center [548, 191] width 140 height 17
click at [491, 207] on div "Yes" at bounding box center [534, 210] width 124 height 13
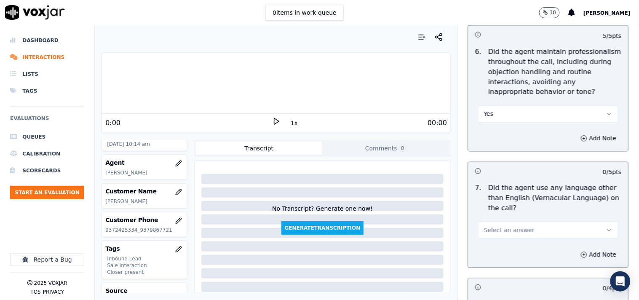
scroll to position [1248, 0]
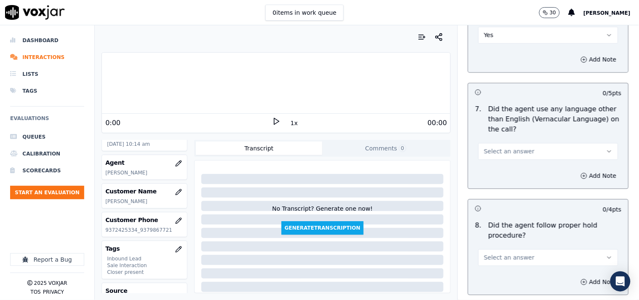
click at [506, 152] on span "Select an answer" at bounding box center [509, 151] width 51 height 8
click at [496, 183] on div "No" at bounding box center [534, 184] width 124 height 13
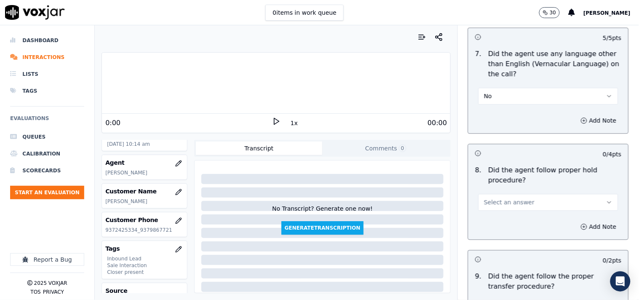
scroll to position [1325, 0]
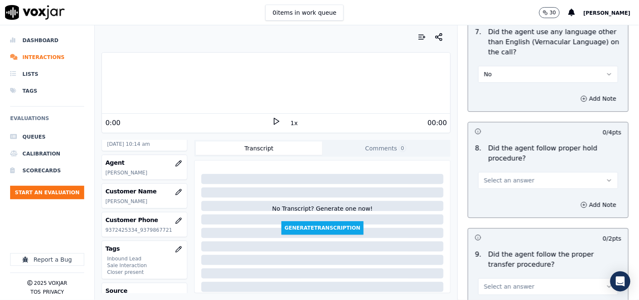
click at [494, 186] on button "Select an answer" at bounding box center [548, 180] width 140 height 17
click at [498, 195] on div "Yes" at bounding box center [534, 199] width 124 height 13
click at [502, 178] on button "Yes" at bounding box center [548, 180] width 140 height 17
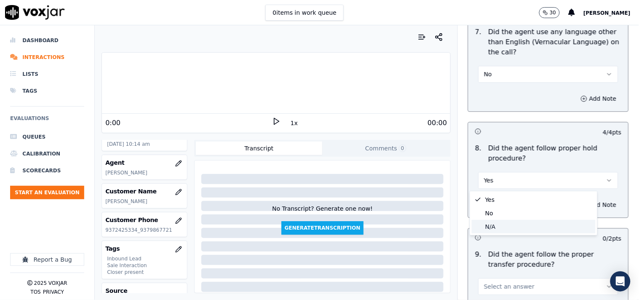
click at [503, 220] on div "N/A" at bounding box center [534, 226] width 124 height 13
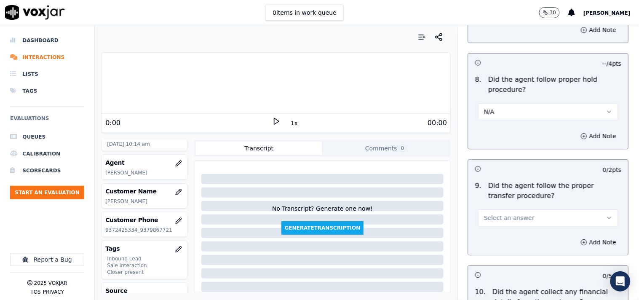
scroll to position [1481, 0]
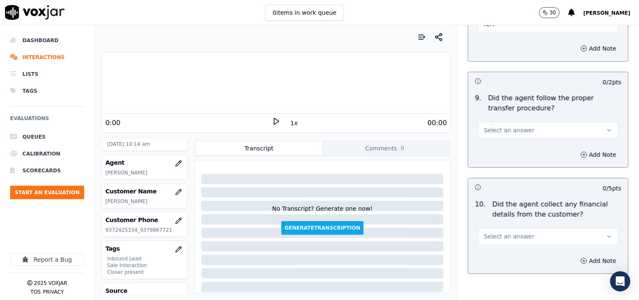
click at [502, 130] on span "Select an answer" at bounding box center [509, 130] width 51 height 8
click at [499, 160] on div "No" at bounding box center [534, 162] width 124 height 13
click at [489, 120] on div "No" at bounding box center [548, 129] width 140 height 19
drag, startPoint x: 500, startPoint y: 236, endPoint x: 500, endPoint y: 243, distance: 7.2
click at [500, 237] on span "Select an answer" at bounding box center [509, 236] width 51 height 8
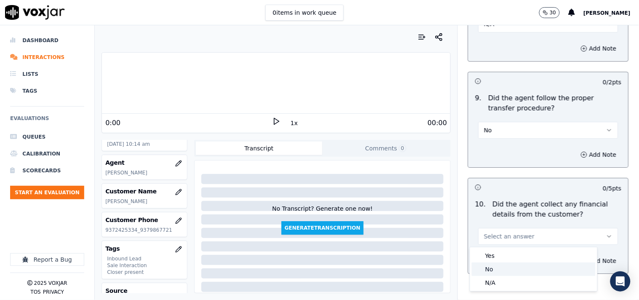
click at [498, 267] on div "No" at bounding box center [534, 268] width 124 height 13
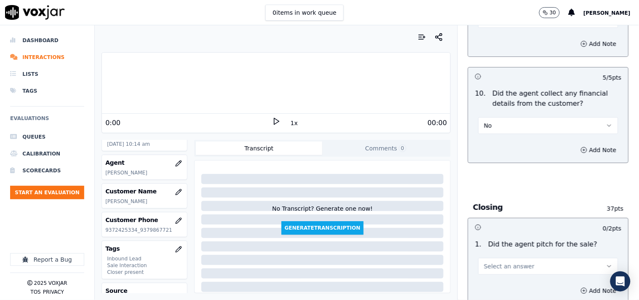
scroll to position [1637, 0]
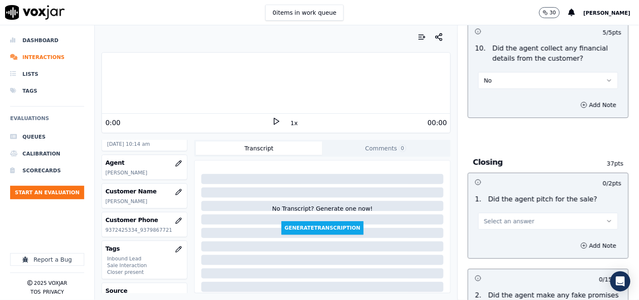
click at [497, 222] on span "Select an answer" at bounding box center [509, 221] width 51 height 8
click at [496, 237] on div "Yes" at bounding box center [534, 240] width 124 height 13
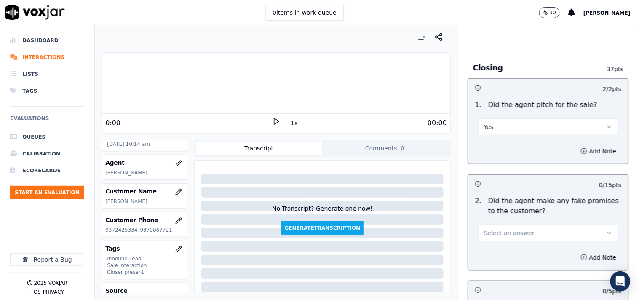
scroll to position [1793, 0]
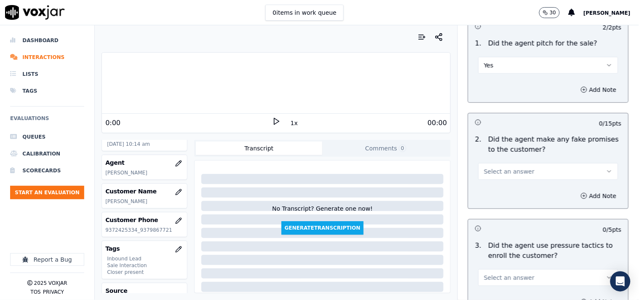
click at [496, 178] on button "Select an answer" at bounding box center [548, 171] width 140 height 17
click at [496, 202] on div "No" at bounding box center [534, 204] width 124 height 13
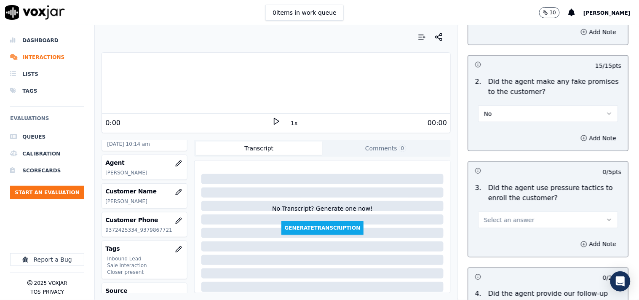
scroll to position [1871, 0]
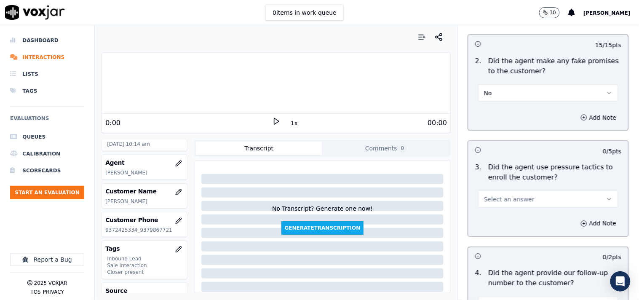
drag, startPoint x: 498, startPoint y: 197, endPoint x: 498, endPoint y: 207, distance: 10.1
click at [498, 199] on span "Select an answer" at bounding box center [509, 199] width 51 height 8
click at [497, 228] on div "No" at bounding box center [534, 232] width 124 height 13
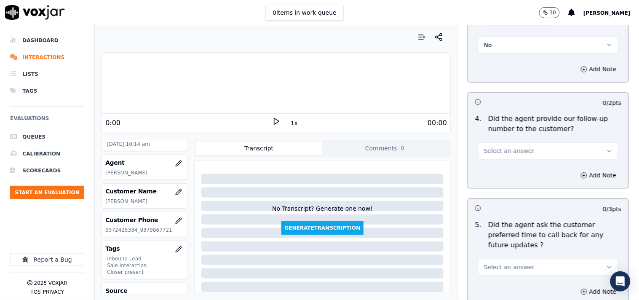
scroll to position [2027, 0]
click at [508, 152] on span "Select an answer" at bounding box center [509, 149] width 51 height 8
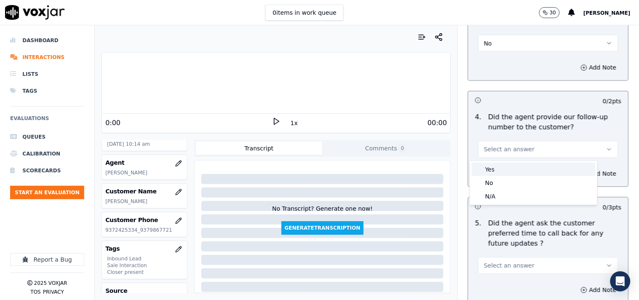
click at [504, 170] on div "Yes" at bounding box center [534, 169] width 124 height 13
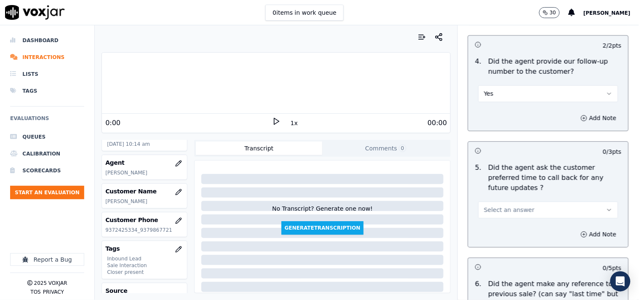
scroll to position [2106, 0]
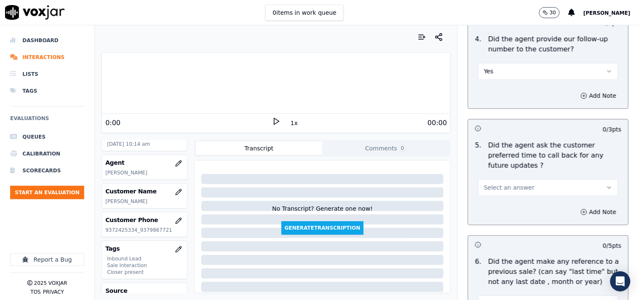
drag, startPoint x: 501, startPoint y: 167, endPoint x: 502, endPoint y: 178, distance: 11.0
click at [501, 171] on div "Select an answer" at bounding box center [548, 183] width 153 height 25
click at [499, 183] on span "Select an answer" at bounding box center [509, 187] width 51 height 8
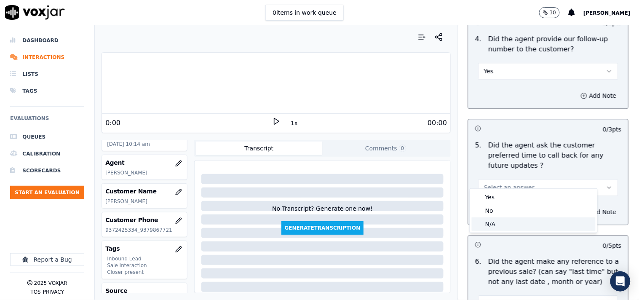
click at [495, 221] on div "N/A" at bounding box center [534, 223] width 124 height 13
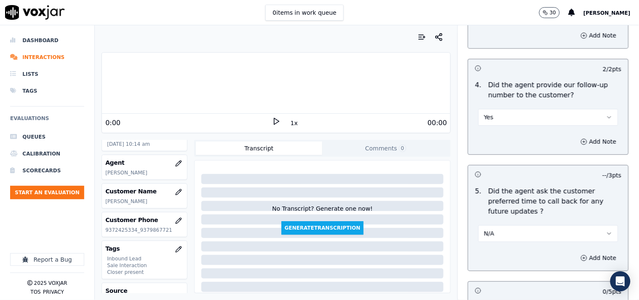
scroll to position [2027, 0]
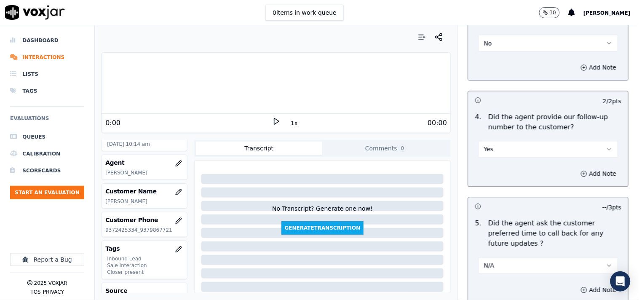
click at [502, 152] on button "Yes" at bounding box center [548, 149] width 140 height 17
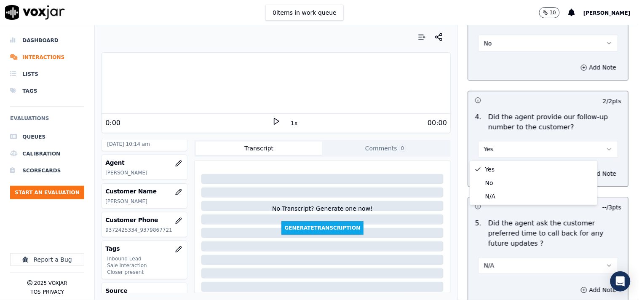
click at [502, 226] on p "Did the agent ask the customer preferred time to call back for any future updat…" at bounding box center [554, 234] width 133 height 30
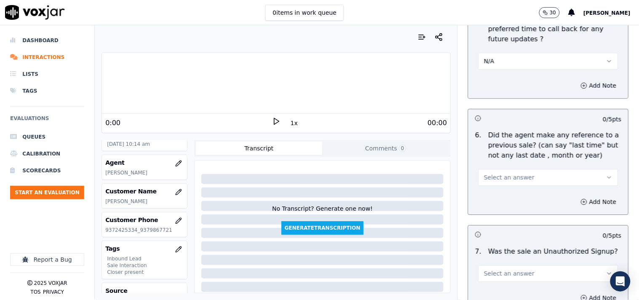
scroll to position [2261, 0]
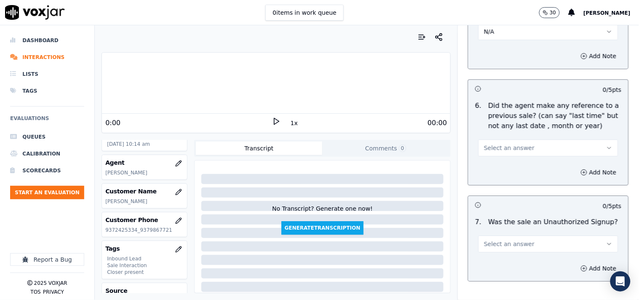
click at [500, 144] on span "Select an answer" at bounding box center [509, 148] width 51 height 8
click at [496, 167] on div "No" at bounding box center [534, 171] width 124 height 13
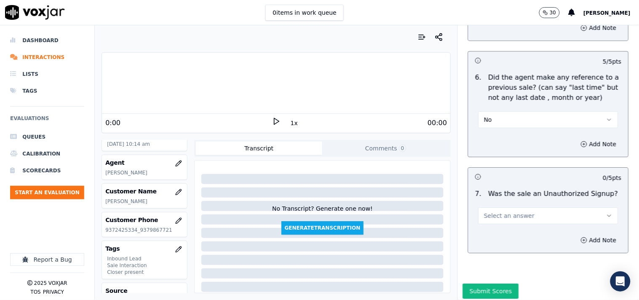
scroll to position [2305, 0]
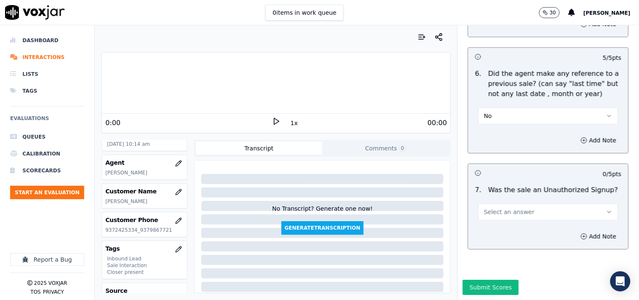
drag, startPoint x: 499, startPoint y: 192, endPoint x: 498, endPoint y: 198, distance: 5.7
click at [499, 208] on span "Select an answer" at bounding box center [509, 212] width 51 height 8
click at [492, 224] on div "No" at bounding box center [534, 222] width 124 height 13
drag, startPoint x: 575, startPoint y: 212, endPoint x: 561, endPoint y: 222, distance: 16.8
click at [575, 230] on button "Add Note" at bounding box center [599, 236] width 46 height 12
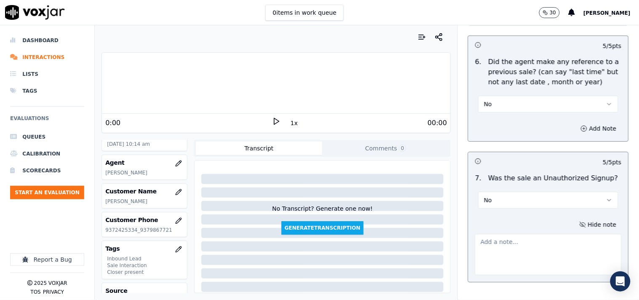
click at [495, 243] on textarea at bounding box center [548, 254] width 147 height 41
click at [516, 96] on button "No" at bounding box center [548, 104] width 140 height 17
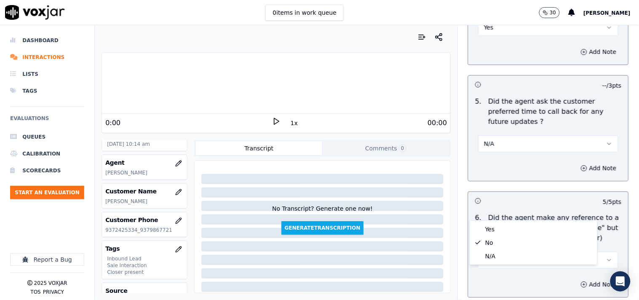
scroll to position [1993, 0]
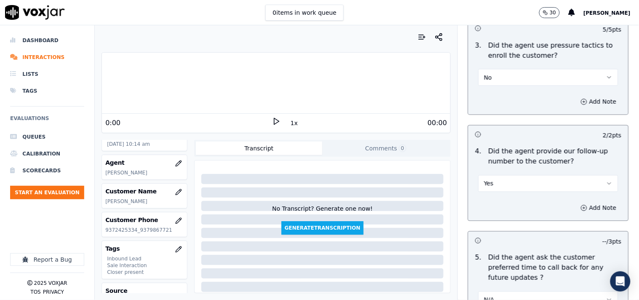
click at [523, 192] on button "Yes" at bounding box center [548, 183] width 140 height 17
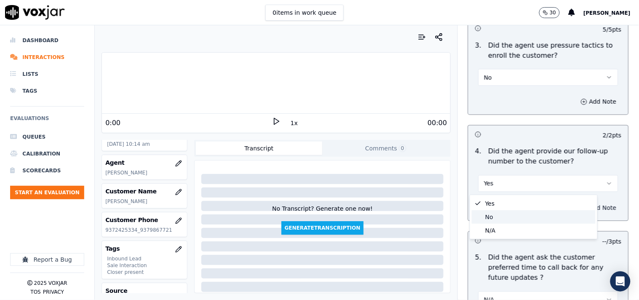
drag, startPoint x: 507, startPoint y: 213, endPoint x: 563, endPoint y: 207, distance: 55.4
click at [510, 213] on div "No" at bounding box center [534, 216] width 124 height 13
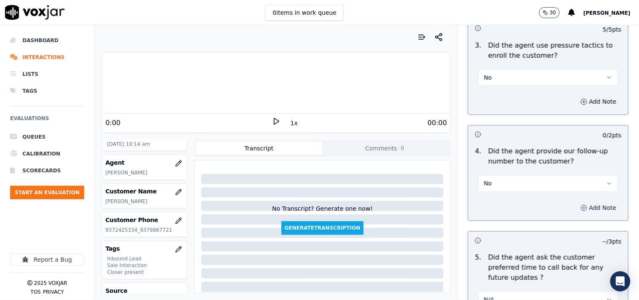
click at [575, 208] on button "Add Note" at bounding box center [599, 208] width 46 height 12
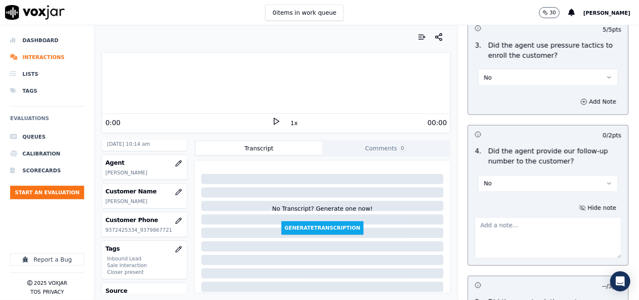
click at [506, 226] on textarea at bounding box center [548, 237] width 147 height 41
paste textarea "@ The call was transferred to Allen without informing the cx."
drag, startPoint x: 477, startPoint y: 230, endPoint x: 485, endPoint y: 245, distance: 17.1
click at [477, 230] on textarea "@ The call was transferred to Allen without informing the cx." at bounding box center [548, 237] width 147 height 41
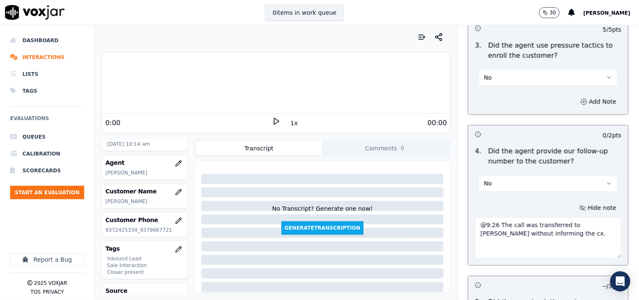
type textarea "@9:26 The call was transferred to Allen without informing the cx."
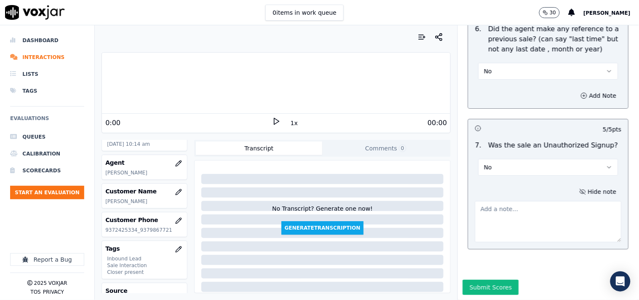
drag, startPoint x: 485, startPoint y: 183, endPoint x: 486, endPoint y: 190, distance: 6.9
click at [485, 201] on textarea at bounding box center [548, 221] width 147 height 41
paste textarea "Brandon called the cx and pitched for the Elec, " I am giving you this call in …"
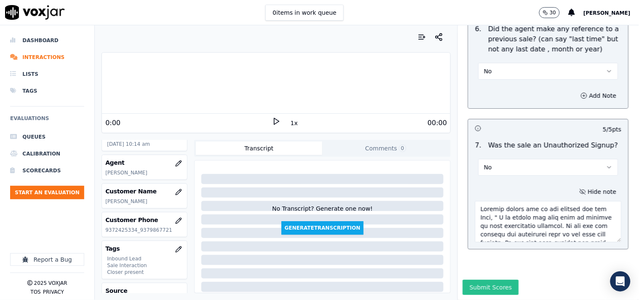
scroll to position [240, 0]
type textarea "Brandon called the cx and pitched for the Elec, " I am giving you this call in …"
click at [478, 270] on button "Submit Scores" at bounding box center [491, 287] width 56 height 15
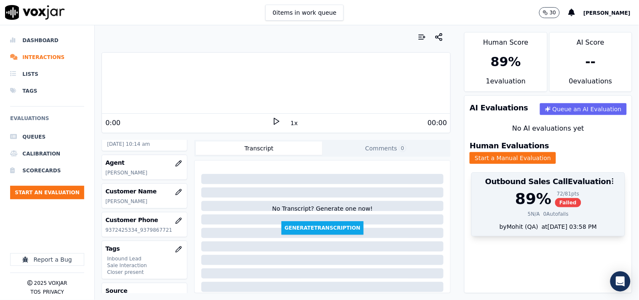
click at [555, 199] on span "Failed" at bounding box center [568, 202] width 27 height 9
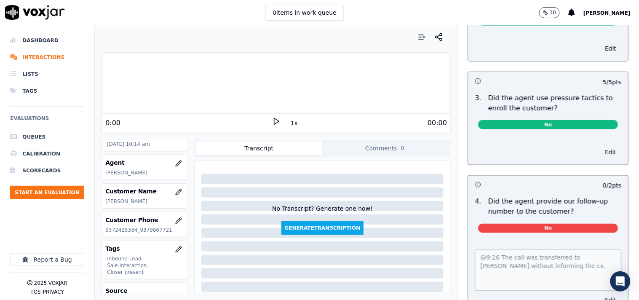
scroll to position [1997, 0]
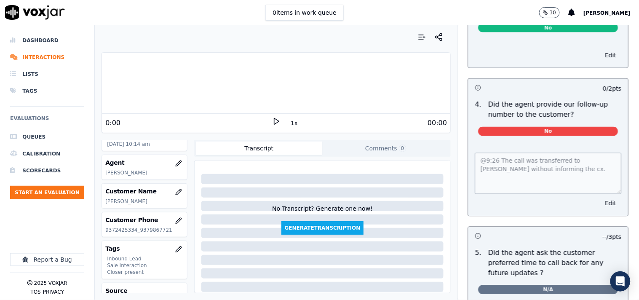
click at [575, 206] on button "Edit" at bounding box center [610, 204] width 21 height 12
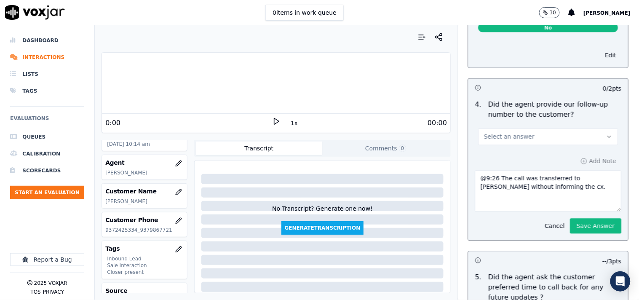
drag, startPoint x: 498, startPoint y: 191, endPoint x: 451, endPoint y: 182, distance: 48.4
click at [521, 144] on button "Select an answer" at bounding box center [548, 136] width 140 height 17
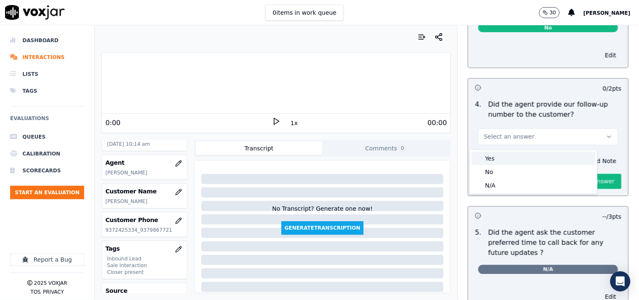
drag, startPoint x: 511, startPoint y: 160, endPoint x: 550, endPoint y: 175, distance: 42.1
click at [510, 160] on div "Yes" at bounding box center [534, 158] width 124 height 13
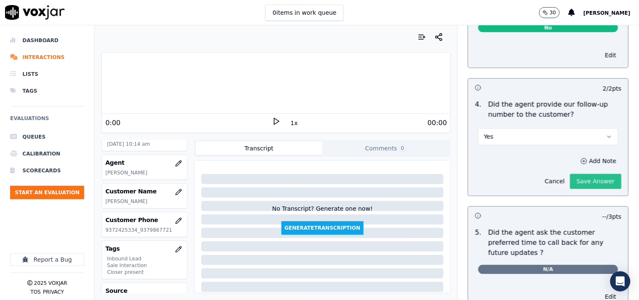
click at [575, 184] on button "Save Answer" at bounding box center [595, 181] width 51 height 15
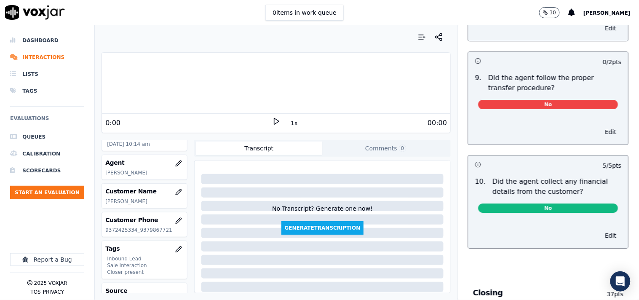
scroll to position [1446, 0]
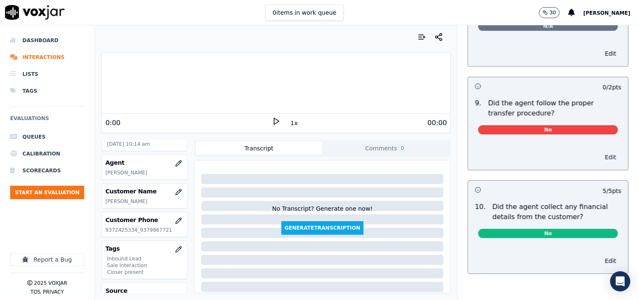
click at [575, 160] on button "Edit" at bounding box center [610, 157] width 21 height 12
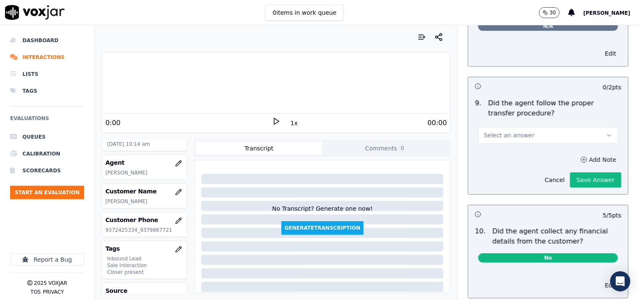
click at [575, 157] on button "Add Note" at bounding box center [599, 160] width 46 height 12
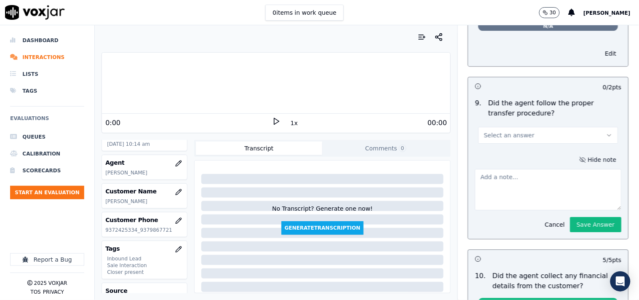
click at [512, 179] on textarea at bounding box center [548, 189] width 147 height 41
paste textarea "@9:26 The call was transferred to Allen without informing the cx."
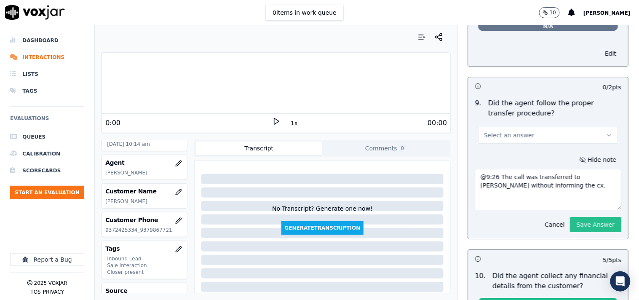
type textarea "@9:26 The call was transferred to Allen without informing the cx."
click at [575, 230] on button "Save Answer" at bounding box center [595, 224] width 51 height 15
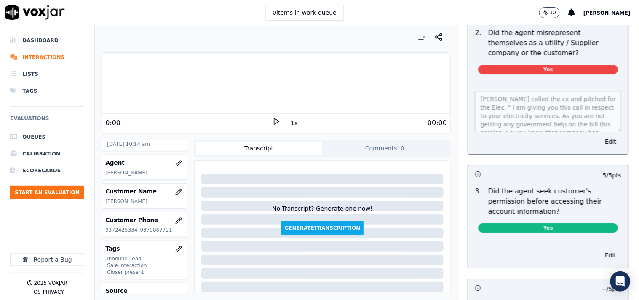
scroll to position [0, 0]
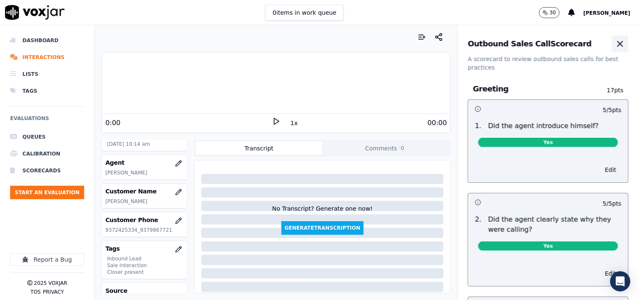
click at [575, 47] on icon "button" at bounding box center [620, 44] width 10 height 10
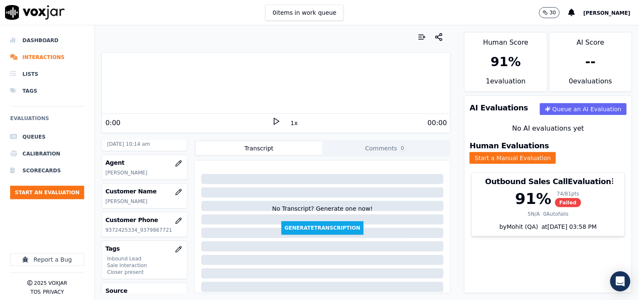
click at [47, 232] on div at bounding box center [47, 242] width 74 height 24
click at [39, 190] on button "Start an Evaluation" at bounding box center [47, 192] width 74 height 13
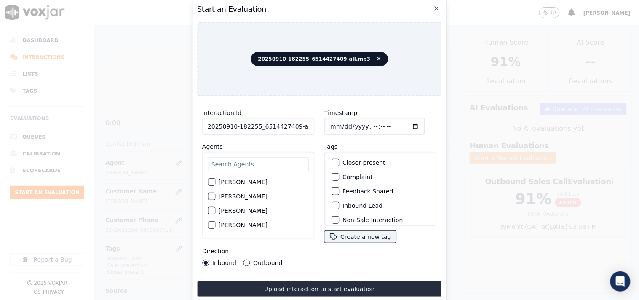
scroll to position [0, 5]
drag, startPoint x: 292, startPoint y: 124, endPoint x: 314, endPoint y: 127, distance: 22.0
click at [314, 127] on div "Interaction Id 20250910-182255_6514427409-all.mp3 Agents Harry Roy Aaron Biswas…" at bounding box center [258, 187] width 122 height 168
type input "20250910-182255_6514427409-C1"
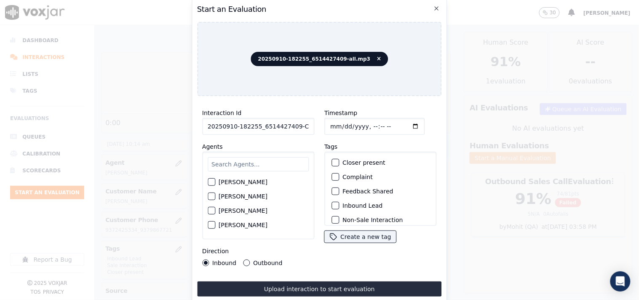
click at [329, 123] on input "Timestamp" at bounding box center [374, 126] width 100 height 17
drag, startPoint x: 401, startPoint y: 122, endPoint x: 400, endPoint y: 127, distance: 4.7
click at [402, 122] on input "Timestamp" at bounding box center [374, 126] width 100 height 17
type input "2025-09-12T10:33"
click at [236, 165] on input "text" at bounding box center [258, 164] width 101 height 14
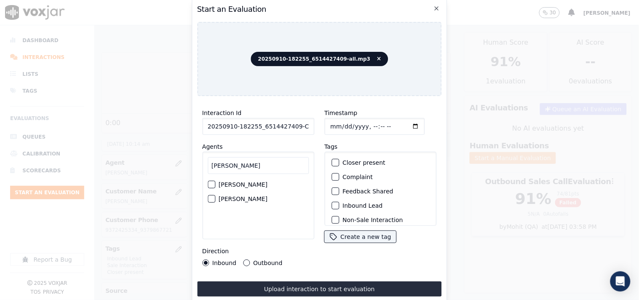
type input "carol"
click at [212, 195] on button "Carol Khatun" at bounding box center [212, 199] width 8 height 8
click at [246, 259] on button "Outbound" at bounding box center [246, 262] width 7 height 7
click at [332, 160] on div "button" at bounding box center [335, 163] width 6 height 6
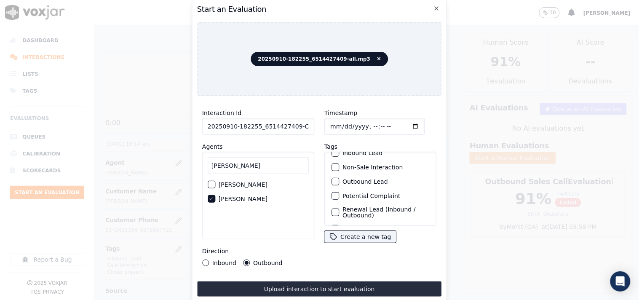
scroll to position [74, 0]
drag, startPoint x: 333, startPoint y: 206, endPoint x: 335, endPoint y: 198, distance: 7.9
click at [334, 212] on div "button" at bounding box center [335, 215] width 6 height 6
click at [335, 195] on button "Renewal Lead (Inbound / Outbound)" at bounding box center [335, 199] width 8 height 8
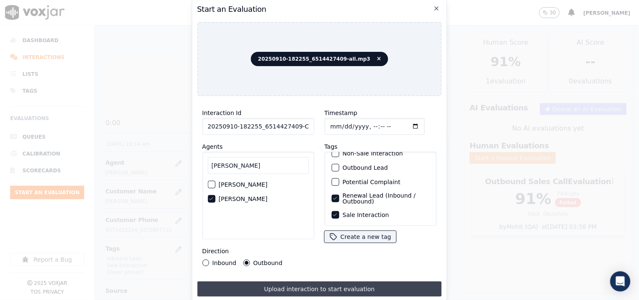
click at [347, 270] on button "Upload interaction to start evaluation" at bounding box center [319, 288] width 245 height 15
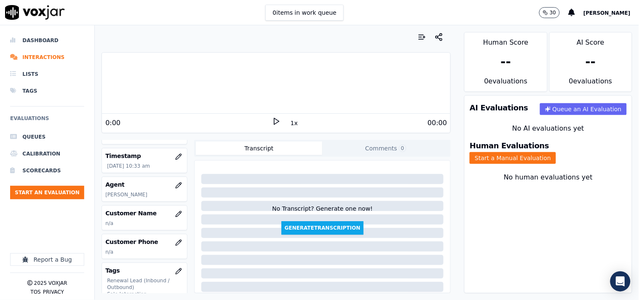
scroll to position [78, 0]
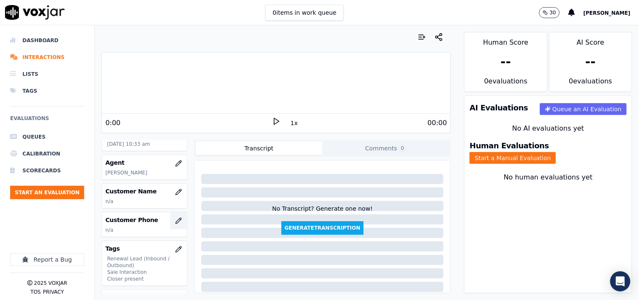
click at [170, 220] on button "button" at bounding box center [178, 220] width 17 height 17
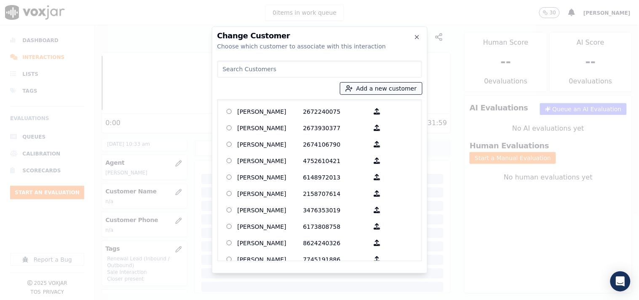
click at [365, 90] on button "Add a new customer" at bounding box center [381, 89] width 82 height 12
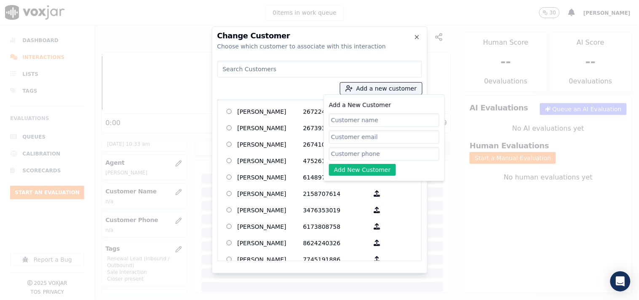
click at [347, 118] on input "Add a New Customer" at bounding box center [384, 119] width 110 height 13
type input "ALAIN FORMALA FRU"
click at [364, 151] on input "Add a New Customer" at bounding box center [384, 153] width 110 height 13
paste input "6514427409"
type input "6514427409"
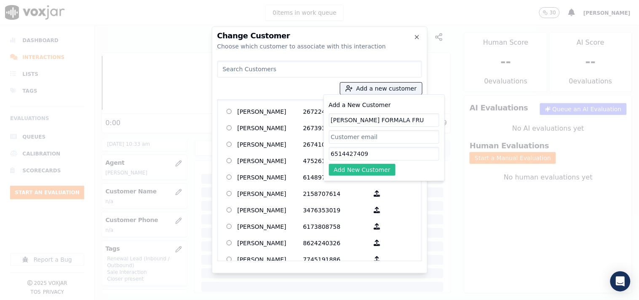
click at [357, 167] on button "Add New Customer" at bounding box center [362, 170] width 67 height 12
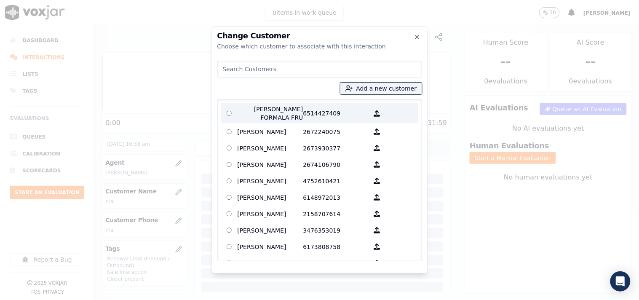
click at [282, 114] on p "ALAIN FORMALA FRU" at bounding box center [271, 113] width 66 height 17
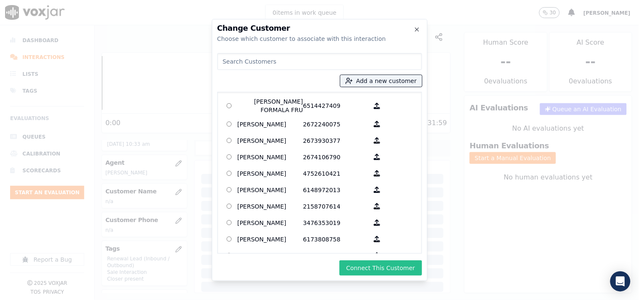
drag, startPoint x: 373, startPoint y: 257, endPoint x: 374, endPoint y: 266, distance: 8.9
click at [373, 258] on div "Change Customer Choose which customer to associate with this interaction Add a …" at bounding box center [320, 150] width 216 height 262
click at [375, 268] on button "Connect This Customer" at bounding box center [380, 267] width 82 height 15
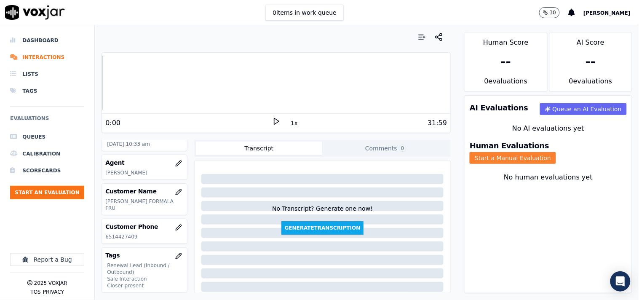
click at [538, 152] on button "Start a Manual Evaluation" at bounding box center [513, 158] width 86 height 12
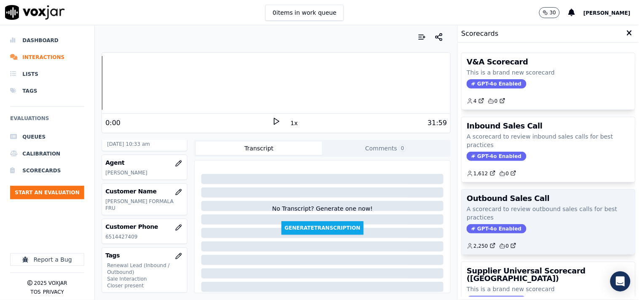
click at [494, 204] on div "Outbound Sales Call A scorecard to review outbound sales calls for best practic…" at bounding box center [548, 222] width 173 height 65
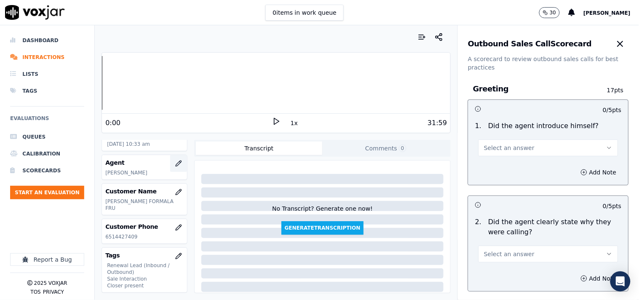
click at [175, 163] on icon "button" at bounding box center [178, 163] width 7 height 7
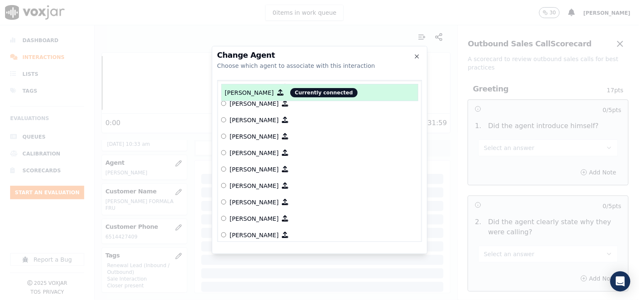
scroll to position [0, 0]
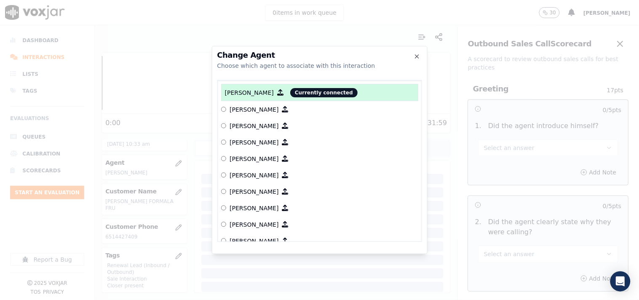
click at [245, 159] on p "Allen Alam" at bounding box center [254, 159] width 49 height 8
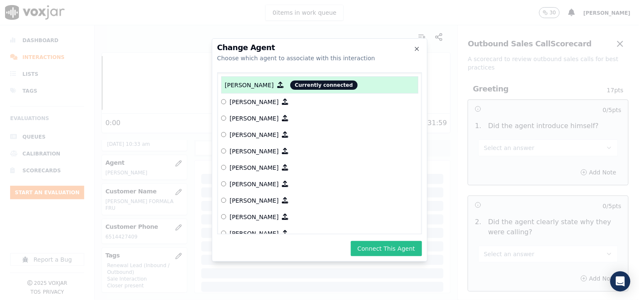
click at [388, 243] on button "Connect This Agent" at bounding box center [386, 248] width 71 height 15
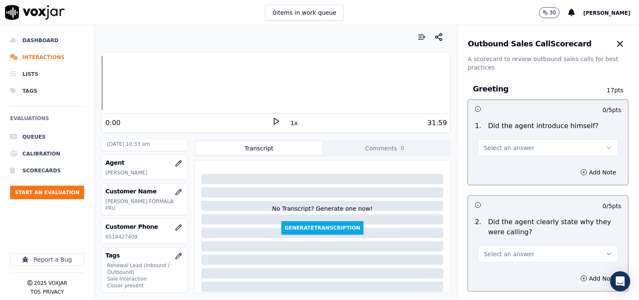
click at [531, 149] on button "Select an answer" at bounding box center [548, 147] width 140 height 17
click at [519, 167] on div "Yes" at bounding box center [534, 166] width 124 height 13
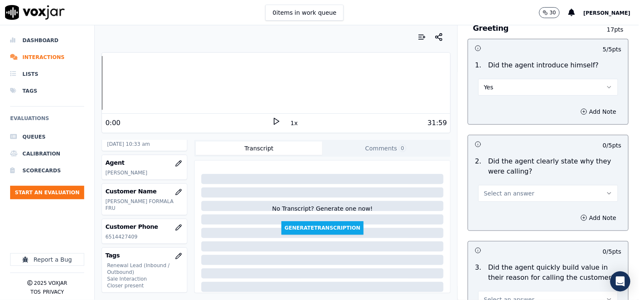
scroll to position [156, 0]
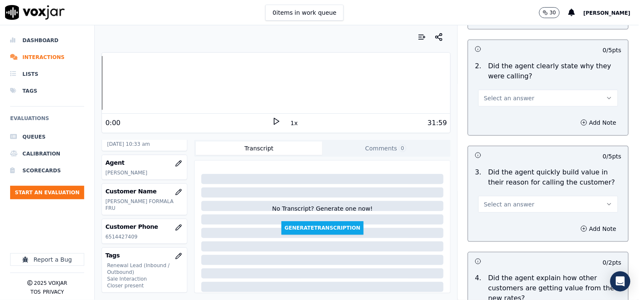
click at [504, 98] on span "Select an answer" at bounding box center [509, 98] width 51 height 8
click at [507, 114] on div "Yes" at bounding box center [534, 116] width 124 height 13
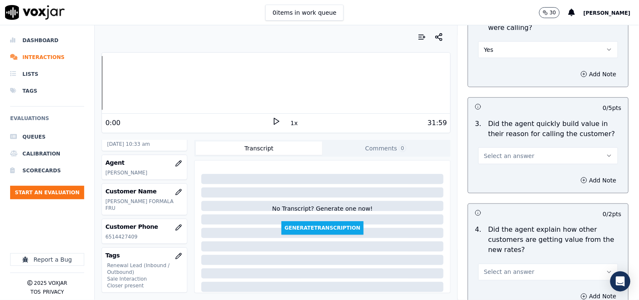
scroll to position [234, 0]
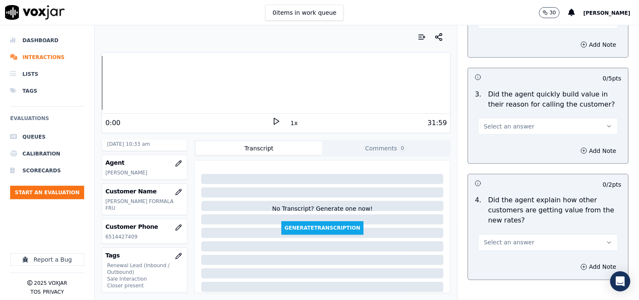
click at [513, 123] on span "Select an answer" at bounding box center [509, 126] width 51 height 8
click at [506, 147] on div "Yes" at bounding box center [534, 145] width 124 height 13
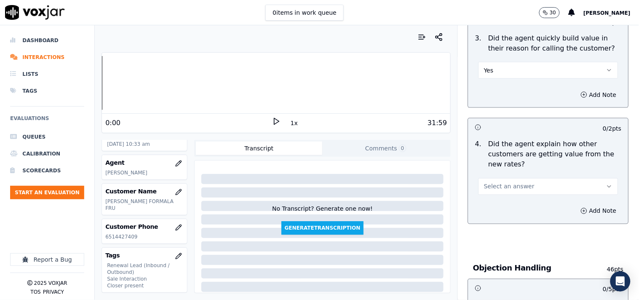
scroll to position [312, 0]
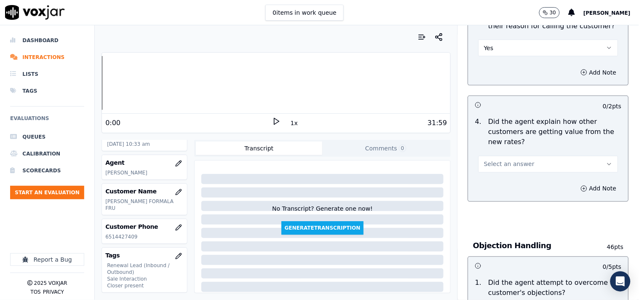
click at [511, 158] on button "Select an answer" at bounding box center [548, 164] width 140 height 17
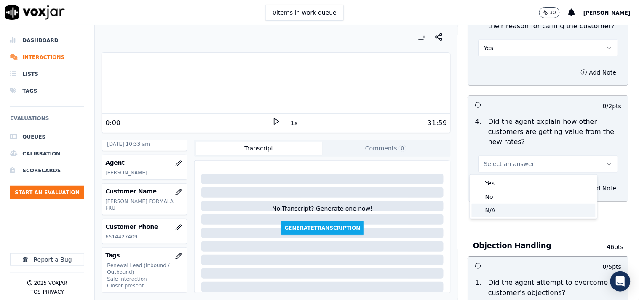
click at [508, 212] on div "N/A" at bounding box center [534, 209] width 124 height 13
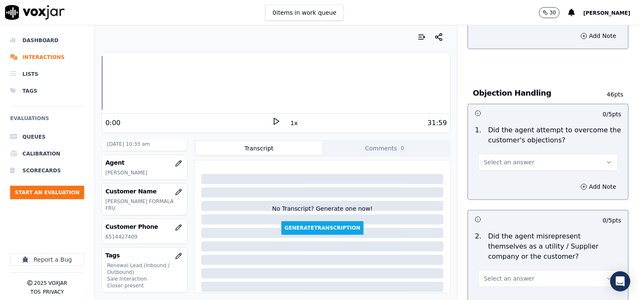
scroll to position [468, 0]
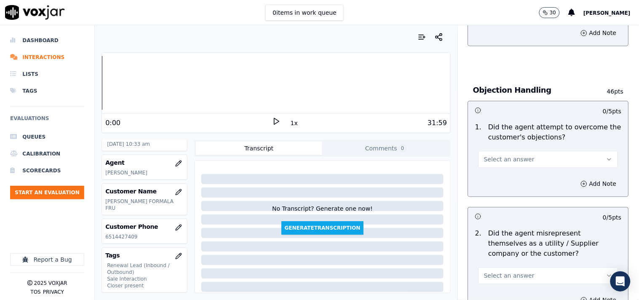
click at [509, 158] on span "Select an answer" at bounding box center [509, 159] width 51 height 8
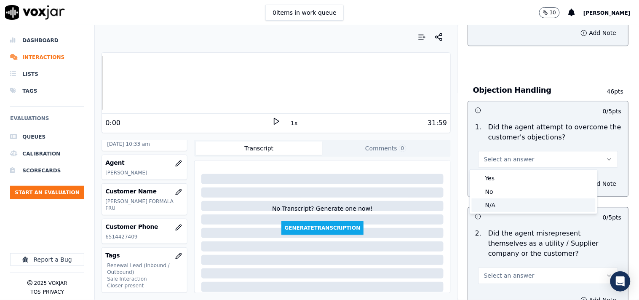
click at [513, 203] on div "N/A" at bounding box center [534, 204] width 124 height 13
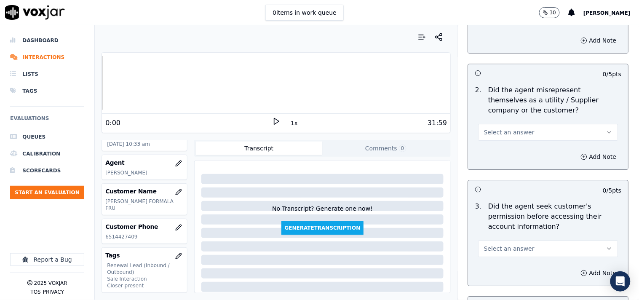
scroll to position [624, 0]
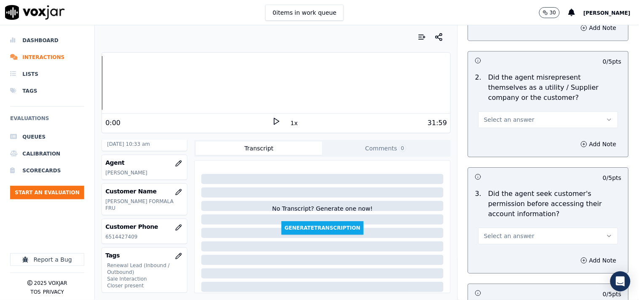
click at [492, 117] on span "Select an answer" at bounding box center [509, 119] width 51 height 8
click at [495, 140] on div "Yes" at bounding box center [534, 138] width 124 height 13
click at [494, 124] on button "Yes" at bounding box center [548, 119] width 140 height 17
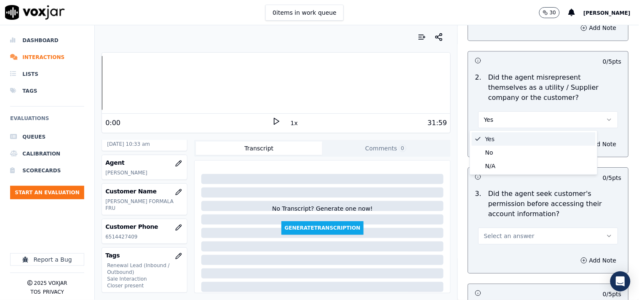
click at [500, 137] on div "Yes" at bounding box center [534, 138] width 124 height 13
click at [575, 144] on button "Add Note" at bounding box center [599, 144] width 46 height 12
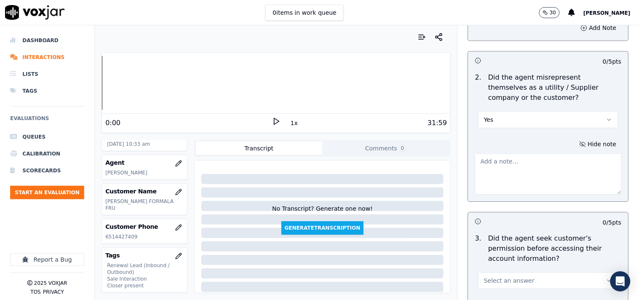
drag, startPoint x: 501, startPoint y: 179, endPoint x: 458, endPoint y: 155, distance: 49.6
click at [500, 179] on textarea at bounding box center [548, 173] width 147 height 41
click at [503, 179] on textarea at bounding box center [548, 173] width 147 height 41
paste textarea "@1:14 Allen "Can you just grab all the pen and paper so that I can give you you…"
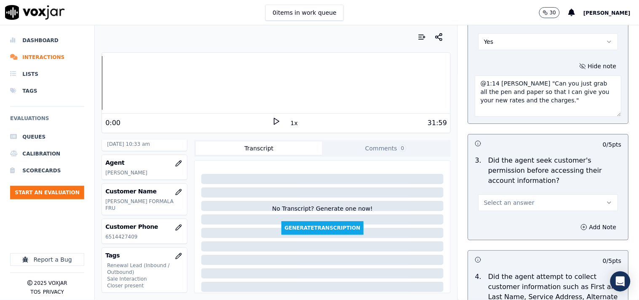
scroll to position [857, 0]
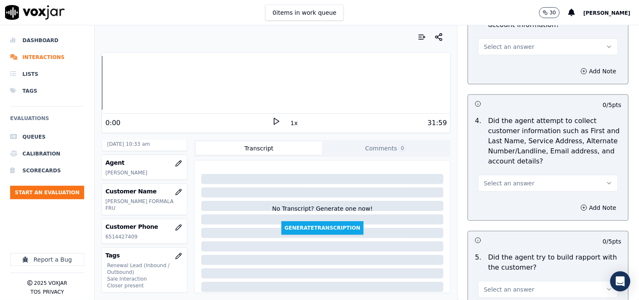
type textarea "@1:14 Allen "Can you just grab all the pen and paper so that I can give you you…"
click at [509, 47] on span "Select an answer" at bounding box center [509, 47] width 51 height 8
click at [508, 67] on div "Yes" at bounding box center [534, 65] width 124 height 13
click at [499, 183] on span "Select an answer" at bounding box center [509, 183] width 51 height 8
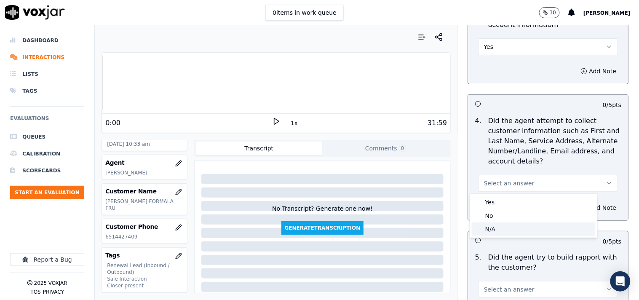
click at [495, 226] on div "N/A" at bounding box center [534, 228] width 124 height 13
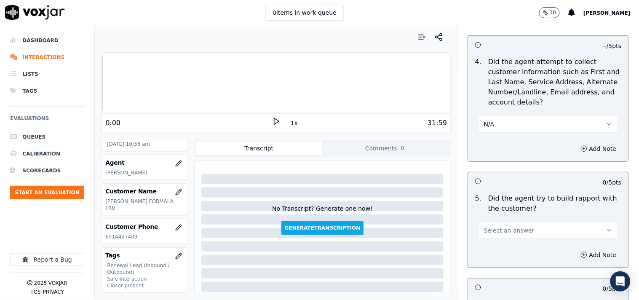
scroll to position [936, 0]
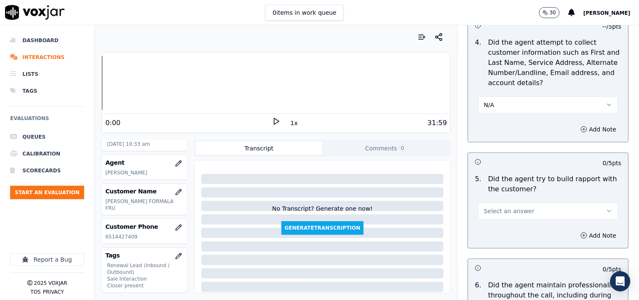
click at [504, 203] on button "Select an answer" at bounding box center [548, 211] width 140 height 17
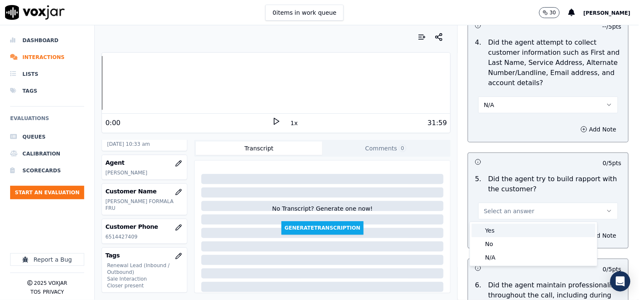
click at [504, 225] on div "Yes" at bounding box center [534, 230] width 124 height 13
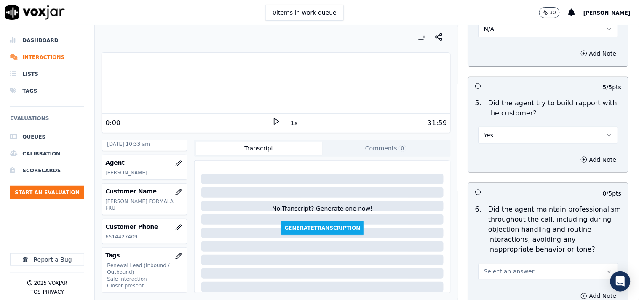
scroll to position [1092, 0]
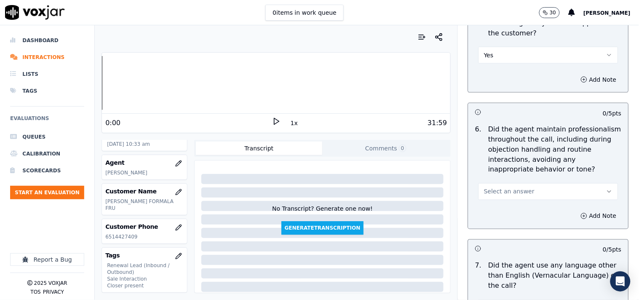
click at [501, 192] on span "Select an answer" at bounding box center [509, 191] width 51 height 8
click at [503, 209] on div "Yes" at bounding box center [534, 210] width 124 height 13
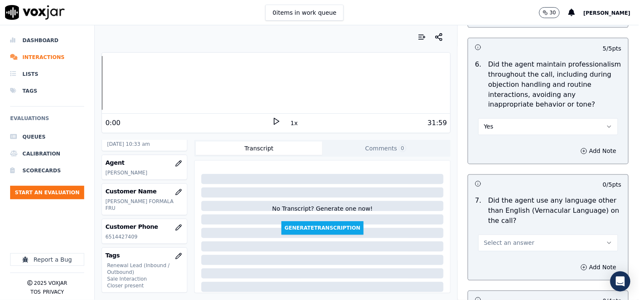
scroll to position [1248, 0]
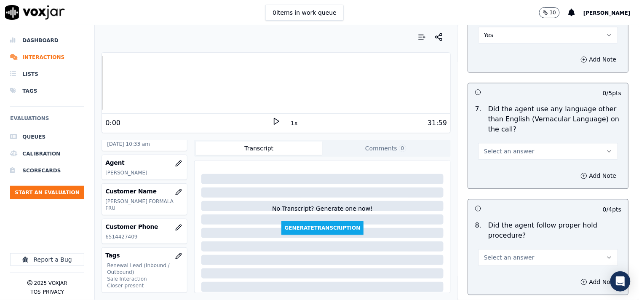
click at [496, 153] on span "Select an answer" at bounding box center [509, 151] width 51 height 8
click at [498, 181] on div "No" at bounding box center [534, 184] width 124 height 13
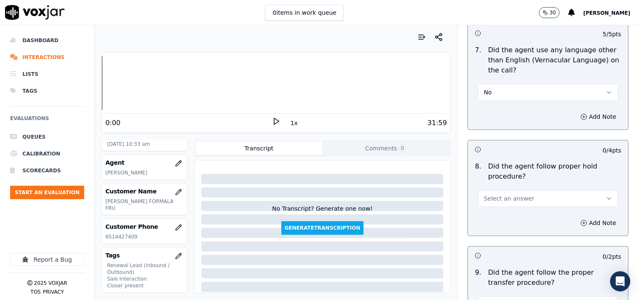
scroll to position [1325, 0]
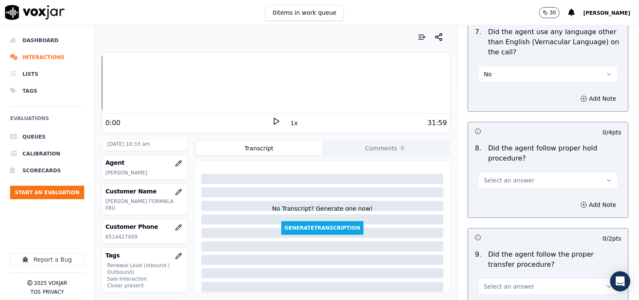
click at [502, 180] on span "Select an answer" at bounding box center [509, 180] width 51 height 8
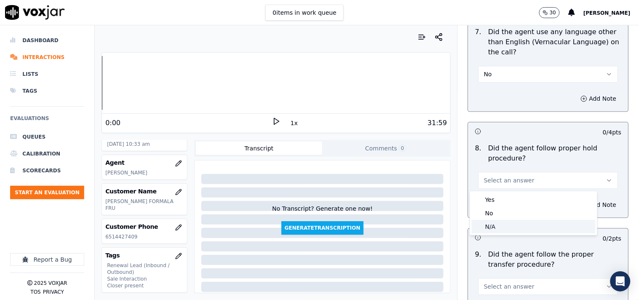
click at [498, 224] on div "N/A" at bounding box center [534, 226] width 124 height 13
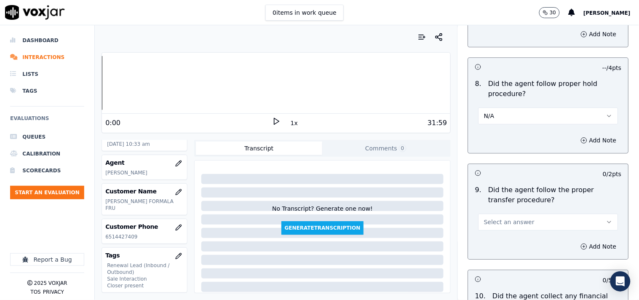
scroll to position [1481, 0]
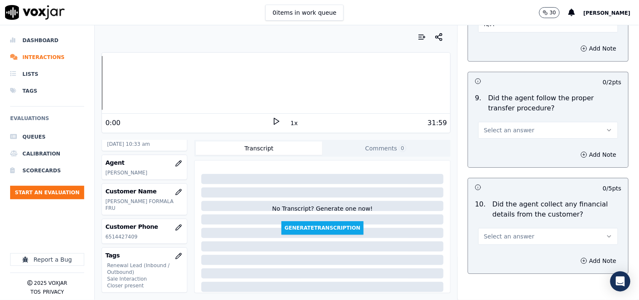
click at [489, 139] on div "9 . Did the agent follow the proper transfer procedure? Select an answer" at bounding box center [548, 116] width 160 height 52
drag, startPoint x: 493, startPoint y: 132, endPoint x: 495, endPoint y: 138, distance: 6.3
click at [494, 133] on span "Select an answer" at bounding box center [509, 130] width 51 height 8
click at [495, 153] on div "Yes" at bounding box center [534, 149] width 124 height 13
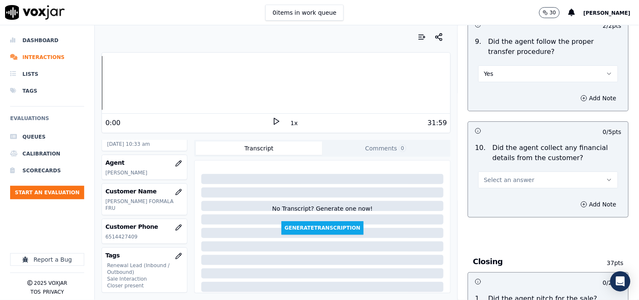
scroll to position [1559, 0]
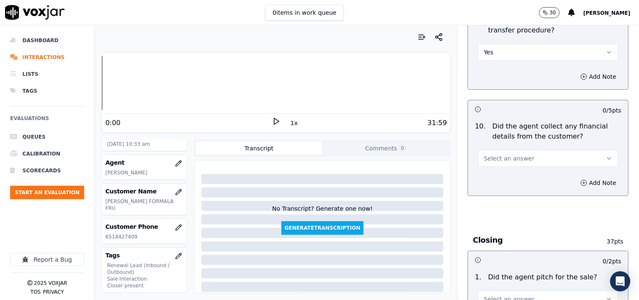
drag, startPoint x: 504, startPoint y: 156, endPoint x: 504, endPoint y: 166, distance: 9.7
click at [504, 157] on span "Select an answer" at bounding box center [509, 158] width 51 height 8
click at [500, 185] on div "No" at bounding box center [534, 191] width 124 height 13
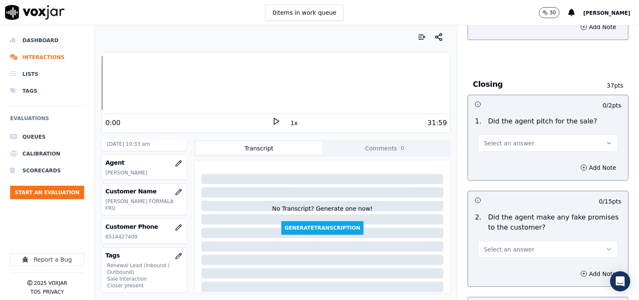
scroll to position [1716, 0]
drag, startPoint x: 500, startPoint y: 140, endPoint x: 500, endPoint y: 146, distance: 5.5
click at [500, 146] on span "Select an answer" at bounding box center [509, 143] width 51 height 8
click at [497, 165] on div "Yes" at bounding box center [534, 162] width 124 height 13
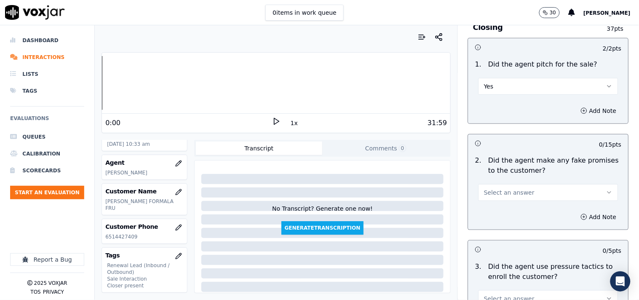
scroll to position [1793, 0]
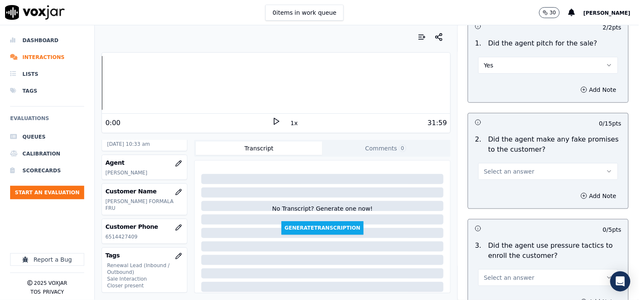
drag, startPoint x: 505, startPoint y: 156, endPoint x: 506, endPoint y: 167, distance: 10.5
click at [505, 158] on div "Select an answer" at bounding box center [548, 167] width 153 height 25
click at [506, 174] on span "Select an answer" at bounding box center [509, 171] width 51 height 8
click at [504, 196] on div "Yes" at bounding box center [534, 190] width 124 height 13
click at [497, 173] on button "Yes" at bounding box center [548, 171] width 140 height 17
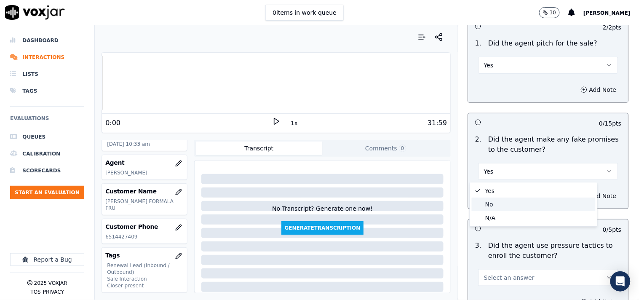
click at [498, 201] on div "No" at bounding box center [534, 204] width 124 height 13
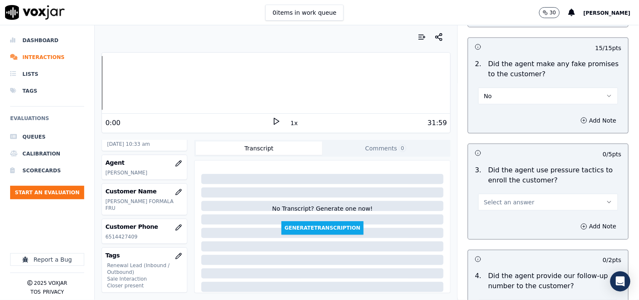
scroll to position [1950, 0]
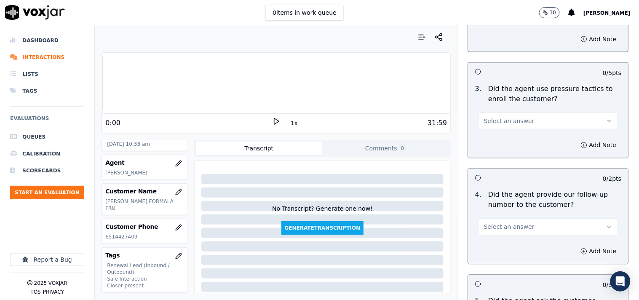
drag, startPoint x: 496, startPoint y: 115, endPoint x: 500, endPoint y: 129, distance: 14.5
click at [496, 118] on button "Select an answer" at bounding box center [548, 120] width 140 height 17
click at [499, 135] on div "Yes" at bounding box center [534, 140] width 124 height 13
drag, startPoint x: 504, startPoint y: 120, endPoint x: 504, endPoint y: 129, distance: 8.9
click at [504, 121] on button "Yes" at bounding box center [548, 120] width 140 height 17
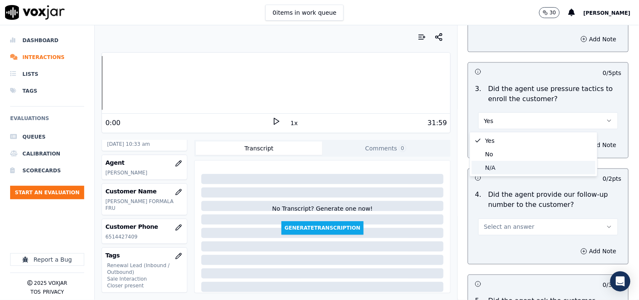
click at [496, 165] on div "N/A" at bounding box center [534, 167] width 124 height 13
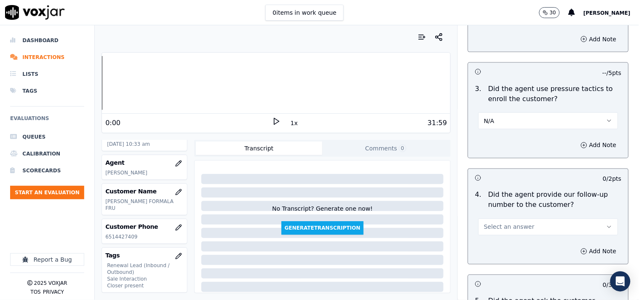
click at [501, 124] on button "N/A" at bounding box center [548, 120] width 140 height 17
drag, startPoint x: 499, startPoint y: 149, endPoint x: 508, endPoint y: 207, distance: 58.8
click at [499, 149] on div "No" at bounding box center [534, 153] width 124 height 13
click at [504, 231] on span "Select an answer" at bounding box center [509, 227] width 51 height 8
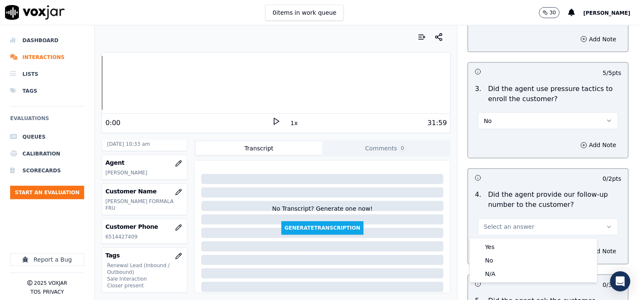
click at [505, 215] on div "Select an answer" at bounding box center [548, 222] width 153 height 25
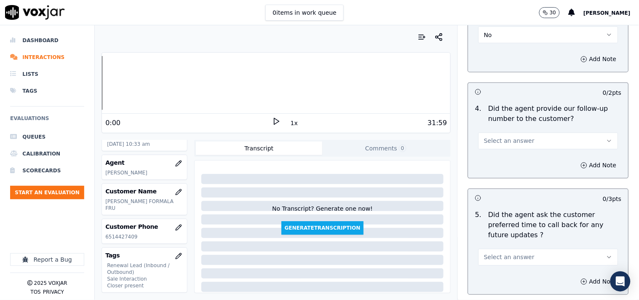
scroll to position [2106, 0]
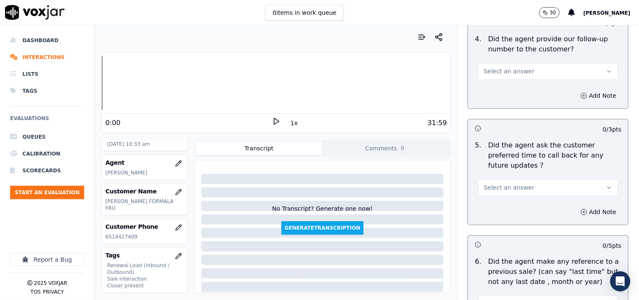
click at [499, 183] on span "Select an answer" at bounding box center [509, 187] width 51 height 8
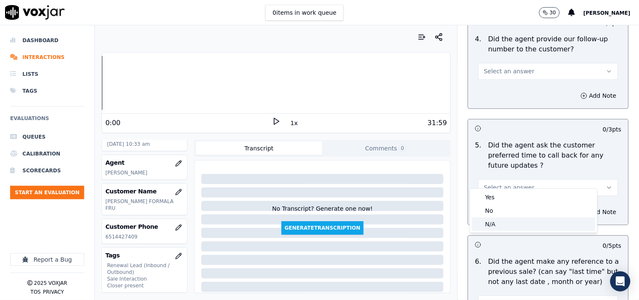
click at [501, 223] on div "N/A" at bounding box center [534, 223] width 124 height 13
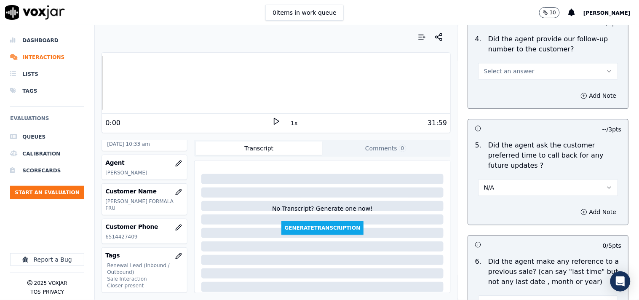
scroll to position [2183, 0]
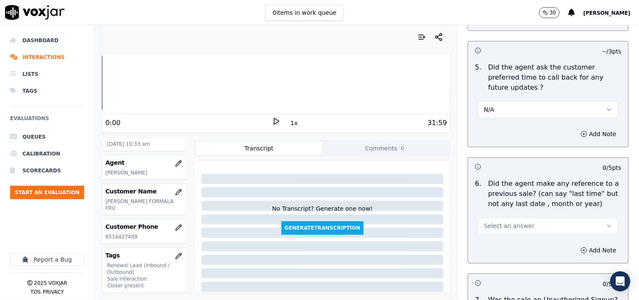
click at [486, 222] on span "Select an answer" at bounding box center [509, 226] width 51 height 8
click at [492, 250] on div "No" at bounding box center [534, 248] width 124 height 13
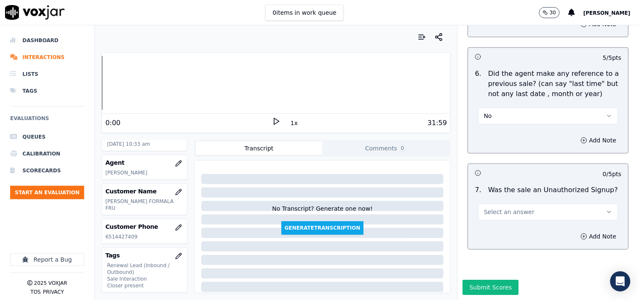
scroll to position [2305, 0]
click at [495, 203] on button "Select an answer" at bounding box center [548, 211] width 140 height 17
click at [494, 221] on div "No" at bounding box center [534, 222] width 124 height 13
drag, startPoint x: 575, startPoint y: 222, endPoint x: 525, endPoint y: 238, distance: 52.7
click at [574, 224] on div "Add Note" at bounding box center [548, 236] width 160 height 25
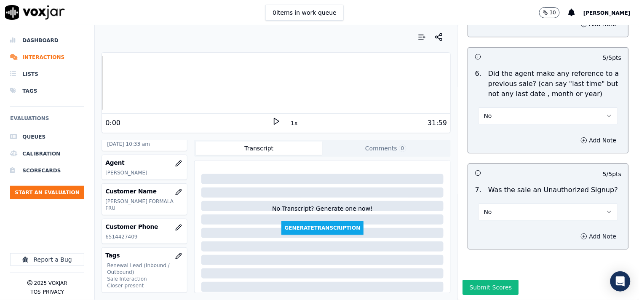
drag, startPoint x: 584, startPoint y: 216, endPoint x: 579, endPoint y: 218, distance: 5.6
click at [575, 230] on button "Add Note" at bounding box center [599, 236] width 46 height 12
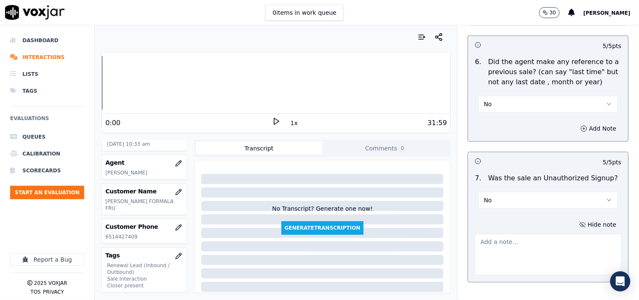
click at [503, 246] on textarea at bounding box center [548, 254] width 147 height 41
click at [497, 234] on textarea at bounding box center [548, 254] width 147 height 41
paste textarea "Previous Sales Date: 24-03-2025 Electric Utility: National Grid Term : 365 Days…"
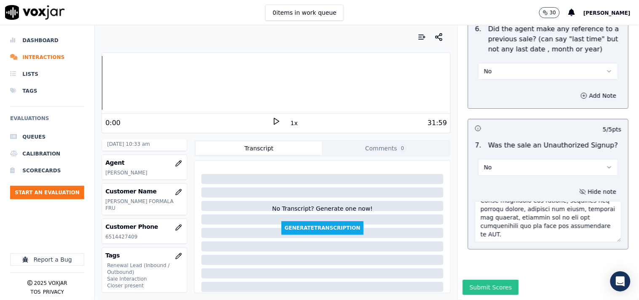
type textarea "Previous Sales Date: 24-03-2025 Electric Utility: National Grid Term : 365 Days…"
click at [487, 270] on button "Submit Scores" at bounding box center [491, 287] width 56 height 15
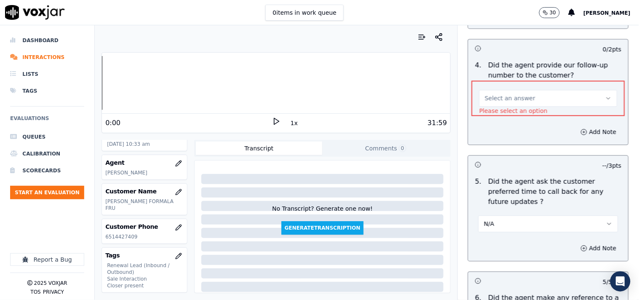
scroll to position [2047, 0]
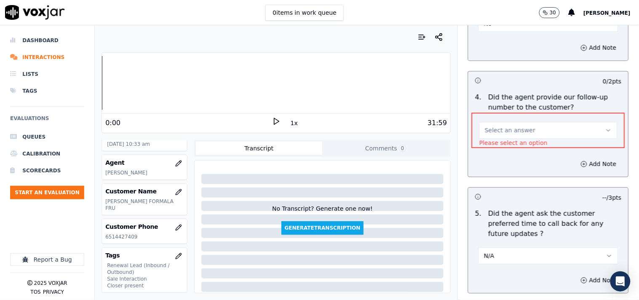
drag, startPoint x: 520, startPoint y: 90, endPoint x: 519, endPoint y: 123, distance: 33.3
click at [520, 90] on div "4 . Did the agent provide our follow-up number to the customer? Select an answe…" at bounding box center [548, 120] width 160 height 62
click at [510, 136] on button "Select an answer" at bounding box center [548, 130] width 138 height 17
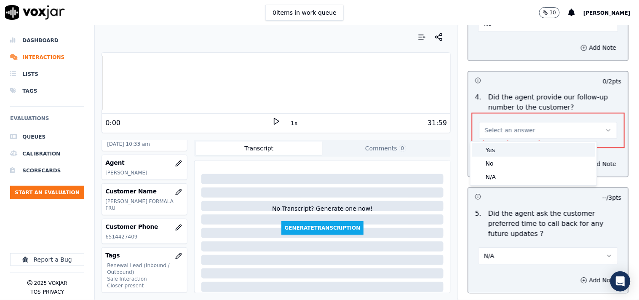
click at [501, 155] on div "Yes" at bounding box center [533, 149] width 123 height 13
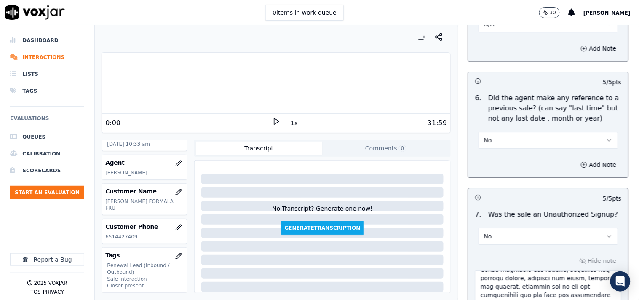
scroll to position [2350, 0]
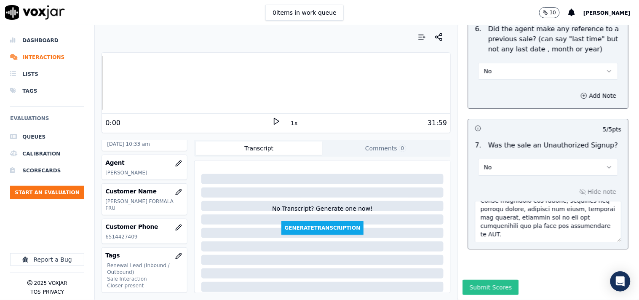
click at [477, 270] on button "Submit Scores" at bounding box center [491, 287] width 56 height 15
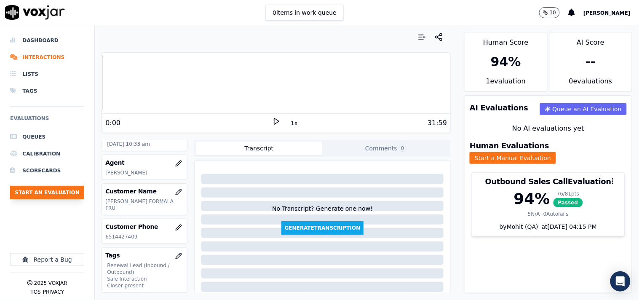
click at [72, 192] on button "Start an Evaluation" at bounding box center [47, 192] width 74 height 13
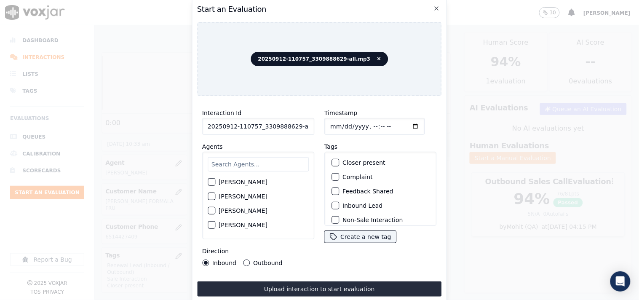
scroll to position [0, 5]
drag, startPoint x: 291, startPoint y: 124, endPoint x: 309, endPoint y: 125, distance: 17.7
click at [309, 125] on input "20250912-110757_3309888629-all.mp3" at bounding box center [258, 126] width 112 height 17
type input "20250912-110757_3309888629-C1"
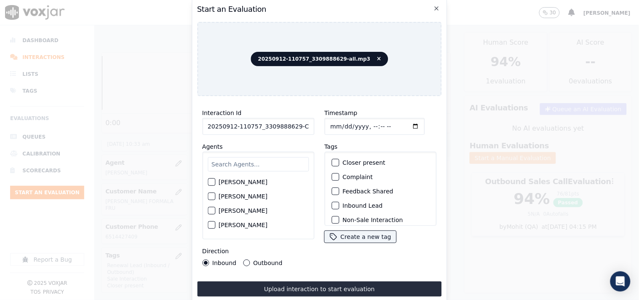
click at [331, 124] on input "Timestamp" at bounding box center [374, 126] width 100 height 17
click at [401, 121] on input "Timestamp" at bounding box center [374, 126] width 100 height 17
type input "2025-09-12T10:49"
click at [234, 163] on input "text" at bounding box center [258, 164] width 101 height 14
type input "mark"
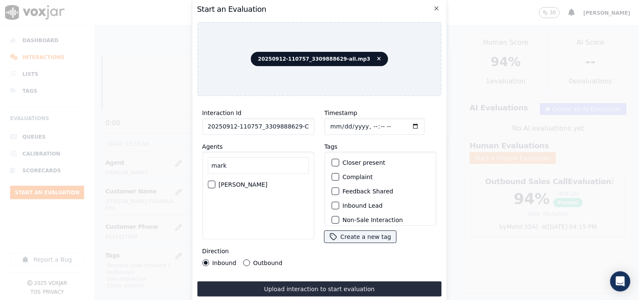
click at [211, 182] on div "button" at bounding box center [211, 185] width 6 height 6
drag, startPoint x: 243, startPoint y: 259, endPoint x: 267, endPoint y: 254, distance: 23.9
click at [243, 259] on button "Outbound" at bounding box center [246, 262] width 7 height 7
click at [332, 160] on div "button" at bounding box center [335, 163] width 6 height 6
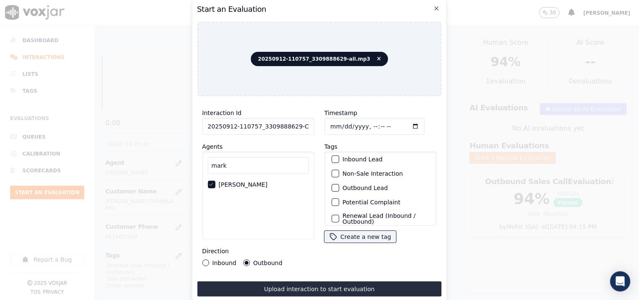
scroll to position [74, 0]
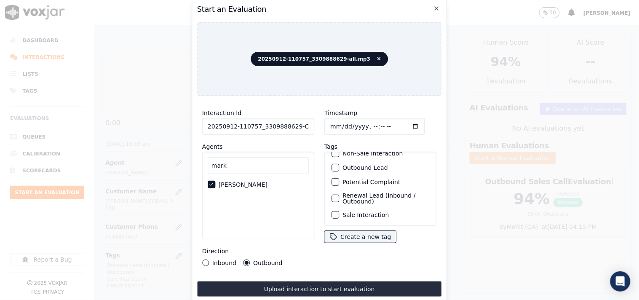
click at [334, 212] on div "button" at bounding box center [335, 215] width 6 height 6
click at [335, 195] on button "Renewal Lead (Inbound / Outbound)" at bounding box center [335, 199] width 8 height 8
click at [205, 259] on button "Inbound" at bounding box center [205, 262] width 7 height 7
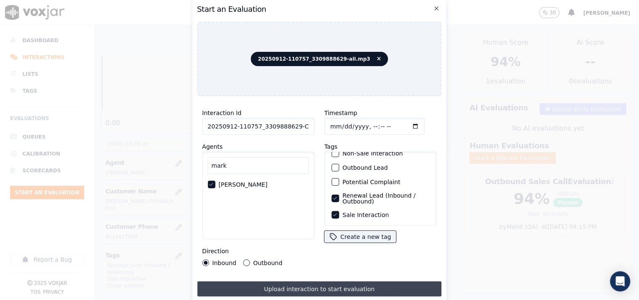
click at [364, 270] on button "Upload interaction to start evaluation" at bounding box center [319, 288] width 245 height 15
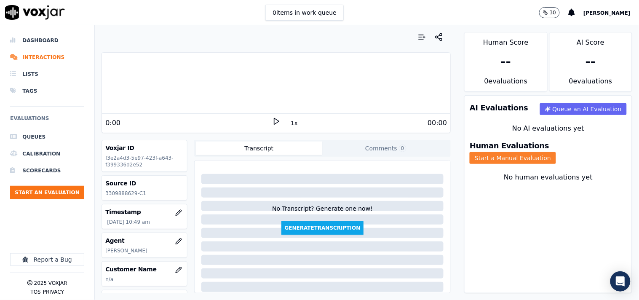
click at [546, 154] on button "Start a Manual Evaluation" at bounding box center [513, 158] width 86 height 12
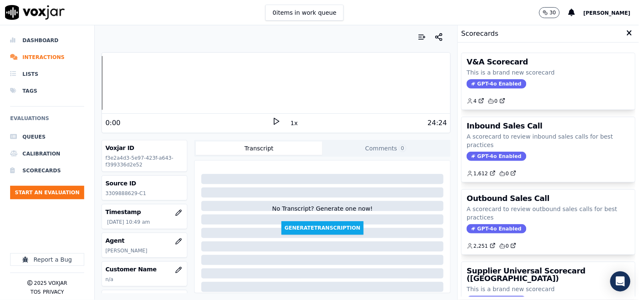
click at [503, 154] on span "GPT-4o Enabled" at bounding box center [496, 156] width 59 height 9
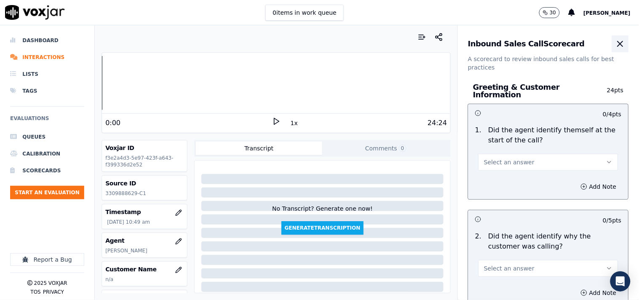
click at [575, 42] on icon "button" at bounding box center [620, 43] width 5 height 5
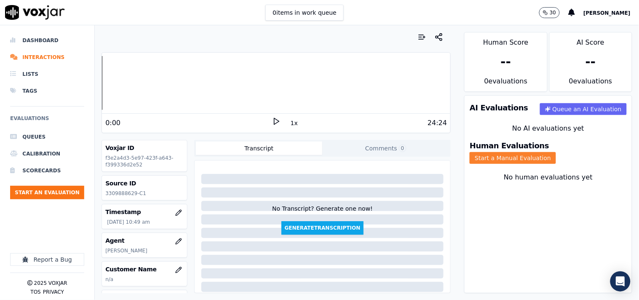
drag, startPoint x: 551, startPoint y: 155, endPoint x: 554, endPoint y: 148, distance: 7.5
click at [551, 155] on button "Start a Manual Evaluation" at bounding box center [513, 158] width 86 height 12
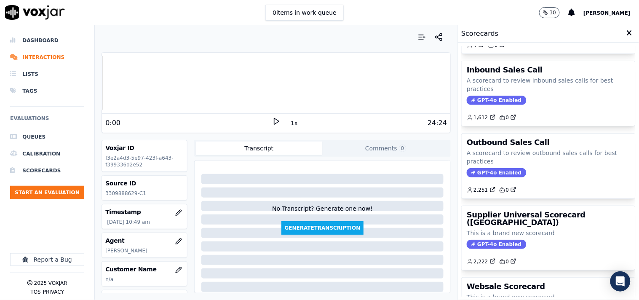
scroll to position [78, 0]
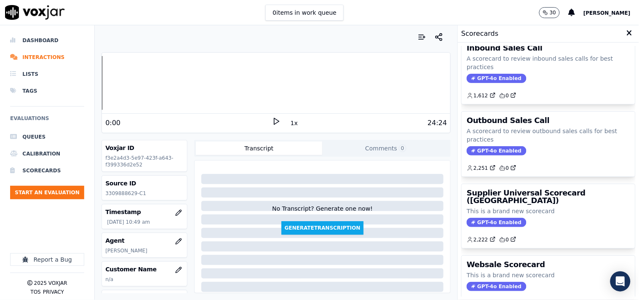
click at [490, 156] on div "Outbound Sales Call A scorecard to review outbound sales calls for best practic…" at bounding box center [548, 144] width 173 height 65
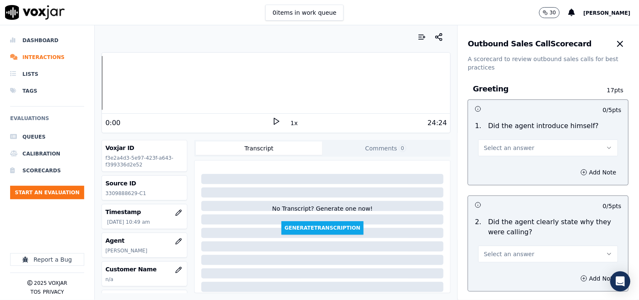
click at [506, 147] on span "Select an answer" at bounding box center [509, 148] width 51 height 8
click at [508, 165] on div "Yes" at bounding box center [534, 166] width 124 height 13
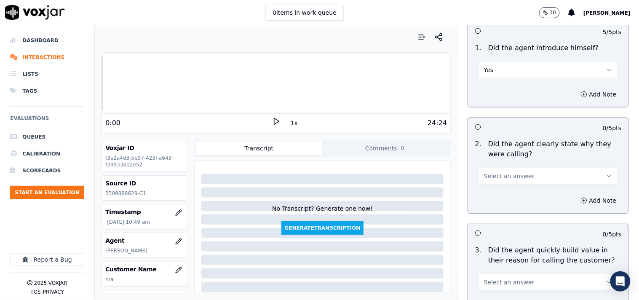
drag, startPoint x: 507, startPoint y: 165, endPoint x: 508, endPoint y: 187, distance: 21.1
click at [508, 167] on div "Select an answer" at bounding box center [548, 175] width 140 height 19
drag, startPoint x: 506, startPoint y: 177, endPoint x: 508, endPoint y: 184, distance: 7.1
click at [507, 177] on span "Select an answer" at bounding box center [509, 176] width 51 height 8
click at [508, 190] on div "Yes" at bounding box center [534, 194] width 124 height 13
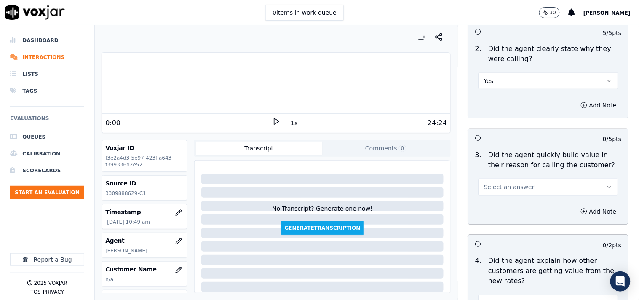
scroll to position [234, 0]
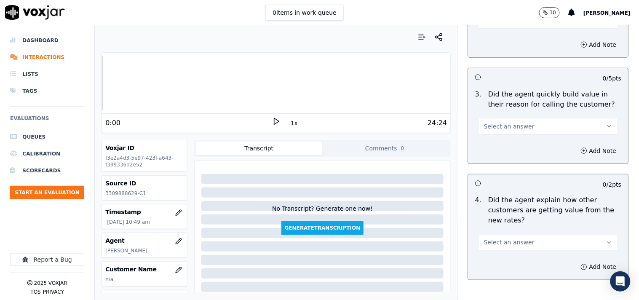
click at [502, 136] on div "3 . Did the agent quickly build value in their reason for calling the customer?…" at bounding box center [548, 112] width 160 height 52
drag, startPoint x: 499, startPoint y: 125, endPoint x: 502, endPoint y: 135, distance: 10.3
click at [500, 126] on span "Select an answer" at bounding box center [509, 126] width 51 height 8
click at [502, 139] on div "Yes" at bounding box center [534, 145] width 124 height 13
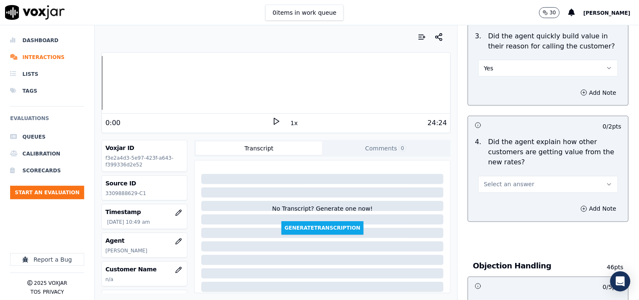
scroll to position [312, 0]
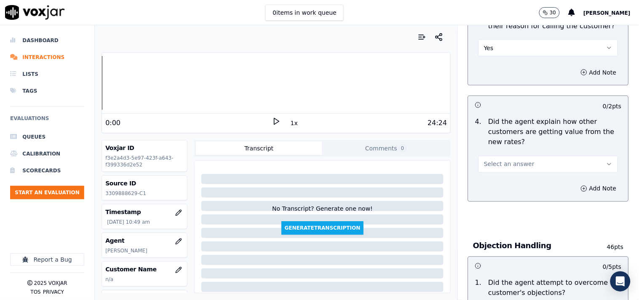
click at [507, 161] on span "Select an answer" at bounding box center [509, 164] width 51 height 8
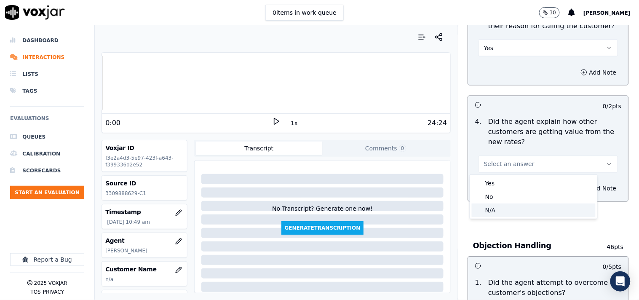
click at [502, 214] on div "N/A" at bounding box center [534, 209] width 124 height 13
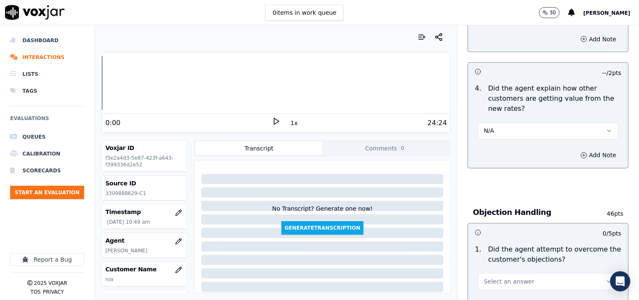
scroll to position [390, 0]
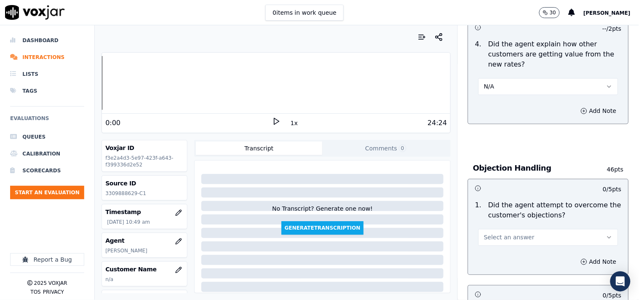
click at [502, 235] on span "Select an answer" at bounding box center [509, 237] width 51 height 8
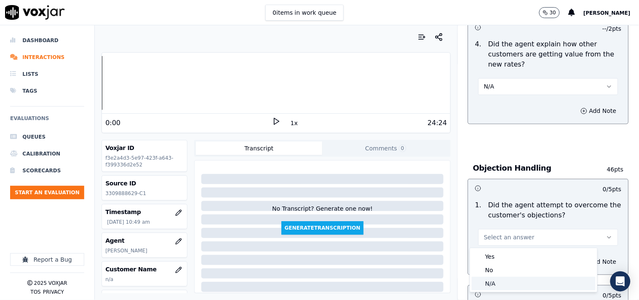
click at [503, 270] on div "N/A" at bounding box center [534, 283] width 124 height 13
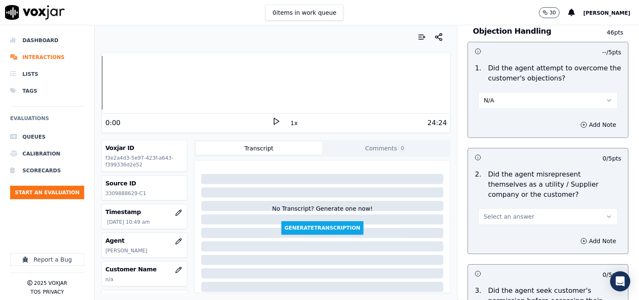
scroll to position [624, 0]
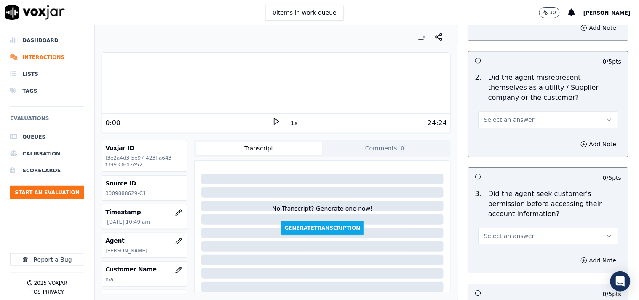
click at [508, 115] on button "Select an answer" at bounding box center [548, 119] width 140 height 17
click at [500, 135] on div "Yes" at bounding box center [534, 138] width 124 height 13
click at [575, 144] on button "Add Note" at bounding box center [599, 144] width 46 height 12
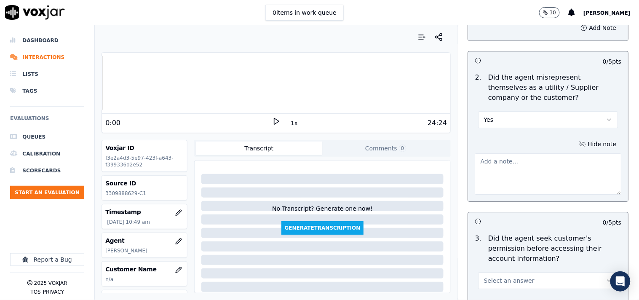
click at [505, 177] on textarea at bounding box center [548, 173] width 147 height 41
paste textarea "@1:33 Actually from the 1st of September your Embridge gas rates and the usage …"
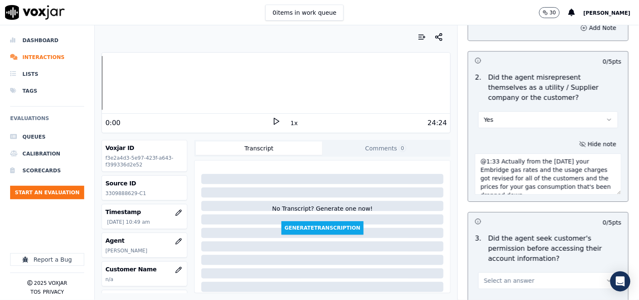
scroll to position [5, 0]
click at [565, 190] on textarea "@1:33 Actually from the 1st of September your Embridge gas rates and the usage …" at bounding box center [548, 173] width 147 height 41
paste textarea "@21:03 Mark " I'm giving you the rates just give me a moment. So your new rates…"
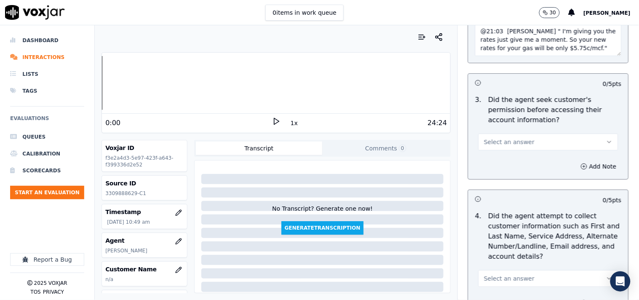
scroll to position [857, 0]
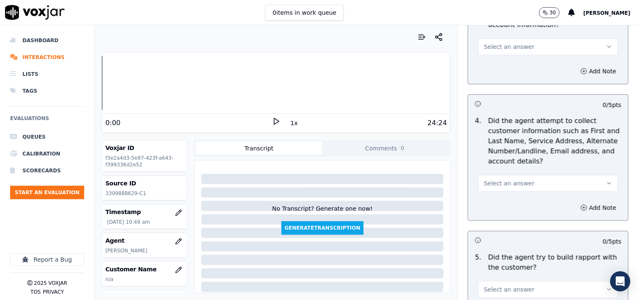
type textarea "@1:33 Actually from the 1st of September your Embridge gas rates and the usage …"
click at [494, 186] on span "Select an answer" at bounding box center [509, 183] width 51 height 8
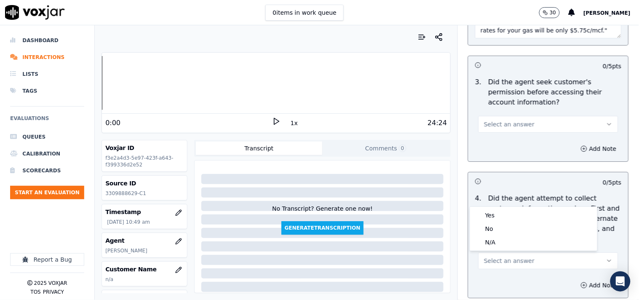
click at [494, 128] on span "Select an answer" at bounding box center [509, 124] width 51 height 8
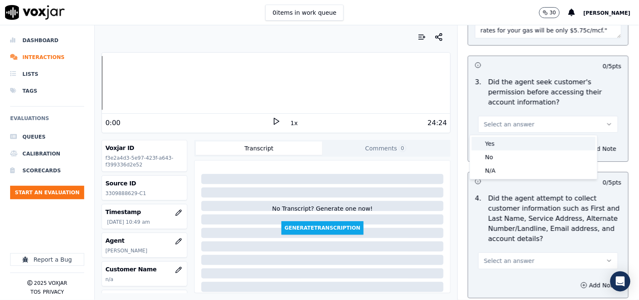
click at [494, 142] on div "Yes" at bounding box center [534, 143] width 124 height 13
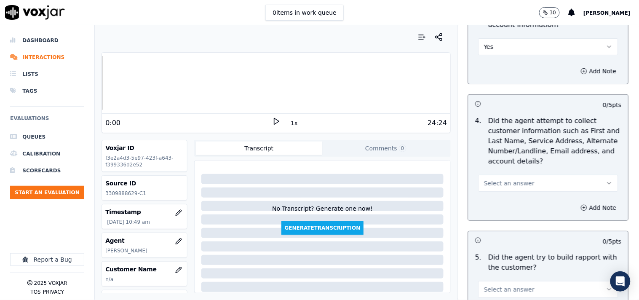
click at [494, 177] on button "Select an answer" at bounding box center [548, 183] width 140 height 17
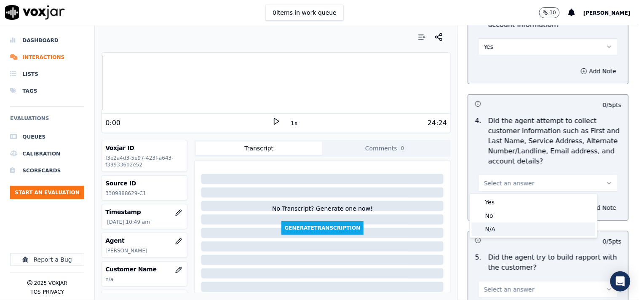
click at [494, 229] on div "N/A" at bounding box center [534, 228] width 124 height 13
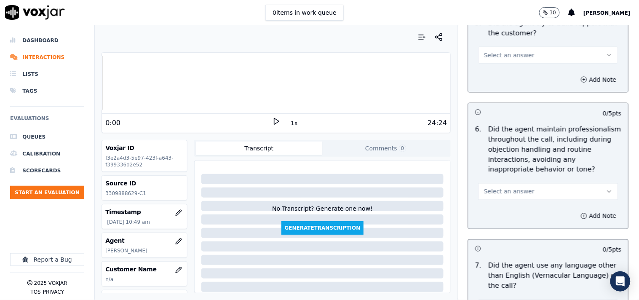
scroll to position [1014, 0]
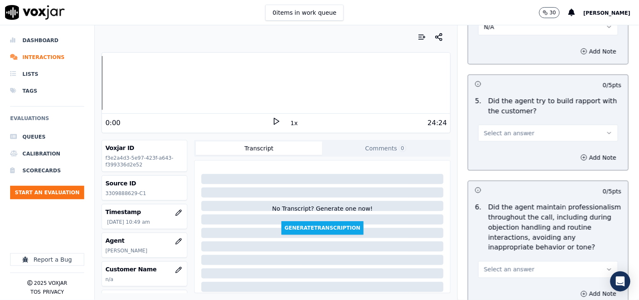
click at [499, 136] on span "Select an answer" at bounding box center [509, 133] width 51 height 8
click at [498, 152] on div "Yes" at bounding box center [534, 151] width 124 height 13
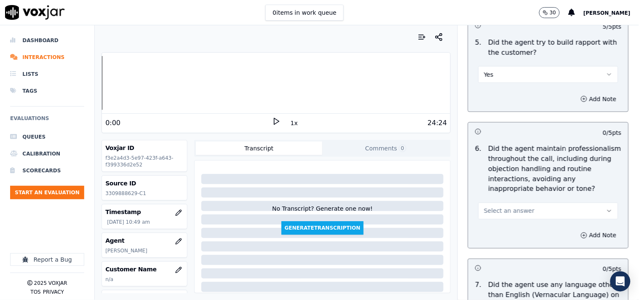
scroll to position [1092, 0]
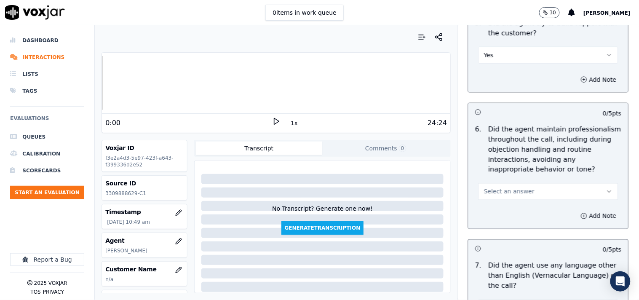
drag, startPoint x: 514, startPoint y: 194, endPoint x: 514, endPoint y: 201, distance: 7.2
click at [514, 193] on span "Select an answer" at bounding box center [509, 191] width 51 height 8
click at [495, 208] on div "Yes" at bounding box center [534, 210] width 124 height 13
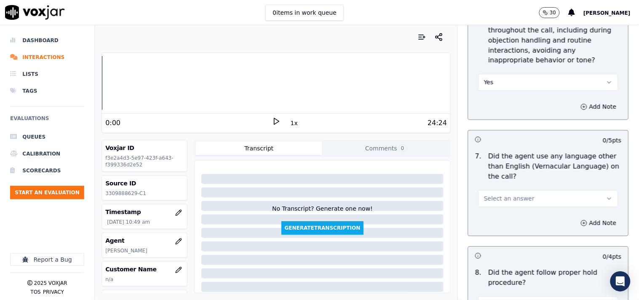
scroll to position [1248, 0]
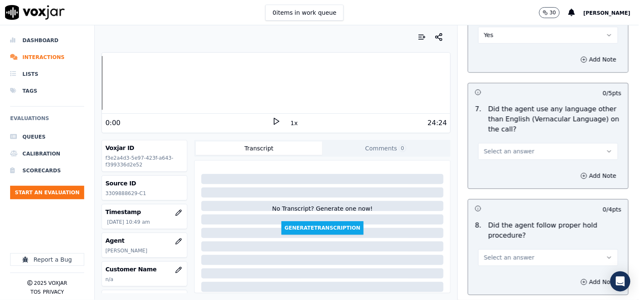
drag, startPoint x: 488, startPoint y: 144, endPoint x: 490, endPoint y: 161, distance: 17.9
click at [488, 144] on button "Select an answer" at bounding box center [548, 151] width 140 height 17
click at [490, 180] on div "No" at bounding box center [534, 184] width 124 height 13
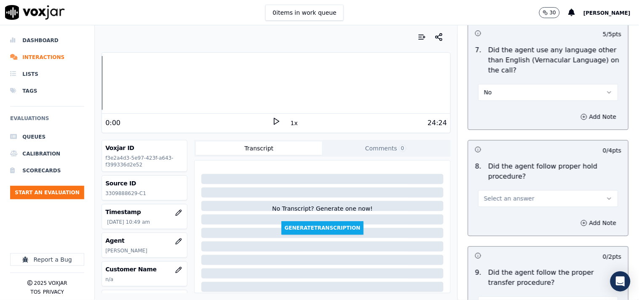
scroll to position [1325, 0]
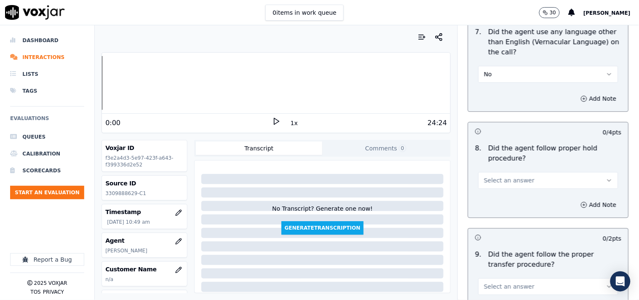
click at [490, 179] on span "Select an answer" at bounding box center [509, 180] width 51 height 8
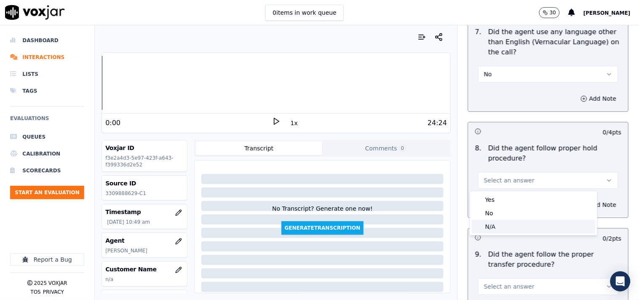
click at [491, 225] on div "N/A" at bounding box center [534, 226] width 124 height 13
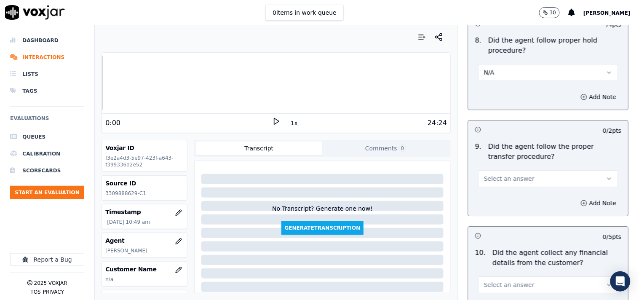
scroll to position [1481, 0]
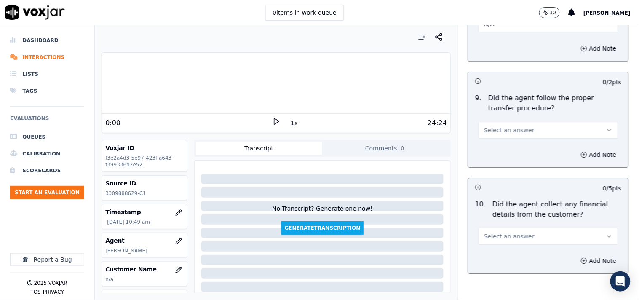
drag, startPoint x: 498, startPoint y: 131, endPoint x: 498, endPoint y: 136, distance: 4.7
click at [498, 131] on span "Select an answer" at bounding box center [509, 130] width 51 height 8
click at [498, 148] on div "Yes" at bounding box center [534, 149] width 124 height 13
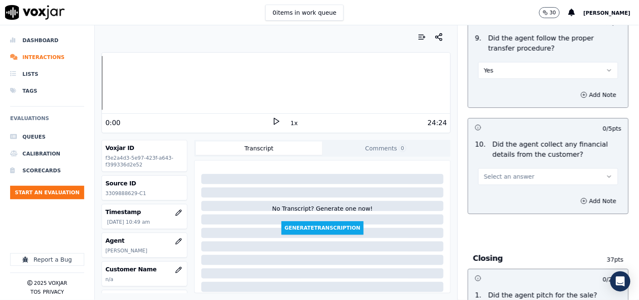
scroll to position [1559, 0]
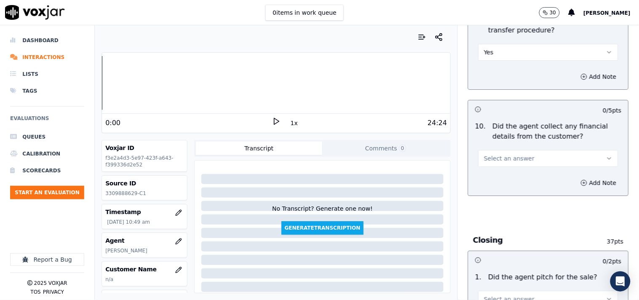
click at [501, 156] on span "Select an answer" at bounding box center [509, 158] width 51 height 8
click at [498, 186] on div "No" at bounding box center [534, 191] width 124 height 13
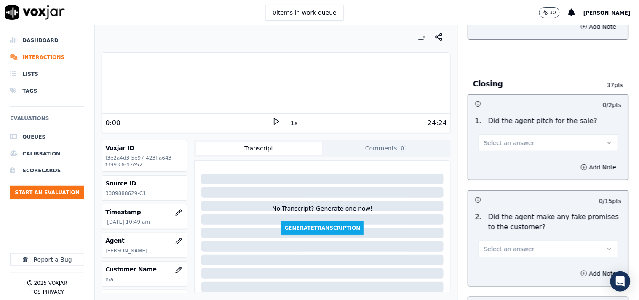
click at [507, 146] on span "Select an answer" at bounding box center [509, 143] width 51 height 8
click at [503, 163] on div "Yes" at bounding box center [534, 162] width 124 height 13
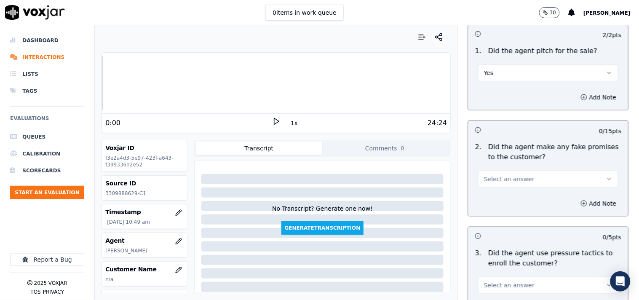
scroll to position [1871, 0]
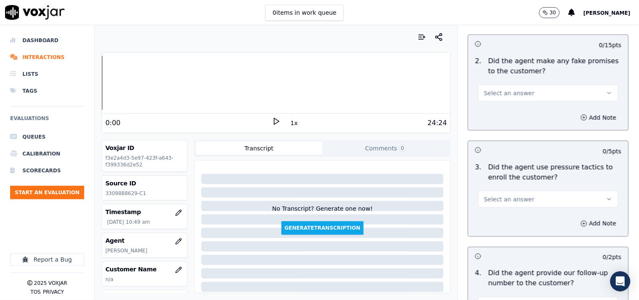
click at [499, 98] on button "Select an answer" at bounding box center [548, 93] width 140 height 17
click at [498, 126] on div "No" at bounding box center [534, 126] width 124 height 13
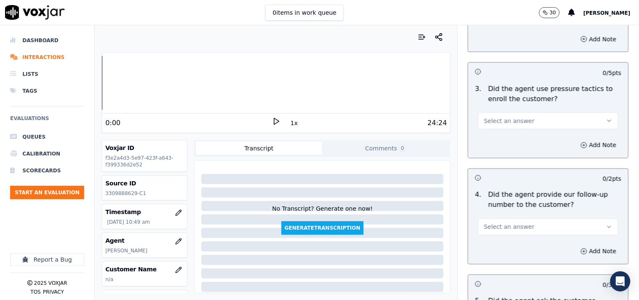
click at [500, 124] on span "Select an answer" at bounding box center [509, 121] width 51 height 8
click at [496, 141] on div "Yes" at bounding box center [534, 140] width 124 height 13
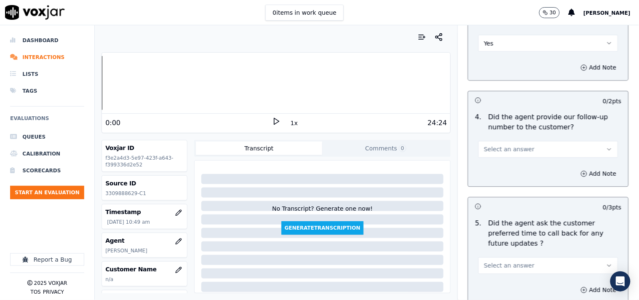
scroll to position [1871, 0]
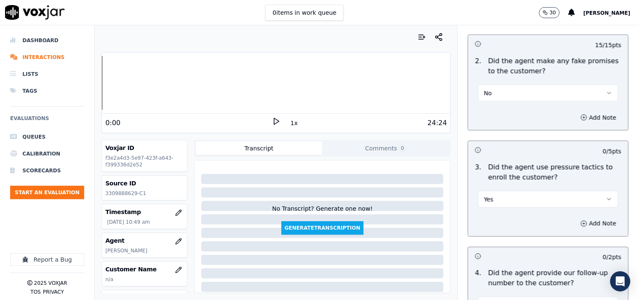
click at [497, 196] on button "Yes" at bounding box center [548, 199] width 140 height 17
click at [491, 228] on div "No" at bounding box center [534, 232] width 124 height 13
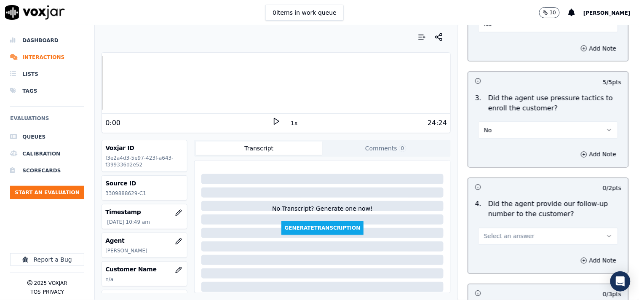
scroll to position [2027, 0]
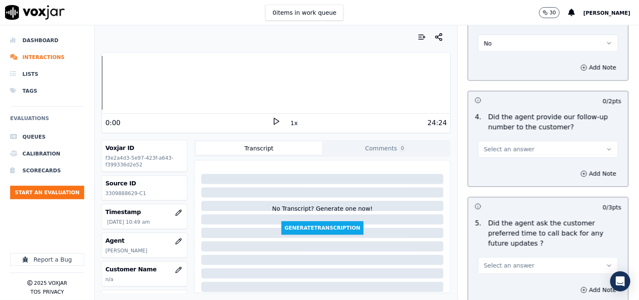
click at [500, 153] on span "Select an answer" at bounding box center [509, 149] width 51 height 8
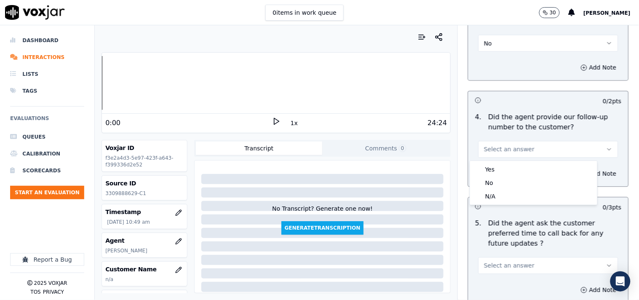
click at [495, 224] on p "Did the agent ask the customer preferred time to call back for any future updat…" at bounding box center [554, 234] width 133 height 30
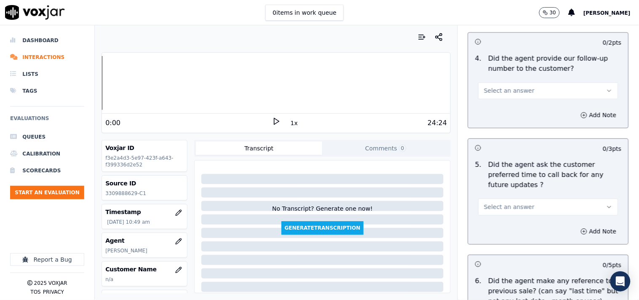
scroll to position [2106, 0]
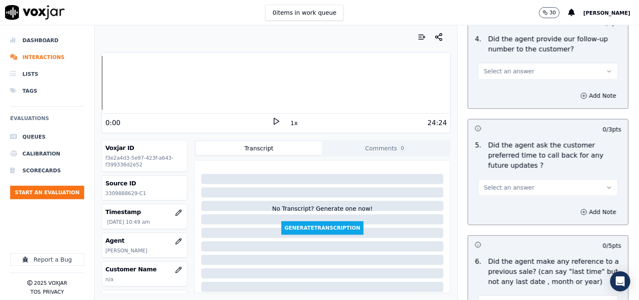
click at [499, 183] on span "Select an answer" at bounding box center [509, 187] width 51 height 8
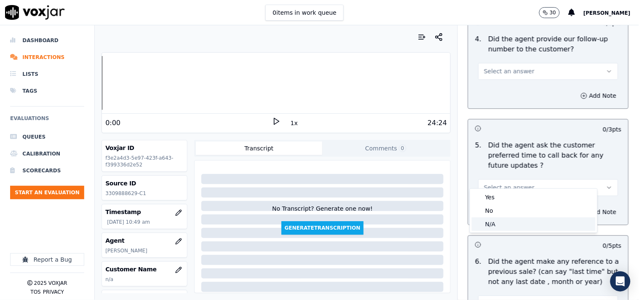
click at [496, 223] on div "N/A" at bounding box center [534, 223] width 124 height 13
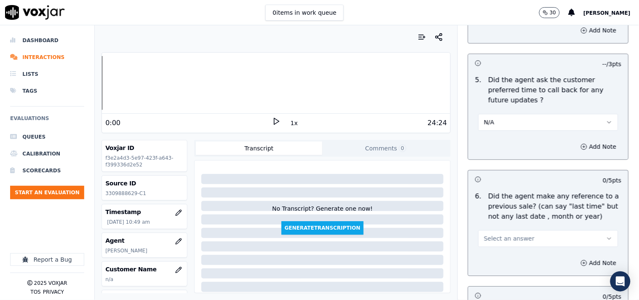
scroll to position [2261, 0]
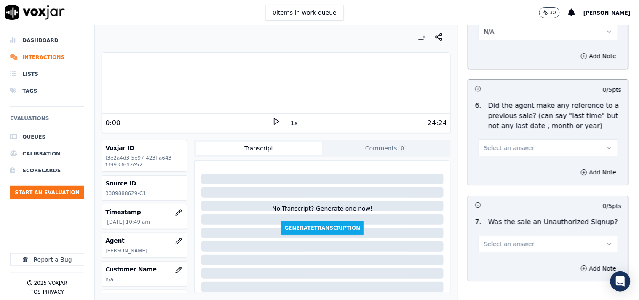
drag, startPoint x: 498, startPoint y: 135, endPoint x: 499, endPoint y: 144, distance: 8.9
click at [499, 144] on span "Select an answer" at bounding box center [509, 148] width 51 height 8
click at [488, 174] on div "No" at bounding box center [534, 171] width 124 height 13
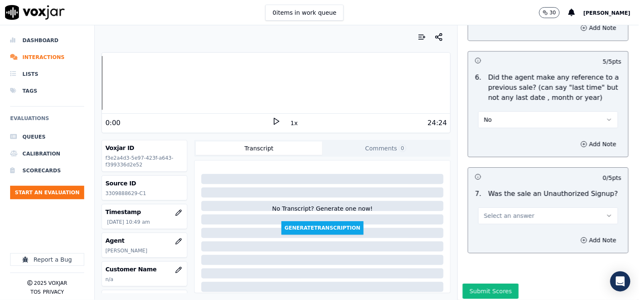
scroll to position [2305, 0]
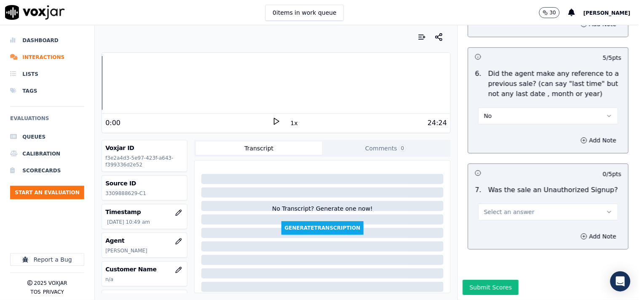
click at [489, 208] on span "Select an answer" at bounding box center [509, 212] width 51 height 8
click at [488, 218] on div "No" at bounding box center [534, 222] width 124 height 13
drag, startPoint x: 590, startPoint y: 214, endPoint x: 580, endPoint y: 219, distance: 11.1
click at [575, 230] on button "Add Note" at bounding box center [599, 236] width 46 height 12
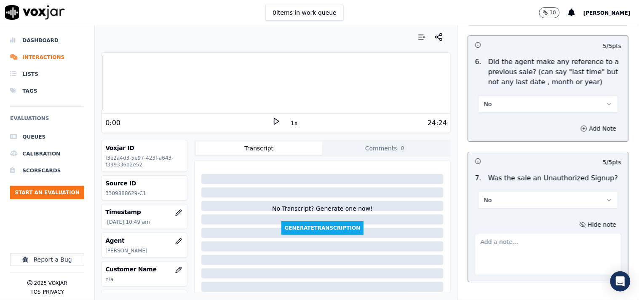
click at [517, 238] on textarea at bounding box center [548, 254] width 147 height 41
click at [507, 243] on textarea at bounding box center [548, 254] width 147 height 41
paste textarea "Mark called the cx and left a voicemail to call back s there is an pending upda…"
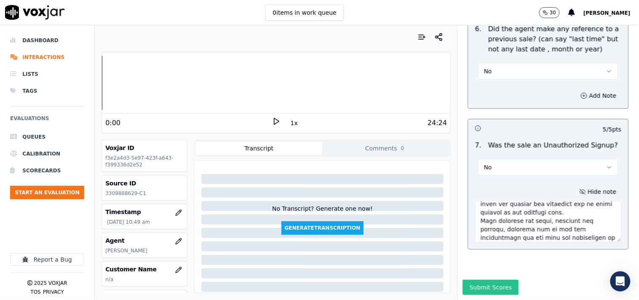
type textarea "Mark called the cx and left a voicemail to call back s there is an pending upda…"
click at [494, 270] on button "Submit Scores" at bounding box center [491, 287] width 56 height 15
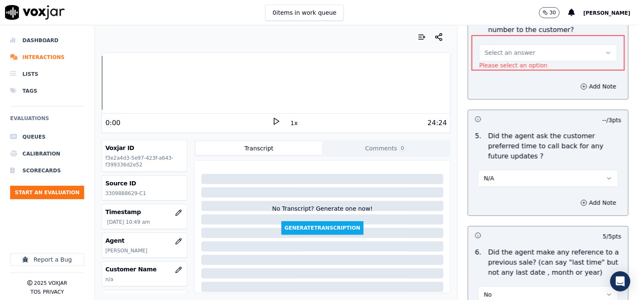
scroll to position [2047, 0]
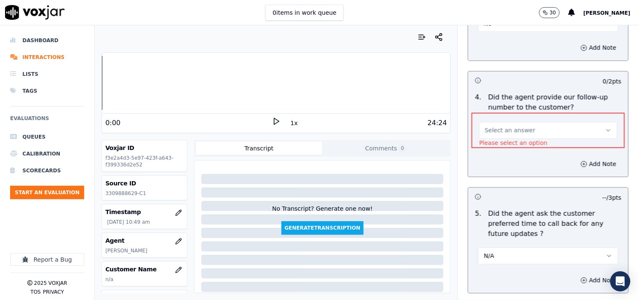
click at [493, 131] on span "Select an answer" at bounding box center [510, 130] width 51 height 8
click at [493, 163] on div "No" at bounding box center [533, 163] width 123 height 13
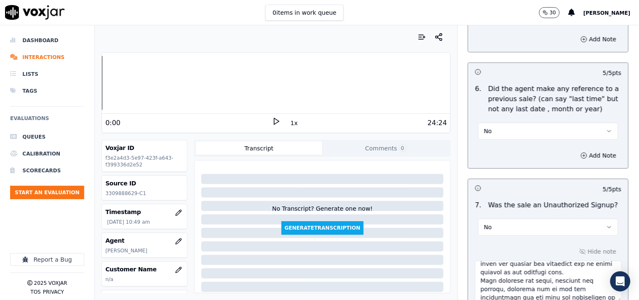
scroll to position [2350, 0]
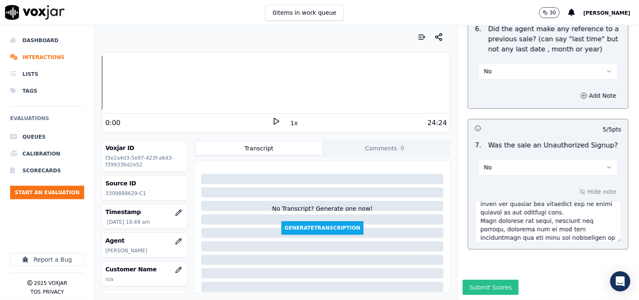
click at [491, 270] on button "Submit Scores" at bounding box center [491, 287] width 56 height 15
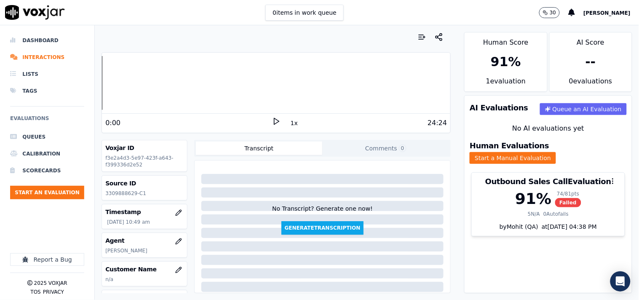
click at [575, 77] on div "Human Score 91 % 1 evaluation AI Score -- 0 evaluation s AI Evaluations Queue a…" at bounding box center [548, 162] width 182 height 275
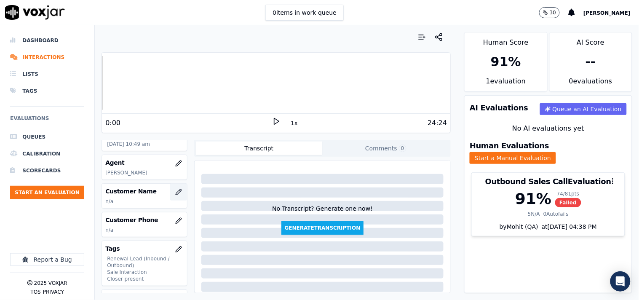
click at [175, 191] on icon "button" at bounding box center [178, 192] width 7 height 7
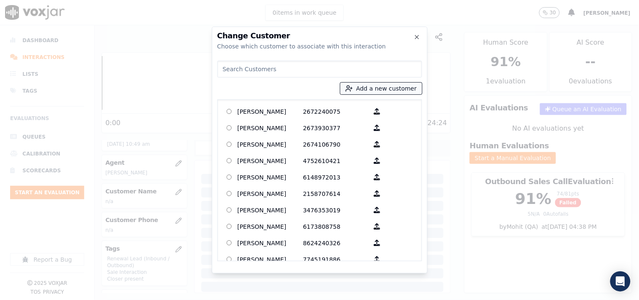
click at [359, 90] on button "Add a new customer" at bounding box center [381, 89] width 82 height 12
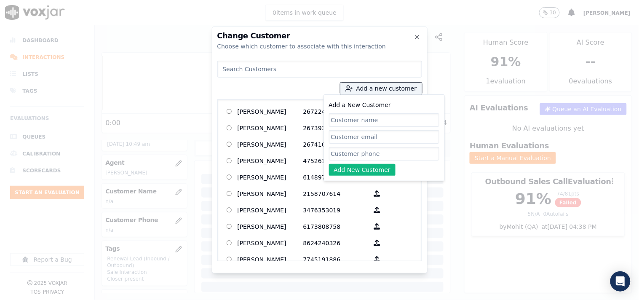
click at [299, 65] on input at bounding box center [319, 69] width 205 height 17
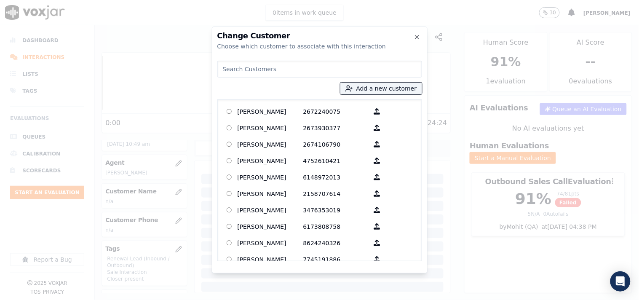
click at [296, 74] on input at bounding box center [319, 69] width 205 height 17
paste input "CONNIE L DAVIS"
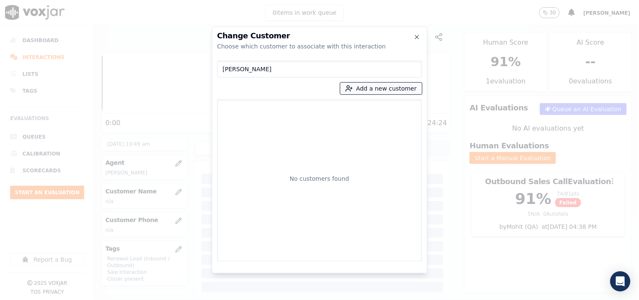
type input "CONNIE L DAVIS"
click at [366, 88] on button "Add a new customer" at bounding box center [381, 89] width 82 height 12
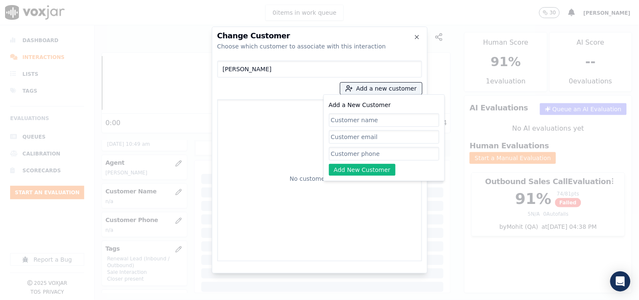
drag, startPoint x: 352, startPoint y: 122, endPoint x: 339, endPoint y: 105, distance: 21.1
click at [352, 122] on input "Add a New Customer" at bounding box center [384, 119] width 110 height 13
type input "CONNIE L DAVIS"
click at [344, 154] on input "Add a New Customer" at bounding box center [384, 153] width 110 height 13
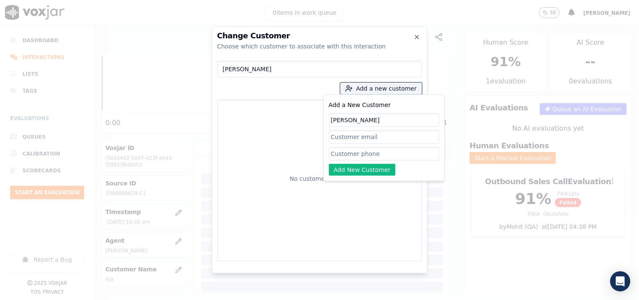
paste input "3309888629"
paste input "3302646115"
type input "3309888629_3302646115"
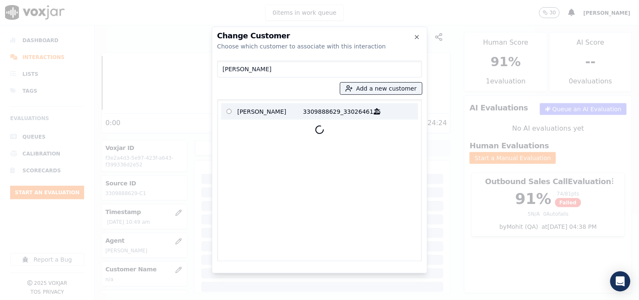
click at [315, 115] on p "3309888629_3302646115" at bounding box center [336, 111] width 66 height 13
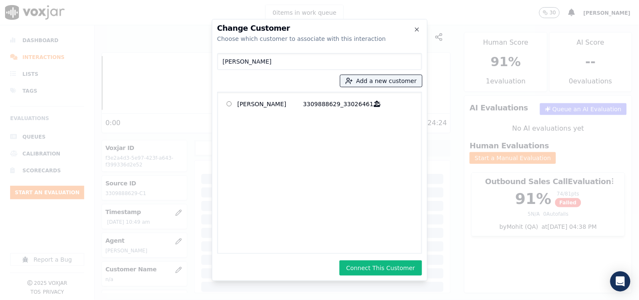
click at [383, 264] on button "Connect This Customer" at bounding box center [380, 267] width 82 height 15
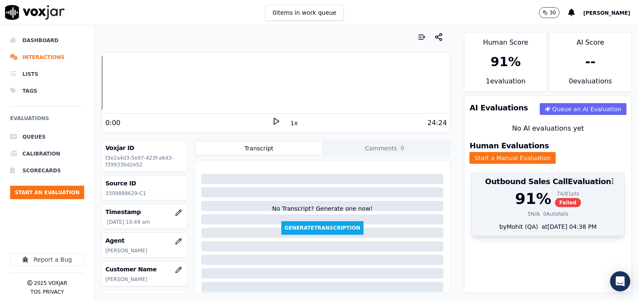
click at [555, 198] on span "Failed" at bounding box center [568, 202] width 27 height 9
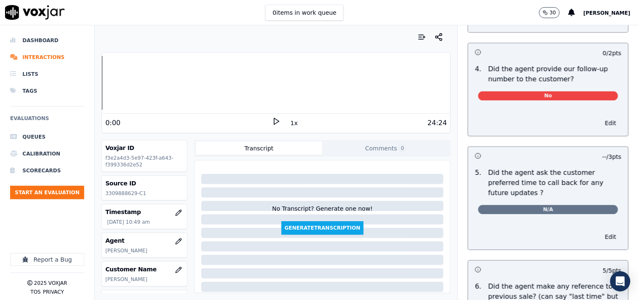
scroll to position [1967, 0]
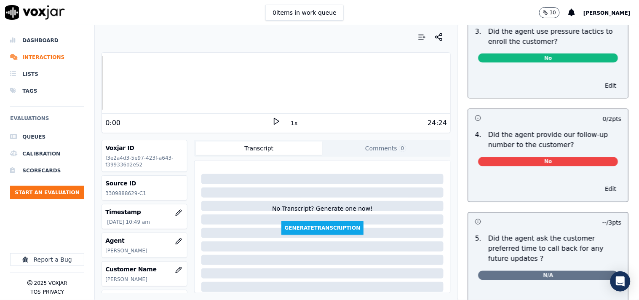
drag, startPoint x: 589, startPoint y: 194, endPoint x: 556, endPoint y: 179, distance: 35.8
click at [575, 194] on button "Edit" at bounding box center [610, 189] width 21 height 12
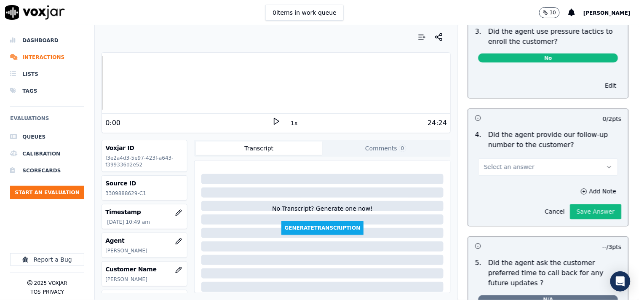
click at [528, 166] on button "Select an answer" at bounding box center [548, 167] width 140 height 17
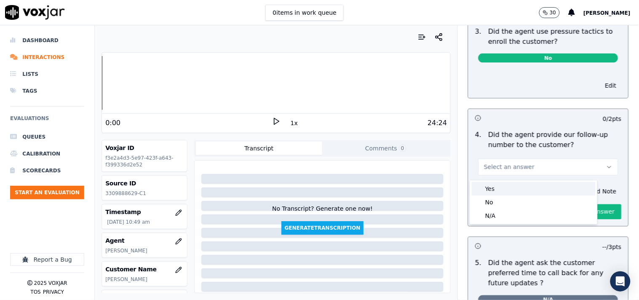
click at [524, 189] on div "Yes" at bounding box center [534, 188] width 124 height 13
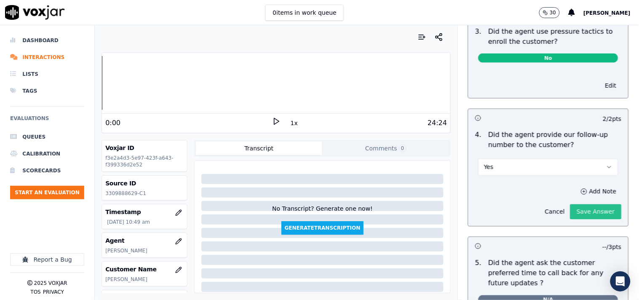
click at [575, 218] on button "Save Answer" at bounding box center [595, 211] width 51 height 15
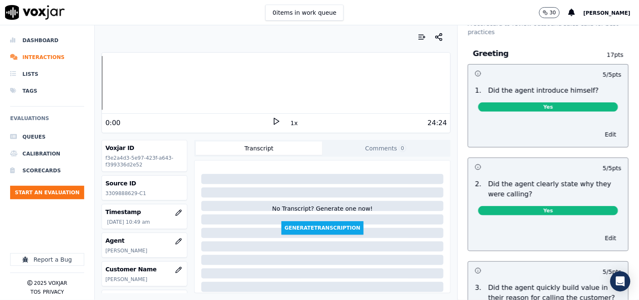
scroll to position [0, 0]
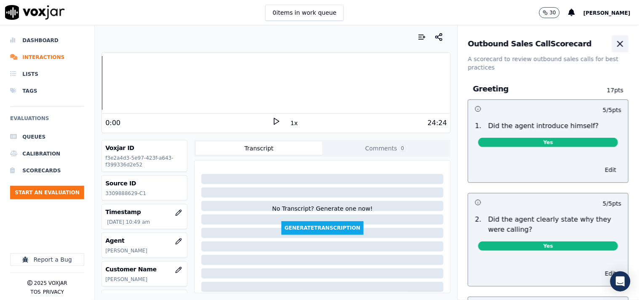
click at [575, 44] on button "button" at bounding box center [620, 43] width 17 height 17
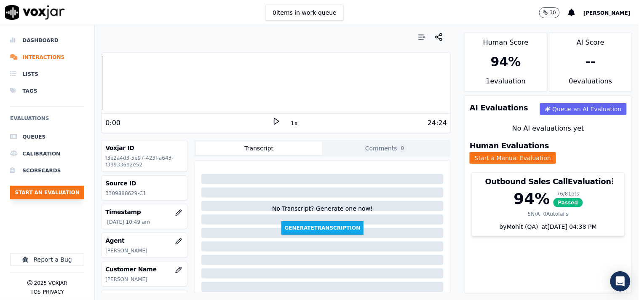
click at [48, 190] on button "Start an Evaluation" at bounding box center [47, 192] width 74 height 13
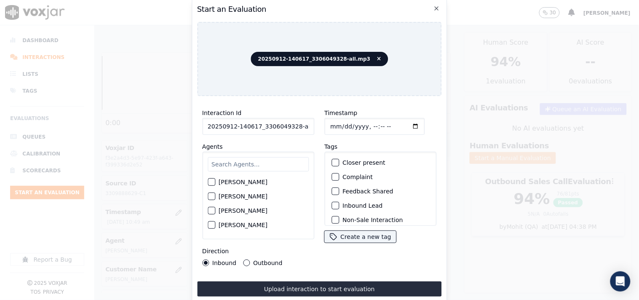
scroll to position [0, 5]
drag, startPoint x: 291, startPoint y: 125, endPoint x: 315, endPoint y: 128, distance: 24.5
click at [315, 128] on div "Interaction Id 20250912-140617_3306049328-all.mp3 Agents Harry Roy Aaron Biswas…" at bounding box center [258, 187] width 122 height 168
type input "20250912-140617_3306049328-C1"
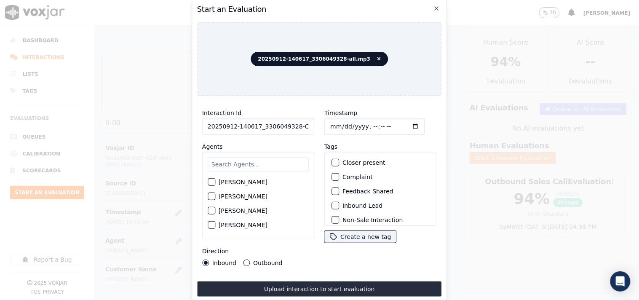
drag, startPoint x: 400, startPoint y: 123, endPoint x: 397, endPoint y: 128, distance: 6.4
click at [400, 123] on input "Timestamp" at bounding box center [374, 126] width 100 height 17
type input "2025-09-12T11:21"
click at [239, 159] on input "text" at bounding box center [258, 164] width 101 height 14
type input "geor"
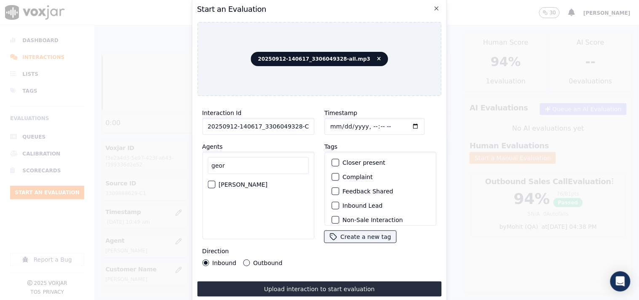
click at [213, 182] on div "button" at bounding box center [211, 185] width 6 height 6
click at [246, 259] on button "Outbound" at bounding box center [246, 262] width 7 height 7
click at [334, 160] on div "button" at bounding box center [335, 163] width 6 height 6
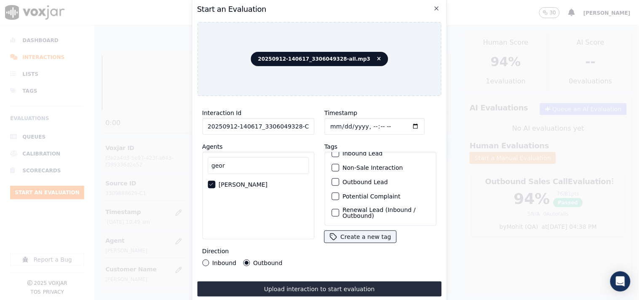
scroll to position [74, 0]
click at [334, 212] on div "button" at bounding box center [335, 215] width 6 height 6
click at [332, 195] on div "button" at bounding box center [335, 198] width 6 height 6
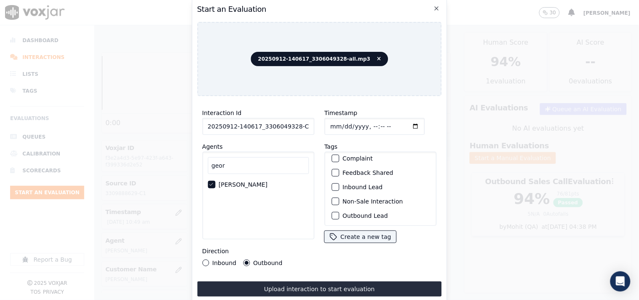
scroll to position [0, 0]
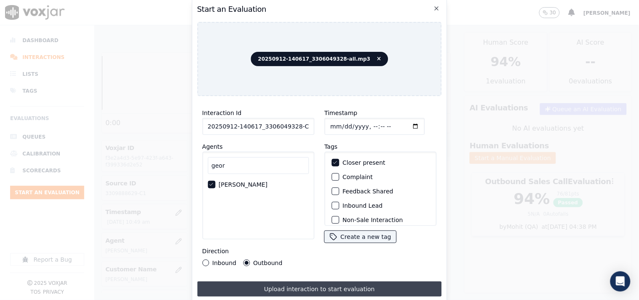
click at [360, 270] on button "Upload interaction to start evaluation" at bounding box center [319, 288] width 245 height 15
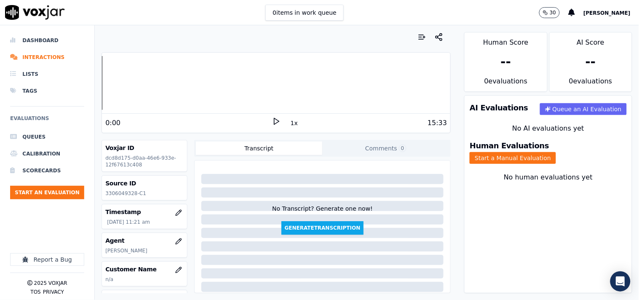
click at [201, 245] on div at bounding box center [322, 246] width 243 height 10
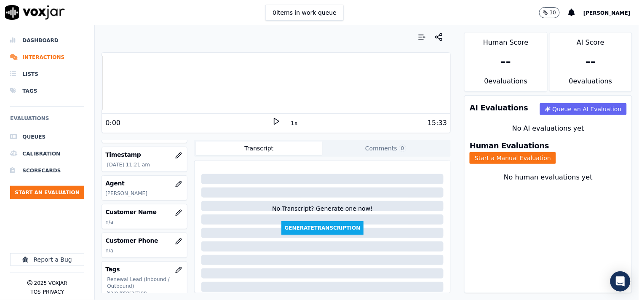
scroll to position [78, 0]
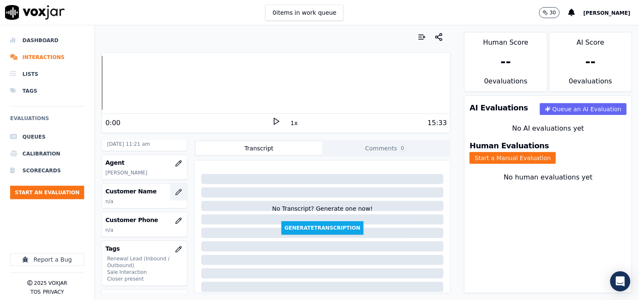
click at [175, 190] on icon "button" at bounding box center [178, 192] width 7 height 7
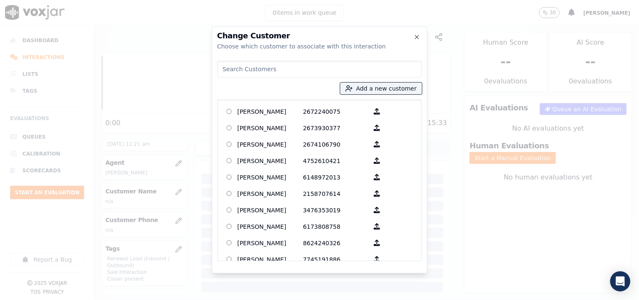
click at [302, 79] on div "Add a new customer ADRIENNE SMITH 2672240075 AJIT PATIL 2673930377 ALBERT GITTE…" at bounding box center [319, 159] width 205 height 204
click at [306, 66] on input at bounding box center [319, 69] width 205 height 17
paste input "3306049328"
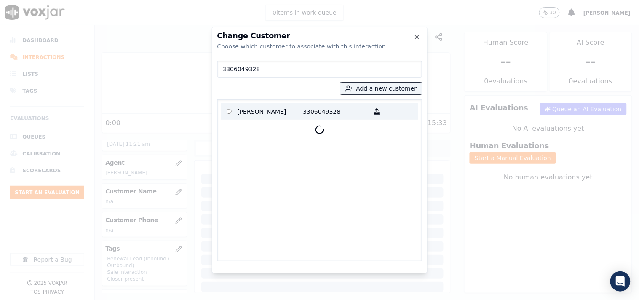
type input "3306049328"
drag, startPoint x: 284, startPoint y: 104, endPoint x: 286, endPoint y: 109, distance: 6.0
click at [284, 104] on label "JACK D SMITH 3306049328" at bounding box center [319, 111] width 197 height 16
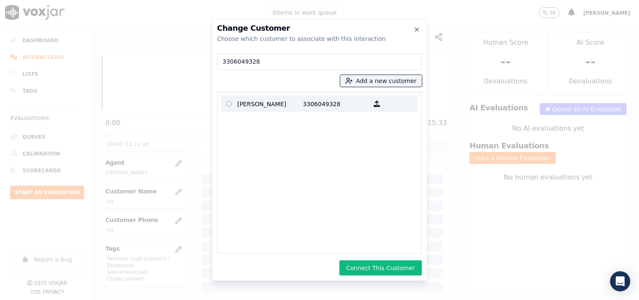
click at [286, 110] on p "JACK D SMITH" at bounding box center [271, 103] width 66 height 13
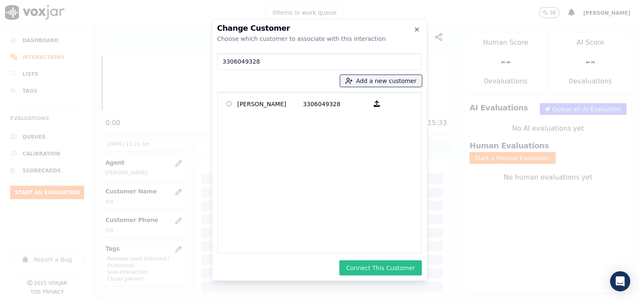
click at [376, 265] on button "Connect This Customer" at bounding box center [380, 267] width 82 height 15
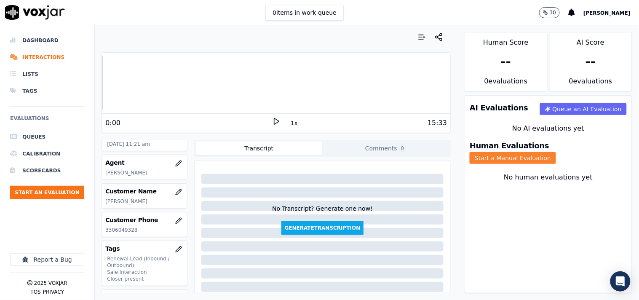
click at [556, 154] on button "Start a Manual Evaluation" at bounding box center [513, 158] width 86 height 12
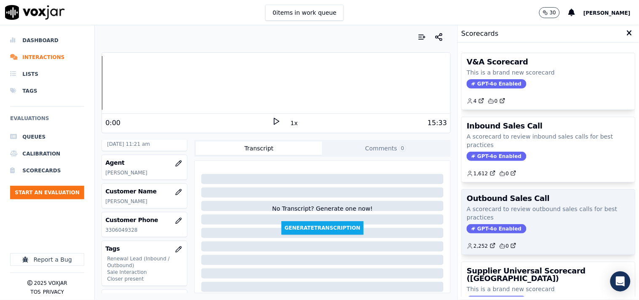
click at [506, 202] on h3 "Outbound Sales Call" at bounding box center [548, 199] width 163 height 8
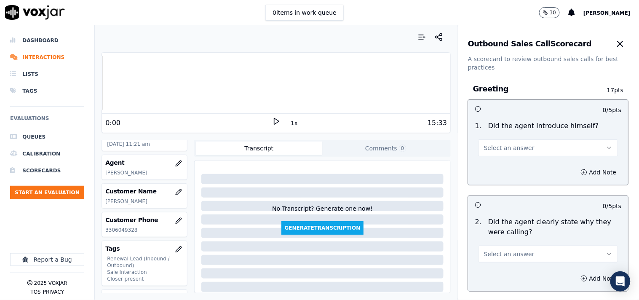
click at [500, 150] on span "Select an answer" at bounding box center [509, 148] width 51 height 8
click at [504, 165] on div "Yes" at bounding box center [534, 166] width 124 height 13
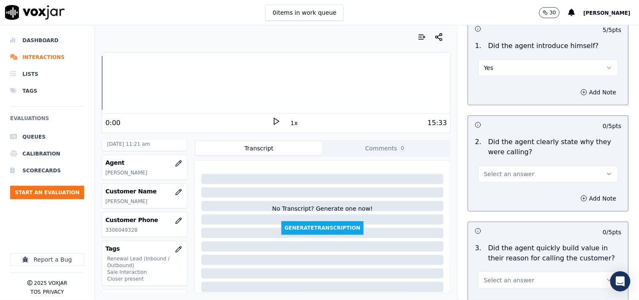
scroll to position [156, 0]
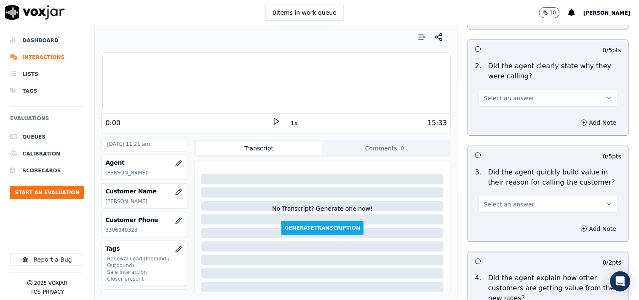
click at [500, 107] on div "2 . Did the agent clearly state why they were calling? Select an answer" at bounding box center [548, 84] width 160 height 52
click at [503, 102] on button "Select an answer" at bounding box center [548, 98] width 140 height 17
click at [503, 111] on div "Yes" at bounding box center [534, 116] width 124 height 13
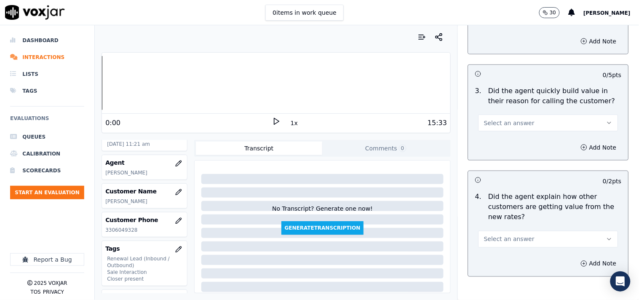
scroll to position [312, 0]
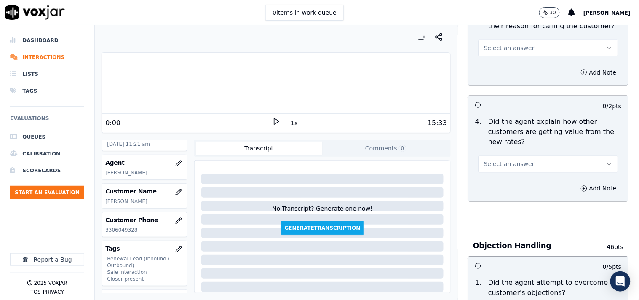
click at [504, 40] on button "Select an answer" at bounding box center [548, 48] width 140 height 17
click at [504, 64] on div "Yes" at bounding box center [534, 66] width 124 height 13
click at [515, 165] on span "Select an answer" at bounding box center [509, 164] width 51 height 8
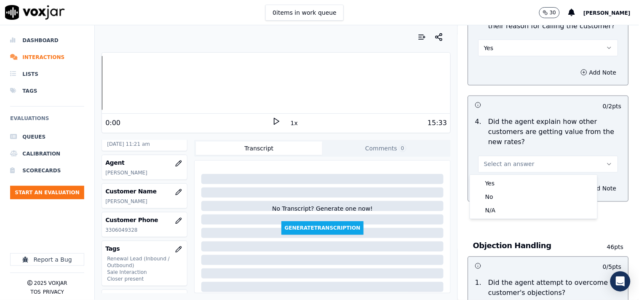
click at [501, 211] on div "N/A" at bounding box center [534, 209] width 124 height 13
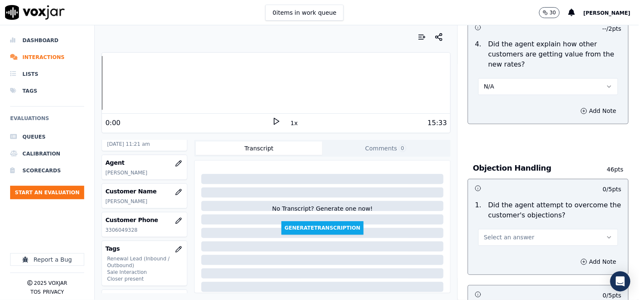
scroll to position [546, 0]
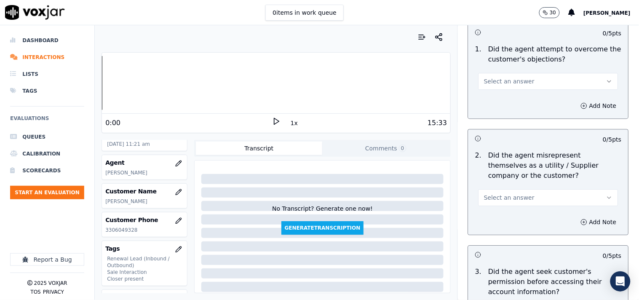
click at [499, 85] on span "Select an answer" at bounding box center [509, 81] width 51 height 8
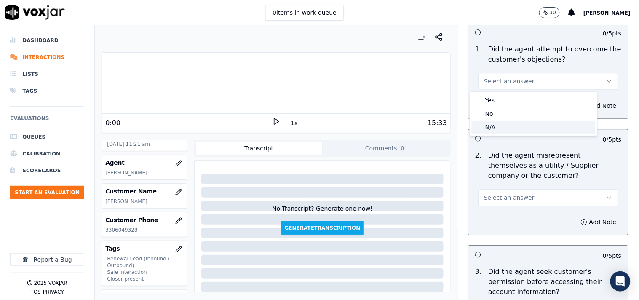
click at [499, 129] on div "N/A" at bounding box center [534, 126] width 124 height 13
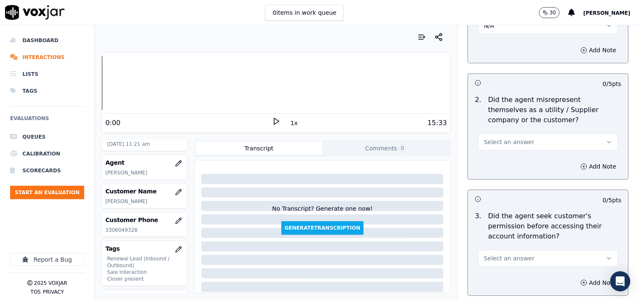
scroll to position [624, 0]
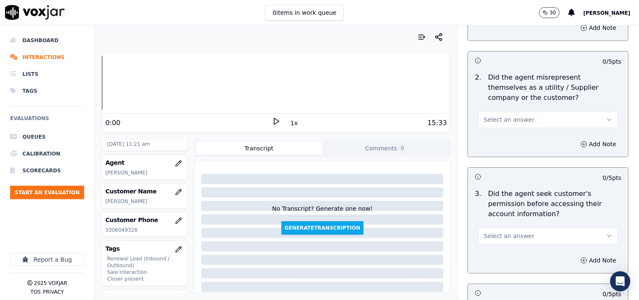
click at [510, 118] on span "Select an answer" at bounding box center [509, 119] width 51 height 8
click at [506, 152] on div "No" at bounding box center [534, 152] width 124 height 13
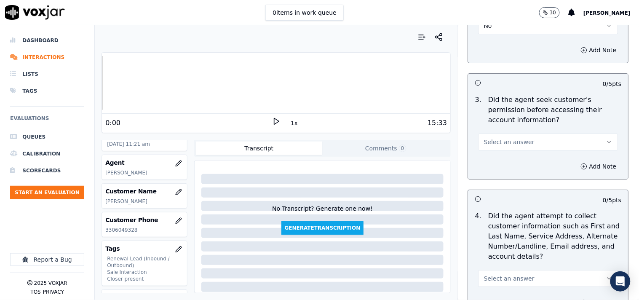
scroll to position [780, 0]
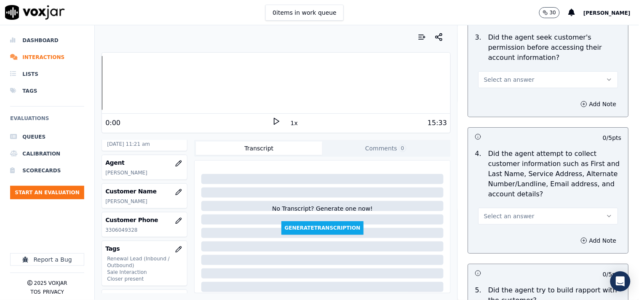
click at [506, 73] on button "Select an answer" at bounding box center [548, 79] width 140 height 17
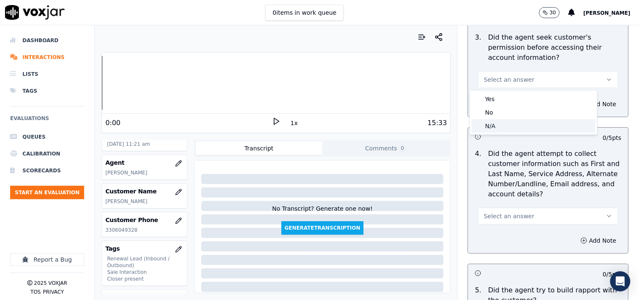
click at [499, 129] on div "N/A" at bounding box center [534, 125] width 124 height 13
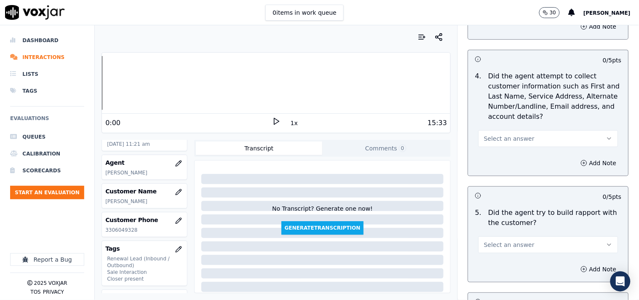
drag, startPoint x: 503, startPoint y: 141, endPoint x: 503, endPoint y: 147, distance: 5.9
click at [503, 141] on span "Select an answer" at bounding box center [509, 138] width 51 height 8
click at [503, 156] on div "Yes" at bounding box center [534, 157] width 124 height 13
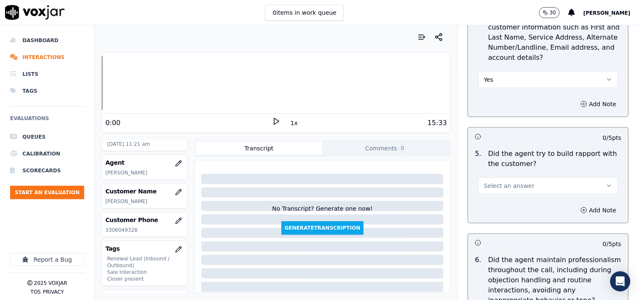
scroll to position [936, 0]
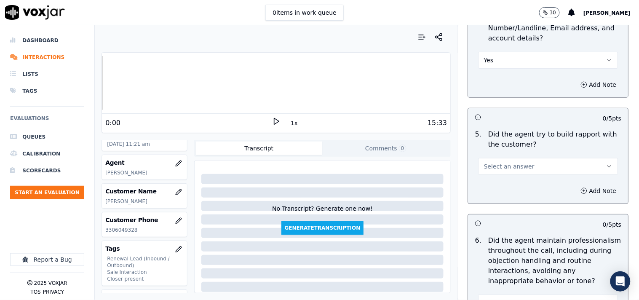
click at [497, 61] on button "Yes" at bounding box center [548, 60] width 140 height 17
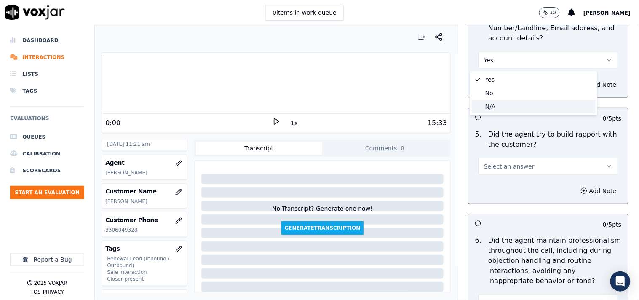
click at [499, 112] on div "N/A" at bounding box center [534, 106] width 124 height 13
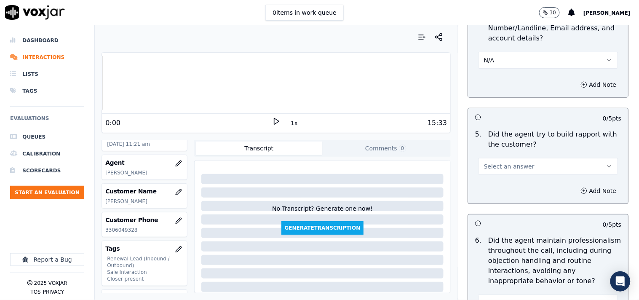
click at [502, 168] on span "Select an answer" at bounding box center [509, 166] width 51 height 8
click at [504, 199] on div "No" at bounding box center [534, 198] width 124 height 13
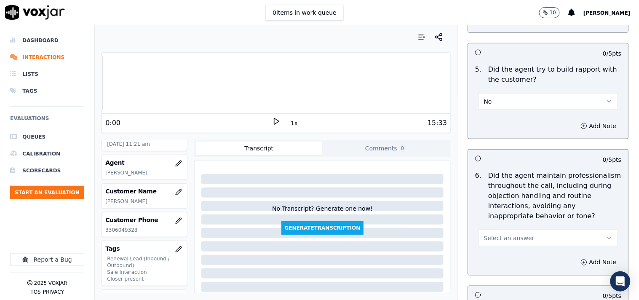
scroll to position [1014, 0]
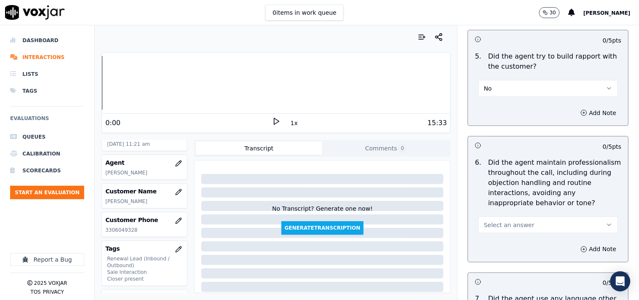
click at [502, 87] on button "No" at bounding box center [548, 88] width 140 height 17
click at [497, 115] on div "No" at bounding box center [534, 120] width 124 height 13
drag, startPoint x: 497, startPoint y: 87, endPoint x: 498, endPoint y: 93, distance: 6.0
click at [498, 93] on button "No" at bounding box center [548, 88] width 140 height 17
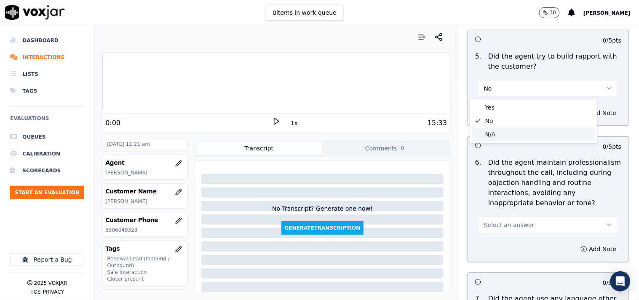
click at [500, 135] on div "N/A" at bounding box center [534, 134] width 124 height 13
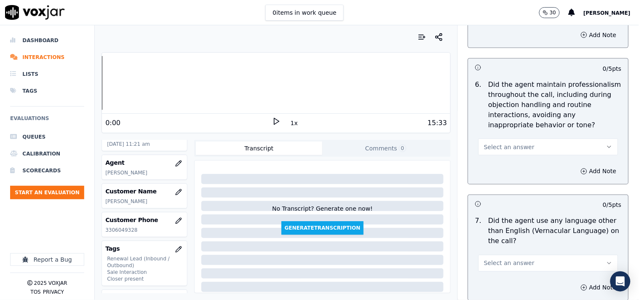
click at [503, 148] on span "Select an answer" at bounding box center [509, 147] width 51 height 8
click at [502, 164] on div "Yes" at bounding box center [534, 166] width 124 height 13
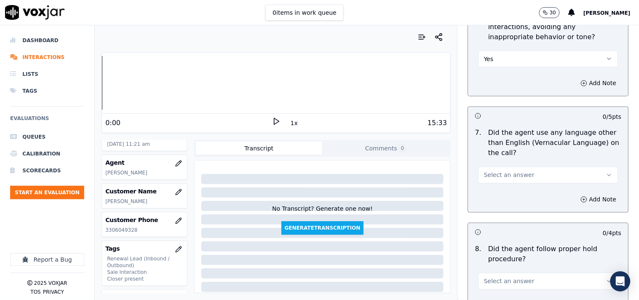
scroll to position [1248, 0]
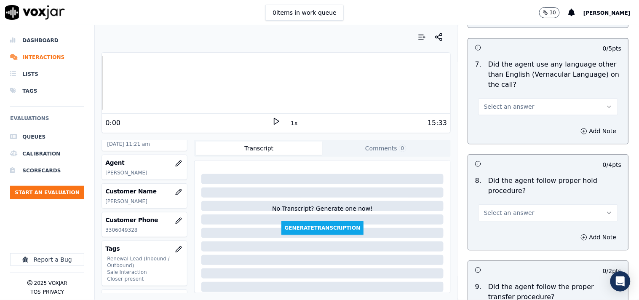
click at [497, 100] on button "Select an answer" at bounding box center [548, 107] width 140 height 17
click at [495, 136] on div "No" at bounding box center [534, 139] width 124 height 13
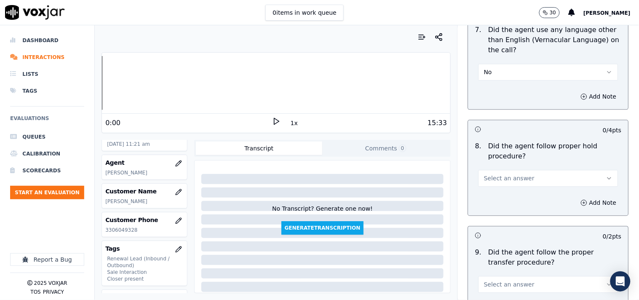
scroll to position [1325, 0]
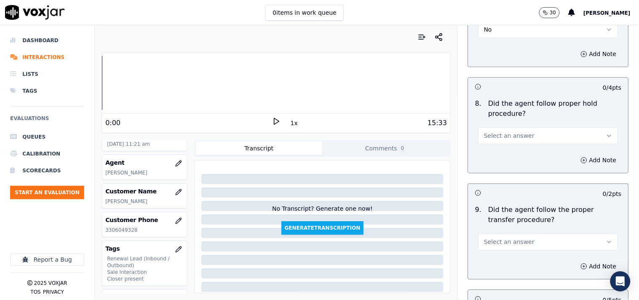
click at [498, 135] on span "Select an answer" at bounding box center [509, 135] width 51 height 8
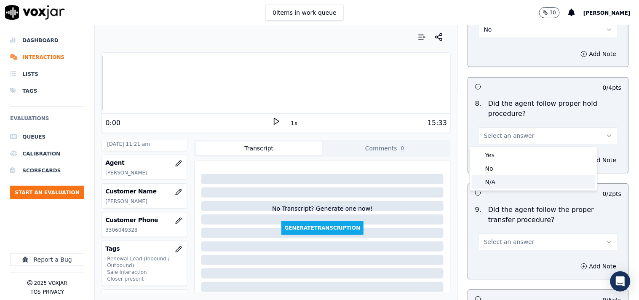
click at [497, 188] on div "N/A" at bounding box center [534, 181] width 124 height 13
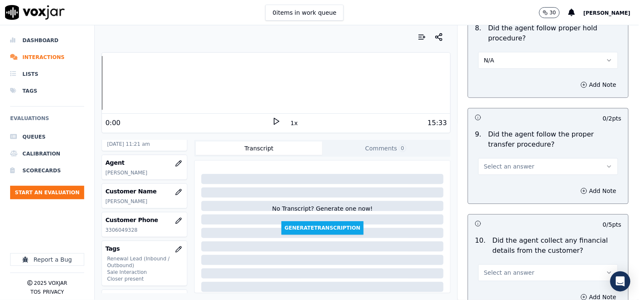
scroll to position [1481, 0]
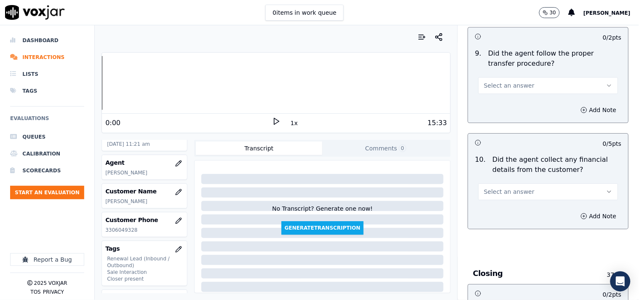
drag, startPoint x: 500, startPoint y: 81, endPoint x: 503, endPoint y: 93, distance: 11.7
click at [501, 82] on span "Select an answer" at bounding box center [509, 85] width 51 height 8
click at [504, 102] on div "Yes" at bounding box center [534, 104] width 124 height 13
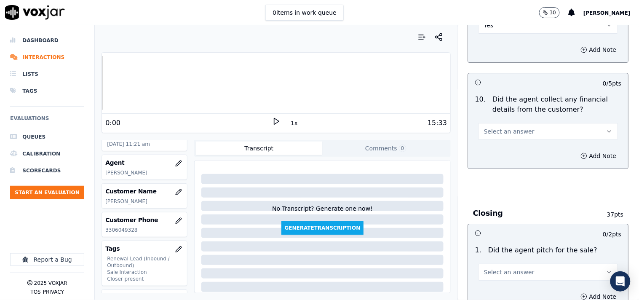
scroll to position [1559, 0]
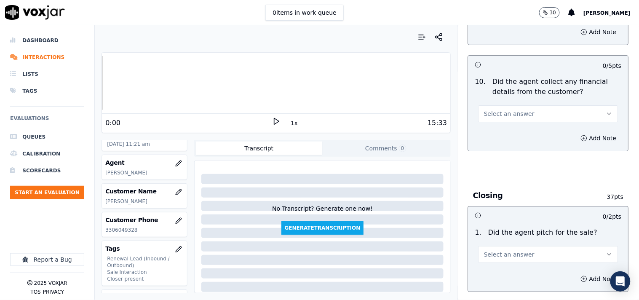
click at [503, 112] on span "Select an answer" at bounding box center [509, 113] width 51 height 8
click at [502, 144] on div "No" at bounding box center [534, 146] width 124 height 13
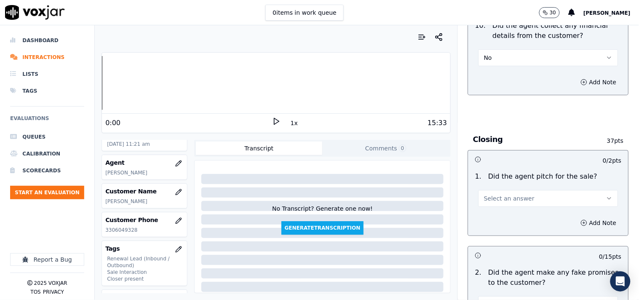
scroll to position [1637, 0]
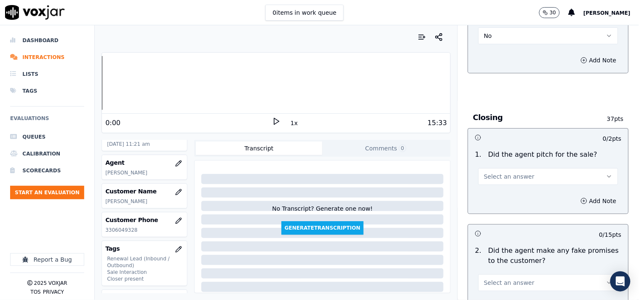
click at [504, 176] on span "Select an answer" at bounding box center [509, 176] width 51 height 8
click at [505, 194] on div "Yes" at bounding box center [534, 195] width 124 height 13
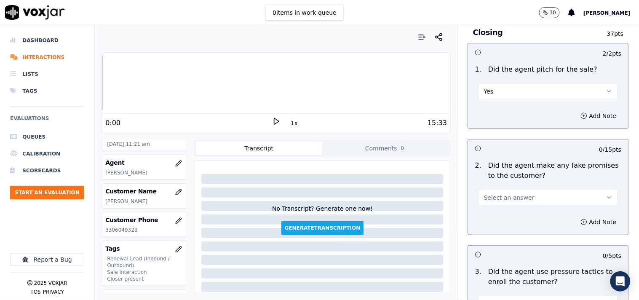
scroll to position [1871, 0]
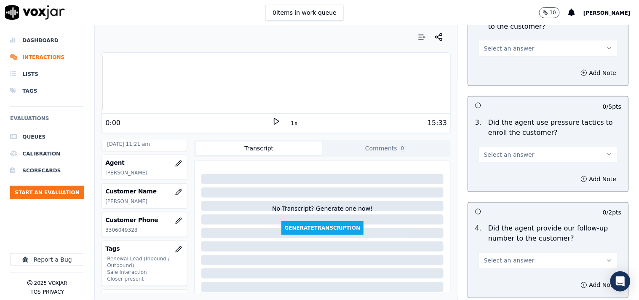
click at [508, 51] on span "Select an answer" at bounding box center [509, 48] width 51 height 8
click at [506, 82] on div "No" at bounding box center [534, 81] width 124 height 13
click at [506, 155] on span "Select an answer" at bounding box center [509, 154] width 51 height 8
click at [507, 190] on div "No" at bounding box center [534, 187] width 124 height 13
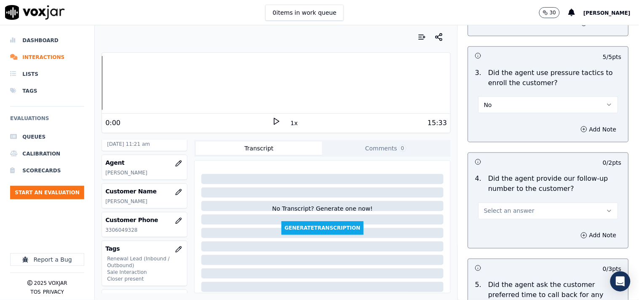
scroll to position [2027, 0]
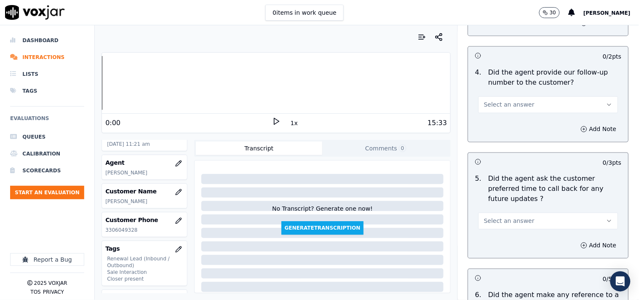
click at [491, 104] on span "Select an answer" at bounding box center [509, 105] width 51 height 8
click at [490, 152] on div "N/A" at bounding box center [534, 151] width 124 height 13
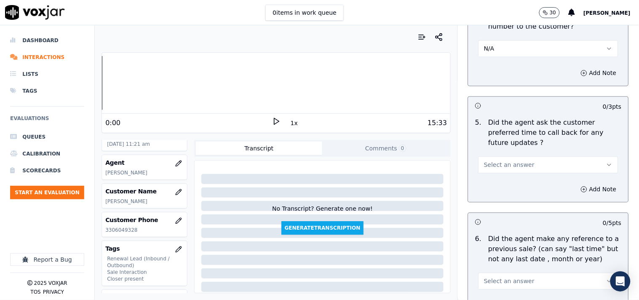
scroll to position [2106, 0]
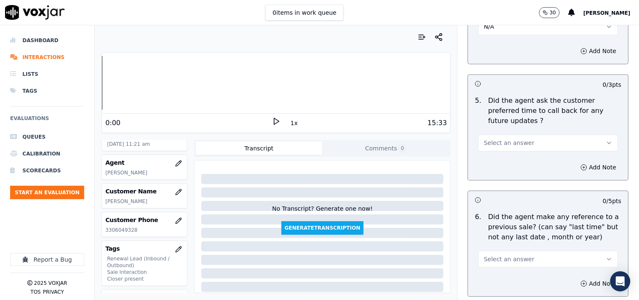
click at [497, 134] on button "Select an answer" at bounding box center [548, 142] width 140 height 17
click at [502, 182] on div "N/A" at bounding box center [534, 179] width 124 height 13
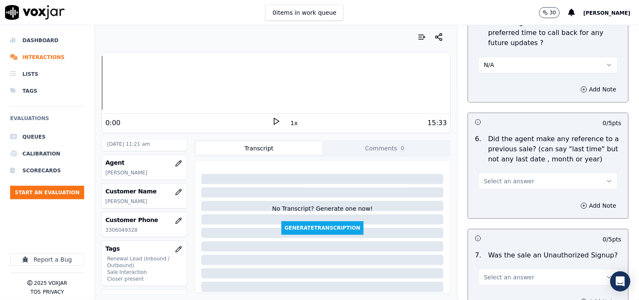
scroll to position [2260, 0]
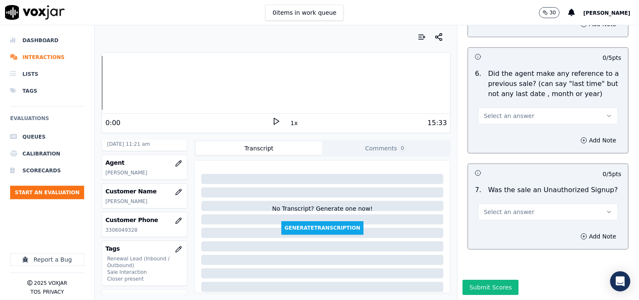
click at [494, 107] on button "Select an answer" at bounding box center [548, 115] width 140 height 17
click at [494, 129] on div "No" at bounding box center [534, 127] width 124 height 13
click at [509, 208] on span "Select an answer" at bounding box center [509, 212] width 51 height 8
click at [500, 222] on div "No" at bounding box center [534, 223] width 124 height 13
drag, startPoint x: 579, startPoint y: 213, endPoint x: 563, endPoint y: 222, distance: 17.3
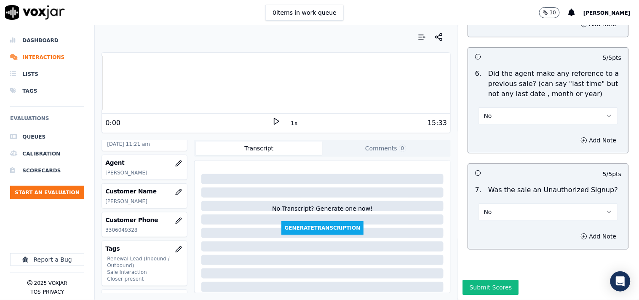
click at [575, 230] on button "Add Note" at bounding box center [599, 236] width 46 height 12
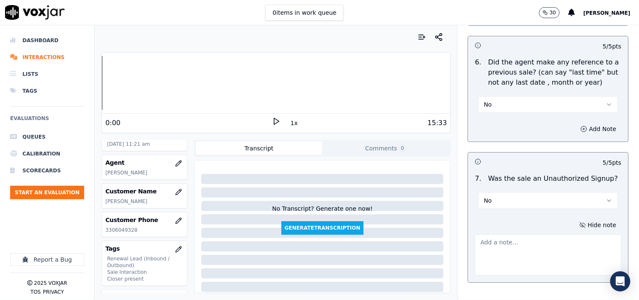
drag, startPoint x: 563, startPoint y: 222, endPoint x: 351, endPoint y: 144, distance: 226.3
click at [491, 238] on textarea at bounding box center [548, 254] width 147 height 41
click at [528, 253] on textarea at bounding box center [548, 254] width 147 height 41
paste textarea ""[PERSON_NAME] called the cx and pitched as on [DATE], the cx disconnected the …"
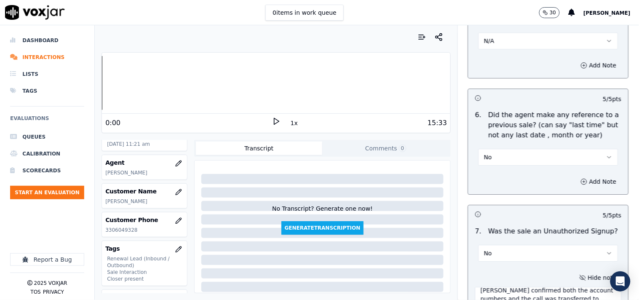
scroll to position [2305, 0]
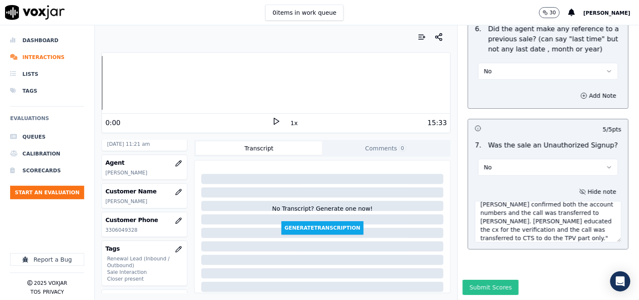
type textarea ""[PERSON_NAME] called the cx and pitched as on [DATE], the cx disconnected the …"
click at [488, 270] on button "Submit Scores" at bounding box center [491, 287] width 56 height 15
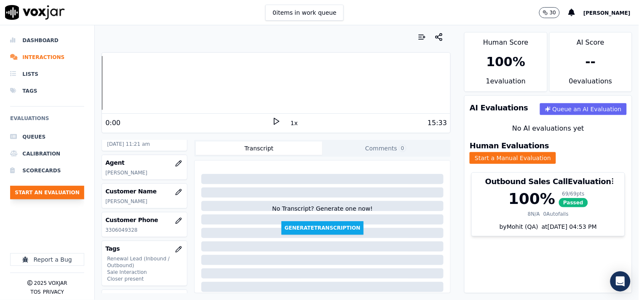
click at [62, 190] on button "Start an Evaluation" at bounding box center [47, 192] width 74 height 13
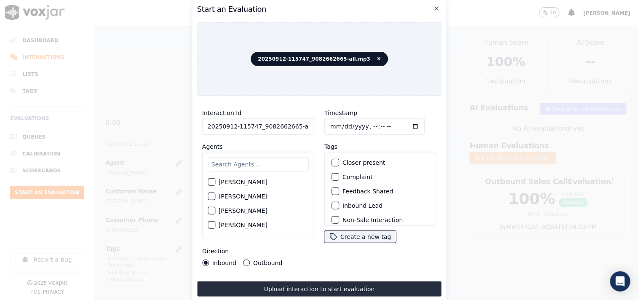
scroll to position [0, 5]
drag, startPoint x: 292, startPoint y: 123, endPoint x: 310, endPoint y: 125, distance: 18.6
click at [310, 125] on input "20250912-115747_9082662665-all.mp3" at bounding box center [258, 126] width 112 height 17
type input "20250912-115747_9082662665-C1"
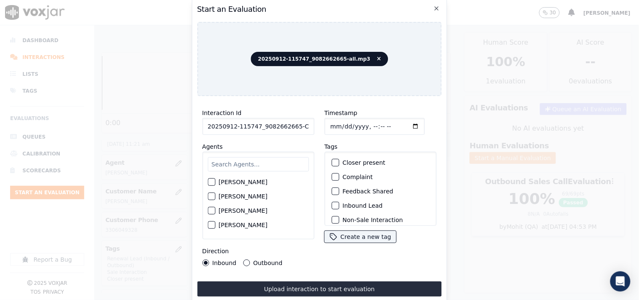
click at [327, 123] on input "Timestamp" at bounding box center [374, 126] width 100 height 17
click at [402, 125] on input "Timestamp" at bounding box center [374, 126] width 100 height 17
type input "2025-09-12T11:31"
click at [228, 162] on input "text" at bounding box center [258, 164] width 101 height 14
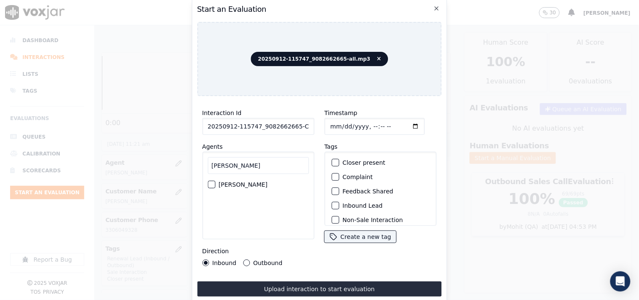
type input "allen"
click at [212, 182] on div "button" at bounding box center [211, 185] width 6 height 6
click at [333, 160] on div "button" at bounding box center [335, 163] width 6 height 6
click at [332, 203] on div "button" at bounding box center [335, 206] width 6 height 6
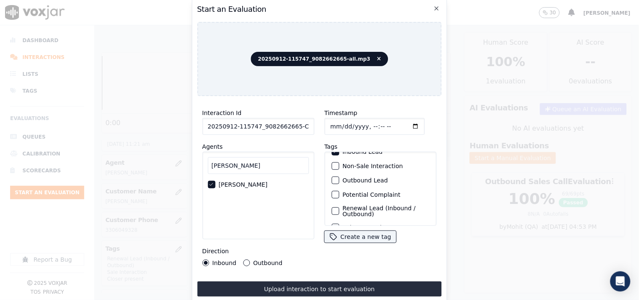
scroll to position [74, 0]
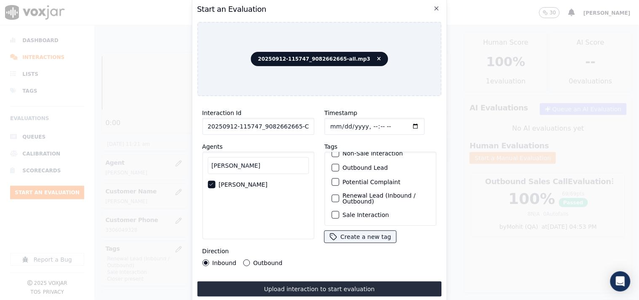
click at [332, 212] on div "button" at bounding box center [335, 215] width 6 height 6
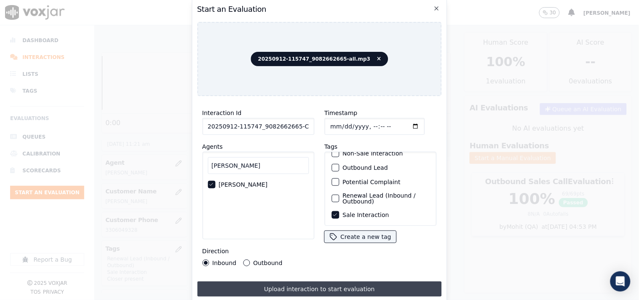
click at [335, 270] on button "Upload interaction to start evaluation" at bounding box center [319, 288] width 245 height 15
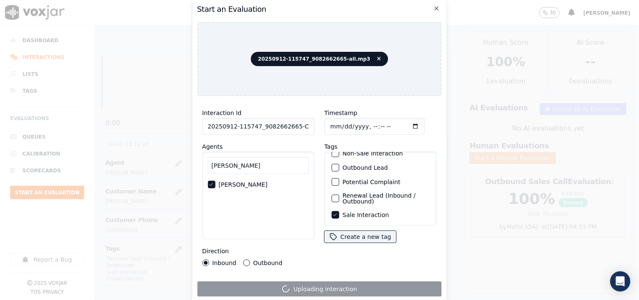
scroll to position [0, 0]
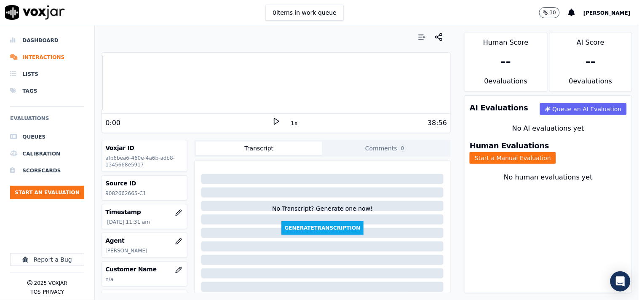
scroll to position [78, 0]
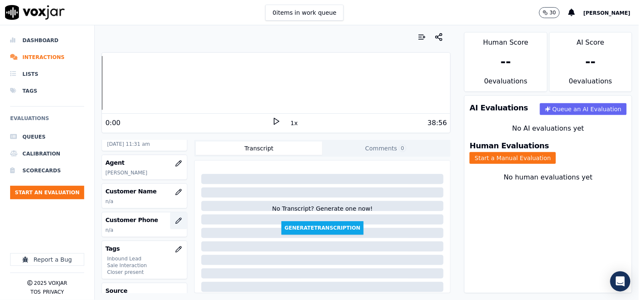
click at [173, 218] on button "button" at bounding box center [178, 220] width 17 height 17
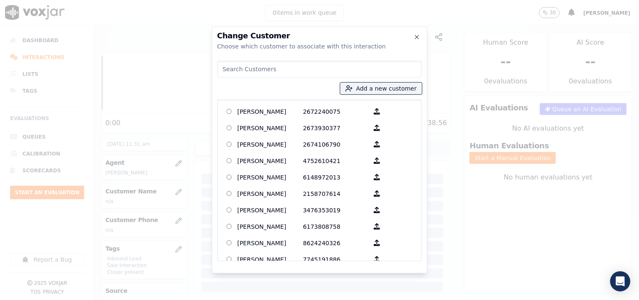
click at [316, 67] on input at bounding box center [319, 69] width 205 height 17
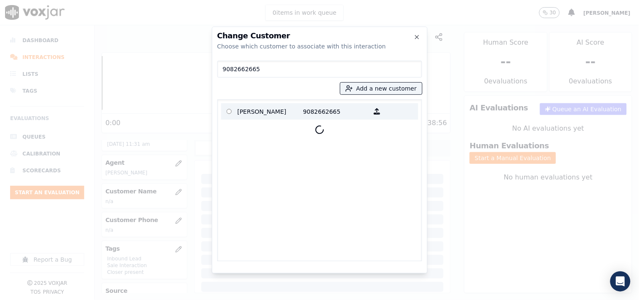
type input "9082662665"
click at [274, 109] on p "ADA ORTIZ" at bounding box center [271, 111] width 66 height 13
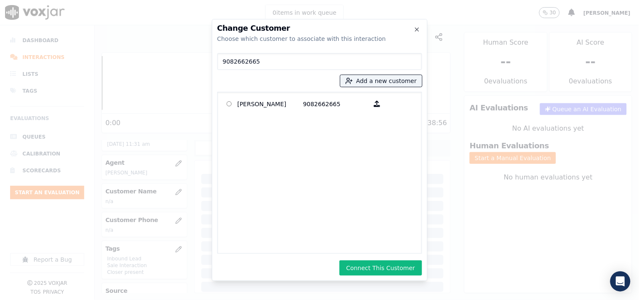
click at [379, 270] on button "Connect This Customer" at bounding box center [380, 267] width 82 height 15
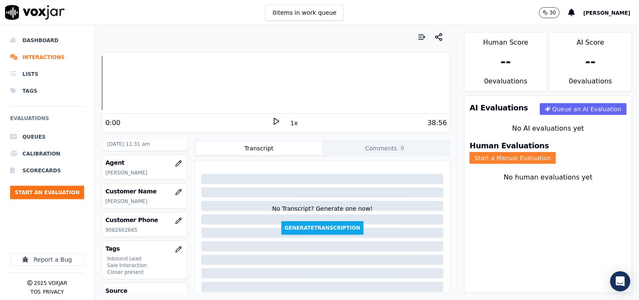
click at [553, 152] on button "Start a Manual Evaluation" at bounding box center [513, 158] width 86 height 12
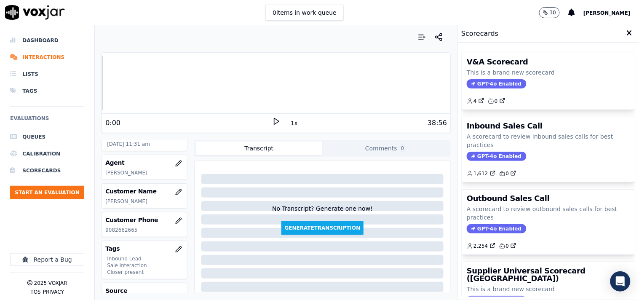
click at [477, 197] on h3 "Outbound Sales Call" at bounding box center [548, 199] width 163 height 8
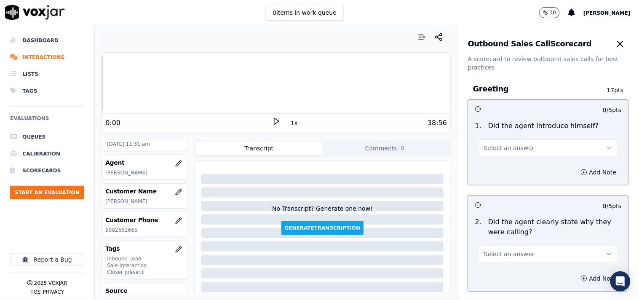
drag, startPoint x: 507, startPoint y: 141, endPoint x: 506, endPoint y: 152, distance: 10.1
click at [507, 144] on button "Select an answer" at bounding box center [548, 147] width 140 height 17
click at [500, 164] on div "Yes" at bounding box center [534, 166] width 124 height 13
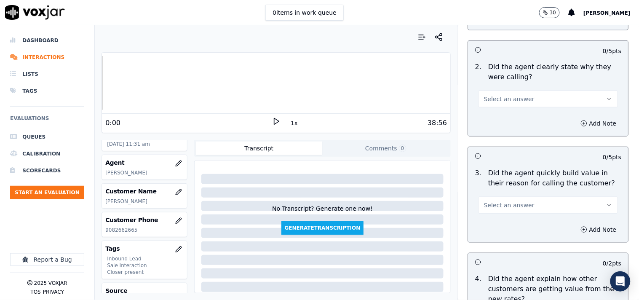
scroll to position [156, 0]
click at [493, 103] on button "Select an answer" at bounding box center [548, 98] width 140 height 17
click at [496, 116] on div "Yes" at bounding box center [534, 116] width 124 height 13
click at [494, 204] on span "Select an answer" at bounding box center [509, 204] width 51 height 8
click at [494, 221] on div "Yes" at bounding box center [534, 222] width 124 height 13
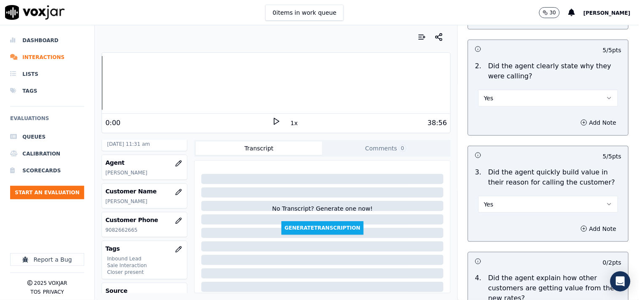
scroll to position [312, 0]
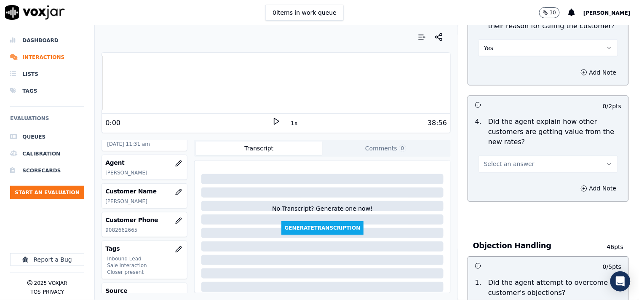
click at [499, 168] on span "Select an answer" at bounding box center [509, 164] width 51 height 8
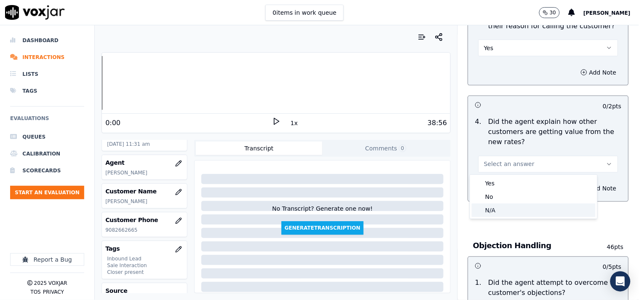
click at [496, 205] on div "N/A" at bounding box center [534, 209] width 124 height 13
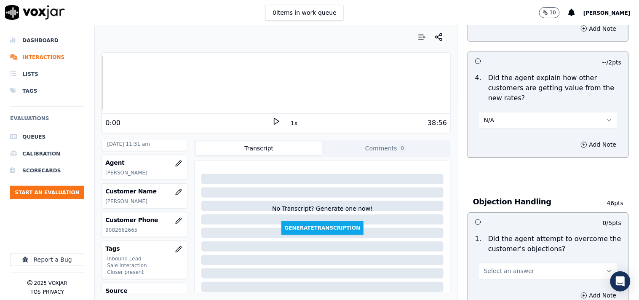
scroll to position [390, 0]
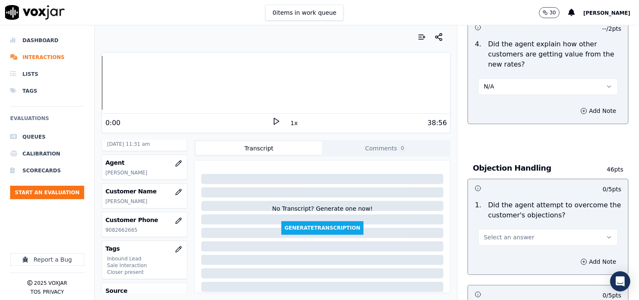
click at [494, 233] on span "Select an answer" at bounding box center [509, 237] width 51 height 8
click at [491, 270] on div "No" at bounding box center [534, 269] width 124 height 13
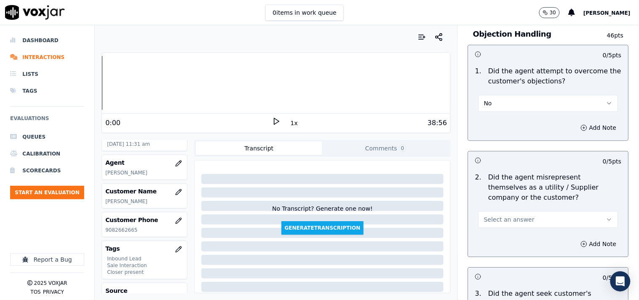
scroll to position [546, 0]
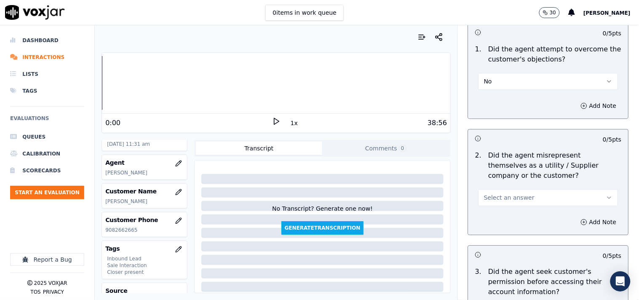
click at [493, 83] on button "No" at bounding box center [548, 81] width 140 height 17
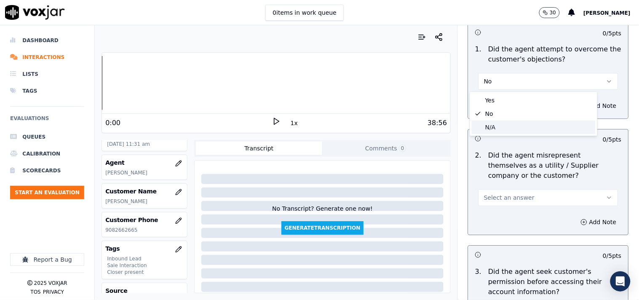
click at [496, 123] on div "N/A" at bounding box center [534, 126] width 124 height 13
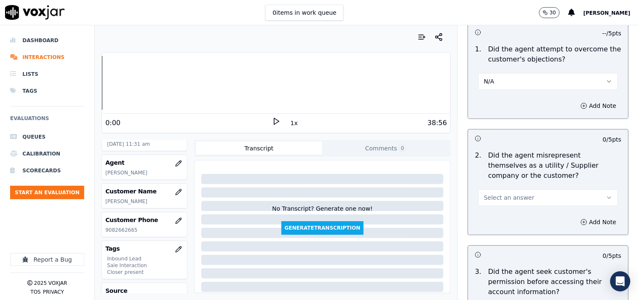
click at [495, 195] on span "Select an answer" at bounding box center [509, 197] width 51 height 8
click at [493, 220] on div "Yes" at bounding box center [534, 216] width 124 height 13
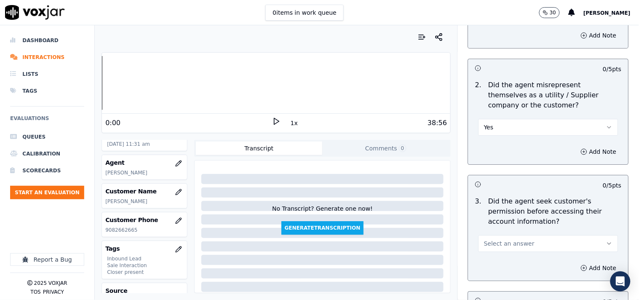
scroll to position [702, 0]
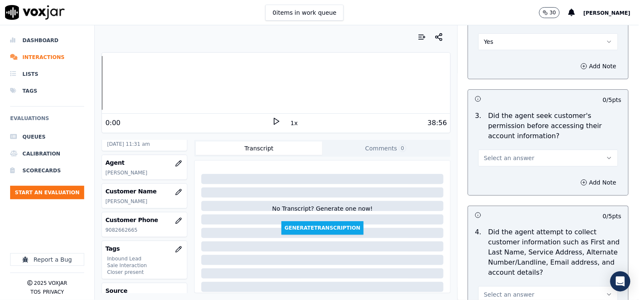
click at [495, 51] on div "2 . Did the agent misrepresent themselves as a utility / Supplier company or th…" at bounding box center [548, 22] width 160 height 62
click at [497, 48] on button "Yes" at bounding box center [548, 41] width 140 height 17
click at [498, 75] on div "No" at bounding box center [534, 73] width 124 height 13
click at [494, 161] on span "Select an answer" at bounding box center [509, 158] width 51 height 8
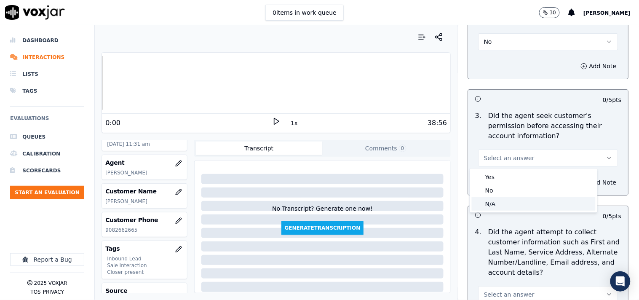
click at [497, 204] on div "N/A" at bounding box center [534, 203] width 124 height 13
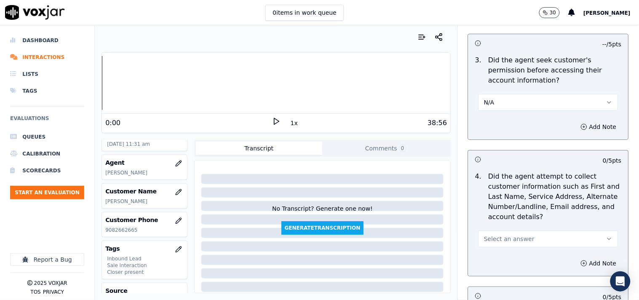
scroll to position [780, 0]
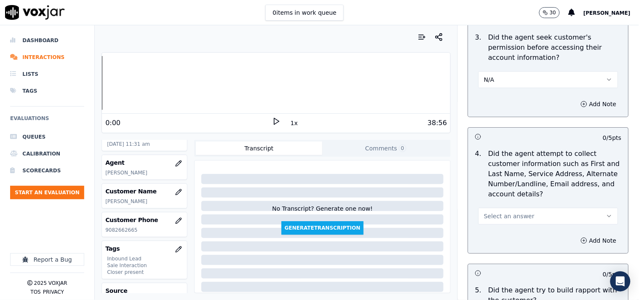
click at [508, 215] on span "Select an answer" at bounding box center [509, 216] width 51 height 8
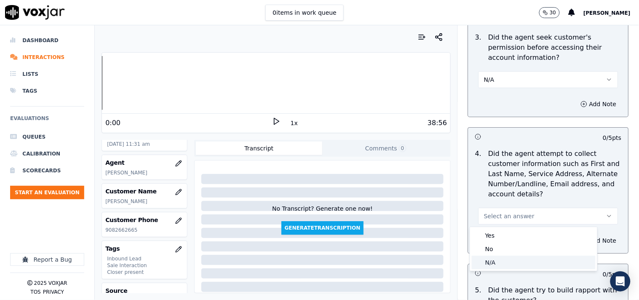
click at [506, 259] on div "N/A" at bounding box center [534, 262] width 124 height 13
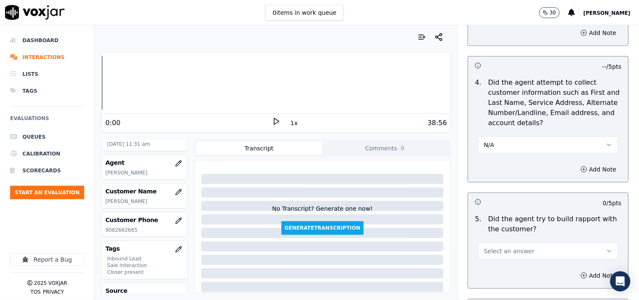
scroll to position [936, 0]
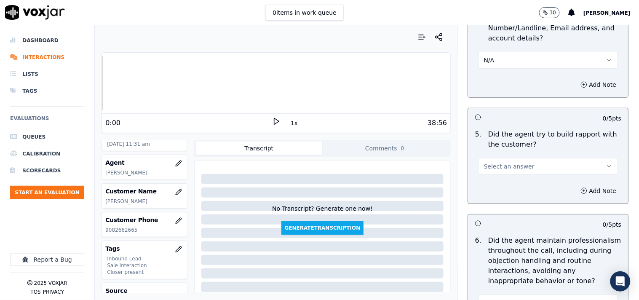
click at [503, 166] on span "Select an answer" at bounding box center [509, 166] width 51 height 8
click at [502, 187] on div "Yes" at bounding box center [534, 185] width 124 height 13
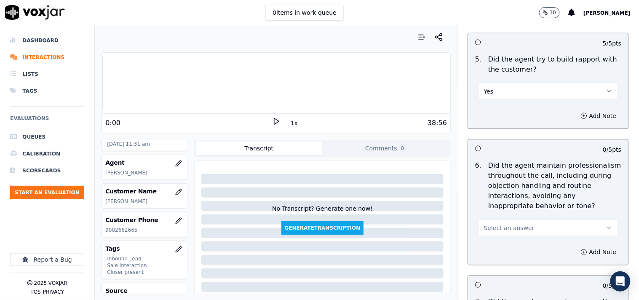
scroll to position [1092, 0]
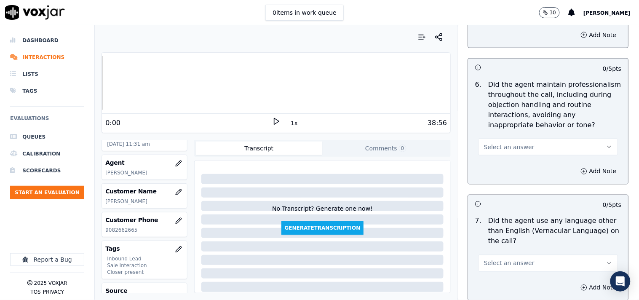
click at [504, 150] on span "Select an answer" at bounding box center [509, 147] width 51 height 8
click at [498, 174] on div "No" at bounding box center [534, 179] width 124 height 13
drag, startPoint x: 494, startPoint y: 147, endPoint x: 495, endPoint y: 154, distance: 7.2
click at [495, 149] on button "No" at bounding box center [548, 147] width 140 height 17
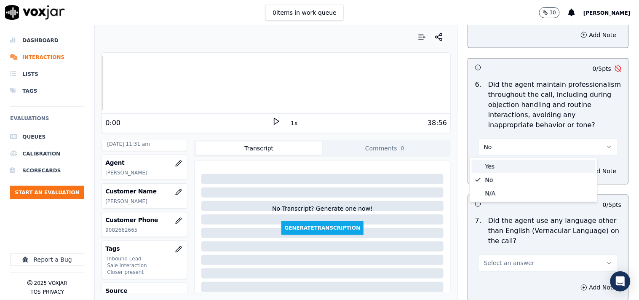
click at [496, 167] on div "Yes" at bounding box center [534, 166] width 124 height 13
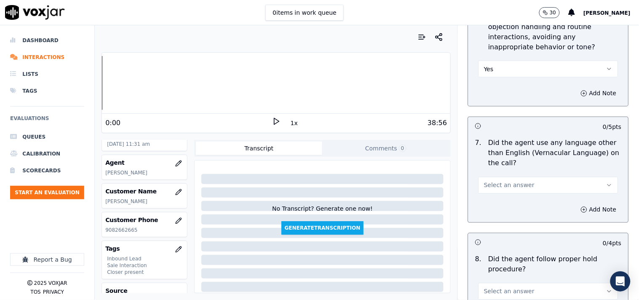
click at [497, 178] on button "Select an answer" at bounding box center [548, 185] width 140 height 17
click at [499, 216] on div "No" at bounding box center [534, 217] width 124 height 13
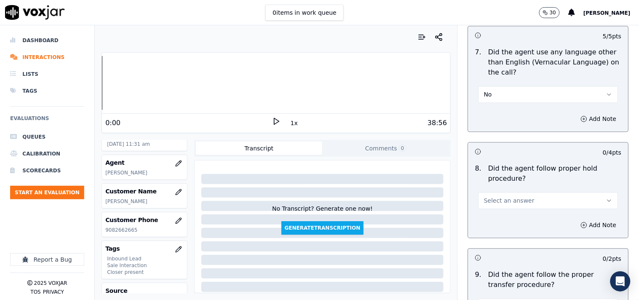
scroll to position [1325, 0]
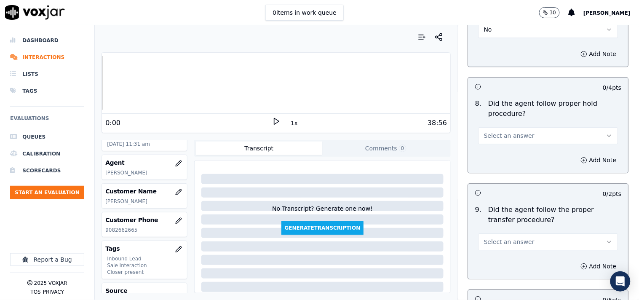
click at [495, 127] on button "Select an answer" at bounding box center [548, 135] width 140 height 17
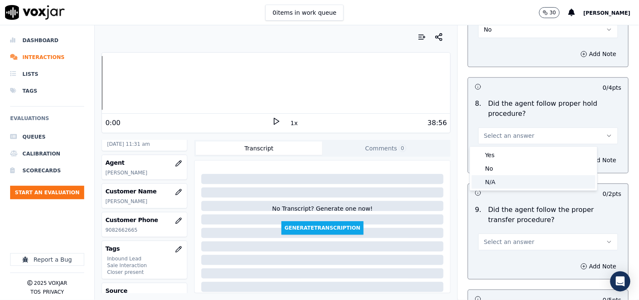
click at [496, 183] on div "N/A" at bounding box center [534, 181] width 124 height 13
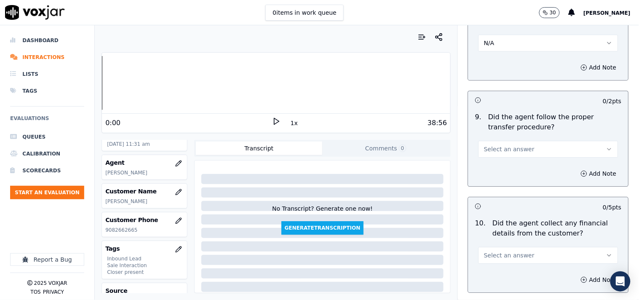
scroll to position [1481, 0]
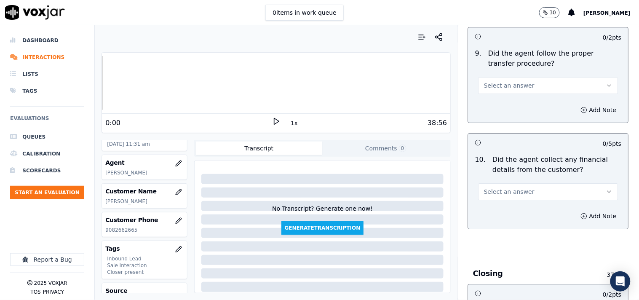
drag, startPoint x: 487, startPoint y: 86, endPoint x: 489, endPoint y: 91, distance: 4.9
click at [488, 86] on span "Select an answer" at bounding box center [509, 85] width 51 height 8
click at [491, 104] on div "Yes" at bounding box center [534, 104] width 124 height 13
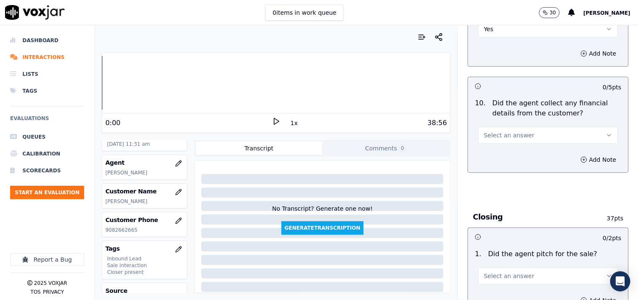
scroll to position [1559, 0]
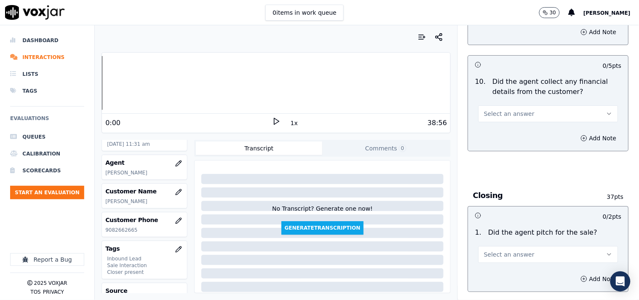
click at [497, 115] on span "Select an answer" at bounding box center [509, 113] width 51 height 8
click at [495, 138] on div "Yes" at bounding box center [534, 132] width 124 height 13
click at [494, 119] on button "Yes" at bounding box center [548, 113] width 140 height 17
click at [495, 152] on div "No" at bounding box center [534, 146] width 124 height 13
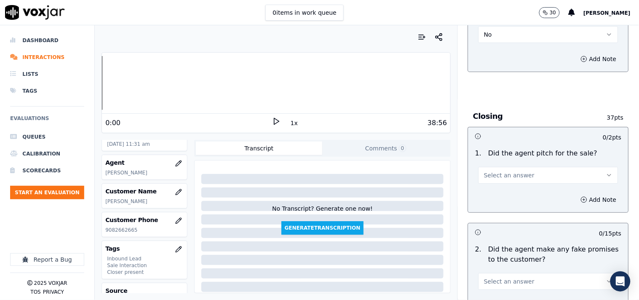
scroll to position [1716, 0]
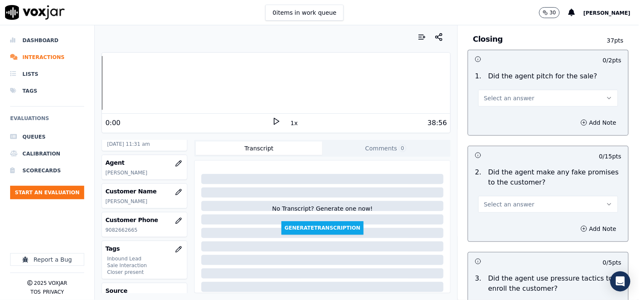
click at [484, 99] on span "Select an answer" at bounding box center [509, 98] width 51 height 8
click at [483, 121] on div "Yes" at bounding box center [534, 117] width 124 height 13
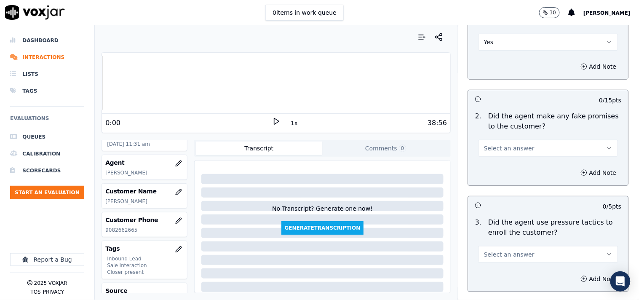
scroll to position [1793, 0]
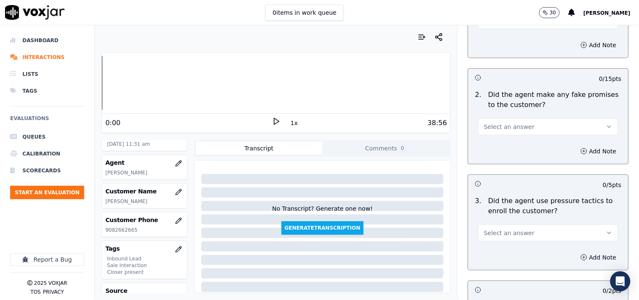
click at [497, 133] on button "Select an answer" at bounding box center [548, 126] width 140 height 17
click at [495, 157] on div "No" at bounding box center [534, 159] width 124 height 13
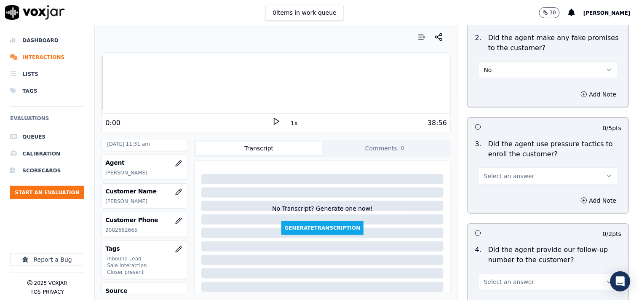
scroll to position [1871, 0]
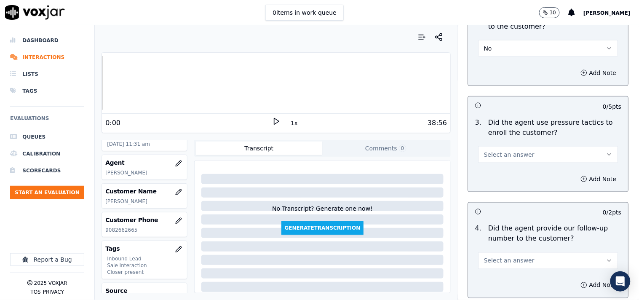
click at [499, 157] on span "Select an answer" at bounding box center [509, 154] width 51 height 8
click at [499, 182] on div "No" at bounding box center [534, 187] width 124 height 13
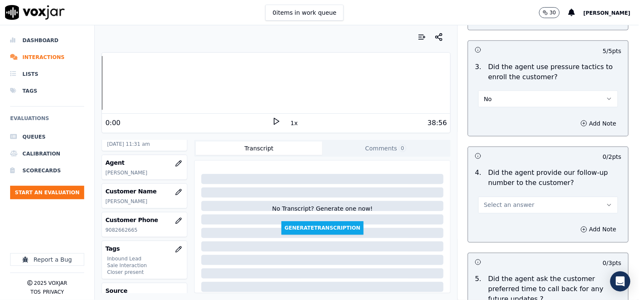
scroll to position [1950, 0]
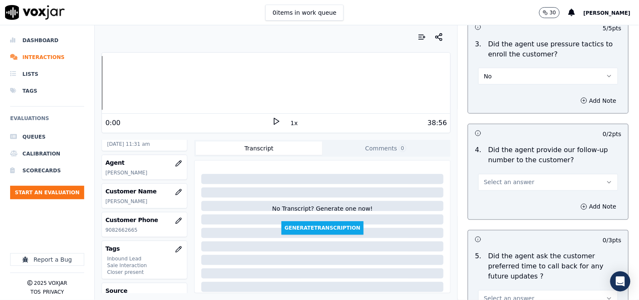
click at [507, 180] on span "Select an answer" at bounding box center [509, 182] width 51 height 8
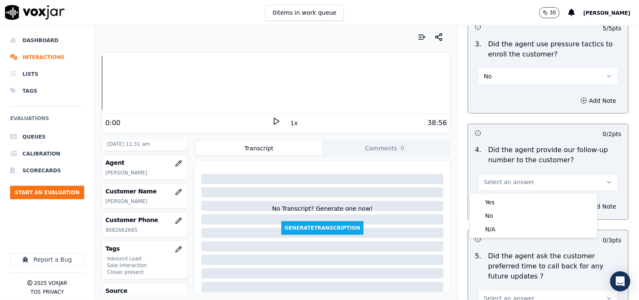
click at [503, 243] on h3 at bounding box center [511, 239] width 73 height 11
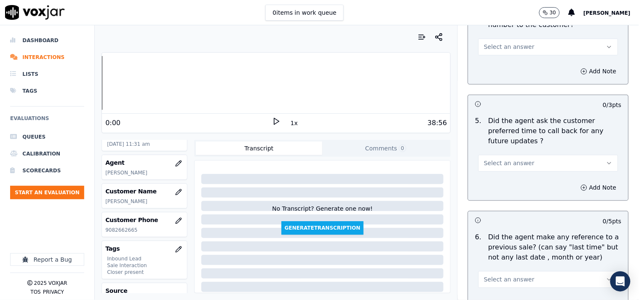
scroll to position [2106, 0]
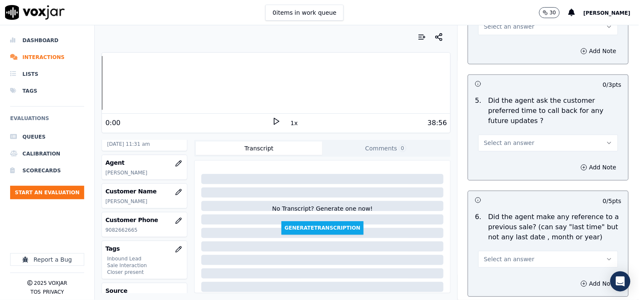
drag, startPoint x: 493, startPoint y: 134, endPoint x: 495, endPoint y: 140, distance: 6.7
click at [493, 139] on span "Select an answer" at bounding box center [509, 143] width 51 height 8
click at [497, 182] on div "N/A" at bounding box center [534, 179] width 124 height 13
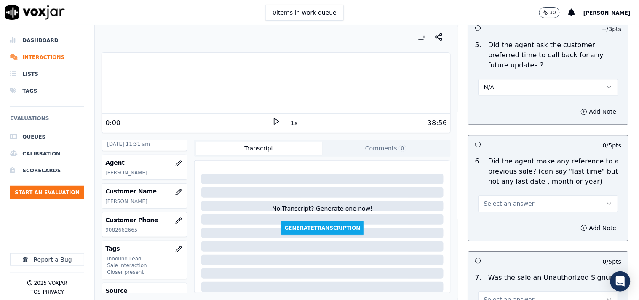
scroll to position [2183, 0]
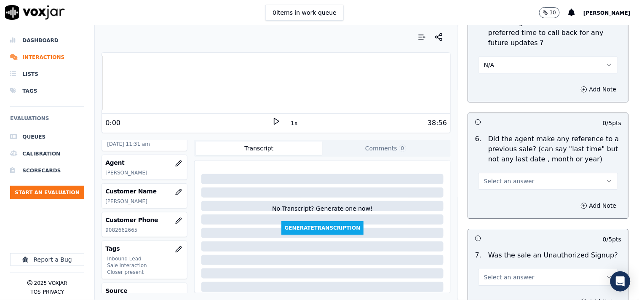
click at [494, 177] on span "Select an answer" at bounding box center [509, 181] width 51 height 8
click at [496, 203] on div "No" at bounding box center [534, 204] width 124 height 13
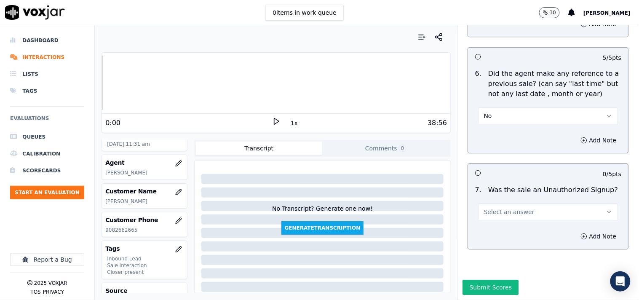
click at [498, 208] on span "Select an answer" at bounding box center [509, 212] width 51 height 8
click at [495, 228] on div "No" at bounding box center [534, 223] width 124 height 13
click at [575, 230] on button "Add Note" at bounding box center [599, 236] width 46 height 12
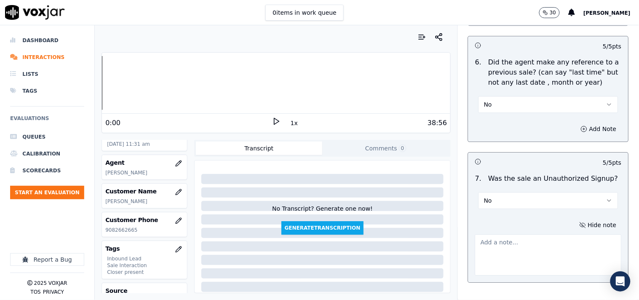
drag, startPoint x: 480, startPoint y: 191, endPoint x: 484, endPoint y: 195, distance: 5.7
click at [484, 196] on span "No" at bounding box center [488, 200] width 8 height 8
click at [496, 221] on div "No" at bounding box center [534, 223] width 124 height 13
click at [515, 246] on textarea at bounding box center [548, 254] width 147 height 41
click at [535, 70] on p "Did the agent make any reference to a previous sale? (can say "last time" but n…" at bounding box center [554, 72] width 133 height 30
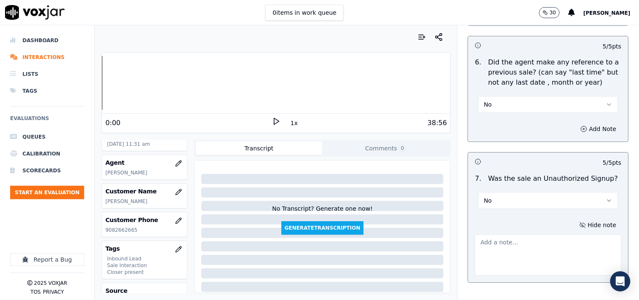
scroll to position [675, 0]
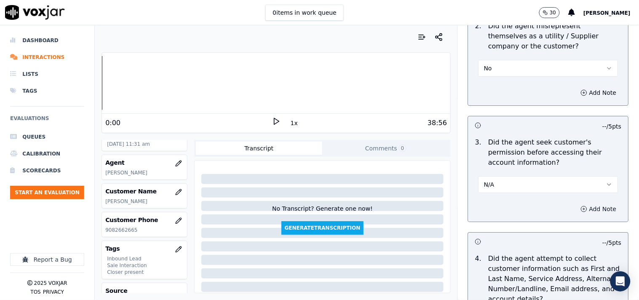
click at [575, 211] on button "Add Note" at bounding box center [599, 209] width 46 height 12
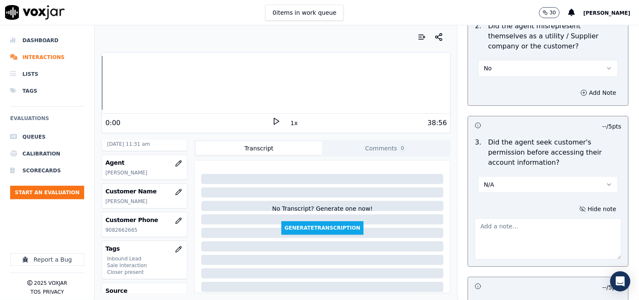
click at [541, 246] on textarea at bounding box center [548, 238] width 147 height 41
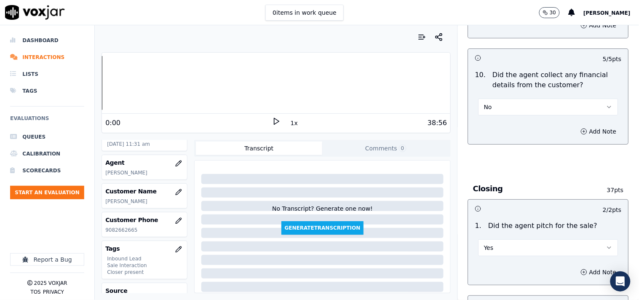
scroll to position [2350, 0]
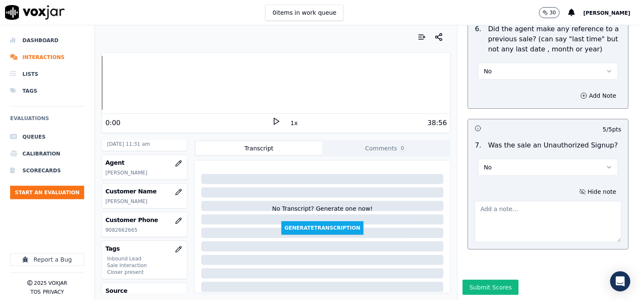
type textarea "The cx was bill handy"
click at [516, 208] on textarea at bounding box center [548, 221] width 147 height 41
paste textarea "- Electricity - Sales Date: 31-07-2025 Supplier: Polaris Energy 160417 - Jake c…"
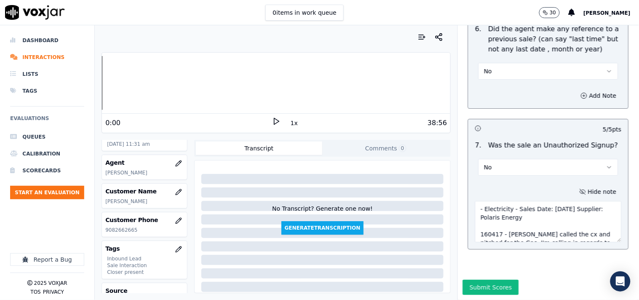
scroll to position [106, 0]
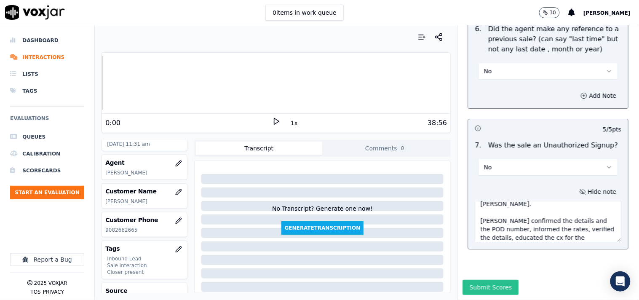
type textarea "- Electricity - Sales Date: 31-07-2025 Supplier: Polaris Energy 160417 - Jake c…"
click at [477, 270] on button "Submit Scores" at bounding box center [491, 287] width 56 height 15
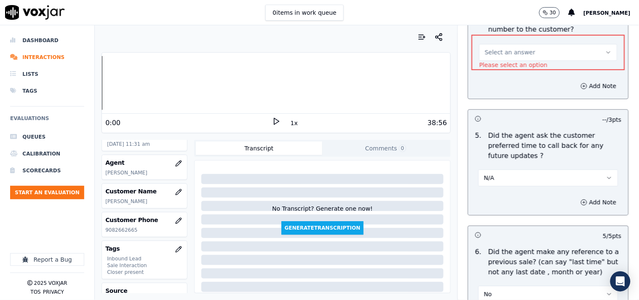
scroll to position [2125, 0]
click at [500, 52] on span "Select an answer" at bounding box center [510, 52] width 51 height 8
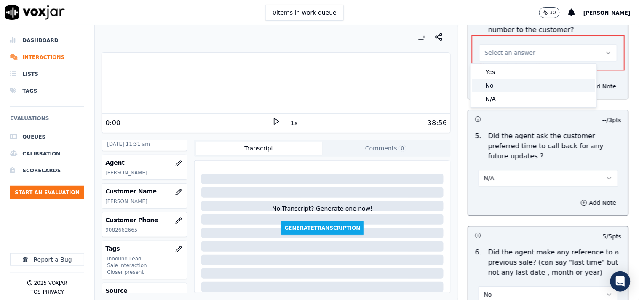
click at [503, 83] on div "No" at bounding box center [533, 85] width 123 height 13
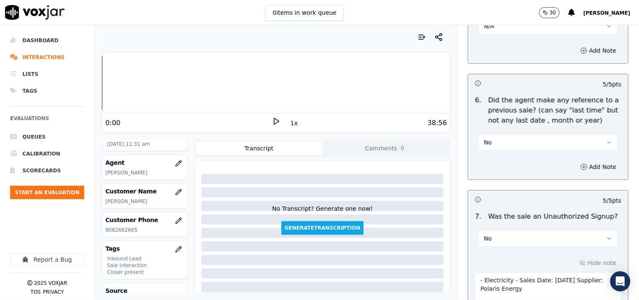
scroll to position [2350, 0]
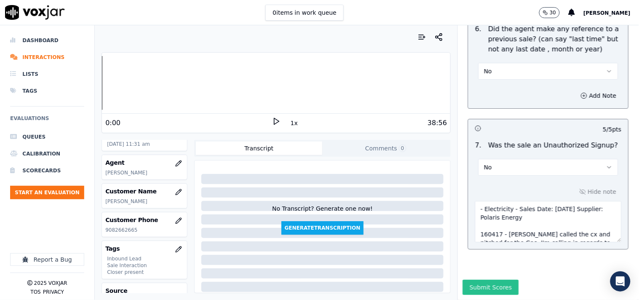
click at [494, 270] on button "Submit Scores" at bounding box center [491, 287] width 56 height 15
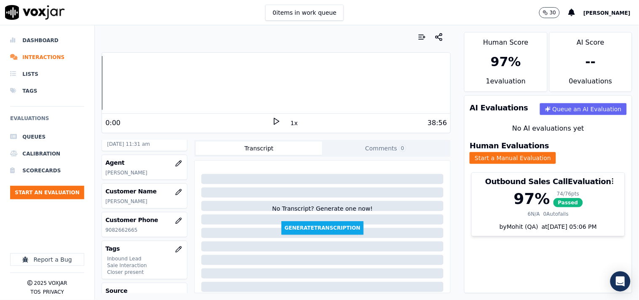
click at [69, 212] on div "Dashboard Interactions Lists Tags Evaluations Queues Calibration Scorecards Sta…" at bounding box center [47, 131] width 74 height 198
click at [61, 194] on button "Start an Evaluation" at bounding box center [47, 192] width 74 height 13
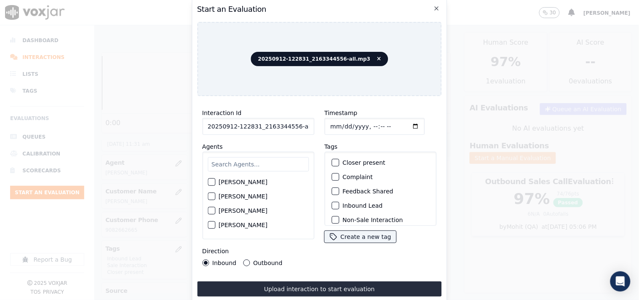
scroll to position [0, 5]
drag, startPoint x: 293, startPoint y: 125, endPoint x: 312, endPoint y: 129, distance: 19.2
click at [309, 128] on input "20250912-122831_2163344556-all.mp3" at bounding box center [258, 126] width 112 height 17
type input "20250912-122831_2163344556-C1"
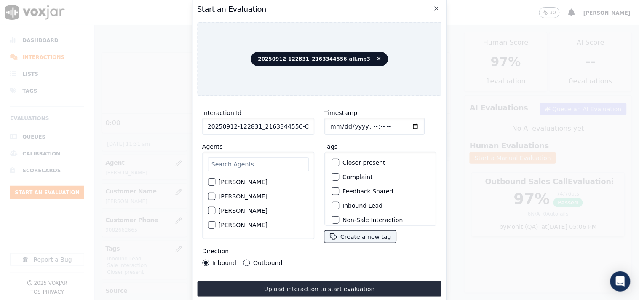
click at [327, 123] on input "Timestamp" at bounding box center [374, 126] width 100 height 17
click at [406, 121] on input "Timestamp" at bounding box center [374, 126] width 100 height 17
type input "2025-09-12T11:41"
click at [234, 169] on div "Harry Roy Aaron Biswas Alex Akhtar Allen Alam Andrew Anwar Anna Das Annie Singh…" at bounding box center [258, 196] width 112 height 88
click at [234, 165] on input "text" at bounding box center [258, 164] width 101 height 14
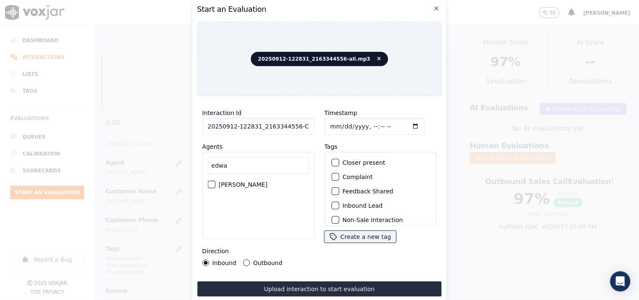
type input "edwa"
click at [212, 182] on div "button" at bounding box center [211, 185] width 6 height 6
click at [334, 203] on div "button" at bounding box center [335, 206] width 6 height 6
click at [332, 160] on div "button" at bounding box center [335, 163] width 6 height 6
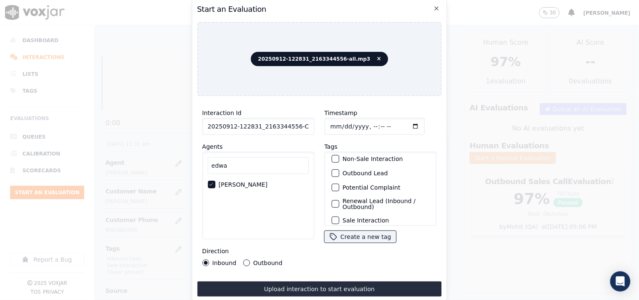
scroll to position [74, 0]
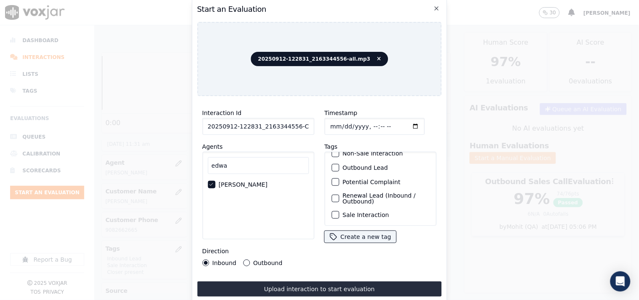
click at [333, 212] on div "button" at bounding box center [335, 215] width 6 height 6
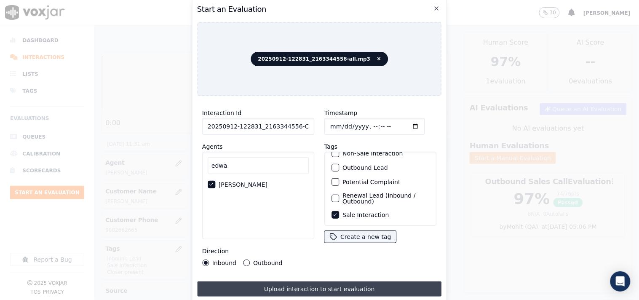
click at [382, 270] on button "Upload interaction to start evaluation" at bounding box center [319, 288] width 245 height 15
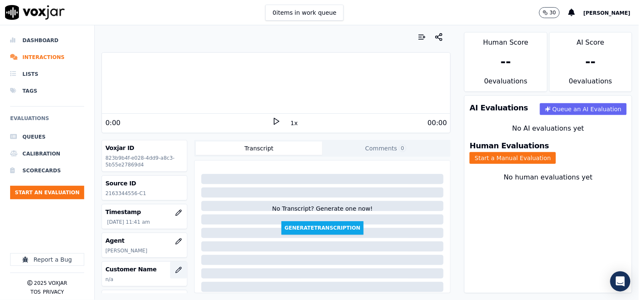
click at [175, 269] on icon "button" at bounding box center [178, 270] width 7 height 7
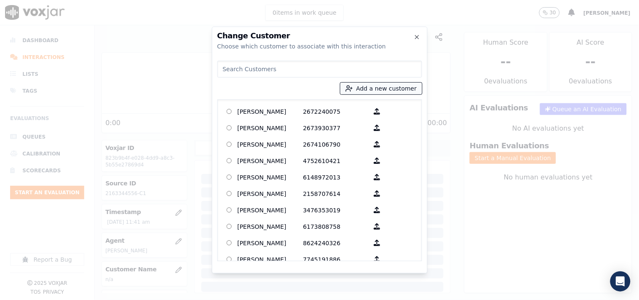
click at [353, 85] on icon "button" at bounding box center [349, 89] width 8 height 8
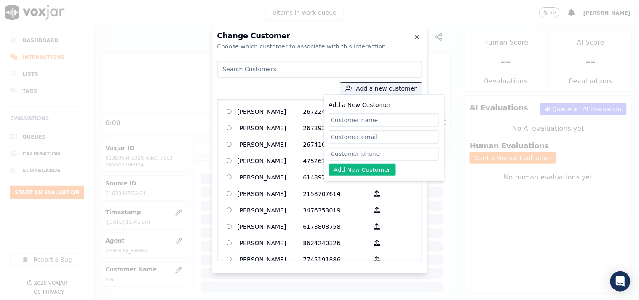
click at [349, 125] on input "Add a New Customer" at bounding box center [384, 119] width 110 height 13
type input "LORETTA SMITH"
drag, startPoint x: 343, startPoint y: 152, endPoint x: 346, endPoint y: 163, distance: 10.4
click at [343, 152] on input "Add a New Customer" at bounding box center [384, 153] width 110 height 13
paste input "2163344556"
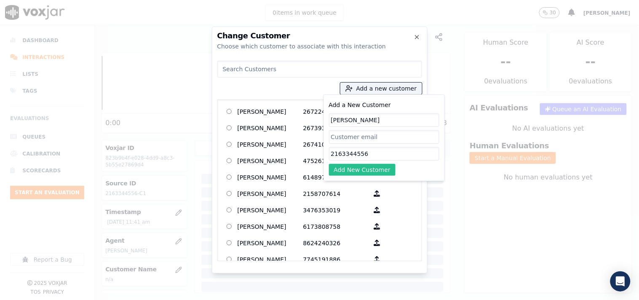
type input "2163344556"
click at [346, 169] on button "Add New Customer" at bounding box center [362, 170] width 67 height 12
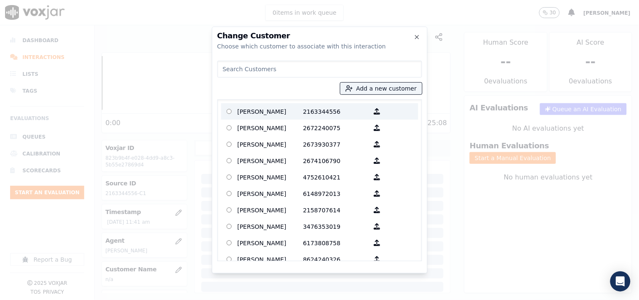
click at [272, 104] on label "LORETTA SMITH 2163344556" at bounding box center [319, 111] width 197 height 16
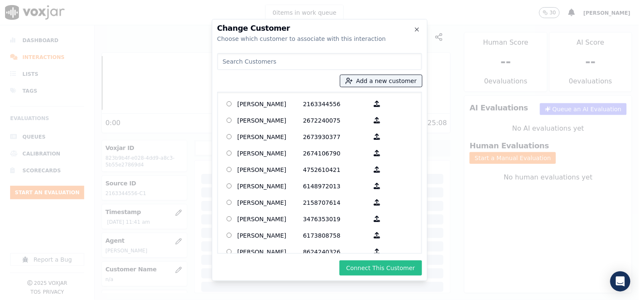
click at [400, 268] on button "Connect This Customer" at bounding box center [380, 267] width 82 height 15
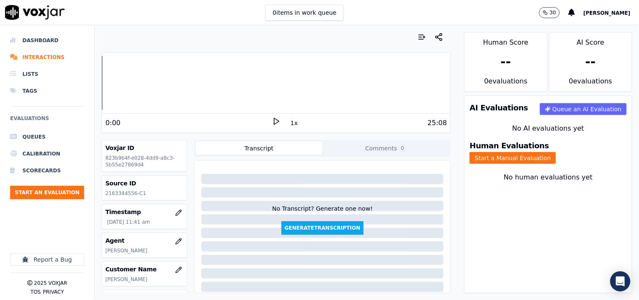
click at [546, 157] on div "Human Evaluations Start a Manual Evaluation" at bounding box center [547, 153] width 167 height 32
click at [552, 156] on button "Start a Manual Evaluation" at bounding box center [513, 158] width 86 height 12
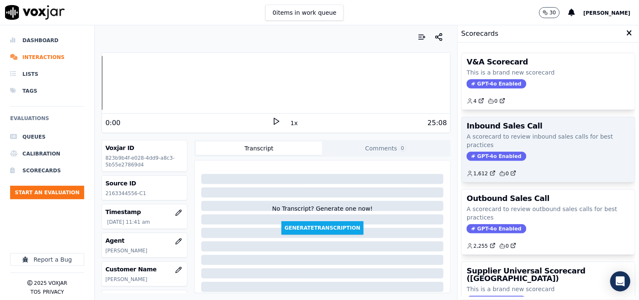
click at [467, 142] on p "A scorecard to review inbound sales calls for best practices" at bounding box center [548, 140] width 163 height 17
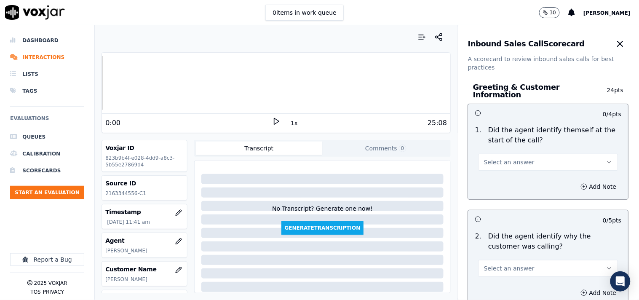
click at [494, 154] on button "Select an answer" at bounding box center [548, 162] width 140 height 17
click at [503, 170] on div "Yes" at bounding box center [534, 176] width 124 height 13
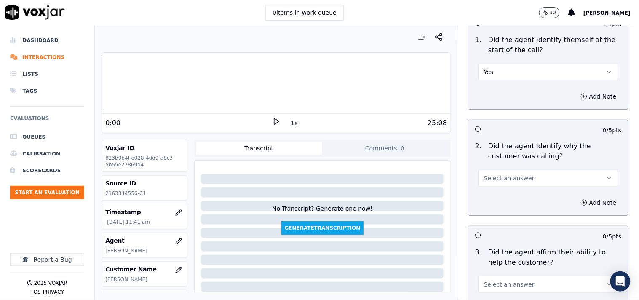
scroll to position [156, 0]
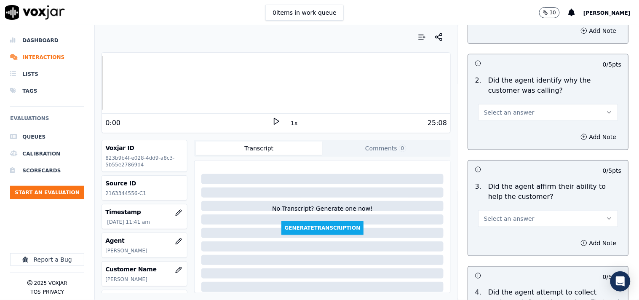
click at [493, 114] on button "Select an answer" at bounding box center [548, 112] width 140 height 17
click at [495, 142] on div "No" at bounding box center [534, 140] width 124 height 13
click at [495, 108] on button "No" at bounding box center [548, 112] width 140 height 17
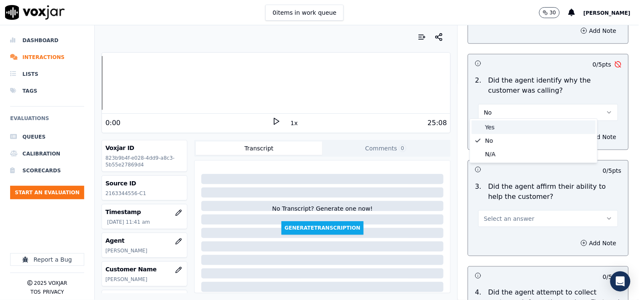
click at [495, 128] on div "Yes" at bounding box center [534, 126] width 124 height 13
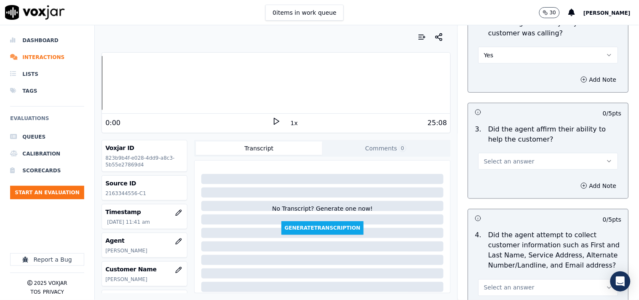
scroll to position [234, 0]
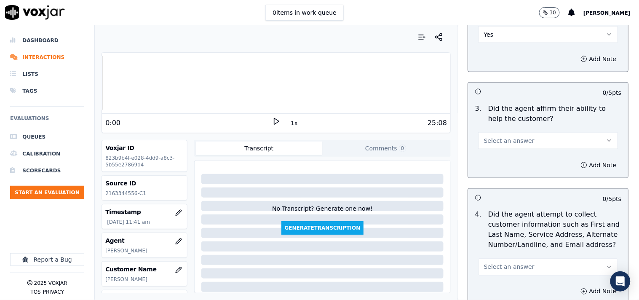
click at [501, 136] on span "Select an answer" at bounding box center [509, 140] width 51 height 8
click at [502, 149] on div "Yes" at bounding box center [534, 155] width 124 height 13
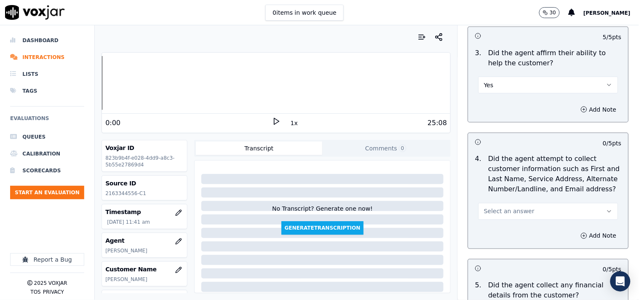
scroll to position [312, 0]
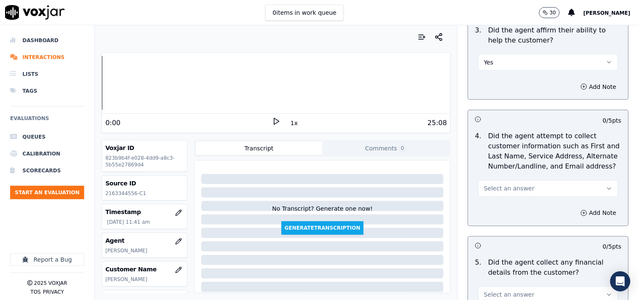
click at [503, 184] on span "Select an answer" at bounding box center [509, 188] width 51 height 8
click at [500, 200] on div "Yes" at bounding box center [534, 203] width 124 height 13
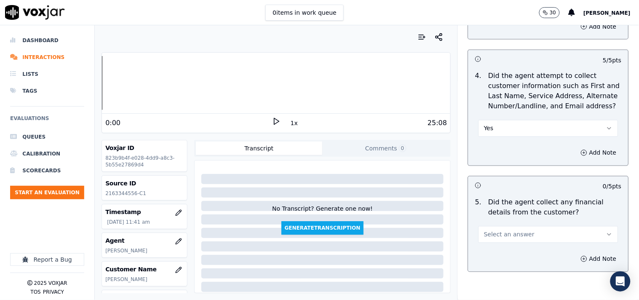
scroll to position [468, 0]
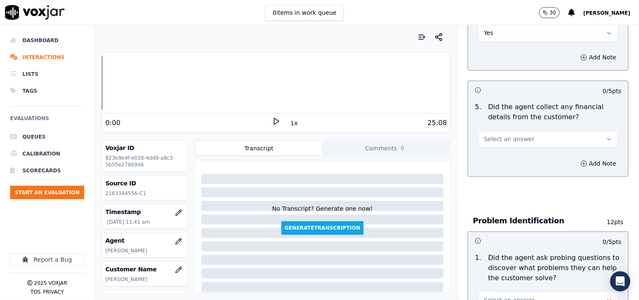
click at [504, 135] on span "Select an answer" at bounding box center [509, 139] width 51 height 8
click at [495, 163] on div "No" at bounding box center [534, 167] width 124 height 13
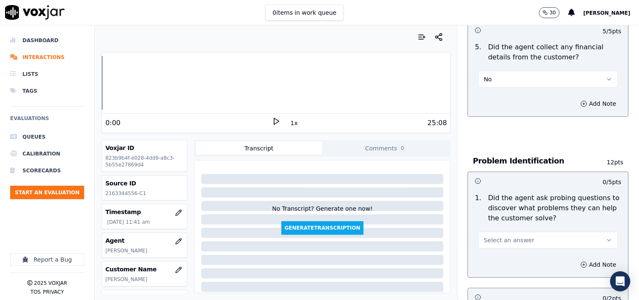
scroll to position [546, 0]
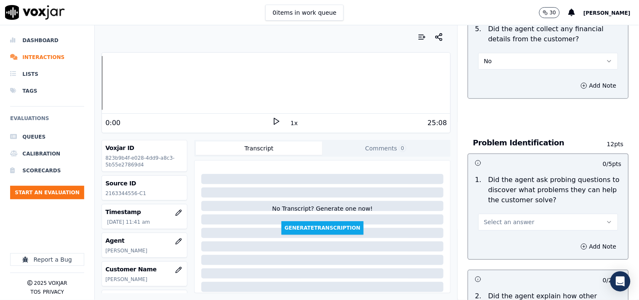
click at [498, 214] on button "Select an answer" at bounding box center [548, 222] width 140 height 17
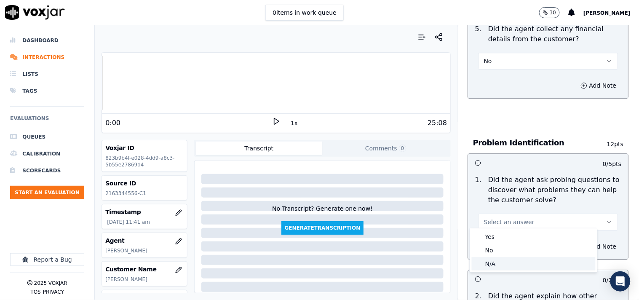
click at [495, 262] on div "N/A" at bounding box center [534, 263] width 124 height 13
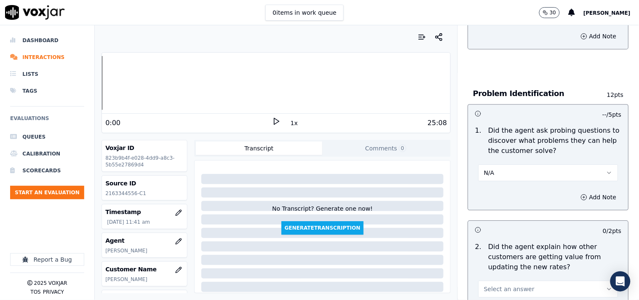
scroll to position [702, 0]
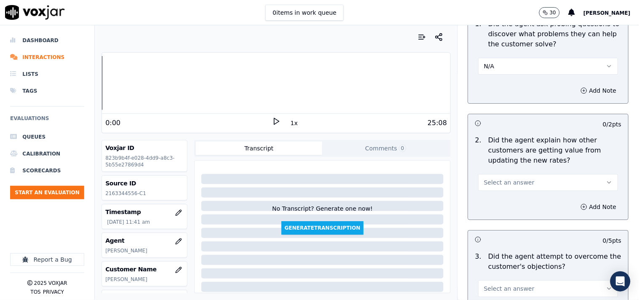
click at [499, 179] on span "Select an answer" at bounding box center [509, 182] width 51 height 8
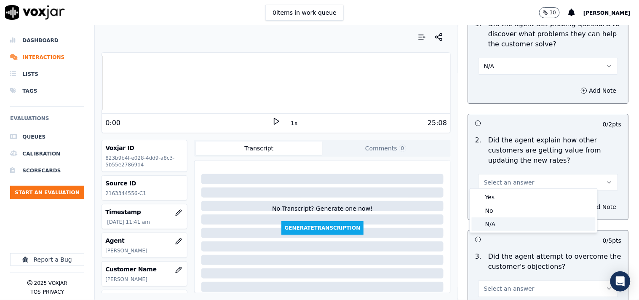
click at [502, 221] on div "N/A" at bounding box center [534, 223] width 124 height 13
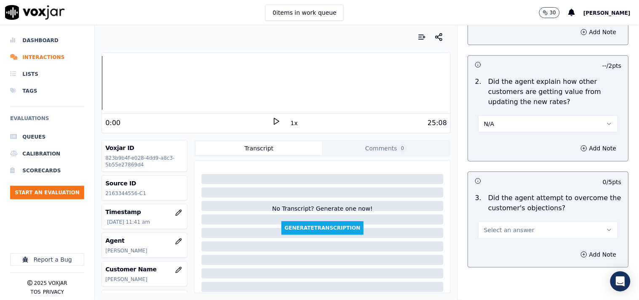
scroll to position [780, 0]
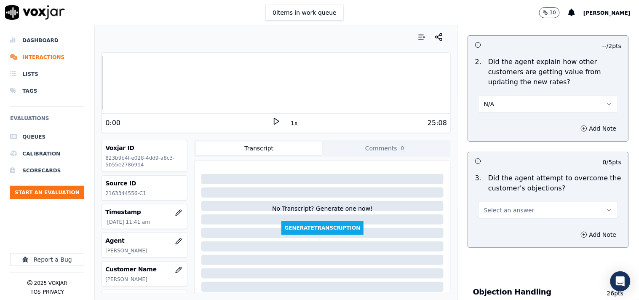
click at [503, 206] on span "Select an answer" at bounding box center [509, 210] width 51 height 8
click at [503, 238] on div "No" at bounding box center [534, 238] width 124 height 13
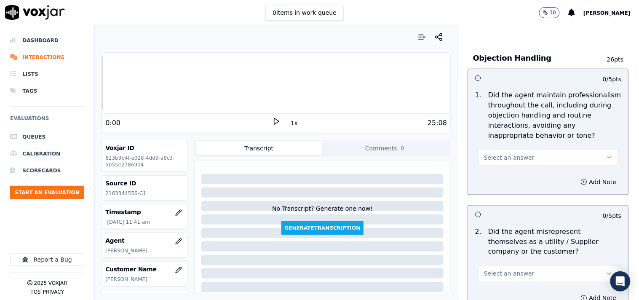
click at [498, 157] on span "Select an answer" at bounding box center [509, 157] width 51 height 8
click at [502, 171] on div "Yes" at bounding box center [534, 171] width 124 height 13
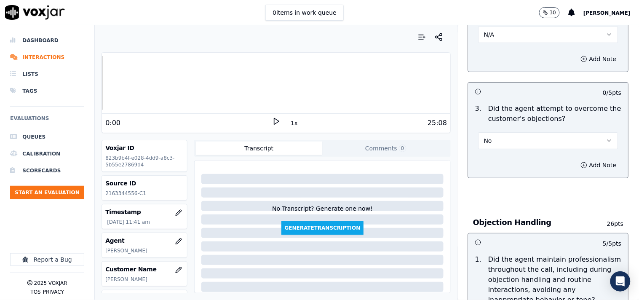
scroll to position [780, 0]
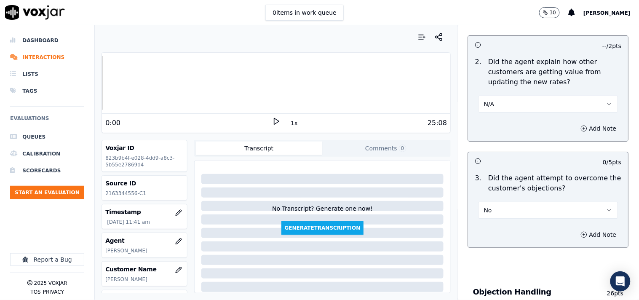
click at [503, 205] on button "No" at bounding box center [548, 210] width 140 height 17
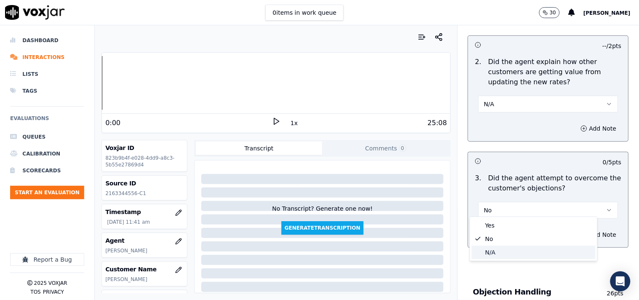
click at [496, 250] on div "N/A" at bounding box center [534, 252] width 124 height 13
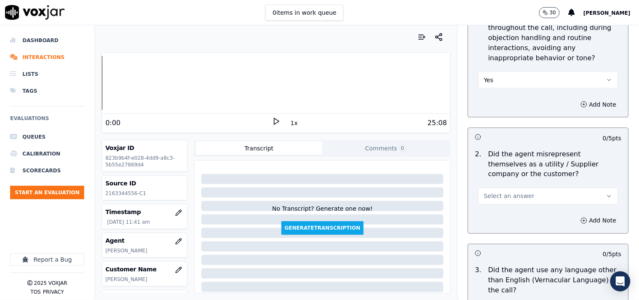
scroll to position [1169, 0]
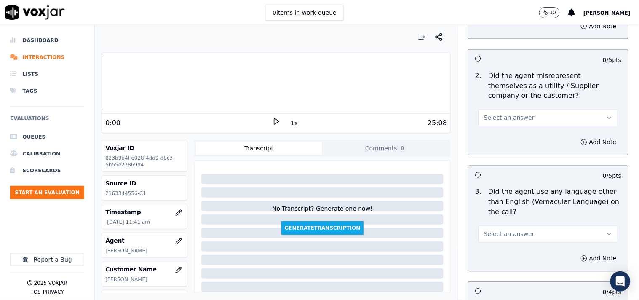
click at [492, 117] on span "Select an answer" at bounding box center [509, 118] width 51 height 8
click at [496, 144] on div "No" at bounding box center [534, 145] width 124 height 13
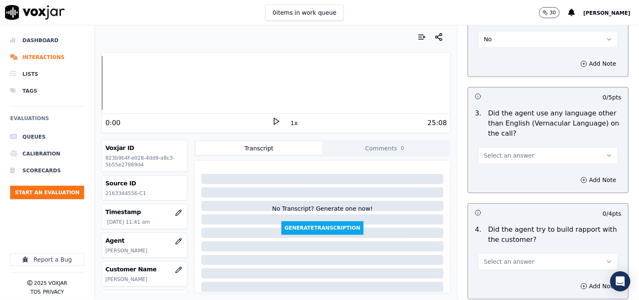
click at [497, 153] on span "Select an answer" at bounding box center [509, 156] width 51 height 8
click at [495, 179] on div "No" at bounding box center [534, 184] width 124 height 13
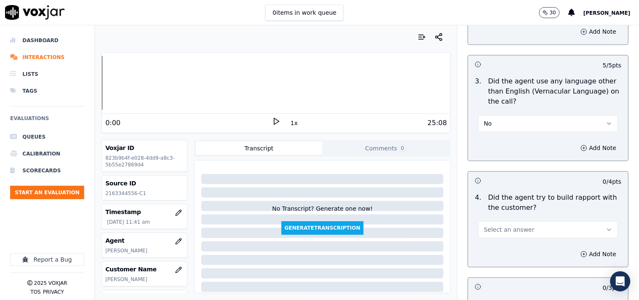
scroll to position [1325, 0]
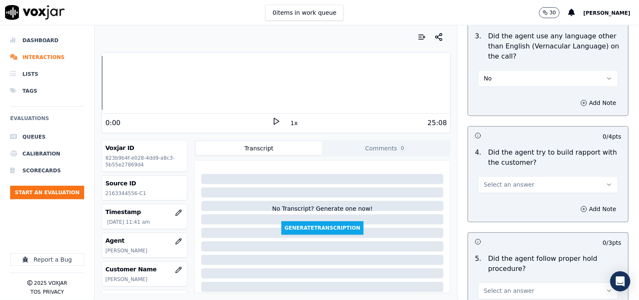
click at [512, 183] on span "Select an answer" at bounding box center [509, 184] width 51 height 8
click at [498, 198] on div "Yes" at bounding box center [534, 199] width 124 height 13
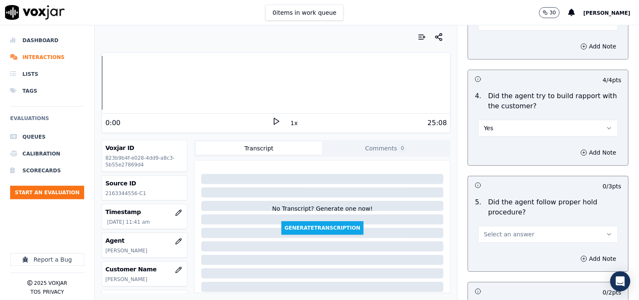
scroll to position [1404, 0]
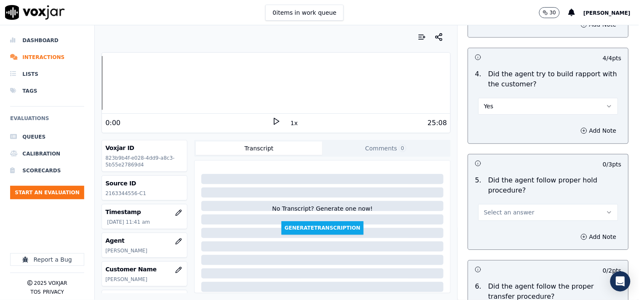
click at [500, 204] on button "Select an answer" at bounding box center [548, 212] width 140 height 17
click at [502, 239] on div "No" at bounding box center [534, 240] width 124 height 13
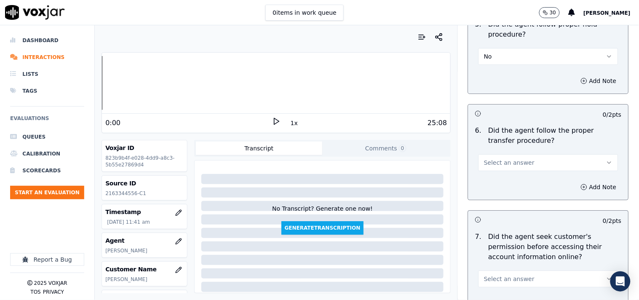
click at [510, 52] on button "No" at bounding box center [548, 56] width 140 height 17
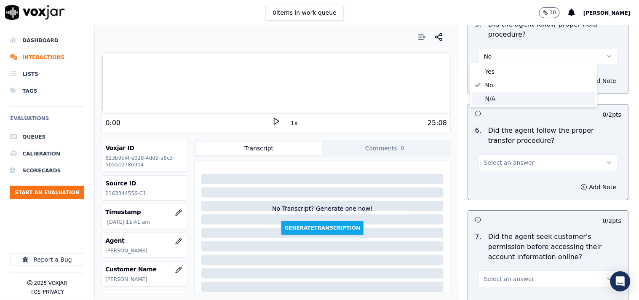
click at [495, 98] on div "N/A" at bounding box center [534, 98] width 124 height 13
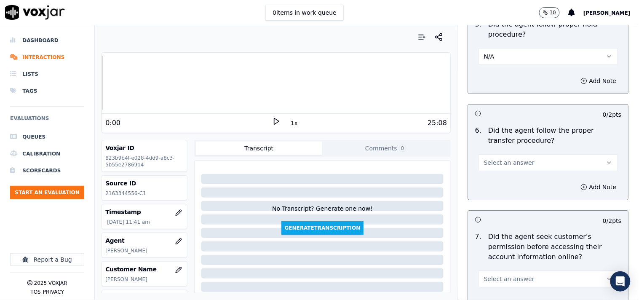
drag, startPoint x: 494, startPoint y: 157, endPoint x: 497, endPoint y: 163, distance: 6.2
click at [494, 158] on span "Select an answer" at bounding box center [509, 162] width 51 height 8
click at [499, 174] on div "Yes" at bounding box center [534, 177] width 124 height 13
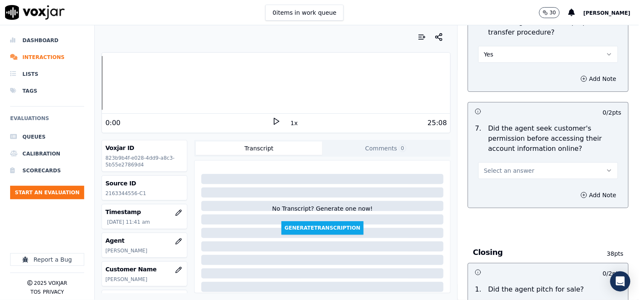
scroll to position [1716, 0]
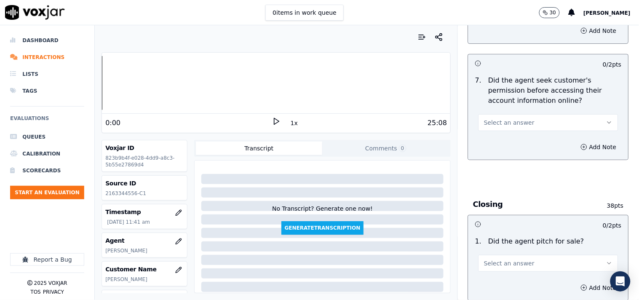
click at [491, 120] on span "Select an answer" at bounding box center [509, 122] width 51 height 8
click at [491, 149] on div "No" at bounding box center [534, 150] width 124 height 13
click at [575, 145] on button "Add Note" at bounding box center [599, 147] width 46 height 12
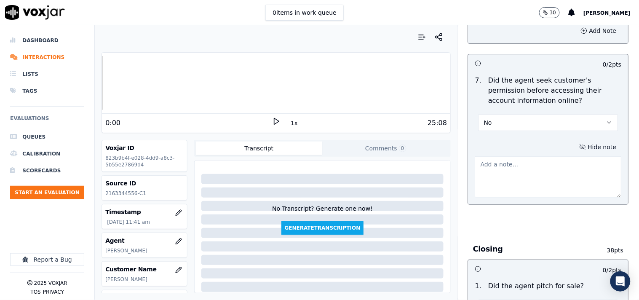
click at [496, 172] on textarea at bounding box center [548, 176] width 147 height 41
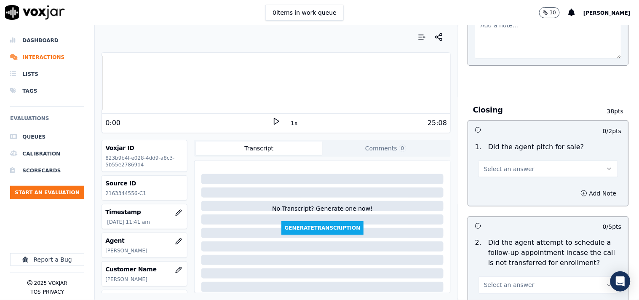
scroll to position [1871, 0]
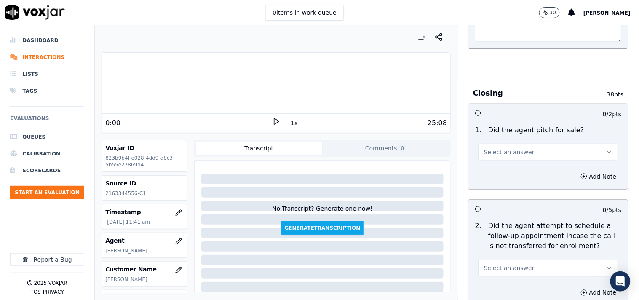
click at [509, 154] on button "Select an answer" at bounding box center [548, 152] width 140 height 17
click at [507, 166] on div "Yes" at bounding box center [534, 167] width 124 height 13
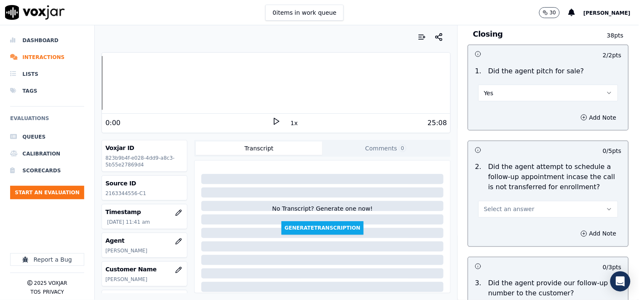
scroll to position [1950, 0]
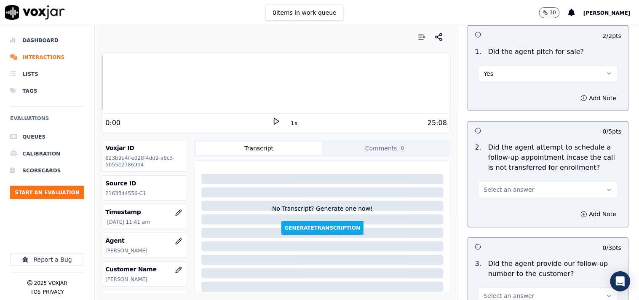
click at [516, 189] on span "Select an answer" at bounding box center [509, 190] width 51 height 8
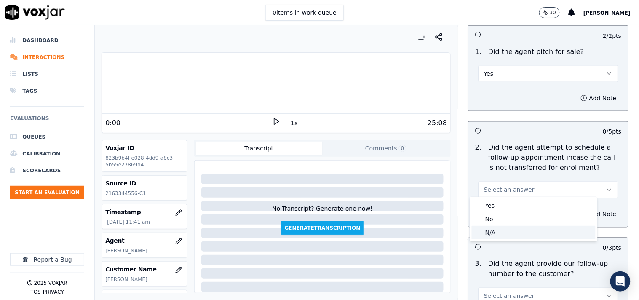
click at [507, 228] on div "N/A" at bounding box center [534, 232] width 124 height 13
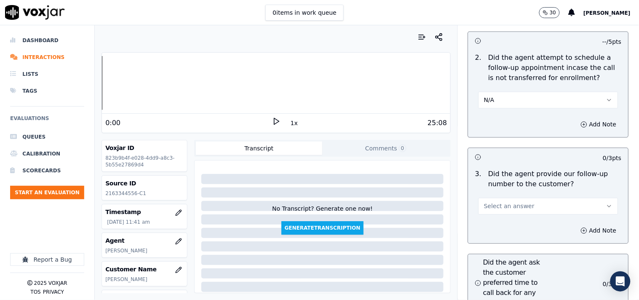
scroll to position [2106, 0]
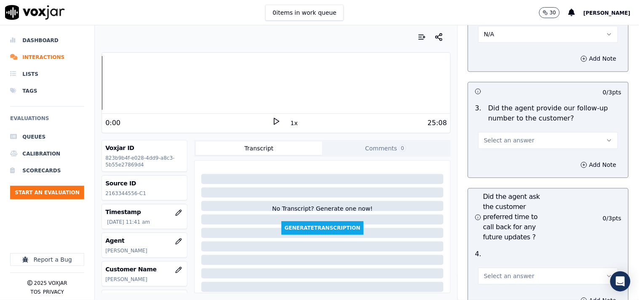
click at [503, 141] on span "Select an answer" at bounding box center [509, 140] width 51 height 8
click at [503, 157] on div "Yes" at bounding box center [534, 155] width 124 height 13
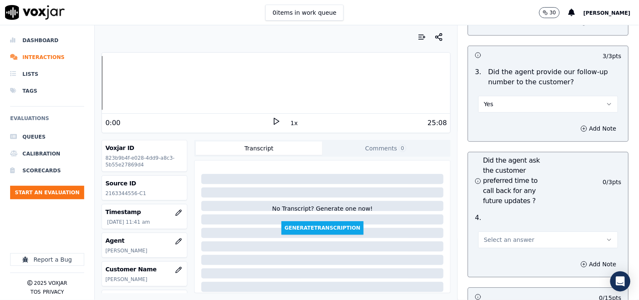
scroll to position [2183, 0]
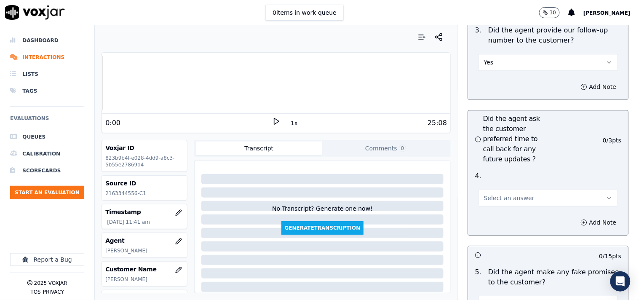
click at [499, 196] on span "Select an answer" at bounding box center [509, 198] width 51 height 8
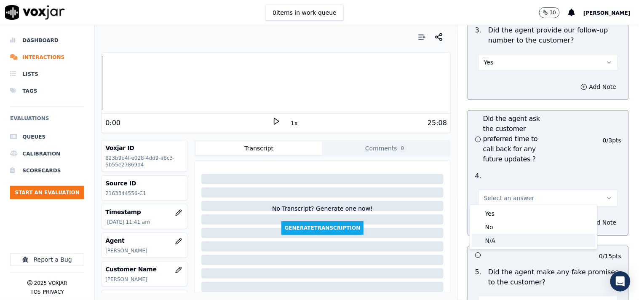
click at [500, 237] on div "N/A" at bounding box center [534, 240] width 124 height 13
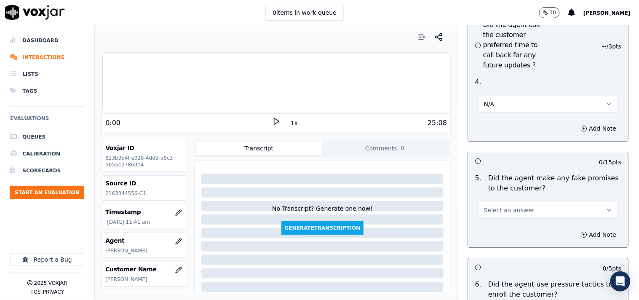
scroll to position [2339, 0]
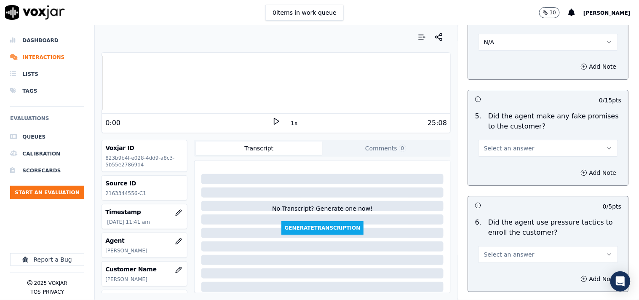
click at [499, 132] on div "Select an answer" at bounding box center [548, 143] width 153 height 25
click at [499, 147] on span "Select an answer" at bounding box center [509, 148] width 51 height 8
click at [499, 179] on div "No" at bounding box center [534, 177] width 124 height 13
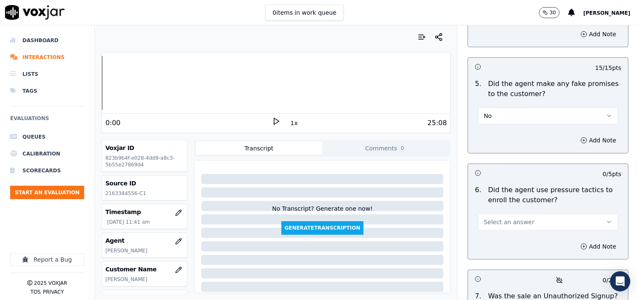
scroll to position [2418, 0]
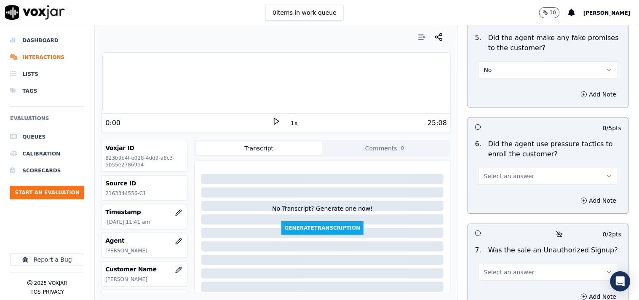
click at [507, 166] on div "Select an answer" at bounding box center [548, 175] width 140 height 19
drag, startPoint x: 503, startPoint y: 169, endPoint x: 503, endPoint y: 178, distance: 8.4
click at [503, 172] on span "Select an answer" at bounding box center [509, 176] width 51 height 8
click at [498, 189] on div "Yes" at bounding box center [534, 191] width 124 height 13
click at [509, 180] on button "Yes" at bounding box center [548, 176] width 140 height 17
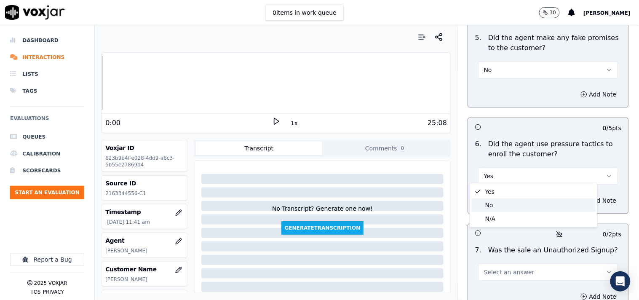
click at [503, 201] on div "No" at bounding box center [534, 204] width 124 height 13
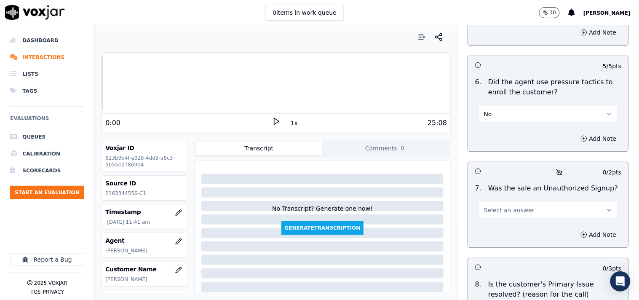
scroll to position [2573, 0]
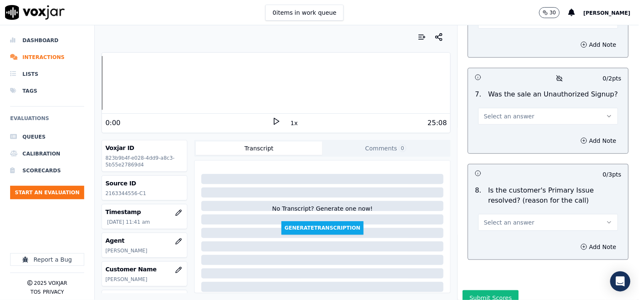
click at [499, 119] on button "Select an answer" at bounding box center [548, 116] width 140 height 17
click at [503, 143] on div "No" at bounding box center [534, 145] width 124 height 13
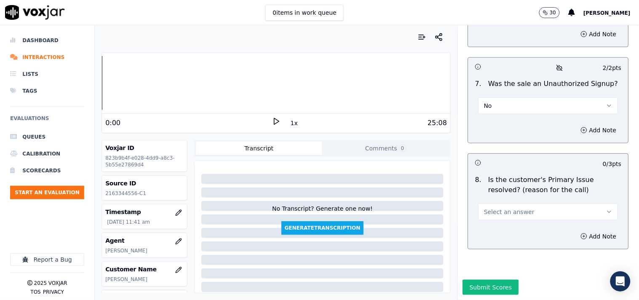
scroll to position [2602, 0]
click at [502, 208] on span "Select an answer" at bounding box center [509, 212] width 51 height 8
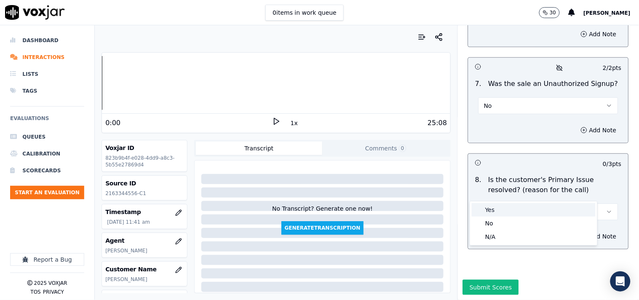
click at [502, 208] on div "Yes" at bounding box center [534, 209] width 124 height 13
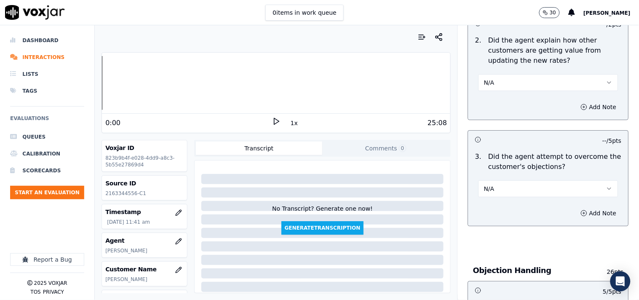
scroll to position [1215, 0]
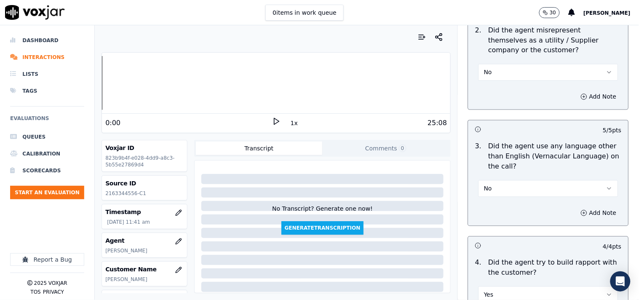
click at [504, 186] on button "No" at bounding box center [548, 188] width 140 height 17
drag, startPoint x: 499, startPoint y: 203, endPoint x: 517, endPoint y: 206, distance: 18.1
click at [502, 203] on div "Yes" at bounding box center [534, 203] width 124 height 13
drag, startPoint x: 574, startPoint y: 208, endPoint x: 569, endPoint y: 213, distance: 8.0
click at [575, 208] on button "Add Note" at bounding box center [599, 213] width 46 height 12
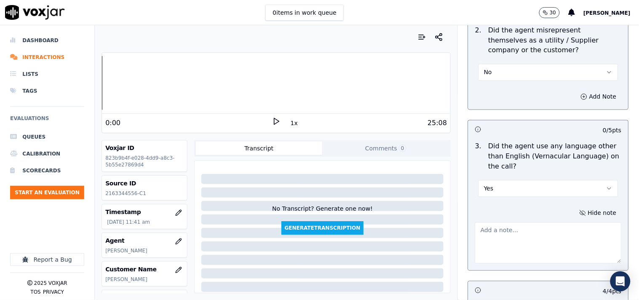
click at [498, 234] on textarea at bounding box center [548, 242] width 147 height 41
paste textarea "@3:53 Edward was observed using vernacular while transferring the call to the U…"
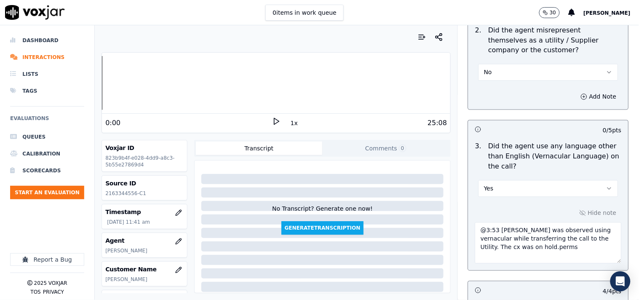
scroll to position [1695, 0]
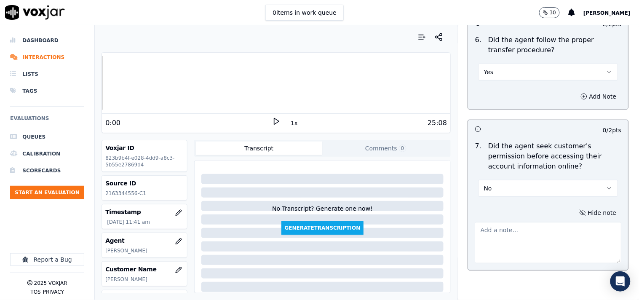
drag, startPoint x: 474, startPoint y: 174, endPoint x: 484, endPoint y: 180, distance: 11.9
click at [478, 178] on div "No" at bounding box center [548, 187] width 140 height 19
click at [486, 180] on button "No" at bounding box center [548, 188] width 140 height 17
click at [494, 200] on div "Yes" at bounding box center [534, 203] width 124 height 13
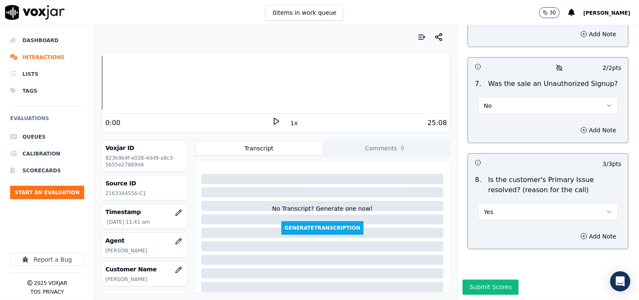
scroll to position [1215, 0]
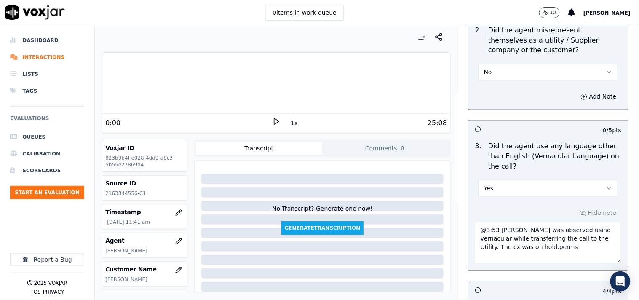
click at [534, 246] on textarea "@3:53 Edward was observed using vernacular while transferring the call to the U…" at bounding box center [548, 242] width 147 height 41
paste textarea "he cx was on hold."
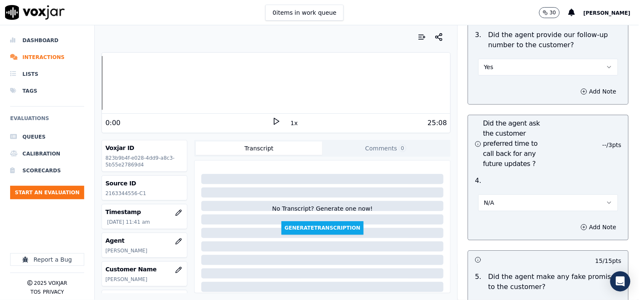
scroll to position [2646, 0]
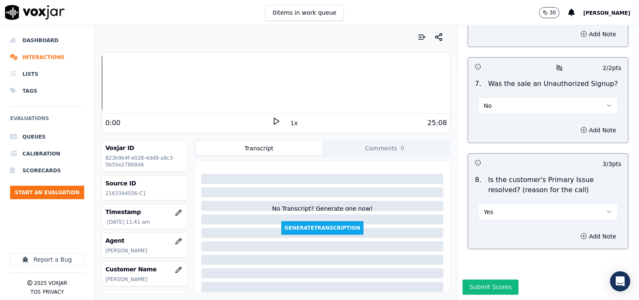
type textarea "@3:53 Edward was observed using vernacular while the cx was on hold."
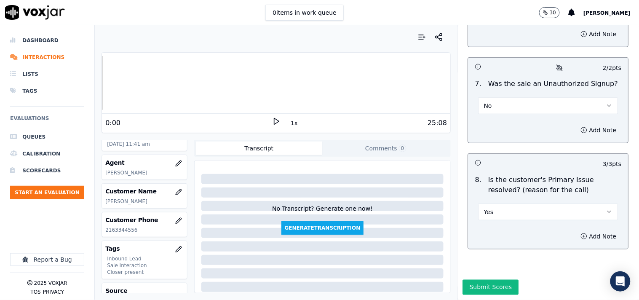
scroll to position [0, 0]
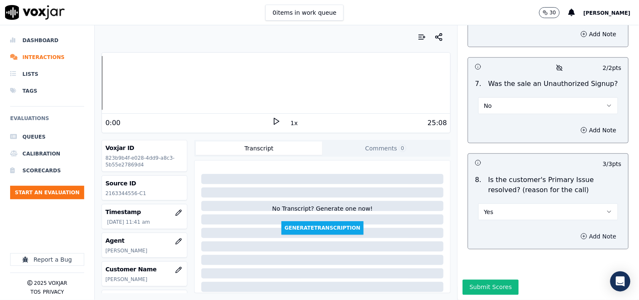
click at [575, 230] on button "Add Note" at bounding box center [599, 236] width 46 height 12
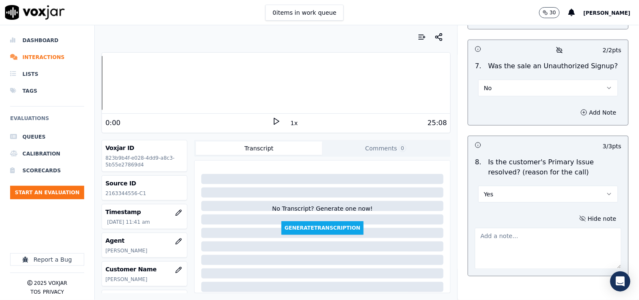
click at [522, 249] on textarea at bounding box center [548, 248] width 147 height 41
paste textarea "The cx called to know this is her 1st bill but why it's so High. Edward confirm…"
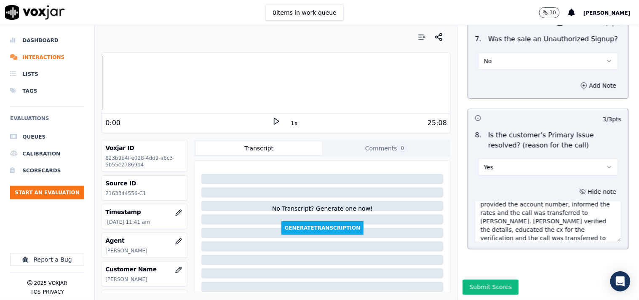
scroll to position [2691, 0]
type textarea "The cx called to know this is her 1st bill but why it's so High. Edward confirm…"
drag, startPoint x: 477, startPoint y: 265, endPoint x: 486, endPoint y: 263, distance: 9.2
click at [477, 270] on button "Submit Scores" at bounding box center [491, 287] width 56 height 15
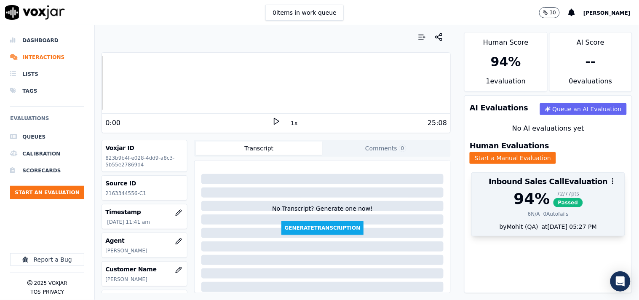
click at [553, 198] on span "Passed" at bounding box center [567, 202] width 29 height 9
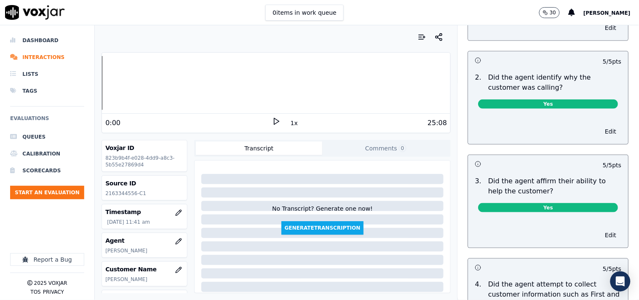
scroll to position [0, 0]
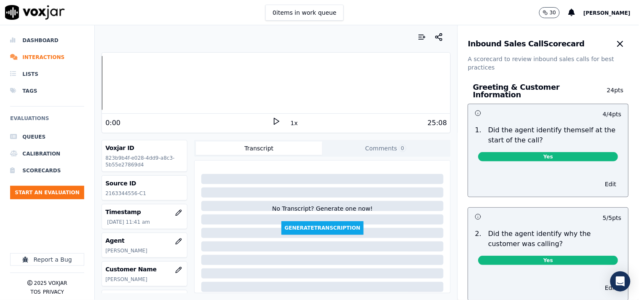
drag, startPoint x: 597, startPoint y: 43, endPoint x: 601, endPoint y: 55, distance: 12.0
click at [575, 44] on icon "button" at bounding box center [620, 44] width 10 height 10
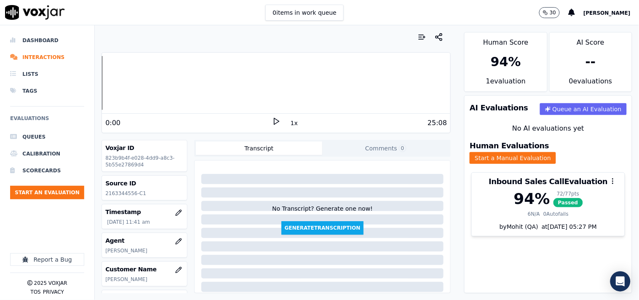
click at [68, 210] on div "Dashboard Interactions Lists Tags Evaluations Queues Calibration Scorecards Sta…" at bounding box center [47, 131] width 74 height 198
click at [58, 192] on button "Start an Evaluation" at bounding box center [47, 192] width 74 height 13
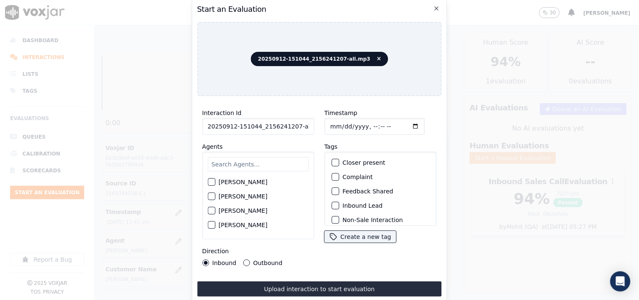
scroll to position [0, 5]
drag, startPoint x: 292, startPoint y: 123, endPoint x: 312, endPoint y: 125, distance: 20.0
click at [312, 125] on div "Interaction Id 20250912-151044_2156241207-all.mp3 Agents Harry Roy Aaron Biswas…" at bounding box center [258, 187] width 122 height 168
type input "20250912-151044_2156241207-C1"
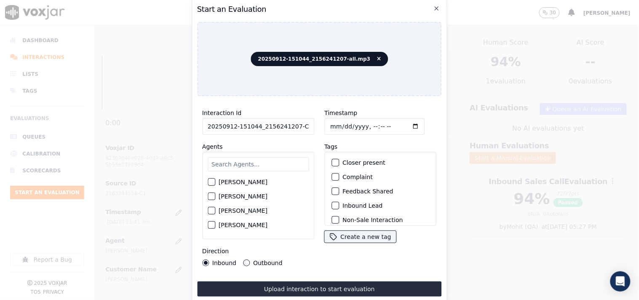
click at [325, 125] on input "Timestamp" at bounding box center [374, 126] width 100 height 17
click at [400, 118] on input "Timestamp" at bounding box center [374, 126] width 100 height 17
click at [402, 123] on input "Timestamp" at bounding box center [374, 126] width 100 height 17
type input "2025-09-12T12:03"
click at [226, 157] on input "text" at bounding box center [258, 164] width 101 height 14
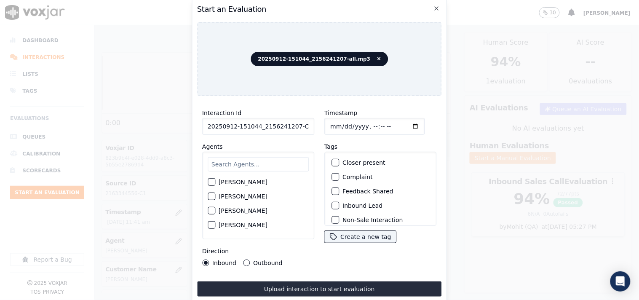
click at [214, 178] on button "Harry Roy" at bounding box center [212, 182] width 8 height 8
drag, startPoint x: 327, startPoint y: 201, endPoint x: 331, endPoint y: 199, distance: 4.9
click at [328, 201] on div "Inbound Lead" at bounding box center [380, 205] width 104 height 14
click at [334, 198] on div "Inbound Lead" at bounding box center [380, 205] width 104 height 14
click at [333, 205] on div "button" at bounding box center [335, 206] width 6 height 6
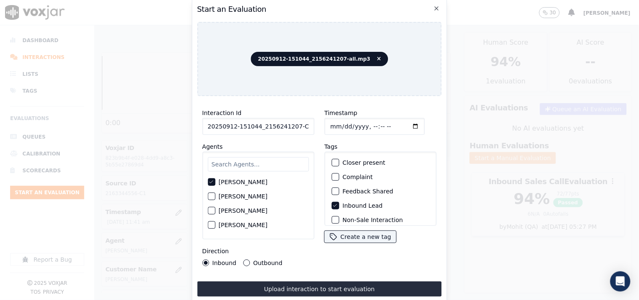
click at [334, 152] on div "Closer present Complaint Feedback Shared Inbound Lead Non-Sale Interaction Outb…" at bounding box center [380, 189] width 112 height 74
click at [329, 163] on div "Closer present" at bounding box center [380, 162] width 104 height 14
click at [333, 162] on div "button" at bounding box center [335, 163] width 6 height 6
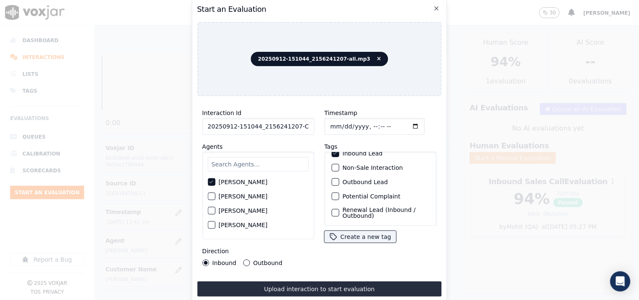
scroll to position [74, 0]
click at [332, 212] on div "button" at bounding box center [335, 215] width 6 height 6
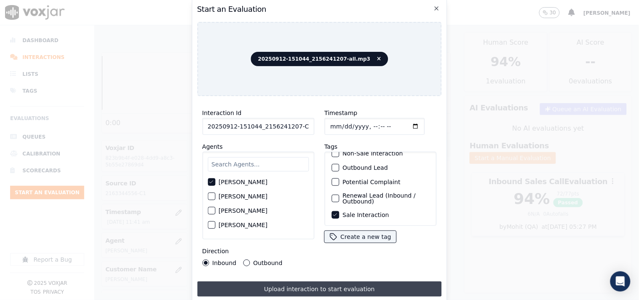
click at [339, 270] on button "Upload interaction to start evaluation" at bounding box center [319, 288] width 245 height 15
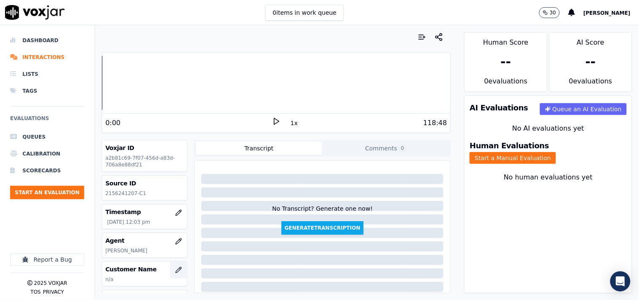
click at [179, 269] on icon "button" at bounding box center [179, 268] width 1 height 1
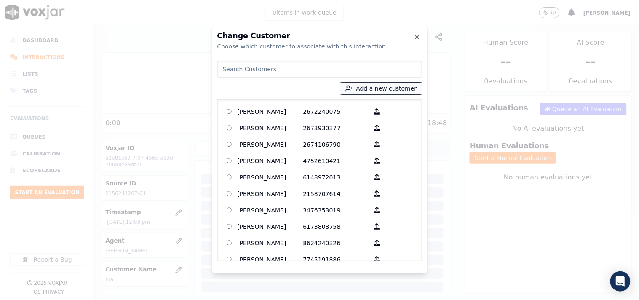
click at [373, 92] on button "Add a new customer" at bounding box center [381, 89] width 82 height 12
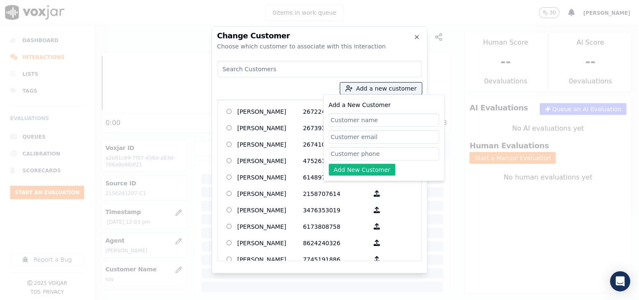
drag, startPoint x: 373, startPoint y: 93, endPoint x: 365, endPoint y: 114, distance: 22.5
click at [366, 114] on input "Add a New Customer" at bounding box center [384, 119] width 110 height 13
type input "Corinthia Holman"
click at [339, 152] on input "Add a New Customer" at bounding box center [384, 153] width 110 height 13
paste input "2156241207"
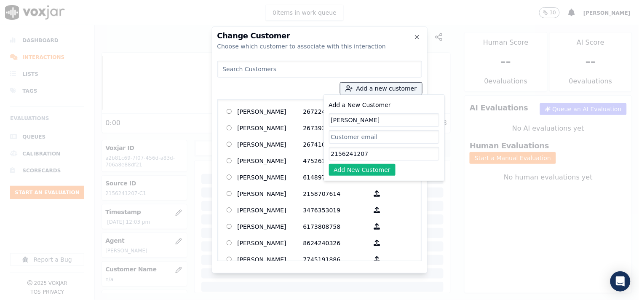
paste input "6672297632"
type input "2156241207_6672297632"
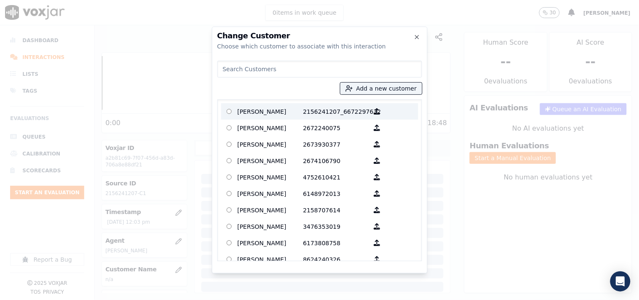
click at [307, 117] on p "2156241207_6672297632" at bounding box center [336, 111] width 66 height 13
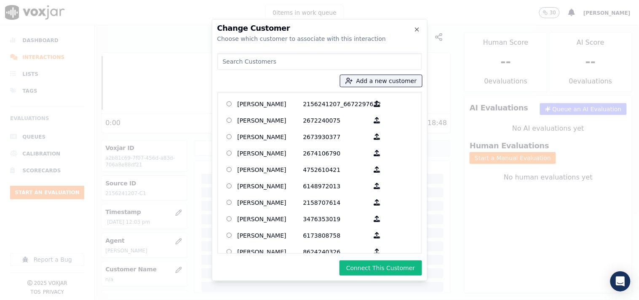
click at [374, 259] on div "Change Customer Choose which customer to associate with this interaction Add a …" at bounding box center [320, 150] width 216 height 262
click at [393, 262] on button "Connect This Customer" at bounding box center [380, 267] width 82 height 15
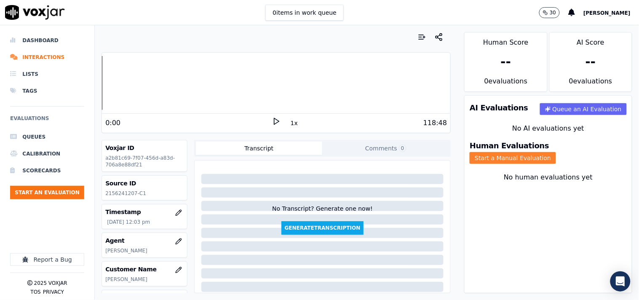
click at [552, 152] on button "Start a Manual Evaluation" at bounding box center [513, 158] width 86 height 12
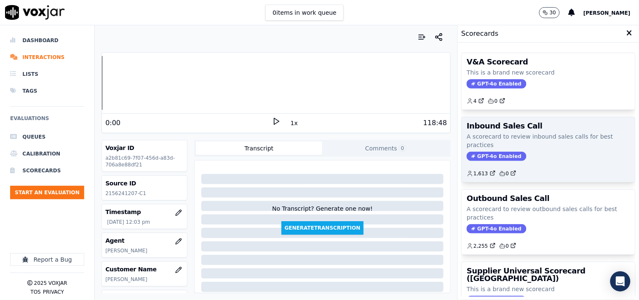
click at [486, 142] on p "A scorecard to review inbound sales calls for best practices" at bounding box center [548, 140] width 163 height 17
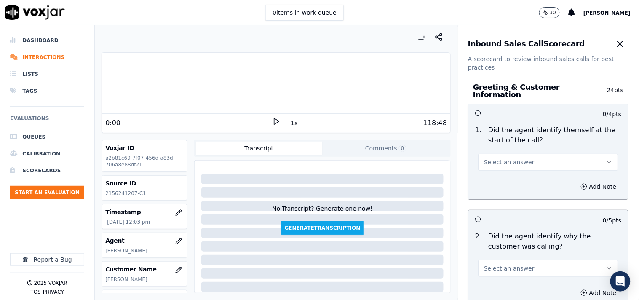
click at [508, 158] on span "Select an answer" at bounding box center [509, 162] width 51 height 8
click at [508, 181] on div "Yes" at bounding box center [534, 176] width 124 height 13
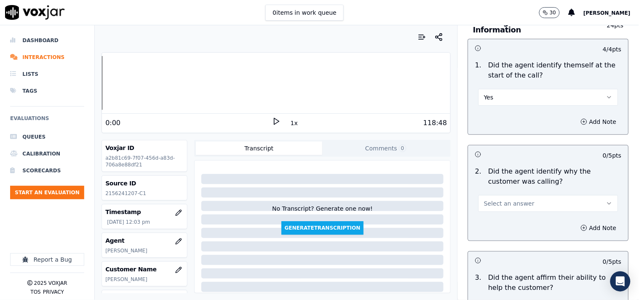
scroll to position [78, 0]
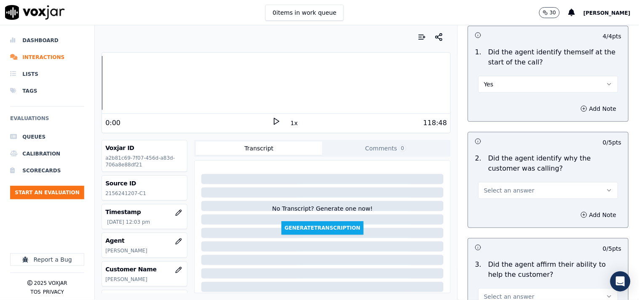
click at [503, 188] on span "Select an answer" at bounding box center [509, 190] width 51 height 8
click at [506, 207] on div "Yes" at bounding box center [534, 204] width 124 height 13
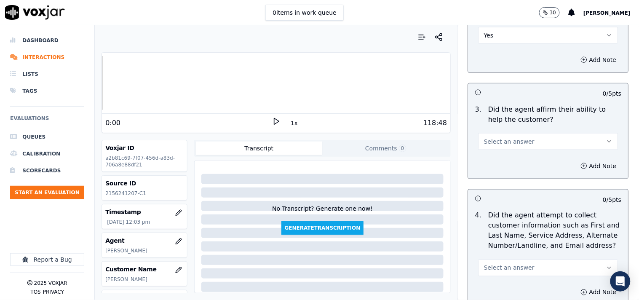
scroll to position [234, 0]
click at [500, 152] on div "Add Note" at bounding box center [548, 164] width 160 height 25
click at [502, 138] on span "Select an answer" at bounding box center [509, 140] width 51 height 8
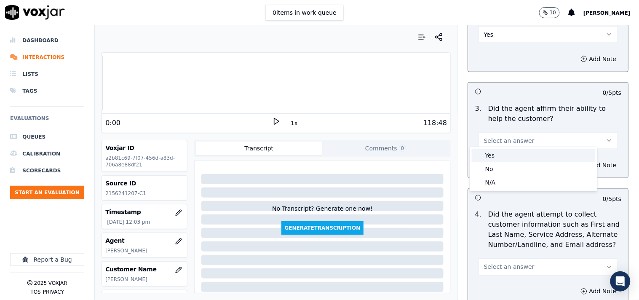
click at [505, 152] on div "Yes" at bounding box center [534, 155] width 124 height 13
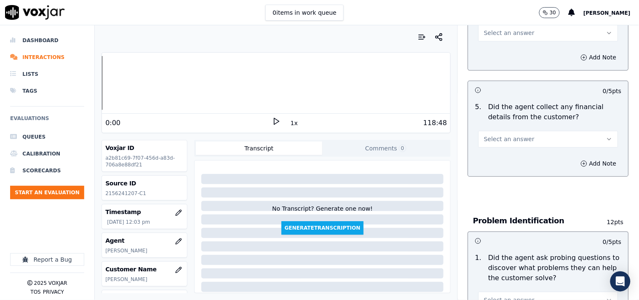
scroll to position [312, 0]
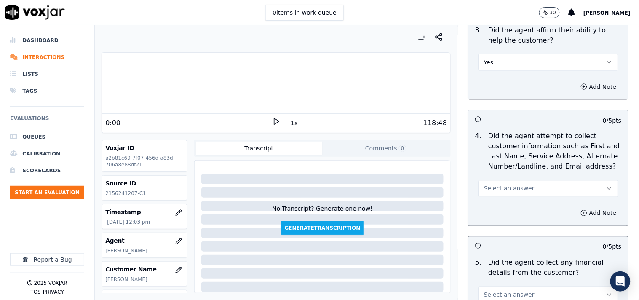
click at [499, 187] on span "Select an answer" at bounding box center [509, 188] width 51 height 8
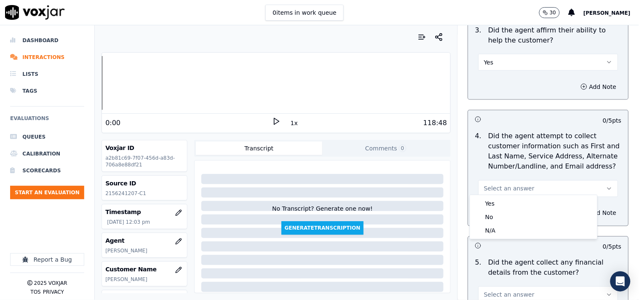
click at [499, 197] on div "Yes" at bounding box center [534, 203] width 124 height 13
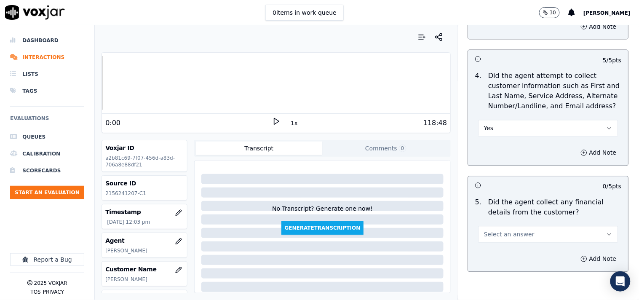
scroll to position [468, 0]
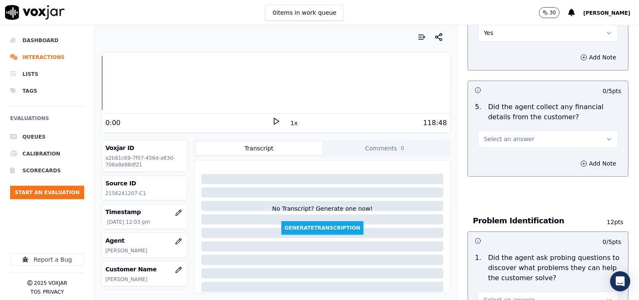
click at [504, 135] on span "Select an answer" at bounding box center [509, 139] width 51 height 8
click at [498, 165] on div "No" at bounding box center [534, 167] width 124 height 13
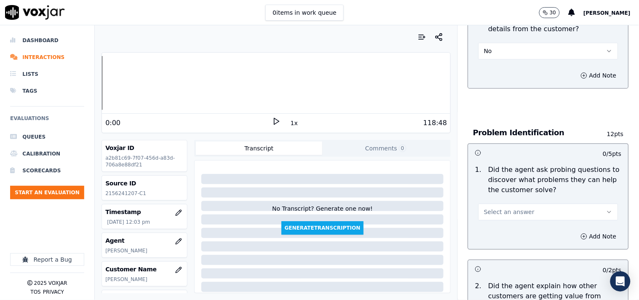
scroll to position [624, 0]
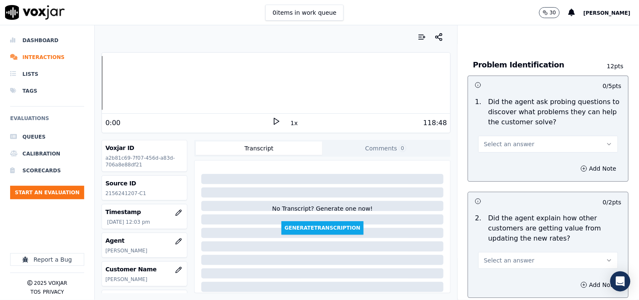
click at [502, 150] on div "1 . Did the agent ask probing questions to discover what problems they can help…" at bounding box center [548, 124] width 160 height 62
click at [501, 144] on button "Select an answer" at bounding box center [548, 144] width 140 height 17
click at [504, 158] on div "Yes" at bounding box center [534, 158] width 124 height 13
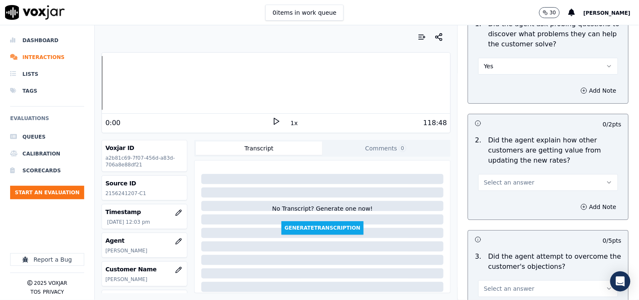
click at [496, 178] on span "Select an answer" at bounding box center [509, 182] width 51 height 8
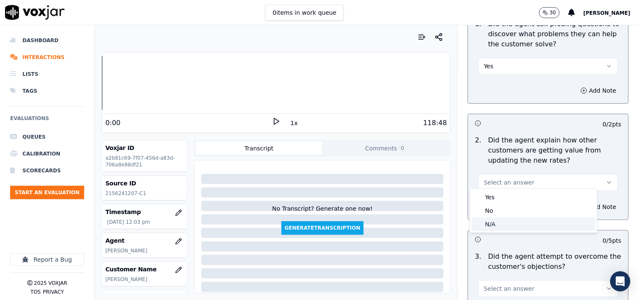
click at [500, 222] on div "N/A" at bounding box center [534, 223] width 124 height 13
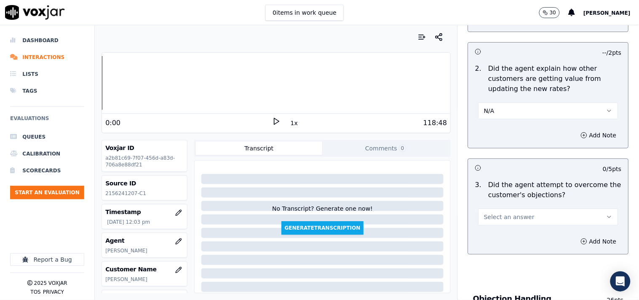
scroll to position [857, 0]
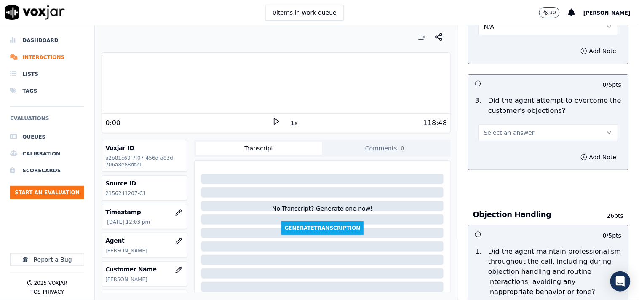
click at [504, 130] on span "Select an answer" at bounding box center [509, 132] width 51 height 8
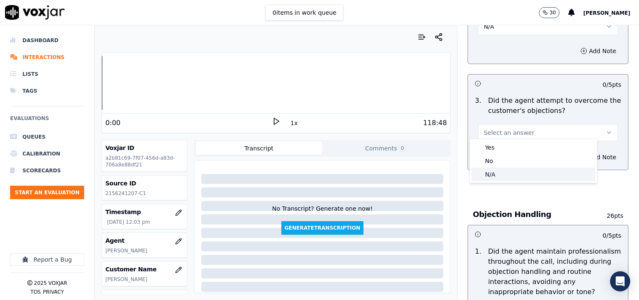
click at [504, 173] on div "N/A" at bounding box center [534, 174] width 124 height 13
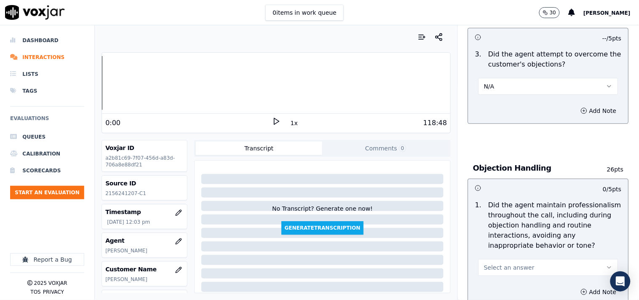
scroll to position [936, 0]
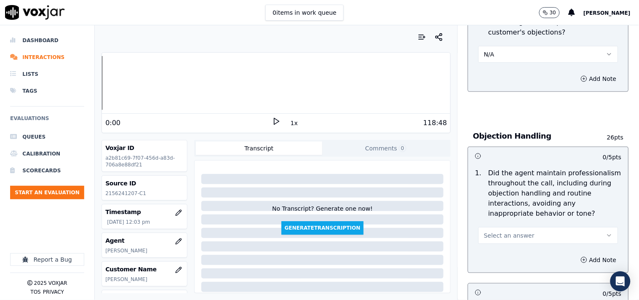
click at [495, 231] on span "Select an answer" at bounding box center [509, 235] width 51 height 8
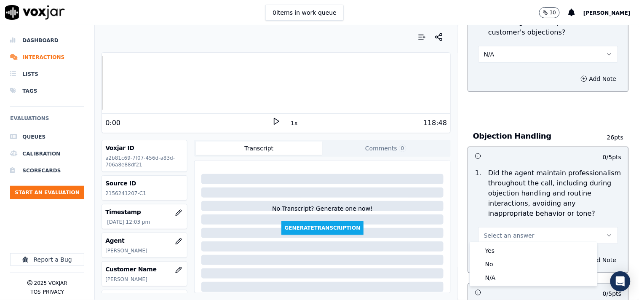
click at [500, 242] on div "Yes No N/A" at bounding box center [534, 264] width 128 height 45
click at [499, 249] on div "Yes" at bounding box center [534, 250] width 124 height 13
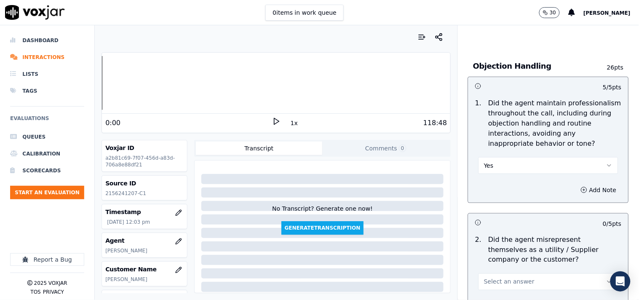
scroll to position [1169, 0]
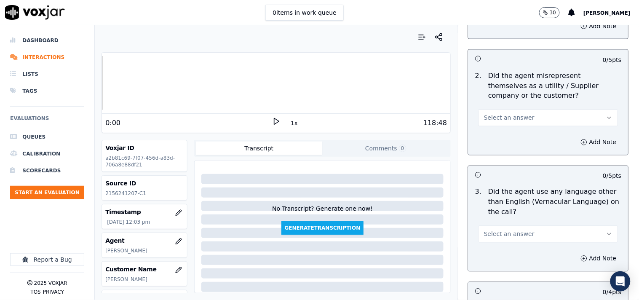
click at [502, 114] on span "Select an answer" at bounding box center [509, 118] width 51 height 8
click at [498, 144] on div "No" at bounding box center [534, 145] width 124 height 13
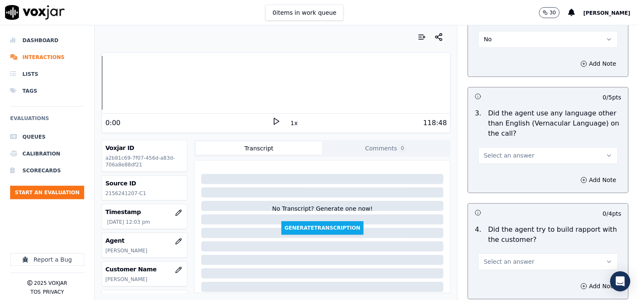
click at [500, 152] on span "Select an answer" at bounding box center [509, 156] width 51 height 8
click at [500, 182] on div "No" at bounding box center [534, 184] width 124 height 13
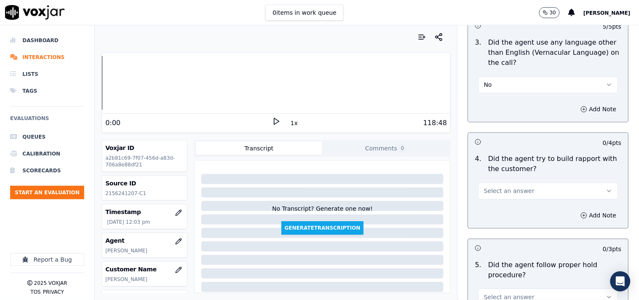
scroll to position [1404, 0]
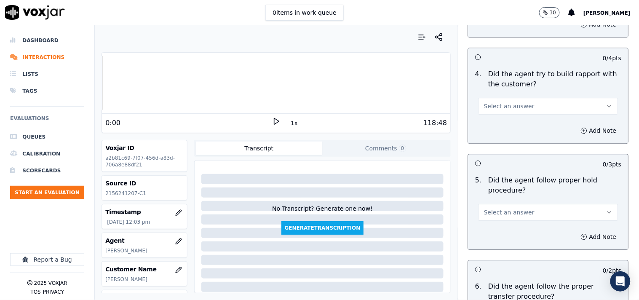
click at [492, 102] on span "Select an answer" at bounding box center [509, 106] width 51 height 8
click at [494, 124] on div "Yes" at bounding box center [534, 121] width 124 height 13
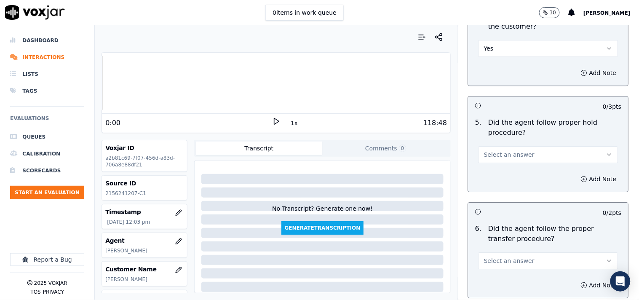
scroll to position [1481, 0]
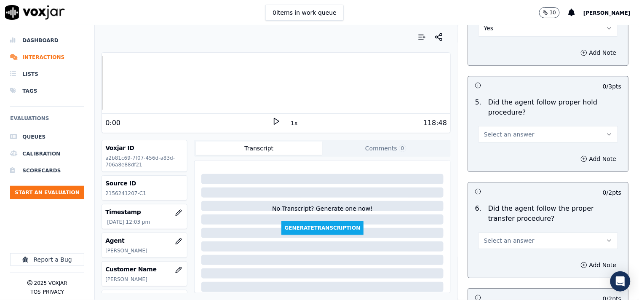
click at [498, 126] on button "Select an answer" at bounding box center [548, 134] width 140 height 17
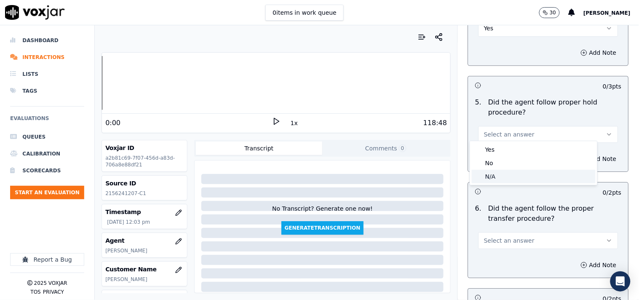
click at [498, 178] on div "N/A" at bounding box center [534, 176] width 124 height 13
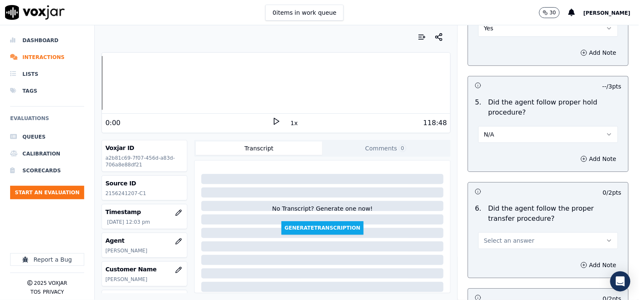
scroll to position [1637, 0]
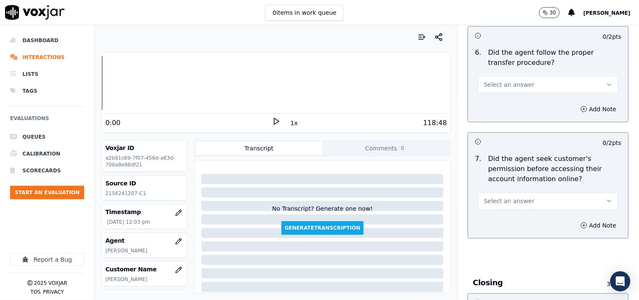
click at [494, 82] on span "Select an answer" at bounding box center [509, 84] width 51 height 8
click at [498, 101] on div "Yes" at bounding box center [534, 99] width 124 height 13
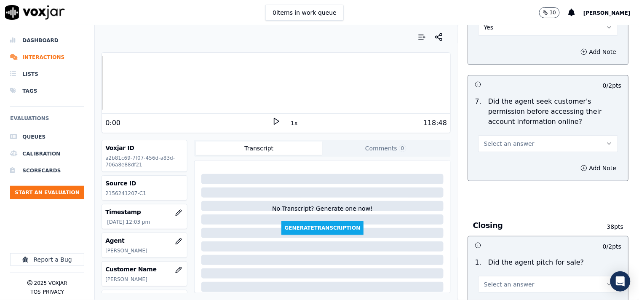
scroll to position [1716, 0]
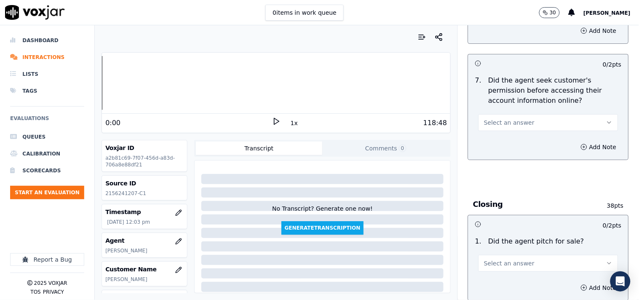
click at [508, 118] on span "Select an answer" at bounding box center [509, 122] width 51 height 8
click at [499, 152] on div "No" at bounding box center [534, 150] width 124 height 13
click at [575, 145] on button "Add Note" at bounding box center [599, 147] width 46 height 12
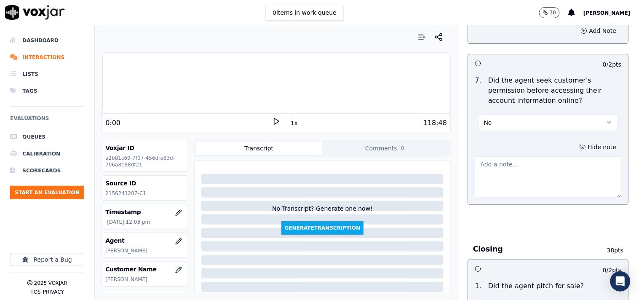
click at [528, 177] on textarea at bounding box center [548, 176] width 147 height 41
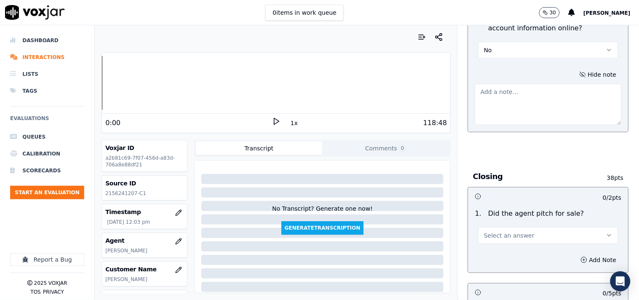
scroll to position [1871, 0]
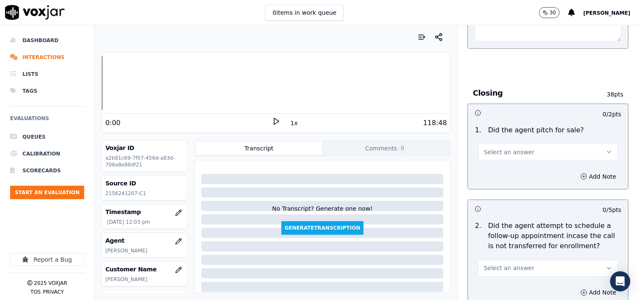
click at [494, 167] on div "Add Note" at bounding box center [548, 176] width 160 height 25
click at [494, 157] on div "1 . Did the agent pitch for sale? Select an answer" at bounding box center [548, 143] width 160 height 42
click at [495, 149] on span "Select an answer" at bounding box center [509, 152] width 51 height 8
click at [498, 165] on div "Yes" at bounding box center [534, 167] width 124 height 13
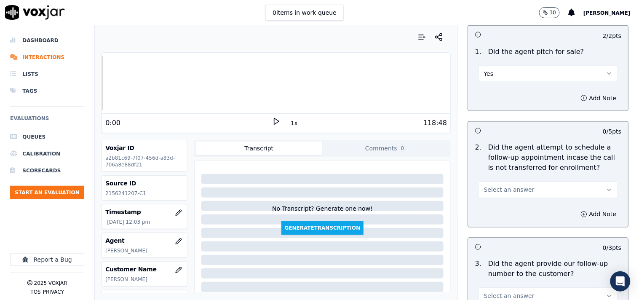
click at [503, 182] on button "Select an answer" at bounding box center [548, 190] width 140 height 17
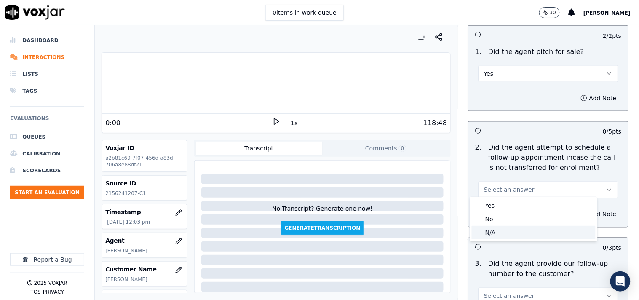
click at [499, 230] on div "N/A" at bounding box center [534, 232] width 124 height 13
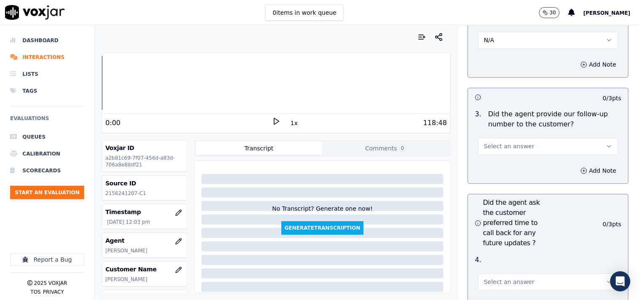
scroll to position [2106, 0]
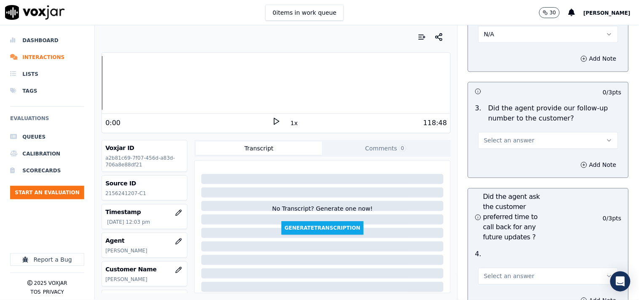
click at [494, 136] on span "Select an answer" at bounding box center [509, 140] width 51 height 8
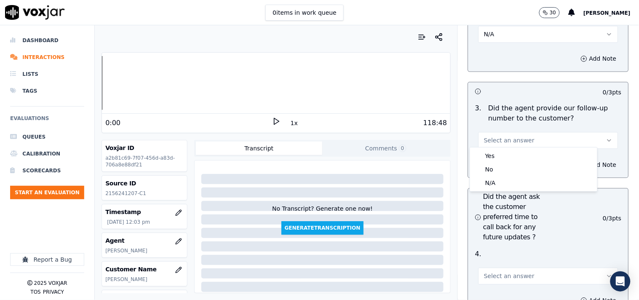
click at [497, 215] on h3 "Did the agent ask the customer preferred time to call back for any future updat…" at bounding box center [511, 217] width 73 height 51
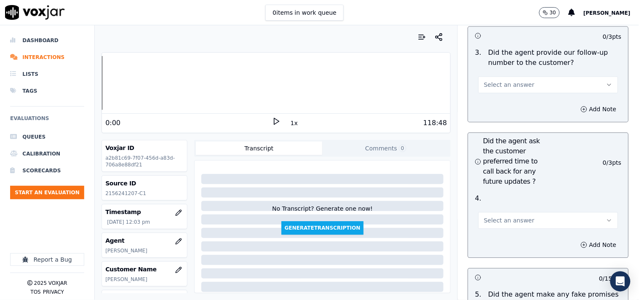
scroll to position [2183, 0]
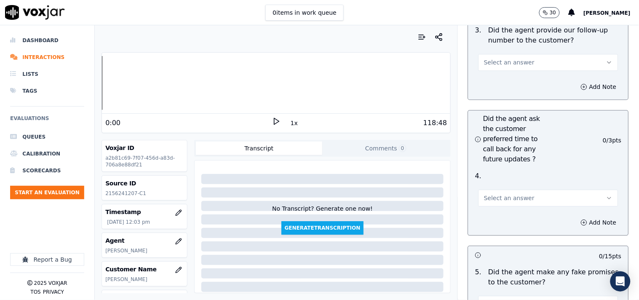
click at [497, 194] on span "Select an answer" at bounding box center [509, 198] width 51 height 8
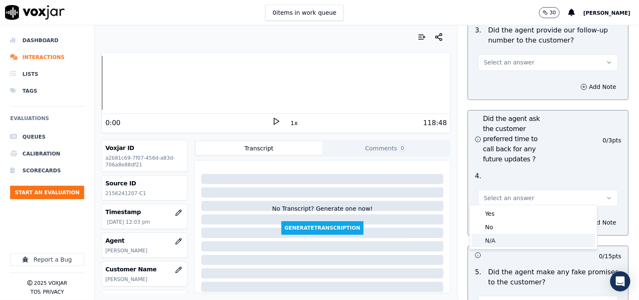
click at [499, 242] on div "N/A" at bounding box center [534, 240] width 124 height 13
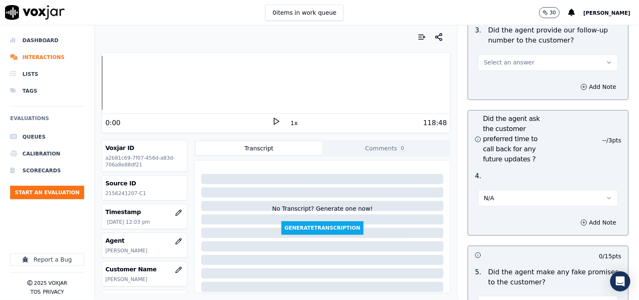
scroll to position [2261, 0]
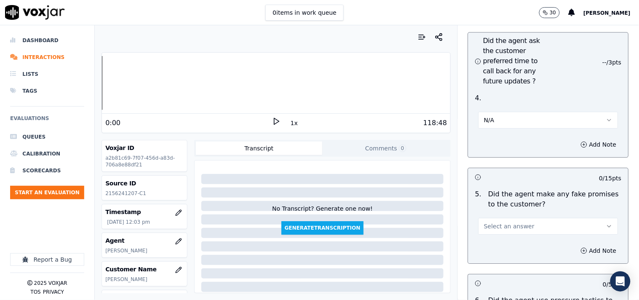
click at [500, 222] on span "Select an answer" at bounding box center [509, 226] width 51 height 8
click at [498, 254] on div "No" at bounding box center [534, 254] width 124 height 13
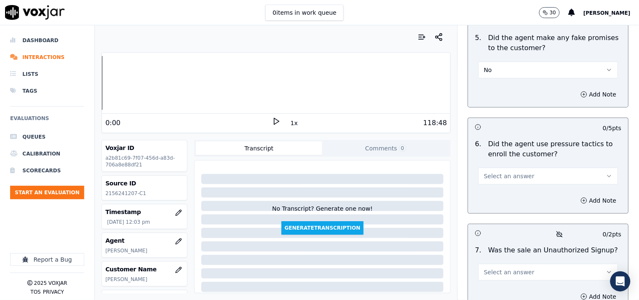
click at [494, 172] on span "Select an answer" at bounding box center [509, 176] width 51 height 8
click at [494, 201] on div "No" at bounding box center [534, 204] width 124 height 13
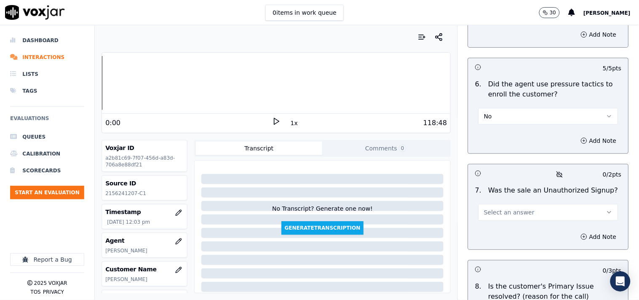
scroll to position [2495, 0]
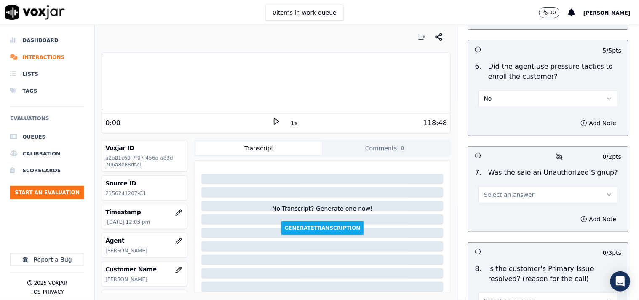
click at [494, 195] on span "Select an answer" at bounding box center [509, 194] width 51 height 8
click at [496, 224] on div "No" at bounding box center [534, 223] width 124 height 13
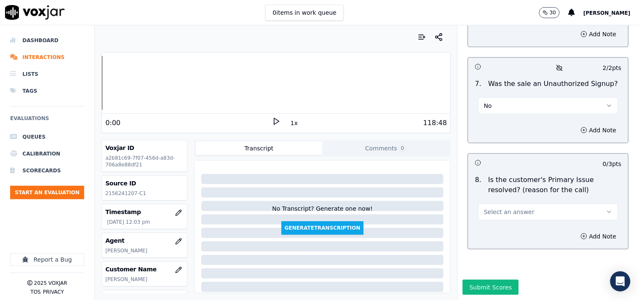
scroll to position [2602, 0]
click at [502, 195] on div "Select an answer" at bounding box center [548, 207] width 153 height 25
click at [505, 208] on span "Select an answer" at bounding box center [509, 212] width 51 height 8
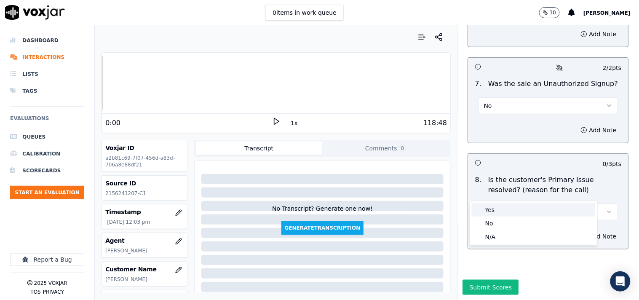
click at [507, 209] on div "Yes" at bounding box center [534, 209] width 124 height 13
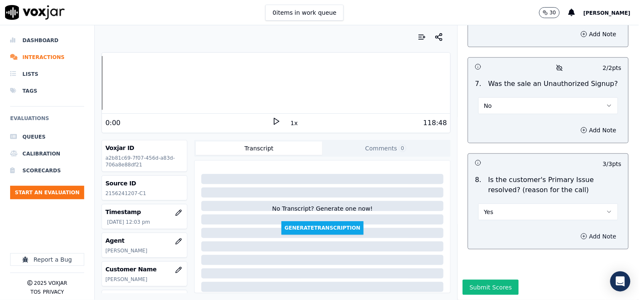
click at [575, 230] on button "Add Note" at bounding box center [599, 236] width 46 height 12
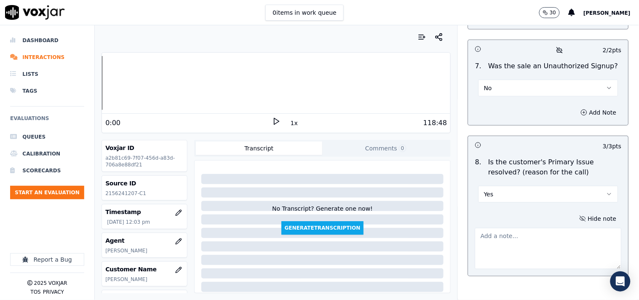
click at [546, 234] on textarea at bounding box center [548, 248] width 147 height 41
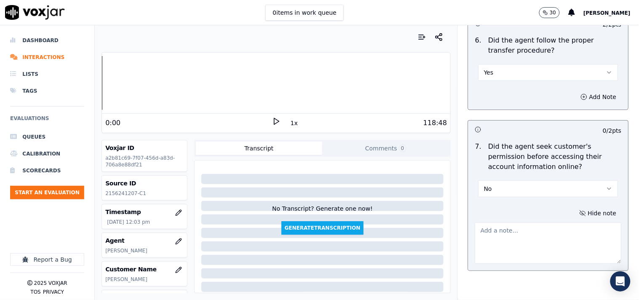
click at [510, 184] on button "No" at bounding box center [548, 188] width 140 height 17
click at [498, 219] on div "No" at bounding box center [534, 217] width 124 height 13
click at [514, 251] on textarea at bounding box center [548, 242] width 147 height 41
paste textarea "@3:07 Harry "Allow me for one second, I'm pulling up your account, The permissi…"
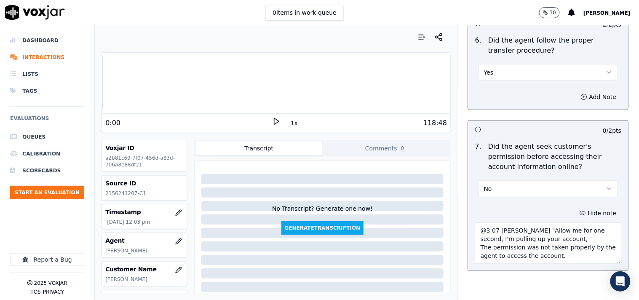
type textarea "@3:07 Harry "Allow me for one second, I'm pulling up your account, The permissi…"
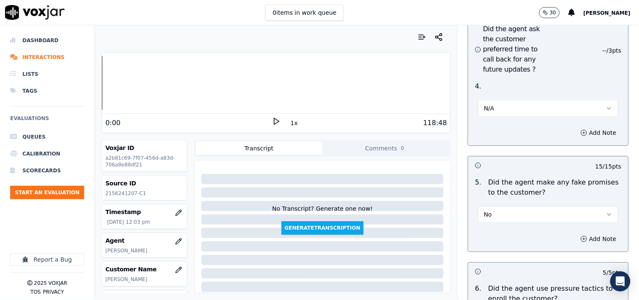
scroll to position [2117, 0]
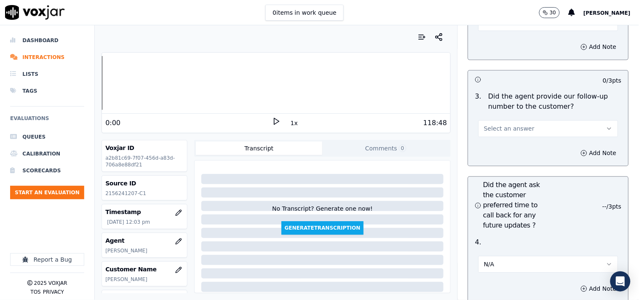
click at [506, 128] on span "Select an answer" at bounding box center [509, 128] width 51 height 8
click at [506, 145] on div "Yes" at bounding box center [534, 143] width 124 height 13
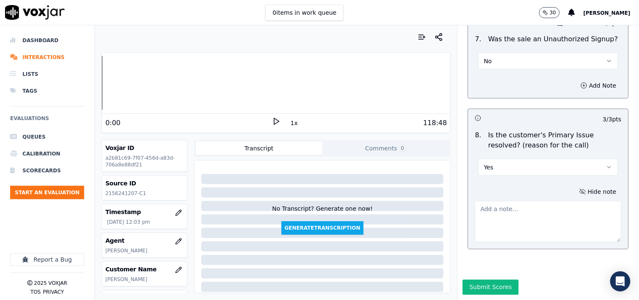
click at [516, 201] on textarea at bounding box center [548, 221] width 147 height 41
paste textarea "The cx called because she signed up with Smart Energy and got a $200 gift card,…"
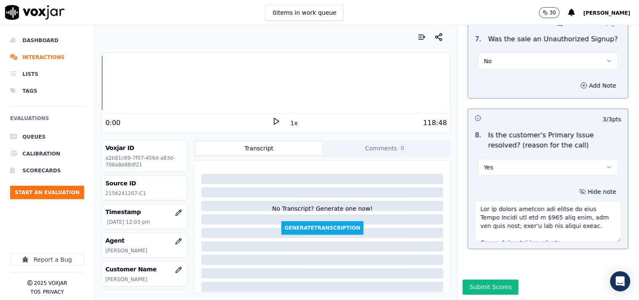
scroll to position [485, 0]
type textarea "The cx called because she signed up with Smart Energy and got a $200 gift card,…"
click at [493, 270] on div "Submit Scores" at bounding box center [548, 290] width 181 height 20
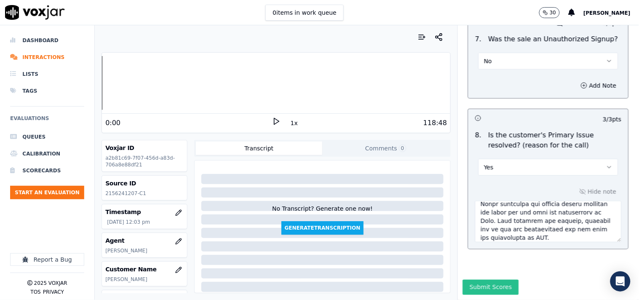
click at [502, 270] on button "Submit Scores" at bounding box center [491, 287] width 56 height 15
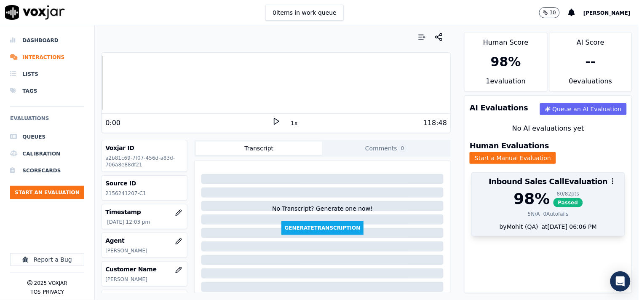
click at [553, 198] on span "Passed" at bounding box center [567, 202] width 29 height 9
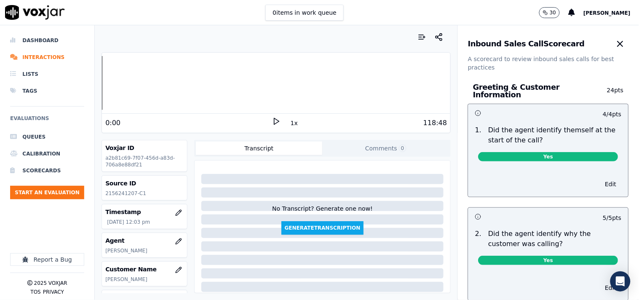
scroll to position [2570, 0]
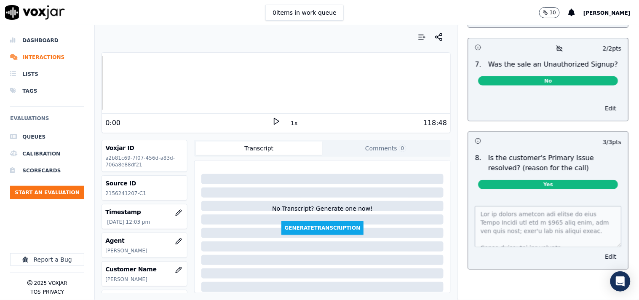
click at [575, 251] on button "Edit" at bounding box center [610, 257] width 21 height 12
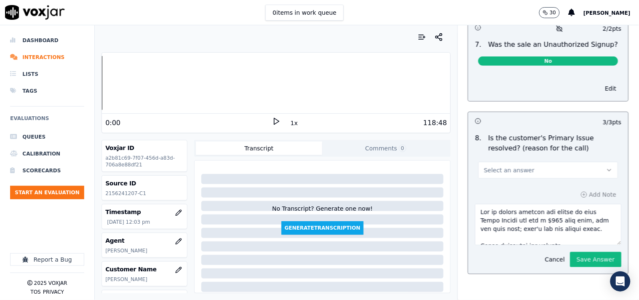
click at [530, 171] on button "Select an answer" at bounding box center [548, 170] width 140 height 17
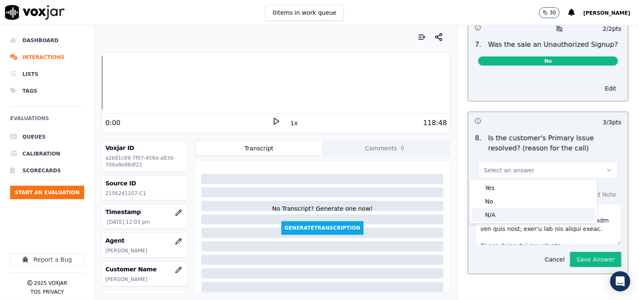
click at [513, 211] on div "N/A" at bounding box center [534, 214] width 124 height 13
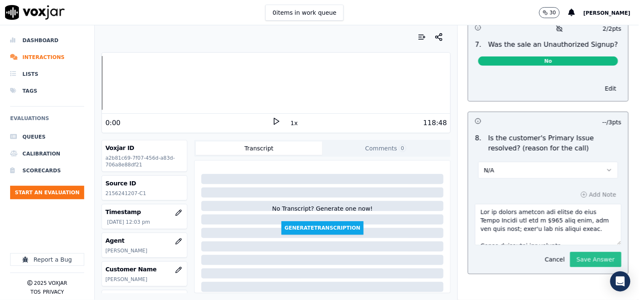
click at [571, 257] on button "Save Answer" at bounding box center [595, 259] width 51 height 15
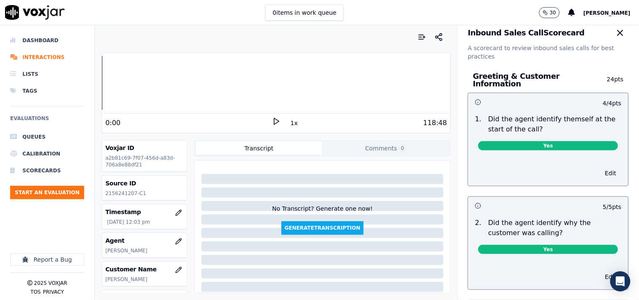
scroll to position [0, 0]
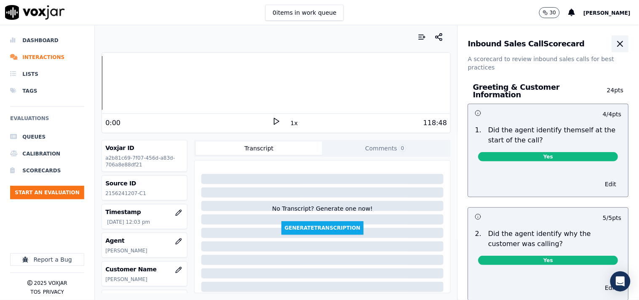
click at [575, 44] on icon "button" at bounding box center [620, 43] width 5 height 5
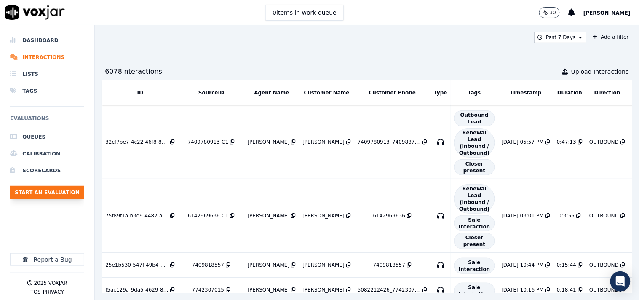
click at [47, 188] on button "Start an Evaluation" at bounding box center [47, 192] width 74 height 13
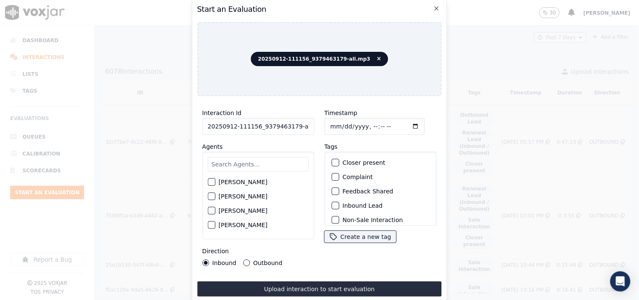
scroll to position [0, 5]
drag, startPoint x: 291, startPoint y: 123, endPoint x: 310, endPoint y: 127, distance: 19.4
click at [310, 127] on input "20250912-111156_9379463179-all.mp3" at bounding box center [258, 126] width 112 height 17
type input "20250912-111156_9379463179-C2"
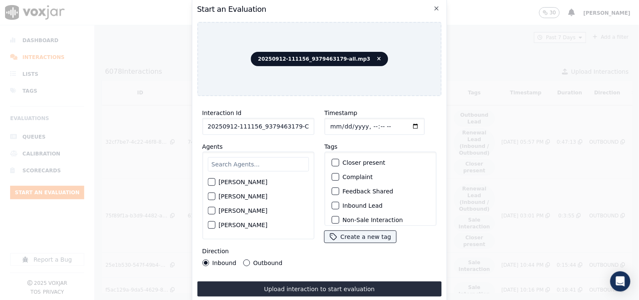
click at [401, 122] on input "Timestamp" at bounding box center [374, 126] width 100 height 17
type input "2025-09-12T09:34"
click at [242, 162] on input "text" at bounding box center [258, 164] width 101 height 14
type input "vinc"
click at [214, 182] on div "button" at bounding box center [211, 185] width 6 height 6
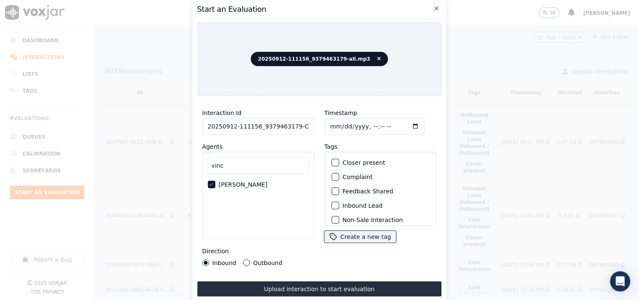
click at [243, 262] on button "Outbound" at bounding box center [246, 262] width 7 height 7
drag, startPoint x: 334, startPoint y: 159, endPoint x: 333, endPoint y: 196, distance: 36.7
click at [334, 161] on div "button" at bounding box center [335, 163] width 6 height 6
click at [332, 203] on div "button" at bounding box center [335, 206] width 6 height 6
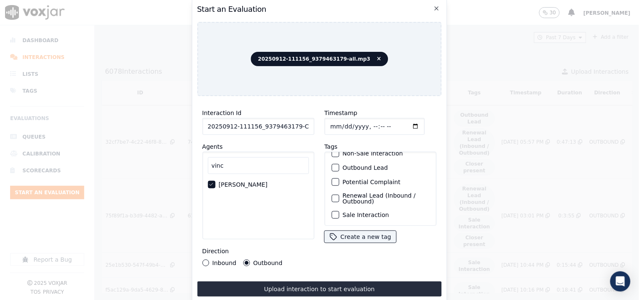
drag, startPoint x: 335, startPoint y: 203, endPoint x: 339, endPoint y: 216, distance: 13.9
click at [334, 211] on button "Sale Interaction" at bounding box center [335, 215] width 8 height 8
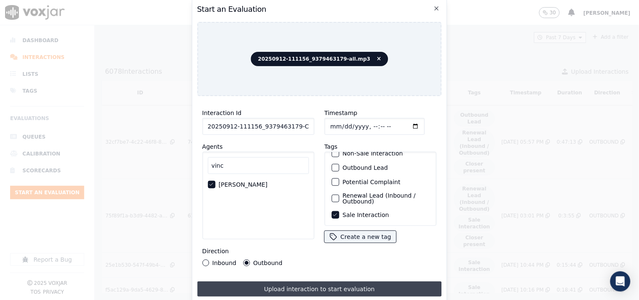
drag, startPoint x: 352, startPoint y: 279, endPoint x: 374, endPoint y: 278, distance: 22.3
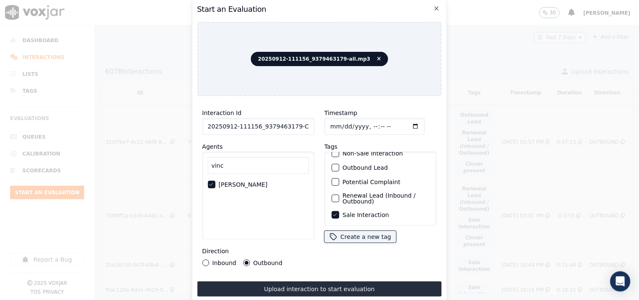
click at [353, 281] on button "Upload interaction to start evaluation" at bounding box center [319, 288] width 245 height 15
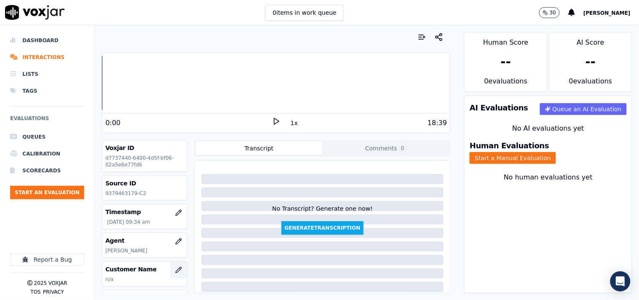
click at [175, 270] on icon "button" at bounding box center [178, 270] width 7 height 7
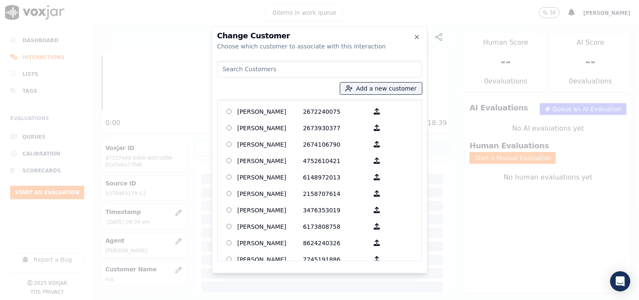
click at [321, 69] on input at bounding box center [319, 69] width 205 height 17
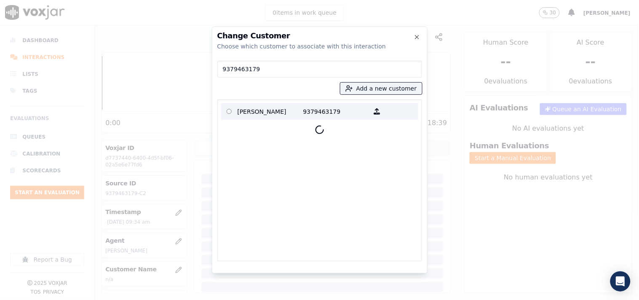
type input "9379463179"
click at [284, 112] on p "[PERSON_NAME]" at bounding box center [271, 111] width 66 height 13
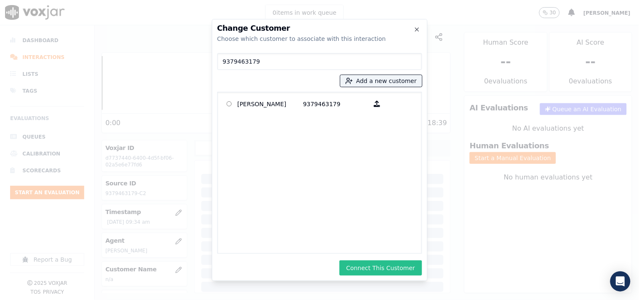
click at [371, 264] on button "Connect This Customer" at bounding box center [380, 267] width 82 height 15
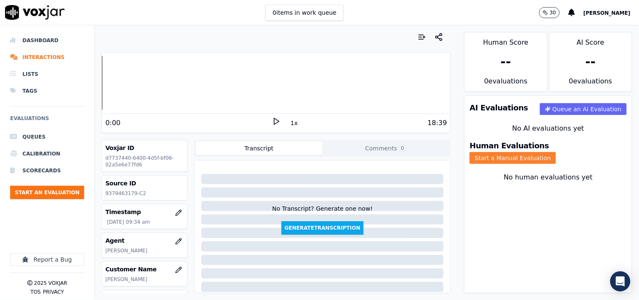
click at [554, 152] on button "Start a Manual Evaluation" at bounding box center [513, 158] width 86 height 12
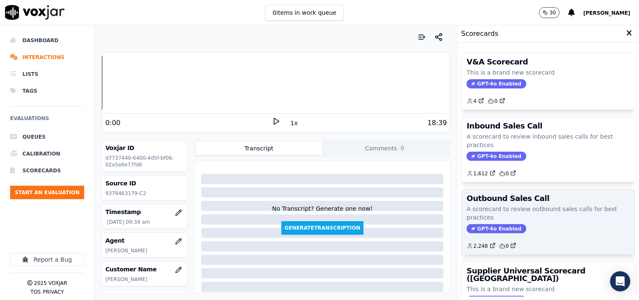
click at [496, 209] on p "A scorecard to review outbound sales calls for best practices" at bounding box center [548, 213] width 163 height 17
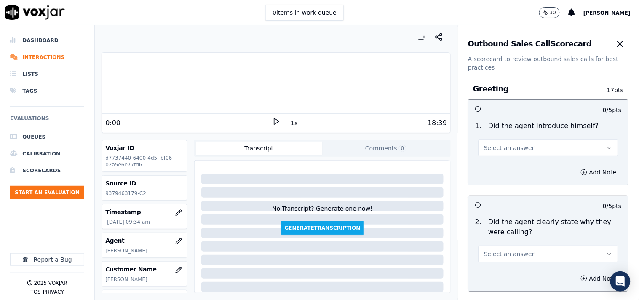
click at [493, 148] on span "Select an answer" at bounding box center [509, 148] width 51 height 8
click at [495, 166] on div "Yes" at bounding box center [534, 166] width 124 height 13
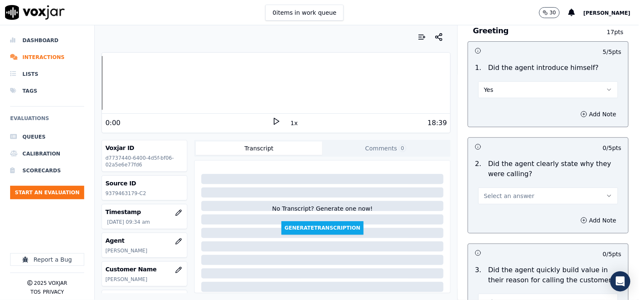
scroll to position [78, 0]
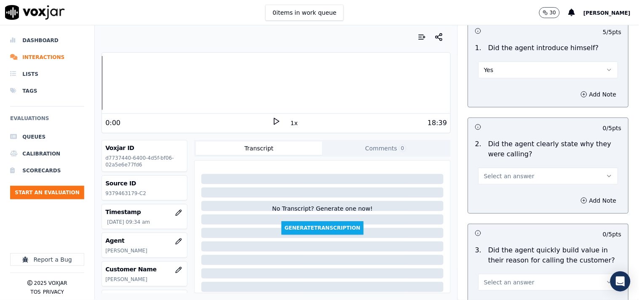
drag, startPoint x: 496, startPoint y: 171, endPoint x: 497, endPoint y: 181, distance: 9.8
click at [496, 173] on span "Select an answer" at bounding box center [509, 176] width 51 height 8
click at [496, 195] on div "Yes" at bounding box center [534, 194] width 124 height 13
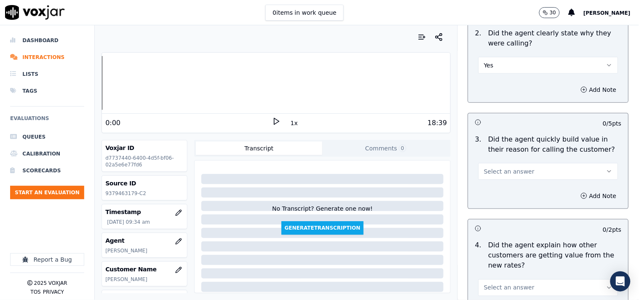
scroll to position [234, 0]
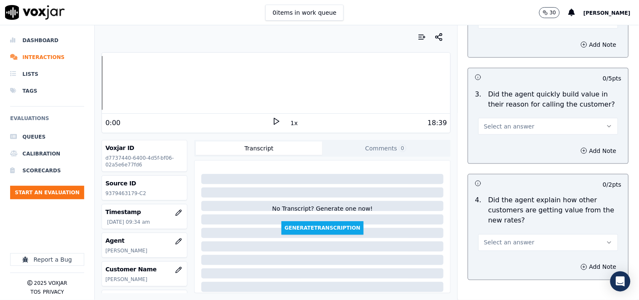
drag, startPoint x: 495, startPoint y: 123, endPoint x: 496, endPoint y: 133, distance: 9.7
click at [495, 125] on span "Select an answer" at bounding box center [509, 126] width 51 height 8
click at [496, 145] on div "Yes" at bounding box center [534, 145] width 124 height 13
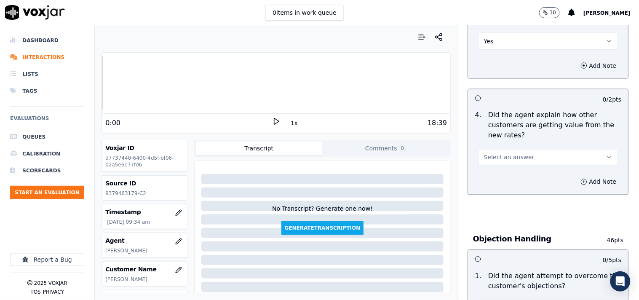
scroll to position [390, 0]
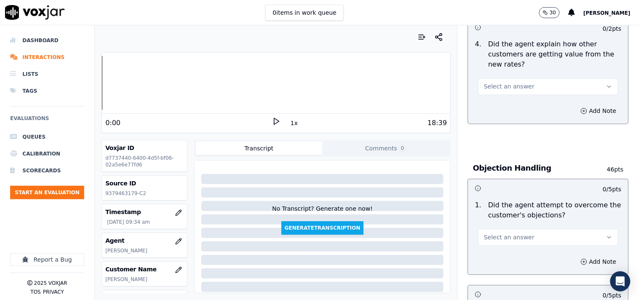
click at [502, 83] on span "Select an answer" at bounding box center [509, 87] width 51 height 8
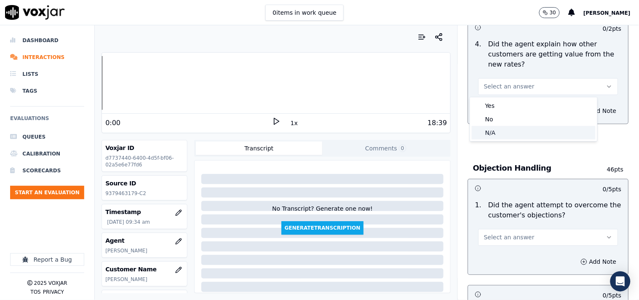
click at [492, 131] on div "N/A" at bounding box center [534, 132] width 124 height 13
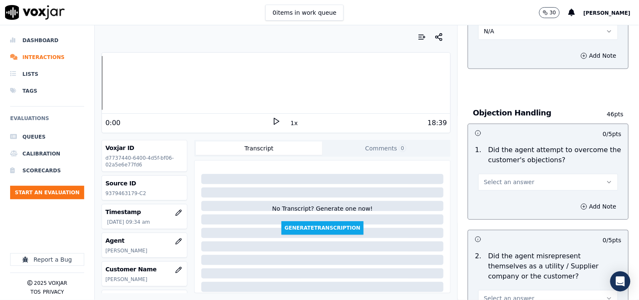
scroll to position [468, 0]
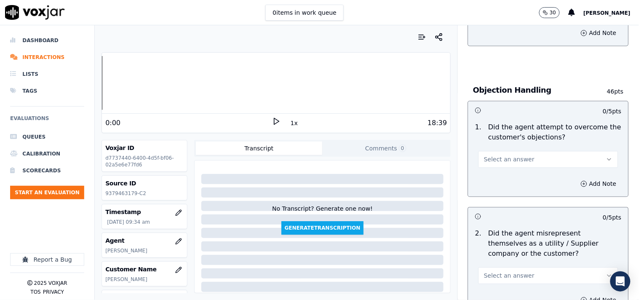
click at [504, 160] on span "Select an answer" at bounding box center [509, 159] width 51 height 8
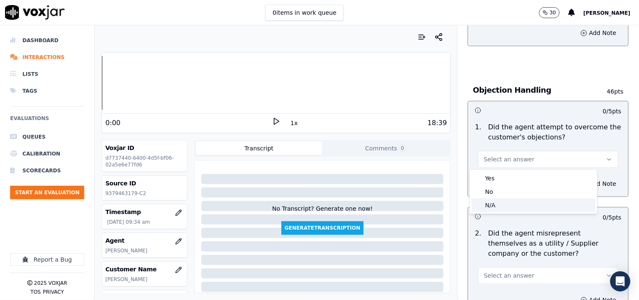
click at [497, 199] on div "N/A" at bounding box center [534, 204] width 124 height 13
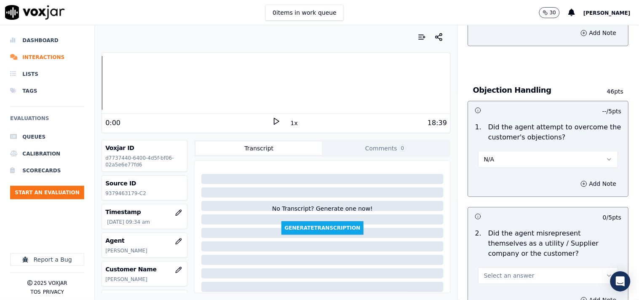
scroll to position [546, 0]
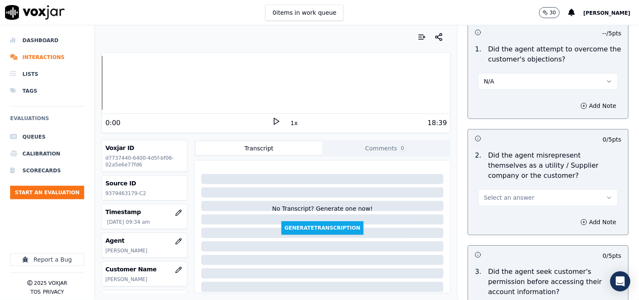
click at [499, 195] on span "Select an answer" at bounding box center [509, 197] width 51 height 8
click at [496, 211] on div "Yes" at bounding box center [534, 216] width 124 height 13
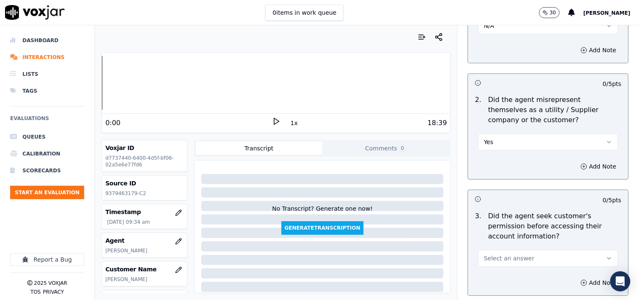
scroll to position [624, 0]
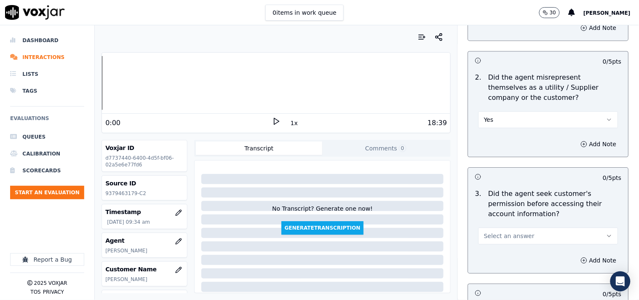
click at [489, 121] on button "Yes" at bounding box center [548, 119] width 140 height 17
click at [494, 152] on div "No" at bounding box center [534, 152] width 124 height 13
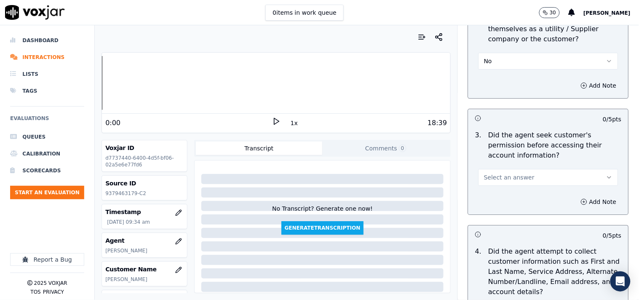
scroll to position [702, 0]
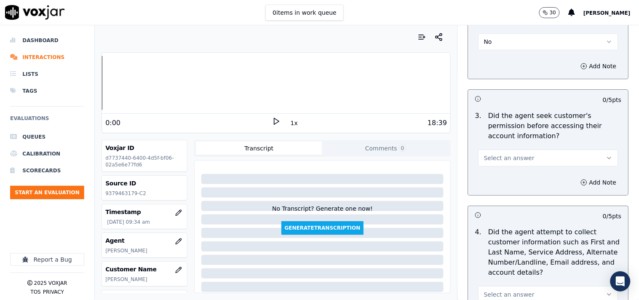
click at [503, 160] on span "Select an answer" at bounding box center [509, 158] width 51 height 8
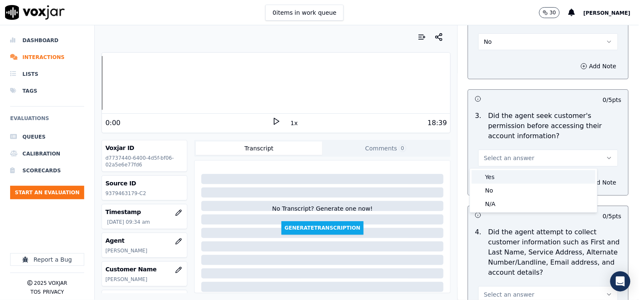
drag, startPoint x: 507, startPoint y: 176, endPoint x: 523, endPoint y: 163, distance: 20.5
click at [507, 175] on div "Yes" at bounding box center [534, 176] width 124 height 13
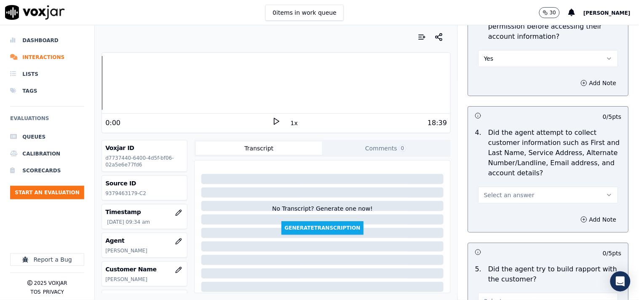
scroll to position [857, 0]
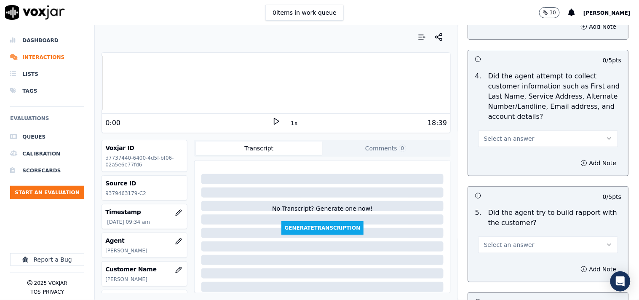
drag, startPoint x: 507, startPoint y: 137, endPoint x: 508, endPoint y: 144, distance: 6.8
click at [507, 138] on span "Select an answer" at bounding box center [509, 138] width 51 height 8
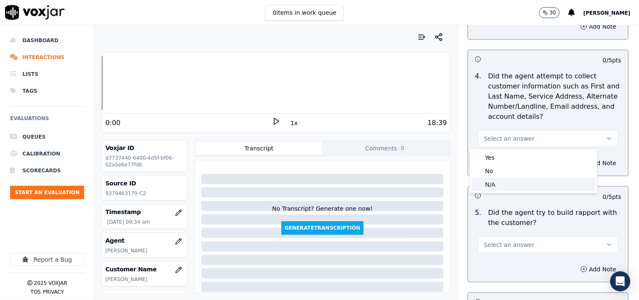
click at [503, 178] on div "N/A" at bounding box center [534, 184] width 124 height 13
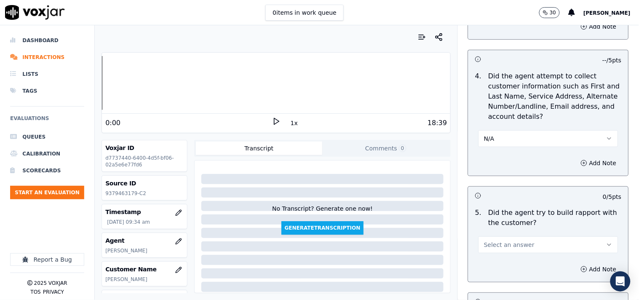
scroll to position [1014, 0]
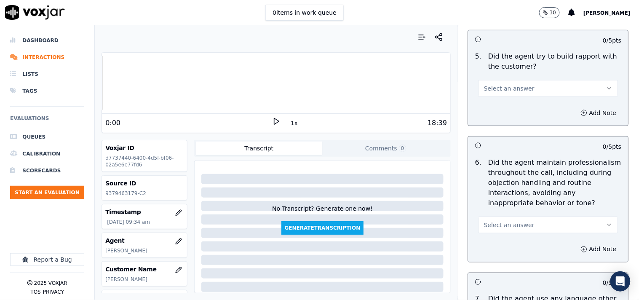
click at [499, 91] on span "Select an answer" at bounding box center [509, 88] width 51 height 8
click at [500, 107] on div "Yes" at bounding box center [534, 107] width 124 height 13
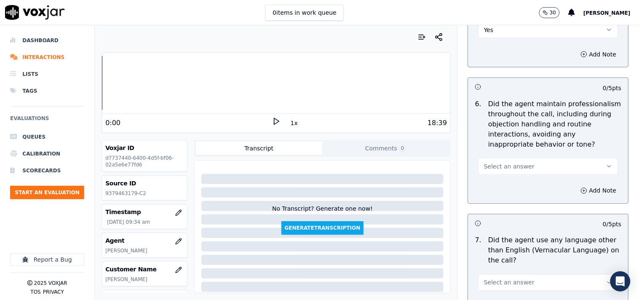
scroll to position [1092, 0]
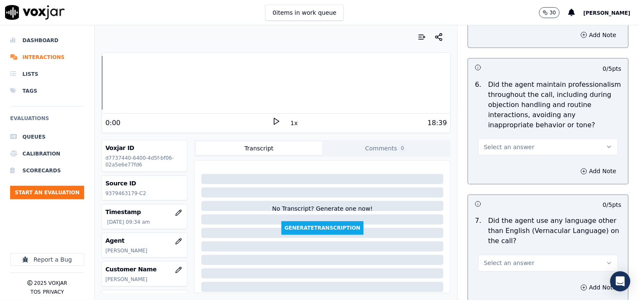
click at [504, 144] on span "Select an answer" at bounding box center [509, 147] width 51 height 8
click at [499, 164] on div "Yes" at bounding box center [534, 166] width 124 height 13
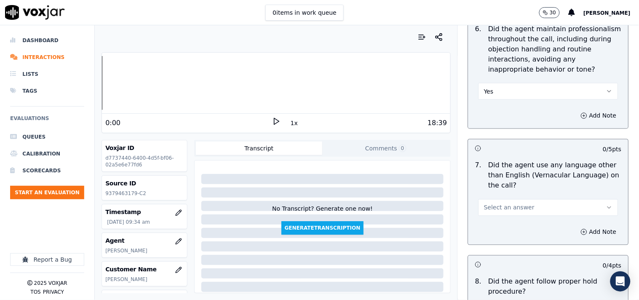
scroll to position [1169, 0]
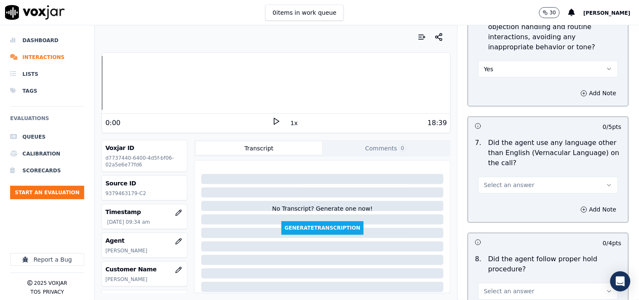
click at [499, 182] on span "Select an answer" at bounding box center [509, 185] width 51 height 8
click at [495, 221] on div "No" at bounding box center [534, 217] width 124 height 13
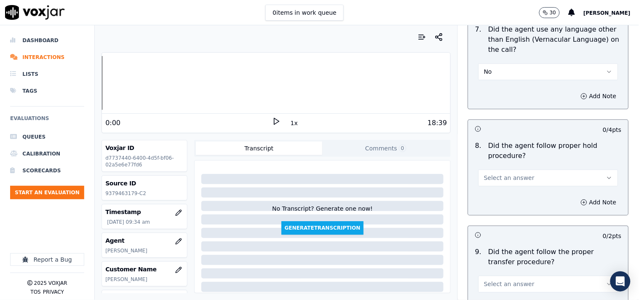
scroll to position [1325, 0]
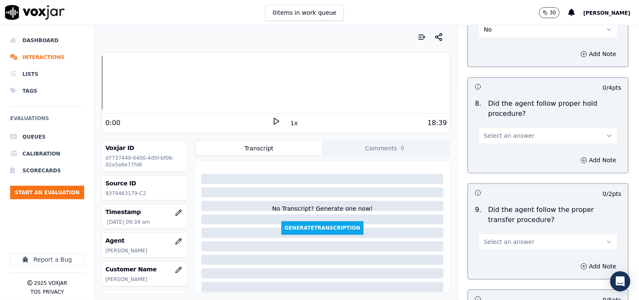
click at [502, 136] on span "Select an answer" at bounding box center [509, 135] width 51 height 8
click at [500, 162] on div "No" at bounding box center [534, 168] width 124 height 13
click at [498, 133] on button "No" at bounding box center [548, 135] width 140 height 17
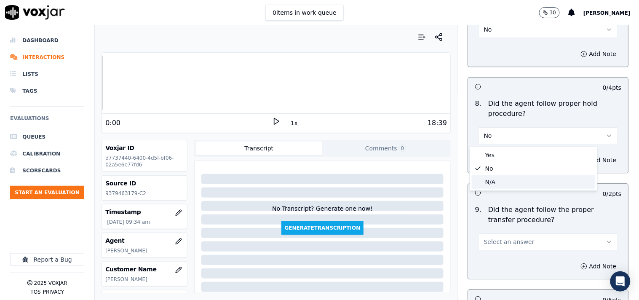
click at [491, 182] on div "N/A" at bounding box center [534, 181] width 124 height 13
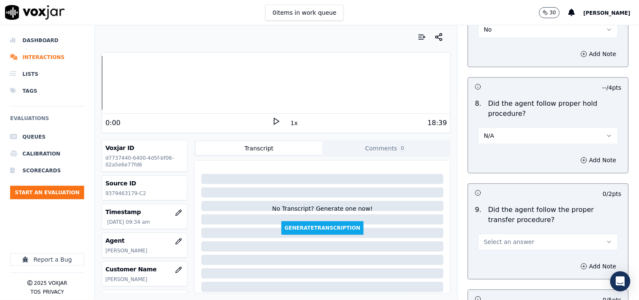
scroll to position [1404, 0]
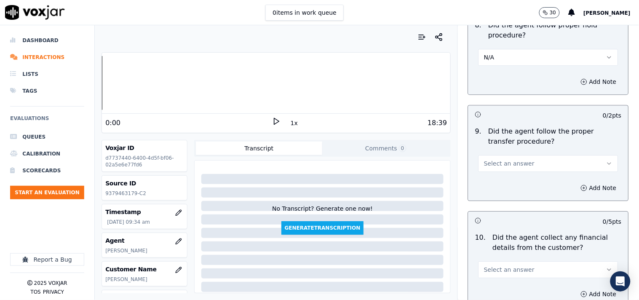
click at [493, 156] on button "Select an answer" at bounding box center [548, 163] width 140 height 17
click at [491, 184] on div "Yes" at bounding box center [534, 182] width 124 height 13
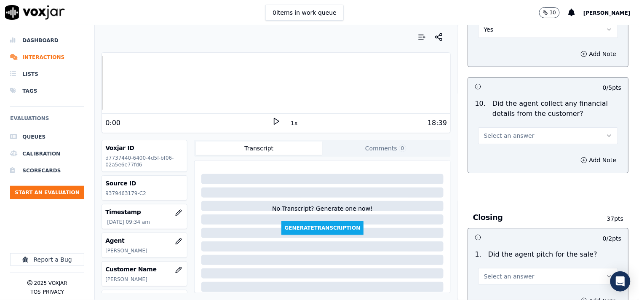
scroll to position [1559, 0]
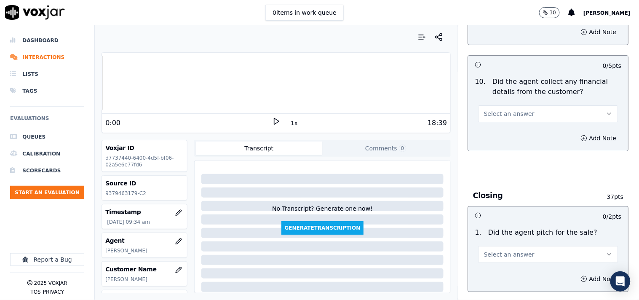
click at [499, 112] on span "Select an answer" at bounding box center [509, 113] width 51 height 8
click at [494, 146] on div "No" at bounding box center [534, 146] width 124 height 13
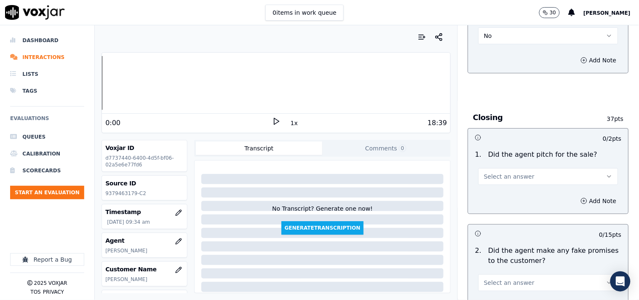
click at [499, 174] on span "Select an answer" at bounding box center [509, 176] width 51 height 8
click at [498, 194] on div "Yes" at bounding box center [534, 195] width 124 height 13
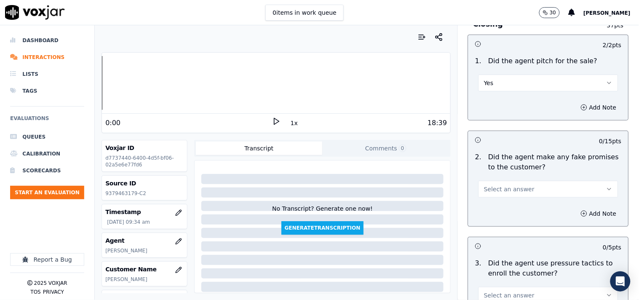
scroll to position [1793, 0]
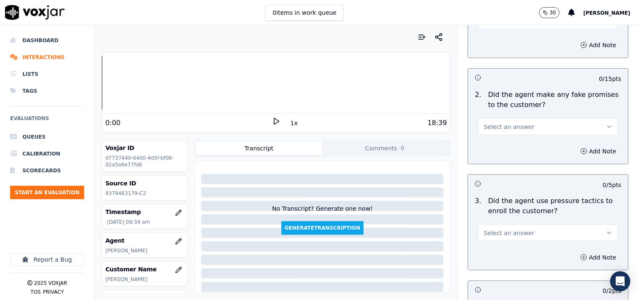
click at [495, 131] on span "Select an answer" at bounding box center [509, 127] width 51 height 8
click at [494, 162] on div "No" at bounding box center [534, 159] width 124 height 13
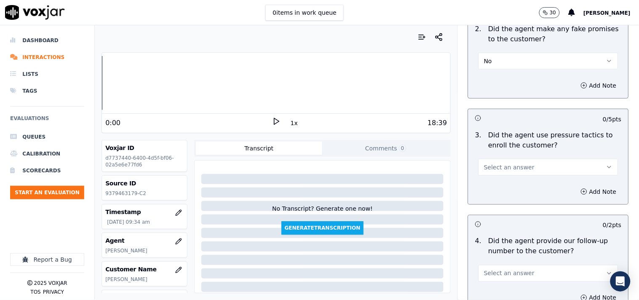
scroll to position [1871, 0]
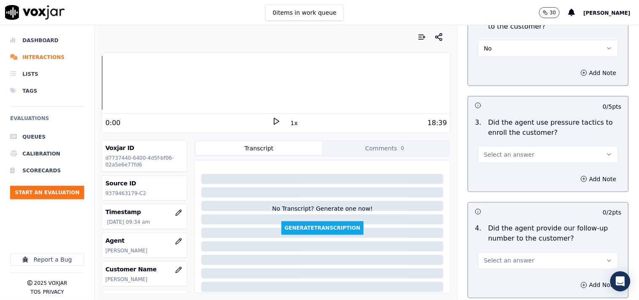
click at [501, 154] on span "Select an answer" at bounding box center [509, 154] width 51 height 8
click at [496, 184] on div "No" at bounding box center [534, 187] width 124 height 13
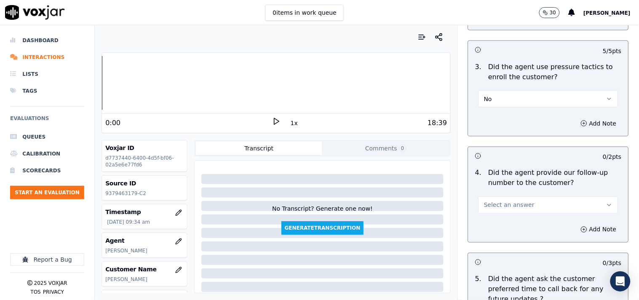
scroll to position [1950, 0]
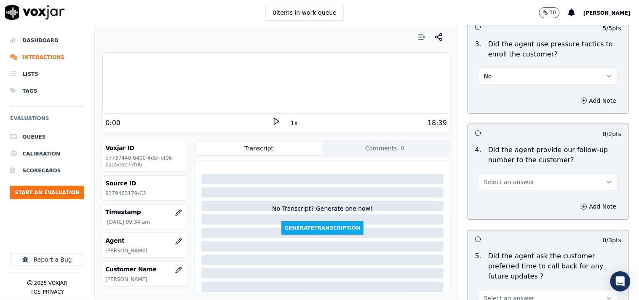
click at [494, 184] on span "Select an answer" at bounding box center [509, 182] width 51 height 8
click at [494, 197] on div "Yes" at bounding box center [534, 201] width 124 height 13
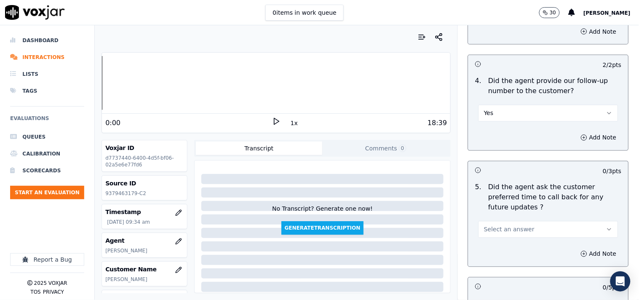
scroll to position [2106, 0]
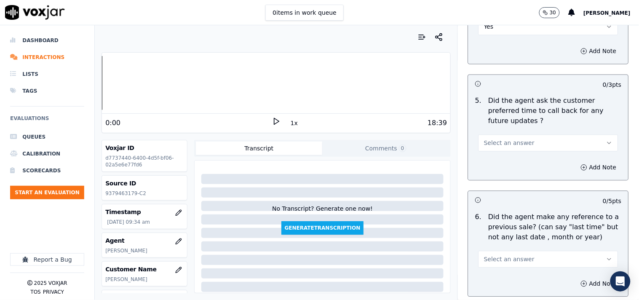
click at [506, 139] on span "Select an answer" at bounding box center [509, 143] width 51 height 8
click at [494, 174] on div "N/A" at bounding box center [534, 179] width 124 height 13
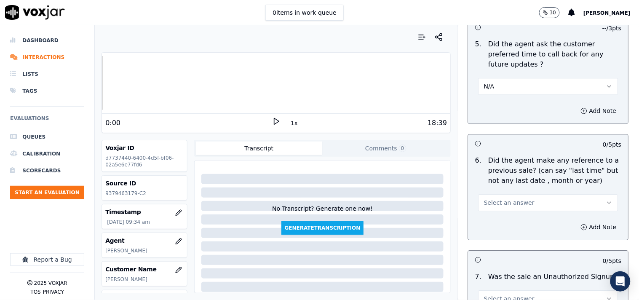
scroll to position [2183, 0]
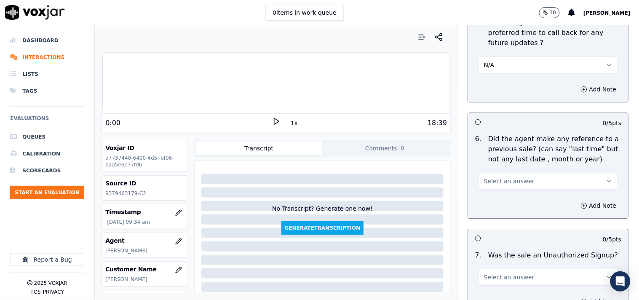
drag, startPoint x: 497, startPoint y: 170, endPoint x: 498, endPoint y: 177, distance: 7.6
click at [497, 177] on span "Select an answer" at bounding box center [509, 181] width 51 height 8
drag, startPoint x: 494, startPoint y: 197, endPoint x: 494, endPoint y: 203, distance: 5.5
click at [494, 198] on div "No" at bounding box center [534, 204] width 124 height 13
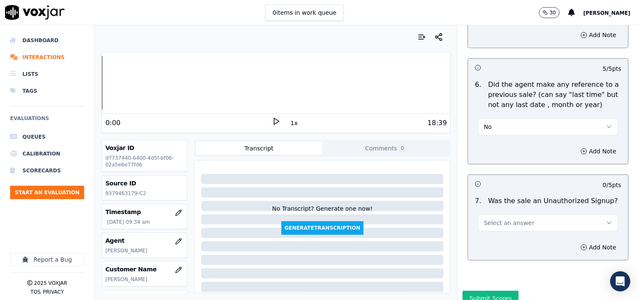
scroll to position [2260, 0]
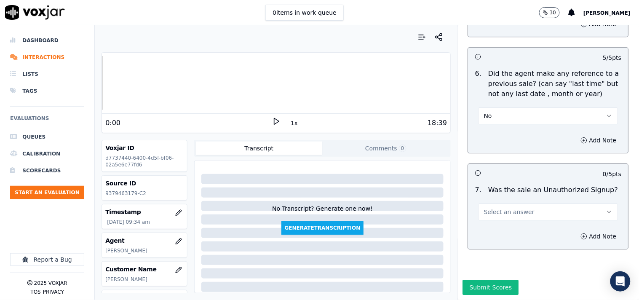
click at [495, 208] on span "Select an answer" at bounding box center [509, 212] width 51 height 8
drag, startPoint x: 487, startPoint y: 225, endPoint x: 551, endPoint y: 216, distance: 64.1
click at [487, 224] on div "No" at bounding box center [534, 223] width 124 height 13
drag, startPoint x: 573, startPoint y: 211, endPoint x: 569, endPoint y: 214, distance: 4.8
click at [576, 230] on button "Add Note" at bounding box center [599, 236] width 46 height 12
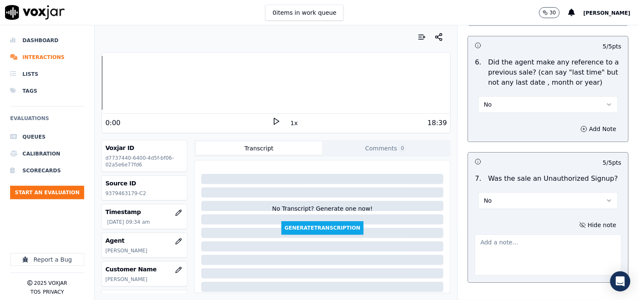
drag, startPoint x: 484, startPoint y: 243, endPoint x: 509, endPoint y: 246, distance: 24.7
click at [485, 243] on textarea at bounding box center [548, 254] width 147 height 41
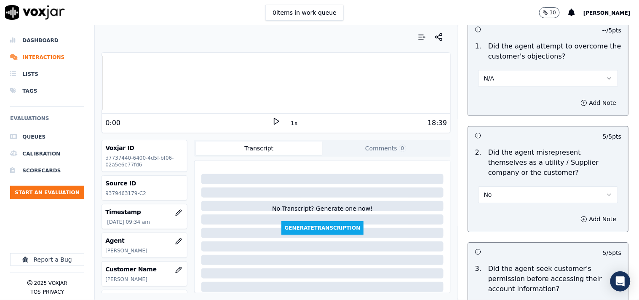
click at [520, 194] on button "No" at bounding box center [548, 194] width 140 height 17
click at [509, 216] on div "Yes" at bounding box center [534, 213] width 124 height 13
drag, startPoint x: 576, startPoint y: 208, endPoint x: 576, endPoint y: 217, distance: 9.7
click at [576, 208] on div "Add Note" at bounding box center [548, 218] width 160 height 25
click at [576, 217] on button "Add Note" at bounding box center [599, 219] width 46 height 12
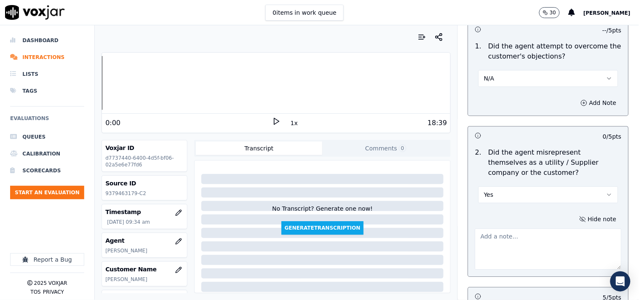
click at [493, 236] on textarea at bounding box center [548, 248] width 147 height 41
paste textarea "111156 - @5:35 [PERSON_NAME], So I will give you a new fixed rate for you. @7:0…"
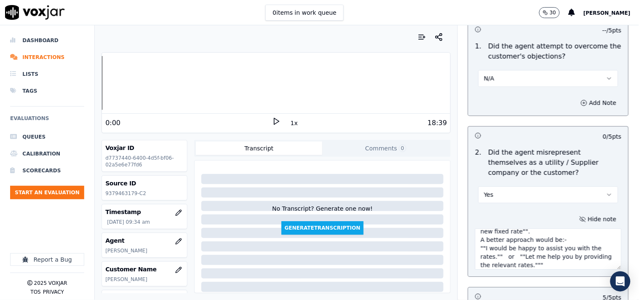
scroll to position [2350, 0]
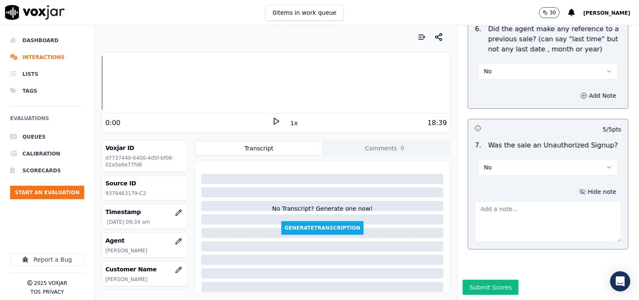
type textarea "111156 - @5:35 [PERSON_NAME], So I will give you a new fixed rate for you. @7:0…"
click at [507, 201] on textarea at bounding box center [548, 221] width 147 height 41
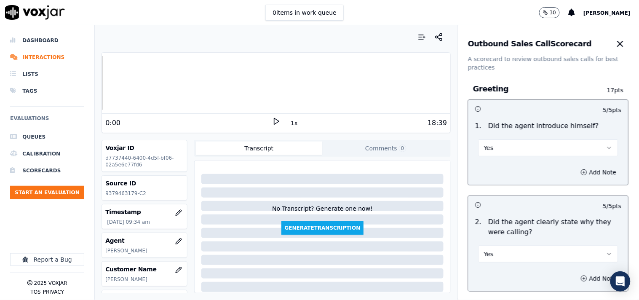
scroll to position [39, 0]
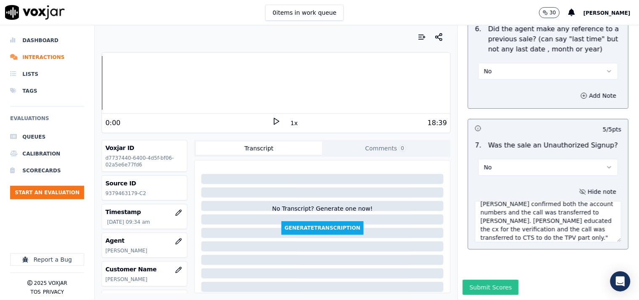
type textarea ""[PERSON_NAME] called the cx and pitched as on [DATE], the cx disconnected the …"
click at [486, 280] on button "Submit Scores" at bounding box center [491, 287] width 56 height 15
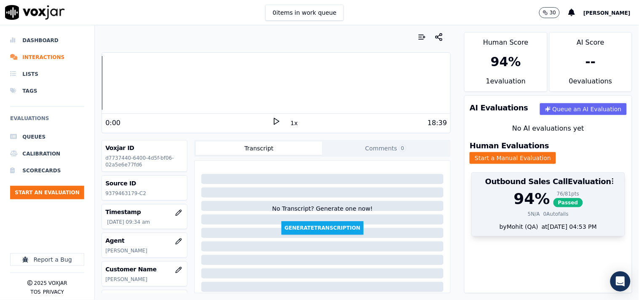
click at [554, 198] on span "Passed" at bounding box center [567, 202] width 29 height 9
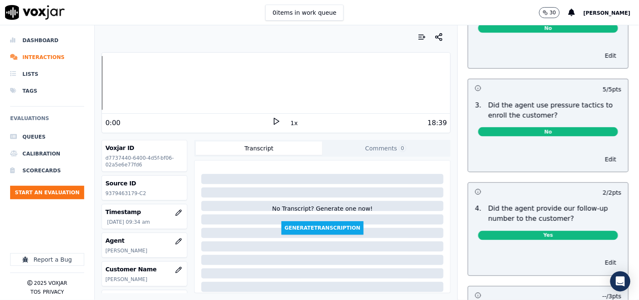
scroll to position [2279, 0]
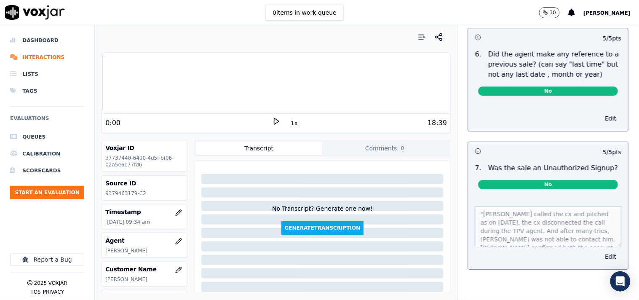
click at [600, 251] on button "Edit" at bounding box center [610, 257] width 21 height 12
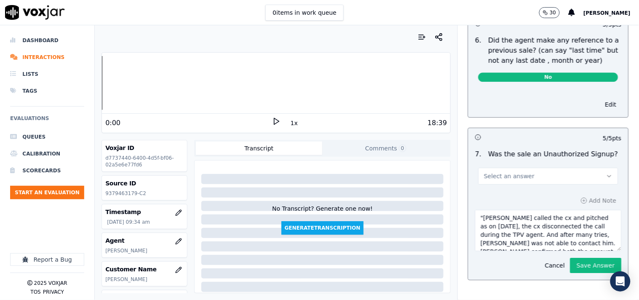
click at [574, 236] on textarea ""[PERSON_NAME] called the cx and pitched as on [DATE], the cx disconnected the …" at bounding box center [548, 230] width 147 height 41
drag, startPoint x: 131, startPoint y: 194, endPoint x: 107, endPoint y: 192, distance: 24.1
click at [107, 192] on p "9379463179-C2" at bounding box center [144, 193] width 78 height 7
drag, startPoint x: 132, startPoint y: 194, endPoint x: 104, endPoint y: 194, distance: 28.6
click at [104, 194] on div "Source ID 9379463179-C2" at bounding box center [144, 188] width 85 height 24
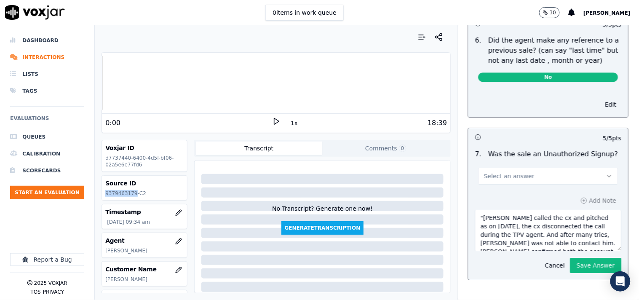
copy p "9379463179"
click at [550, 232] on textarea ""[PERSON_NAME] called the cx and pitched as on [DATE], the cx disconnected the …" at bounding box center [548, 230] width 147 height 41
paste textarea "130747 - The cx called to start the new service. [PERSON_NAME] confirmed the de…"
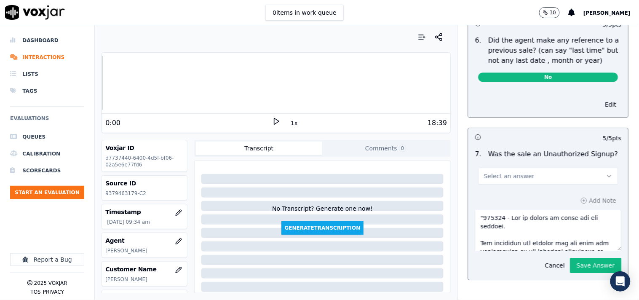
scroll to position [325, 0]
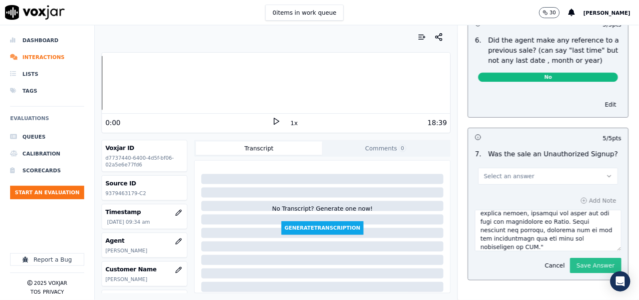
type textarea ""130747 - The cx called to start the new service. [PERSON_NAME] confirmed the d…"
click at [570, 258] on button "Save Answer" at bounding box center [595, 265] width 51 height 15
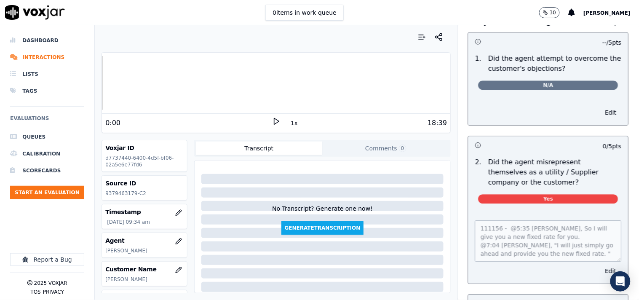
scroll to position [0, 0]
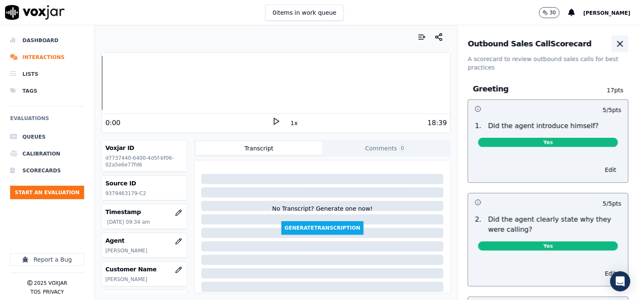
click at [612, 39] on button "button" at bounding box center [620, 43] width 17 height 17
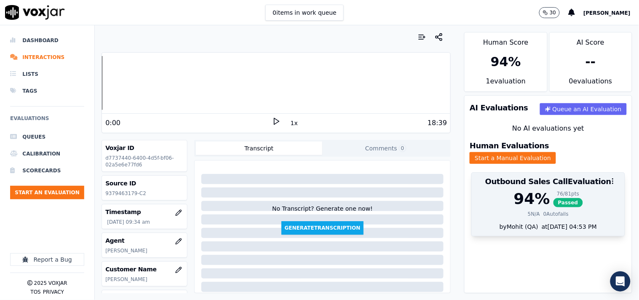
drag, startPoint x: 560, startPoint y: 192, endPoint x: 578, endPoint y: 179, distance: 22.3
click at [559, 198] on span "Passed" at bounding box center [567, 202] width 29 height 9
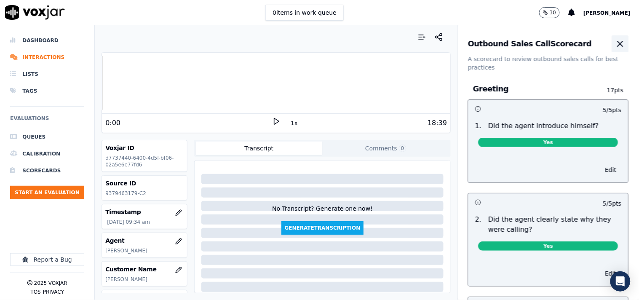
click at [612, 45] on button "button" at bounding box center [620, 43] width 17 height 17
